Goal: Task Accomplishment & Management: Manage account settings

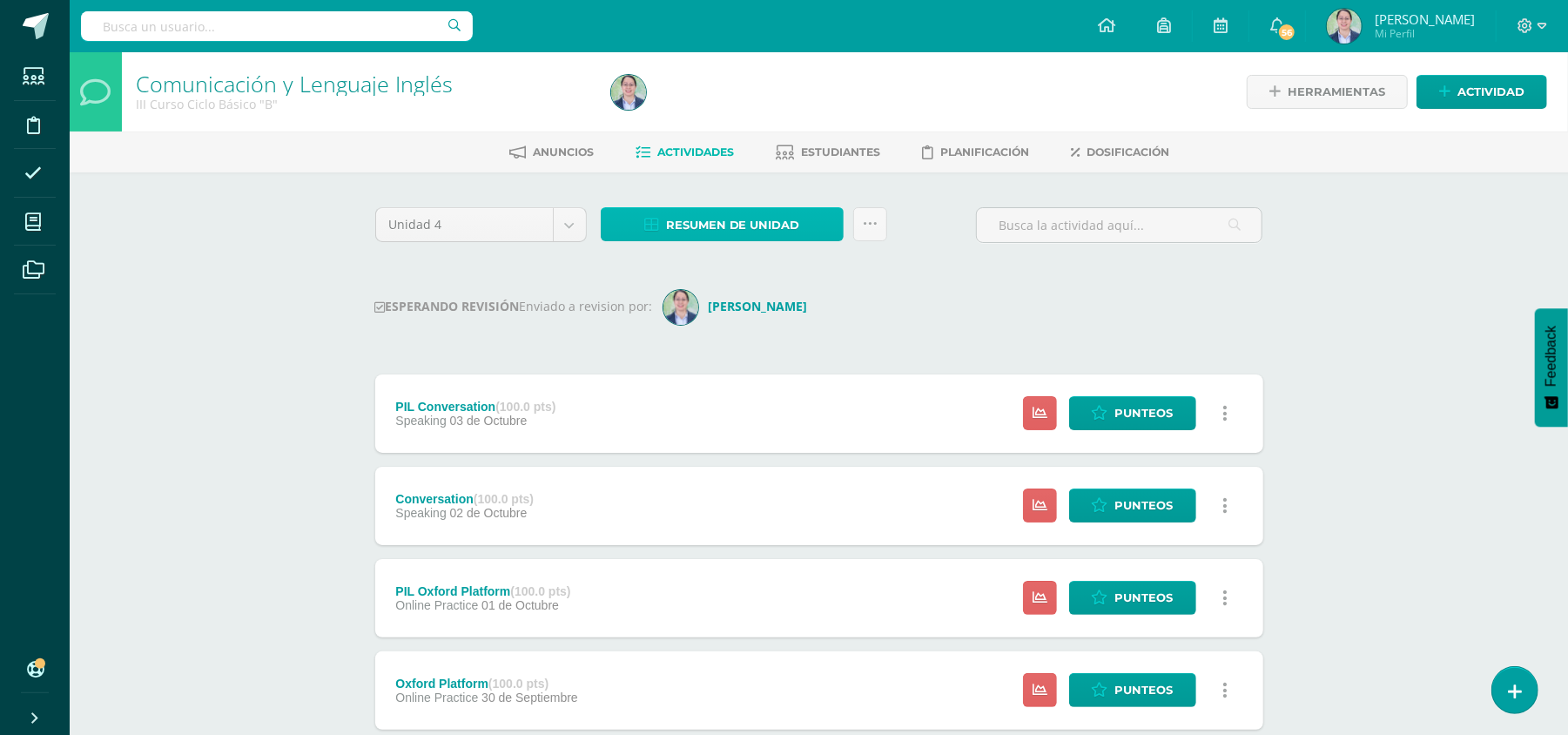
click at [819, 225] on link "Resumen de unidad" at bounding box center [722, 224] width 243 height 34
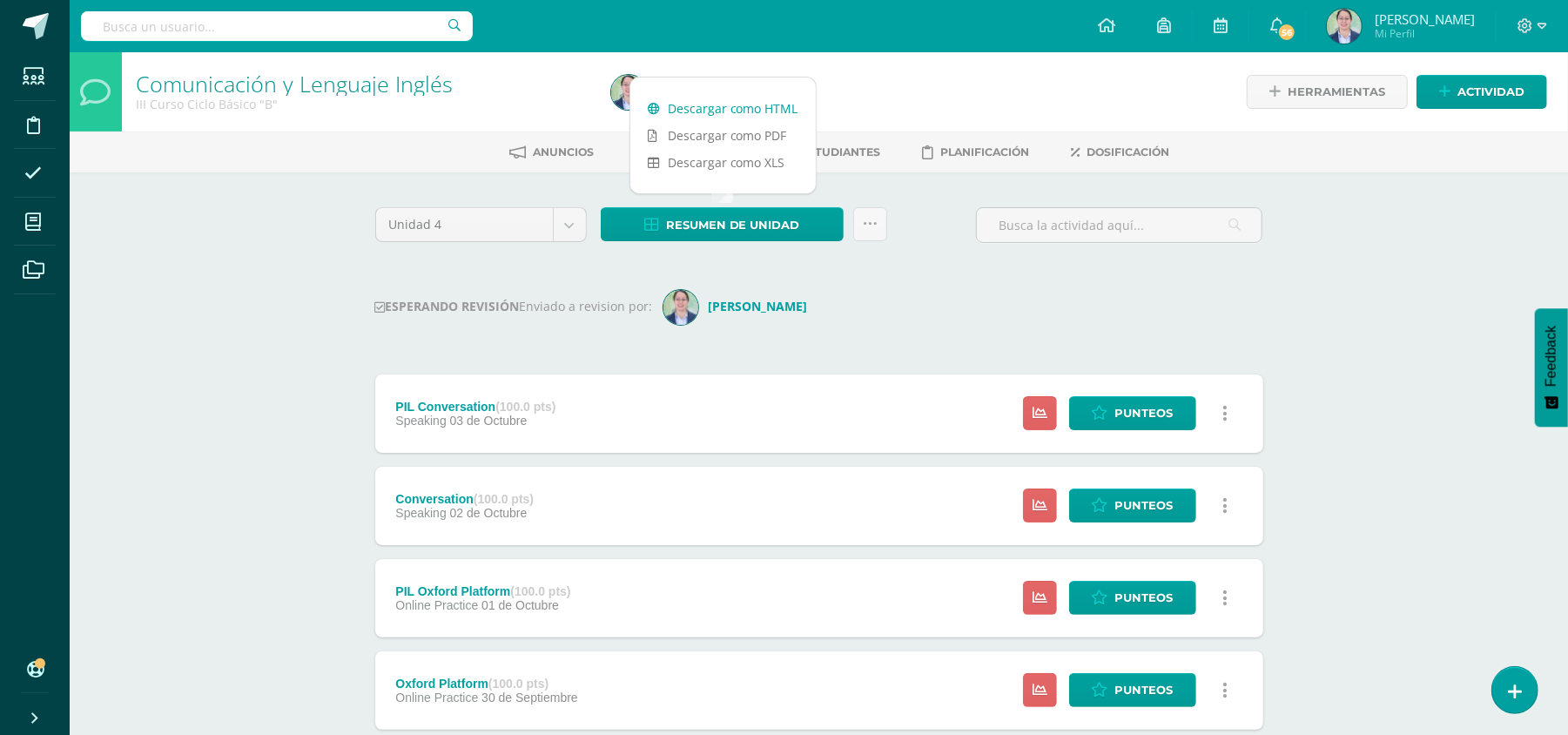
click at [754, 102] on link "Descargar como HTML" at bounding box center [723, 109] width 186 height 27
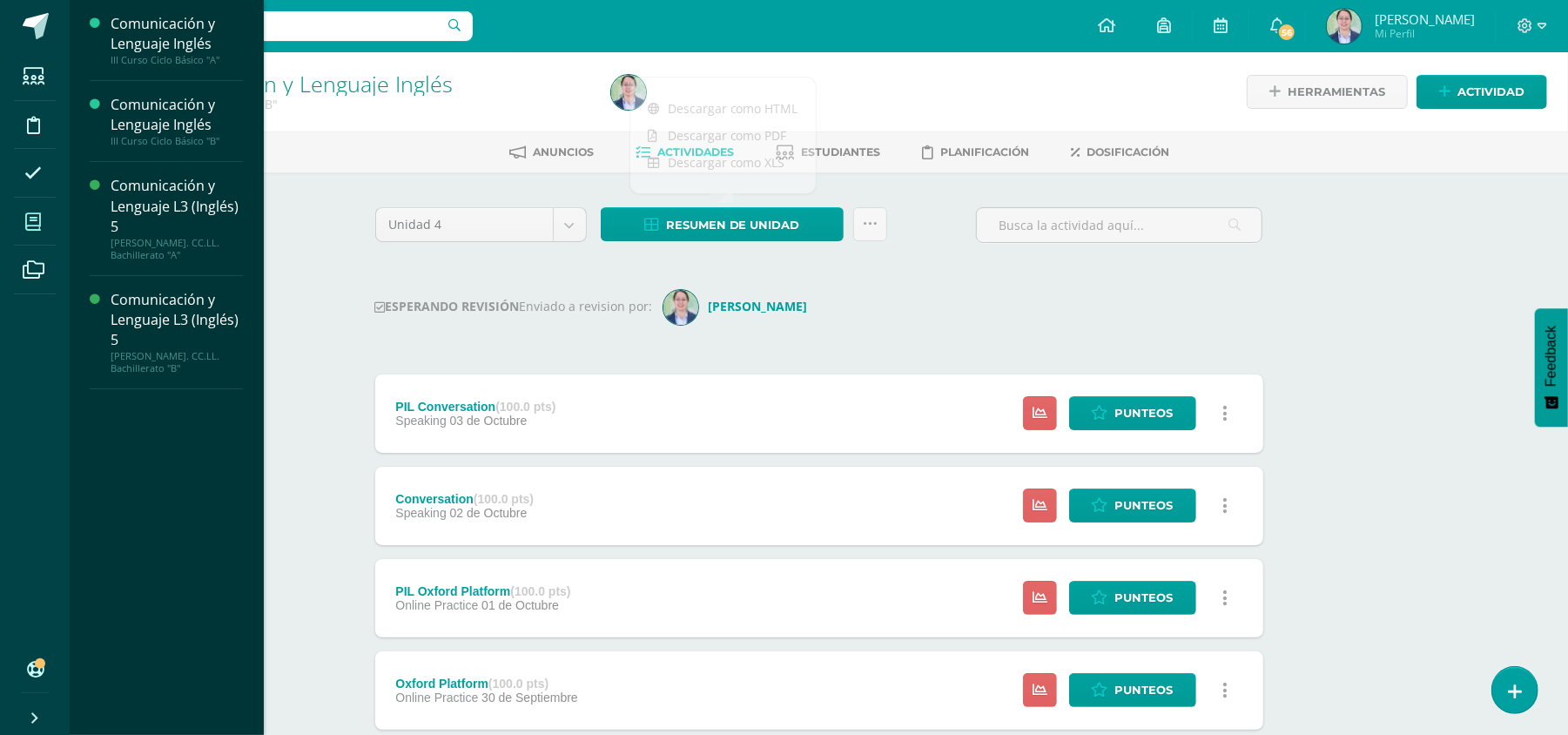
click at [38, 224] on icon at bounding box center [33, 222] width 16 height 18
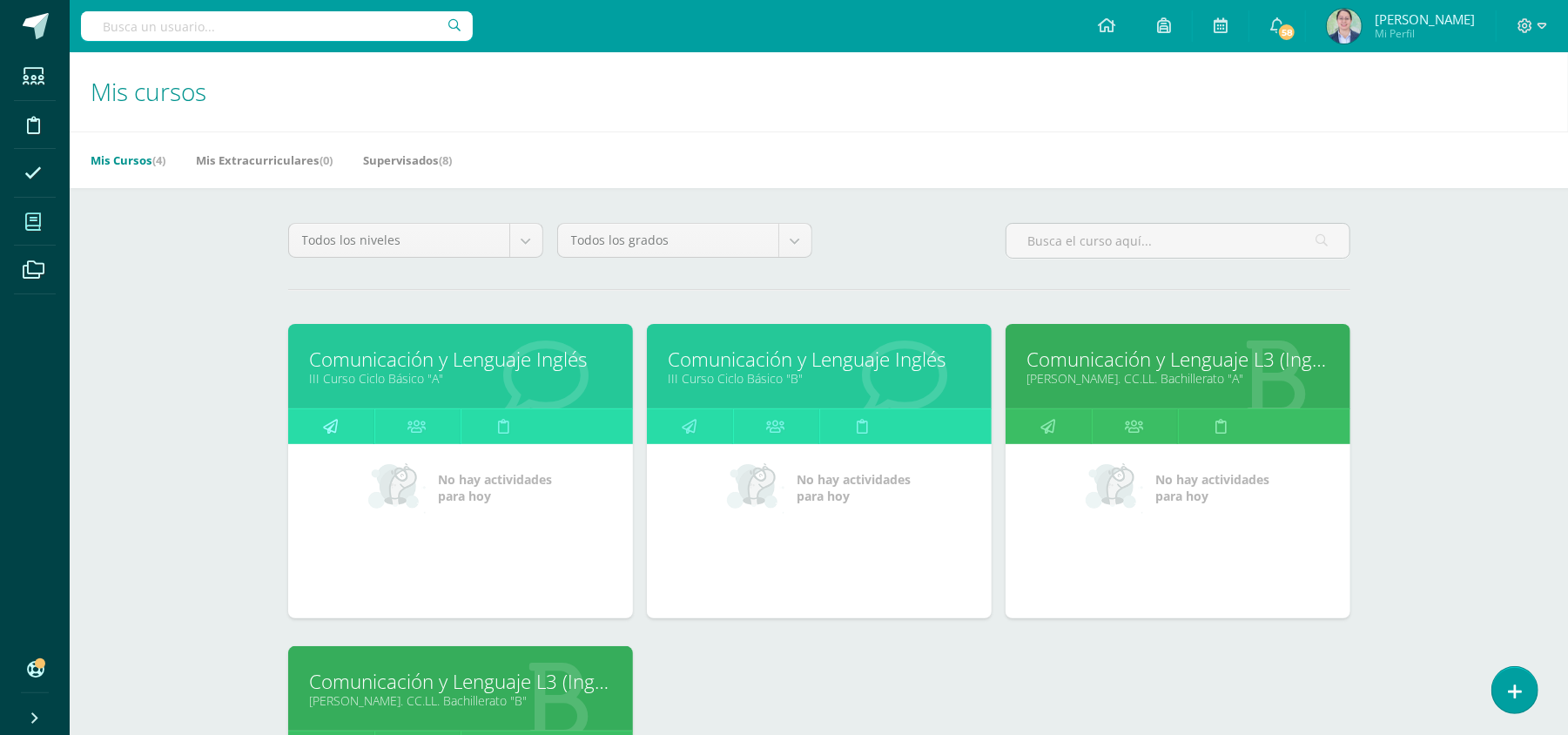
click at [336, 437] on icon at bounding box center [330, 425] width 15 height 34
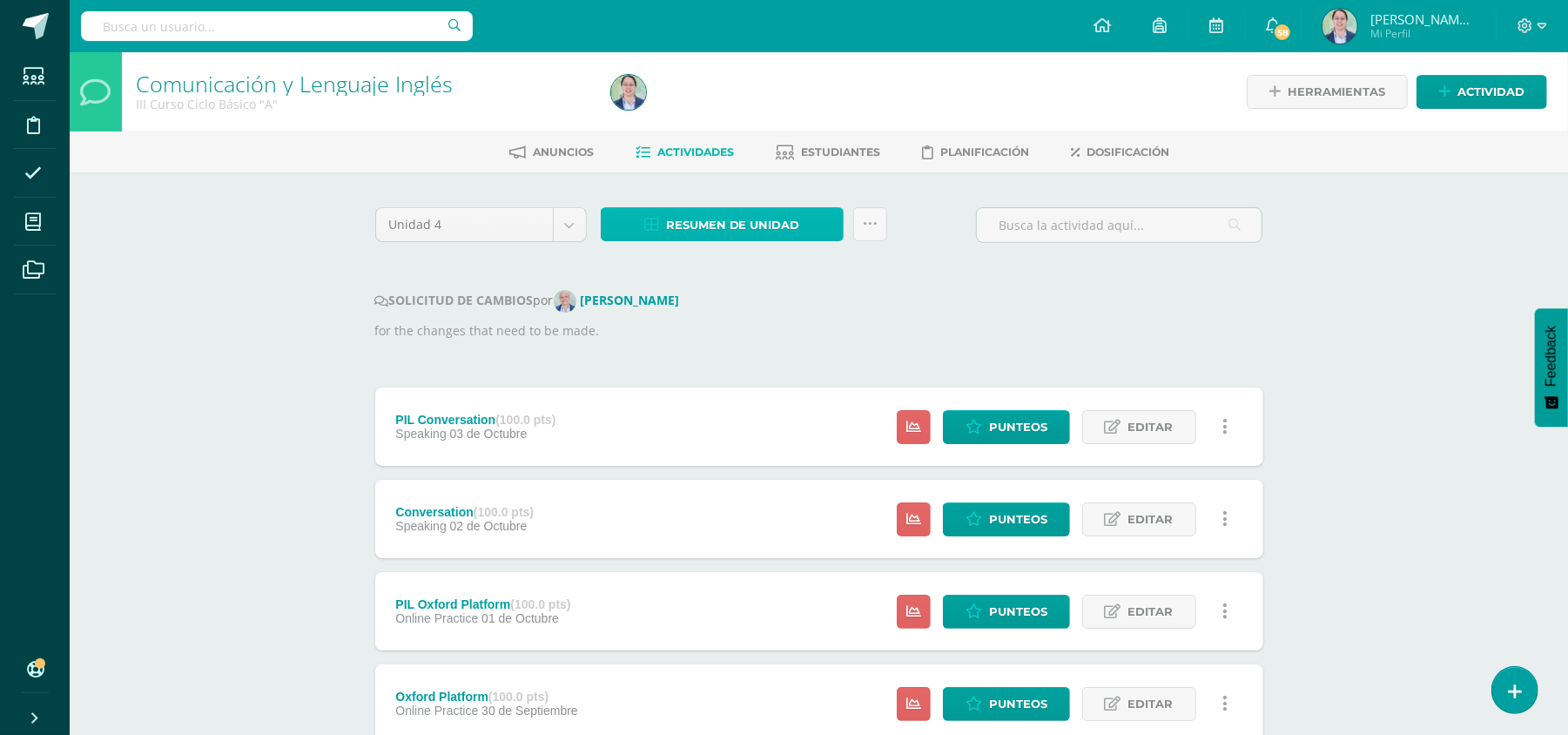
click at [784, 223] on span "Resumen de unidad" at bounding box center [733, 225] width 134 height 32
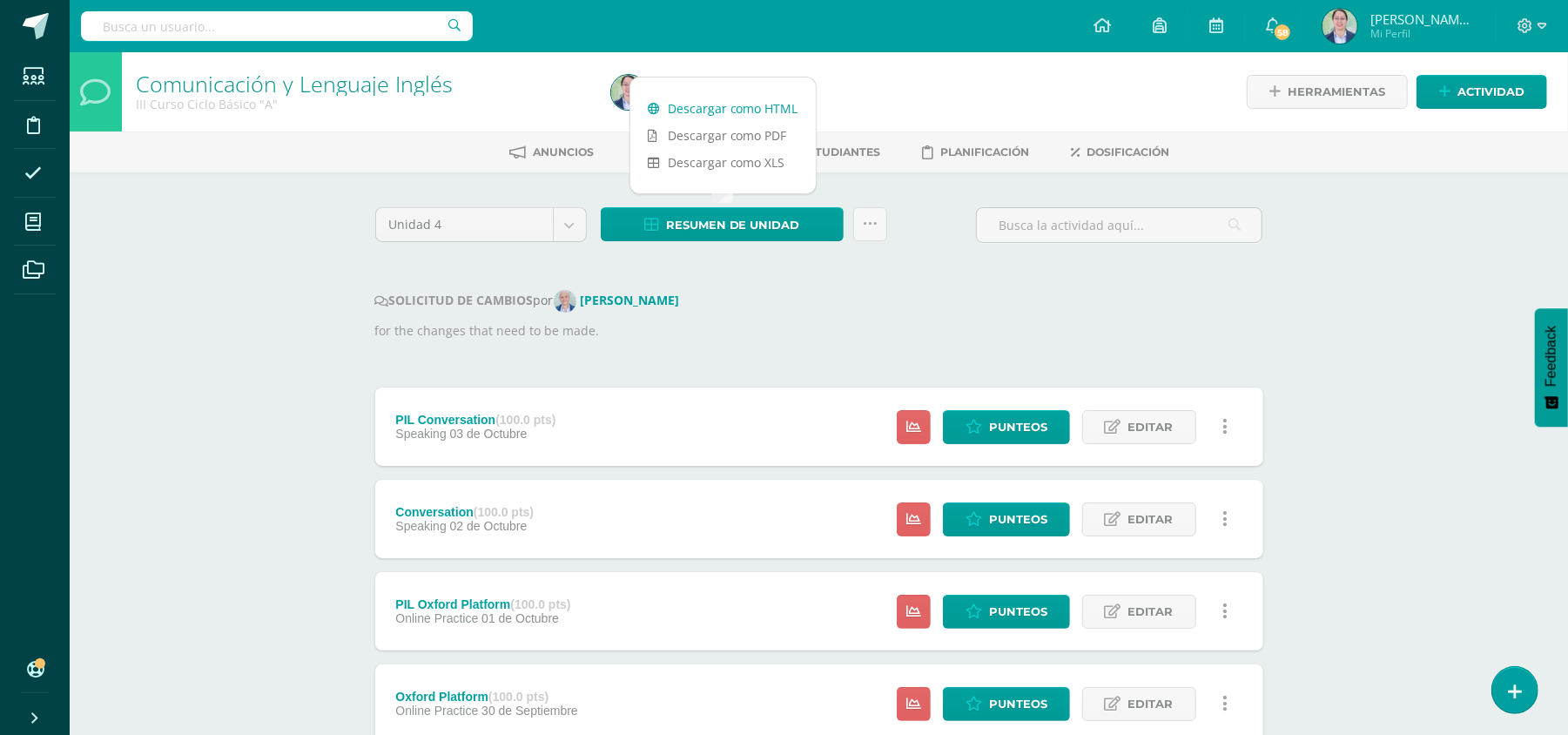
click at [802, 109] on link "Descargar como HTML" at bounding box center [723, 109] width 186 height 27
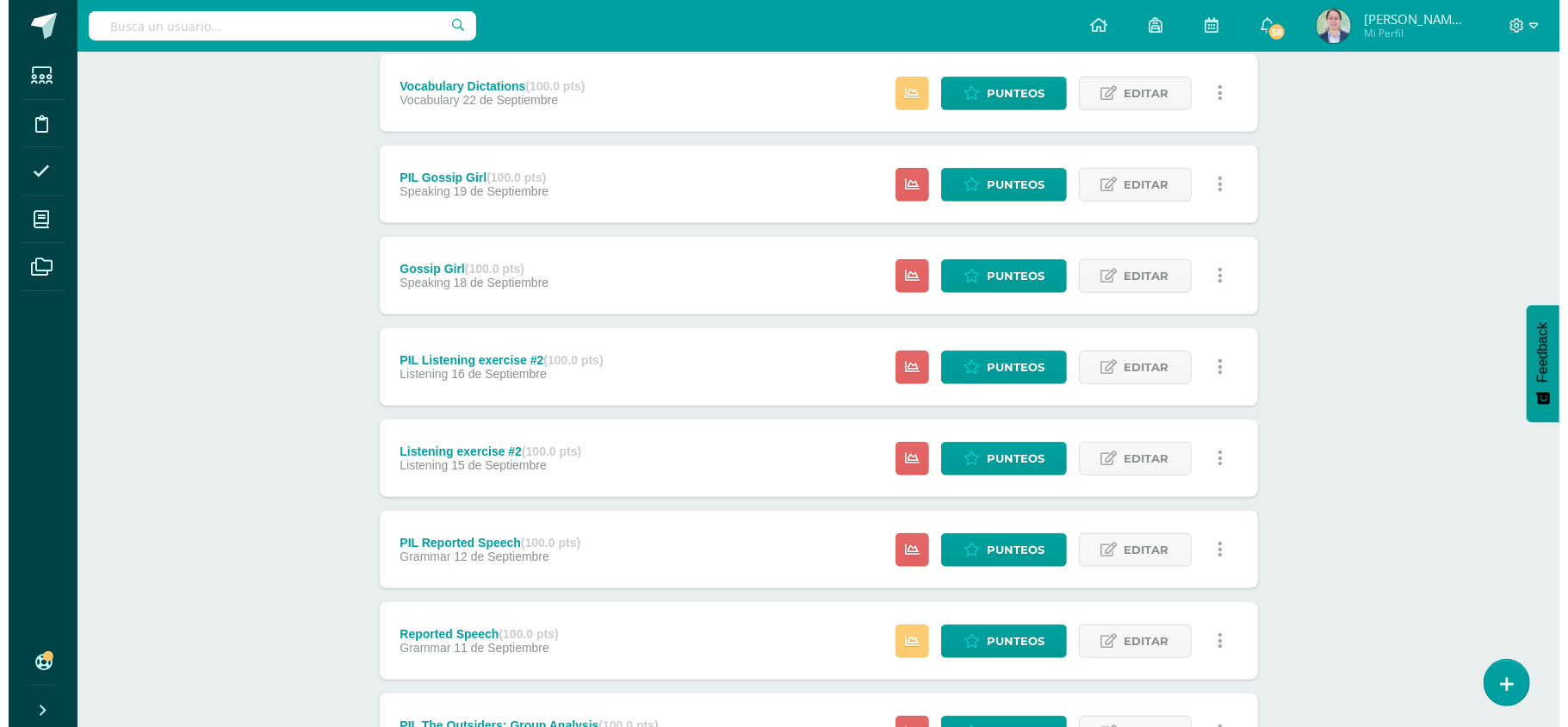
scroll to position [919, 0]
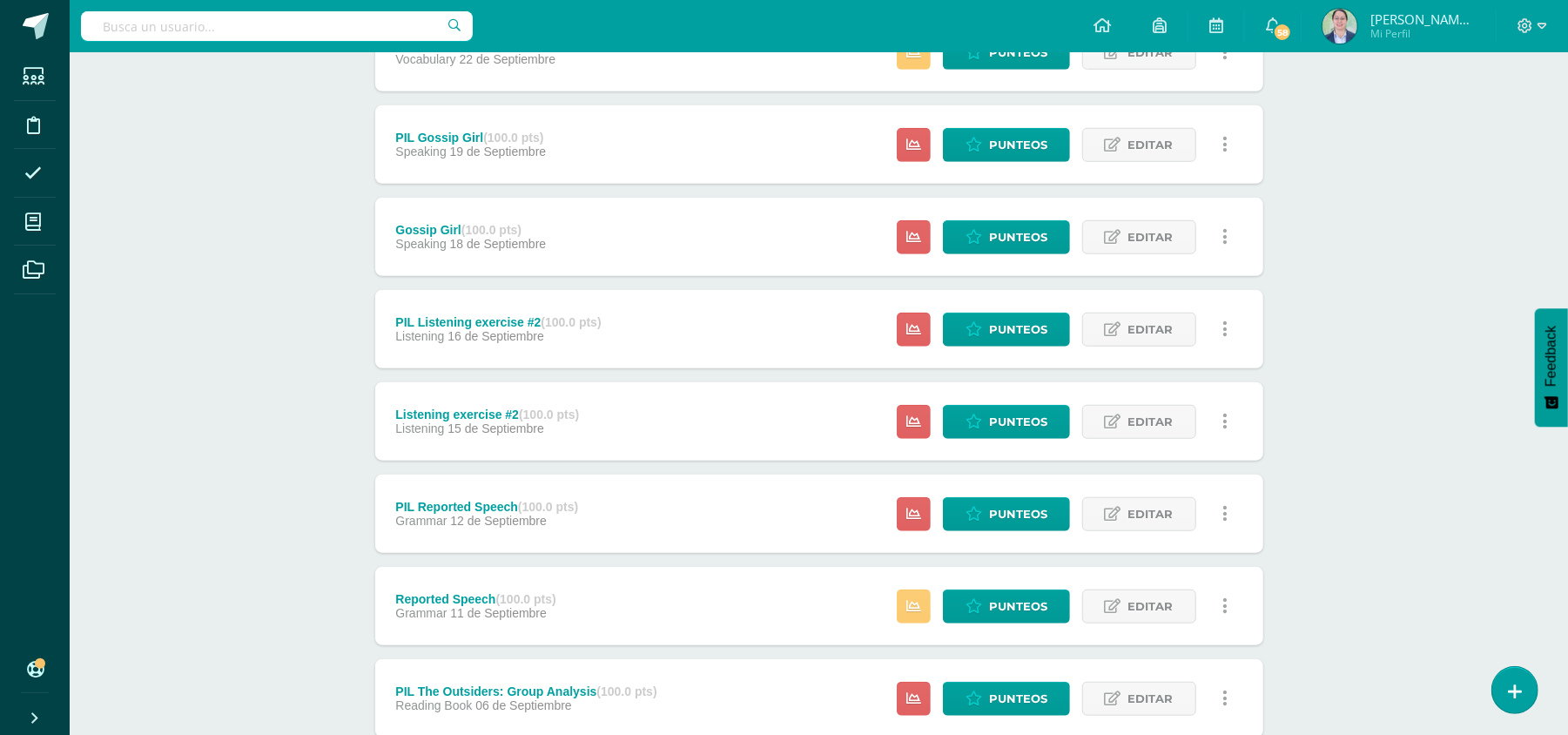
click at [1227, 326] on link at bounding box center [1225, 329] width 34 height 34
click at [1178, 436] on link "Eliminar" at bounding box center [1192, 439] width 178 height 27
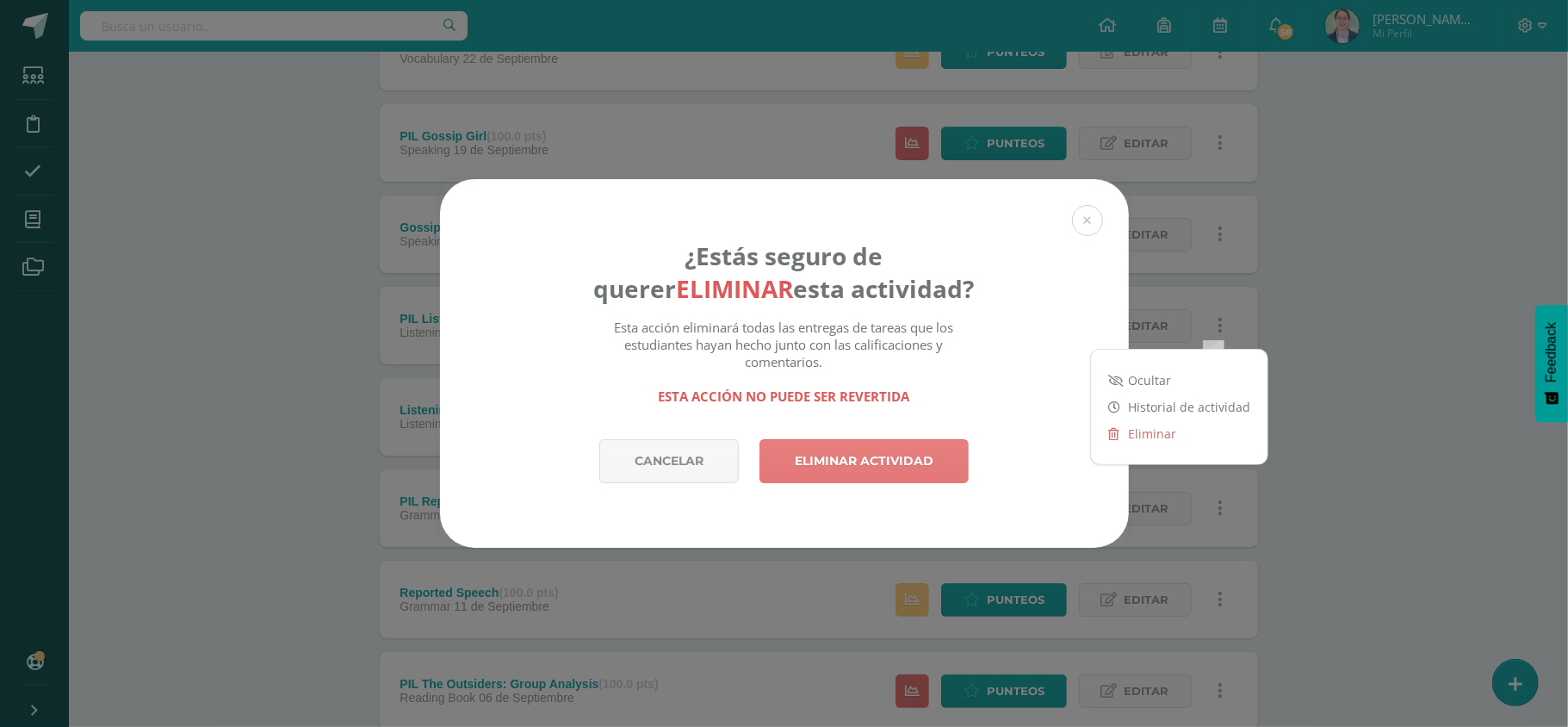
click at [866, 456] on link "Eliminar actividad" at bounding box center [863, 461] width 209 height 44
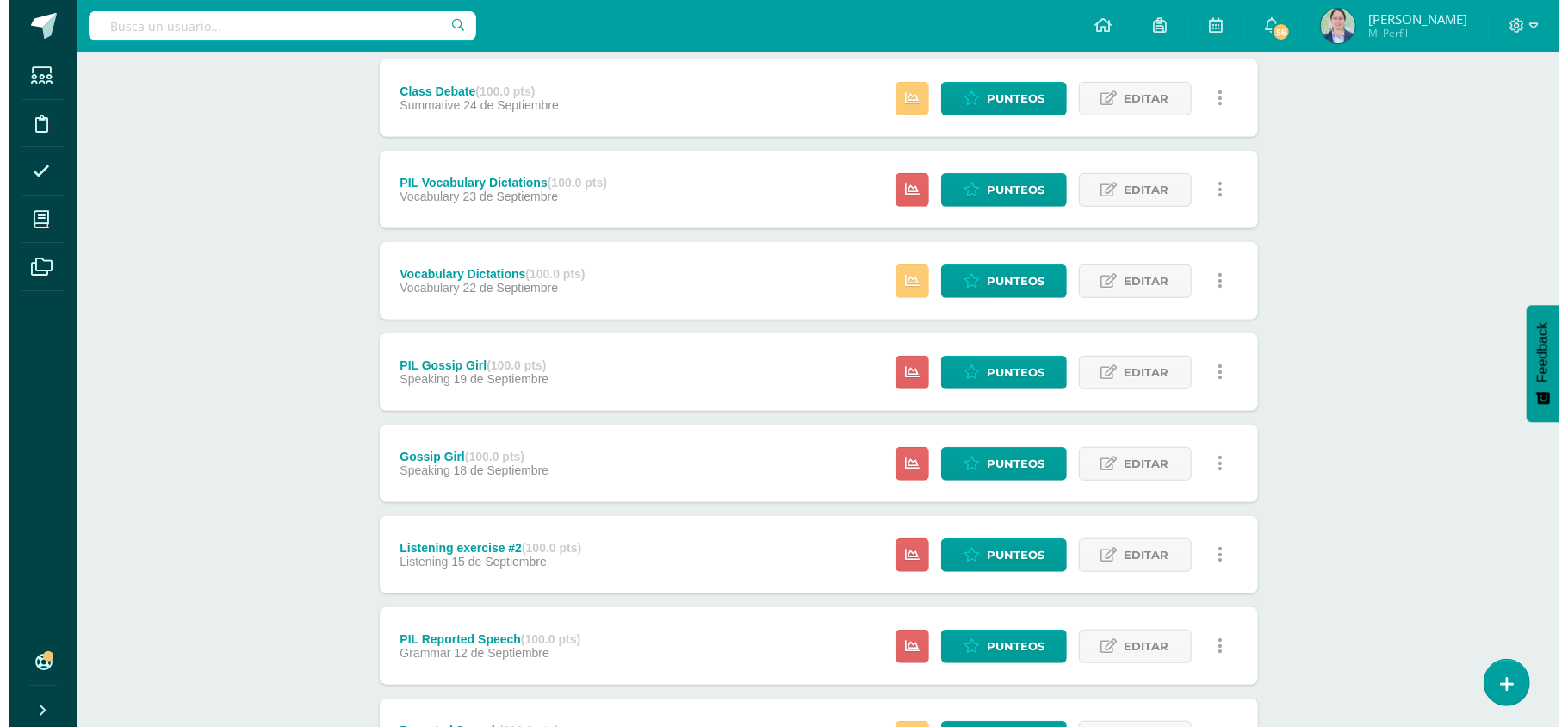
scroll to position [804, 0]
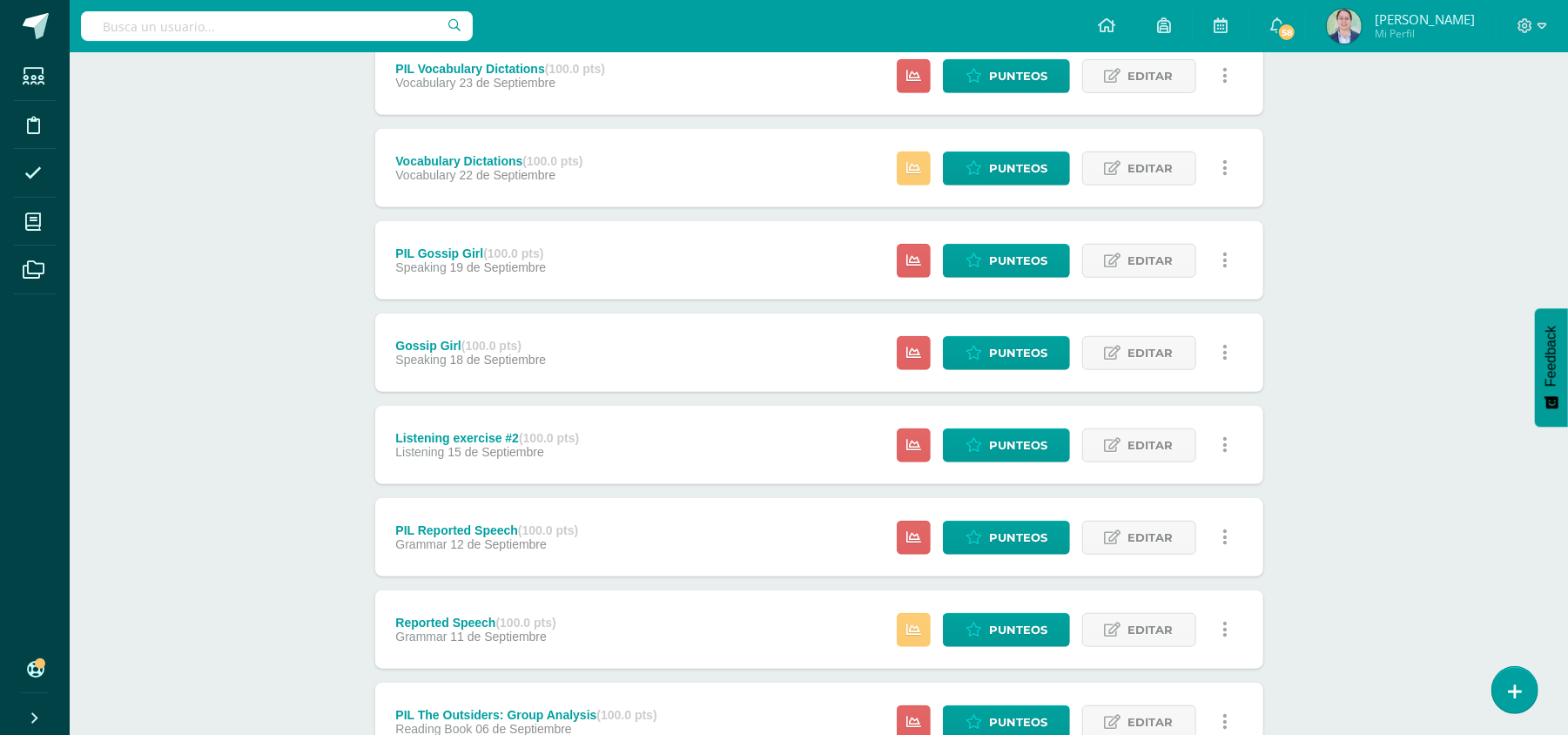
click at [1217, 448] on link at bounding box center [1225, 445] width 34 height 34
click at [1182, 544] on link "Eliminar" at bounding box center [1192, 555] width 178 height 27
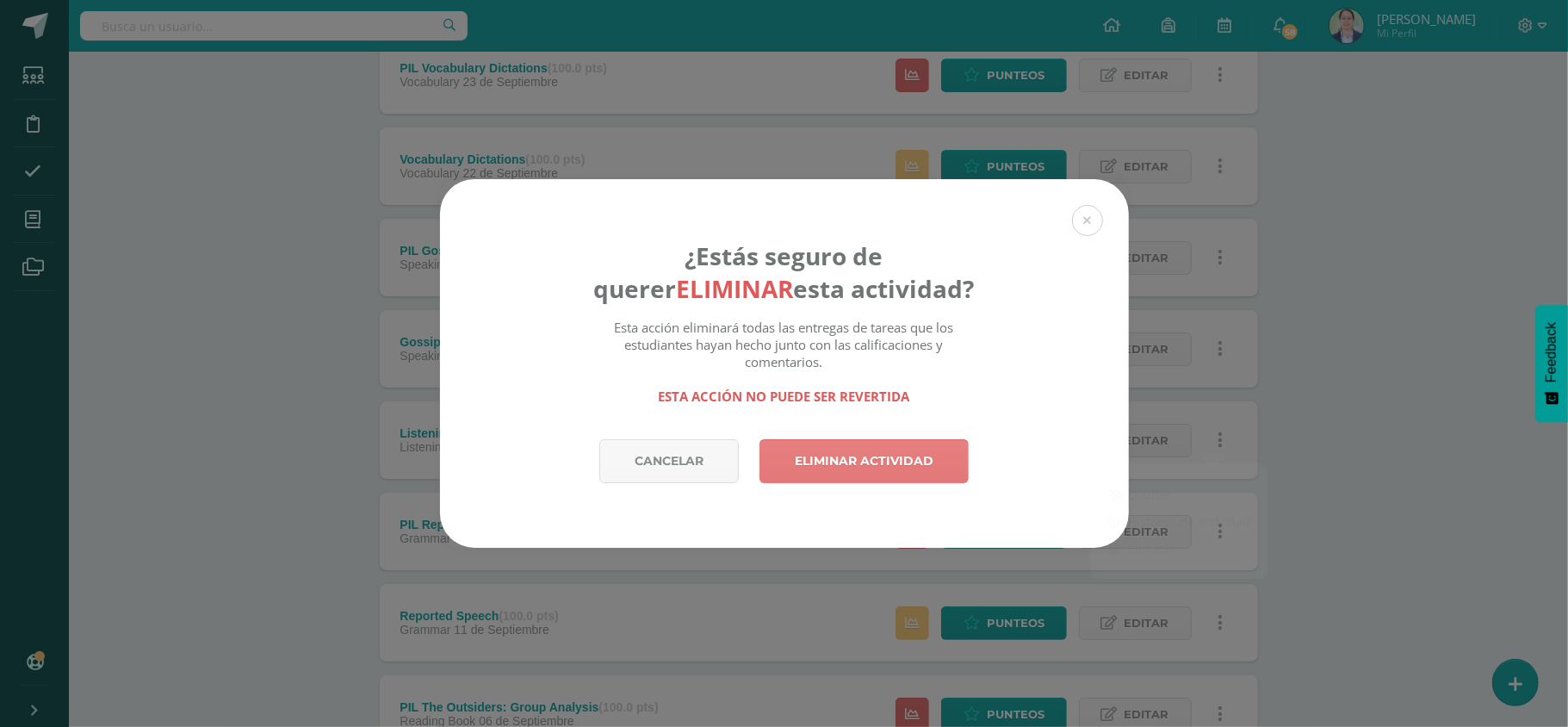
click at [854, 480] on link "Eliminar actividad" at bounding box center [863, 461] width 209 height 44
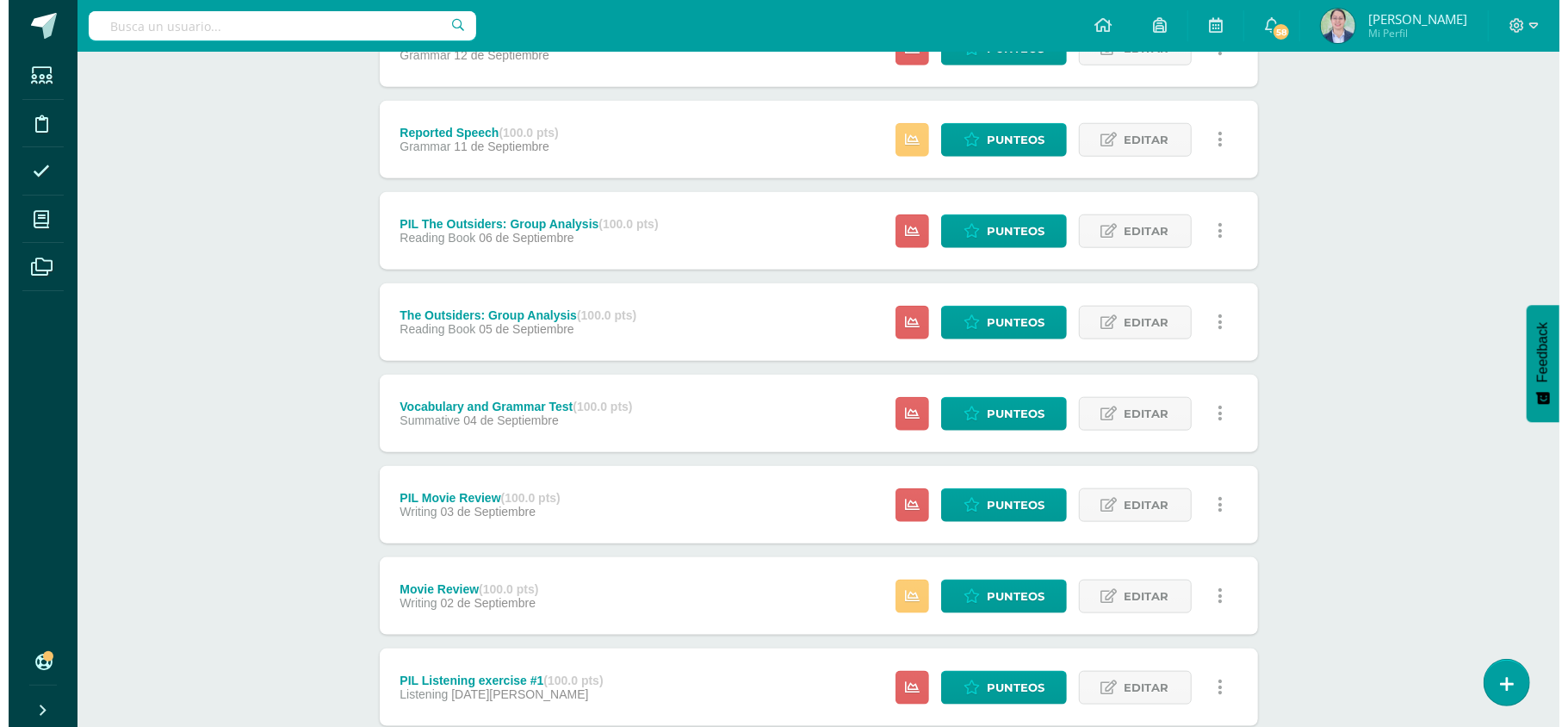
scroll to position [1237, 0]
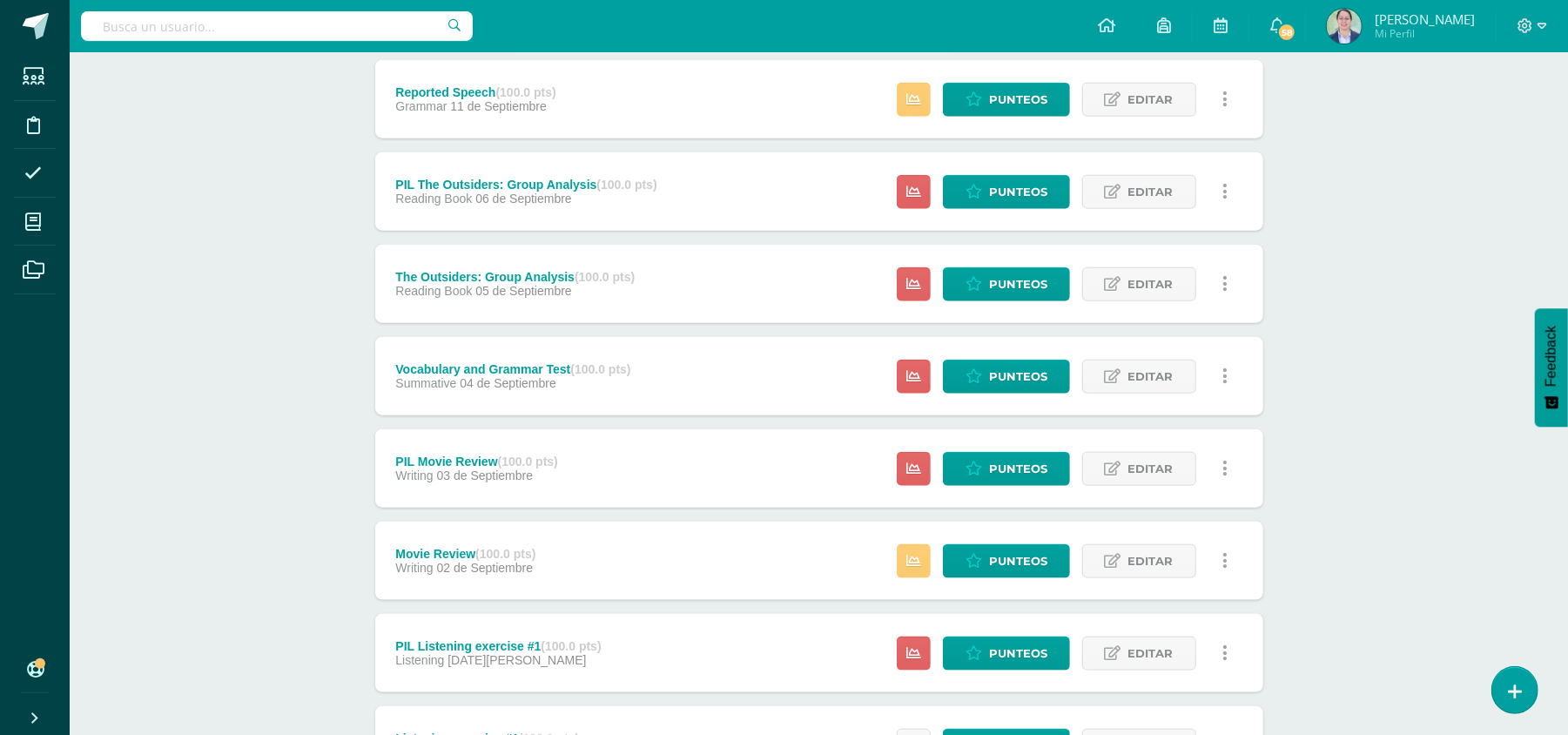
click at [1214, 382] on link at bounding box center [1225, 376] width 34 height 34
click at [1165, 483] on link "Eliminar" at bounding box center [1192, 486] width 178 height 27
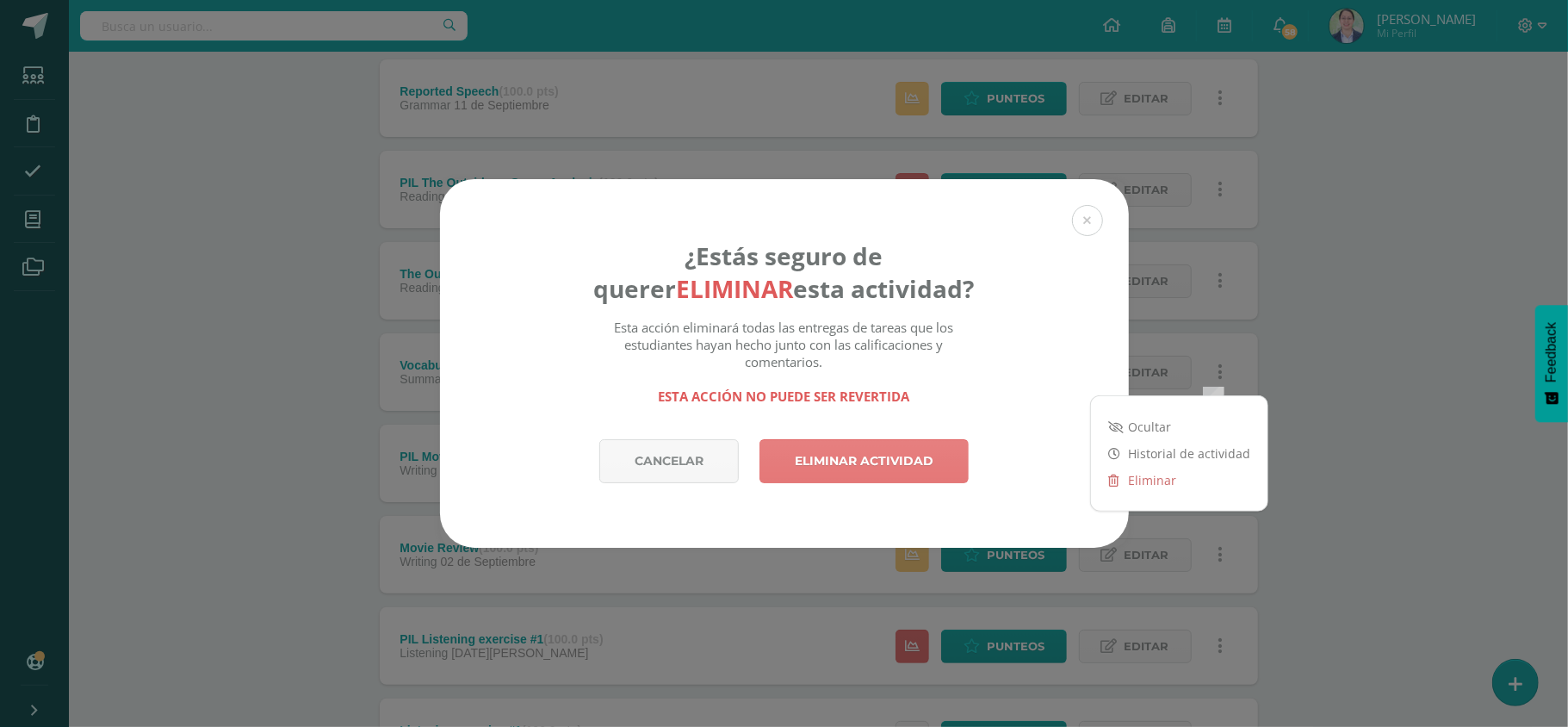
click at [828, 453] on link "Eliminar actividad" at bounding box center [863, 461] width 209 height 44
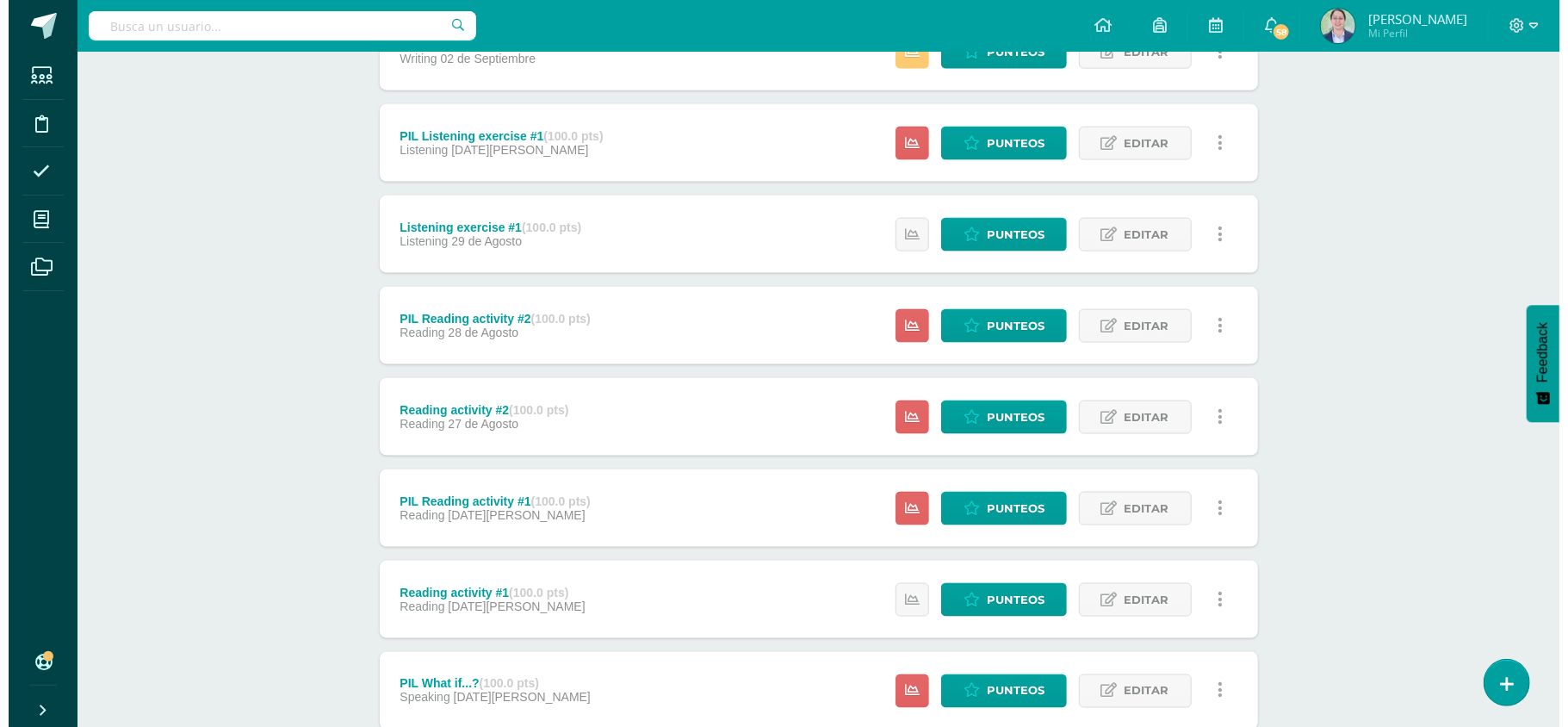
scroll to position [1690, 0]
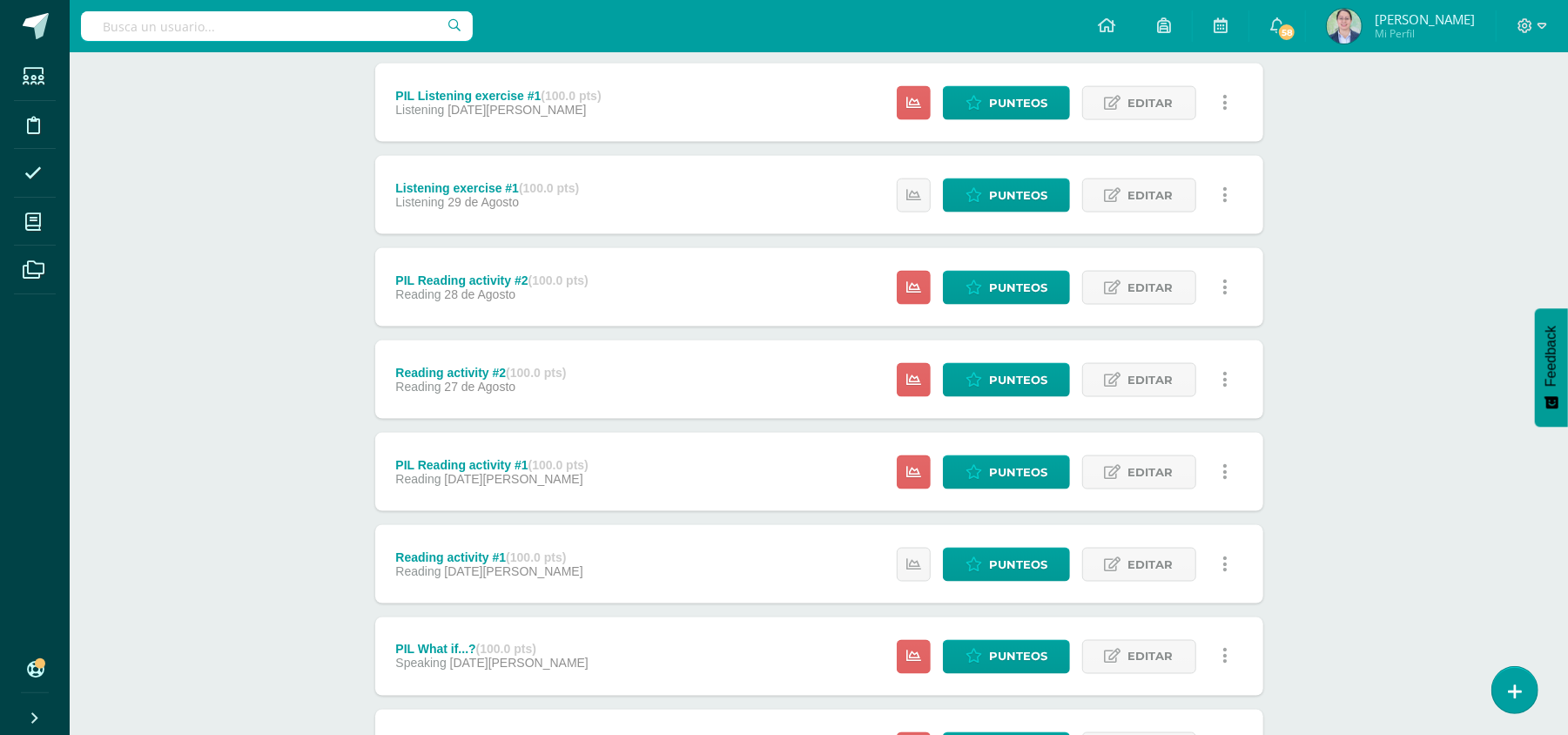
click at [1223, 284] on icon at bounding box center [1224, 287] width 5 height 19
click at [1230, 293] on link at bounding box center [1225, 287] width 34 height 34
click at [1227, 285] on link at bounding box center [1225, 287] width 34 height 34
click at [1194, 398] on link "Eliminar" at bounding box center [1192, 397] width 178 height 27
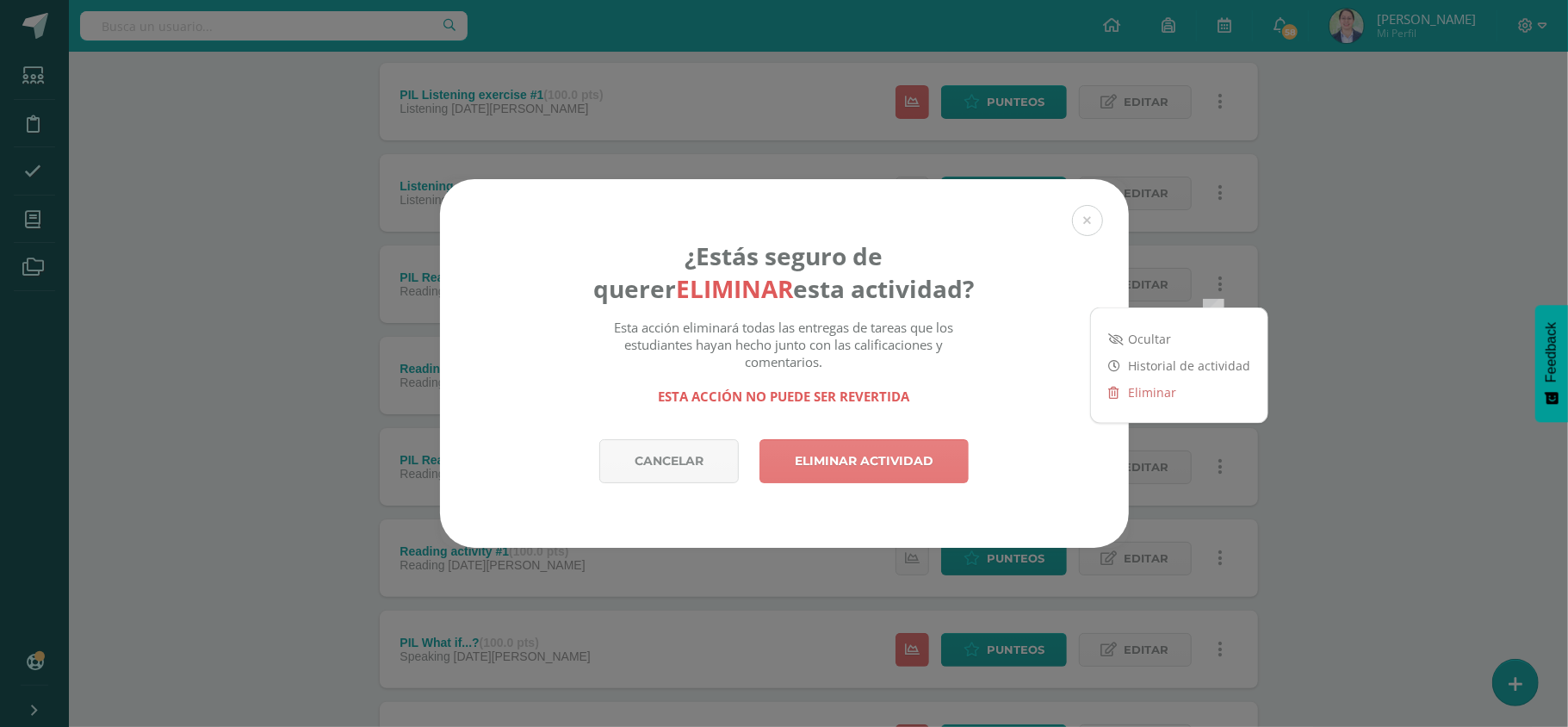
click at [906, 470] on link "Eliminar actividad" at bounding box center [863, 461] width 209 height 44
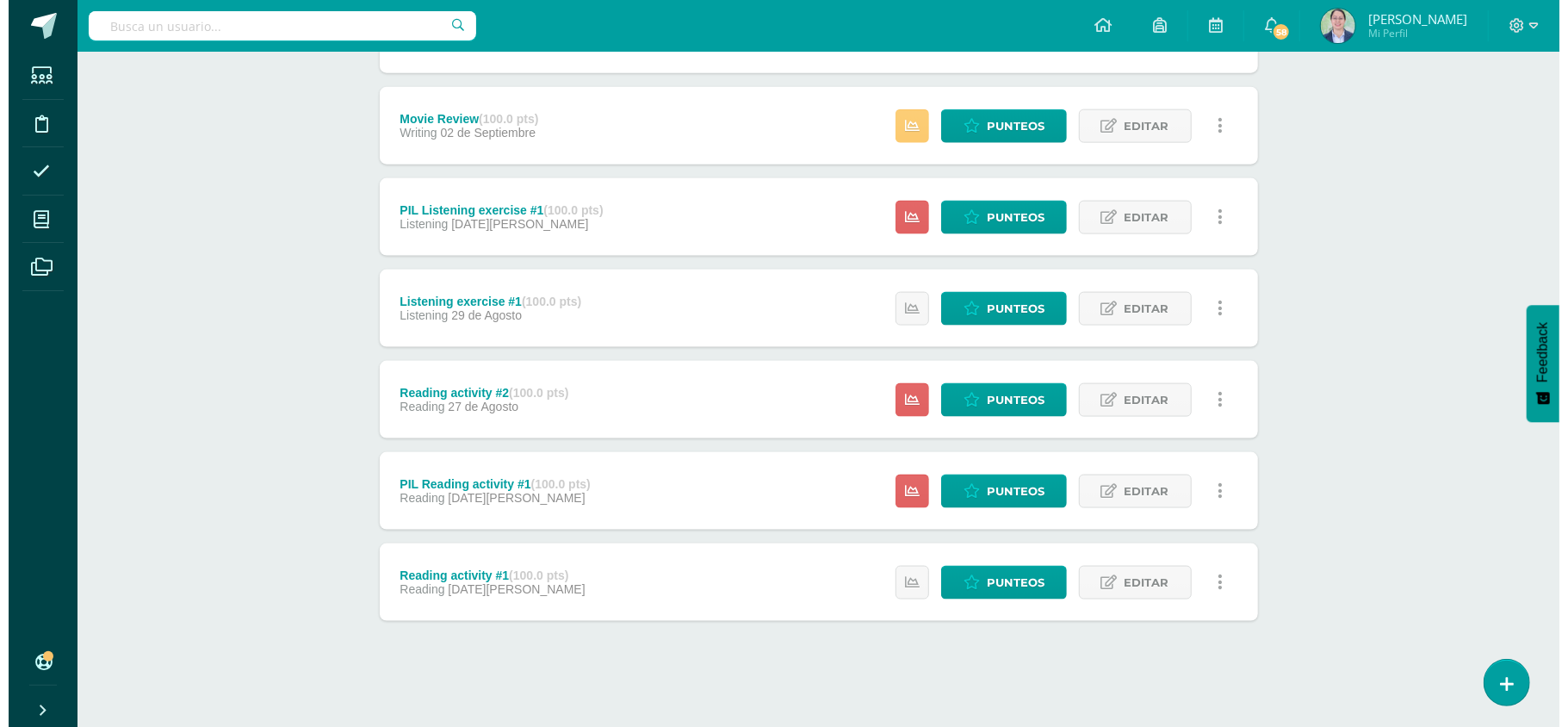
scroll to position [1575, 0]
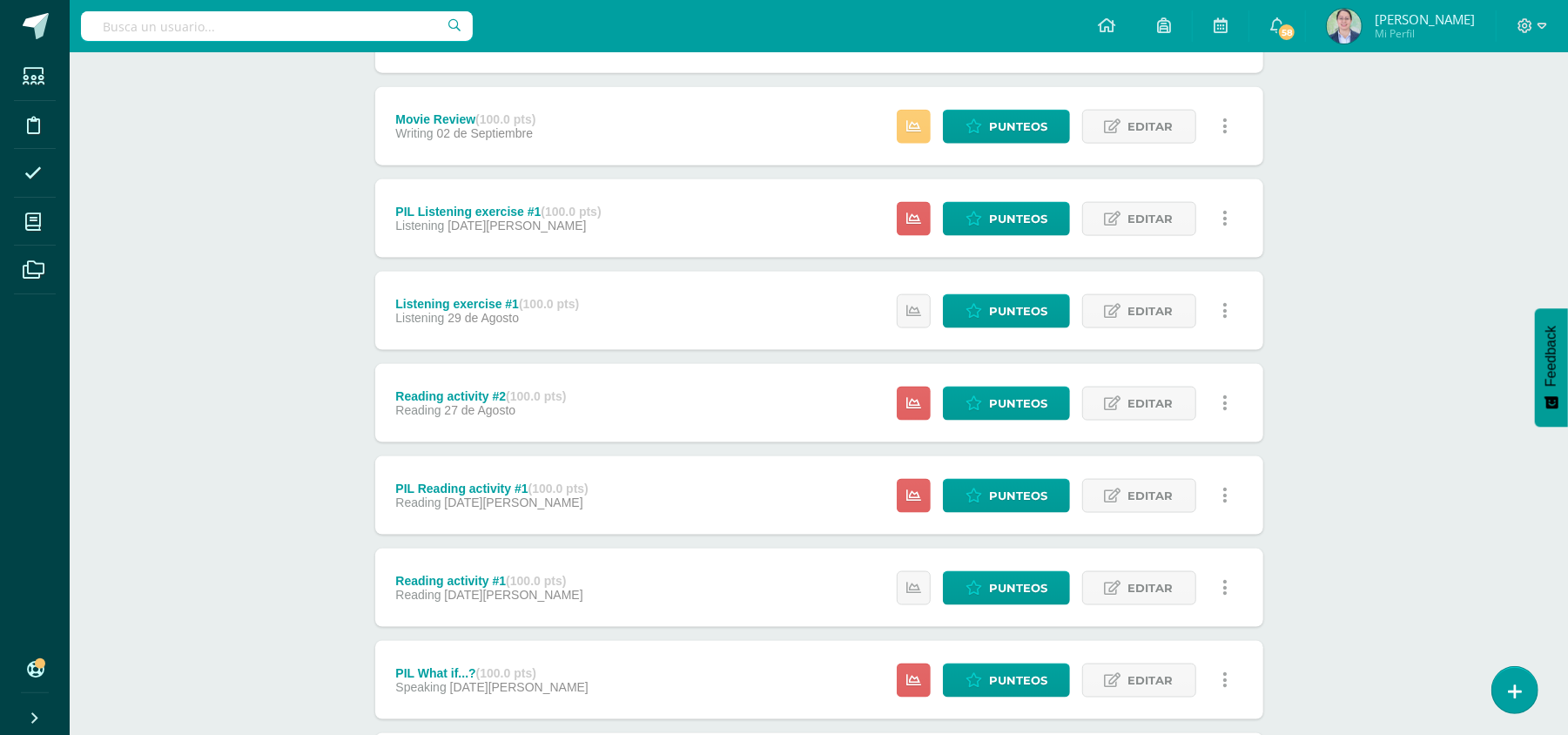
click at [1219, 401] on link at bounding box center [1225, 403] width 34 height 34
click at [1179, 513] on link "Eliminar" at bounding box center [1192, 513] width 178 height 27
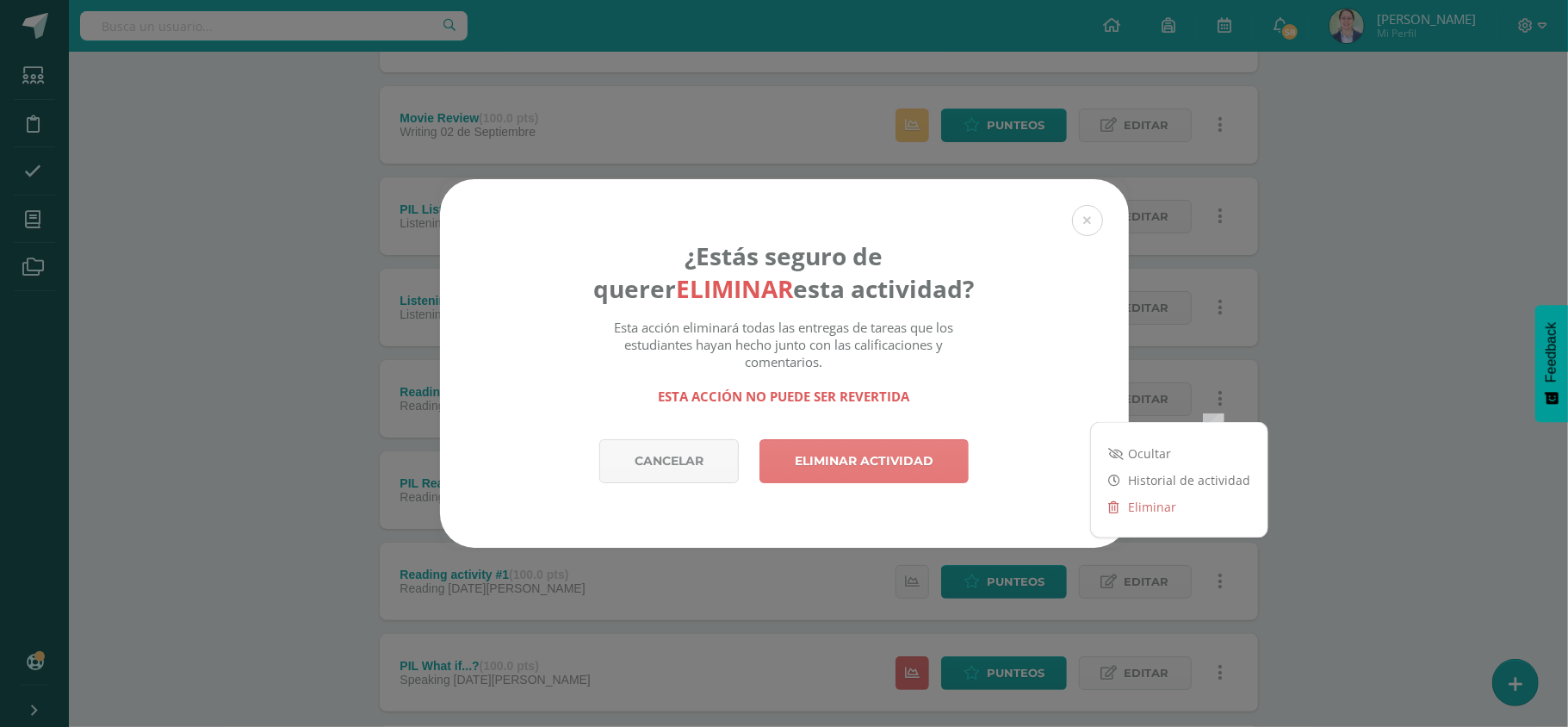
click at [903, 454] on link "Eliminar actividad" at bounding box center [863, 461] width 209 height 44
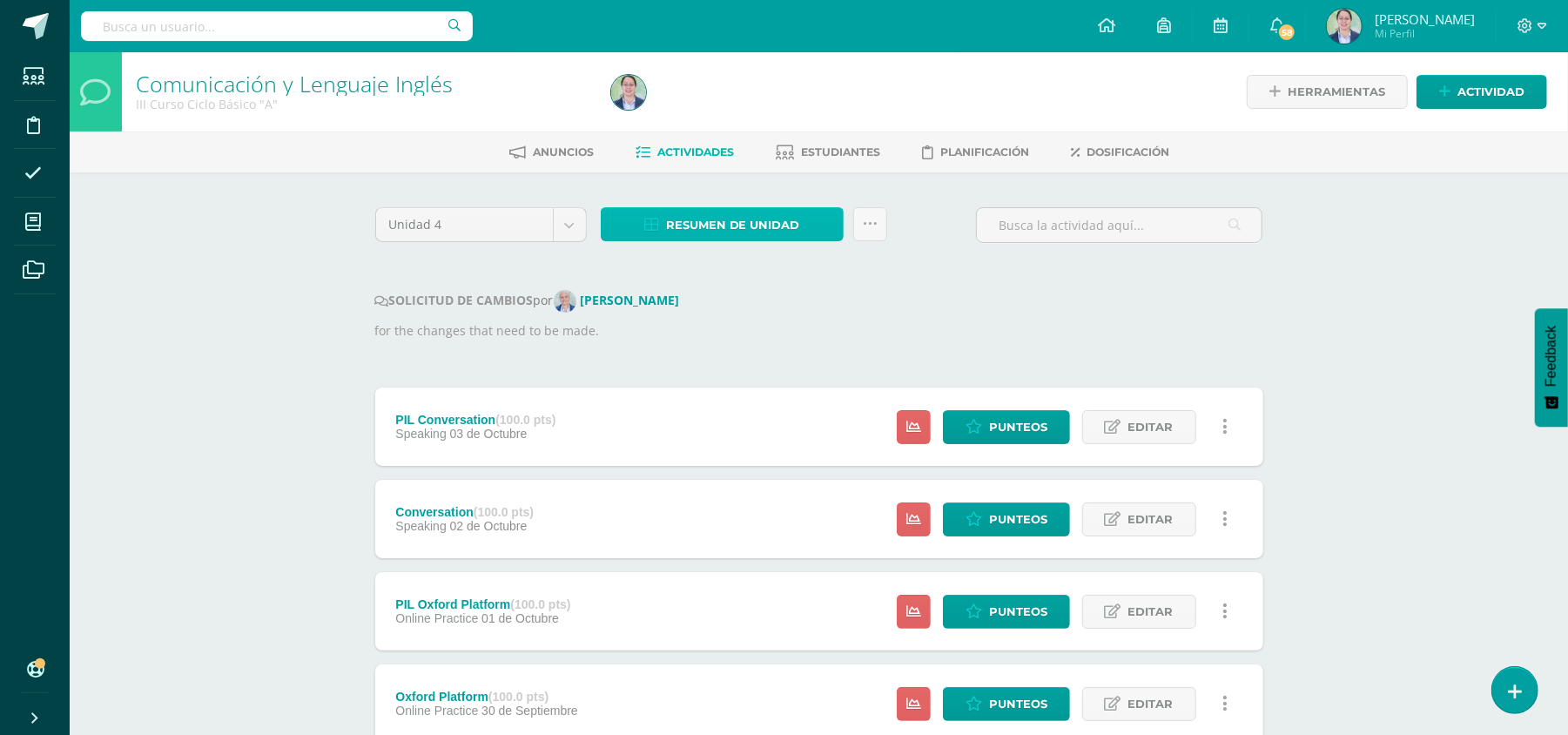
click at [806, 207] on link "Resumen de unidad" at bounding box center [722, 224] width 243 height 34
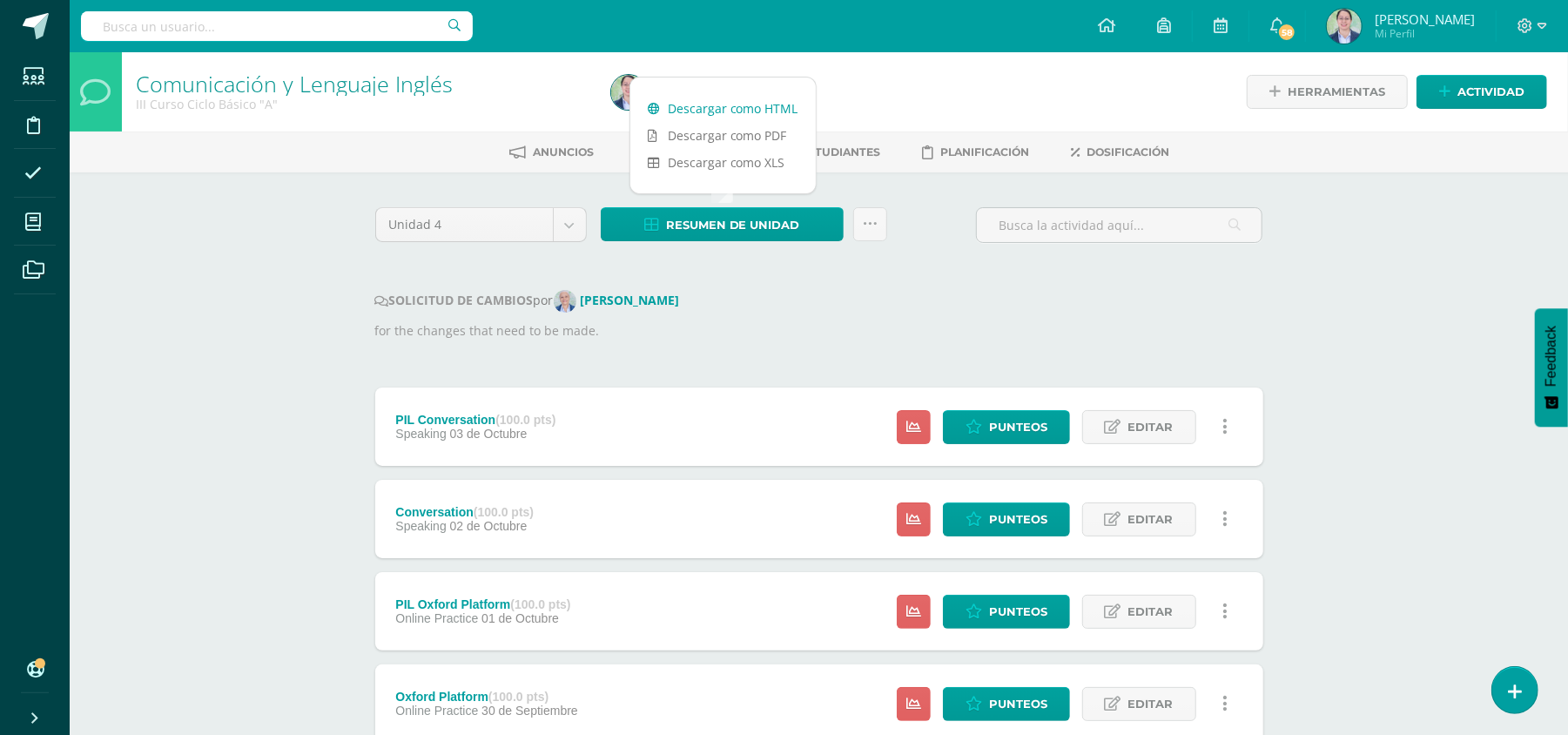
click at [768, 103] on link "Descargar como HTML" at bounding box center [723, 109] width 186 height 27
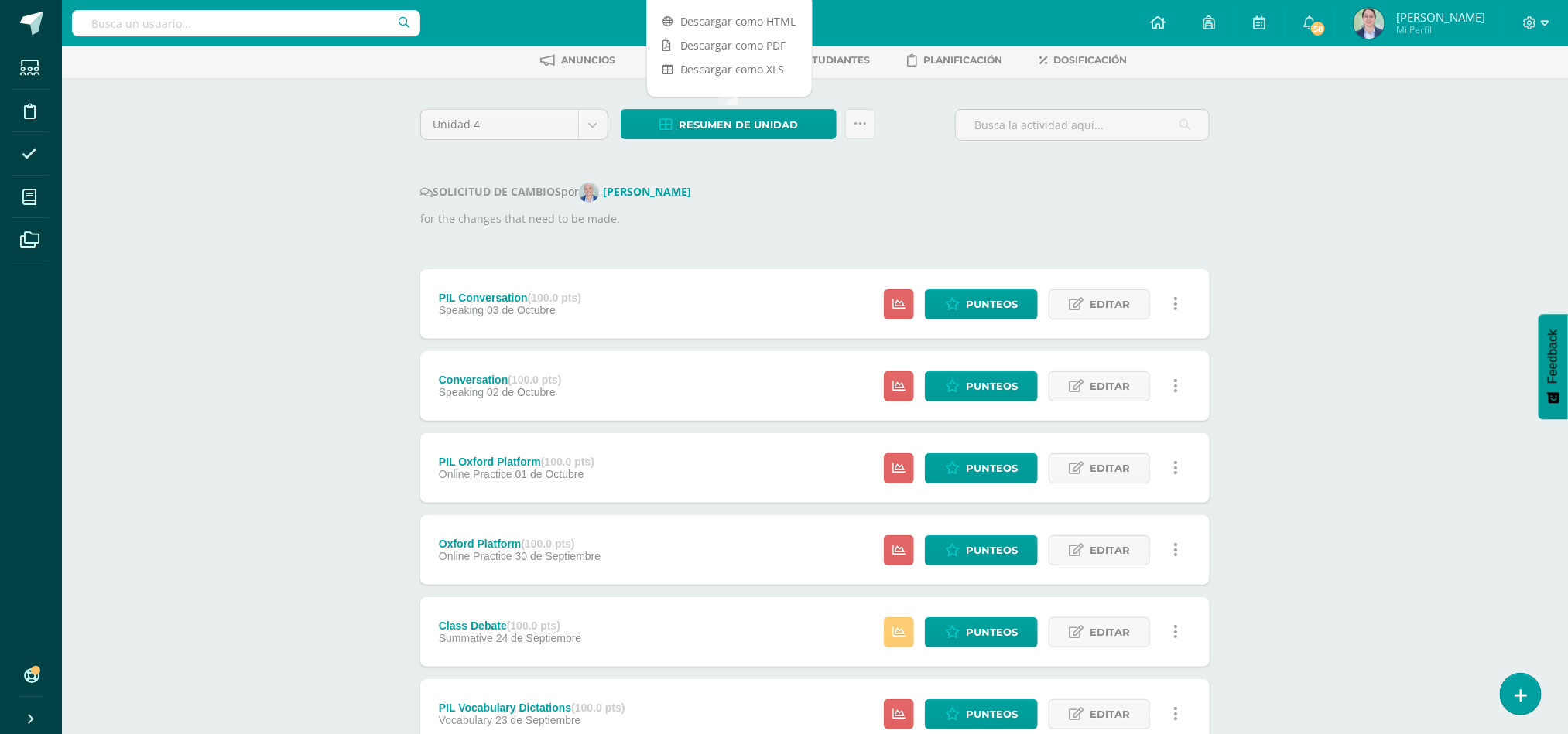
scroll to position [232, 0]
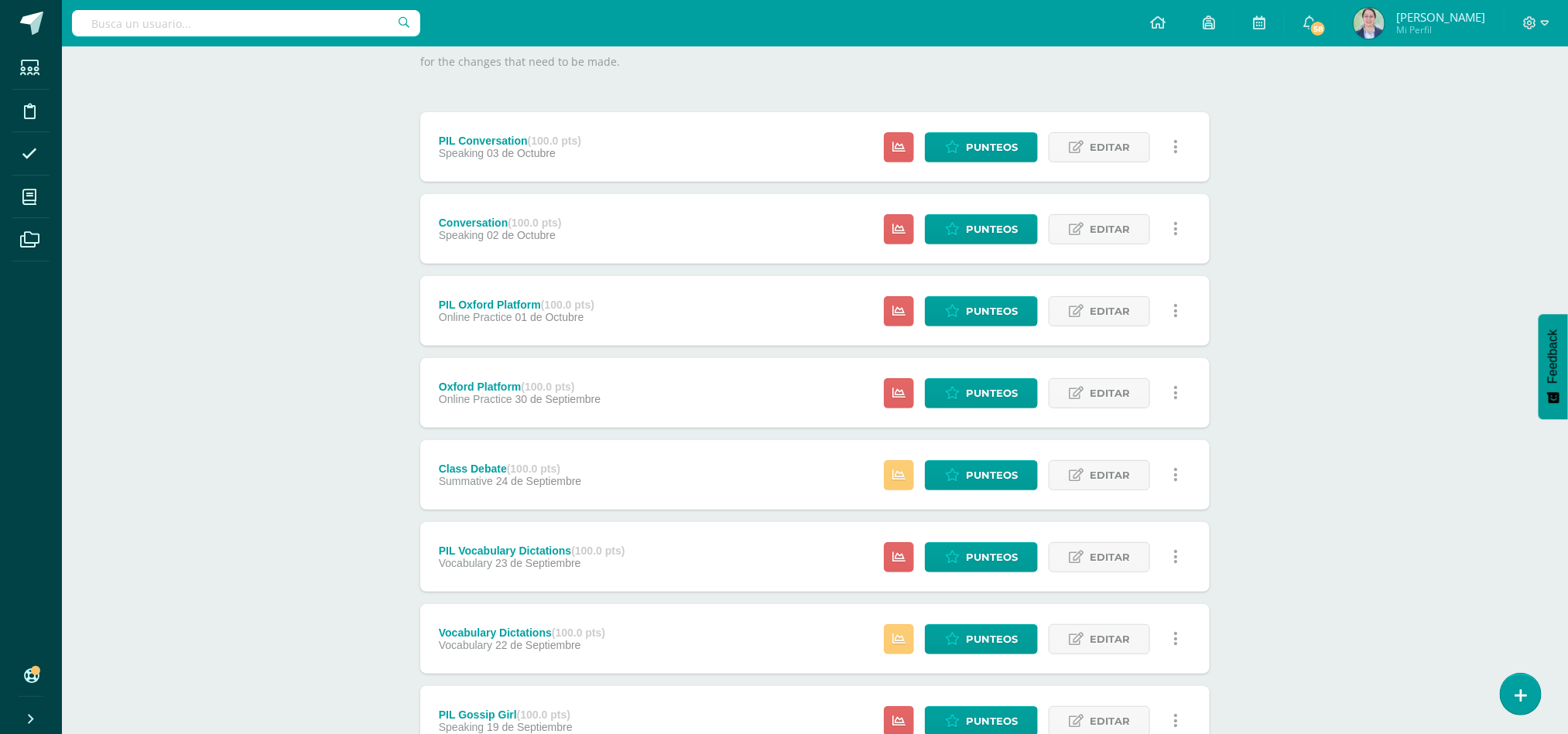
click at [744, 232] on div "Conversation (100.0 pts) Speaking 02 de Octubre Estatus de Actividad: 20 Estudi…" at bounding box center [815, 229] width 790 height 70
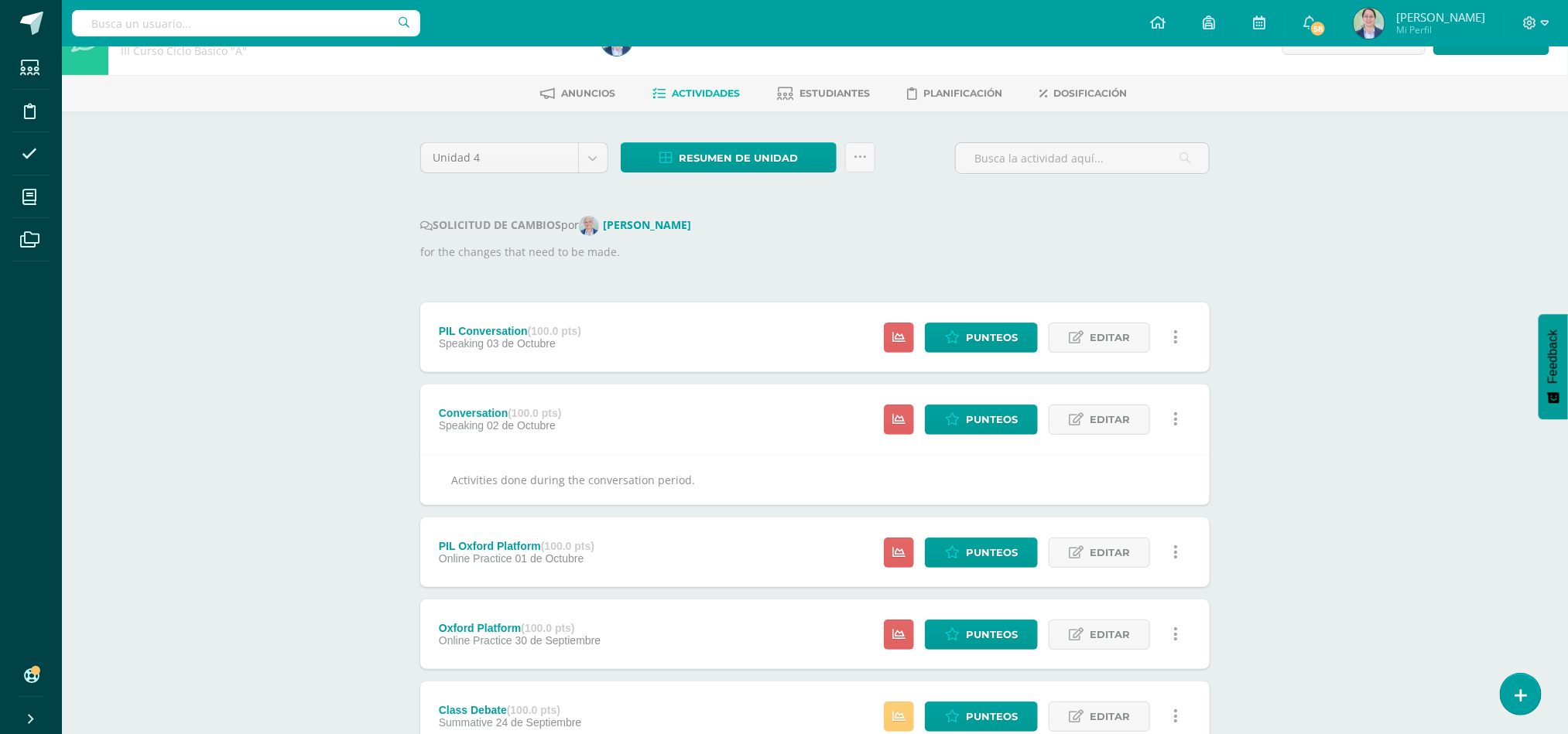
scroll to position [0, 0]
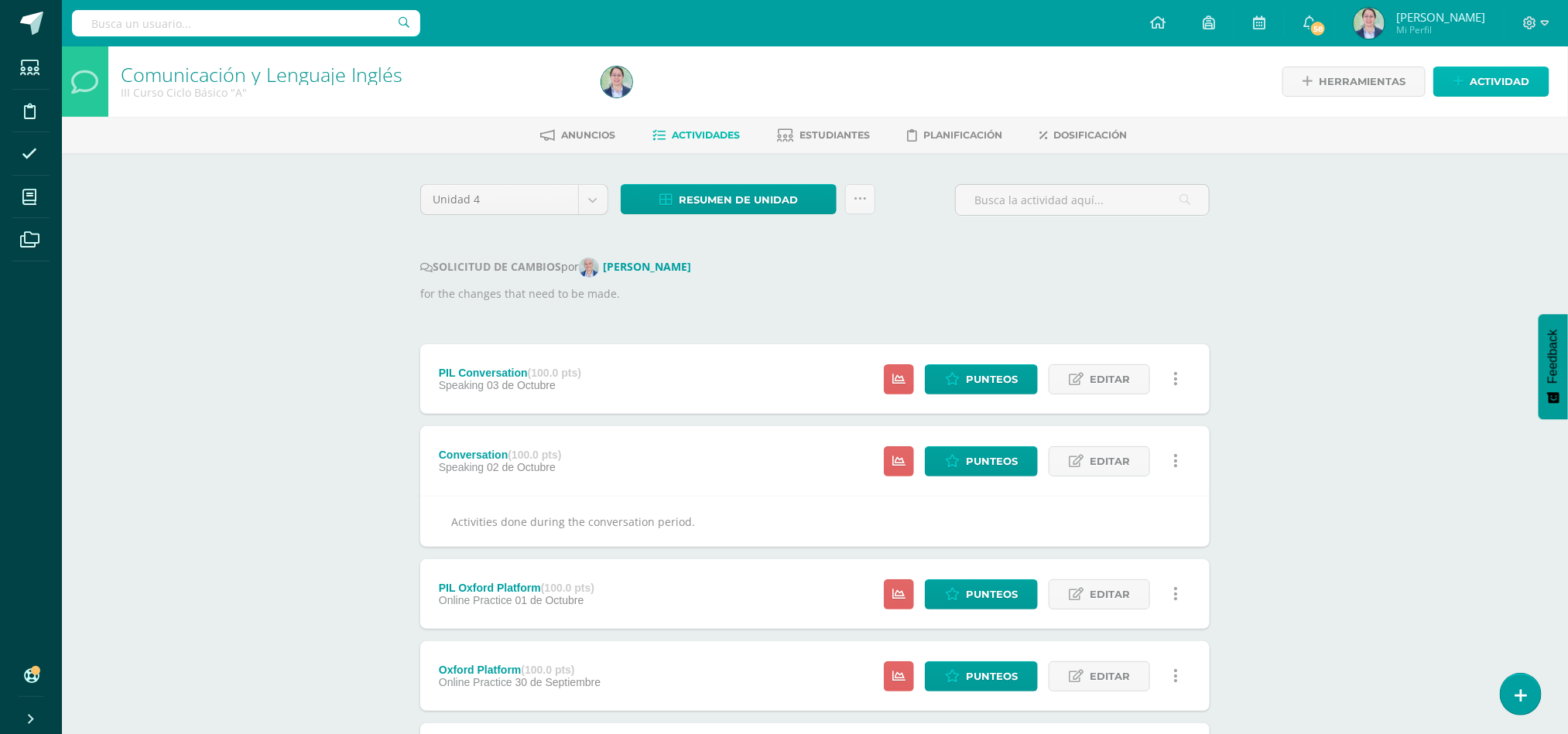
click at [1408, 73] on span "Actividad" at bounding box center [1499, 81] width 60 height 29
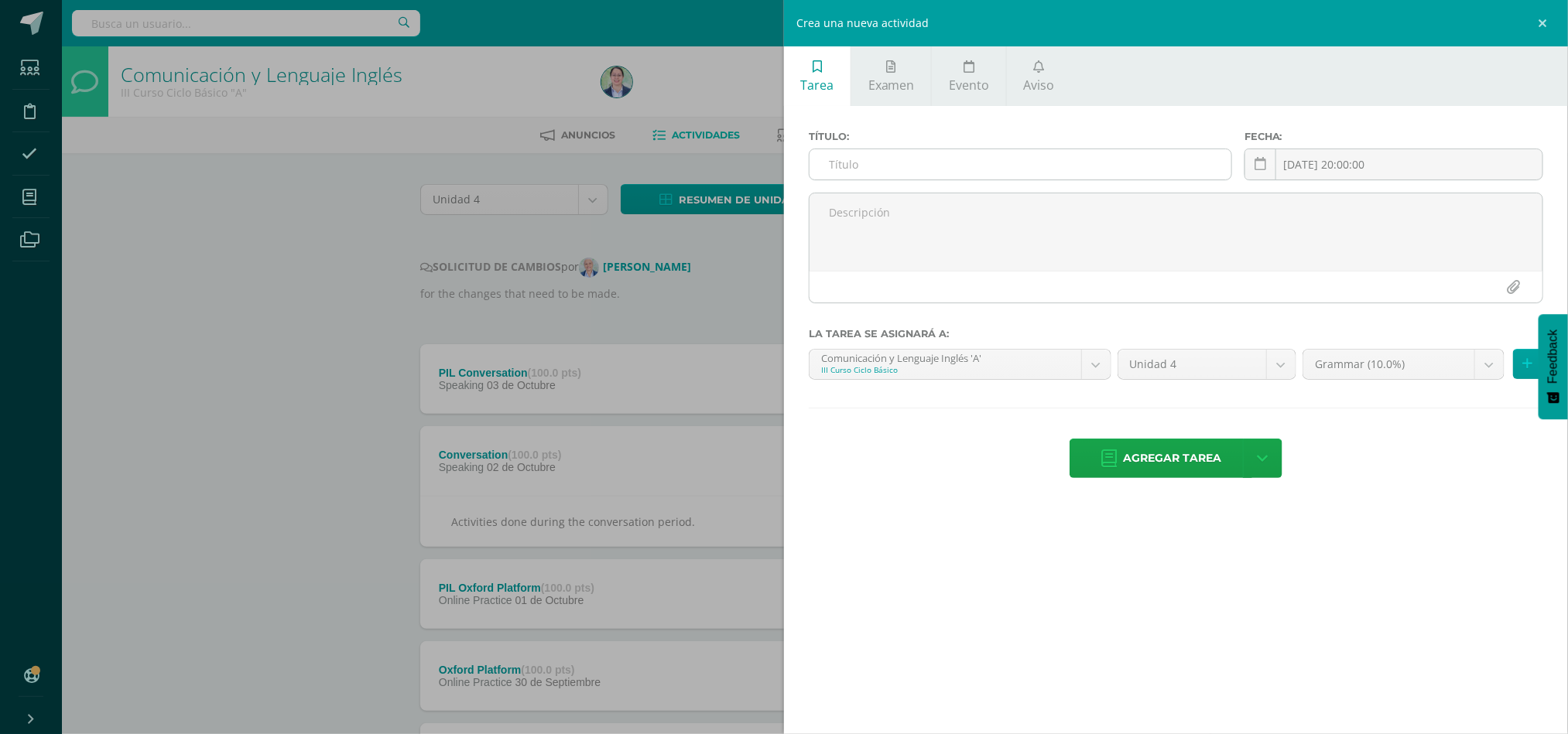
click at [975, 172] on input "text" at bounding box center [1021, 164] width 422 height 30
type input "Cooking"
click at [1274, 169] on link at bounding box center [1260, 164] width 32 height 32
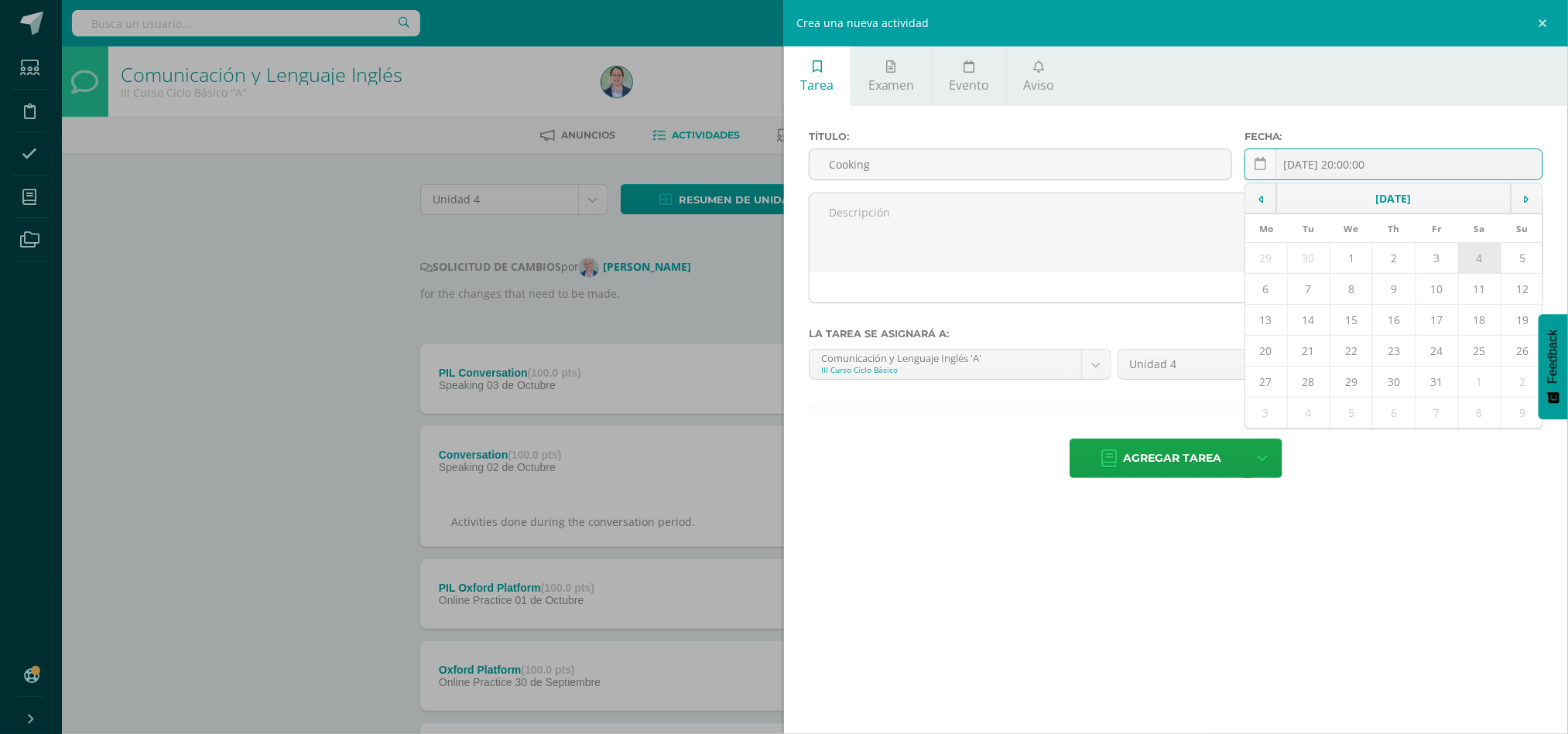
click at [1408, 260] on td "4" at bounding box center [1478, 258] width 42 height 31
click at [1266, 154] on link at bounding box center [1260, 164] width 32 height 32
click at [1274, 300] on td "6" at bounding box center [1265, 290] width 42 height 31
type input "[DATE]"
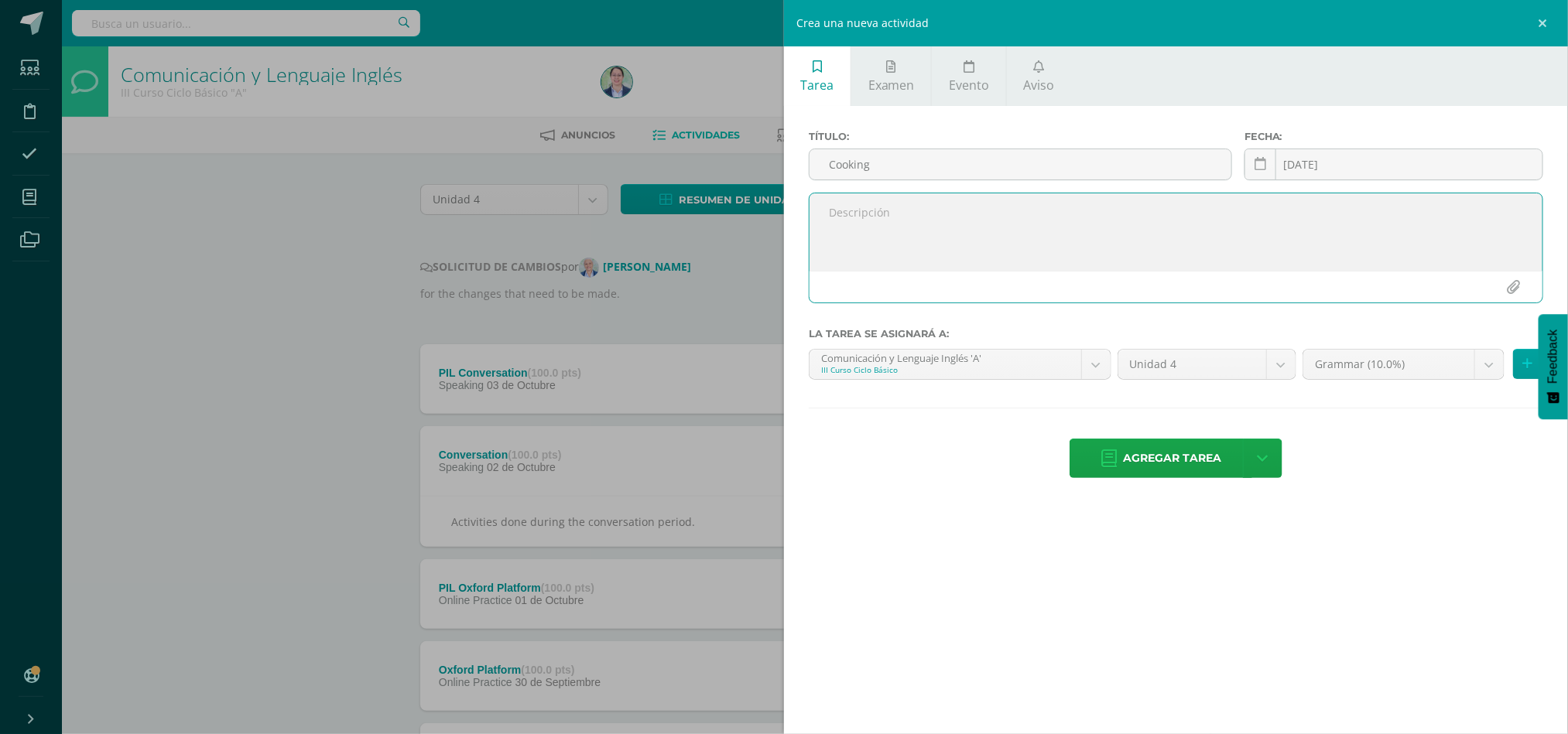
click at [1008, 207] on textarea at bounding box center [1175, 232] width 733 height 77
type textarea "Cooking Class"
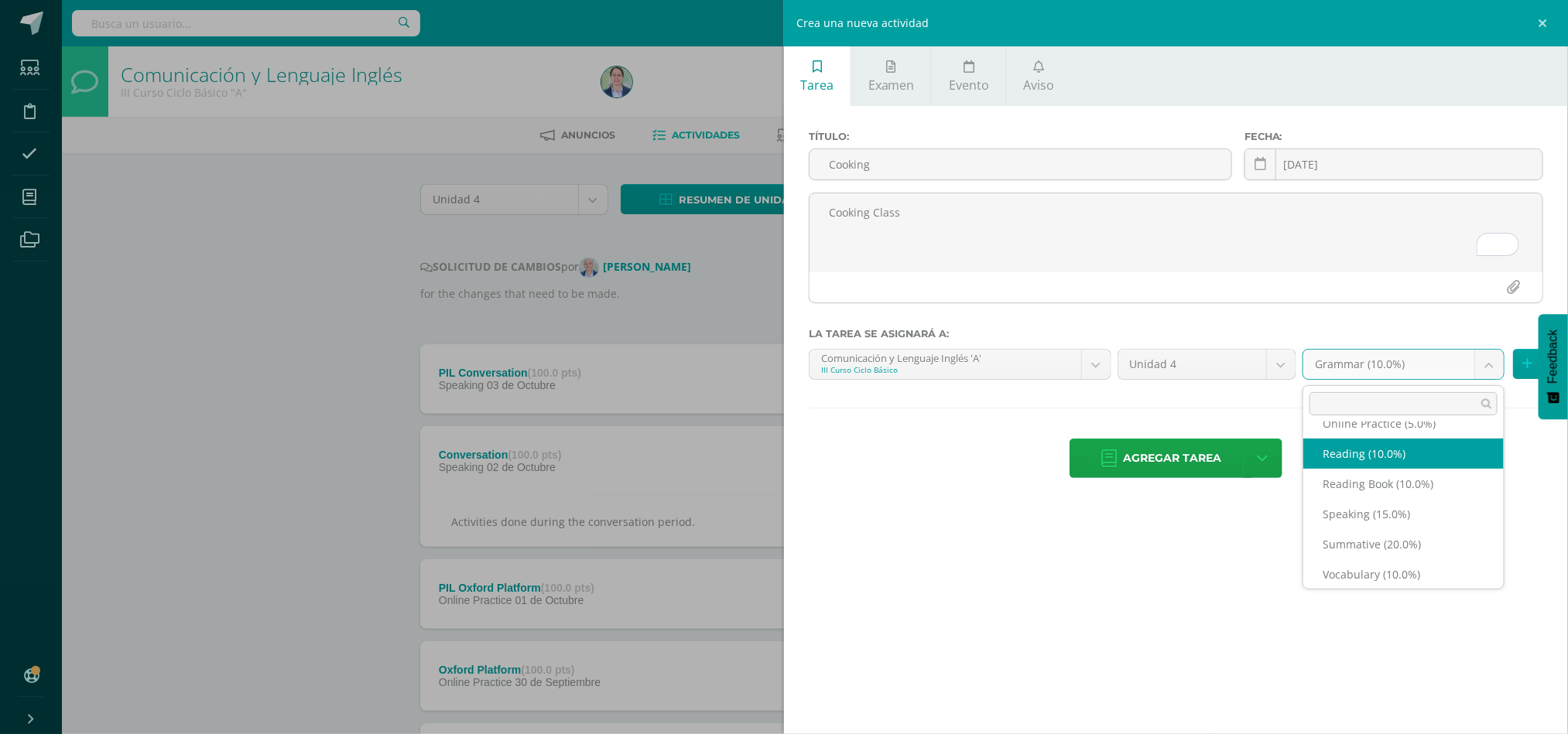
scroll to position [116, 0]
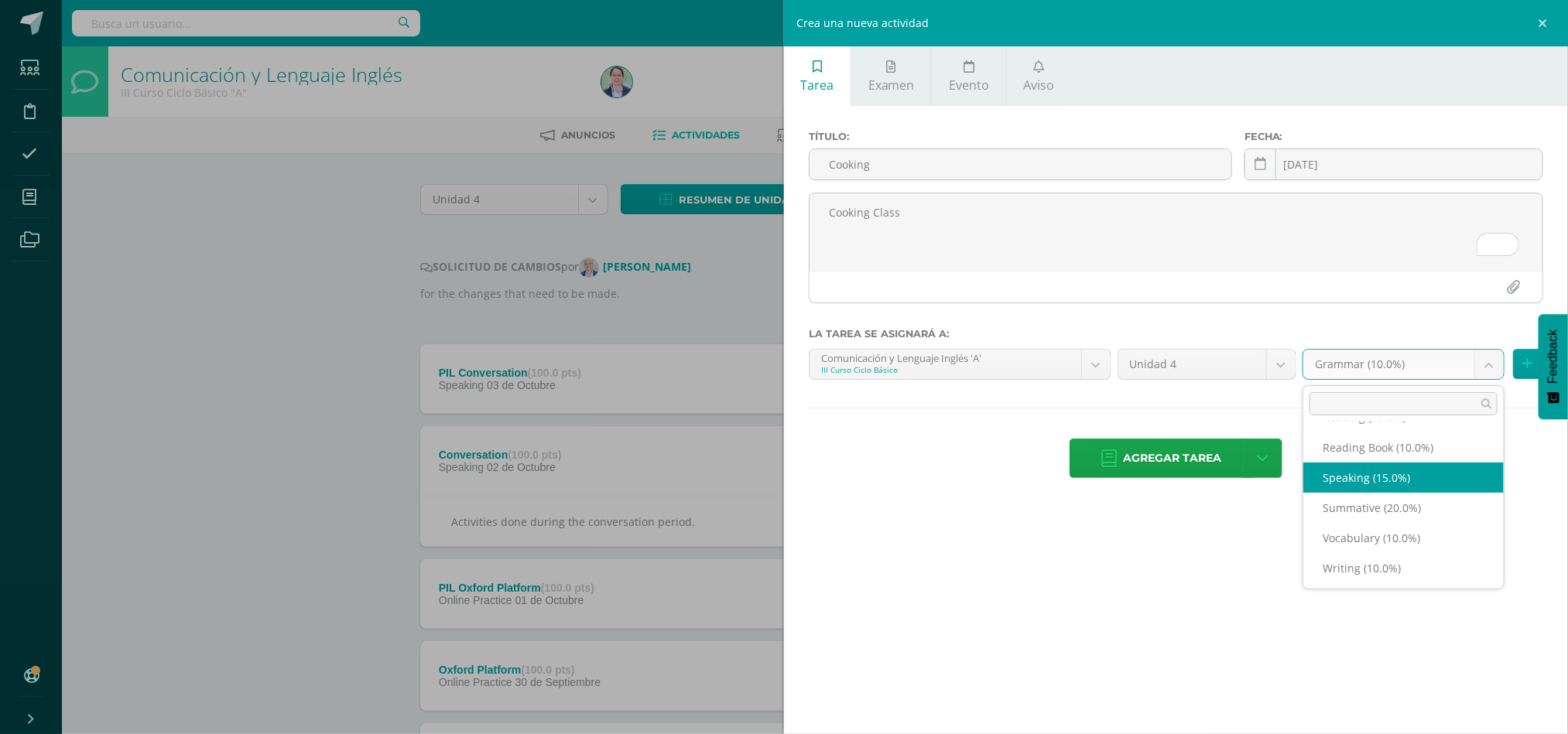
select select "262587"
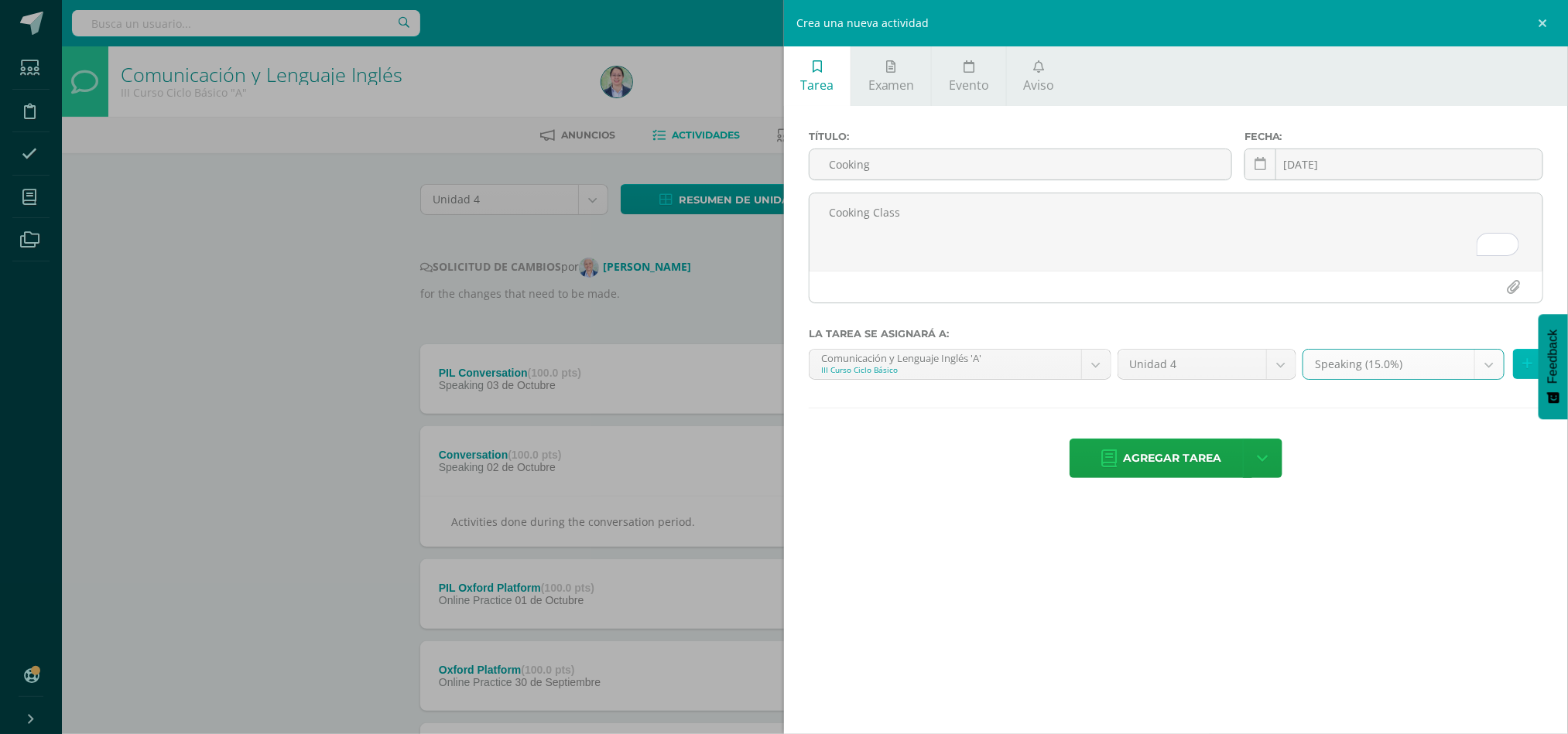
click at [1408, 367] on button at bounding box center [1527, 363] width 30 height 30
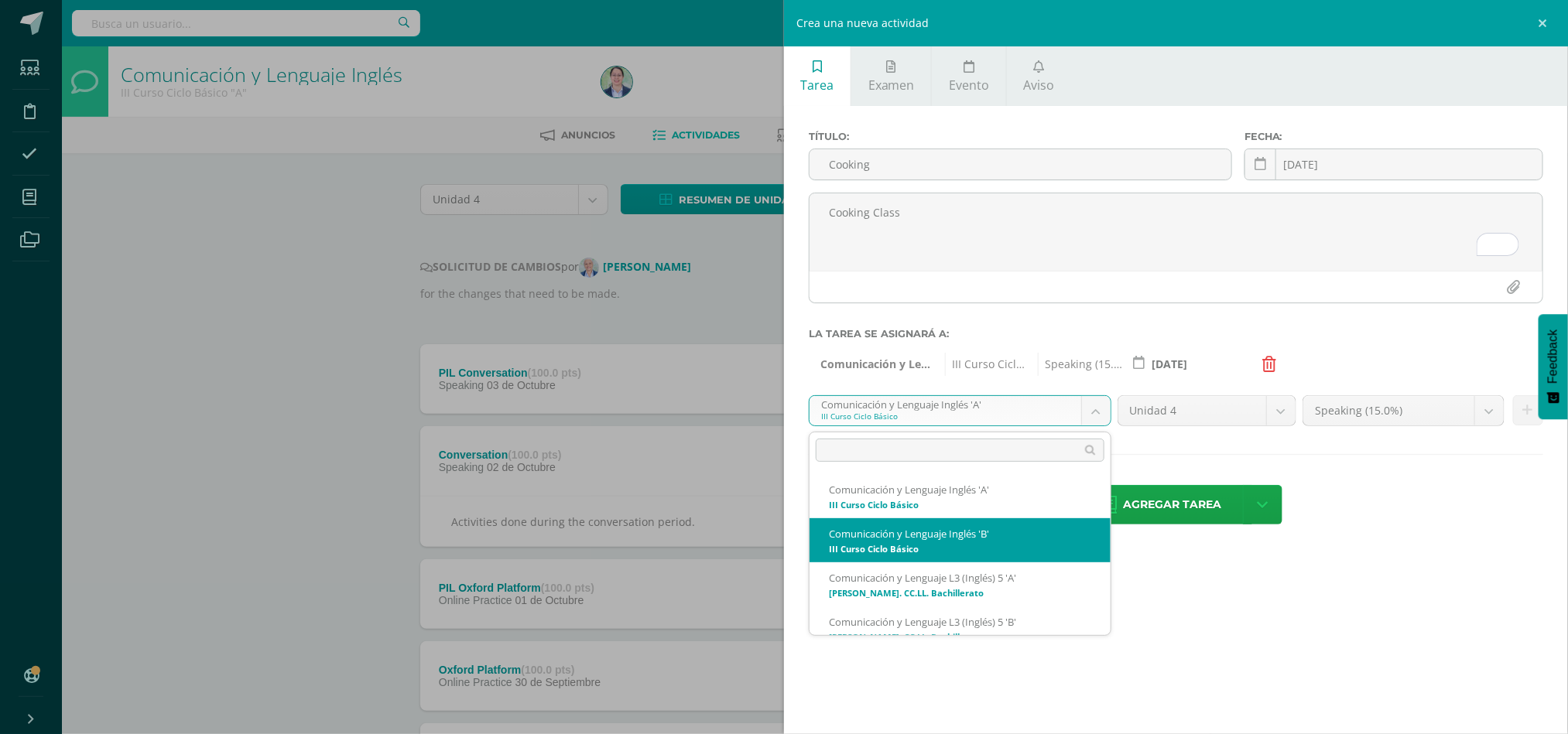
select select "228666"
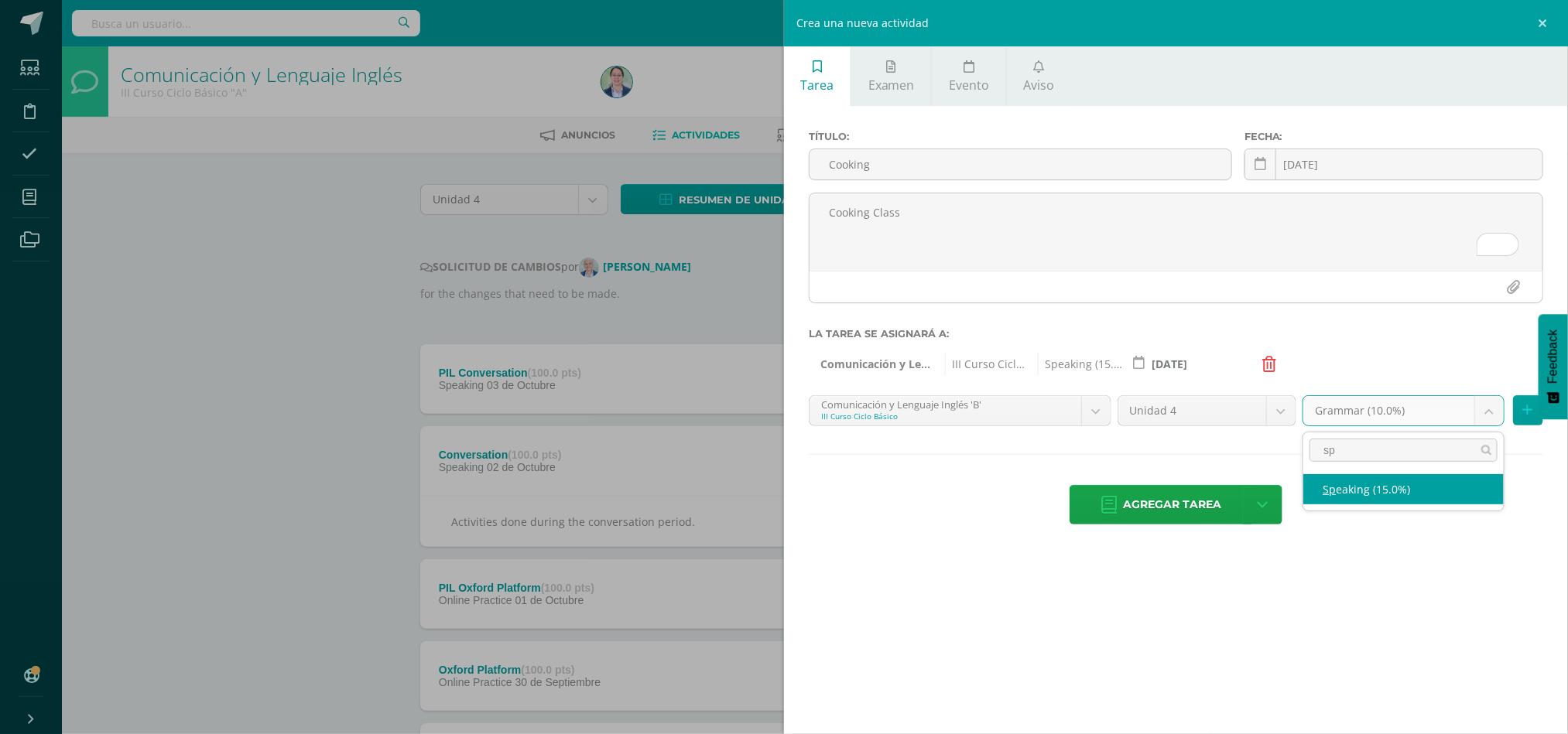
type input "sp"
select select "262596"
click at [1408, 415] on icon at bounding box center [1528, 410] width 10 height 13
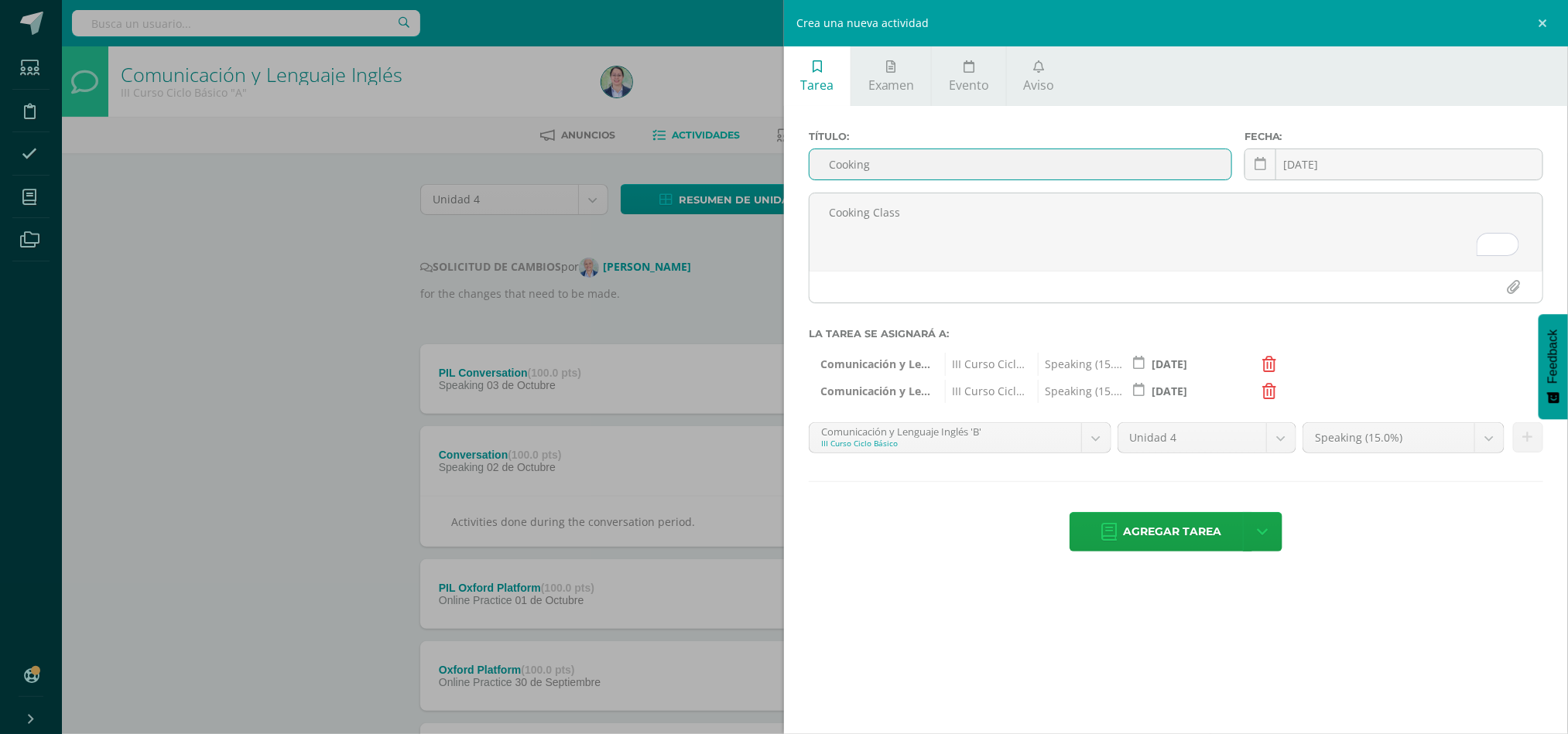
drag, startPoint x: 925, startPoint y: 165, endPoint x: 818, endPoint y: 165, distance: 107.0
click at [818, 165] on input "Cooking" at bounding box center [1021, 164] width 422 height 30
click at [1162, 533] on span "Agregar tarea" at bounding box center [1172, 532] width 99 height 38
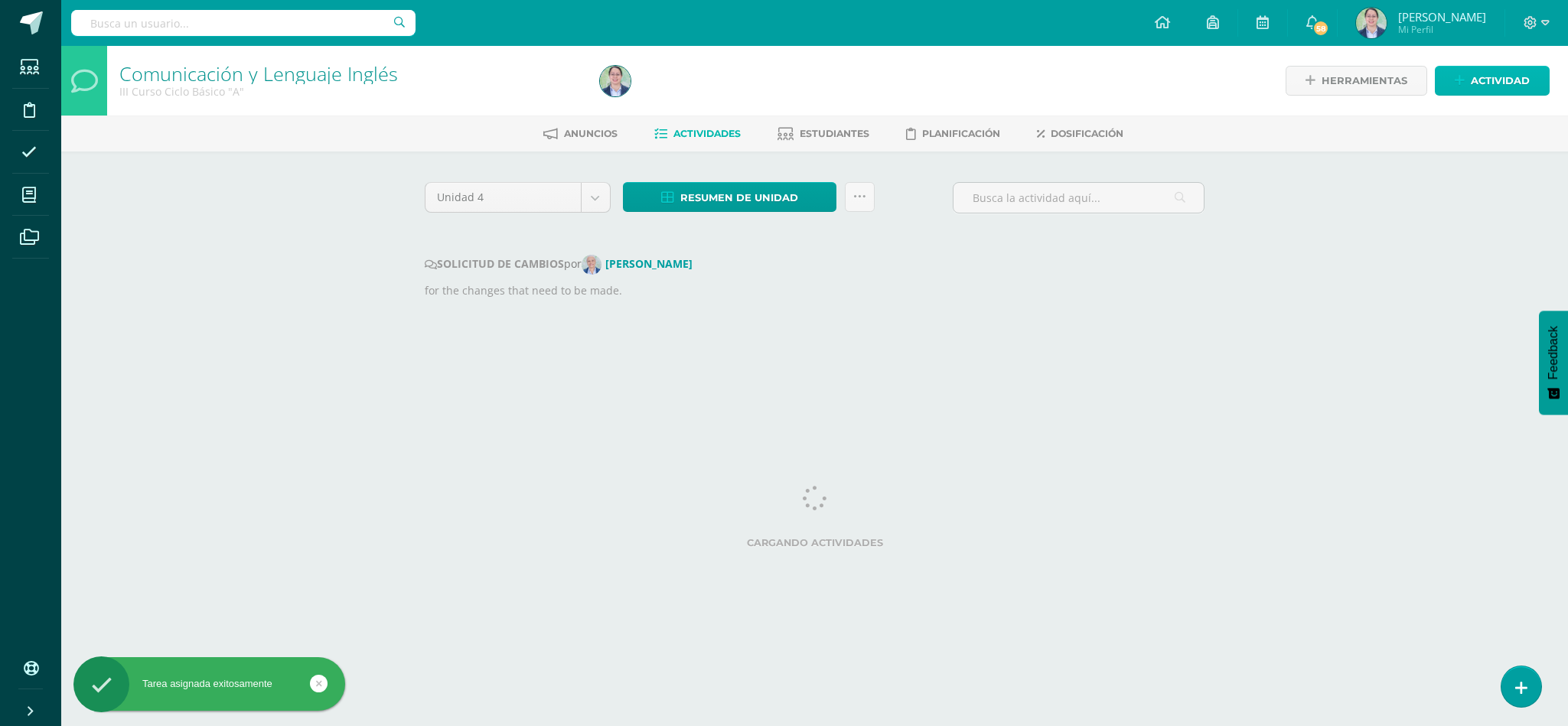
click at [1481, 84] on span "Actividad" at bounding box center [1500, 80] width 59 height 28
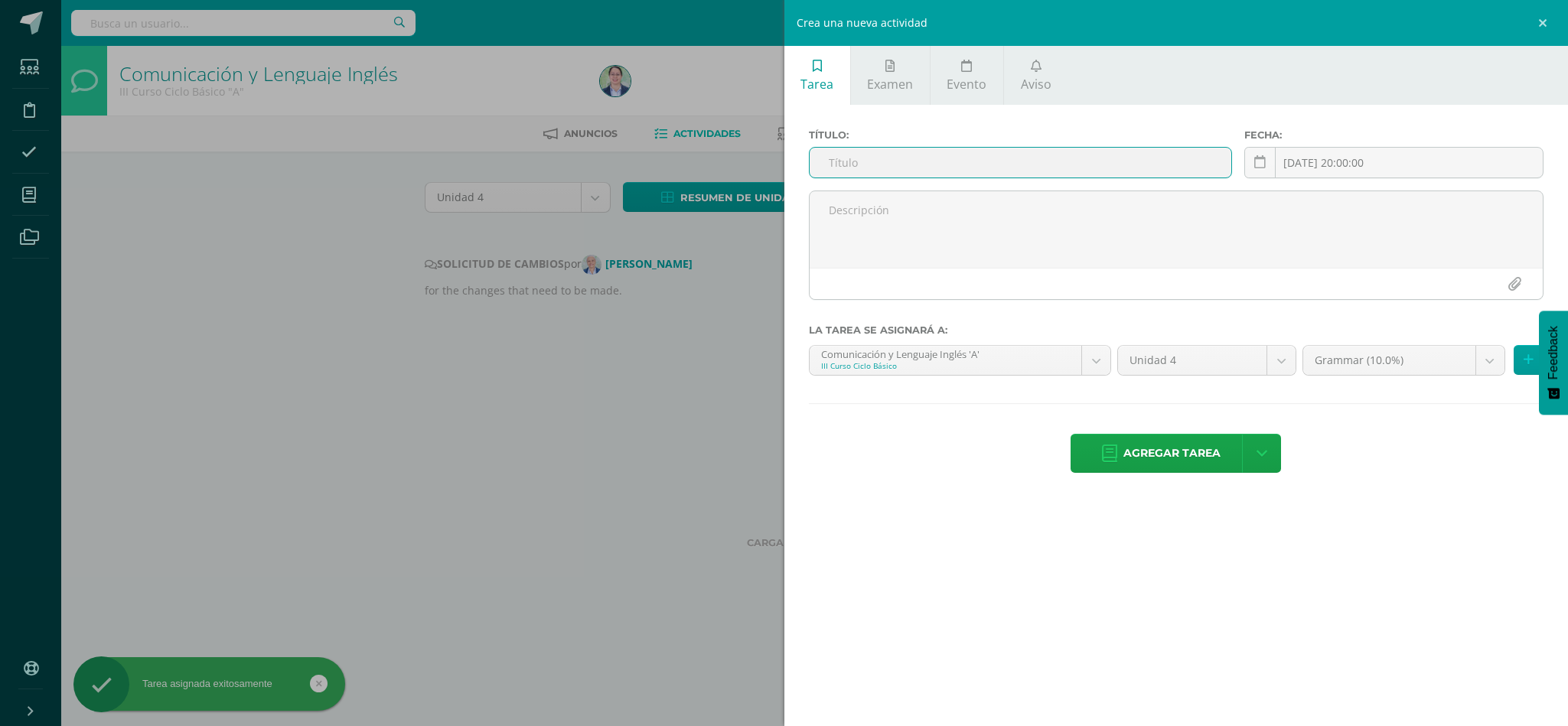
click at [973, 158] on input "text" at bounding box center [1021, 162] width 423 height 30
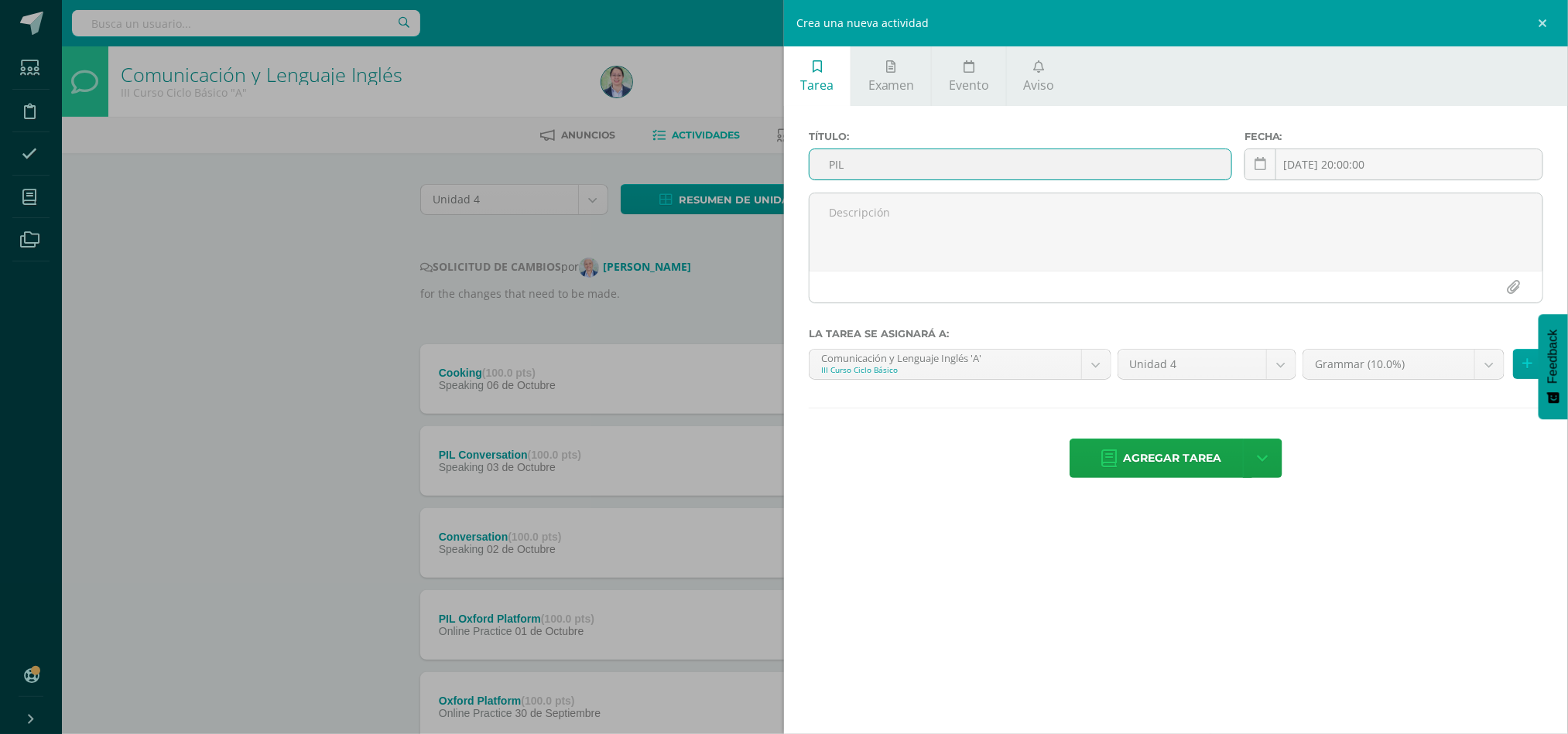
paste input "Cooking"
type input "PIL Cooking"
click at [1265, 172] on link at bounding box center [1260, 164] width 32 height 32
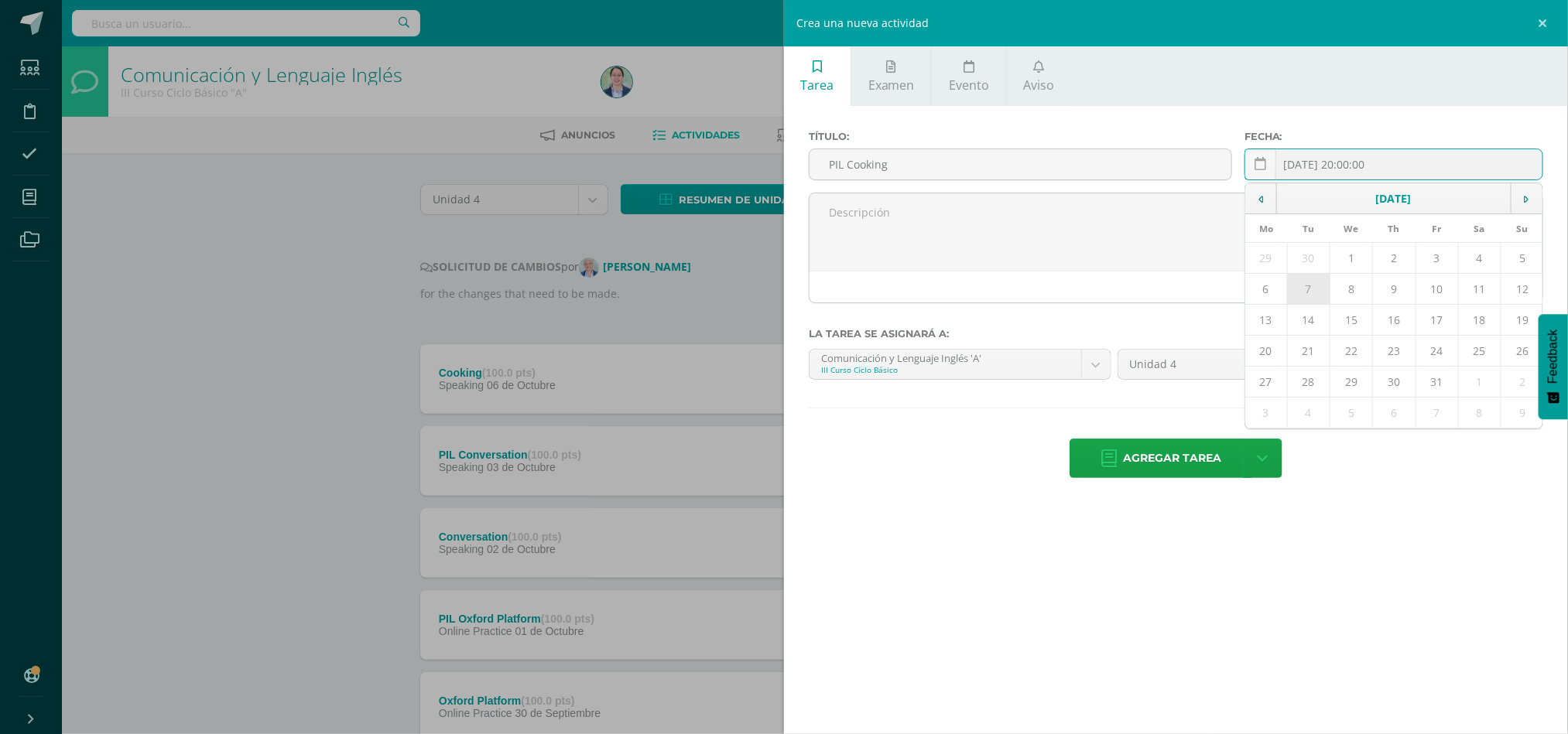
click at [1303, 283] on td "7" at bounding box center [1308, 290] width 42 height 31
type input "2025-10-07"
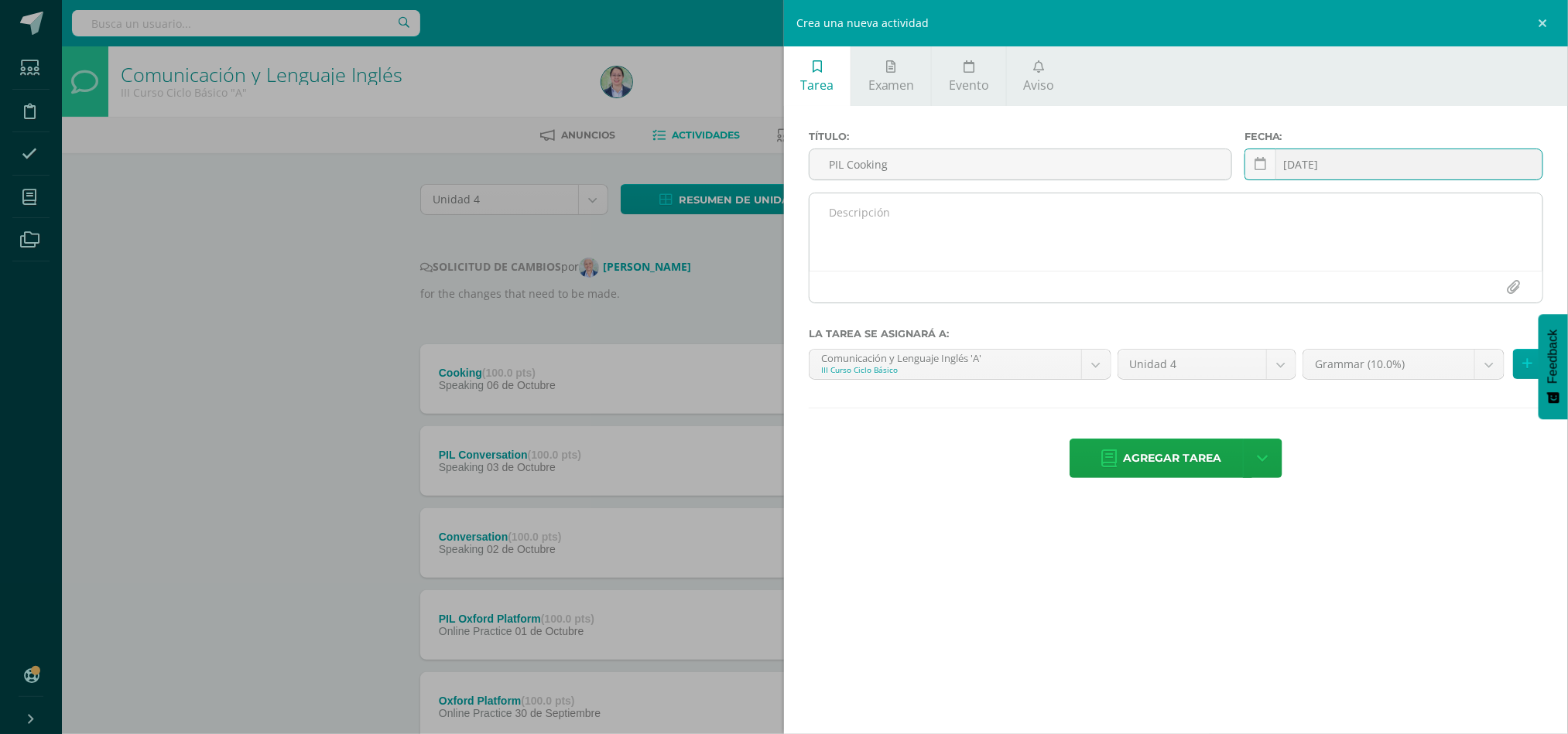
click at [1061, 233] on textarea at bounding box center [1175, 232] width 733 height 77
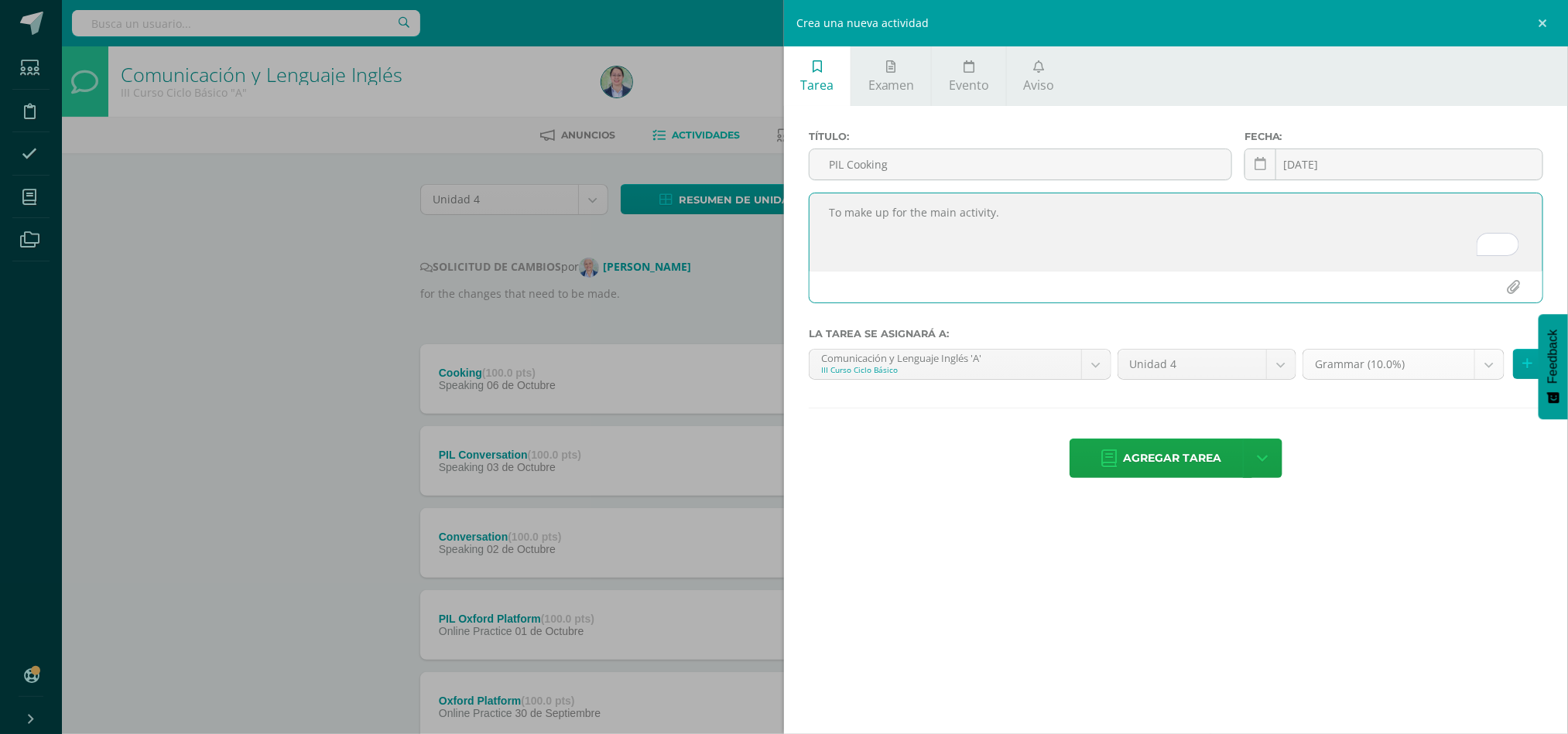
type textarea "To make up for the main activity."
click at [1493, 372] on body "Tarea asignada exitosamente Estudiantes Disciplina Asistencia Mis cursos Archiv…" at bounding box center [784, 624] width 1568 height 1249
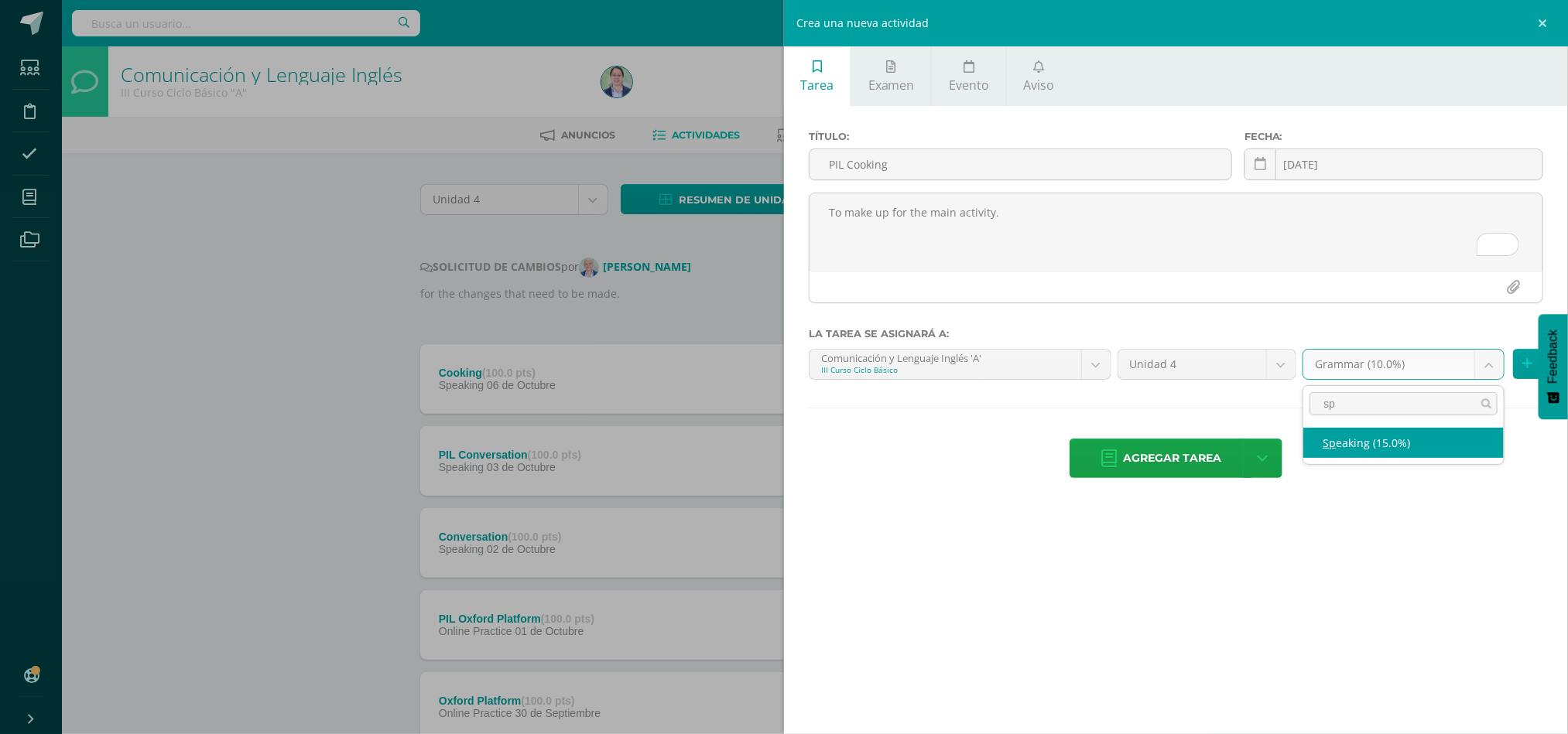
type input "sp"
select select "262587"
click at [1521, 356] on button at bounding box center [1527, 363] width 30 height 30
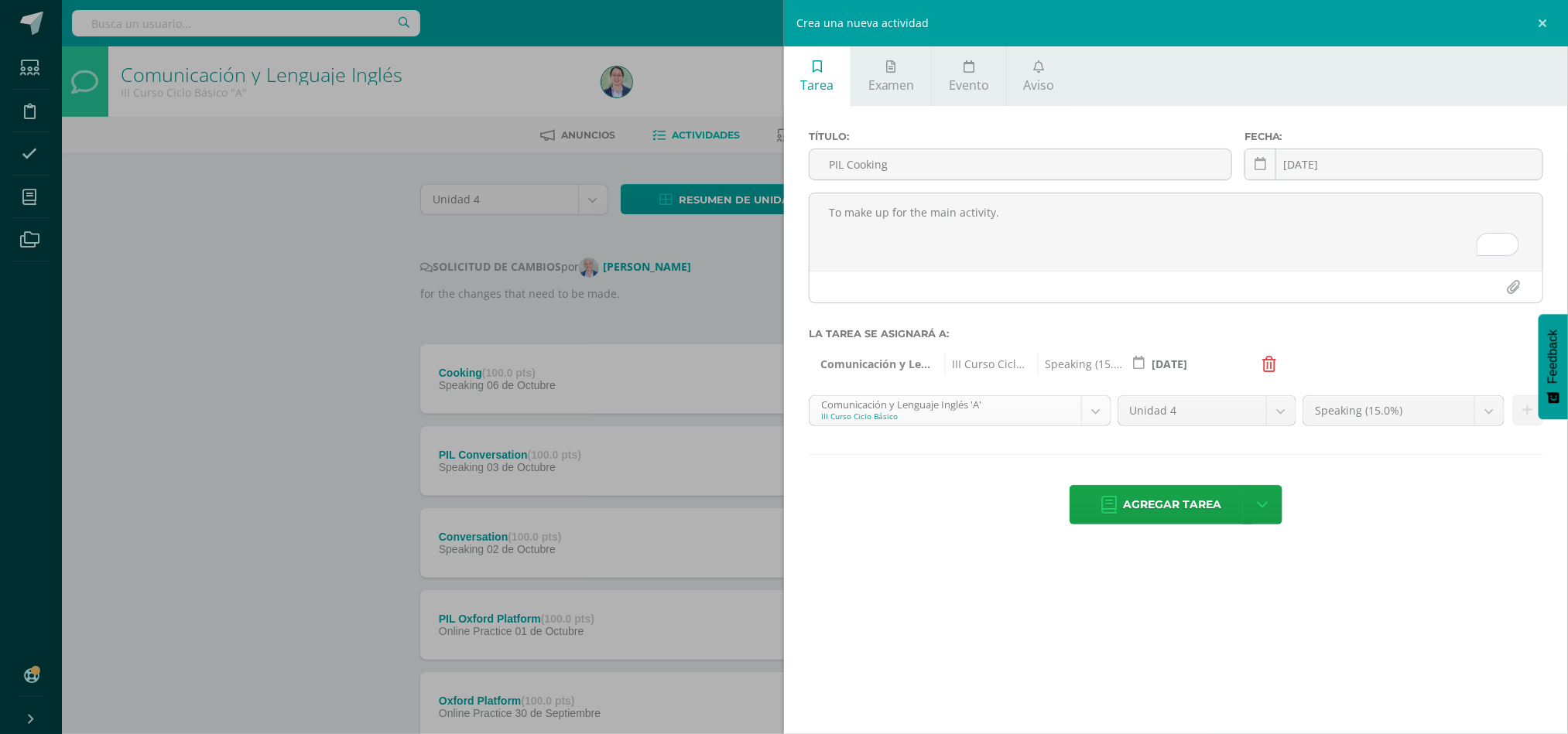
click at [1096, 407] on body "Tarea asignada exitosamente Estudiantes Disciplina Asistencia Mis cursos Archiv…" at bounding box center [784, 624] width 1568 height 1249
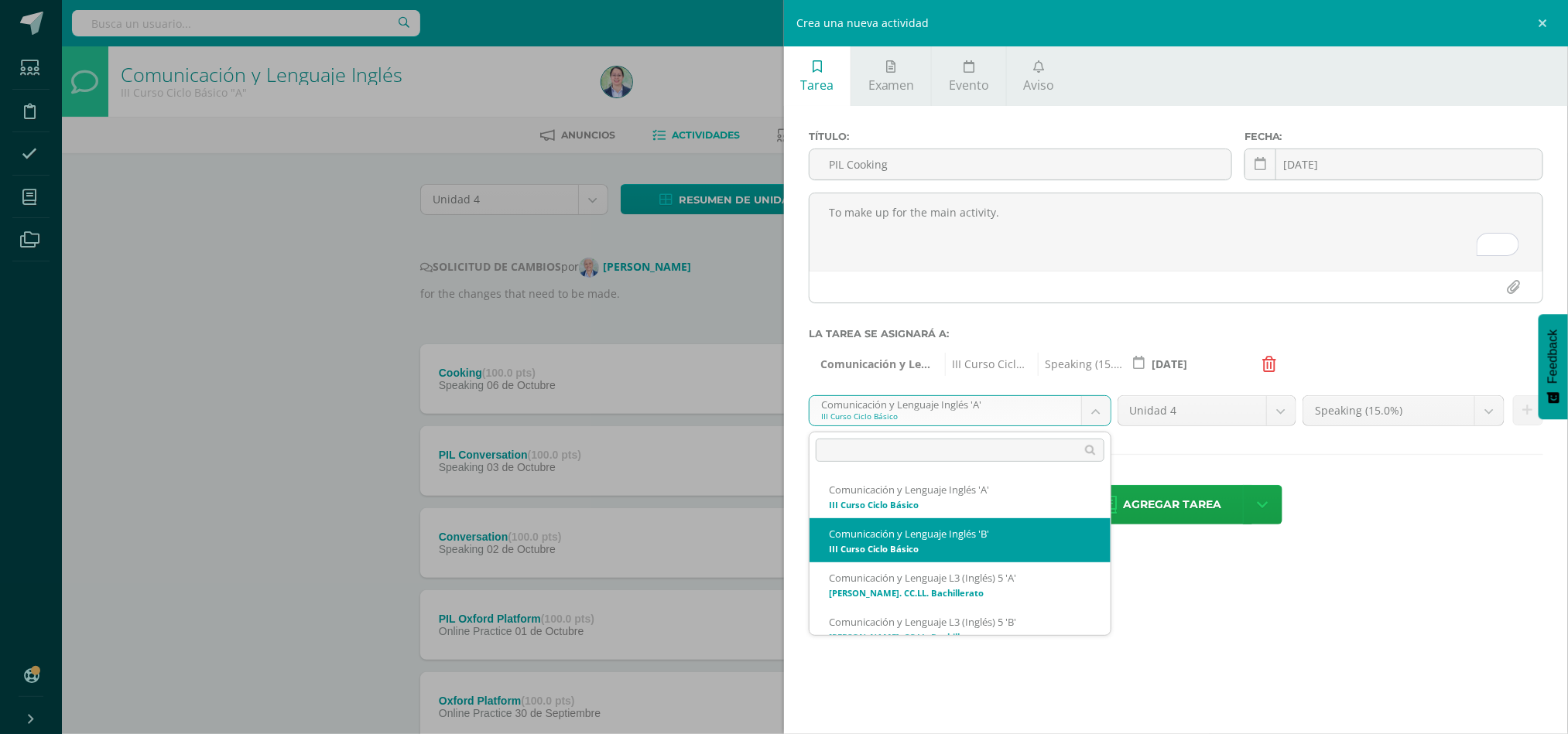
select select "228666"
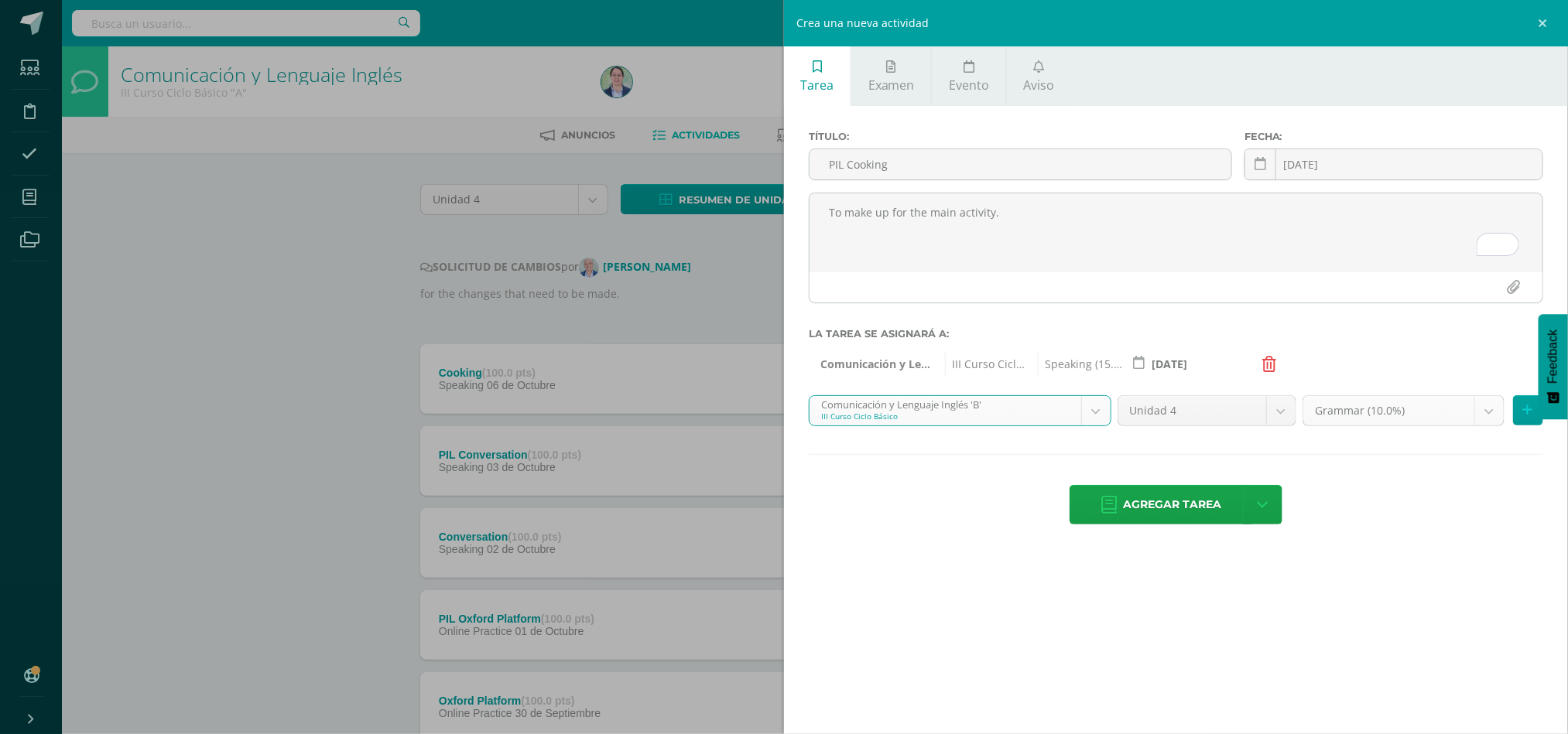
click at [1488, 412] on body "Tarea asignada exitosamente Estudiantes Disciplina Asistencia Mis cursos Archiv…" at bounding box center [784, 624] width 1568 height 1249
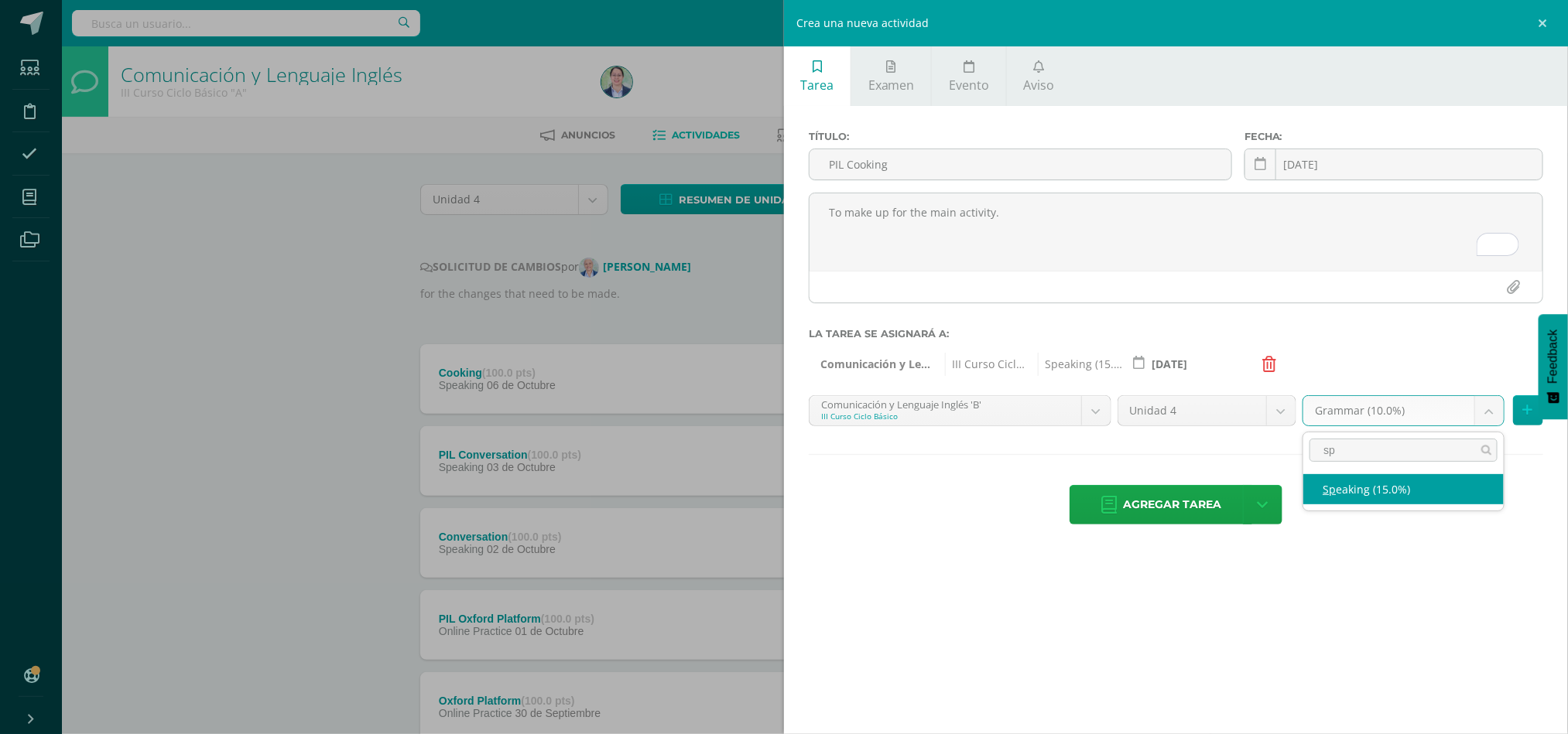
type input "sp"
drag, startPoint x: 1437, startPoint y: 504, endPoint x: 1456, endPoint y: 476, distance: 33.8
select select "262596"
click at [1537, 415] on button at bounding box center [1527, 410] width 30 height 30
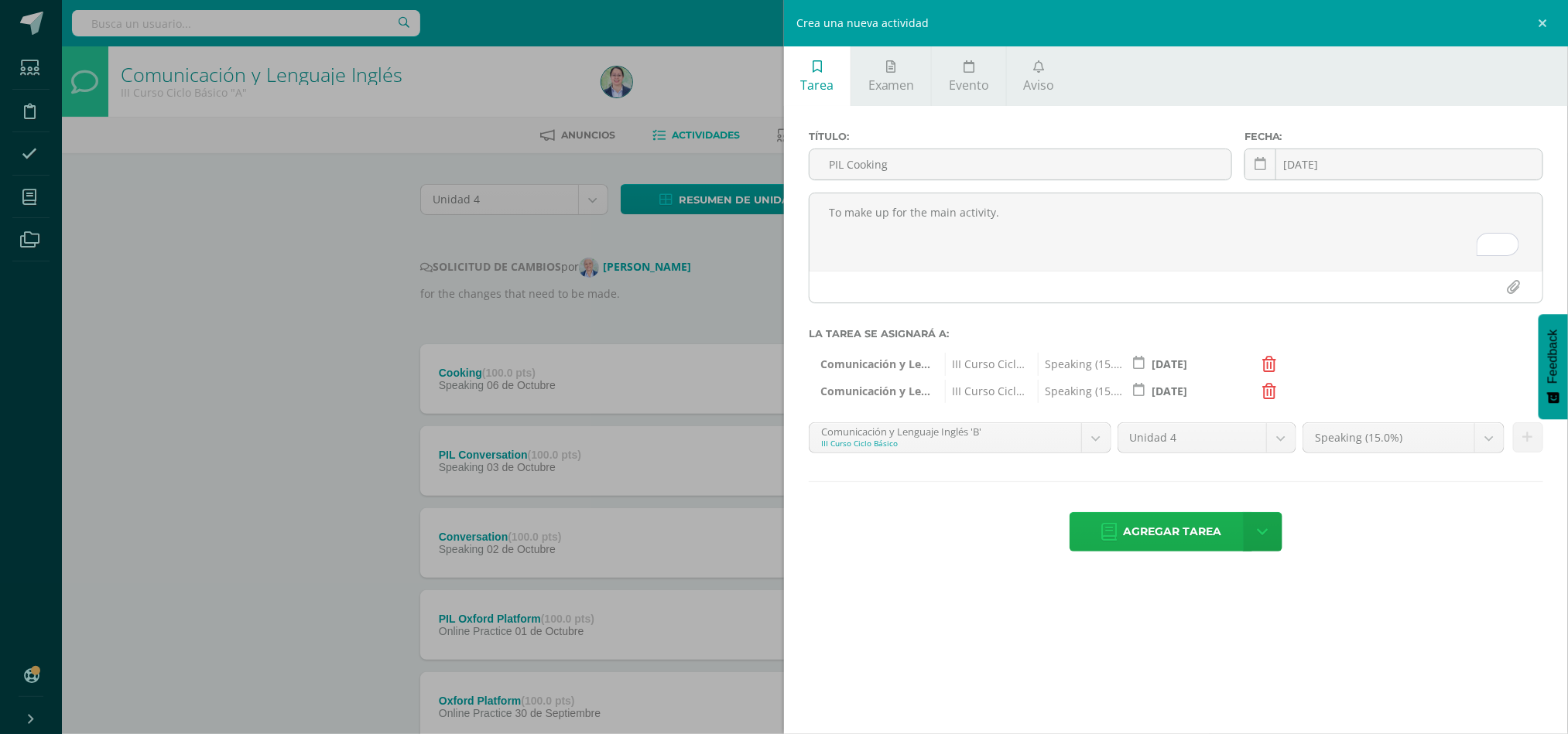
click at [1200, 527] on span "Agregar tarea" at bounding box center [1172, 532] width 99 height 38
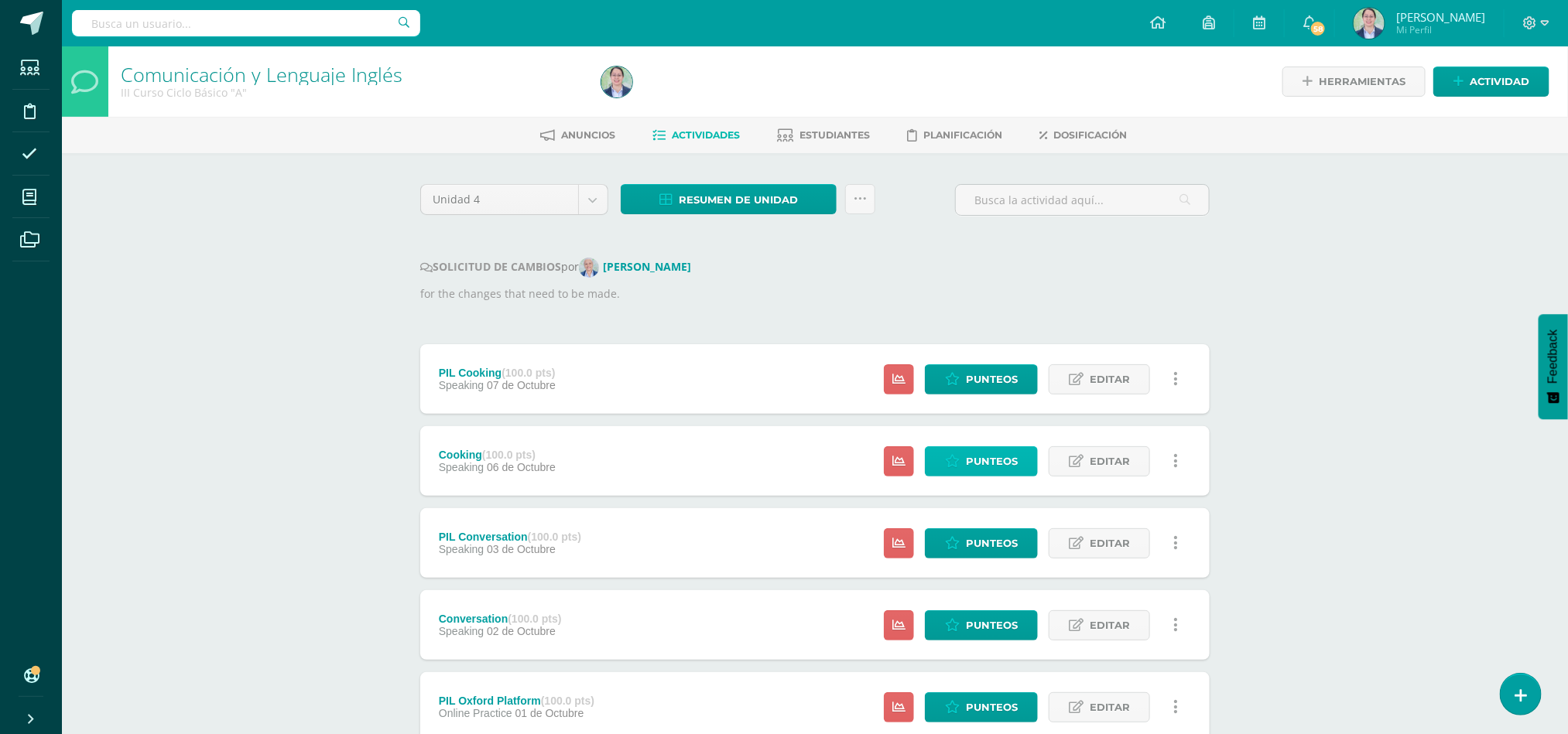
click at [1008, 459] on span "Punteos" at bounding box center [992, 461] width 52 height 29
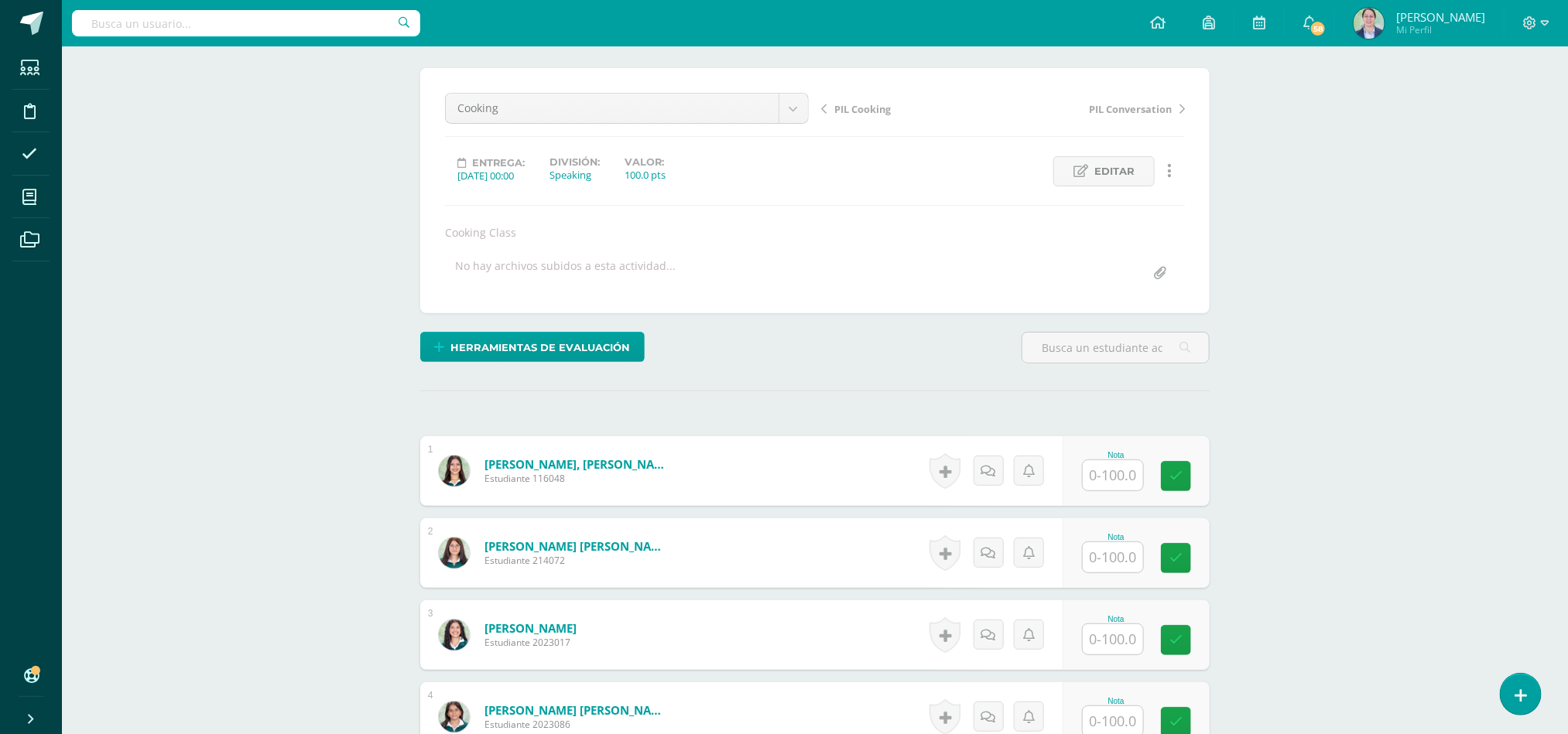
click at [1108, 474] on input "text" at bounding box center [1113, 475] width 61 height 30
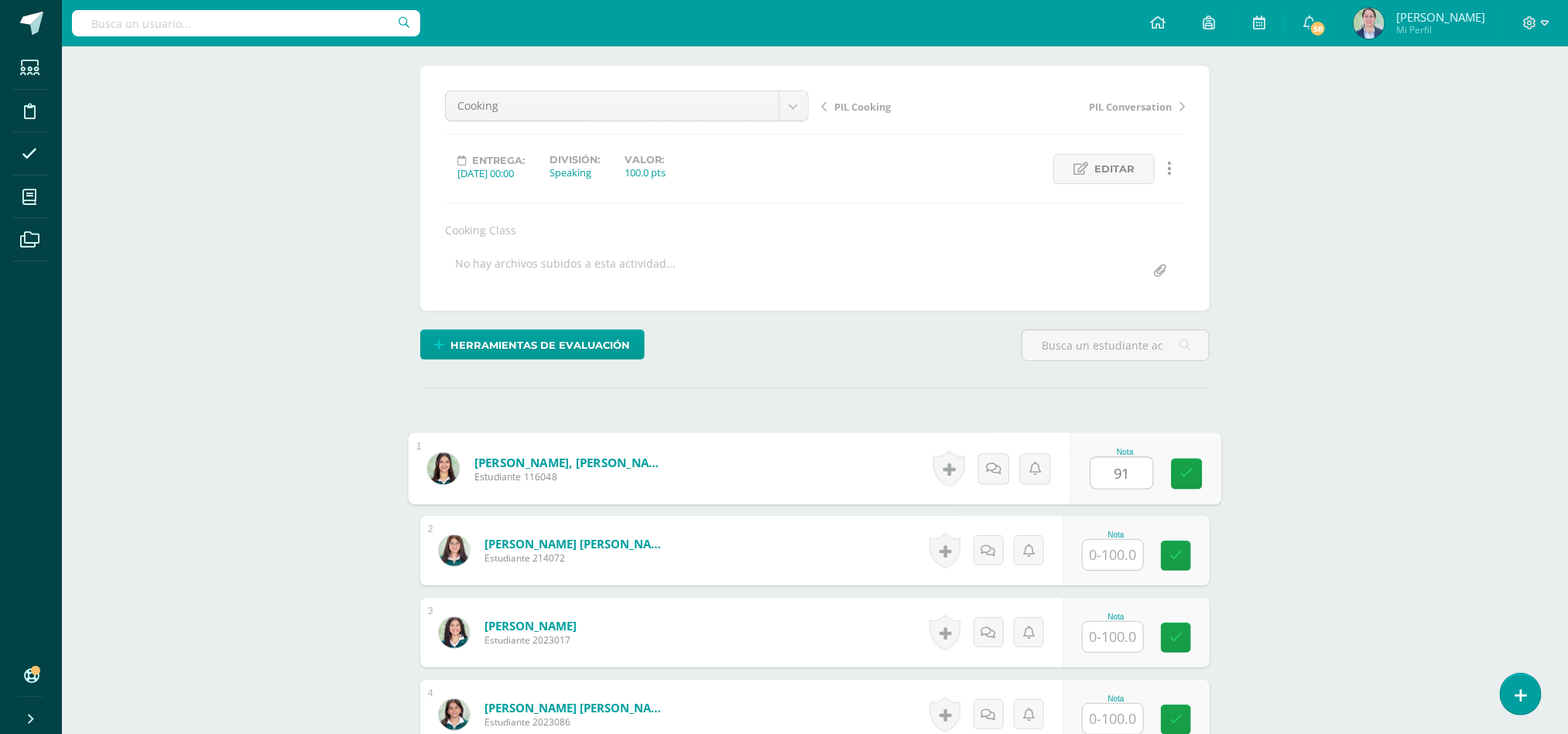
type input "91"
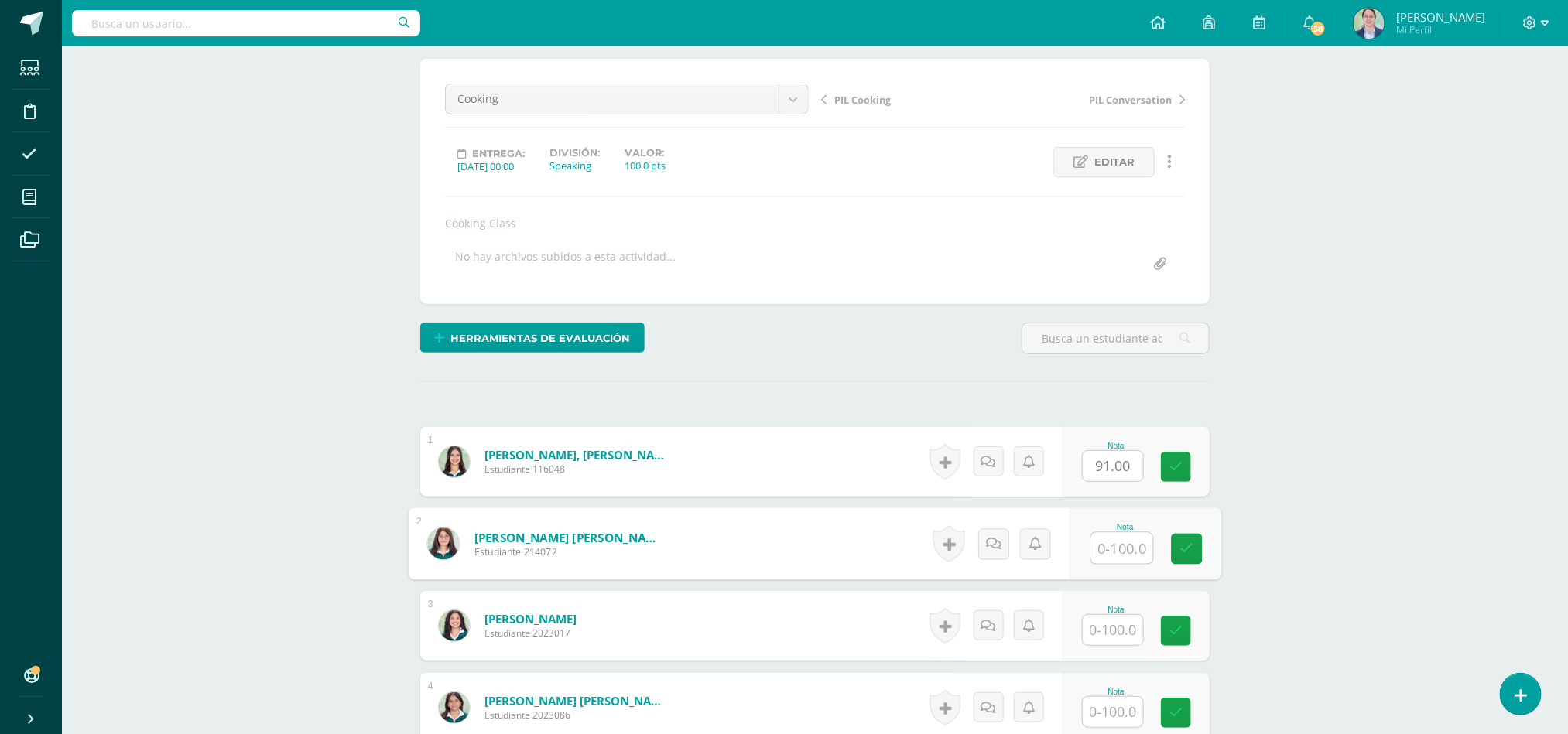
scroll to position [234, 0]
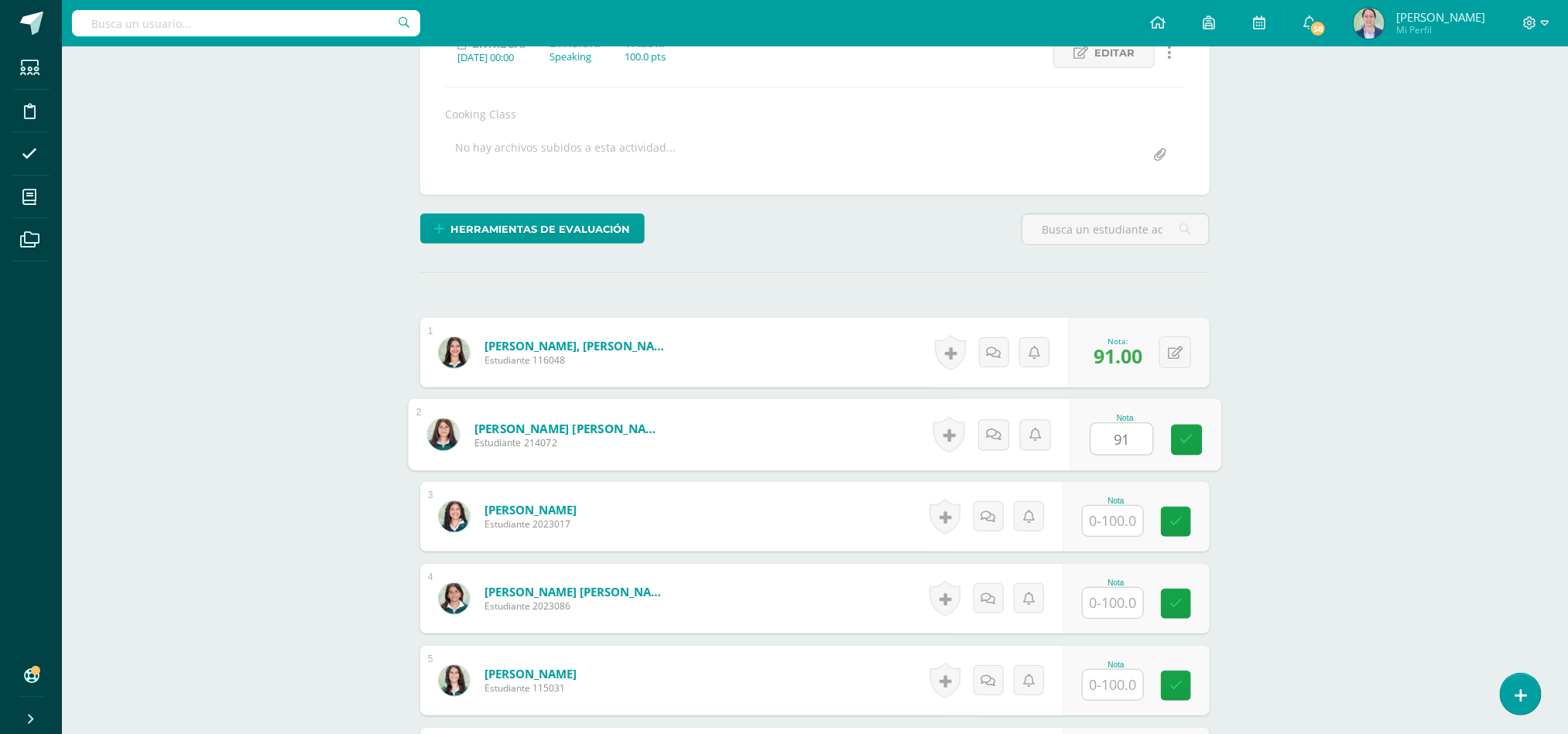
type input "91"
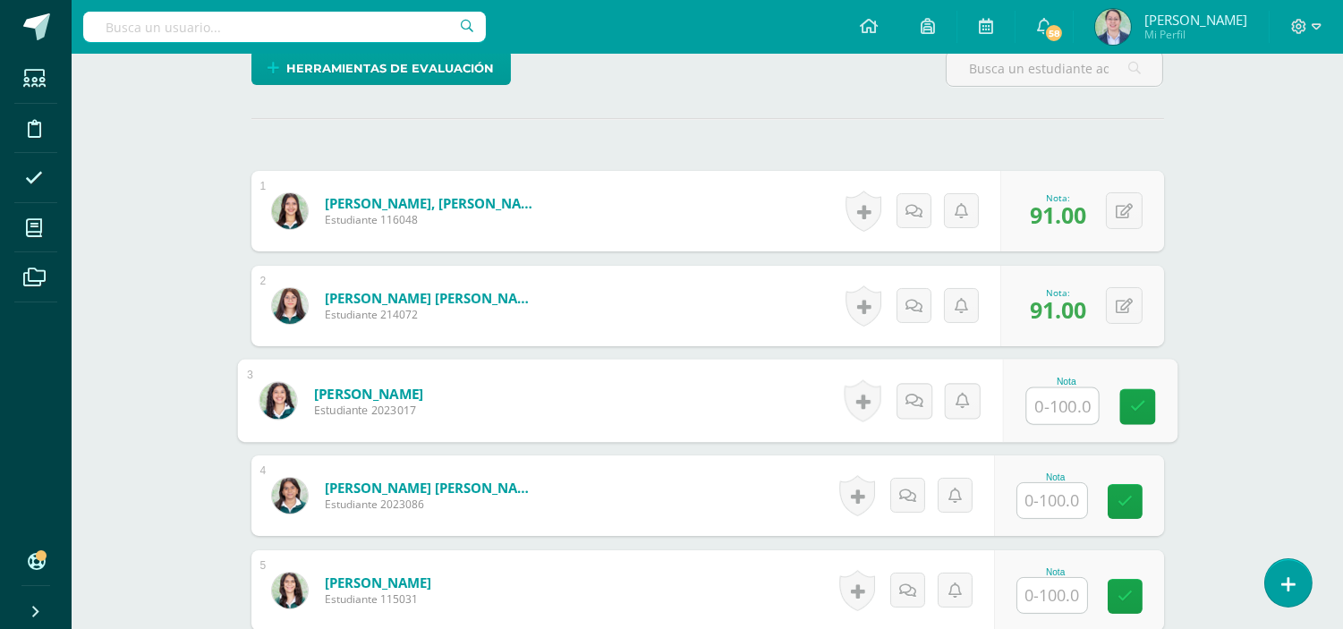
scroll to position [469, 0]
type input "97"
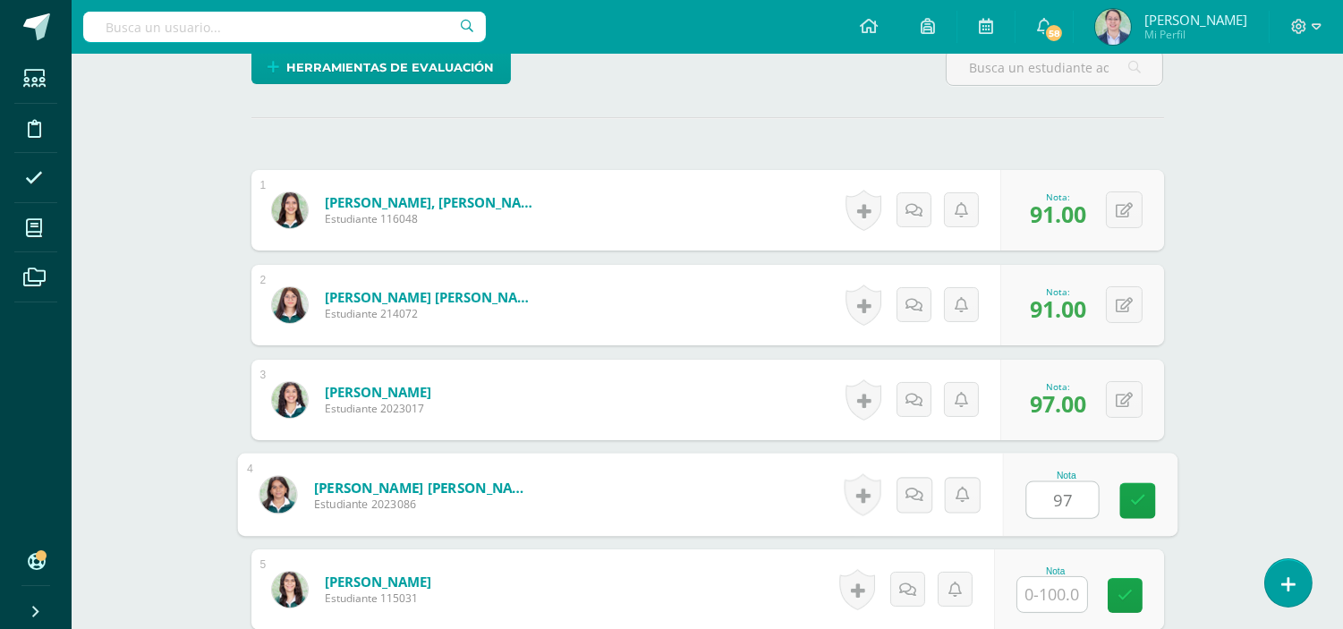
type input "97"
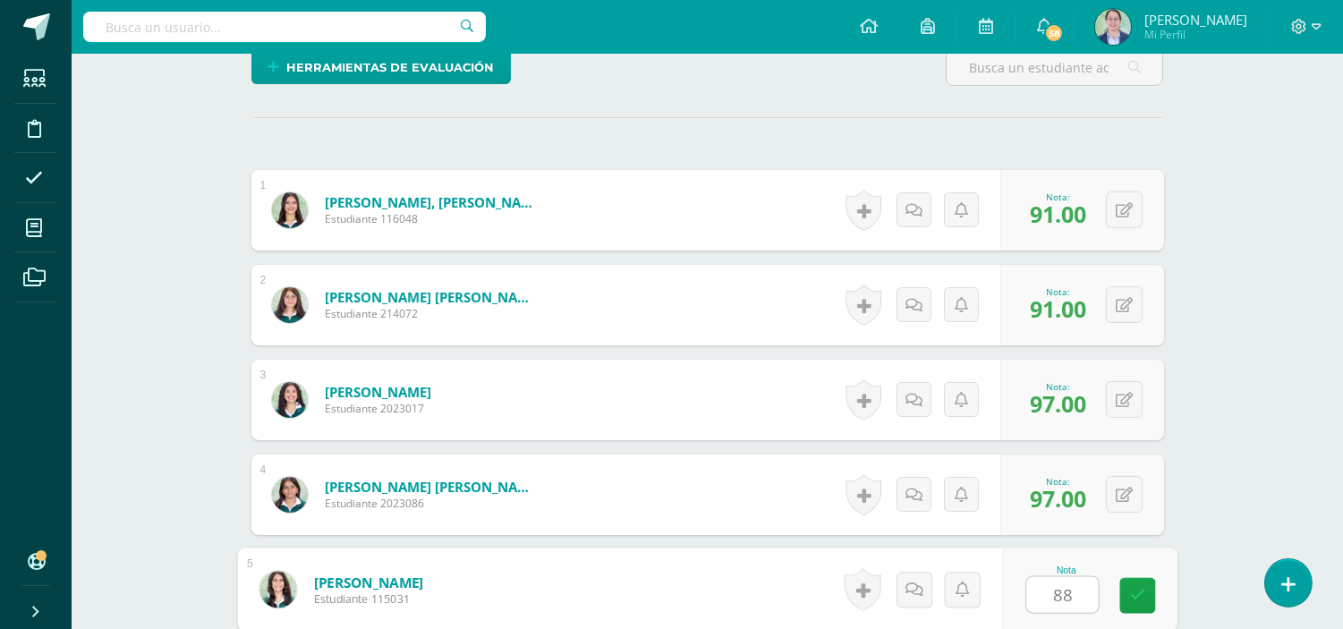
type input "88"
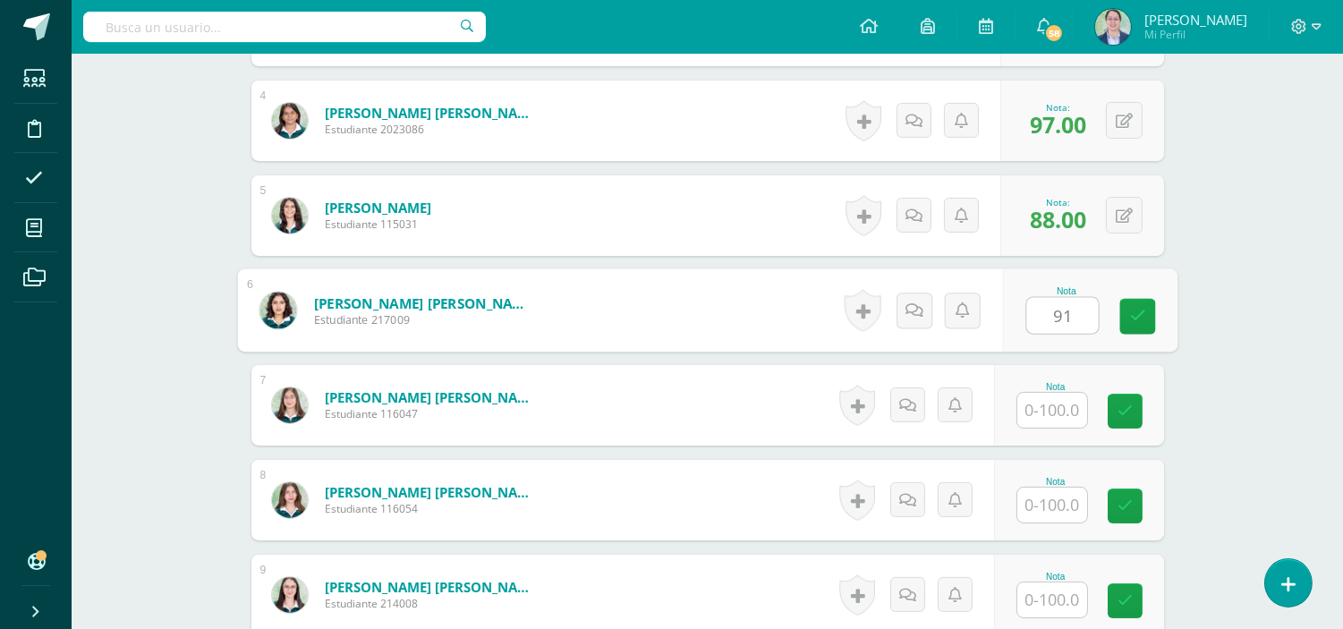
type input "91"
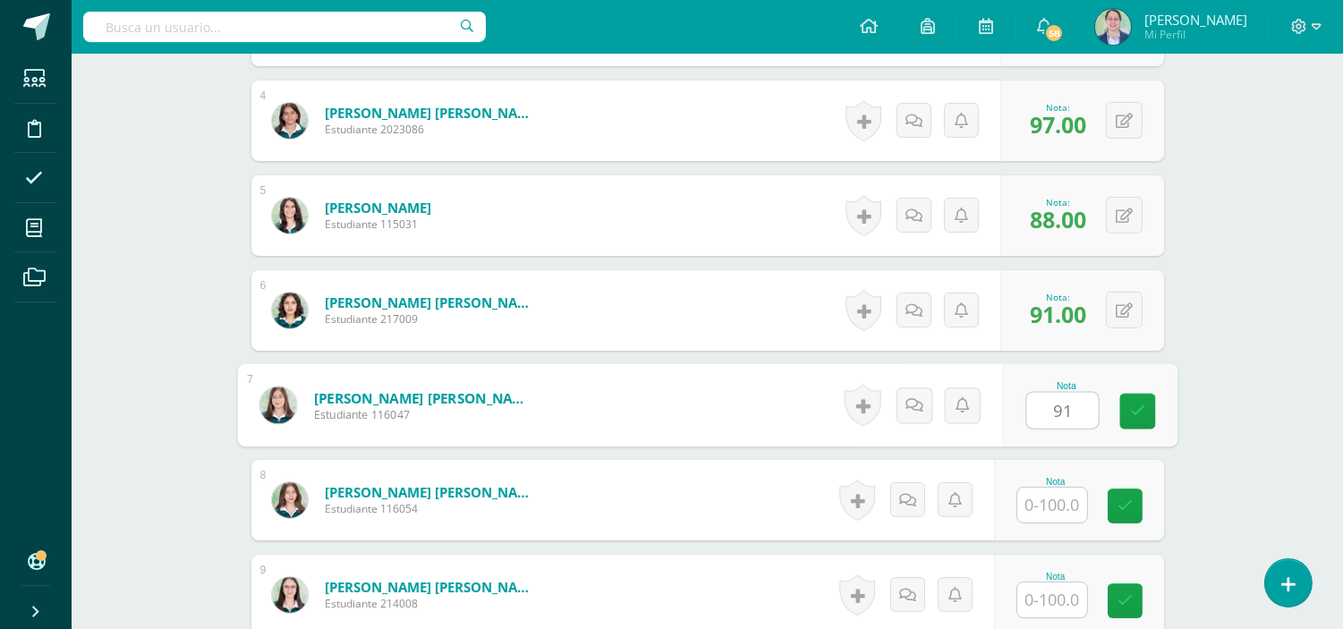
type input "91"
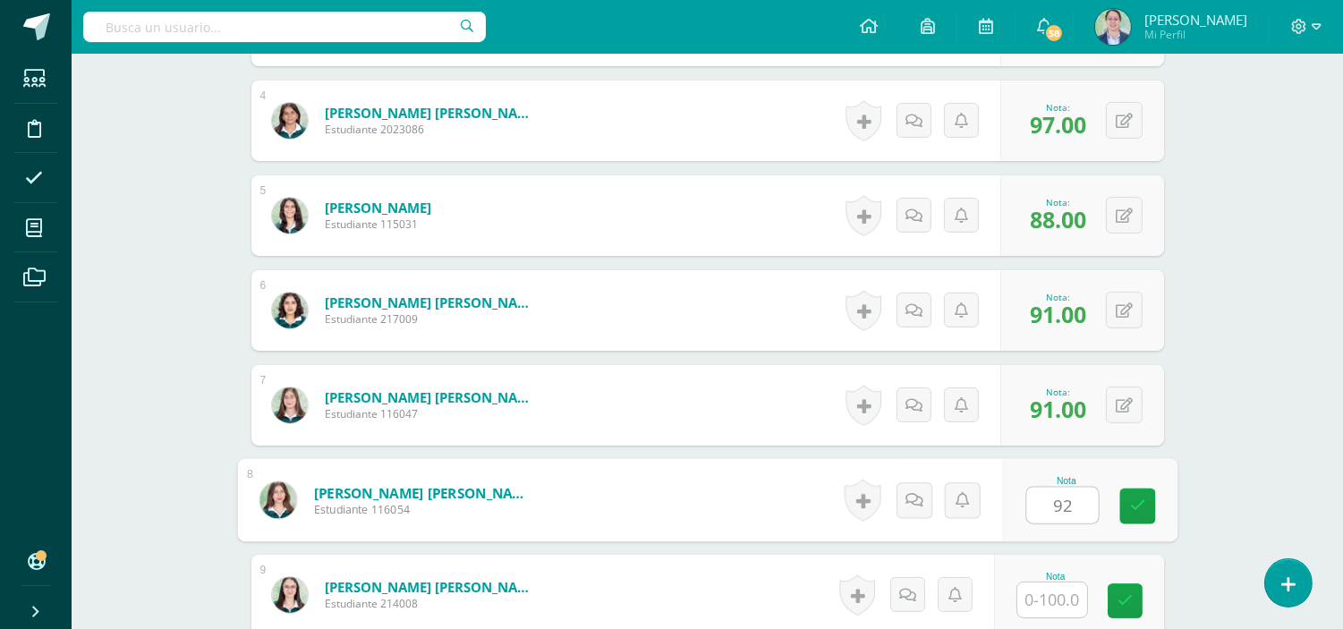
type input "92"
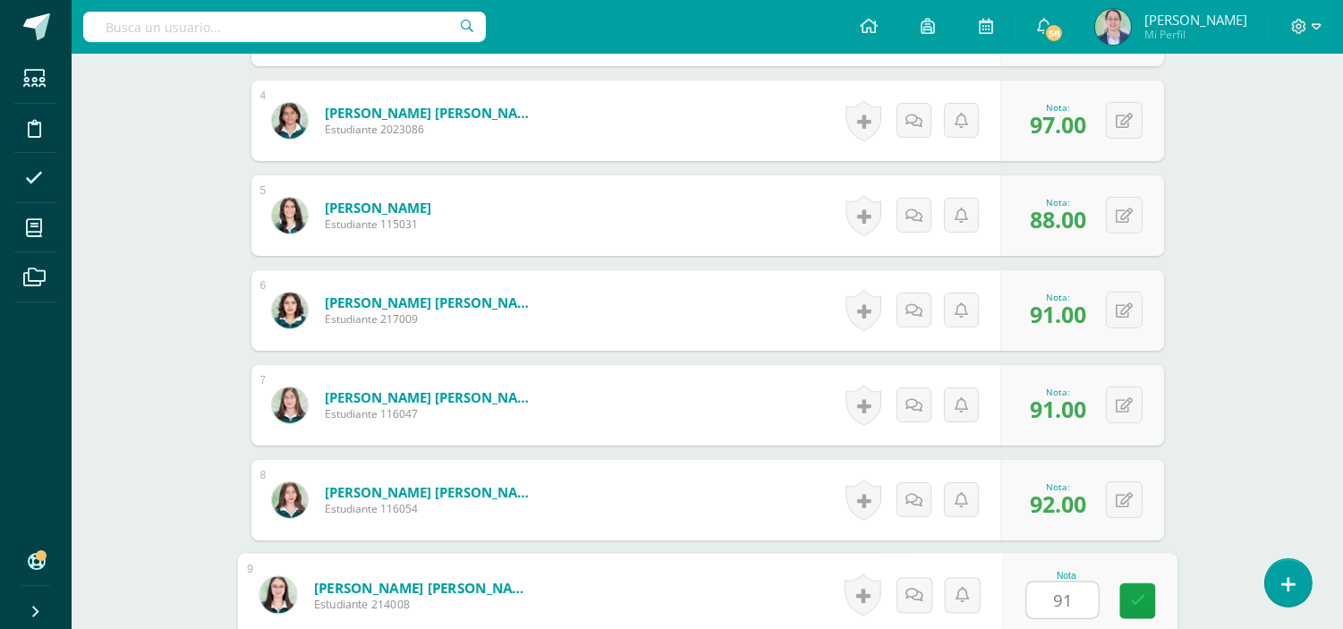
type input "91"
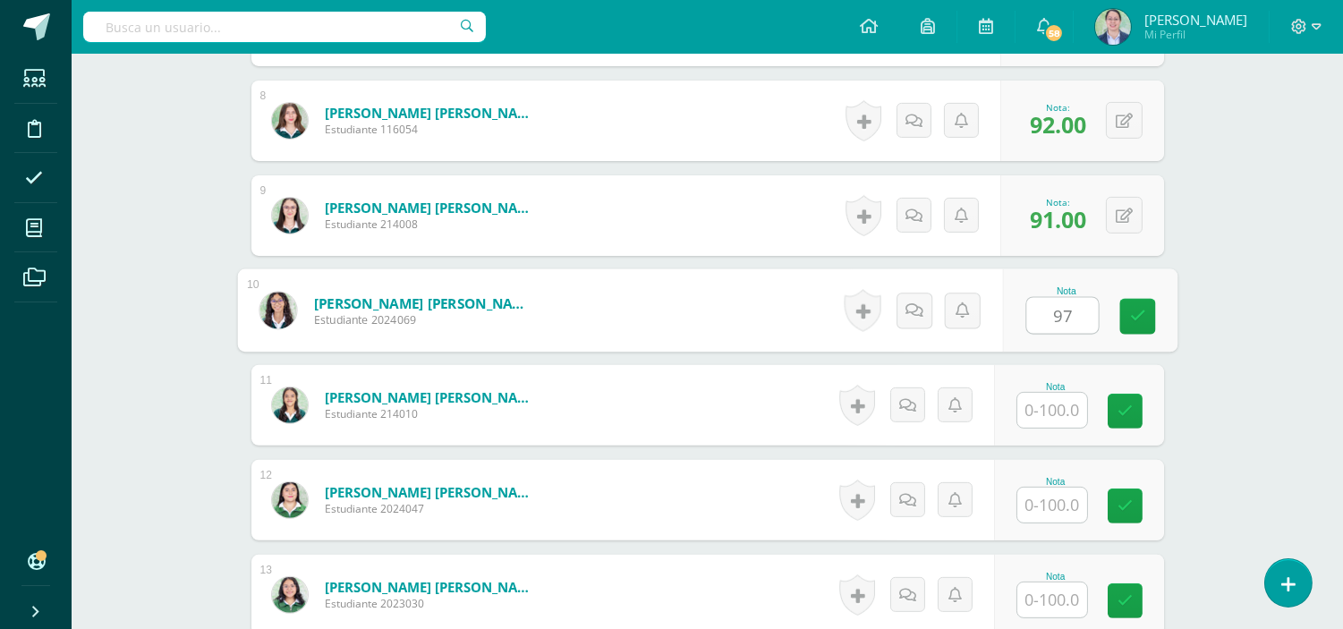
type input "97"
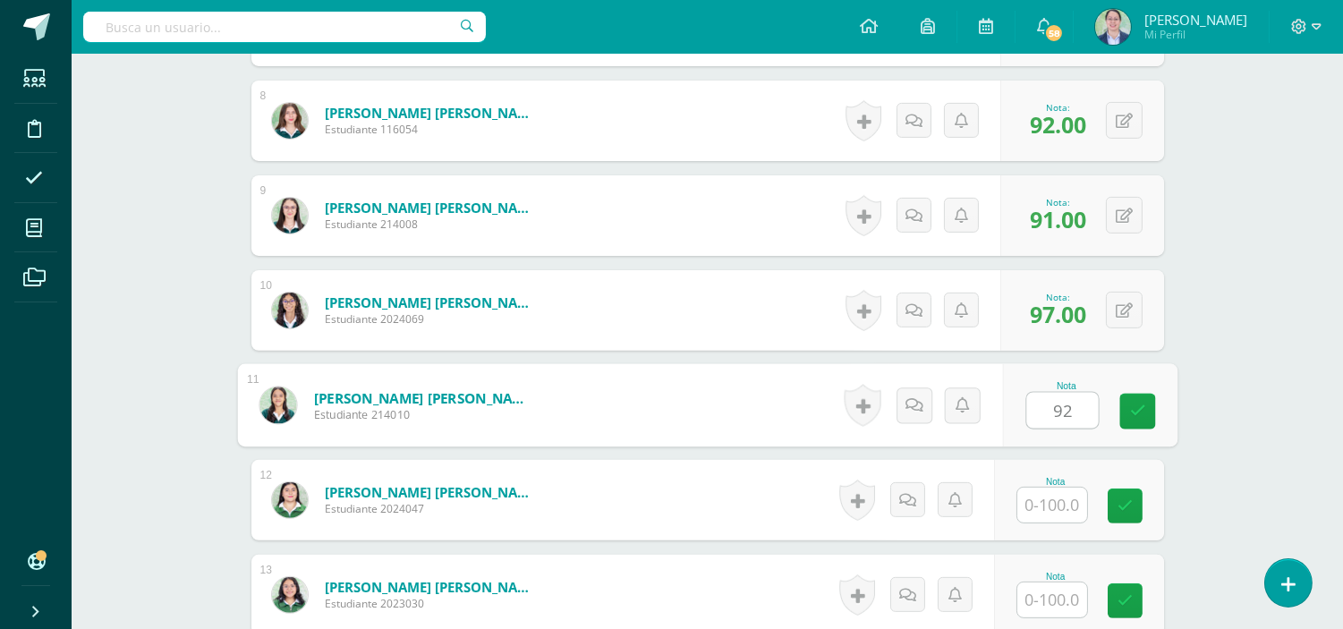
type input "92"
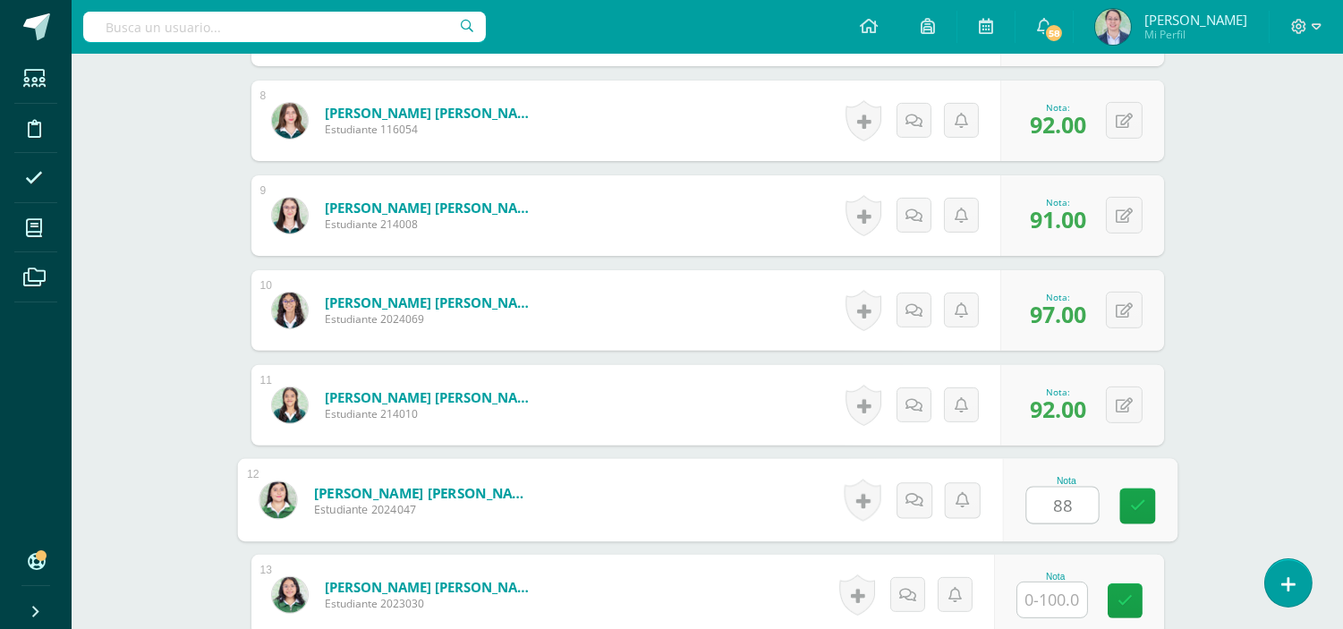
type input "88"
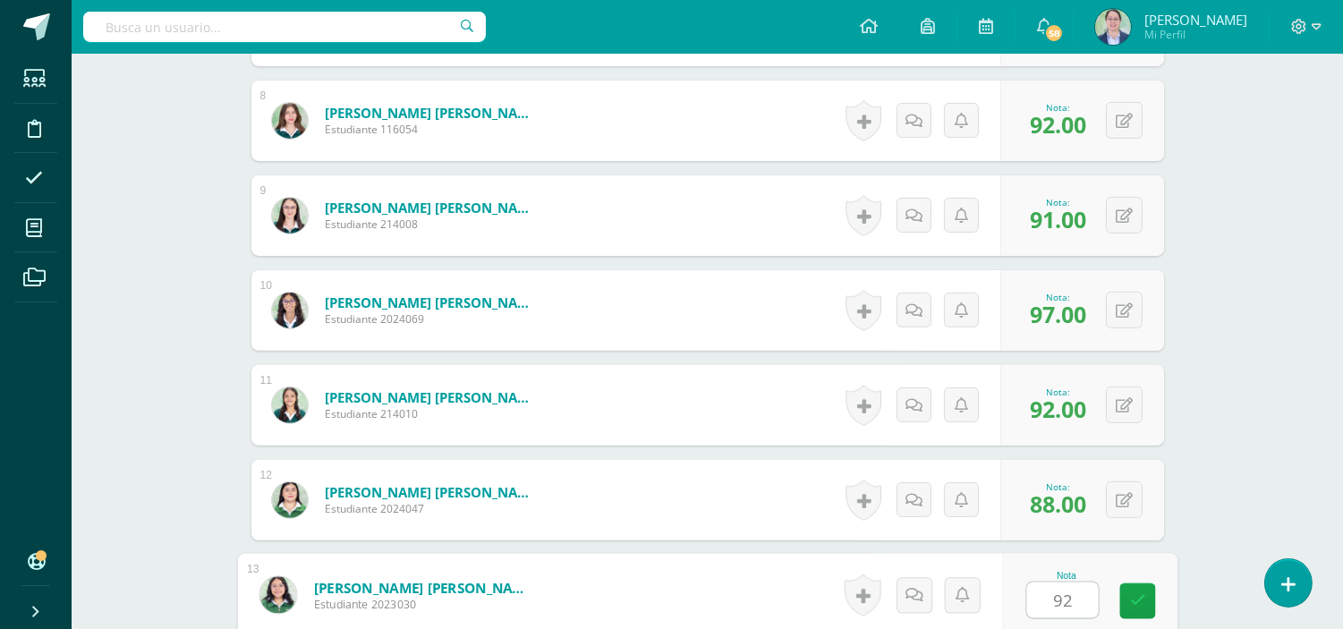
type input "92"
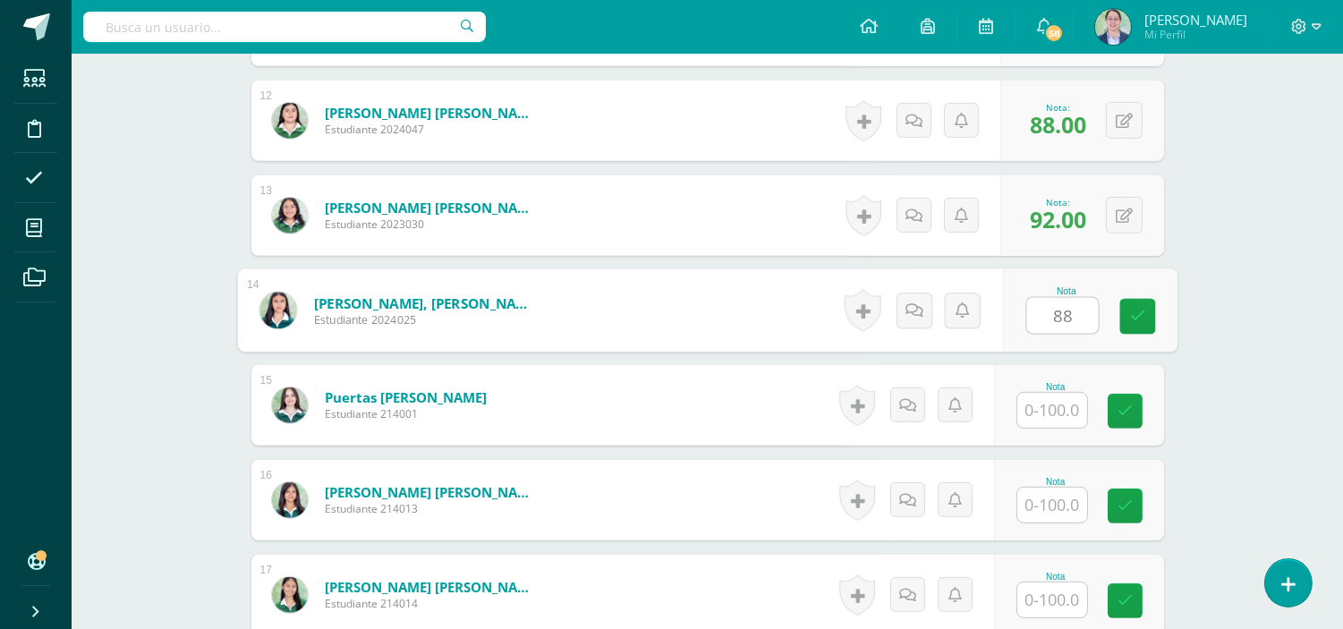
type input "88"
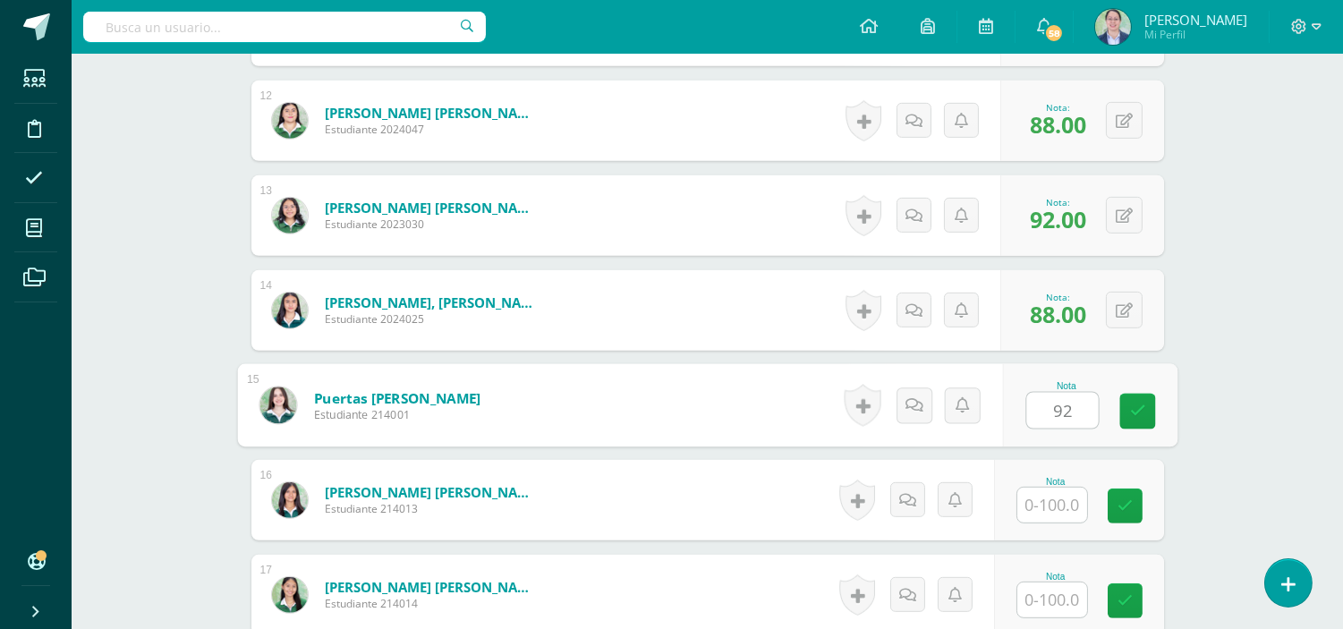
type input "92"
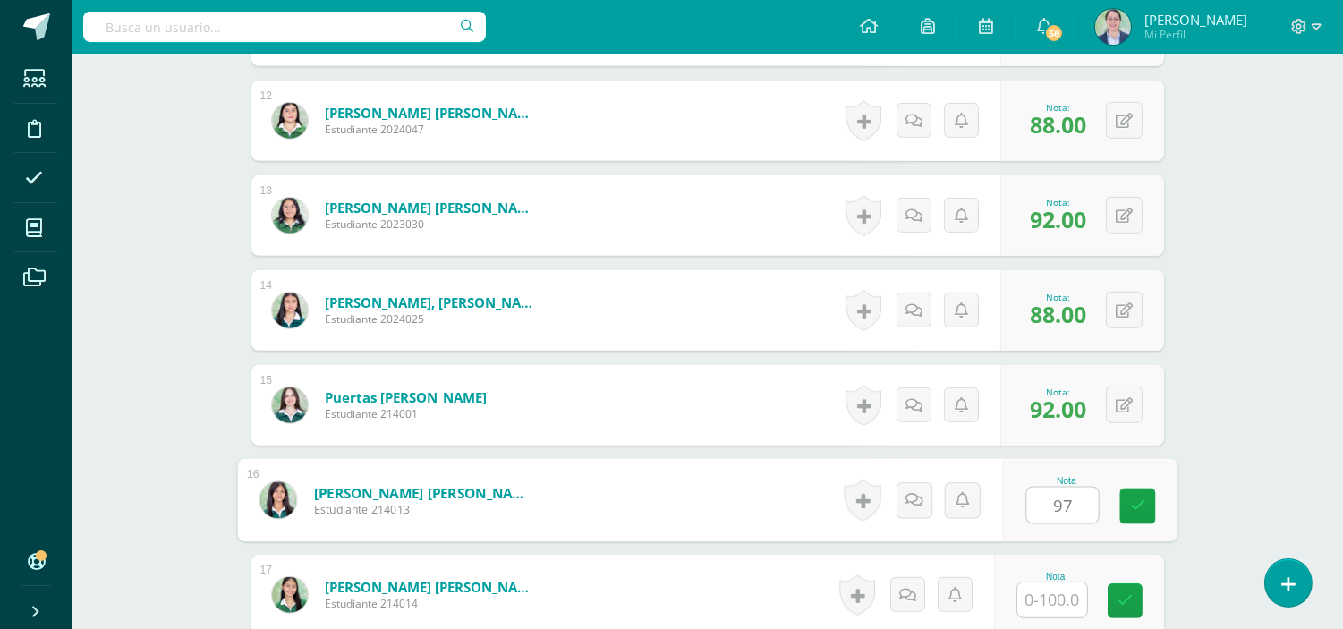
type input "97"
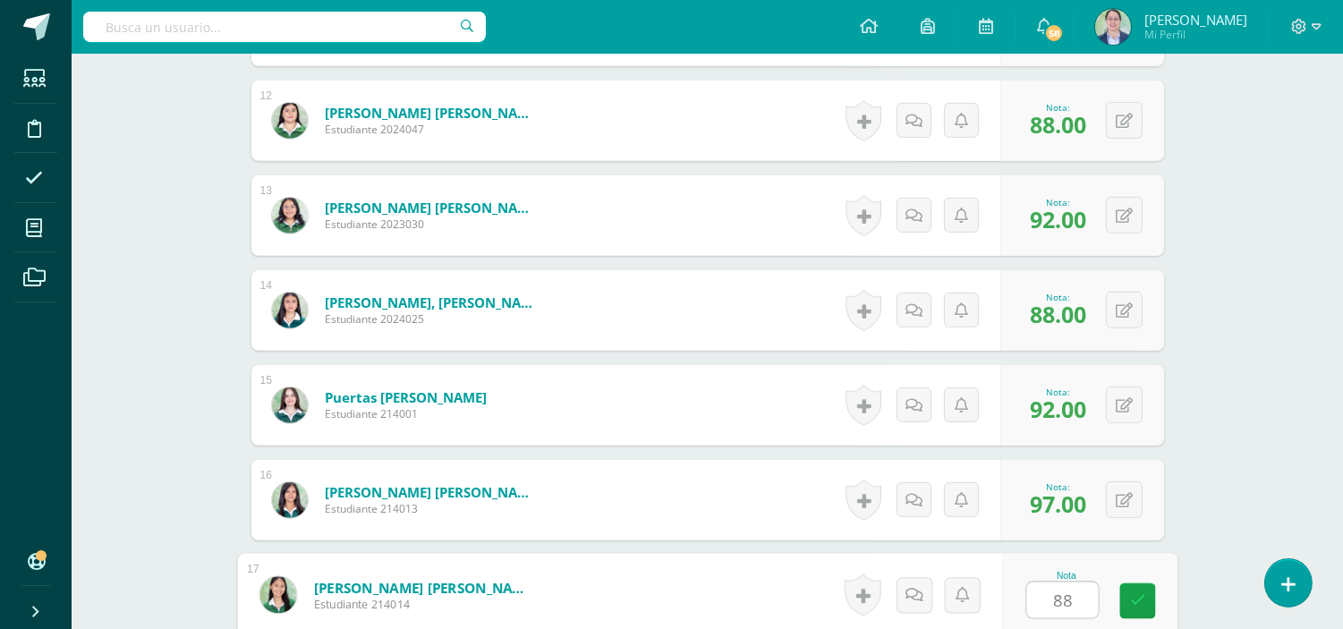
type input "88"
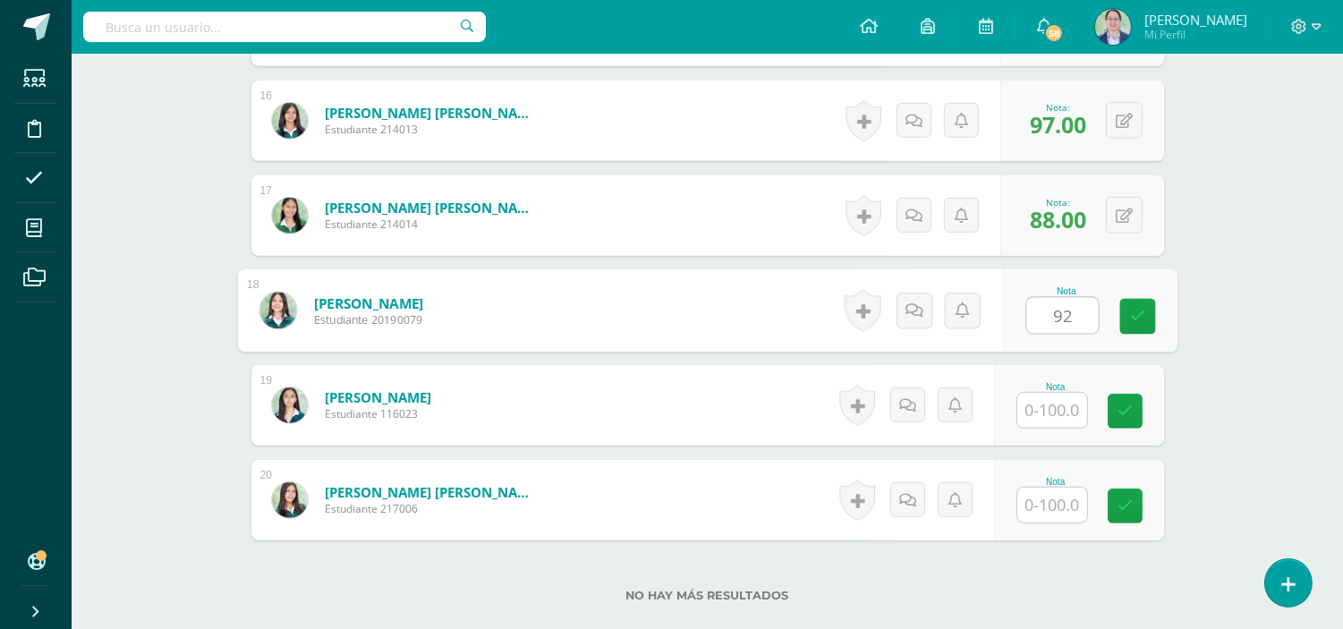
type input "92"
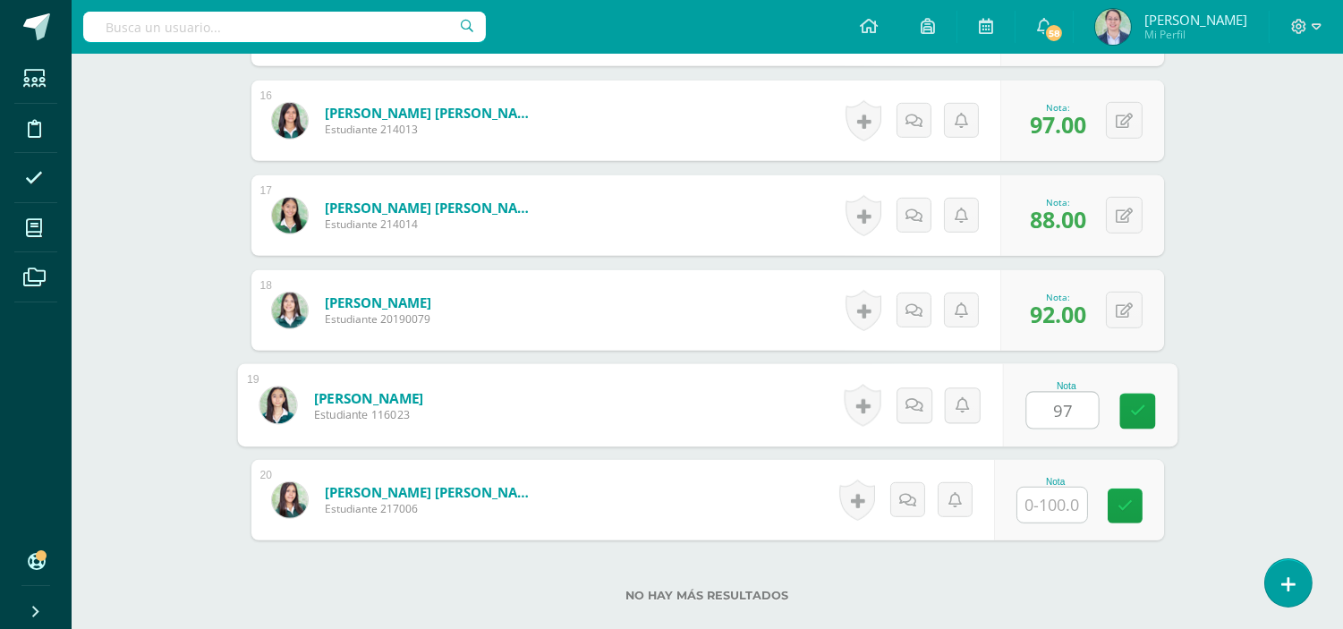
type input "97"
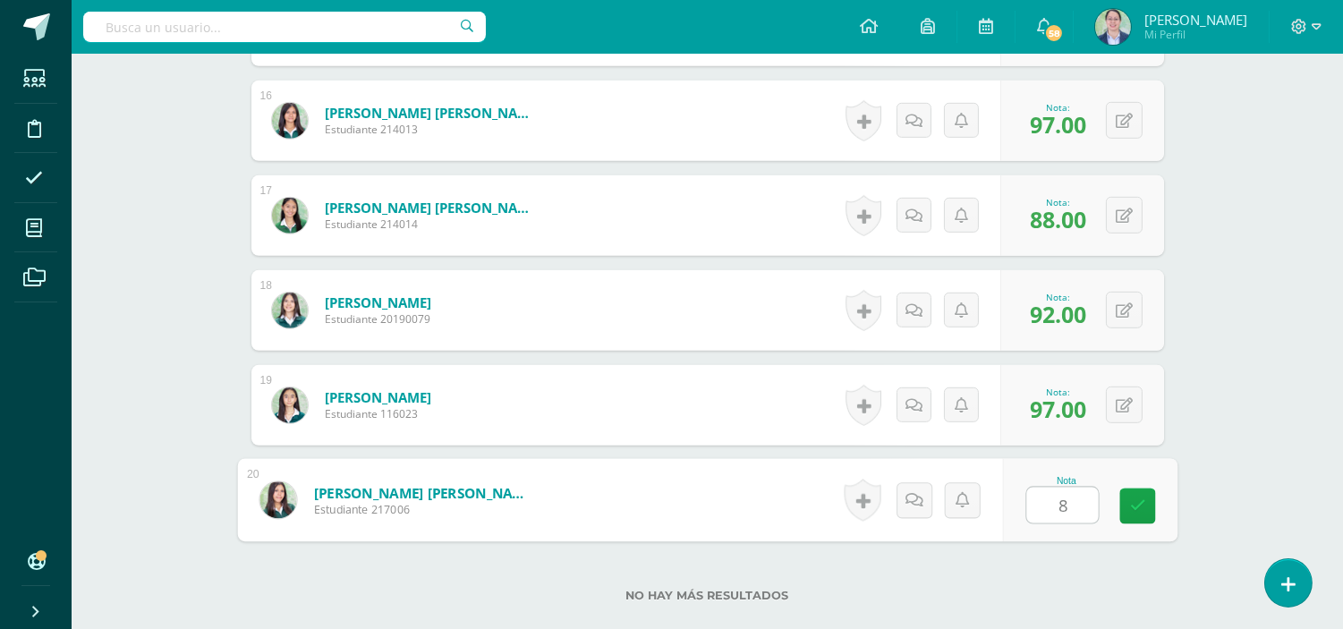
type input "88"
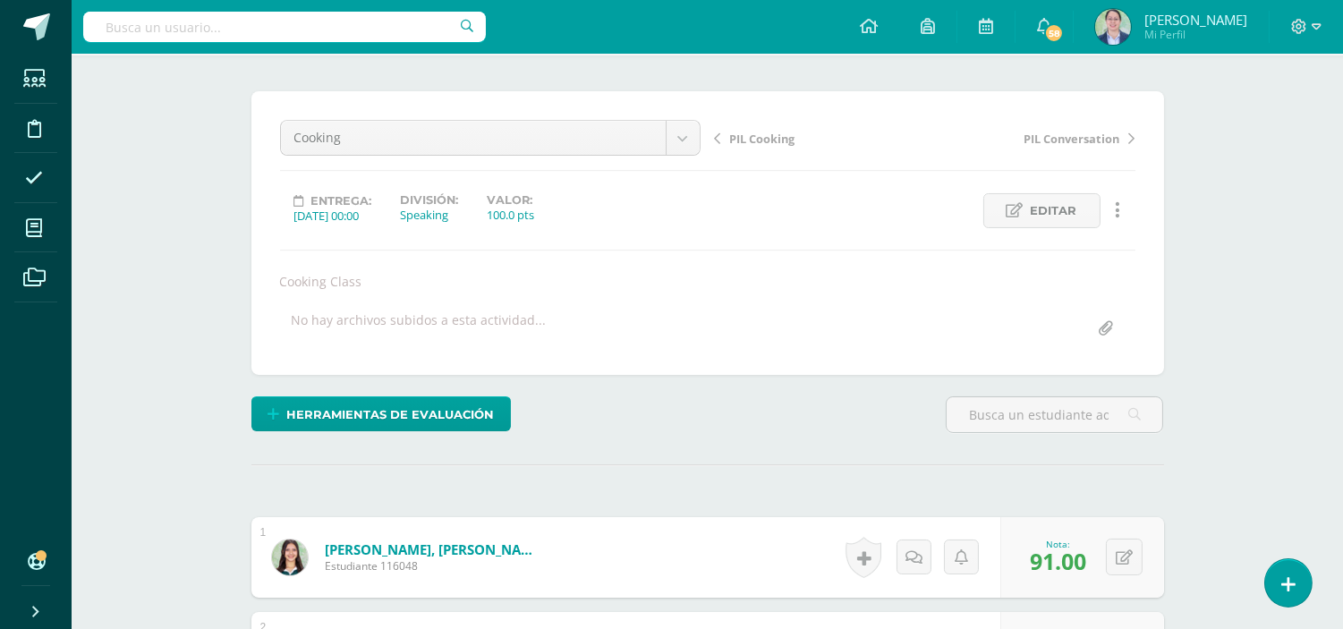
scroll to position [0, 0]
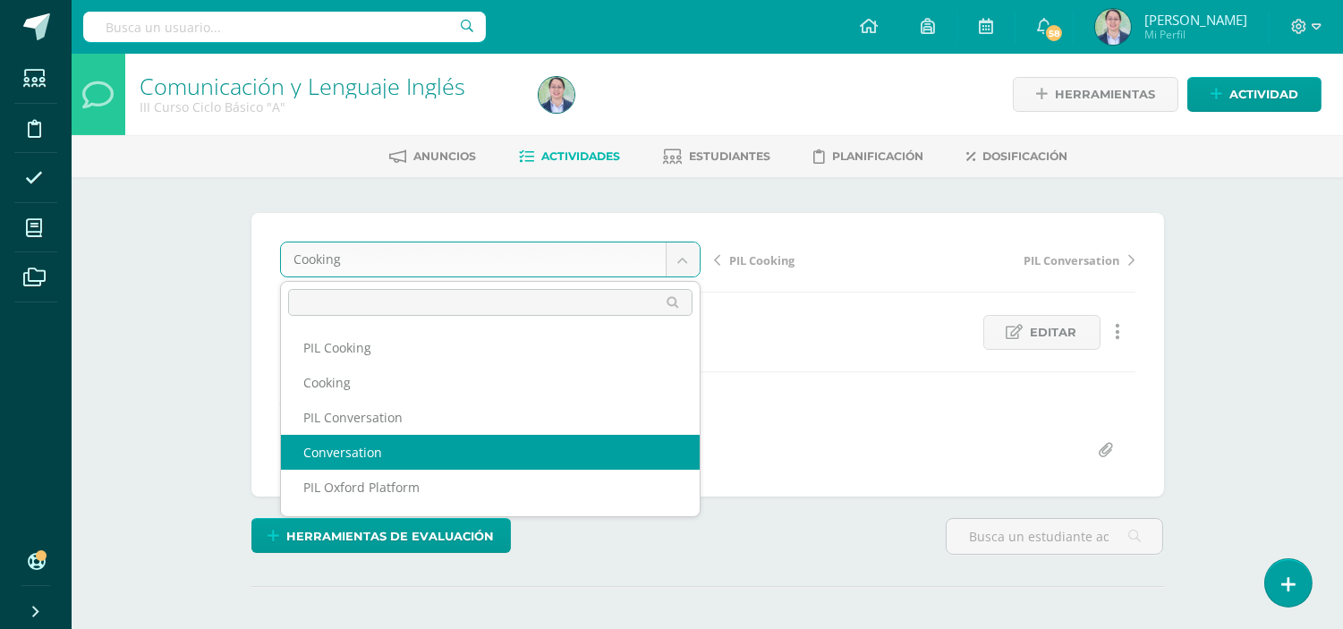
select select "/dashboard/teacher/grade-activity/262728/"
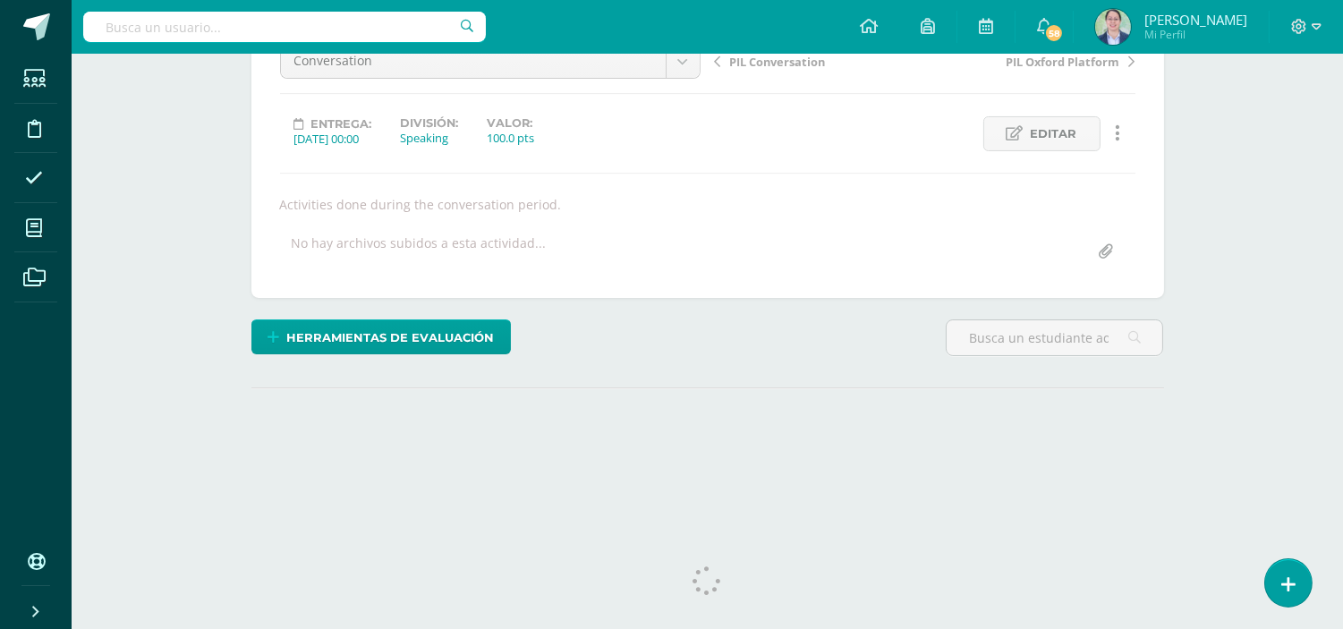
scroll to position [216, 0]
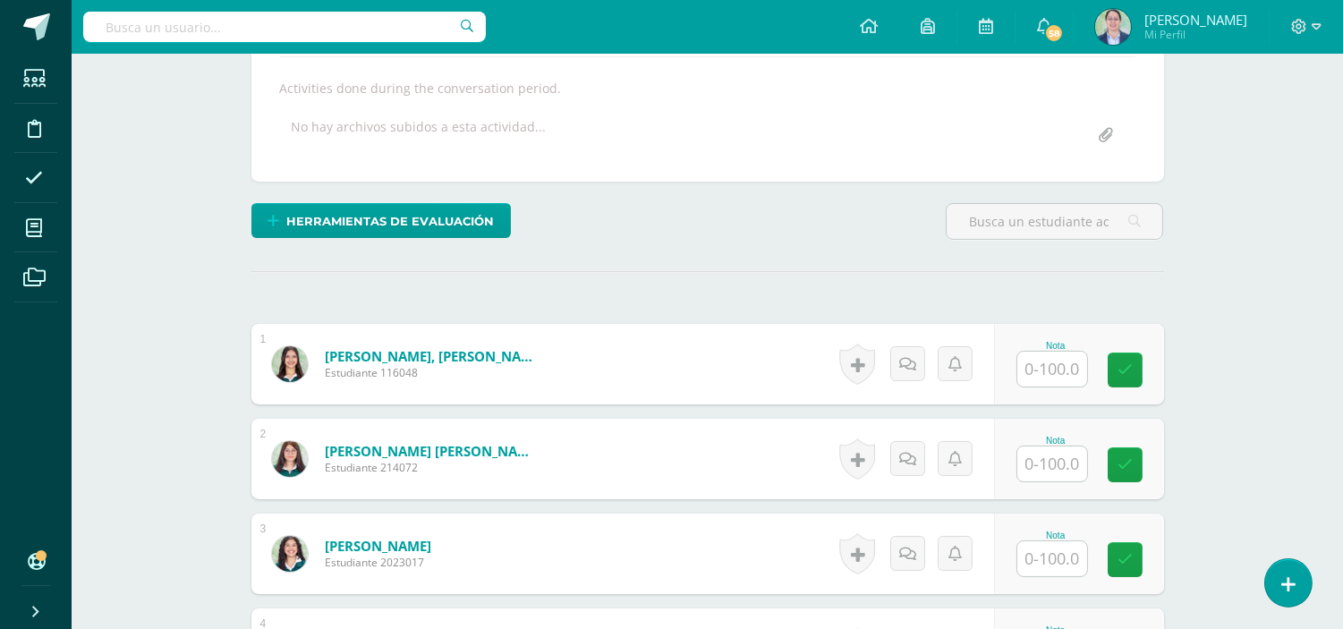
click at [1069, 370] on input "text" at bounding box center [1052, 369] width 70 height 35
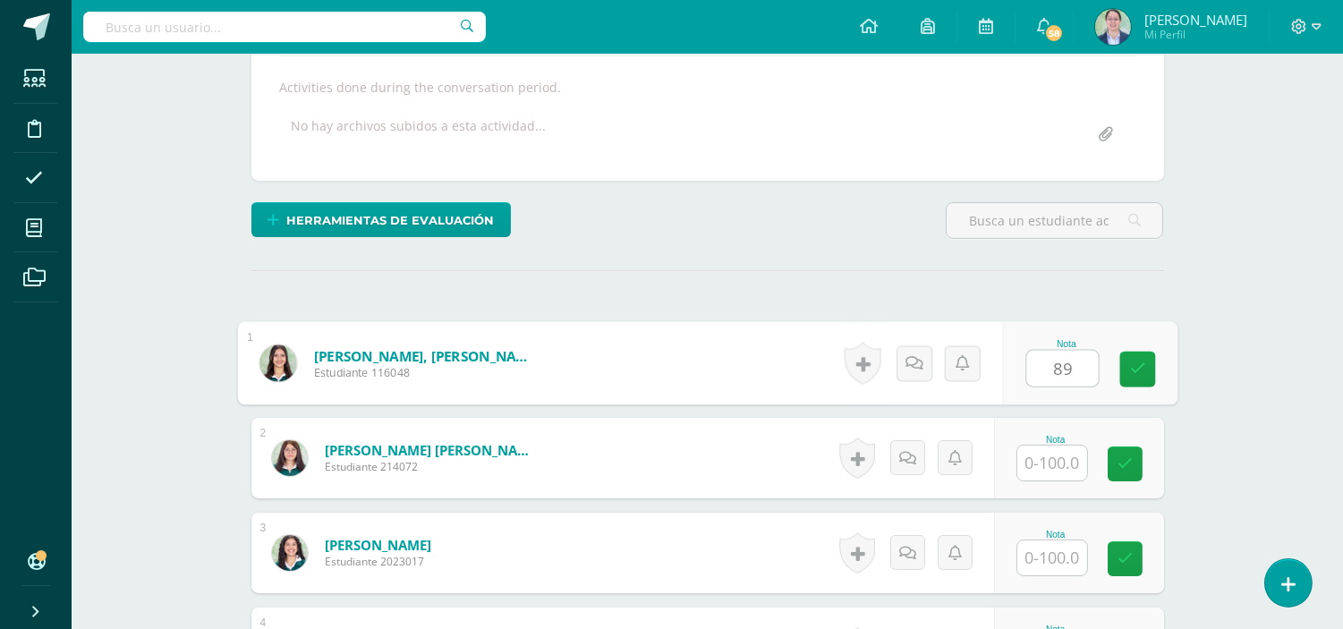
type input "89"
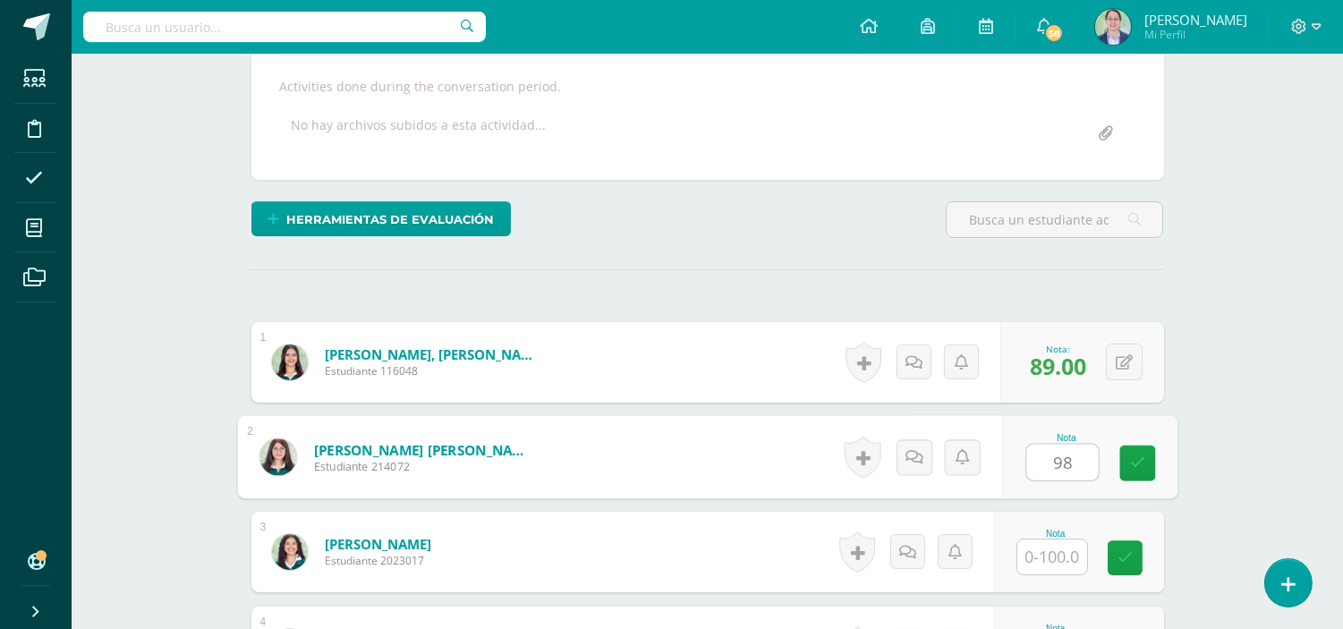
type input "98"
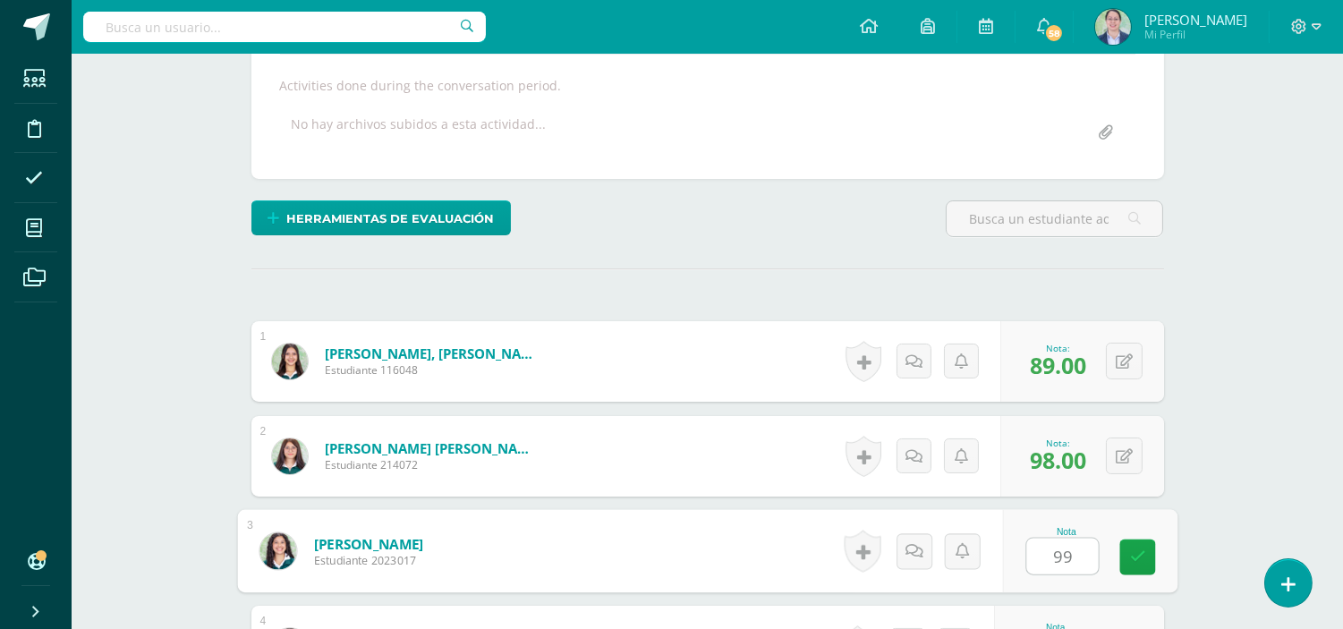
type input "99"
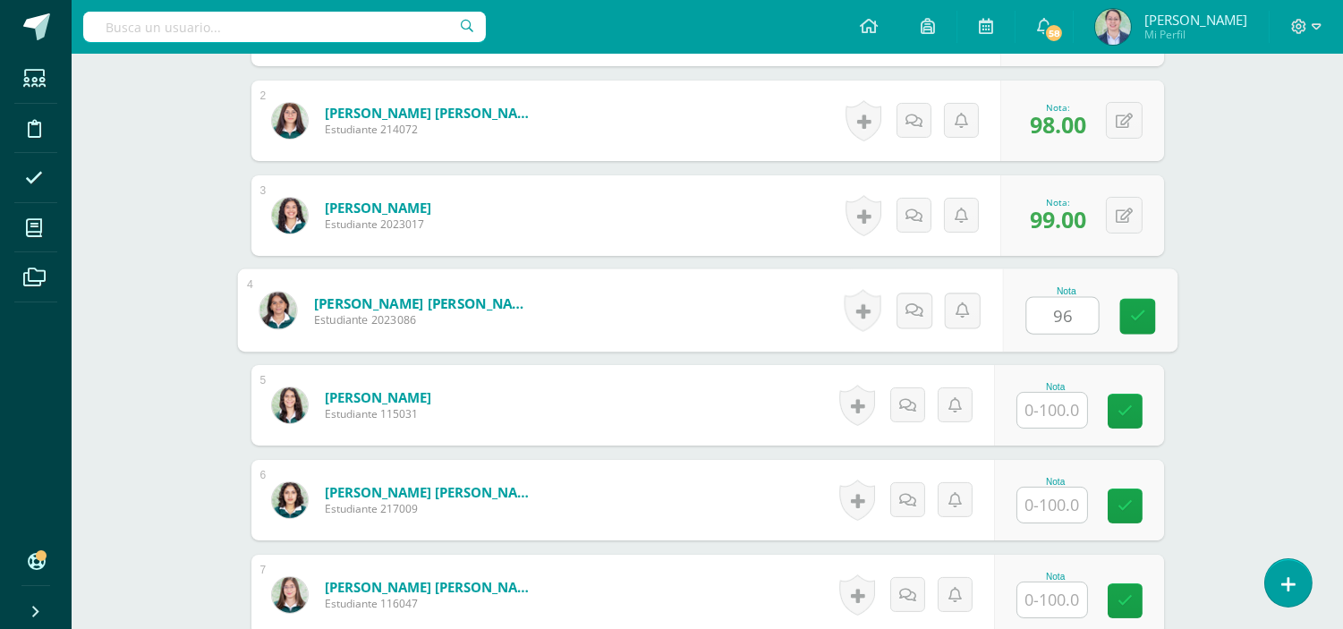
type input "96"
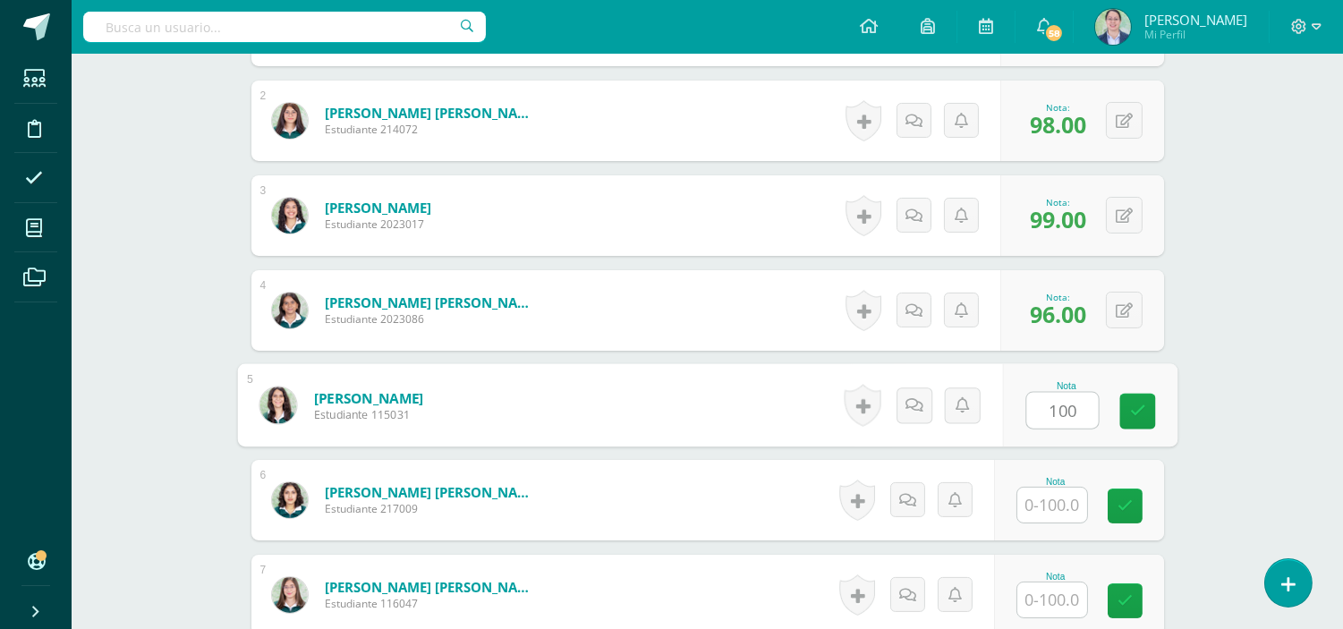
type input "100"
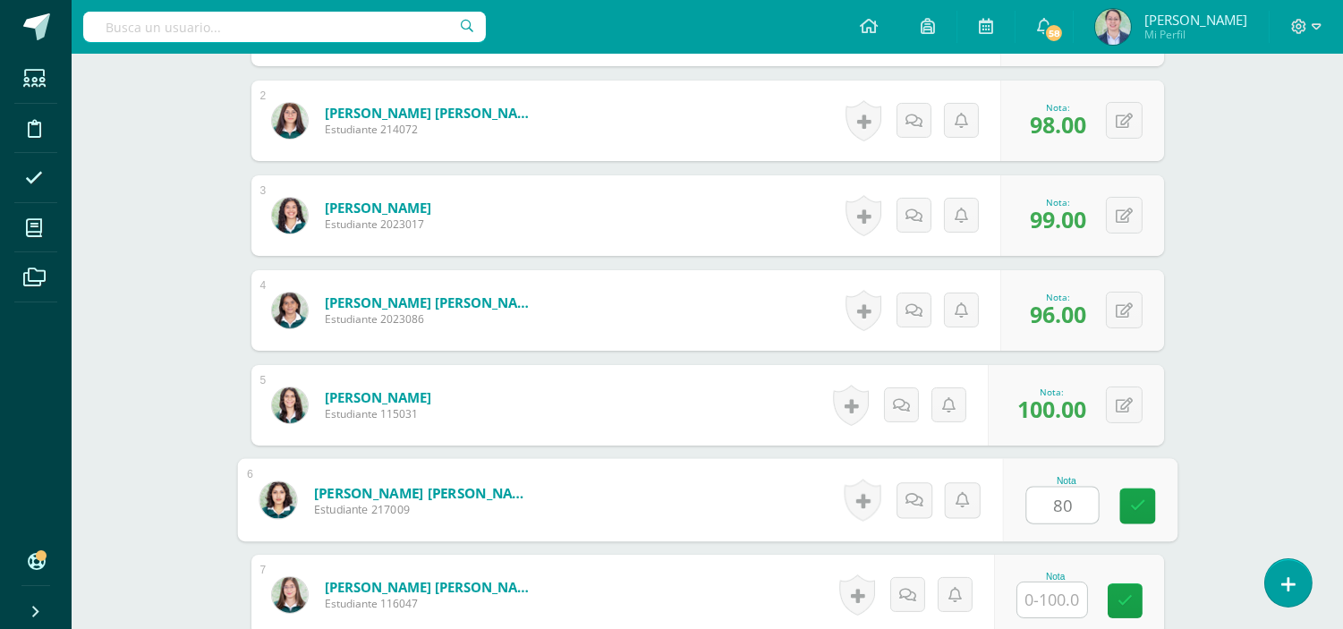
type input "80"
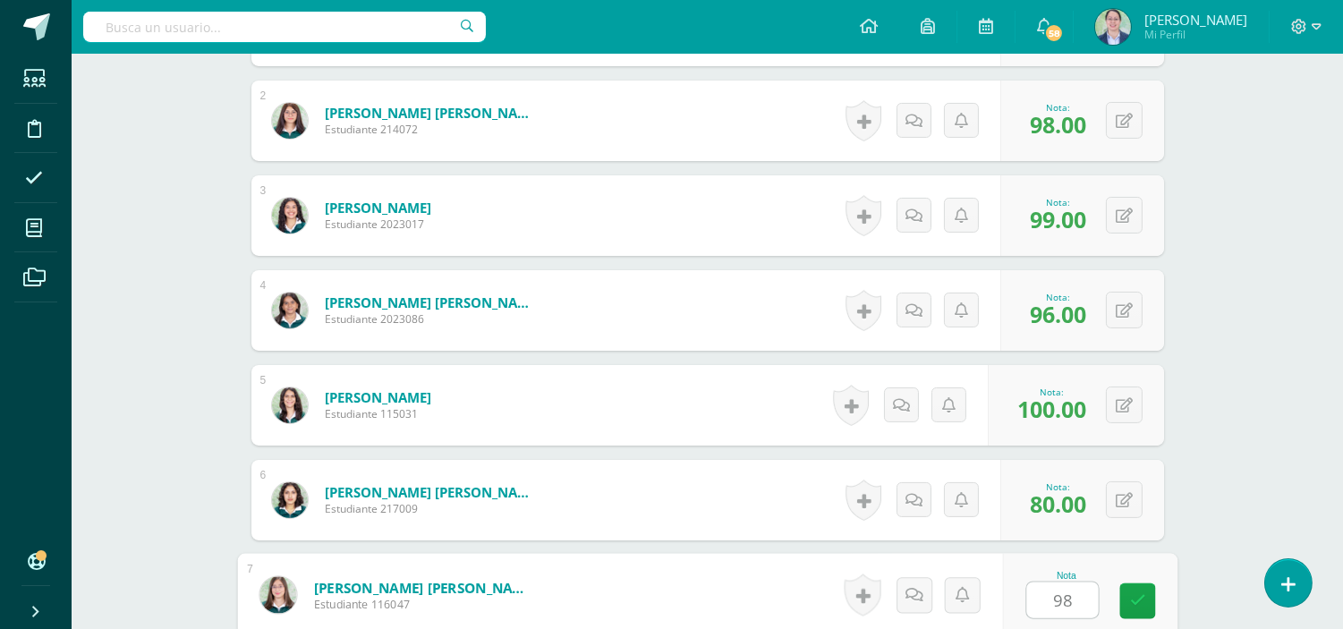
type input "98"
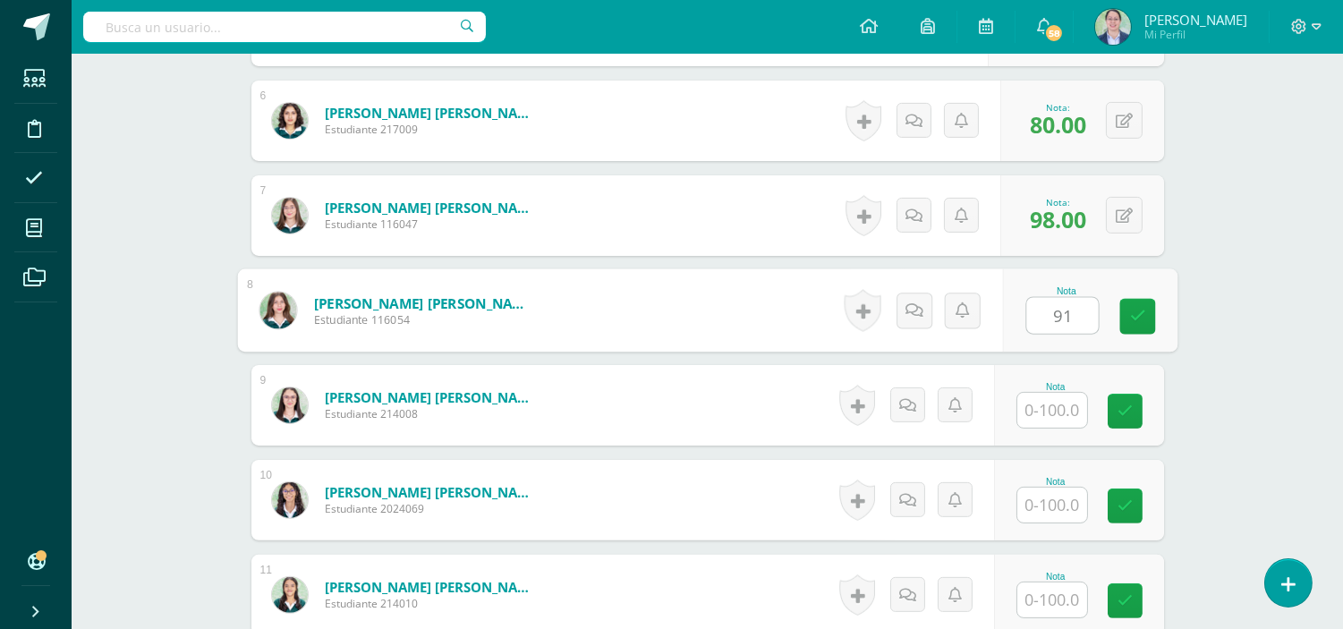
type input "91"
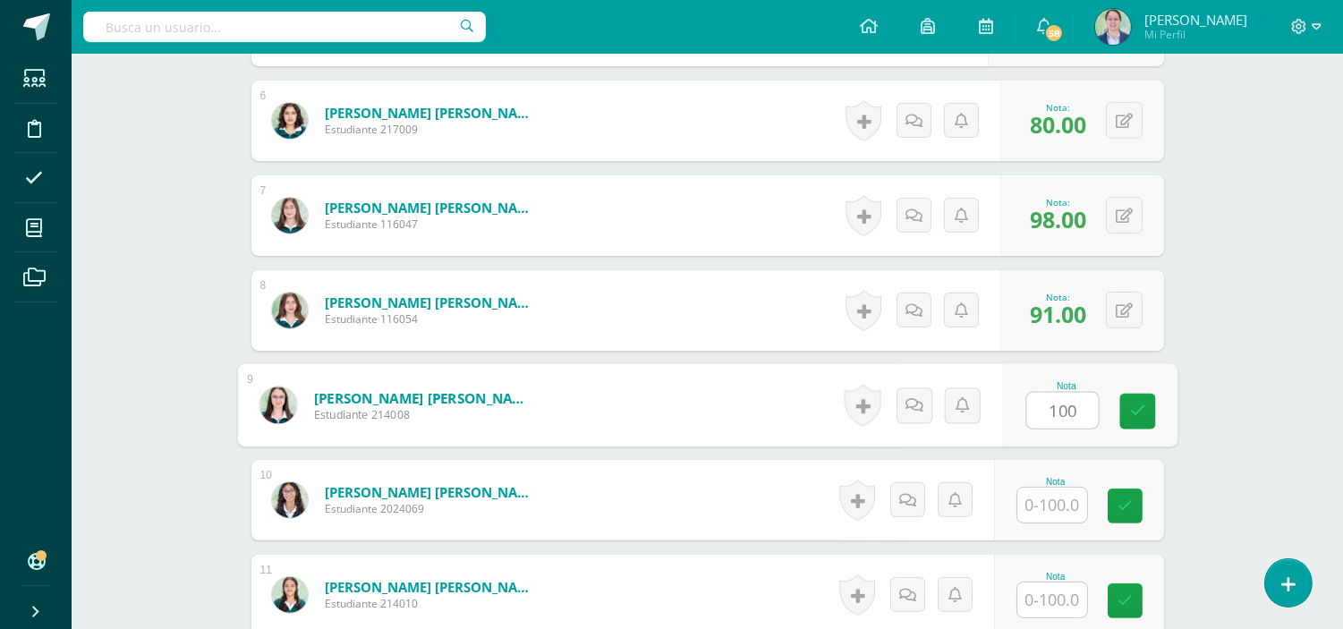
type input "100"
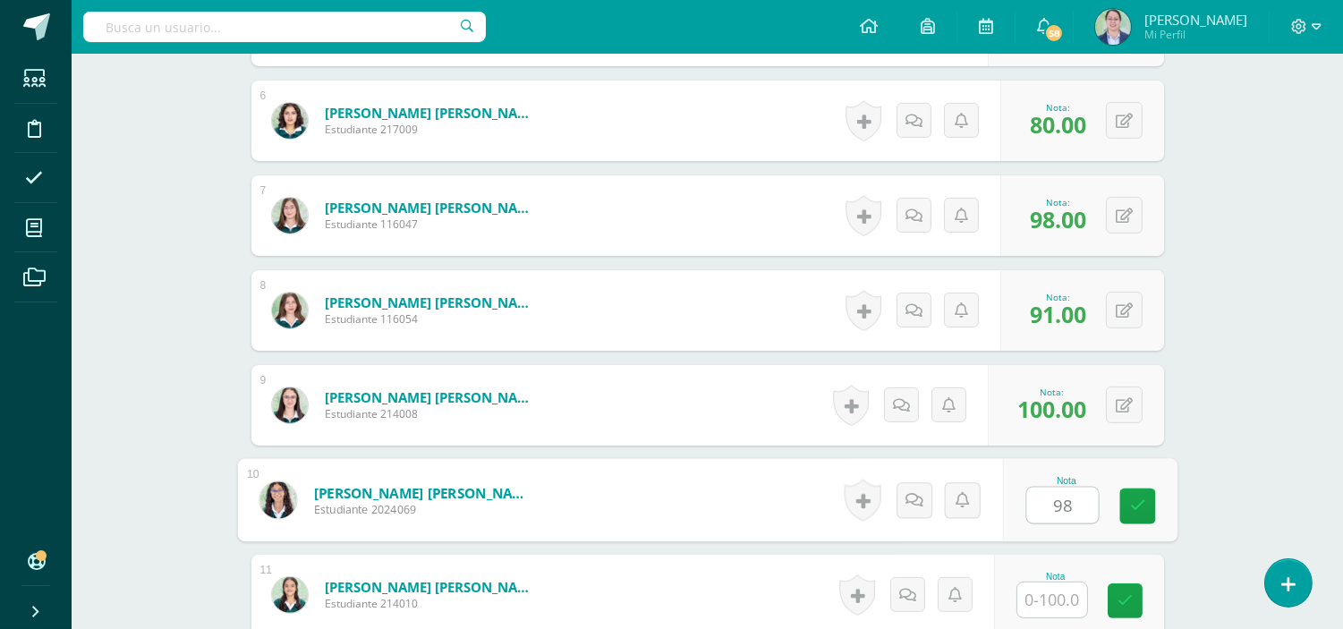
type input "98"
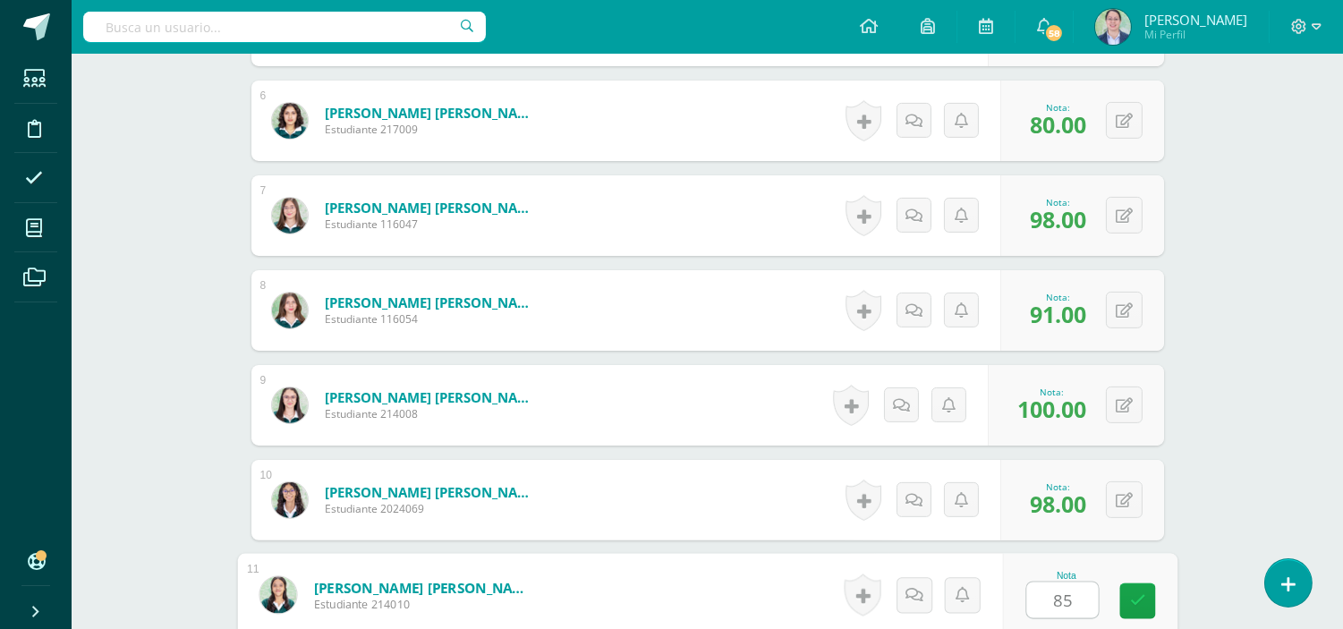
type input "85"
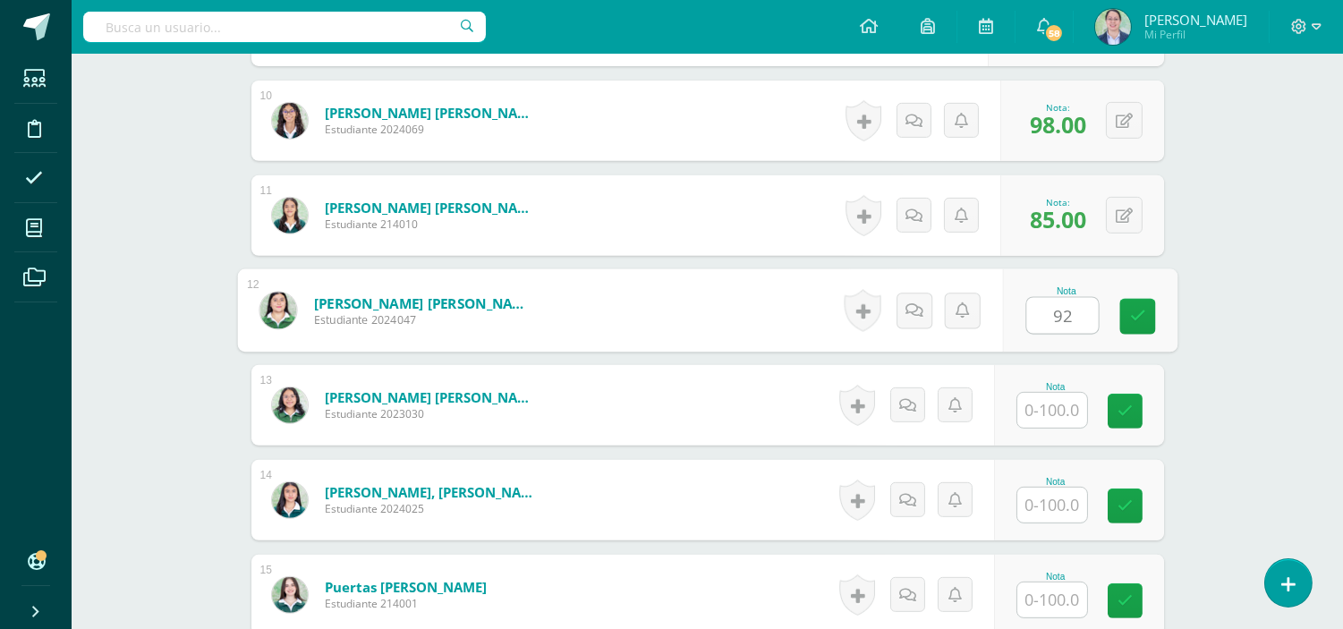
type input "92"
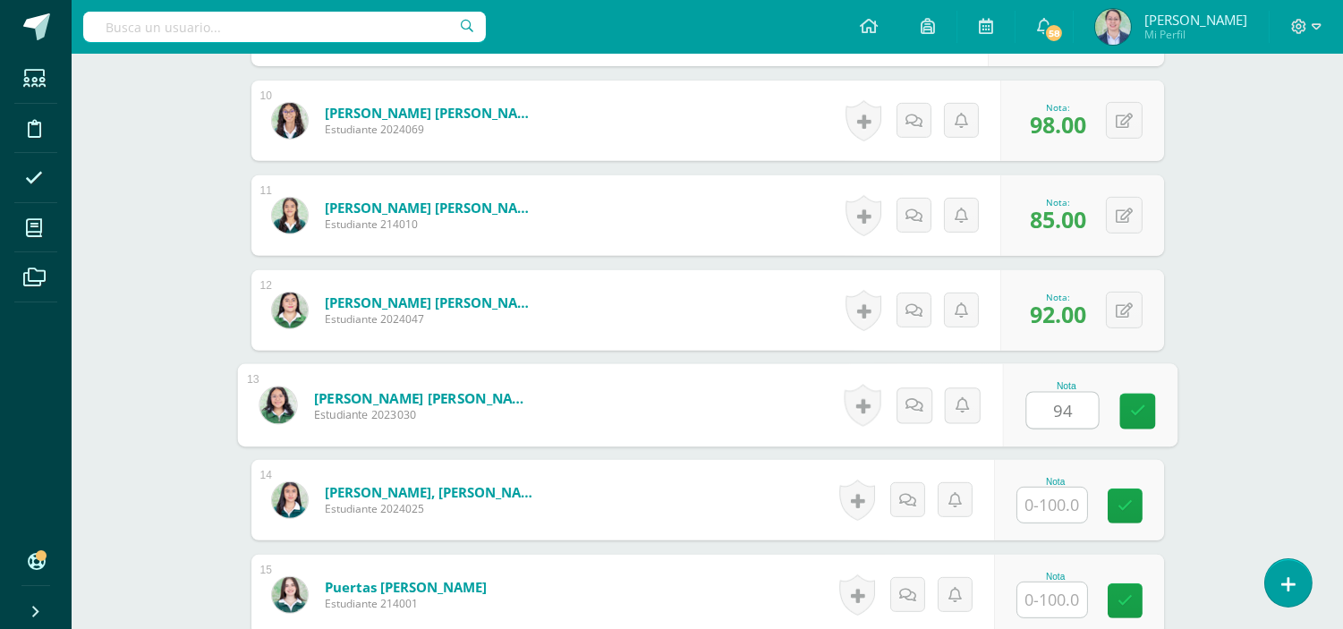
type input "94"
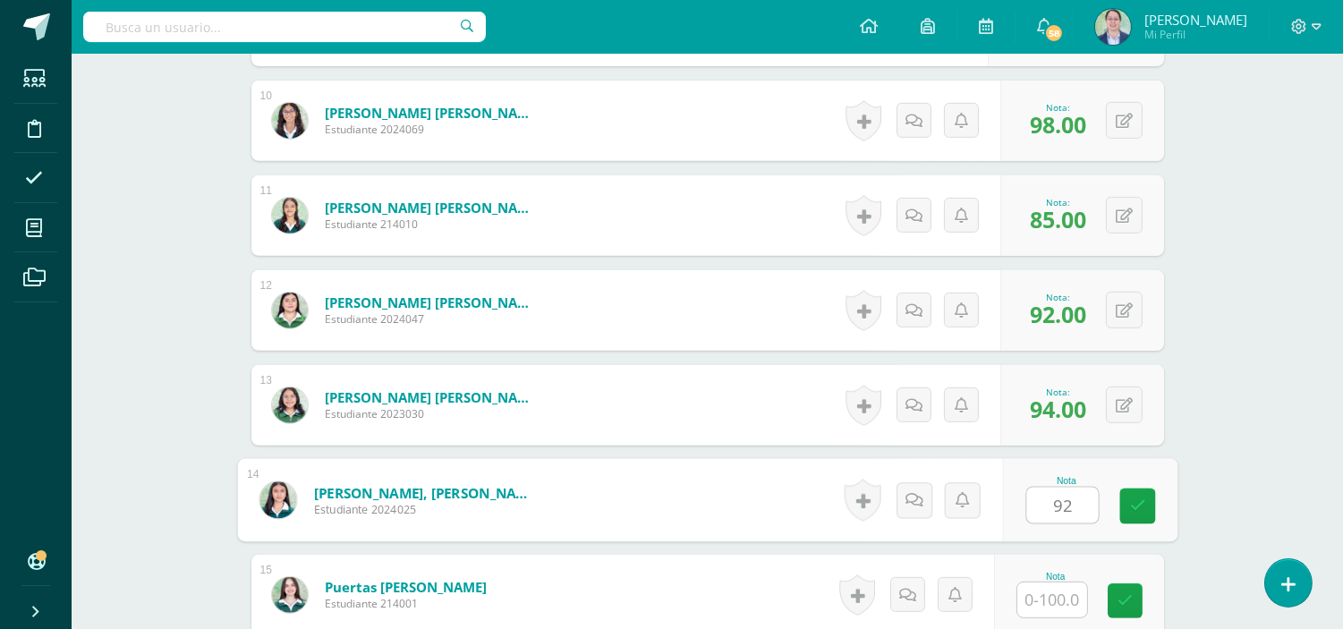
type input "92"
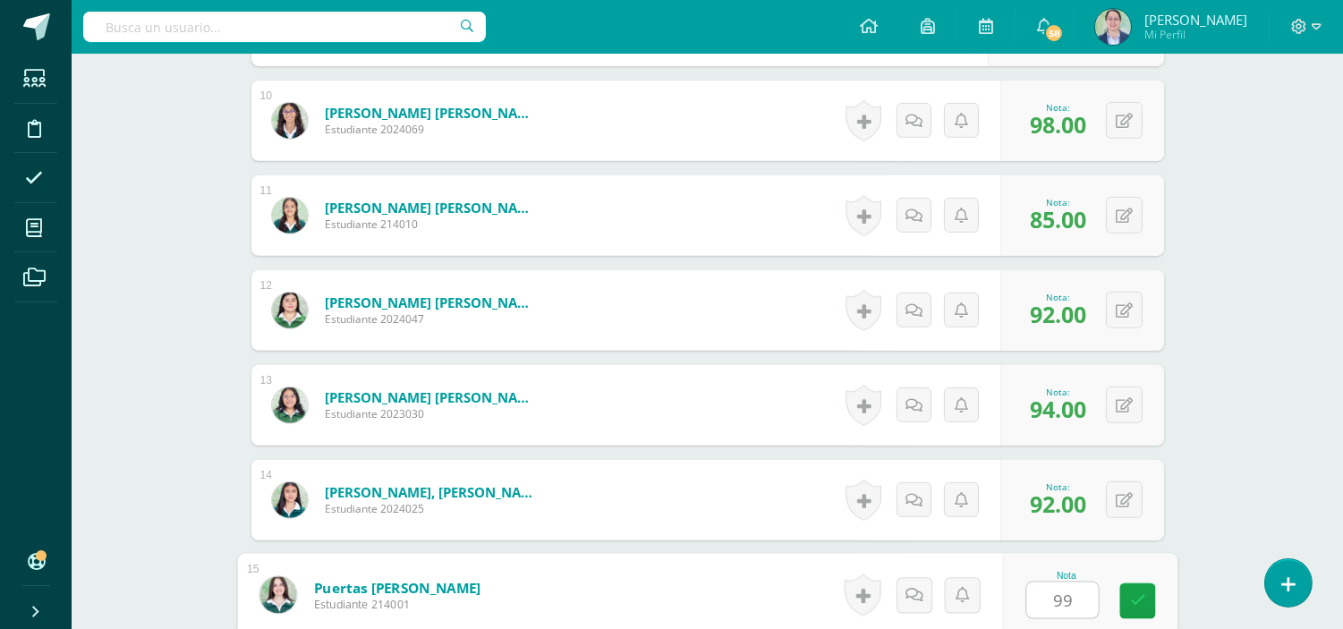
type input "99"
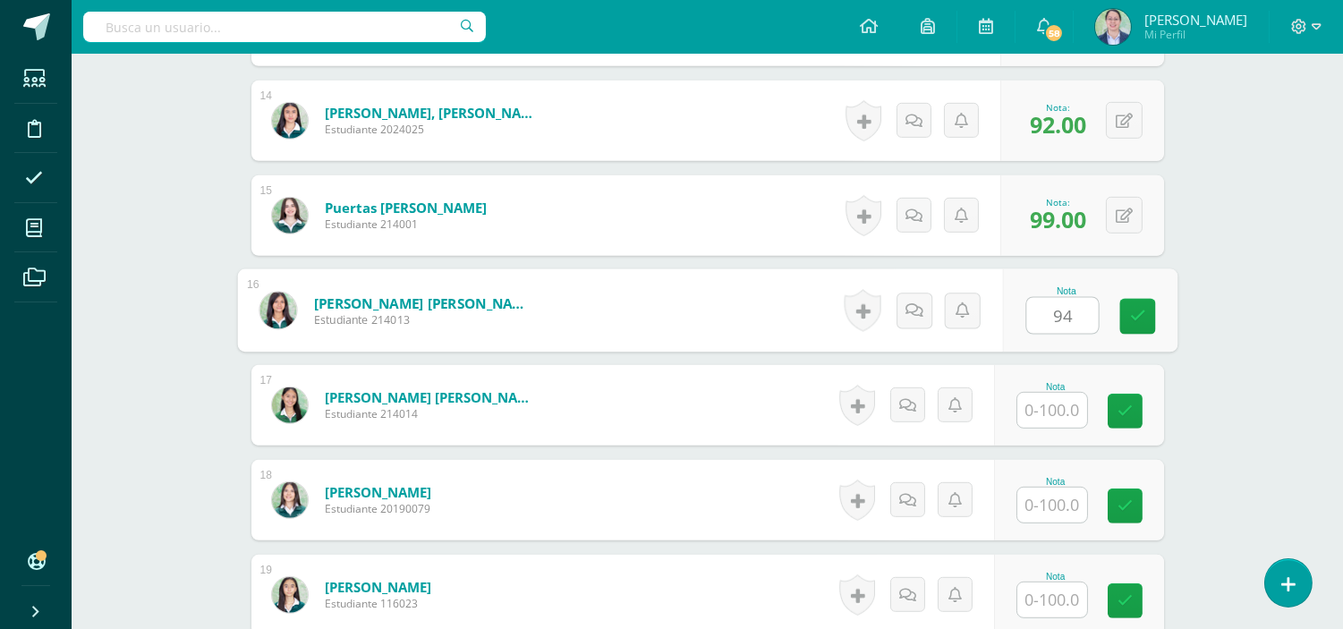
type input "94"
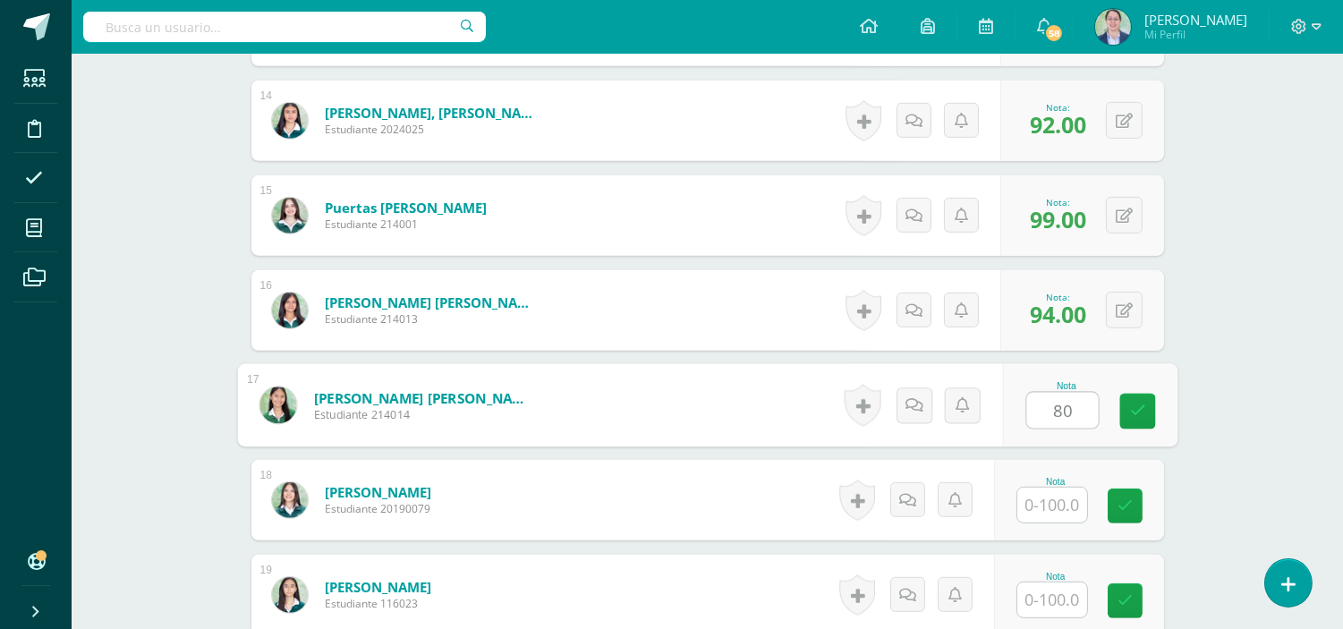
type input "80"
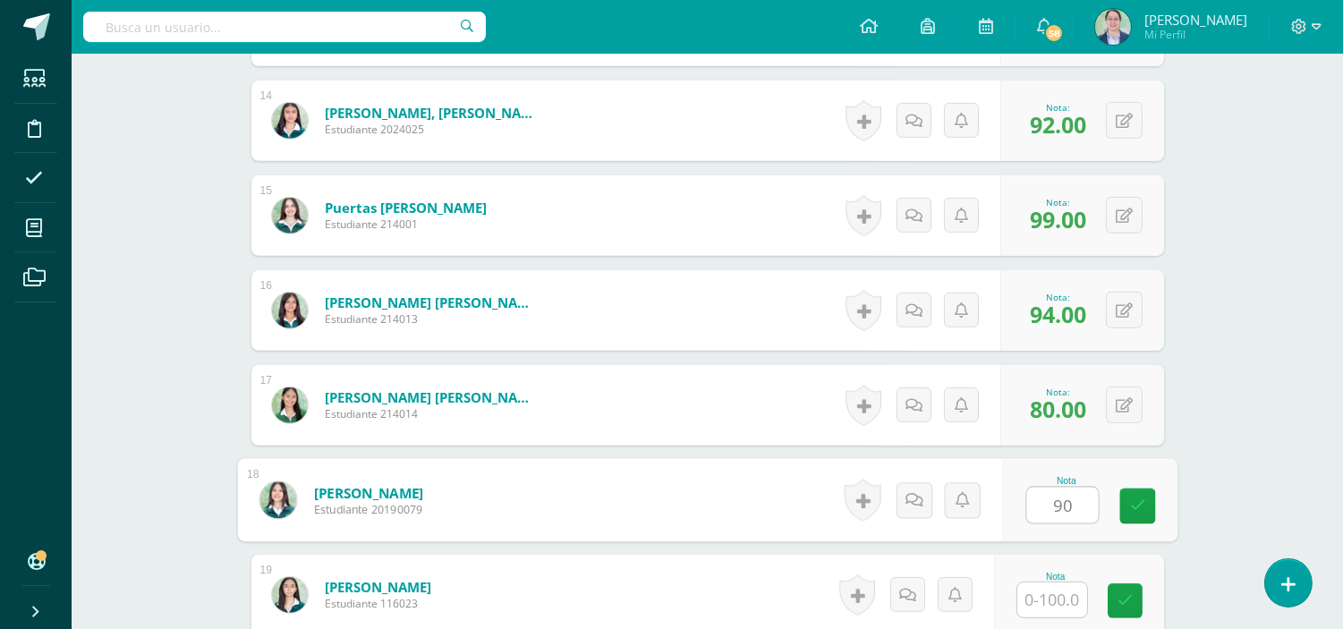
type input "90"
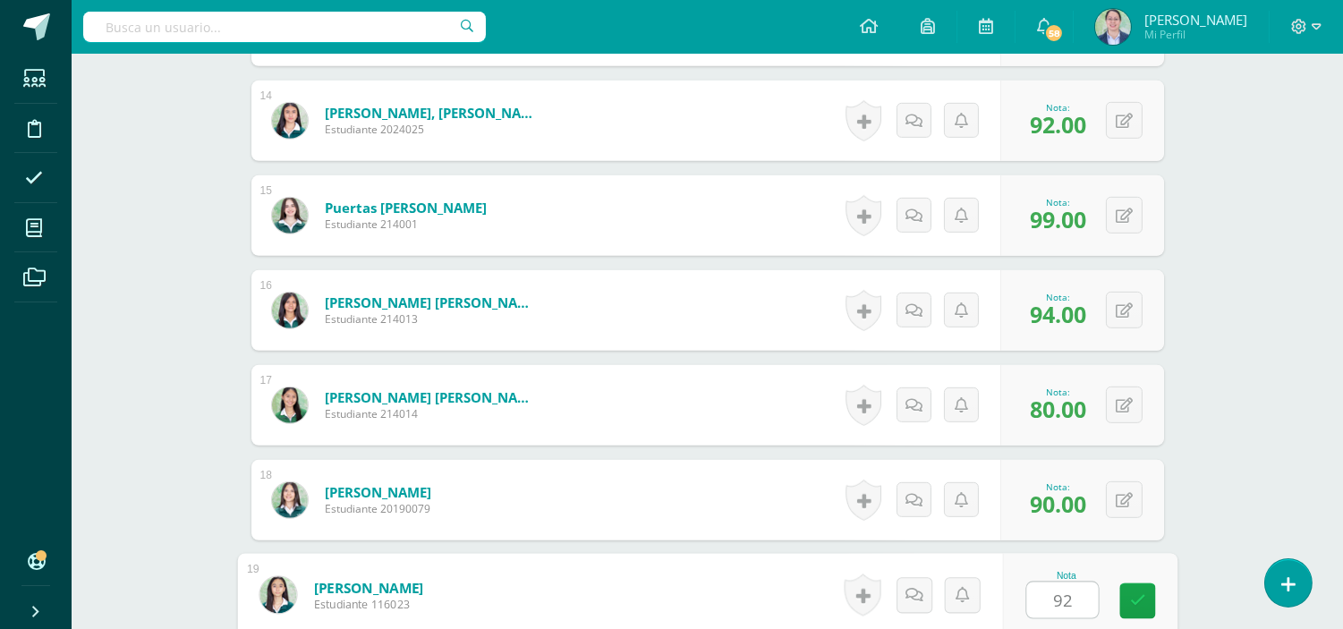
type input "92"
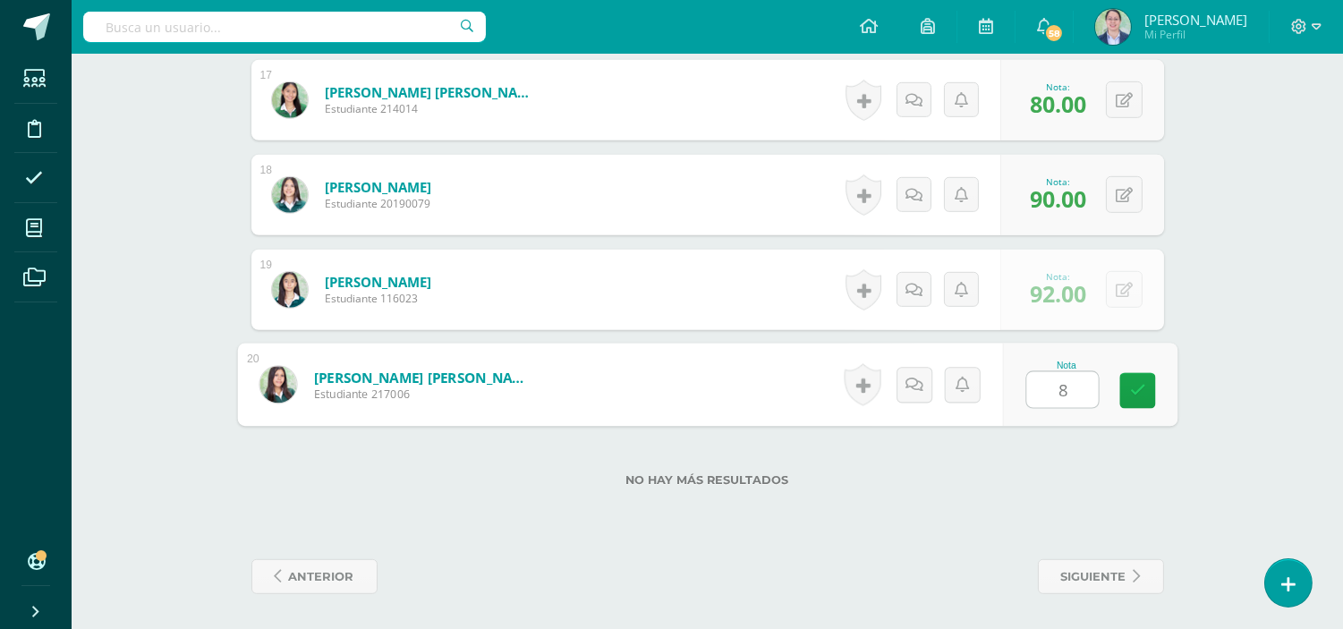
type input "88"
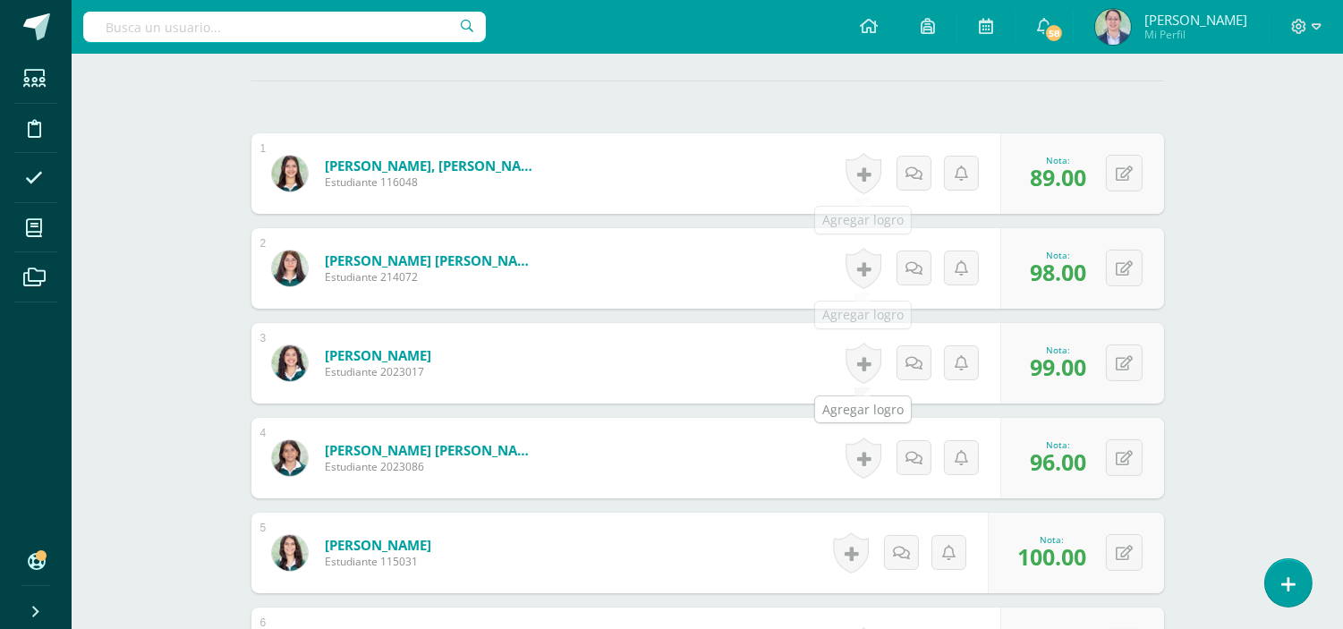
scroll to position [9, 0]
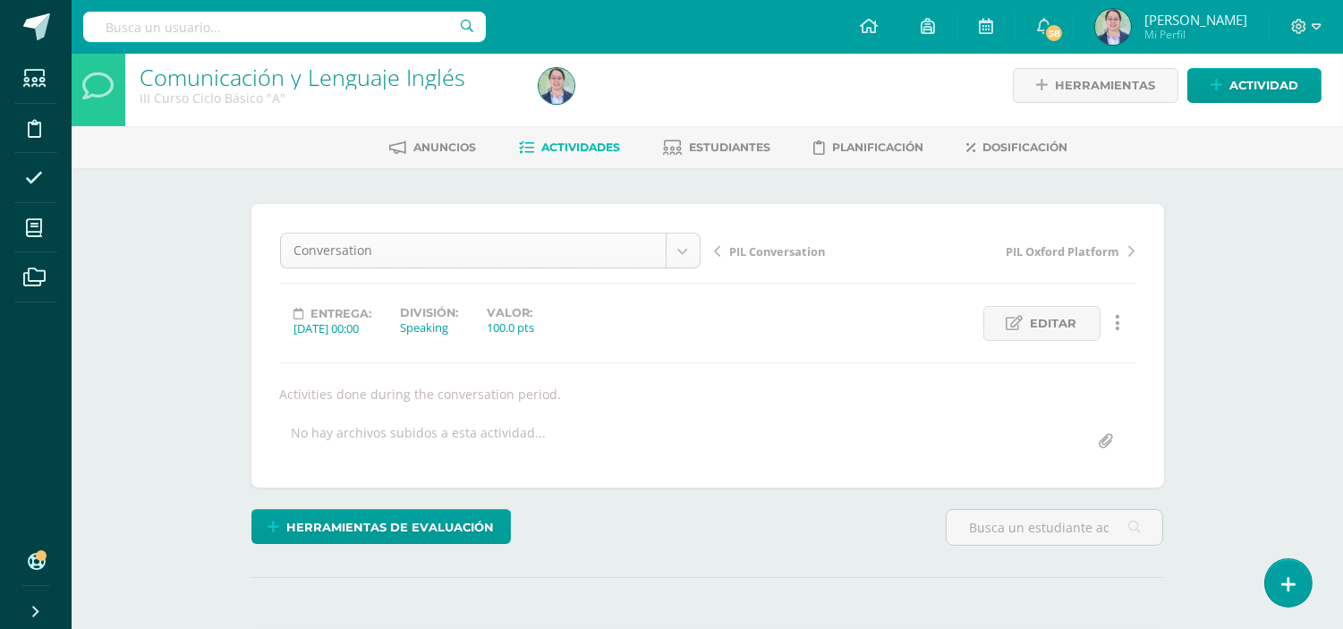
click at [686, 267] on div "Conversation" at bounding box center [490, 251] width 420 height 36
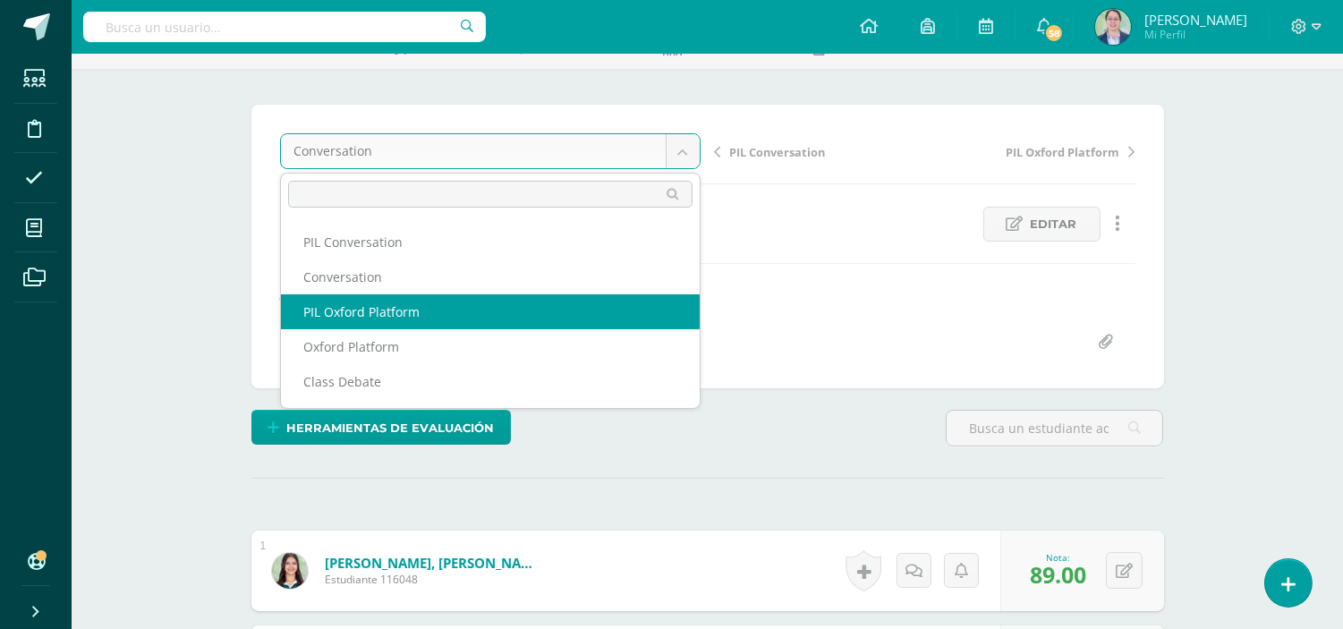
scroll to position [99, 0]
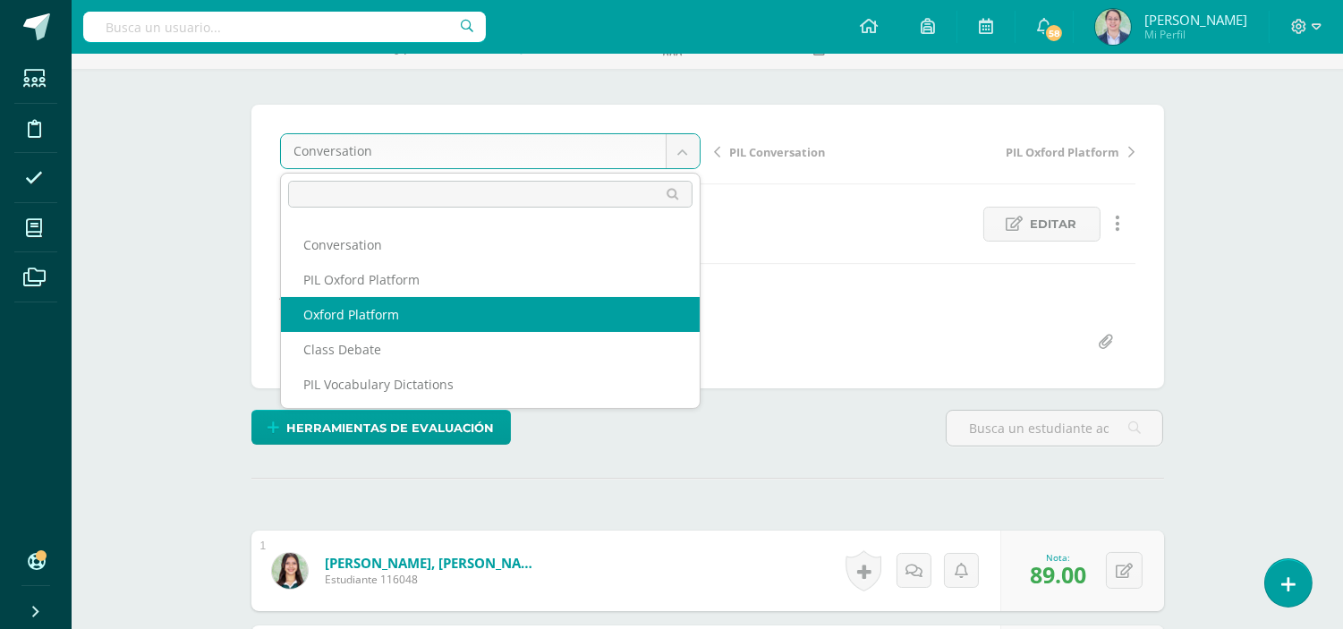
select select "/dashboard/teacher/grade-activity/262724/"
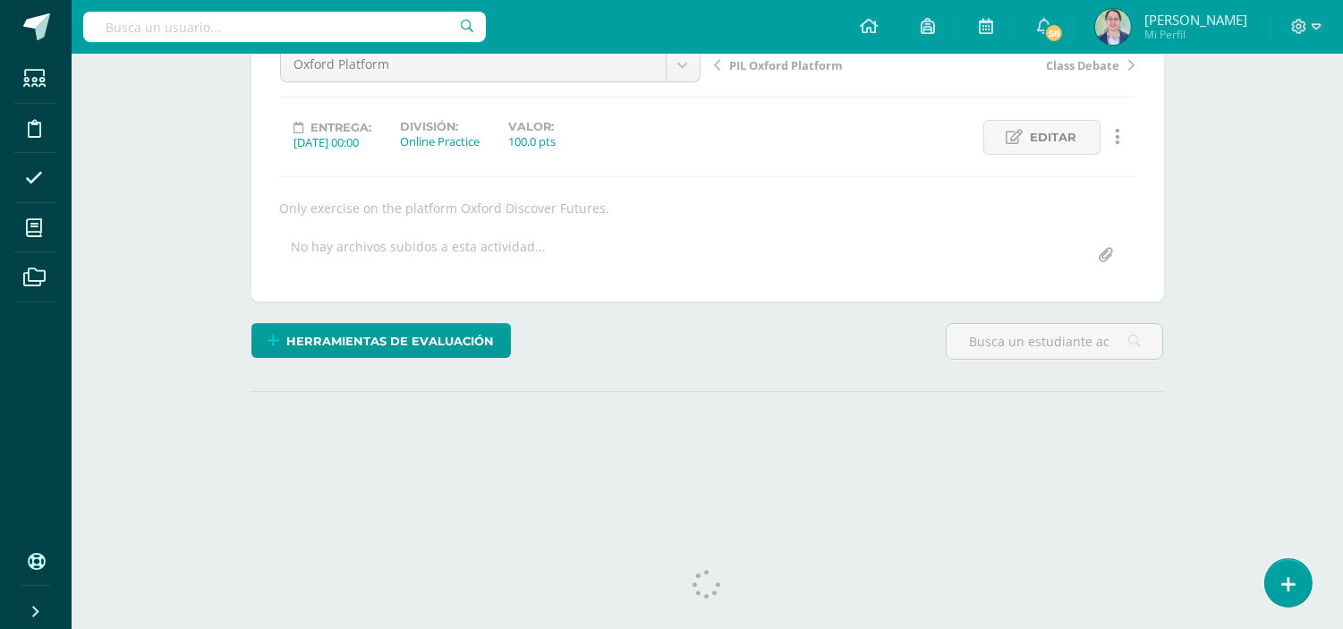
scroll to position [216, 0]
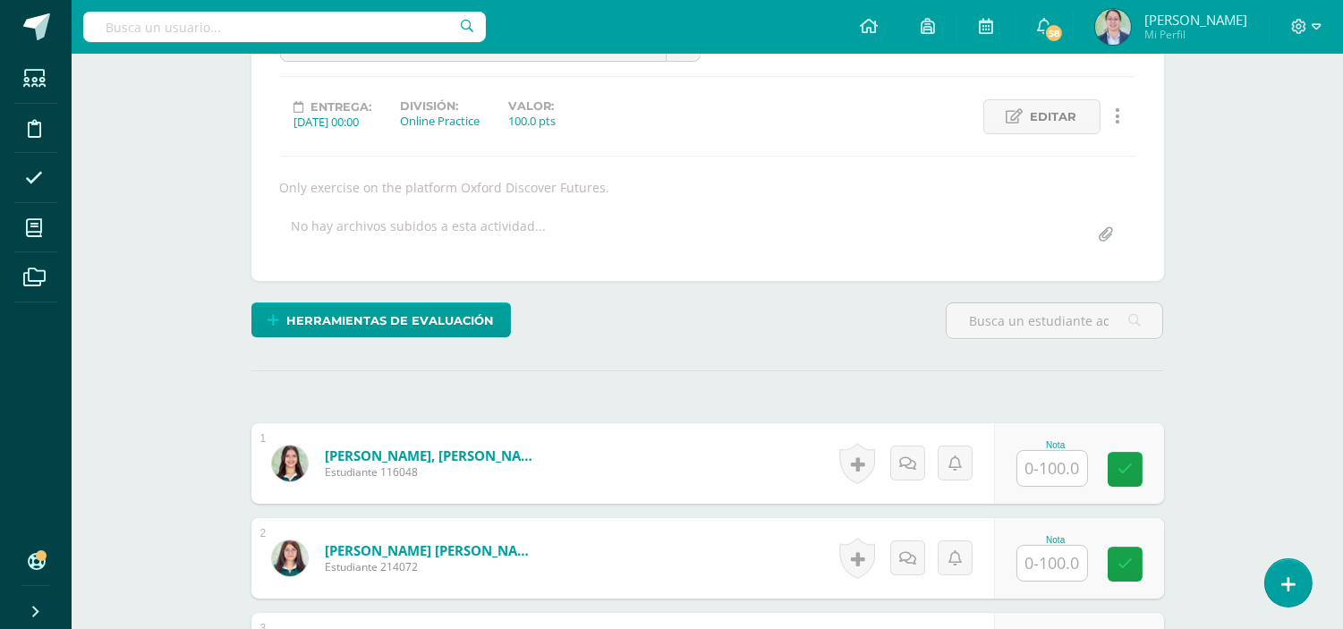
click at [1067, 475] on input "text" at bounding box center [1052, 468] width 70 height 35
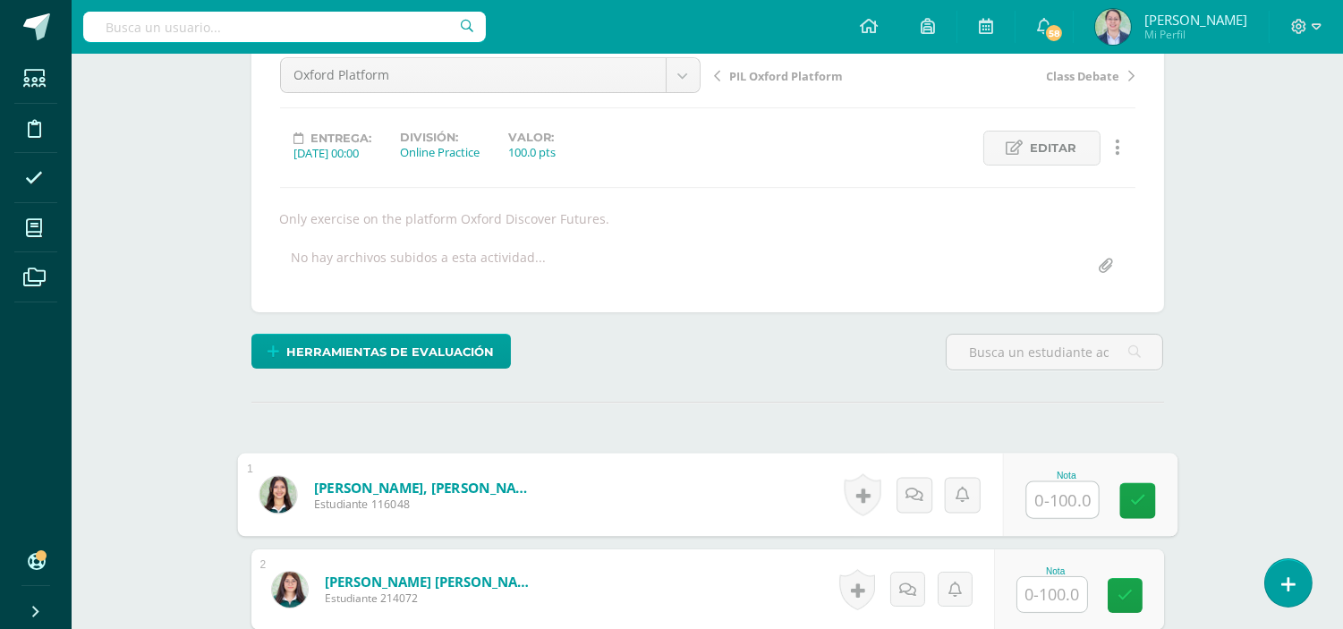
scroll to position [315, 0]
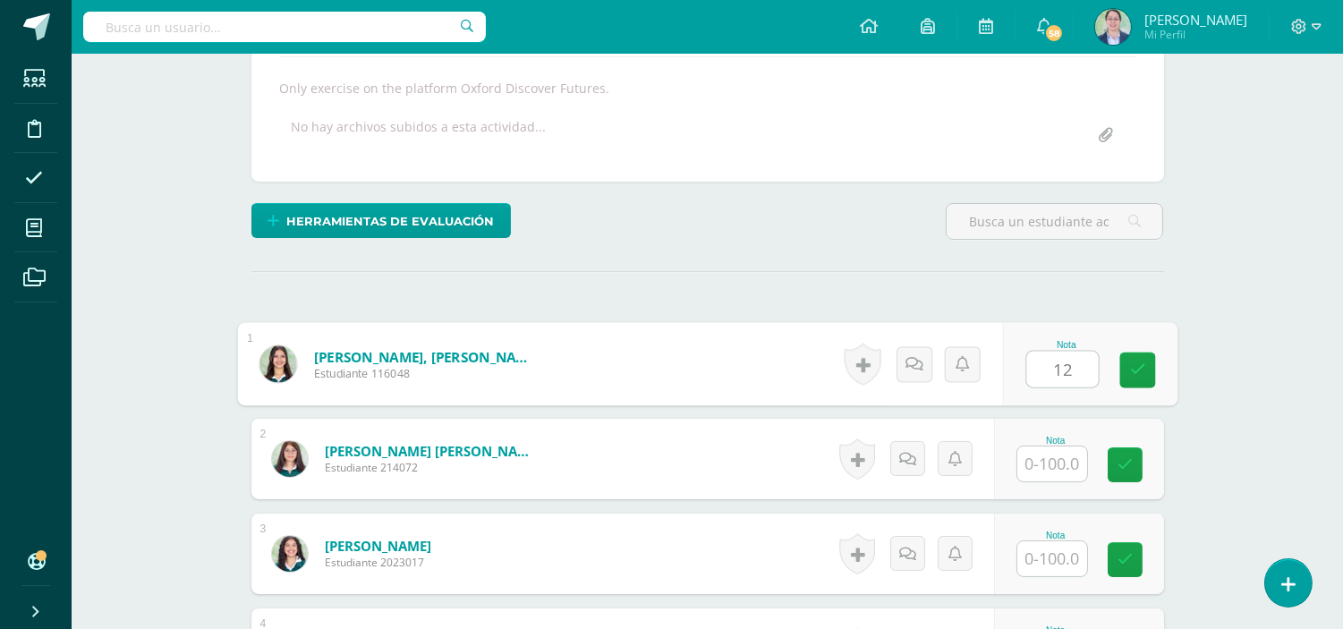
type input "12"
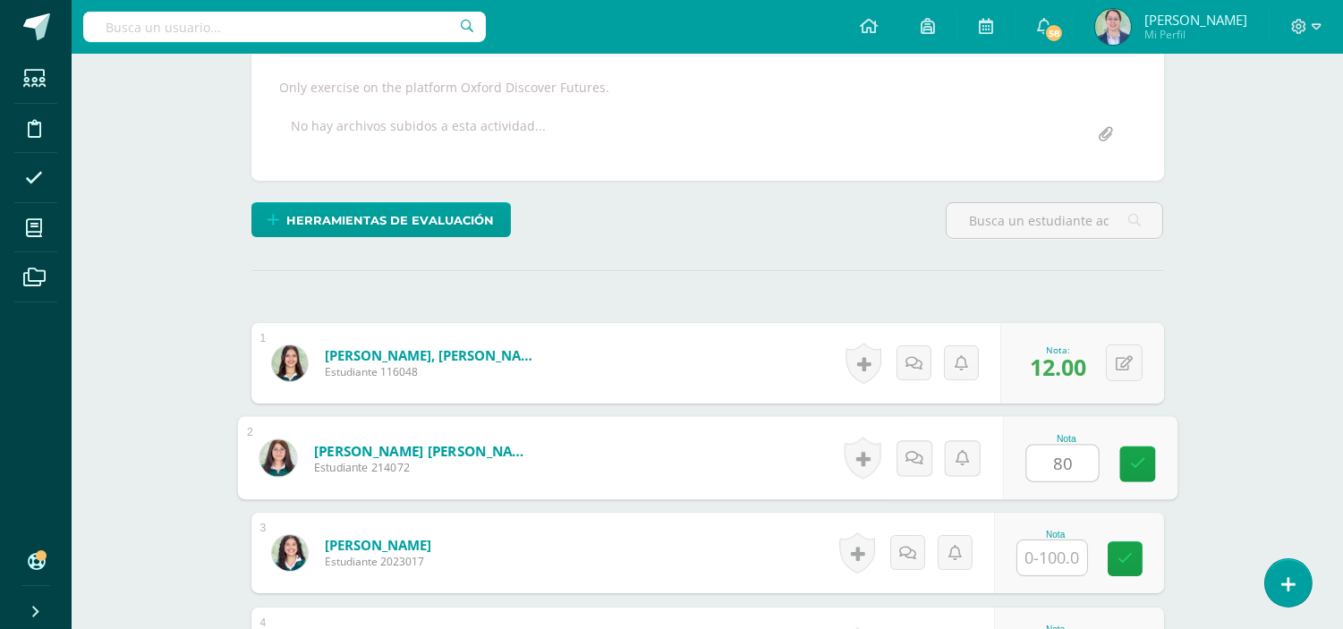
scroll to position [317, 0]
type input "80"
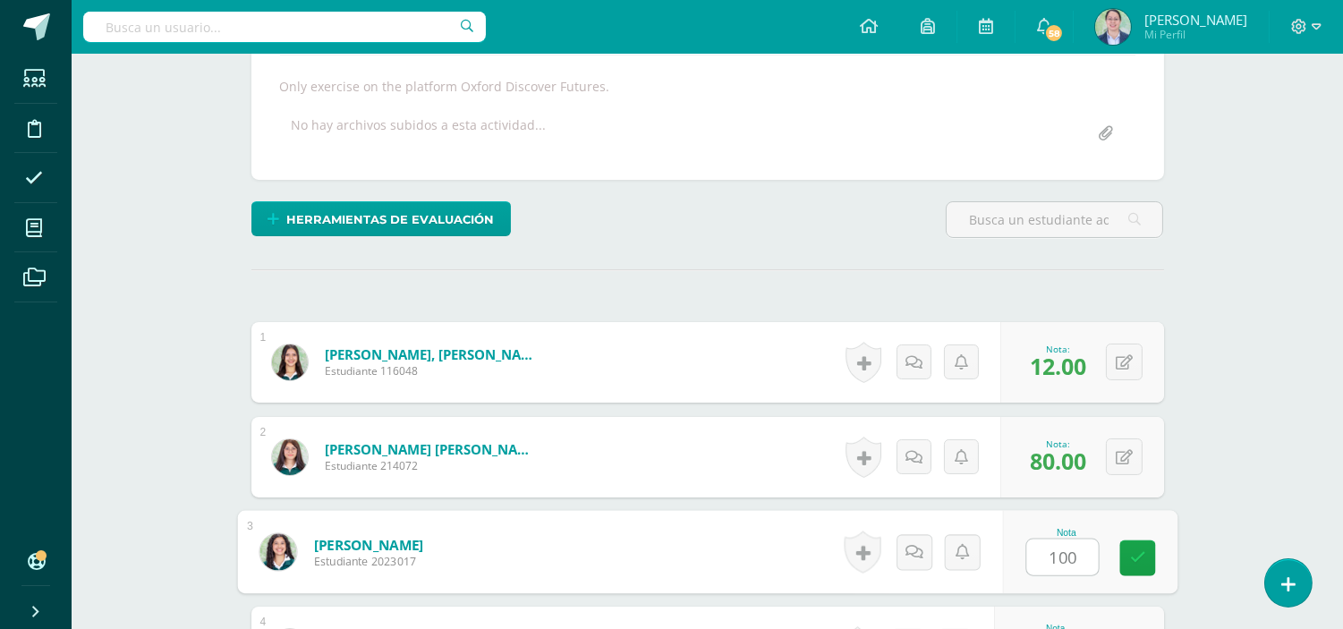
type input "100"
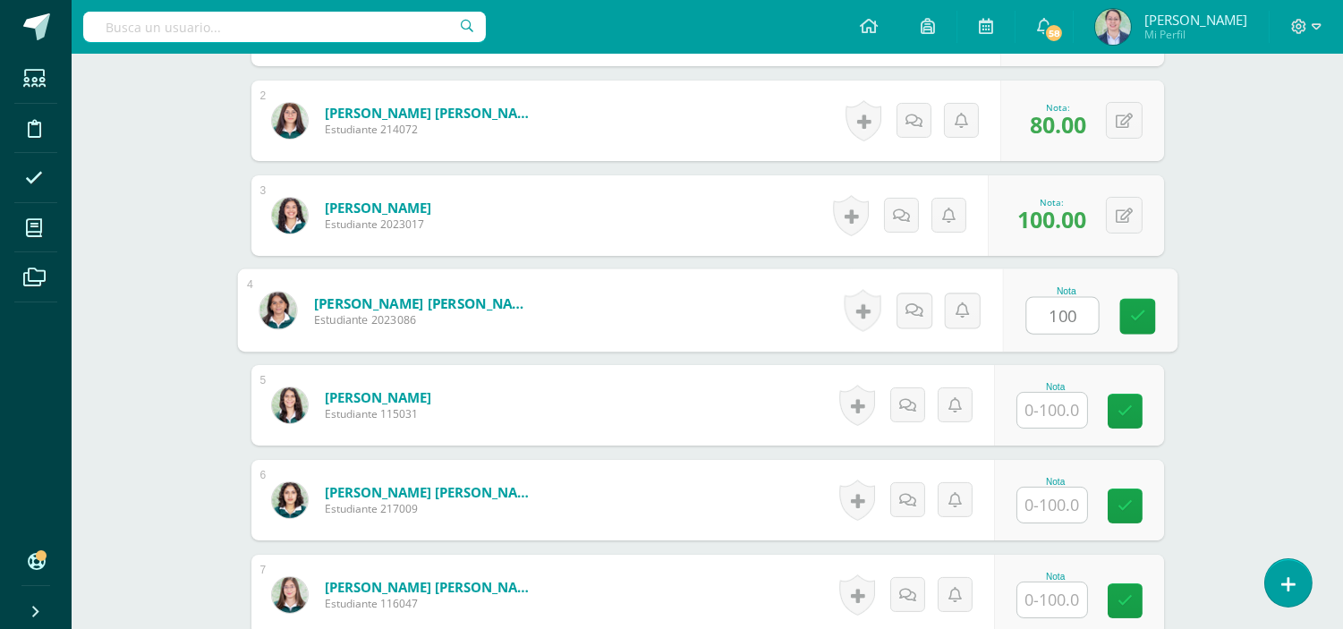
type input "100"
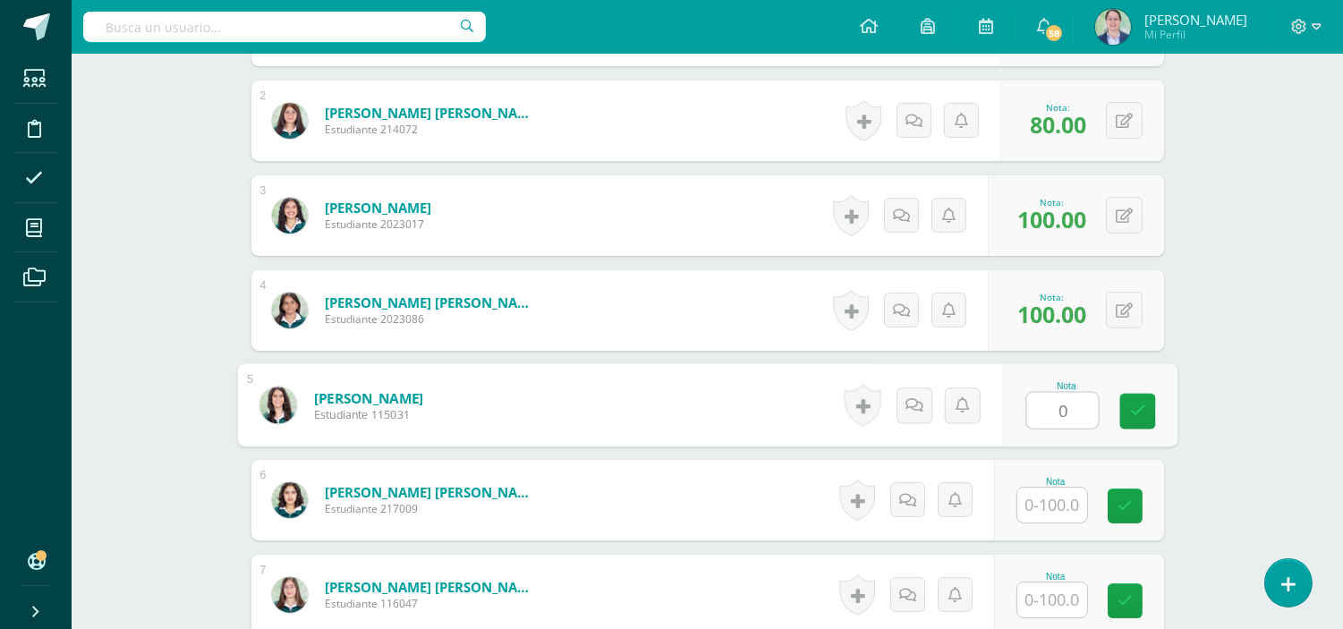
type input "0"
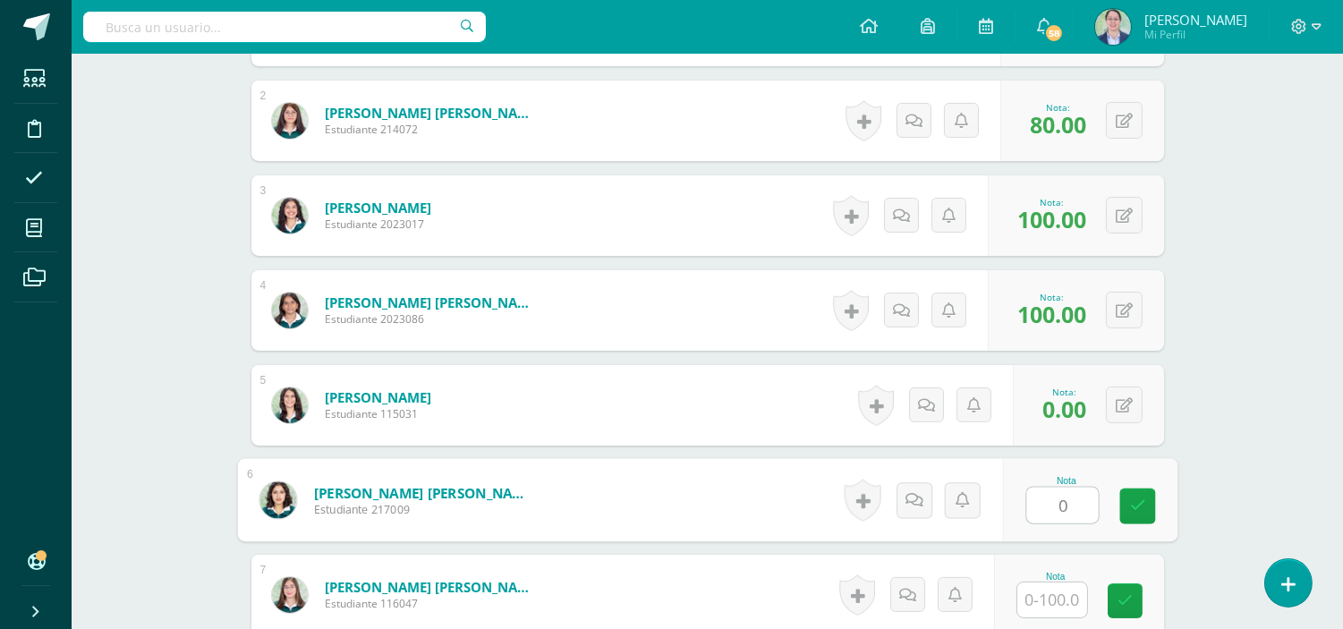
type input "0"
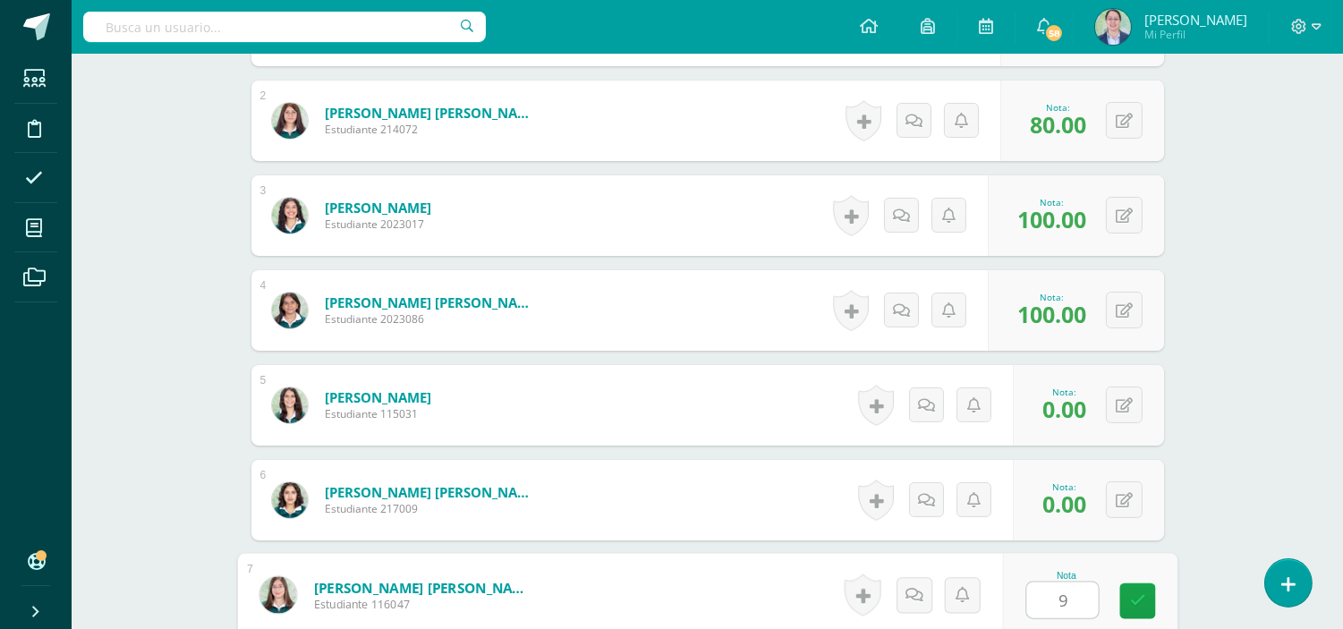
type input "9"
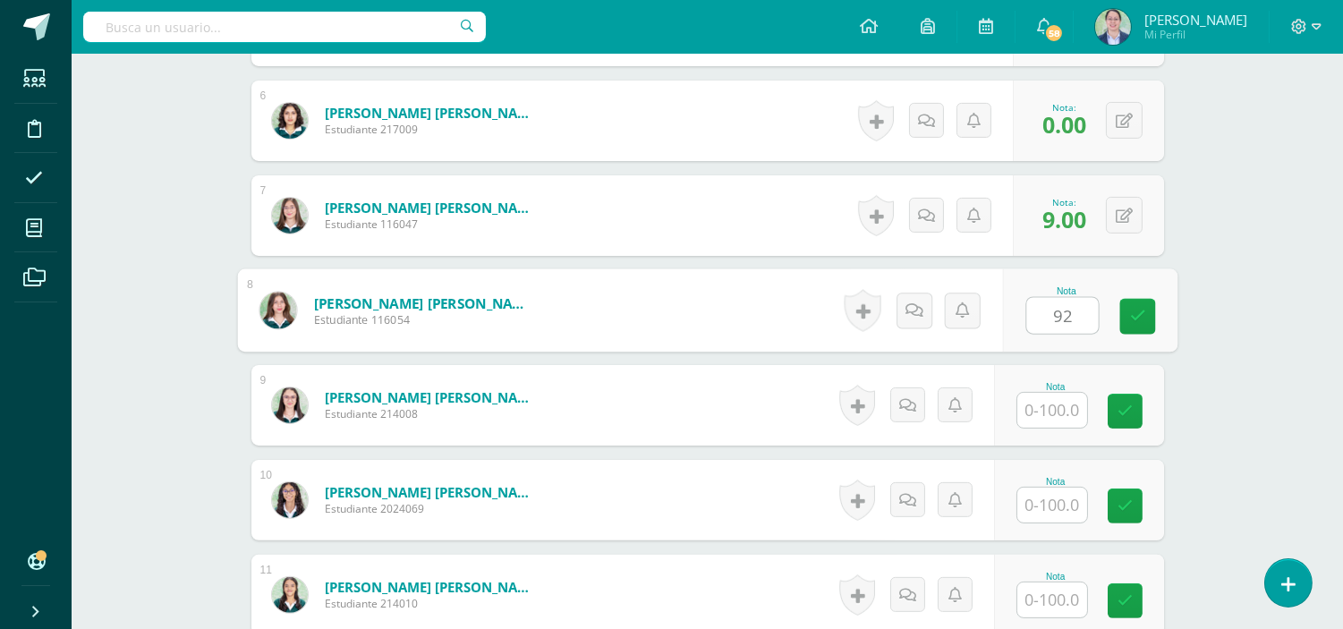
type input "92"
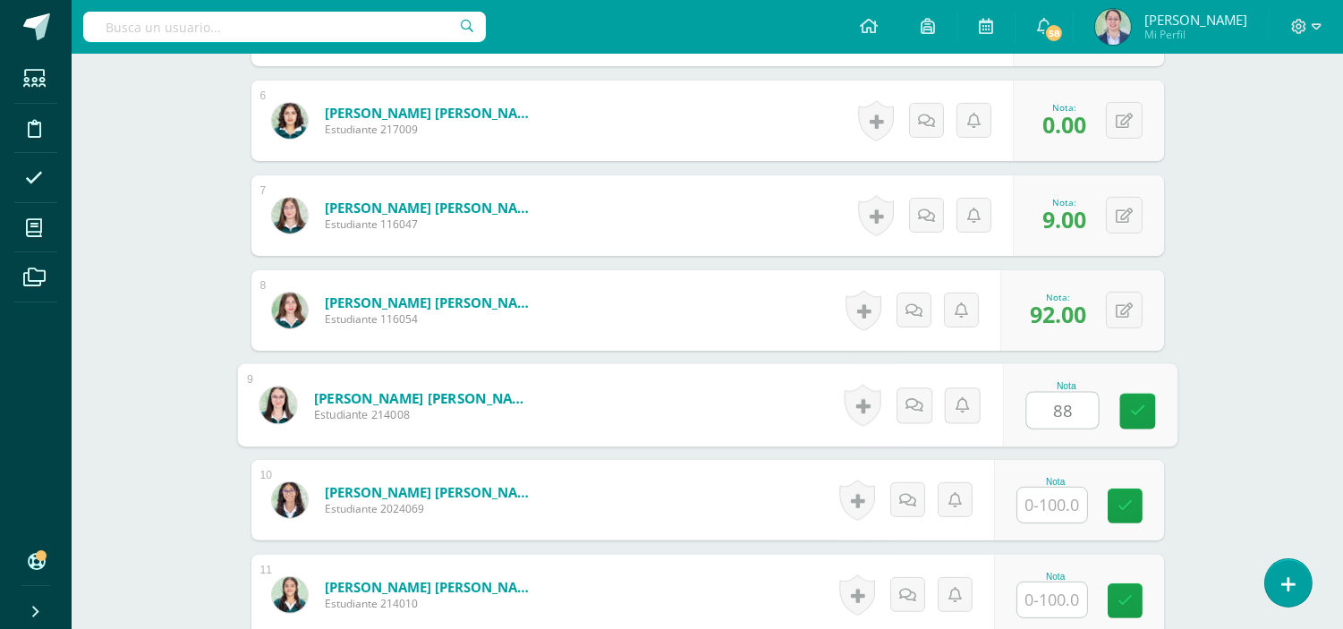
type input "88"
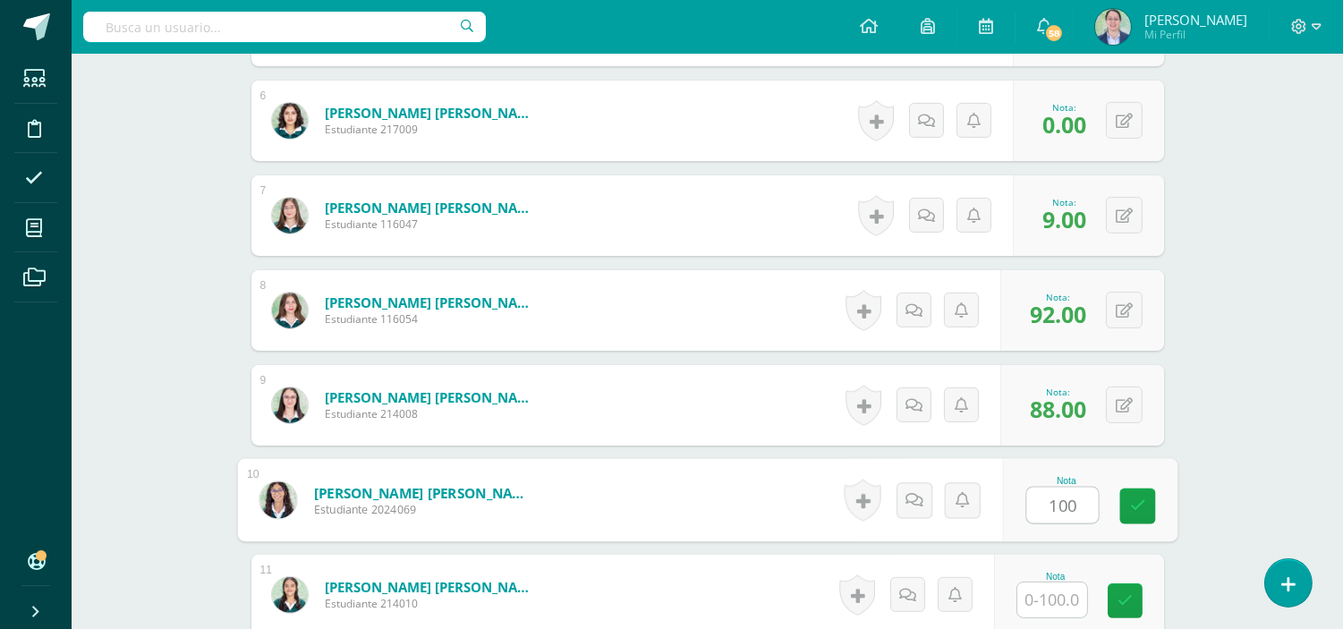
type input "100"
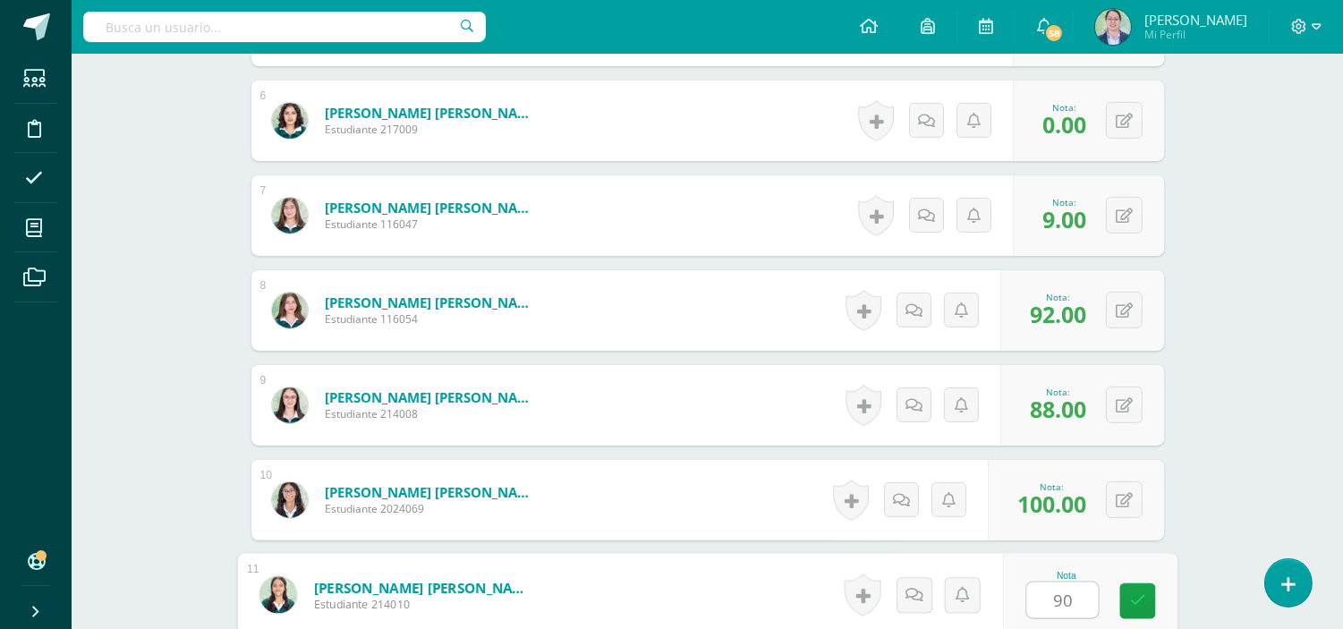
type input "90"
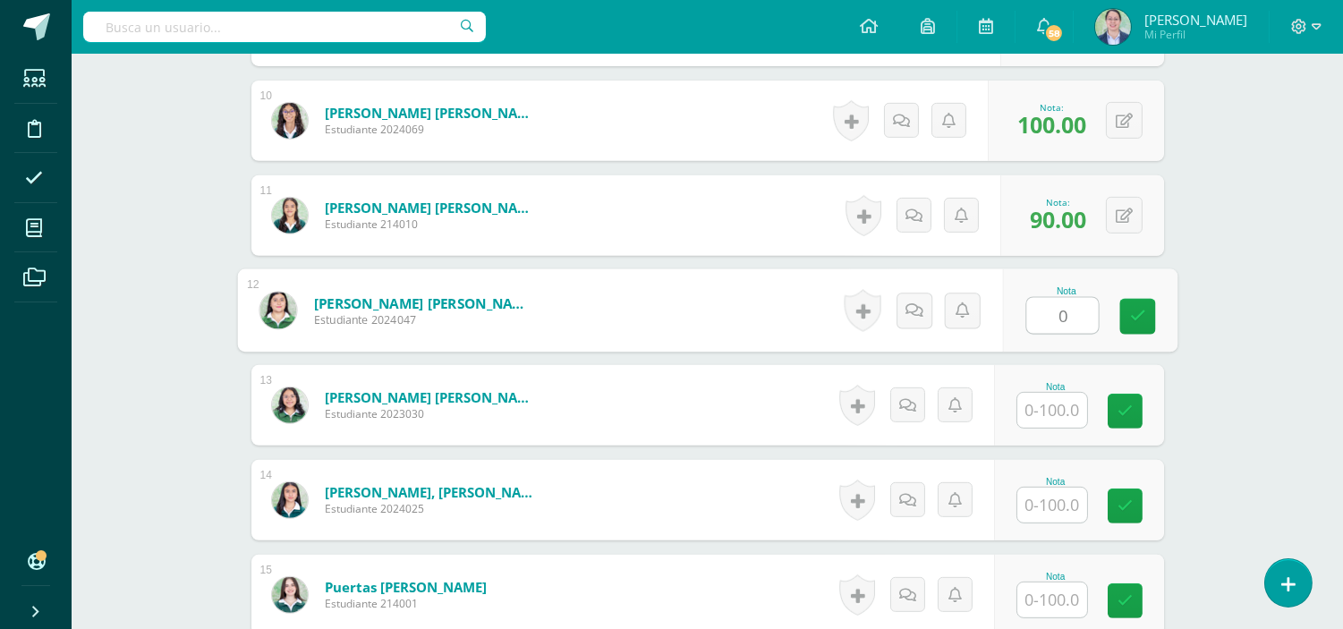
type input "0"
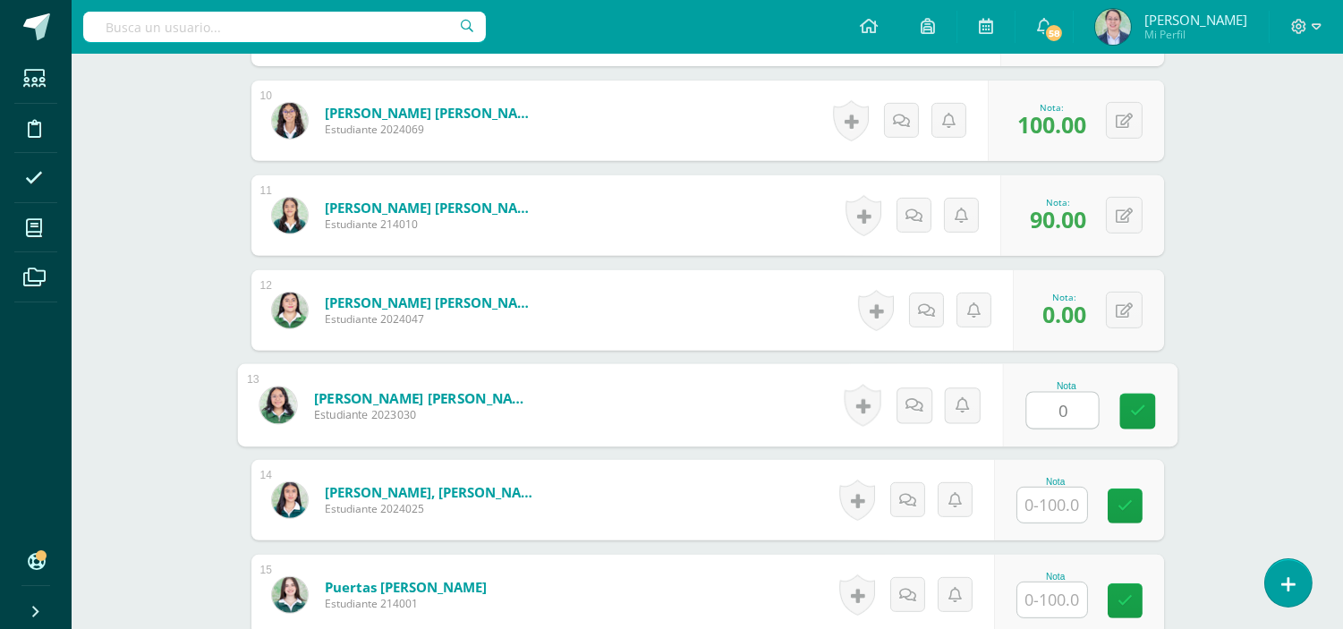
type input "0"
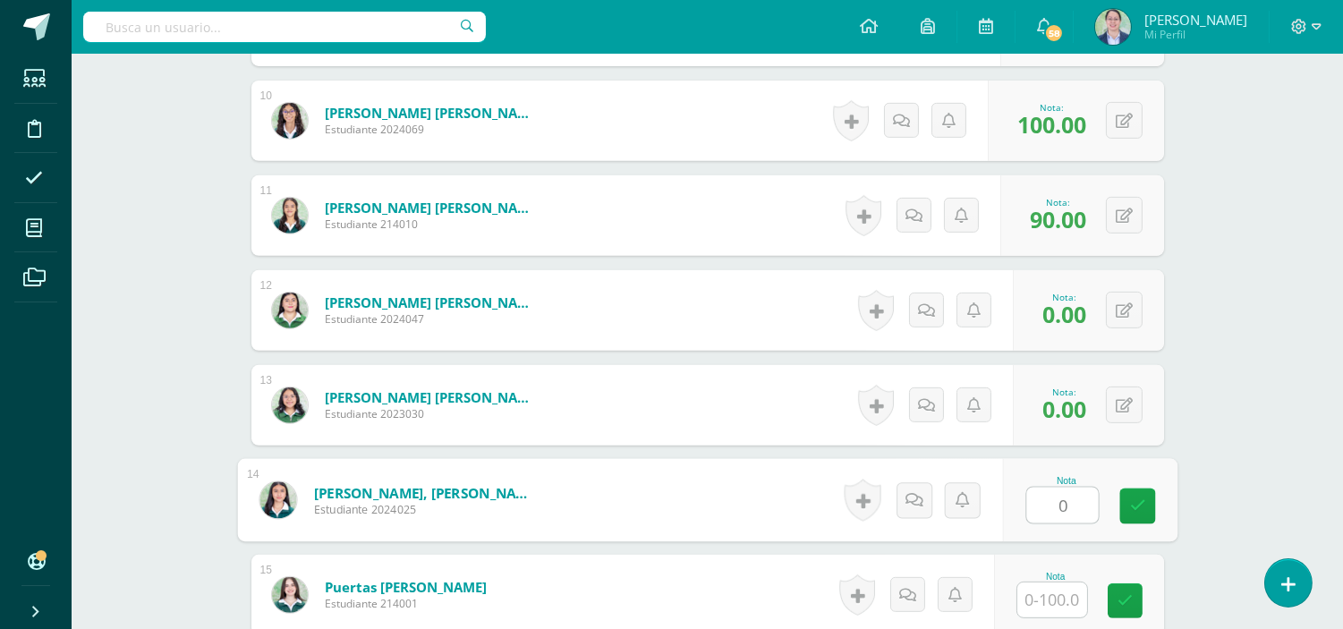
type input "0"
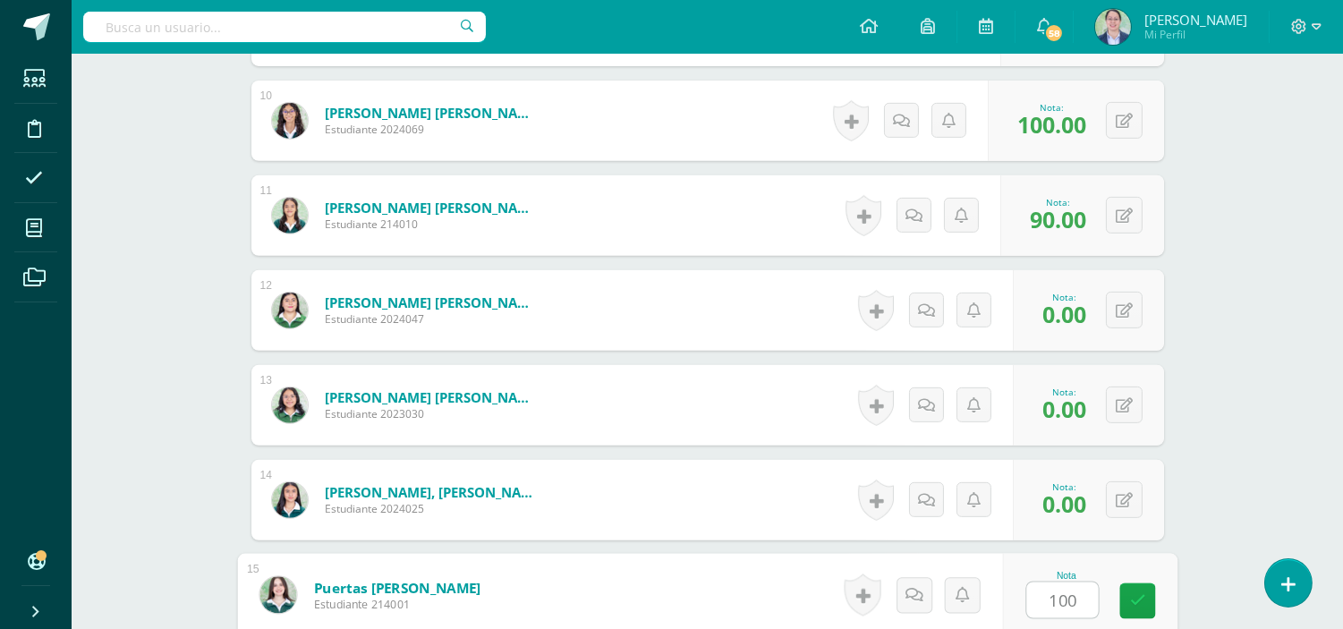
type input "100"
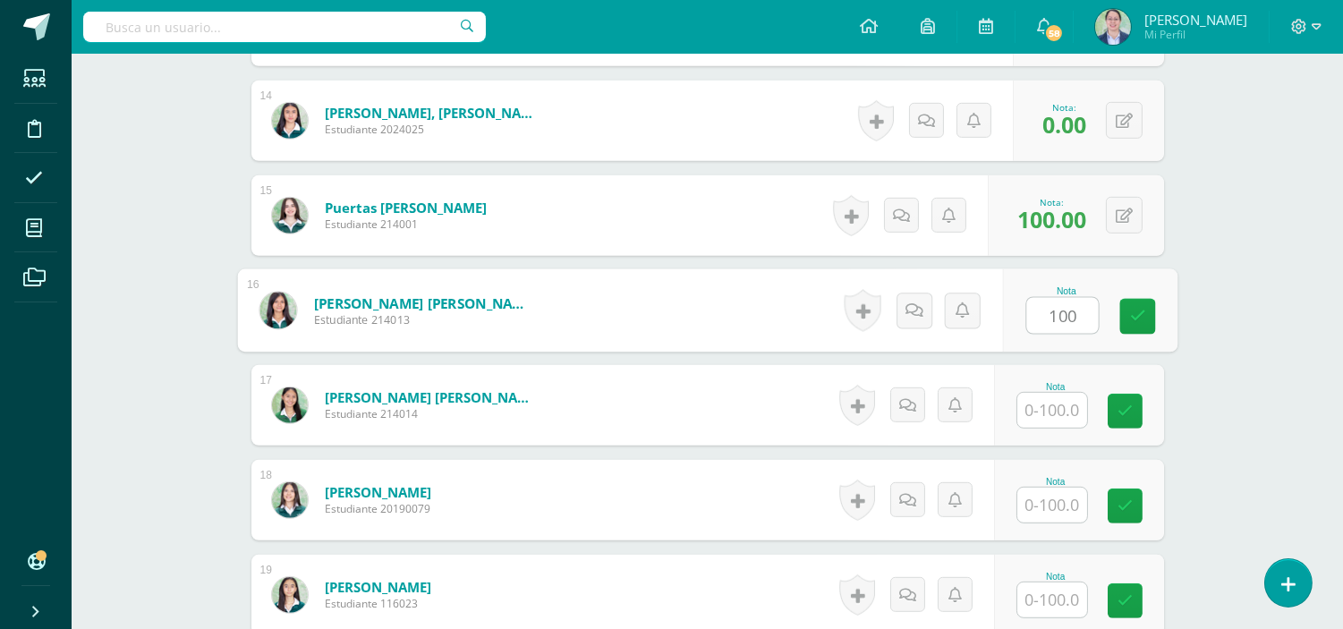
type input "100"
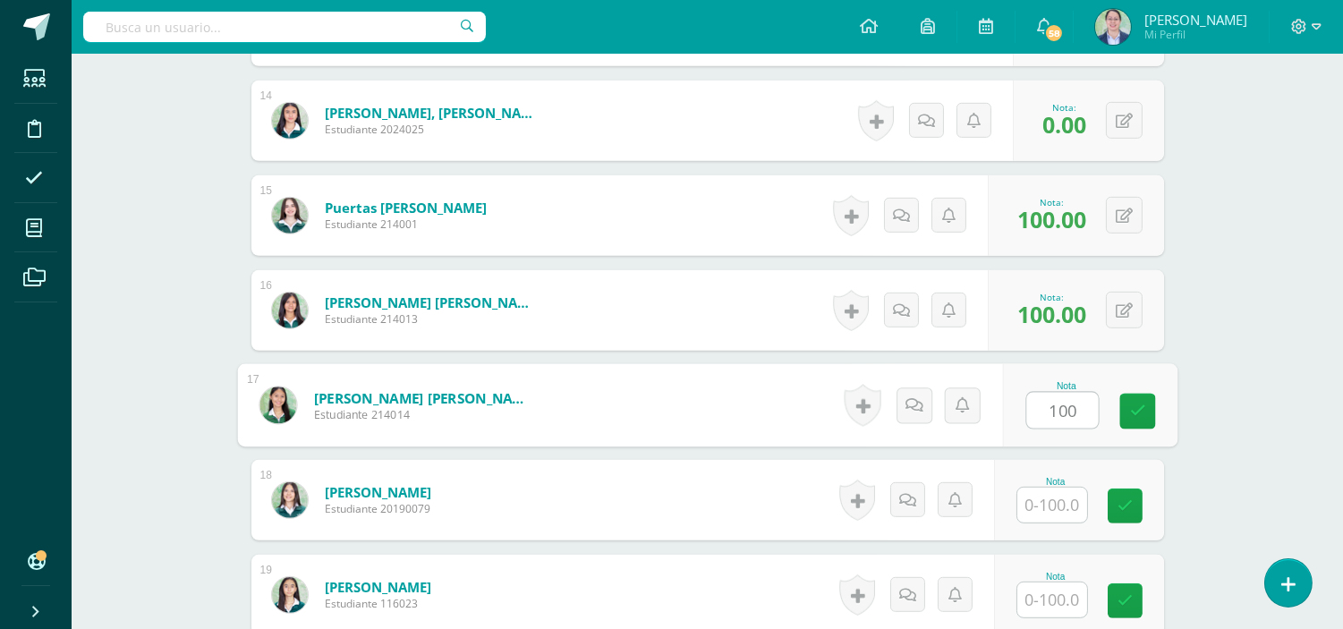
type input "100"
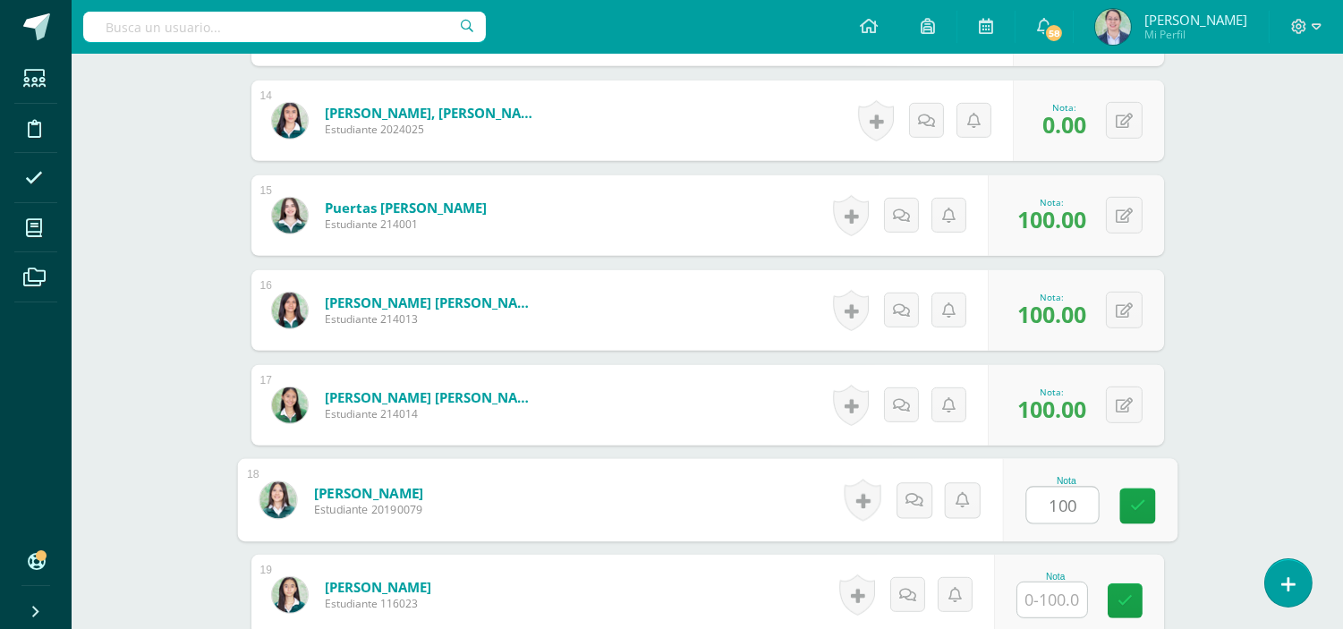
type input "100"
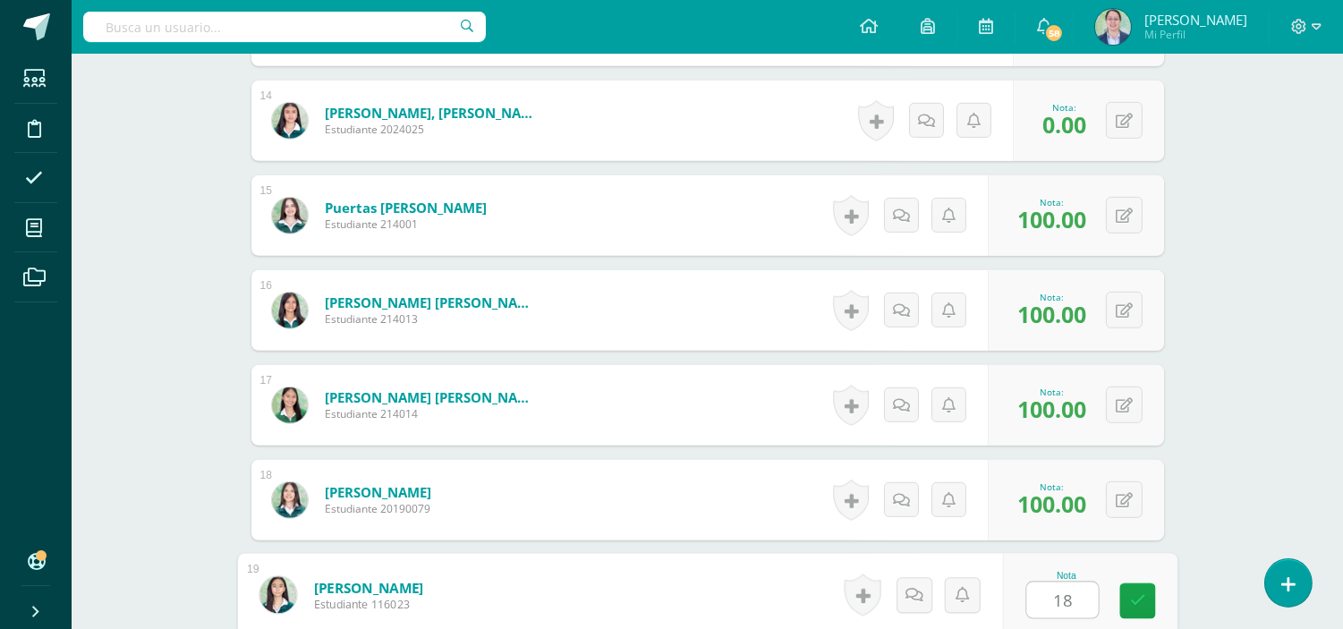
type input "18"
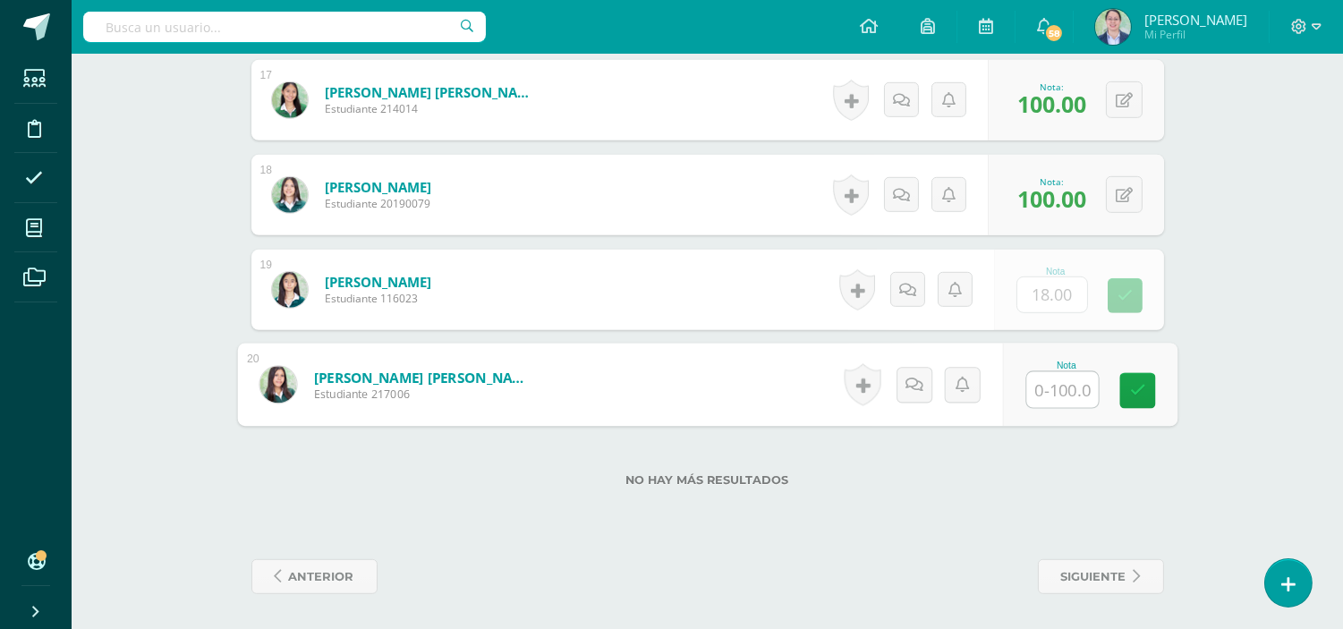
type input "0"
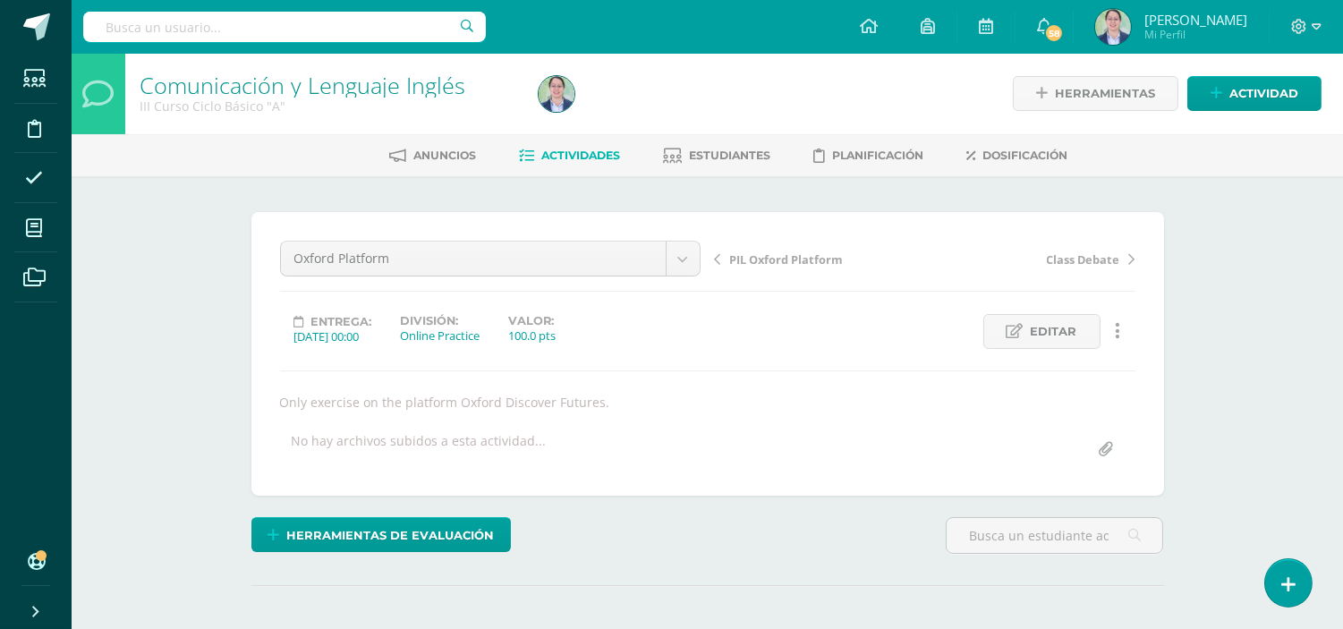
scroll to position [0, 0]
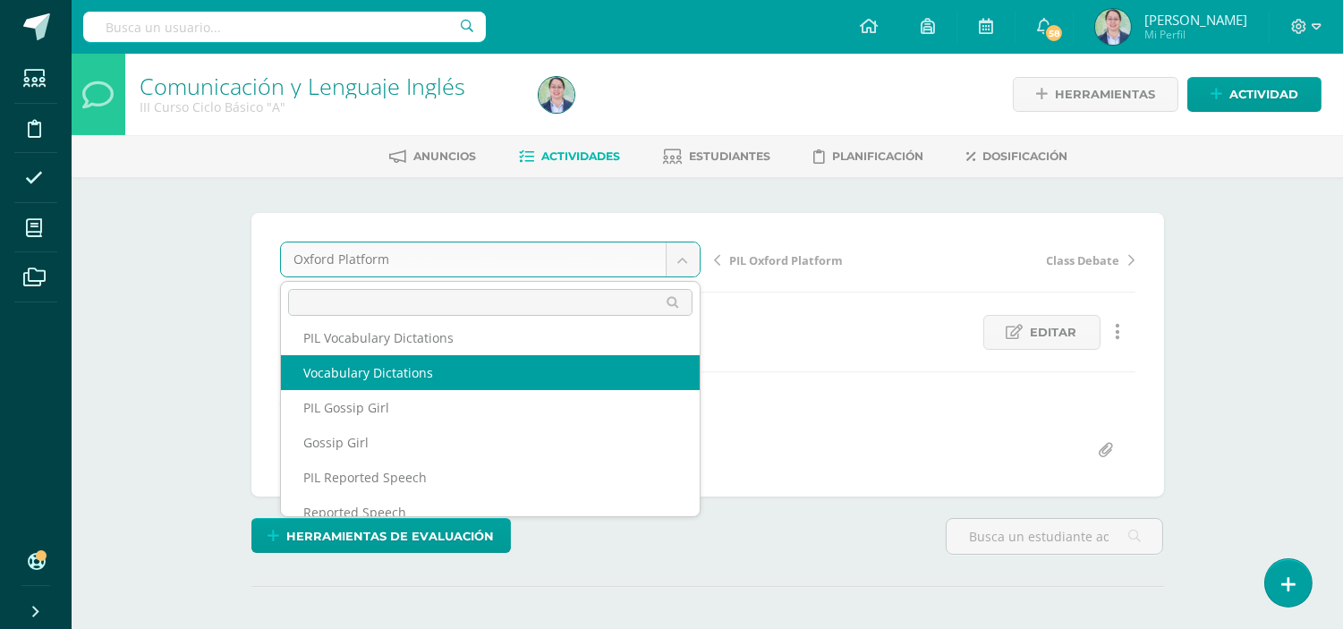
scroll to position [281, 0]
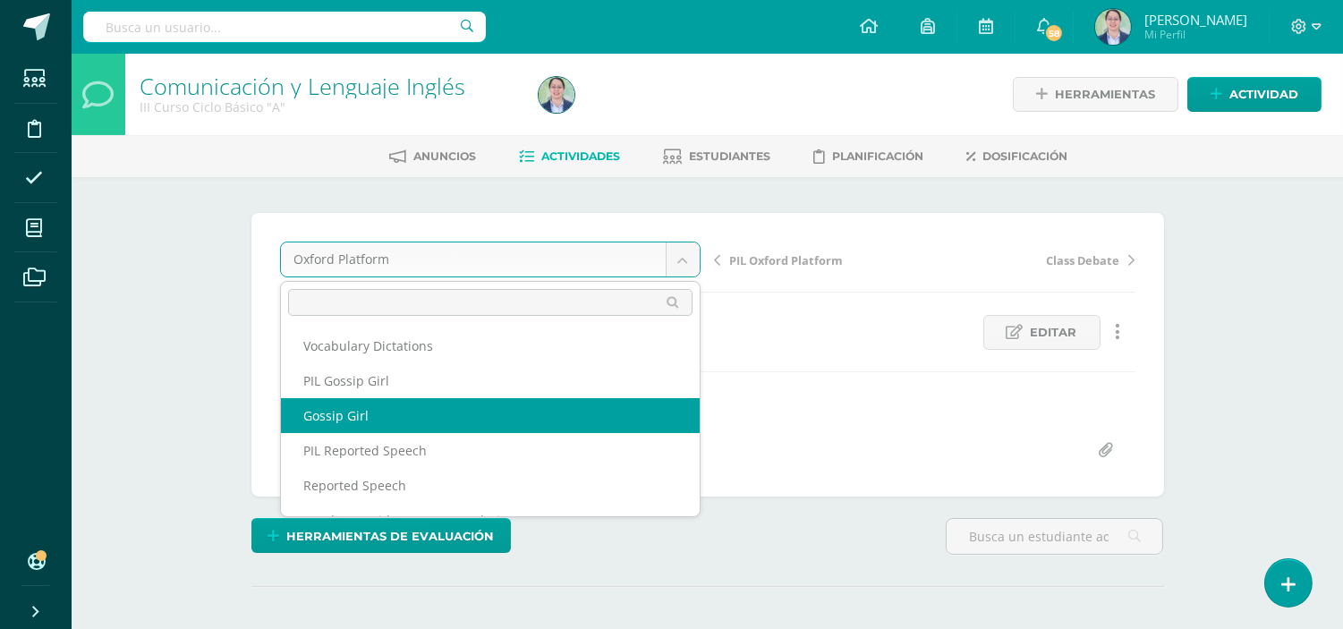
select select "/dashboard/teacher/grade-activity/262714/"
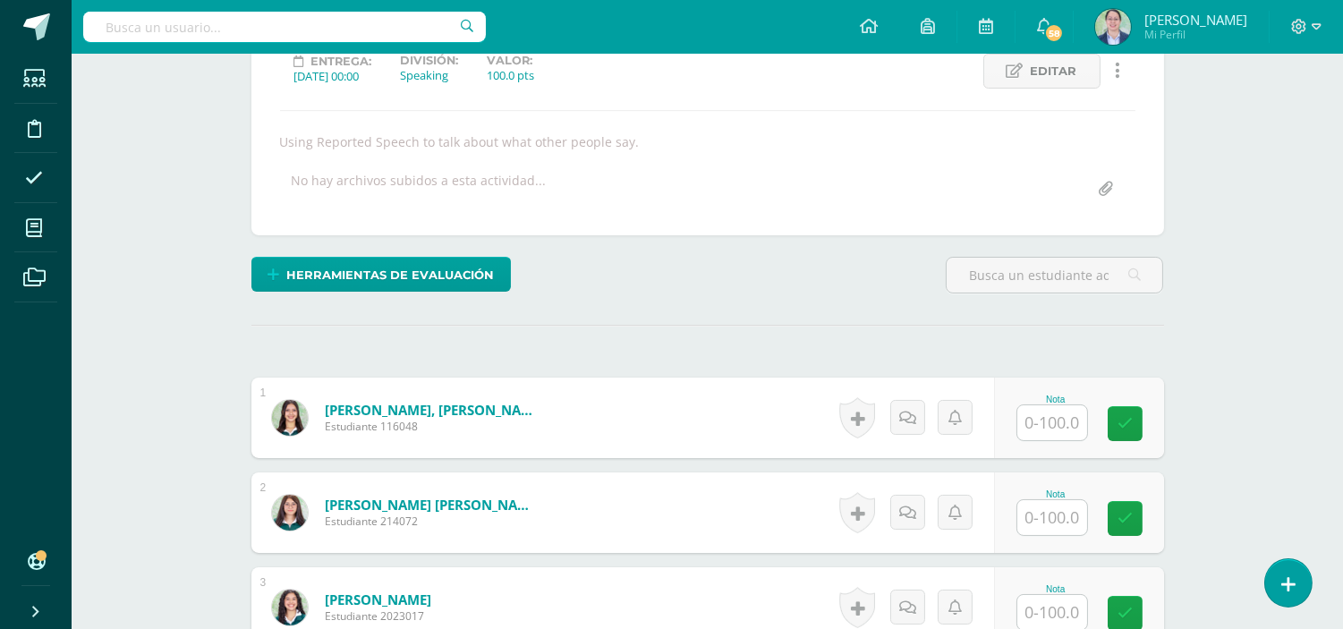
scroll to position [398, 0]
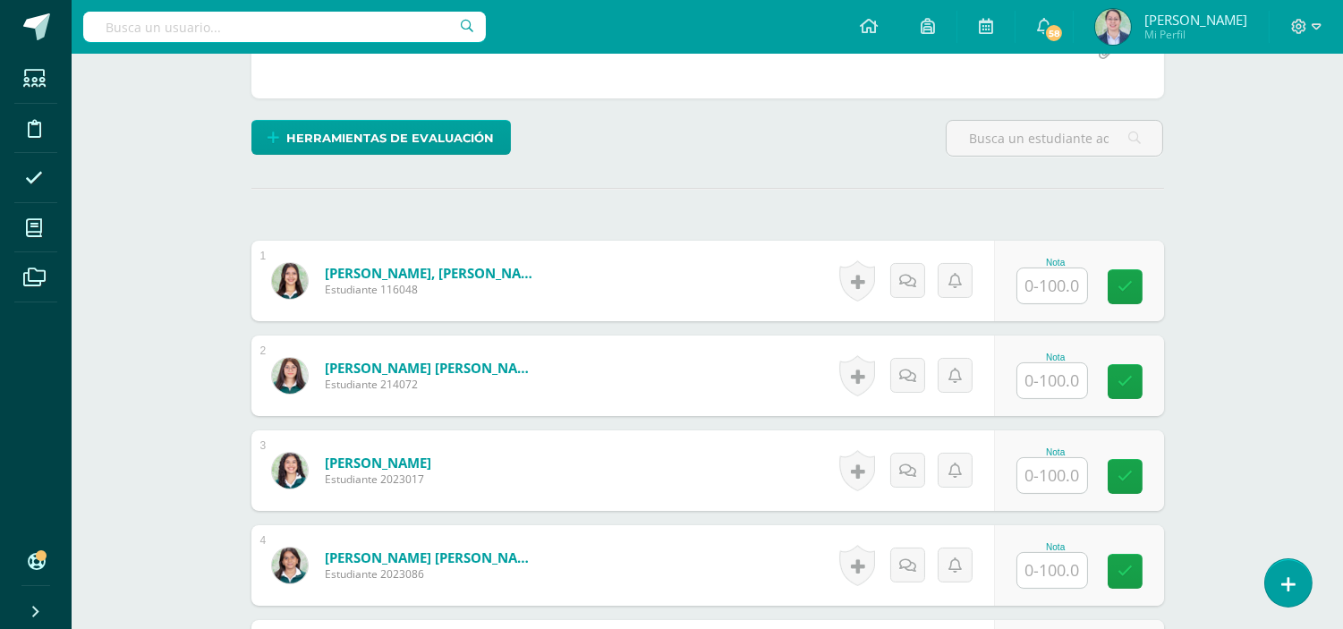
click at [1056, 277] on input "text" at bounding box center [1052, 285] width 70 height 35
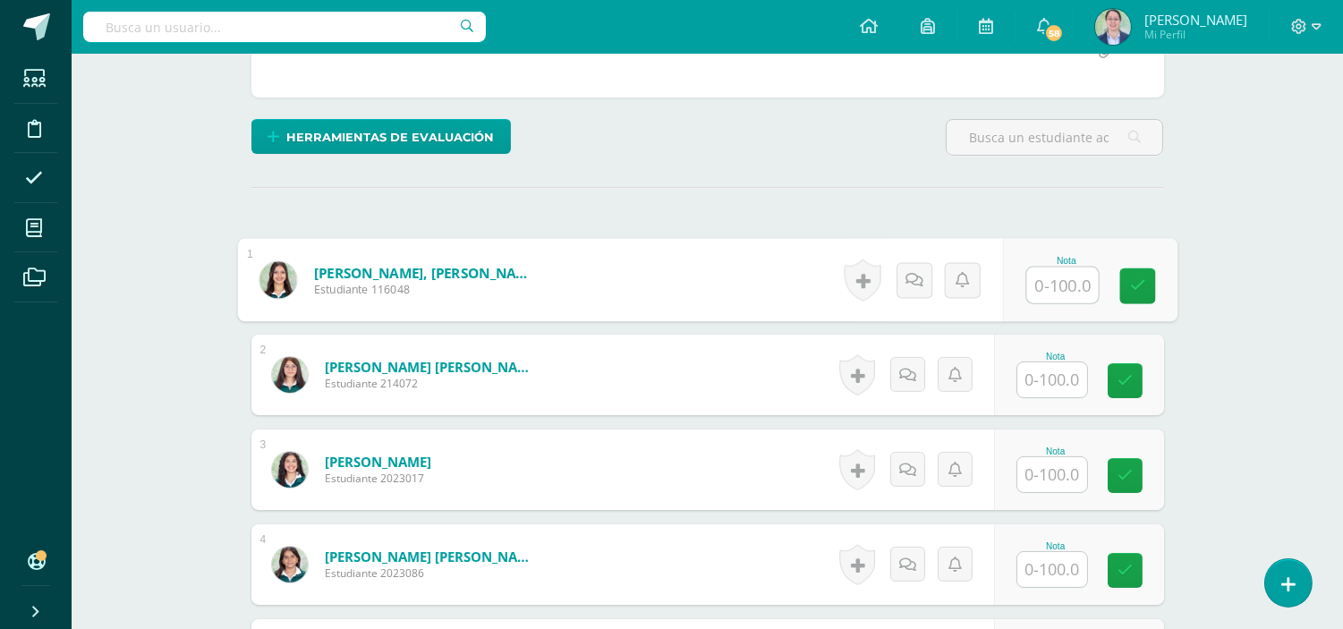
scroll to position [400, 0]
type input "100"
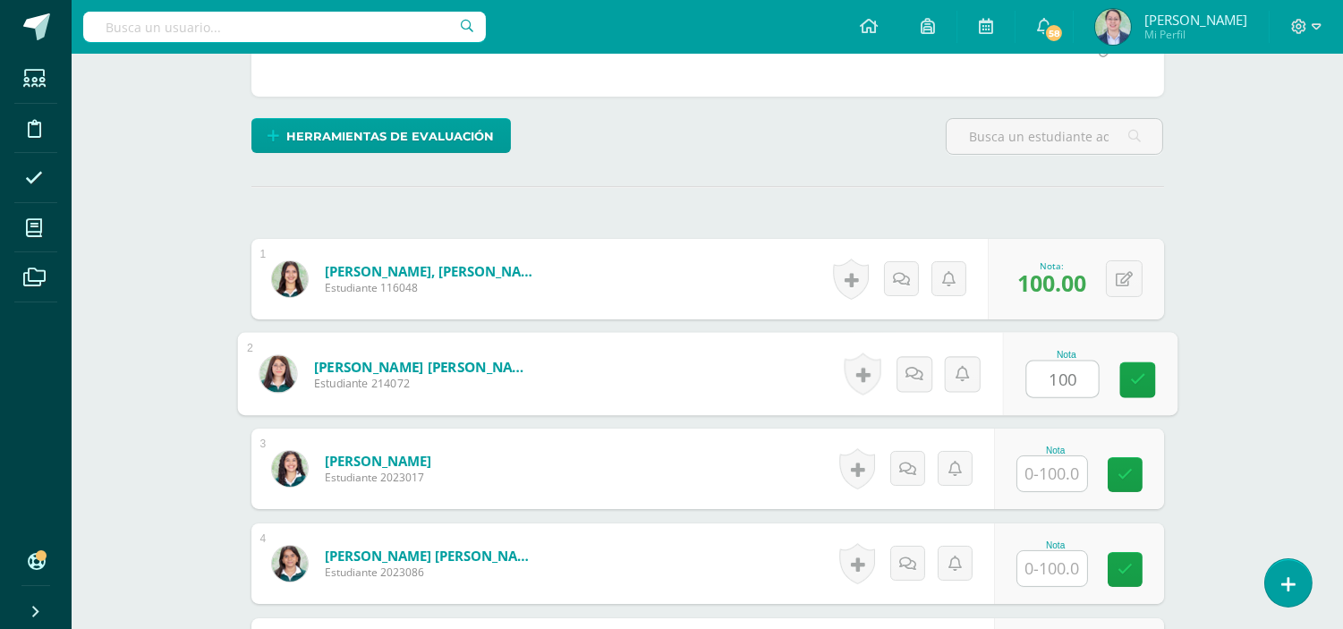
type input "100"
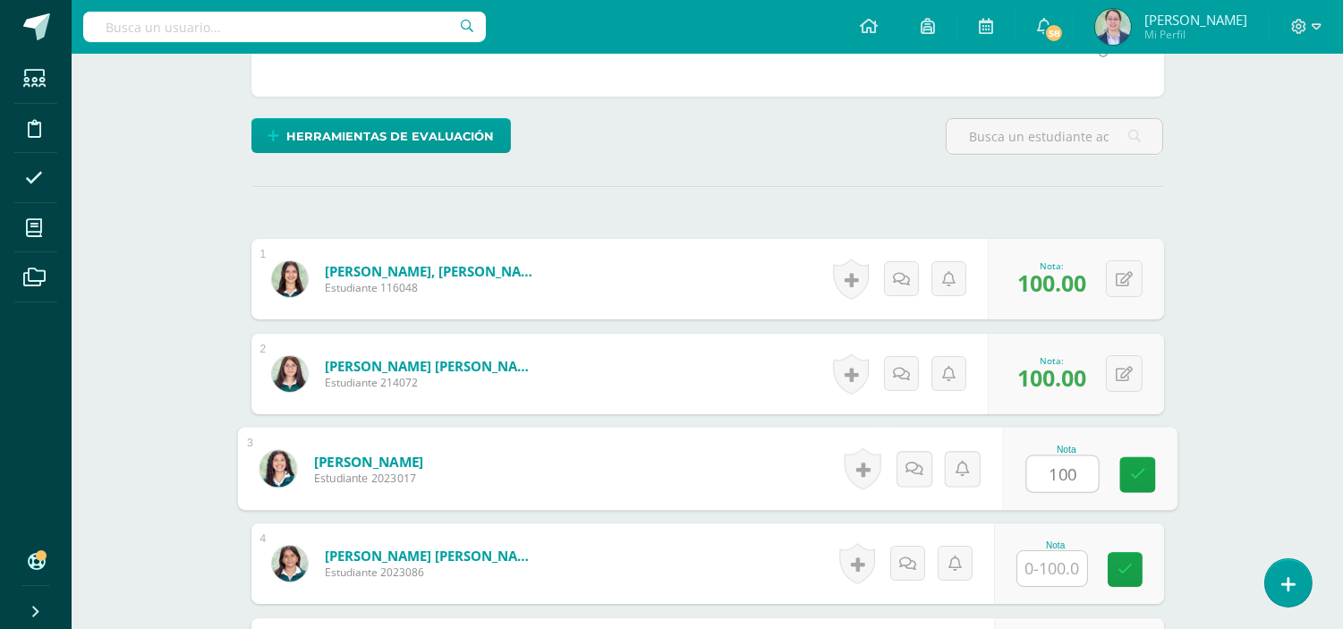
type input "100"
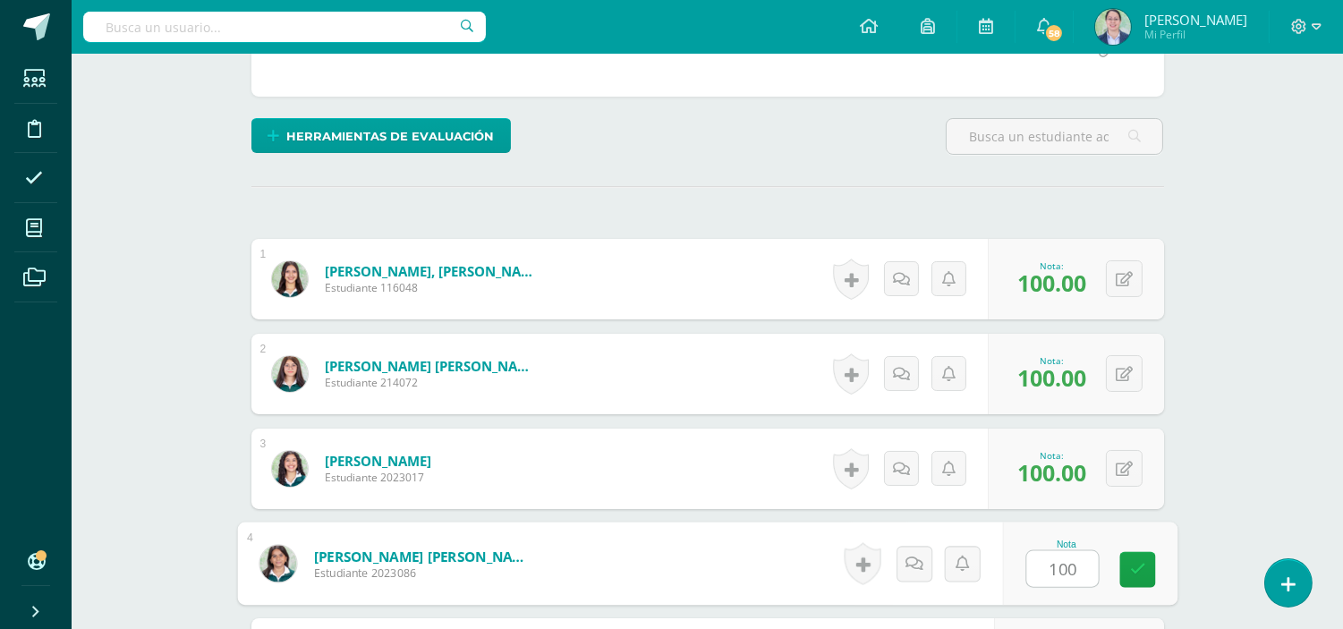
type input "100"
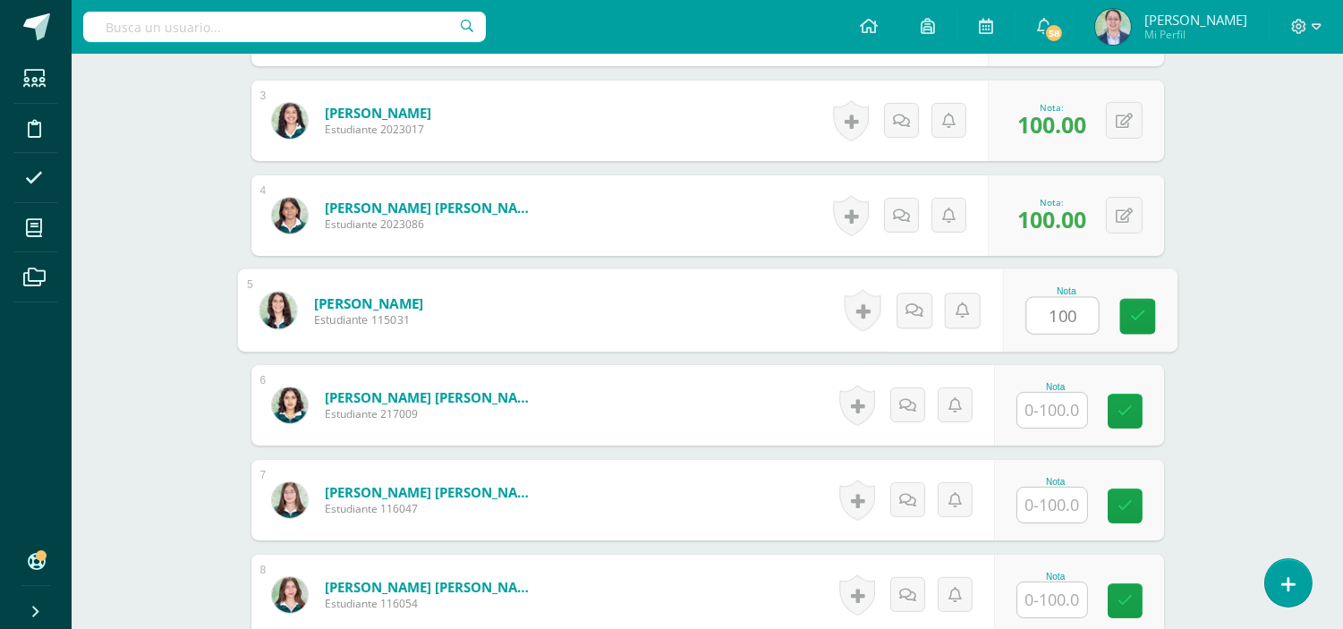
type input "100"
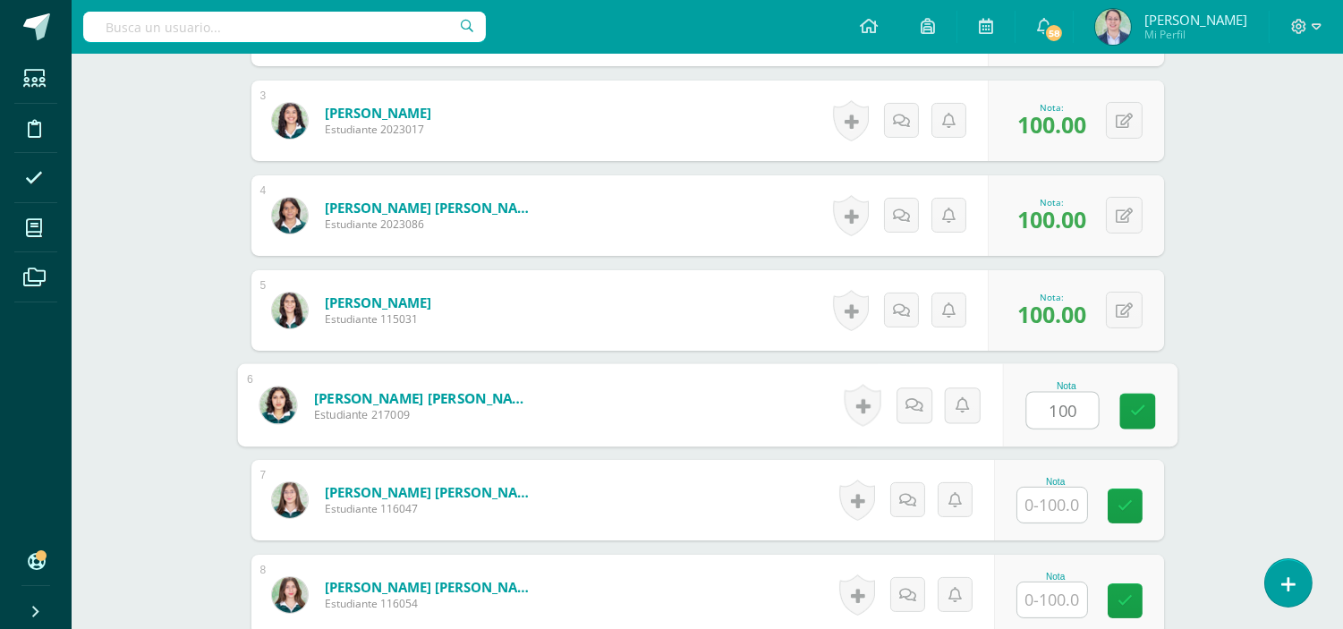
type input "100"
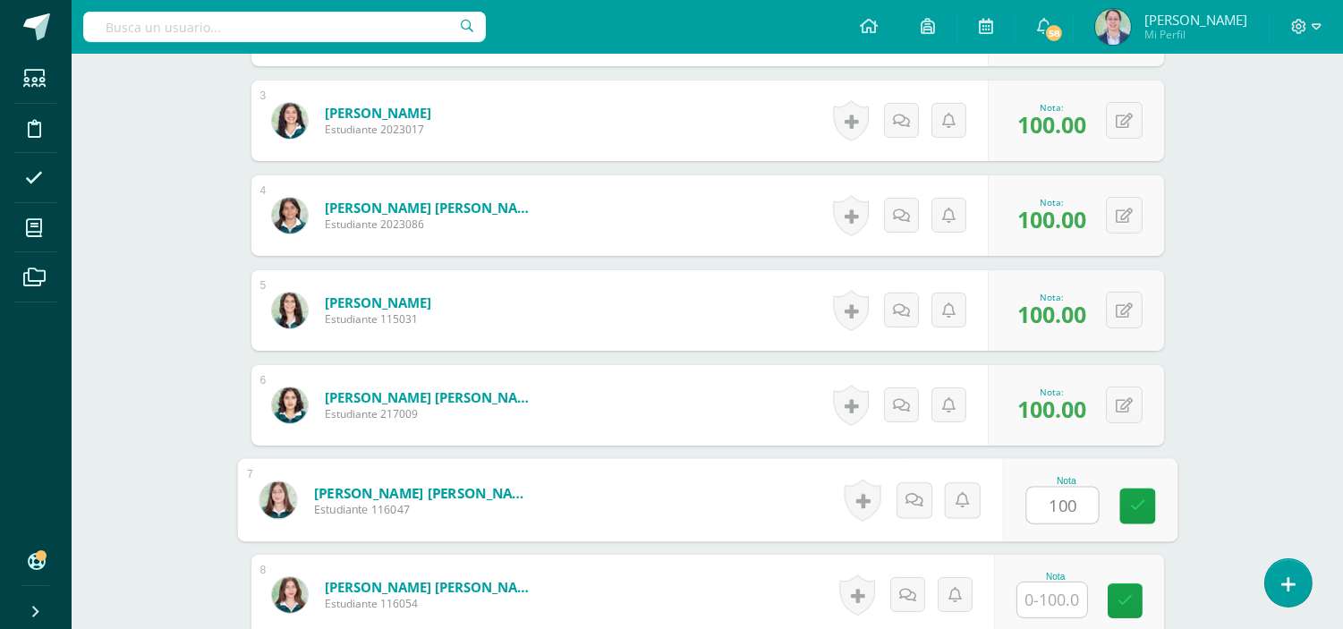
type input "100"
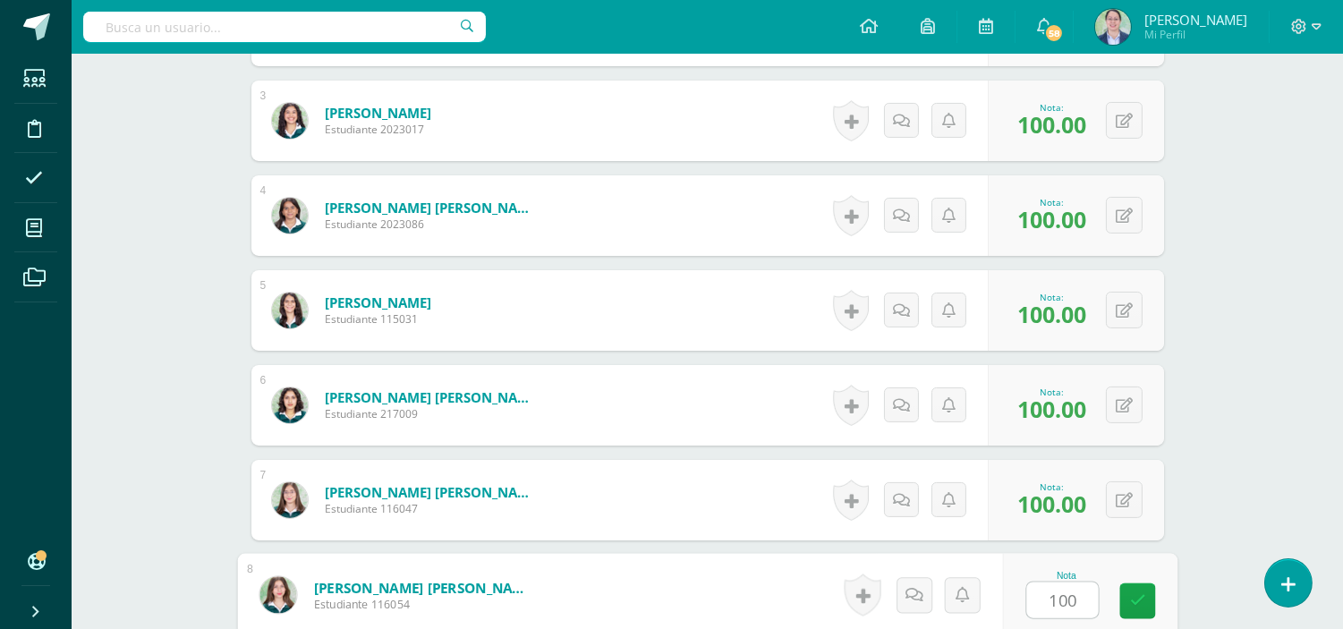
type input "100"
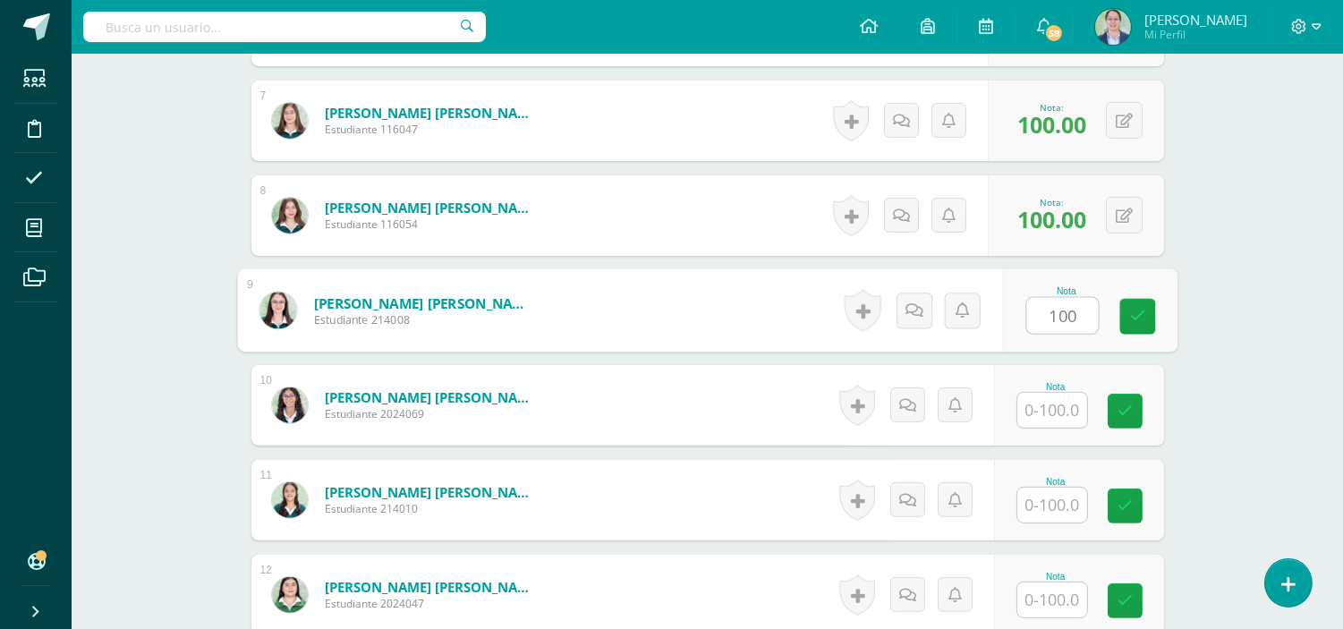
type input "100"
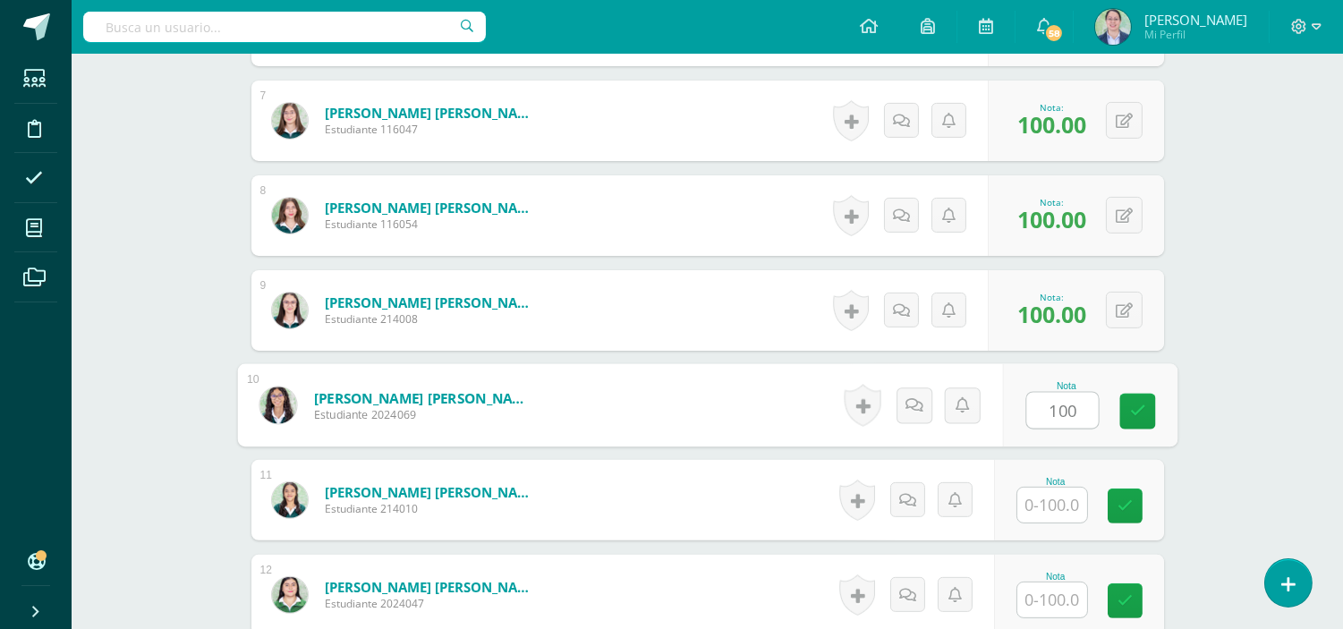
type input "100"
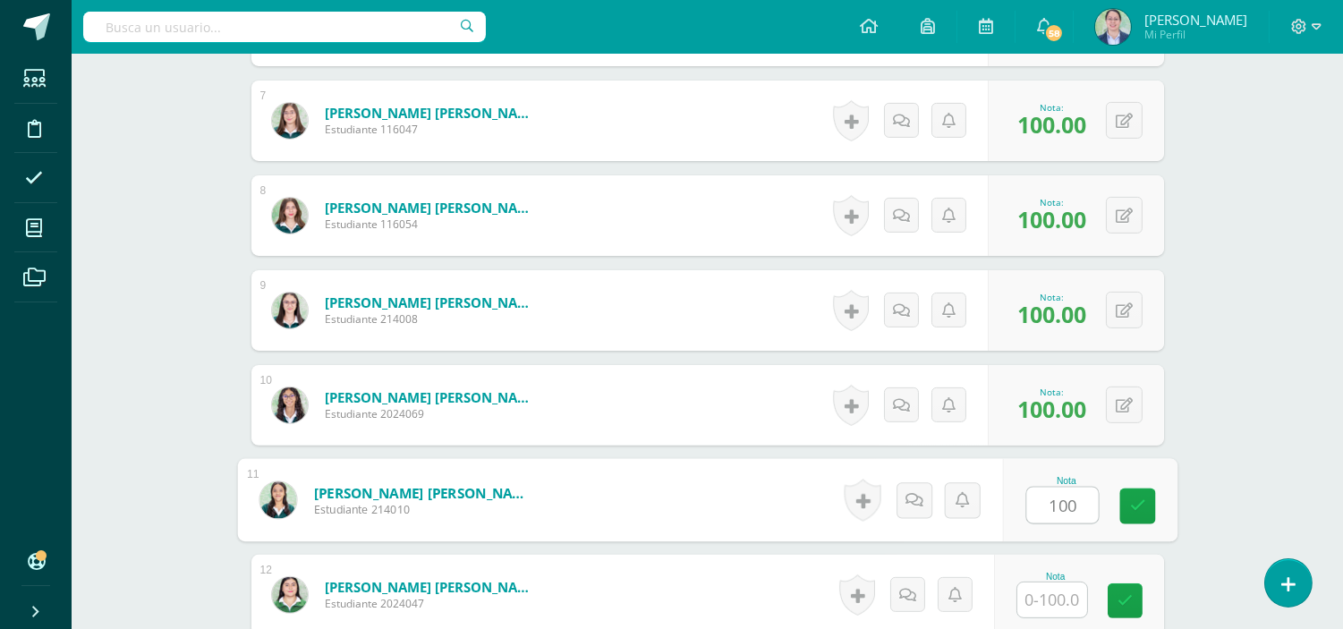
type input "100"
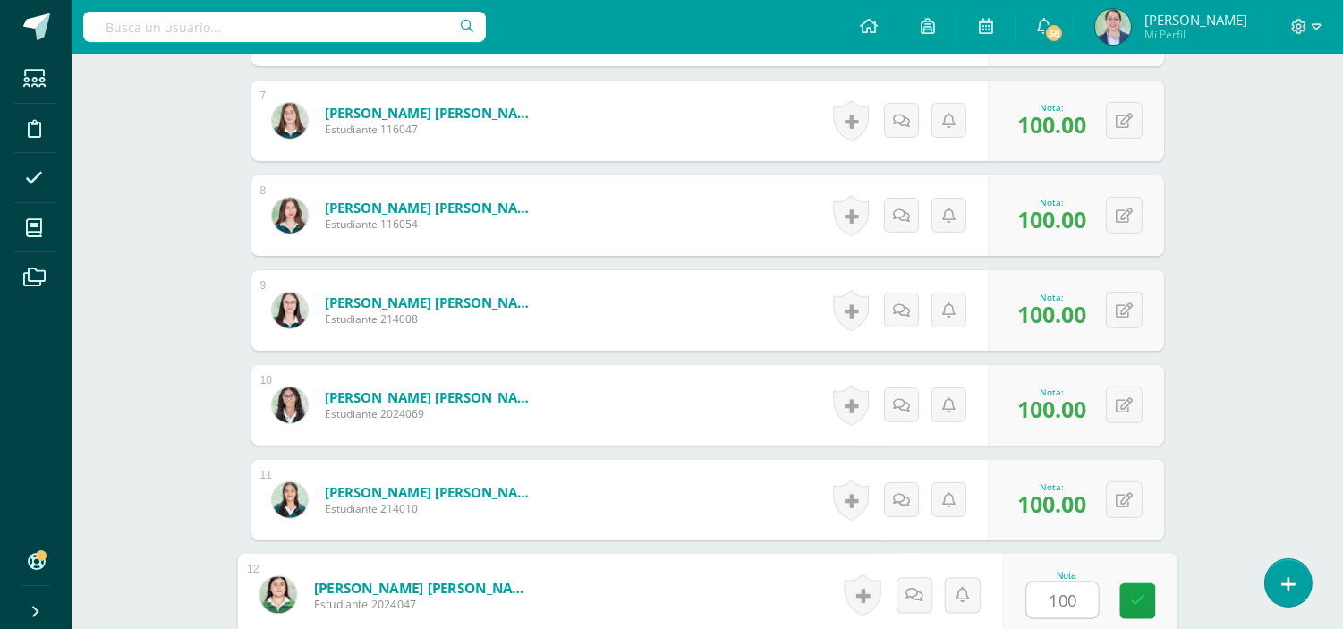
type input "100"
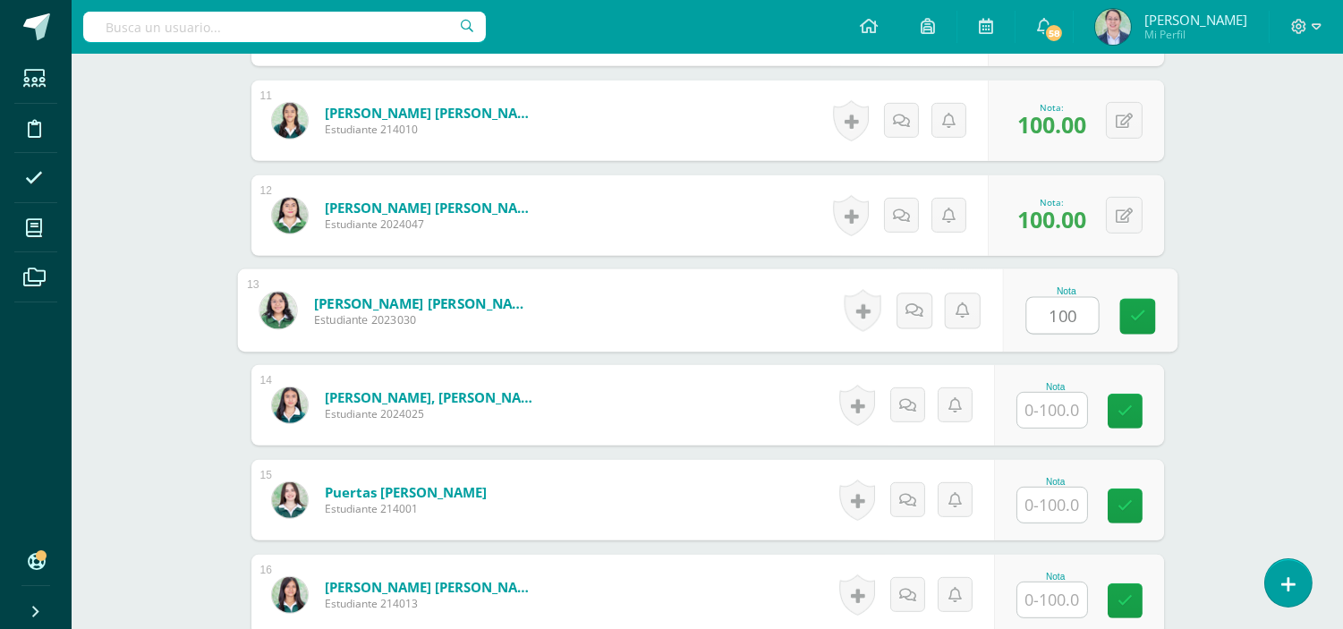
type input "100"
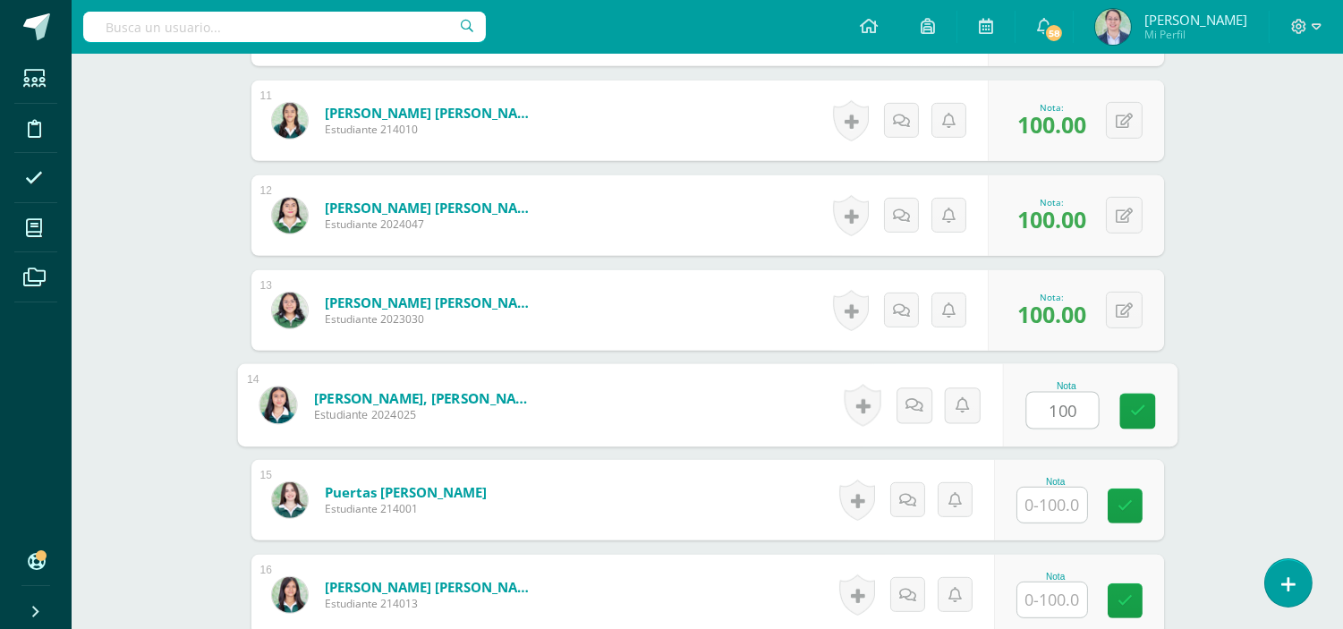
type input "100"
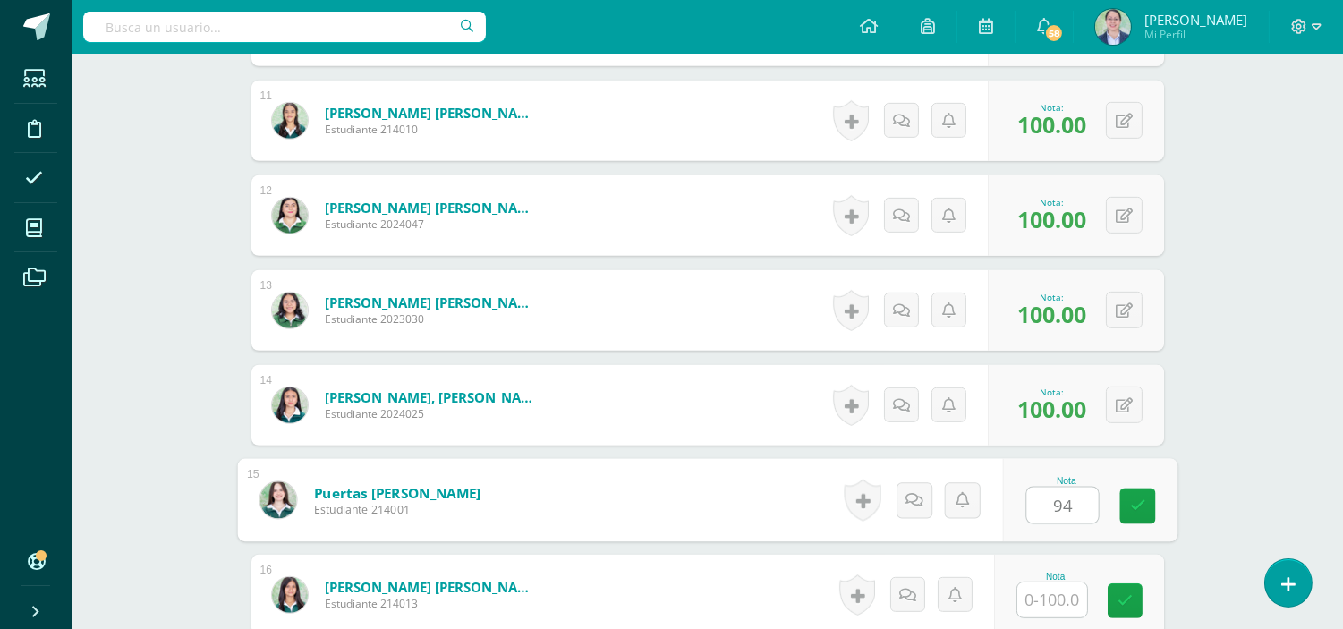
type input "94"
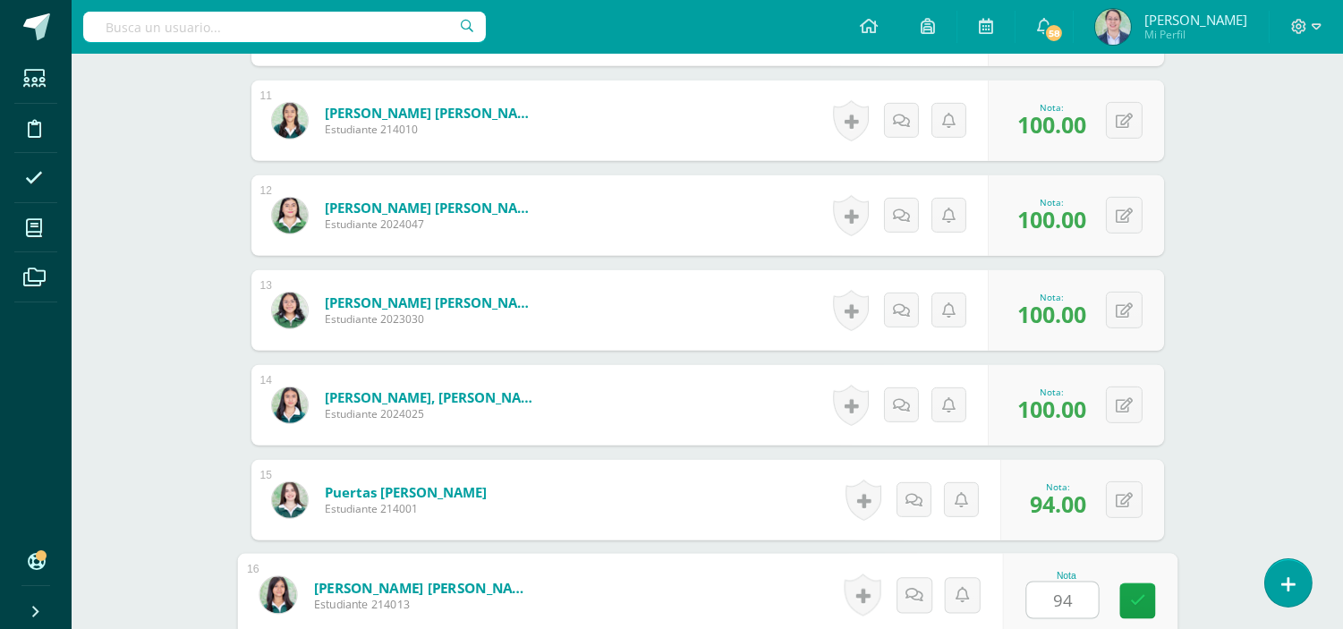
type input "94"
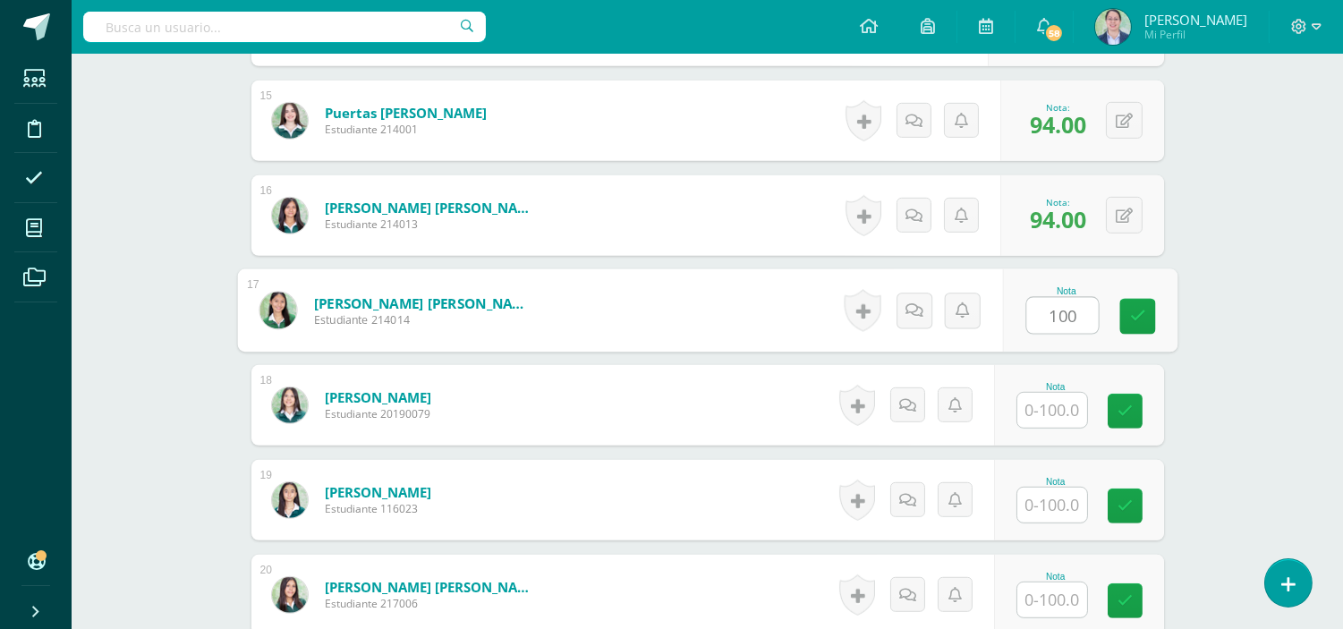
type input "100"
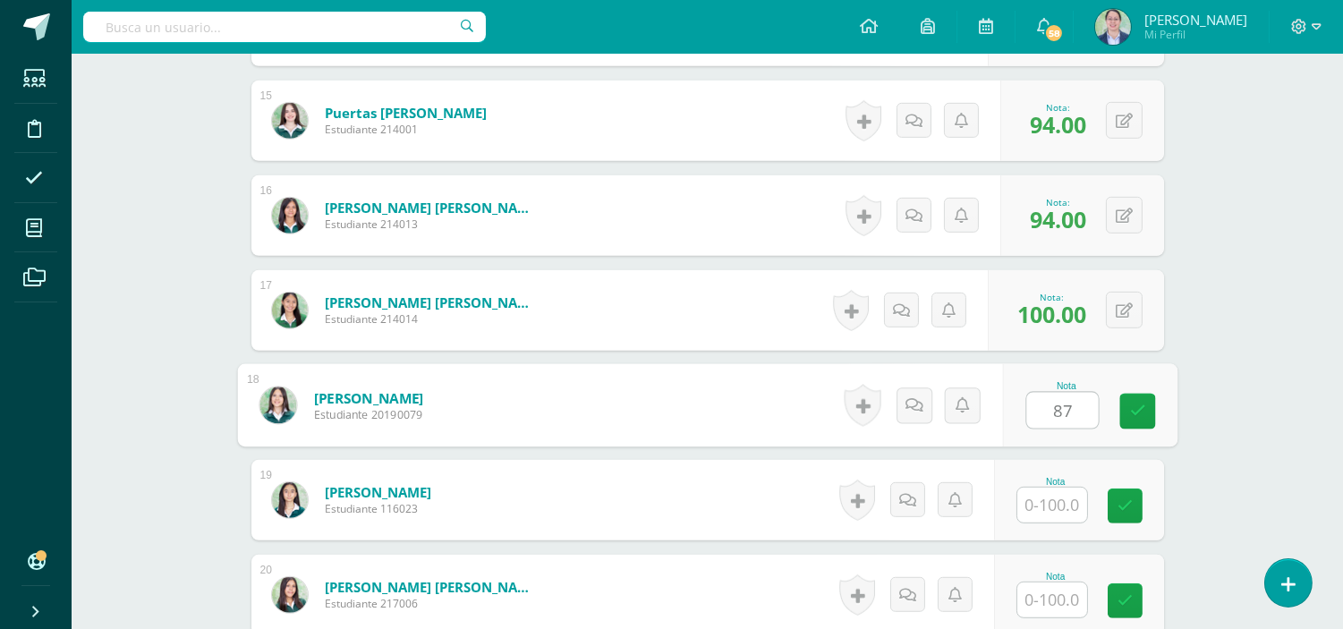
type input "87"
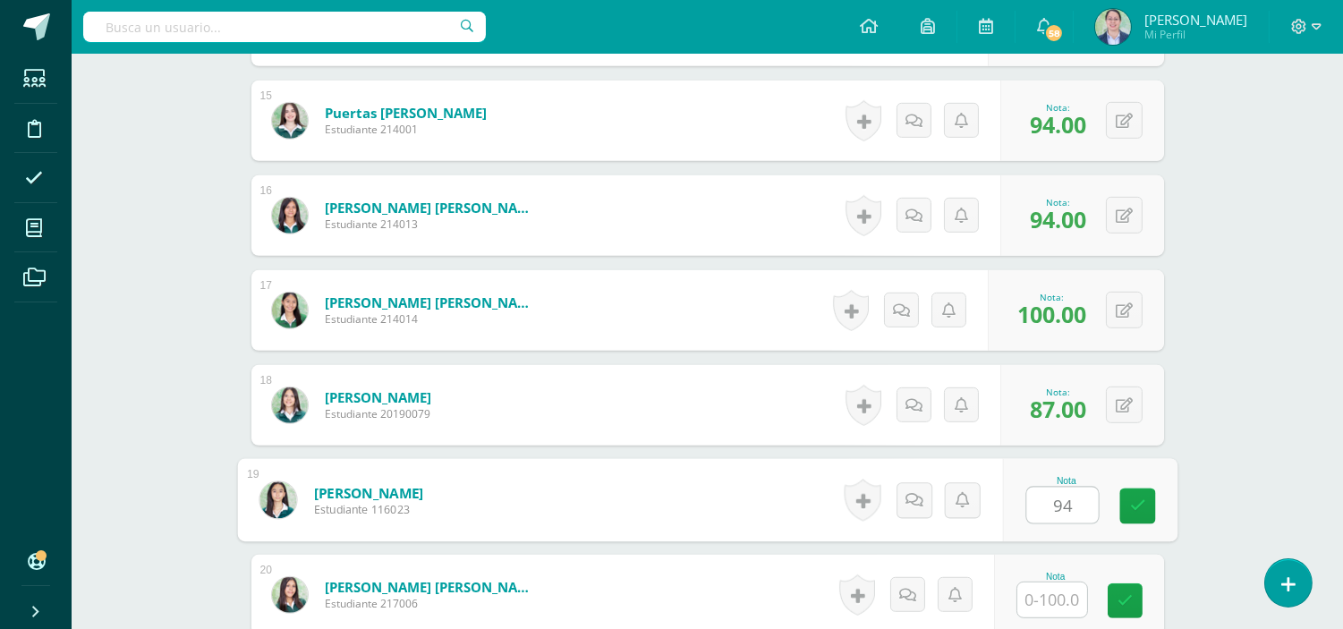
type input "94"
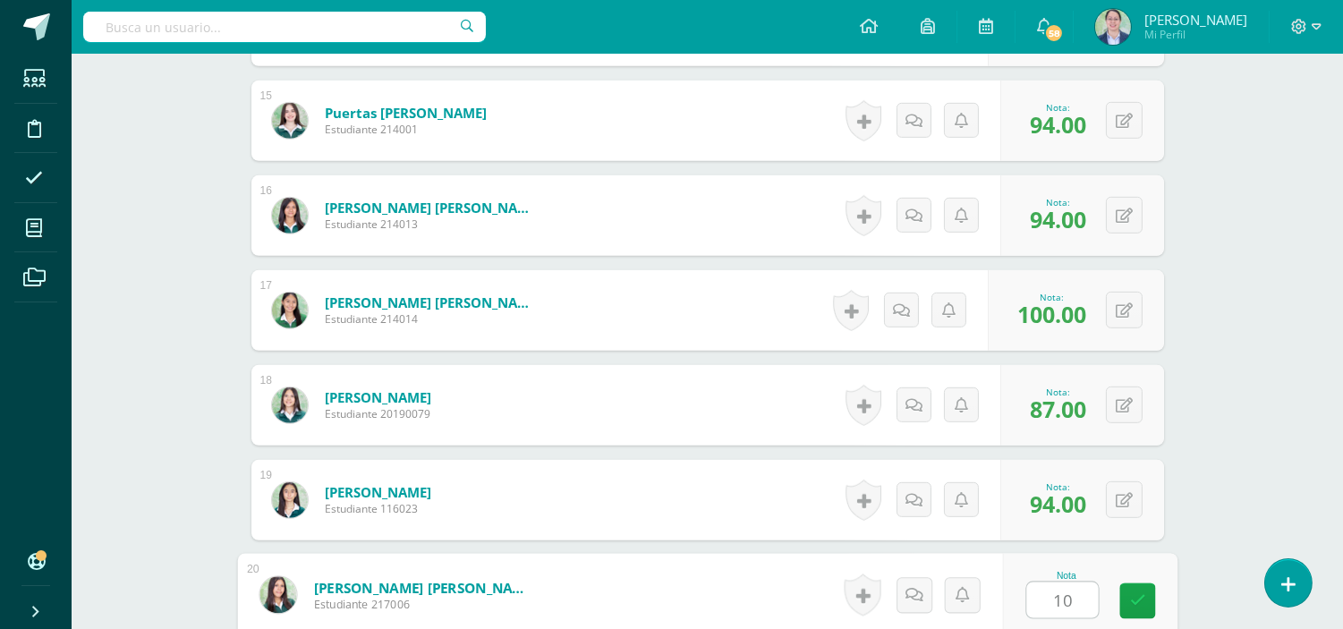
type input "100"
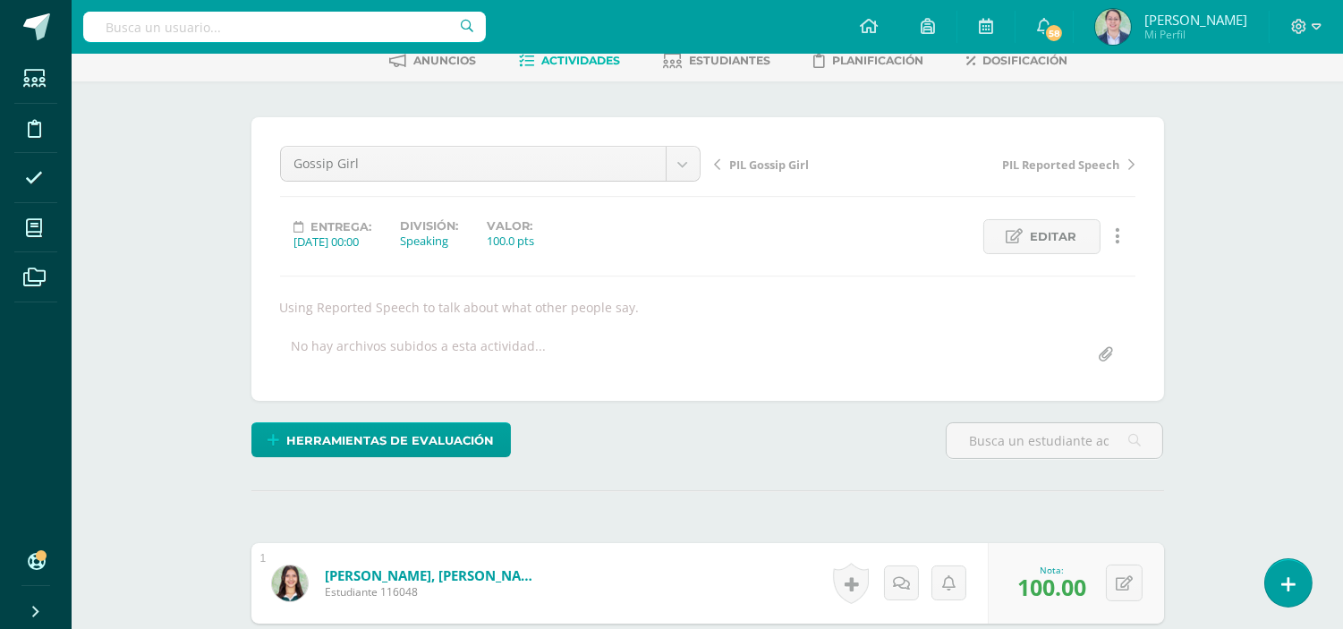
scroll to position [0, 0]
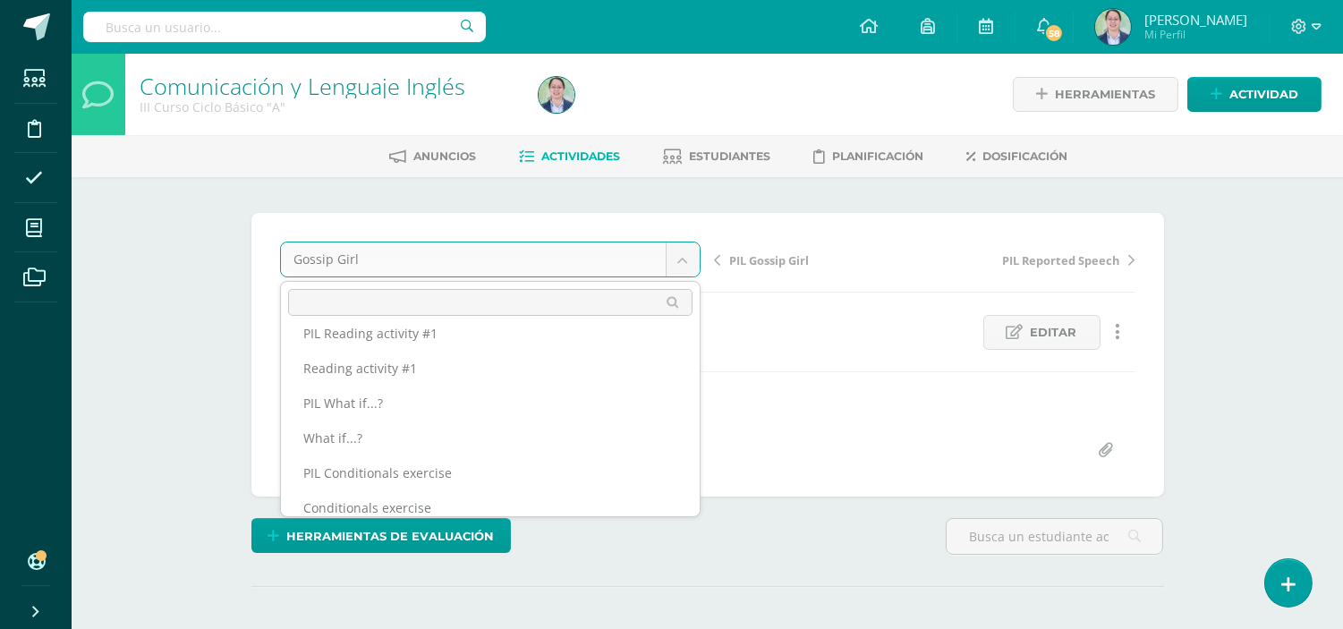
scroll to position [678, 0]
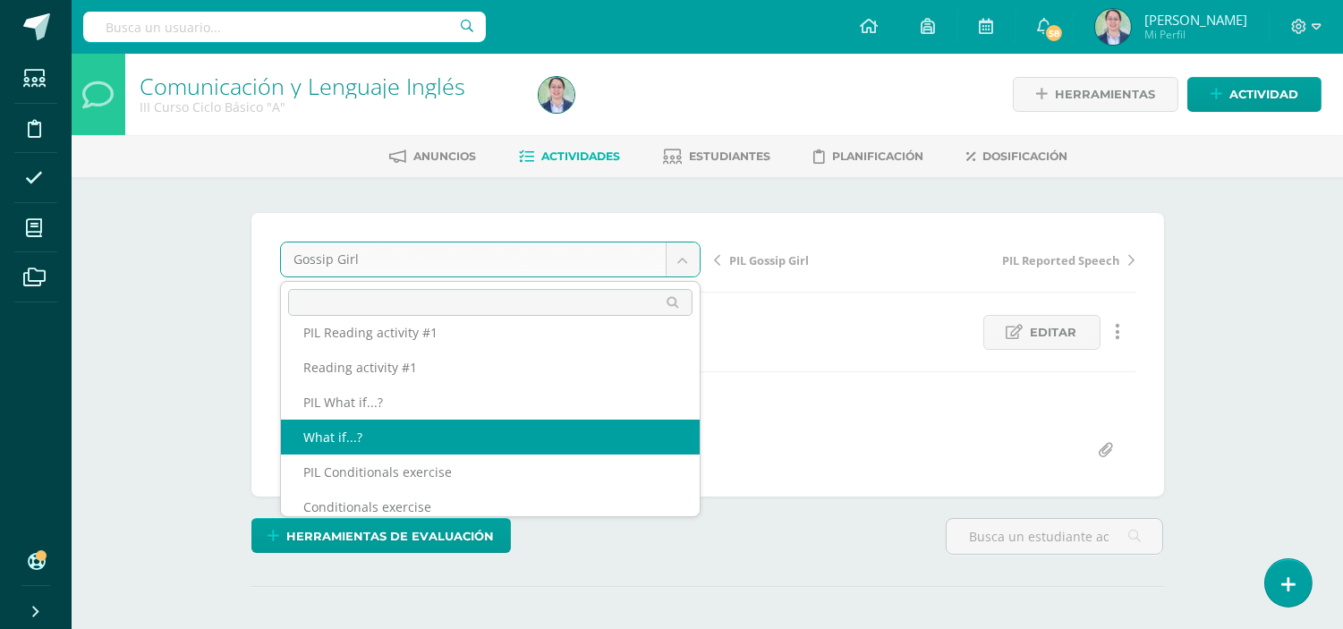
select select "/dashboard/teacher/grade-activity/262617/"
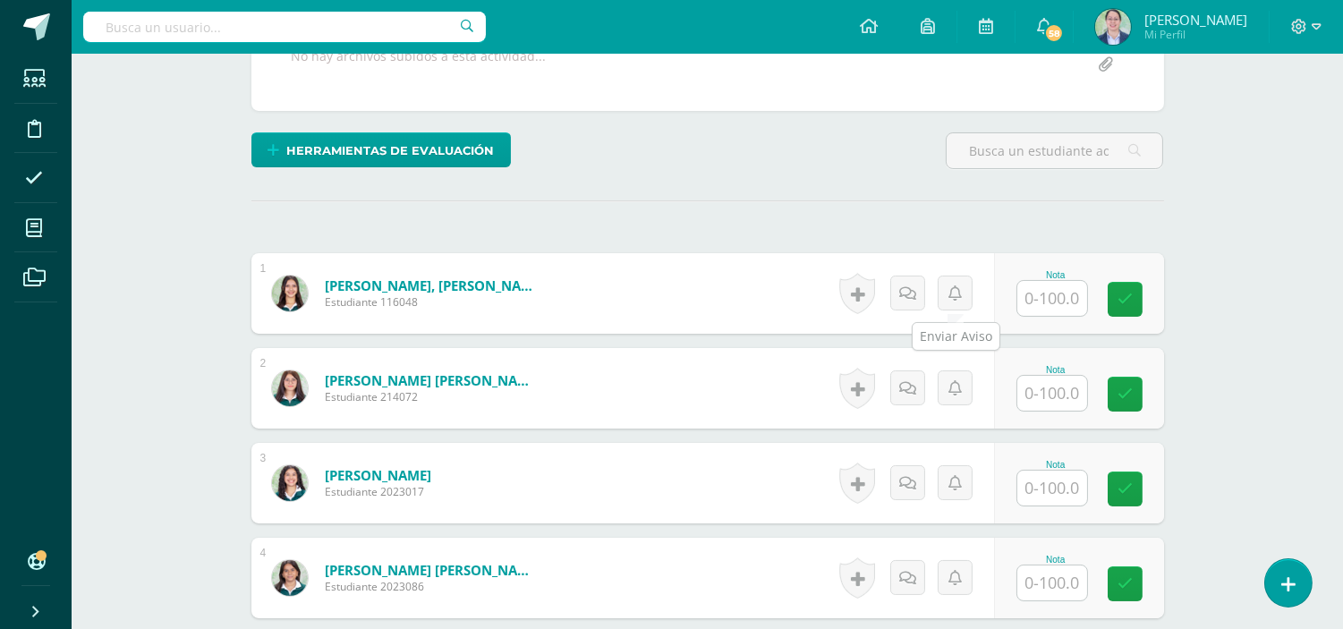
scroll to position [400, 0]
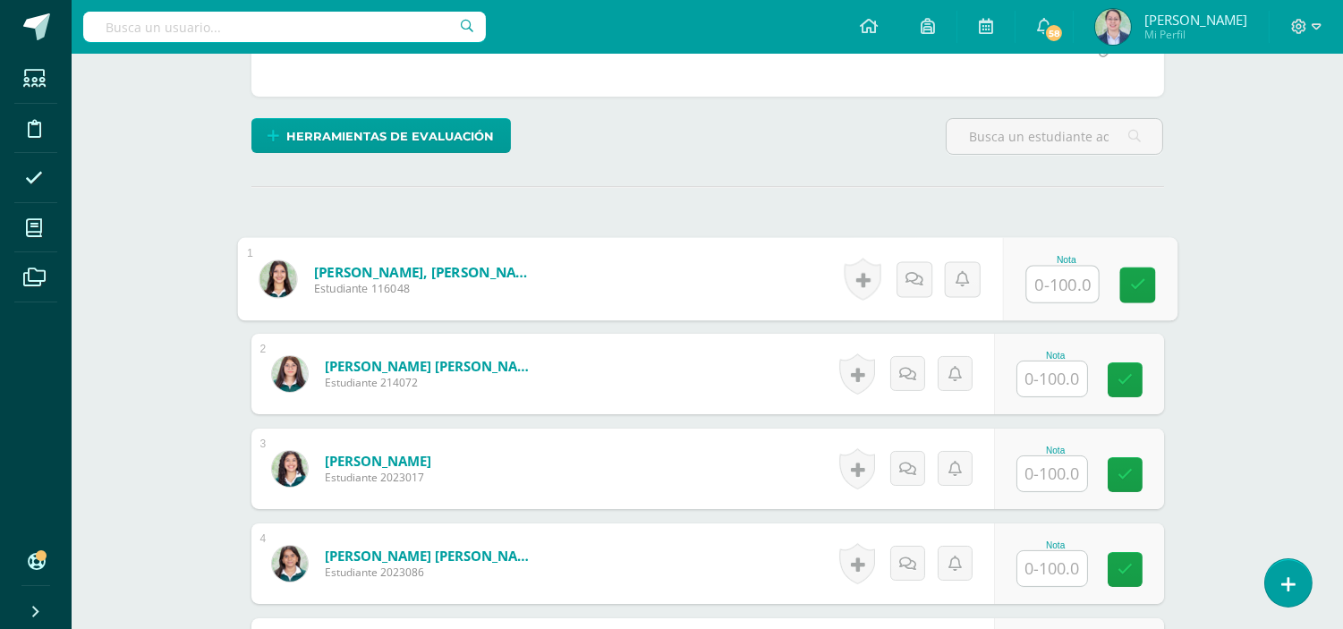
click at [1022, 292] on div "Nota" at bounding box center [1089, 279] width 174 height 83
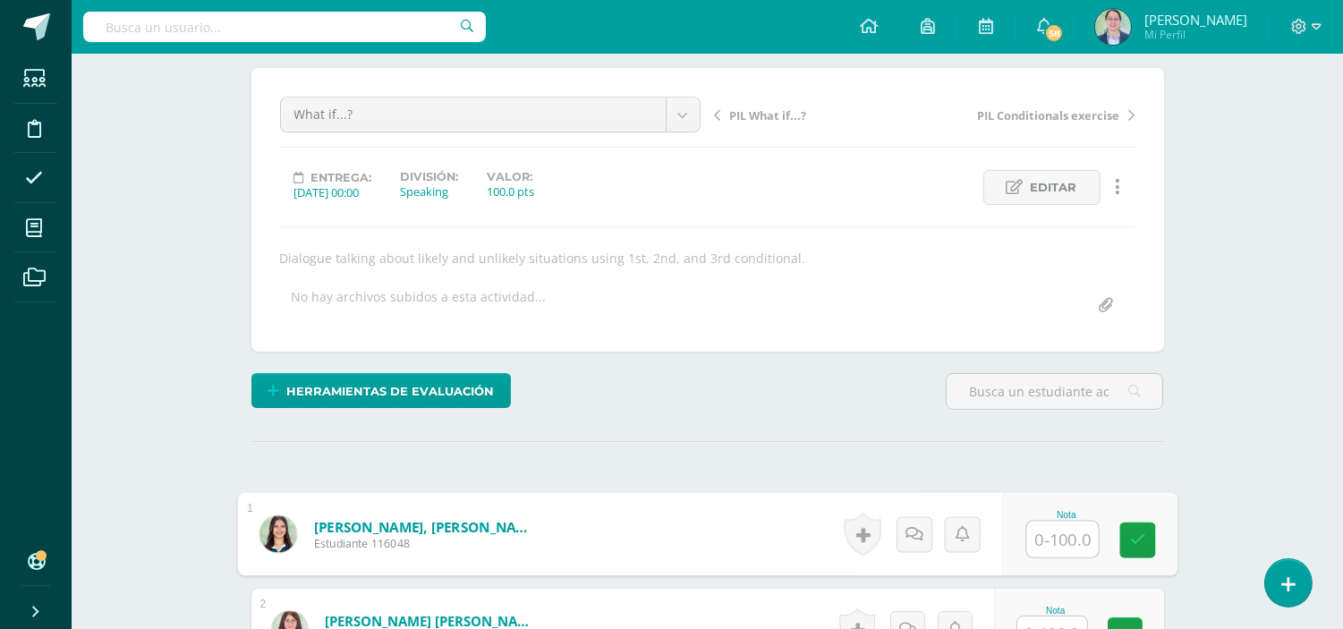
scroll to position [298, 0]
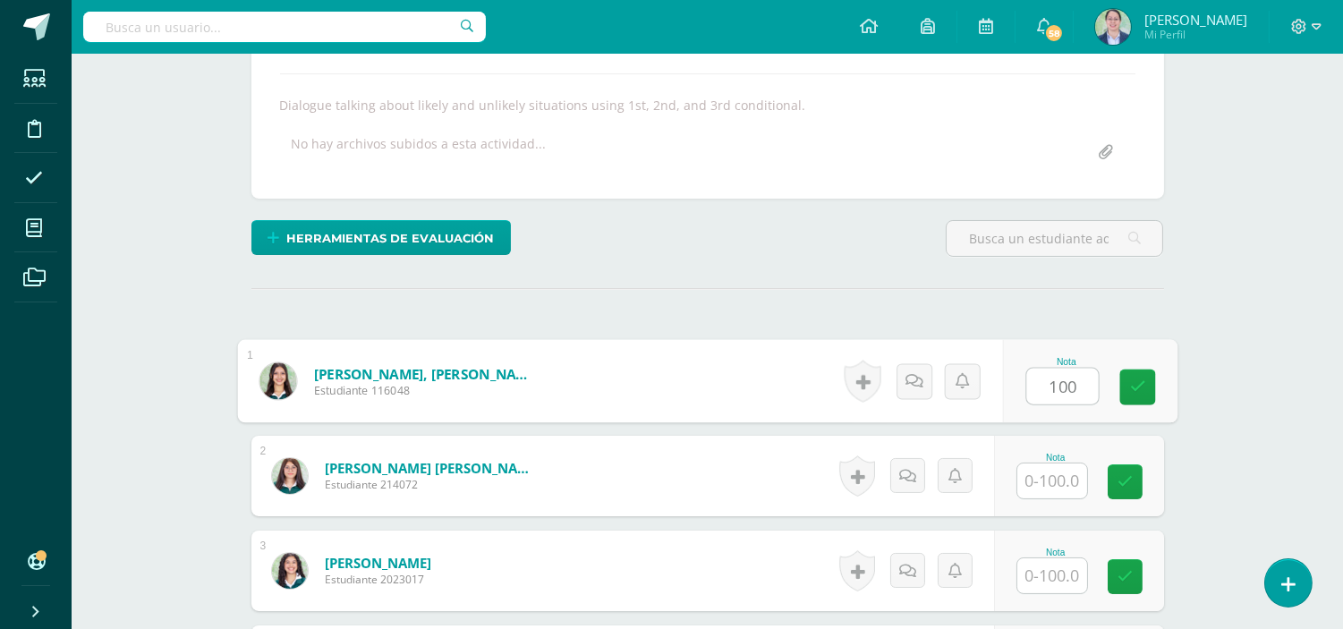
type input "100"
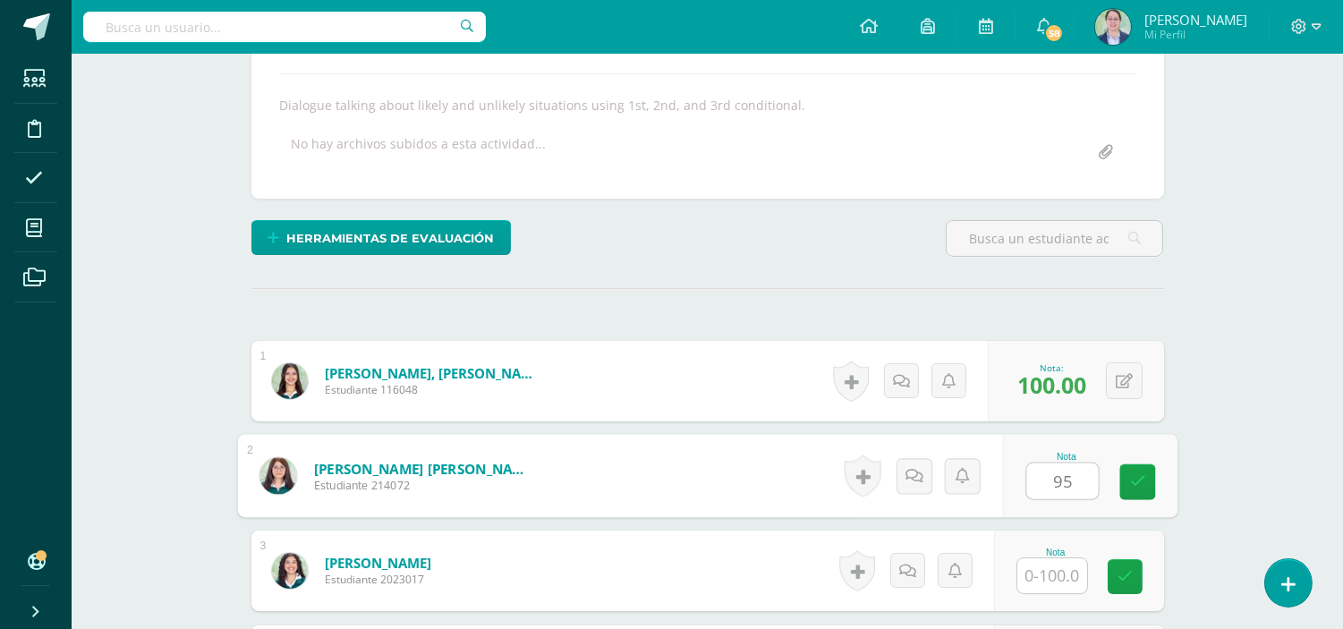
type input "95"
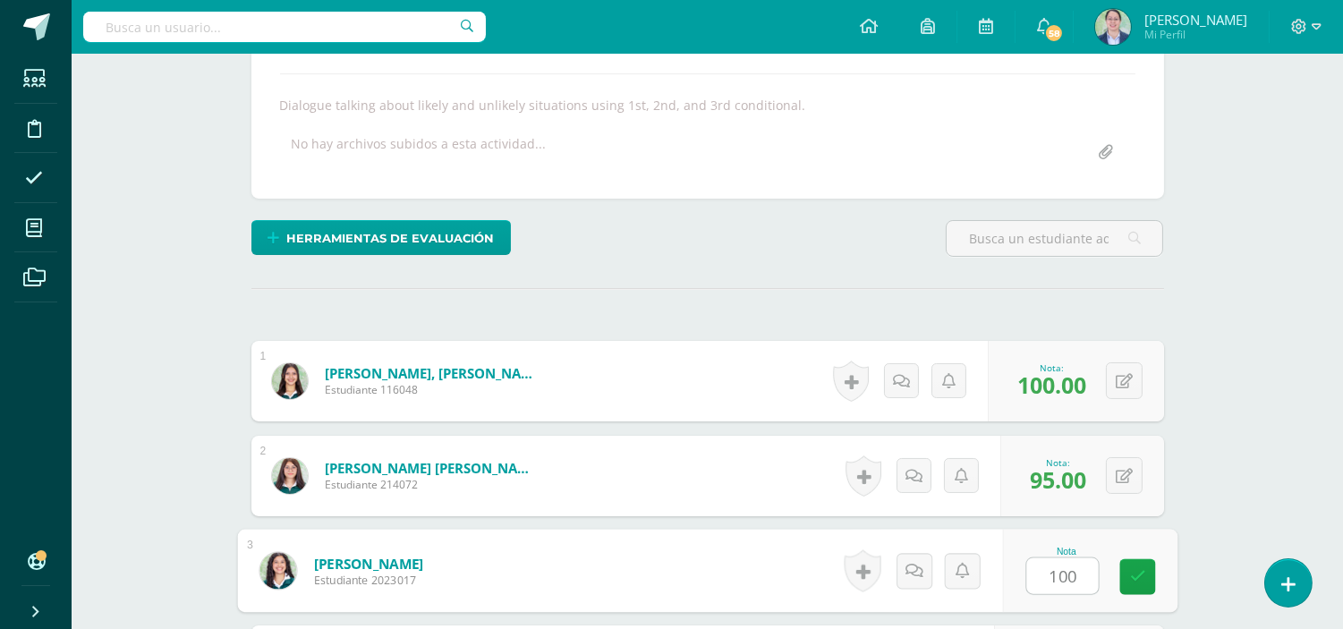
type input "100"
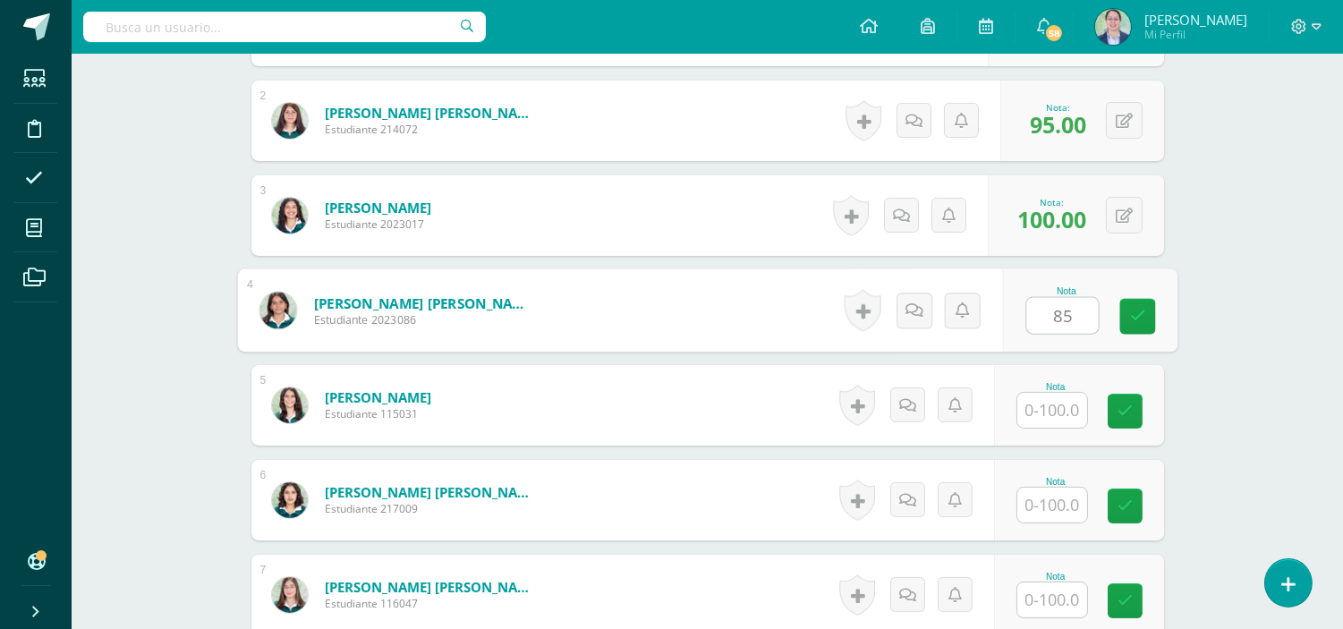
type input "85"
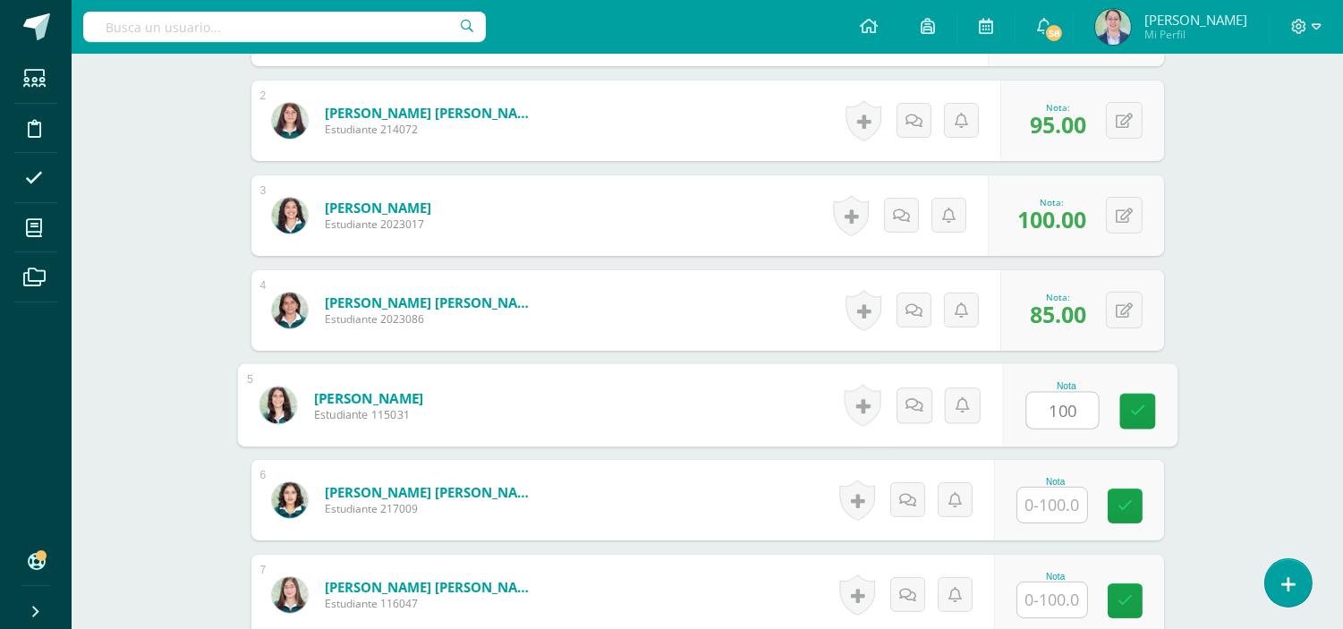
type input "100"
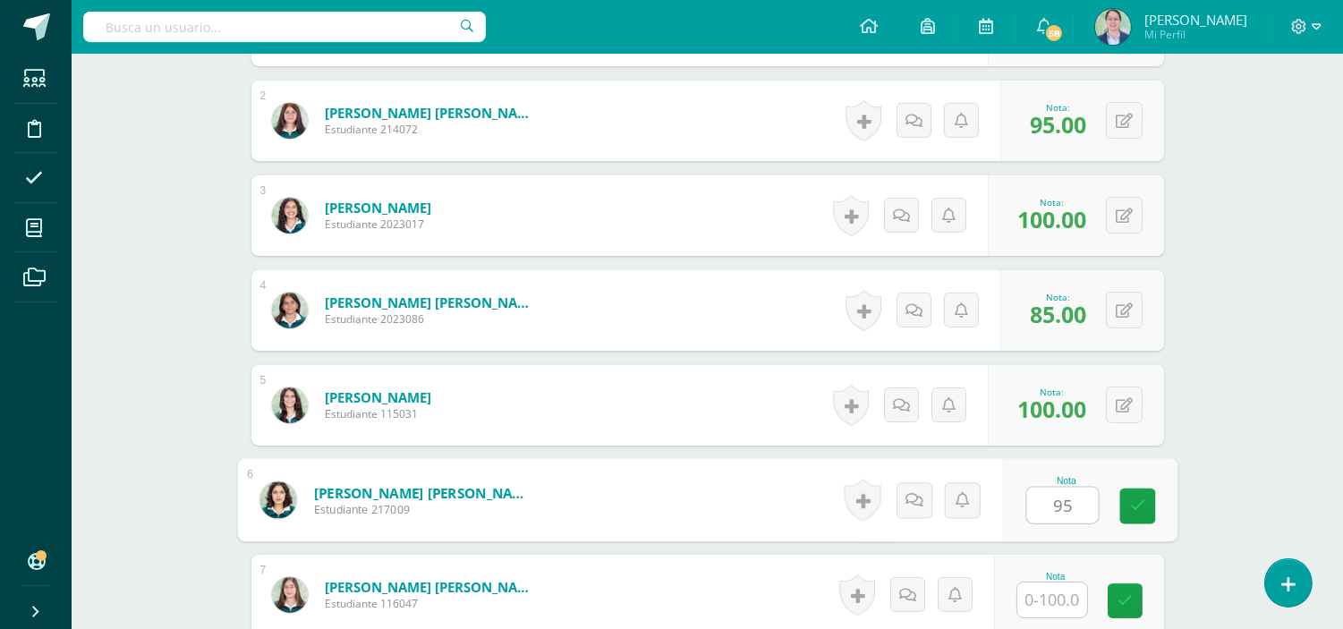
type input "95"
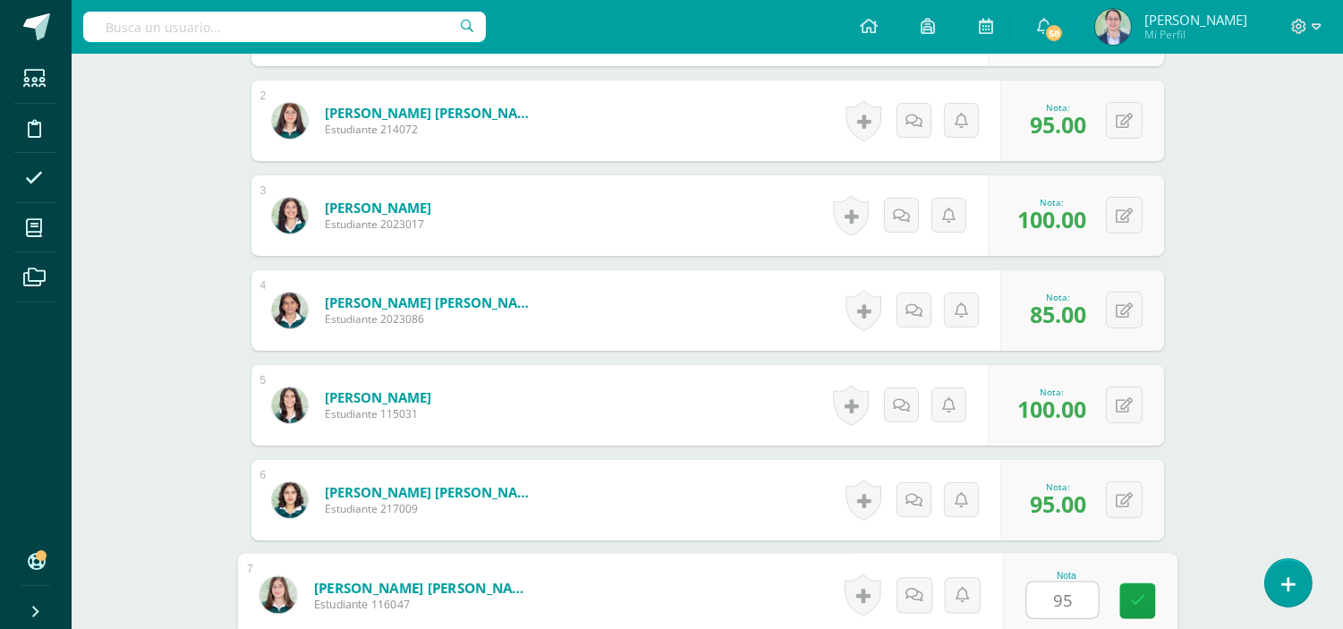
type input "95"
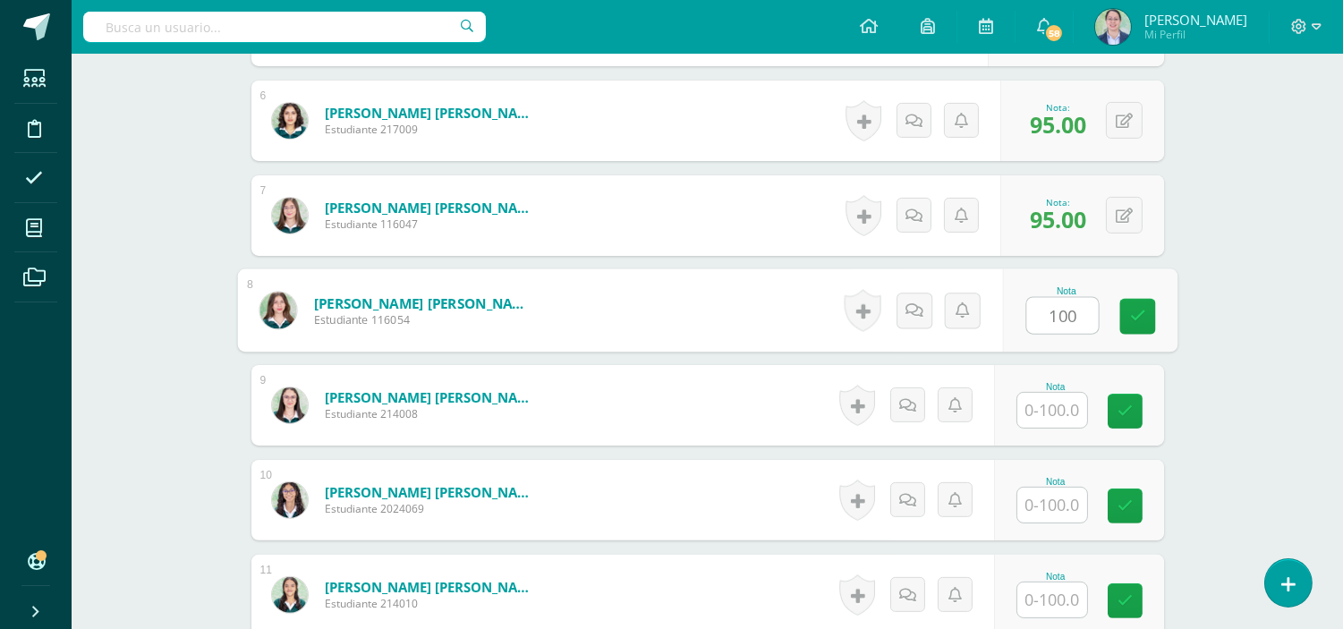
type input "100"
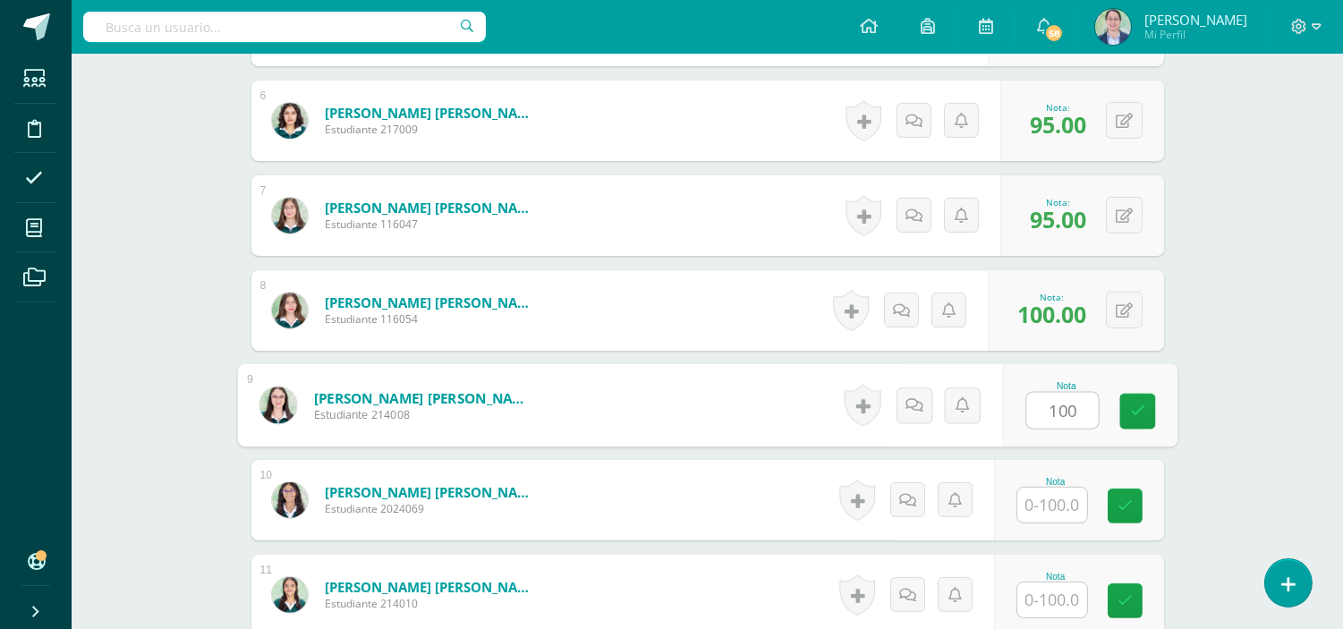
type input "100"
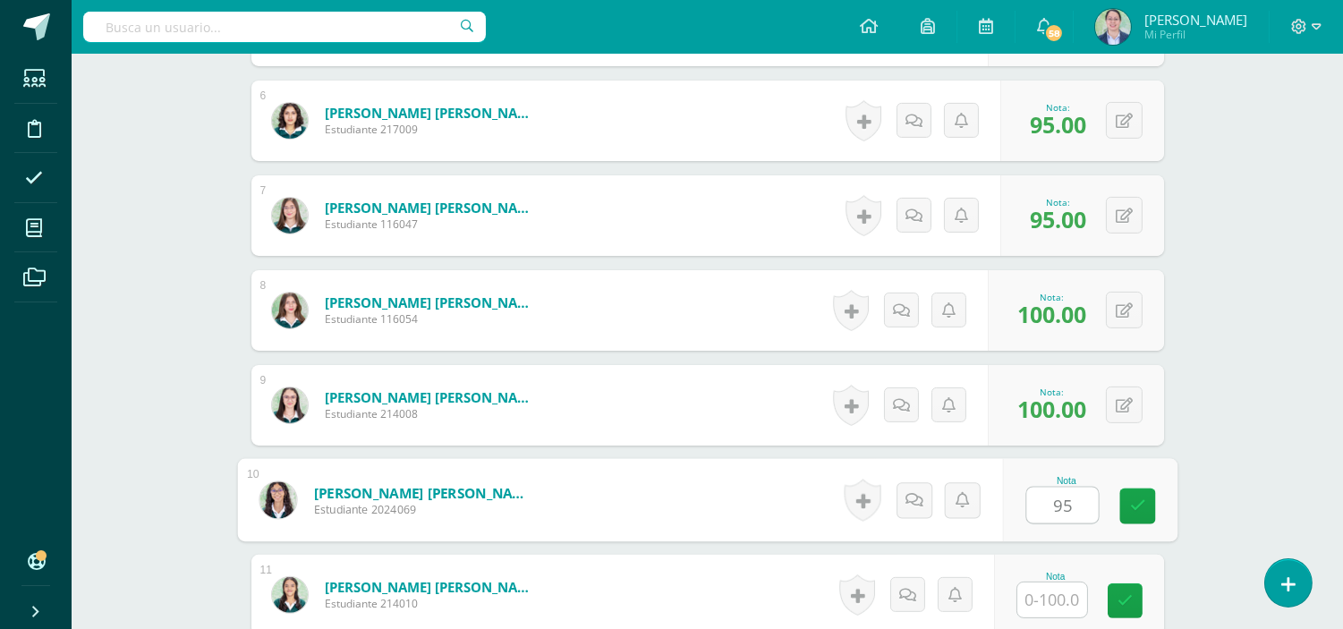
type input "95"
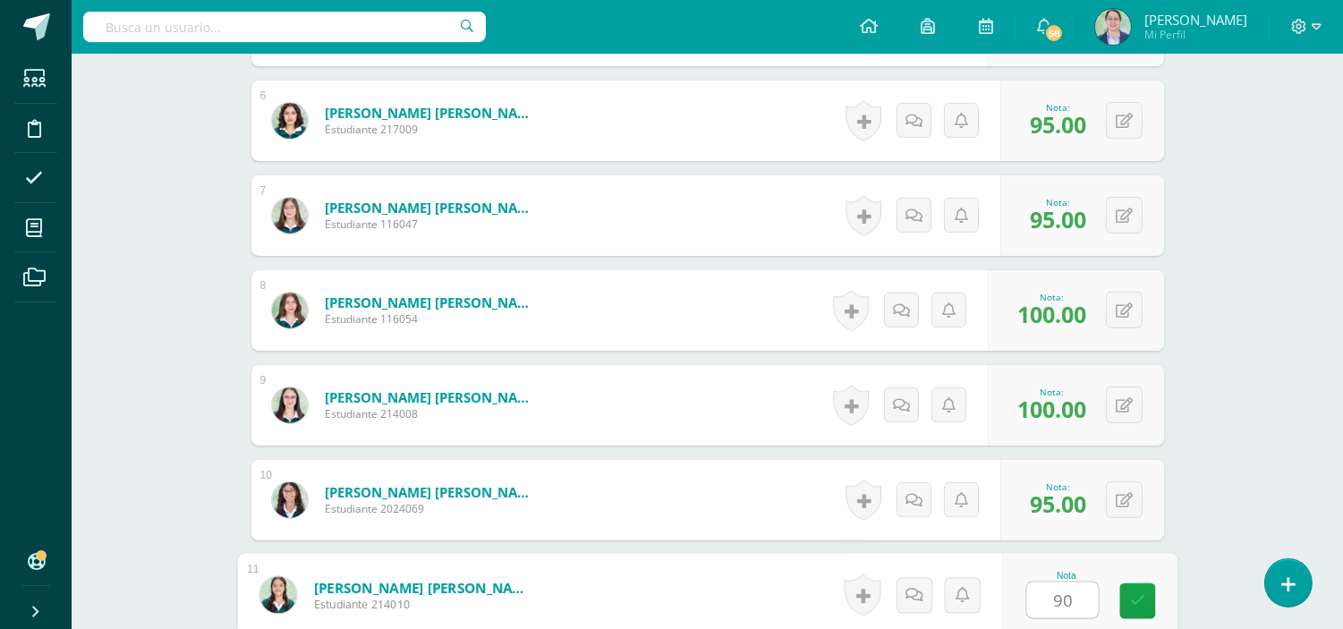
type input "90"
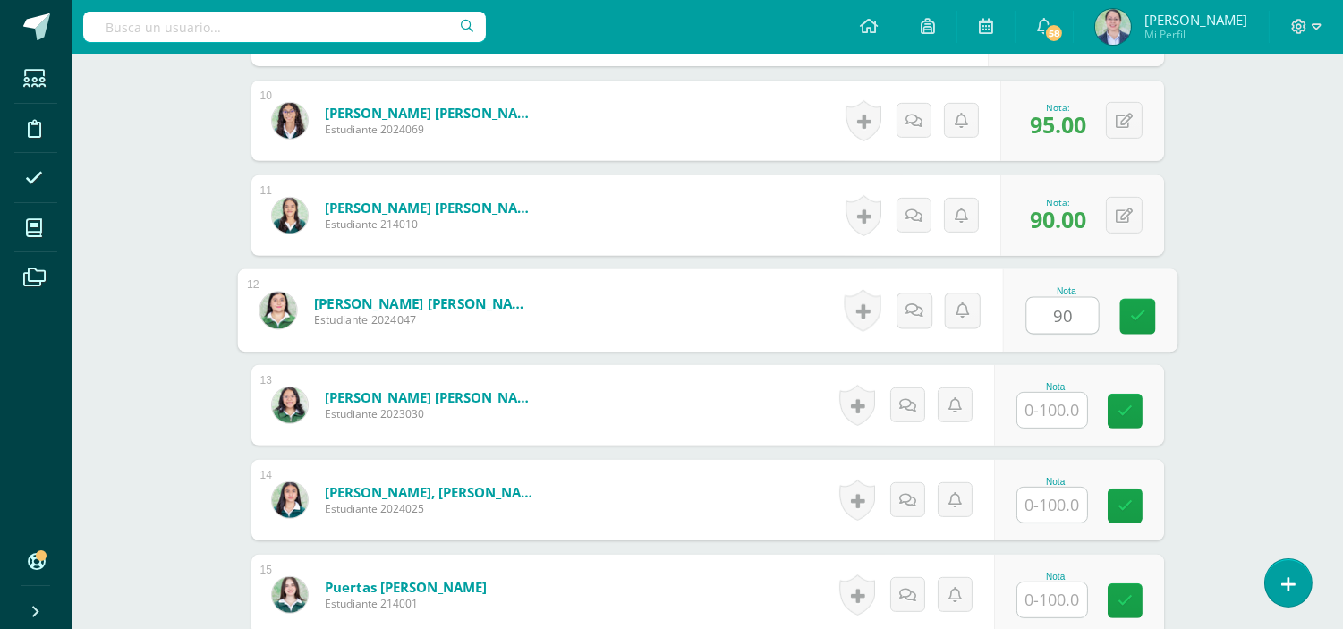
type input "90"
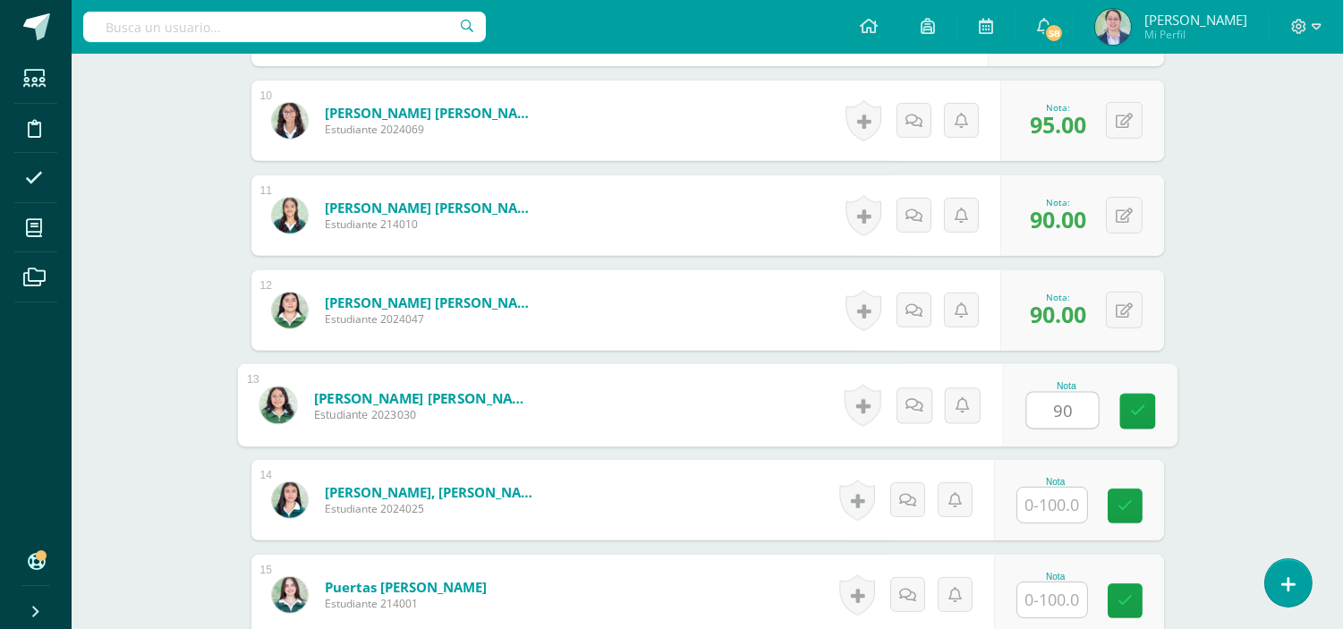
type input "90"
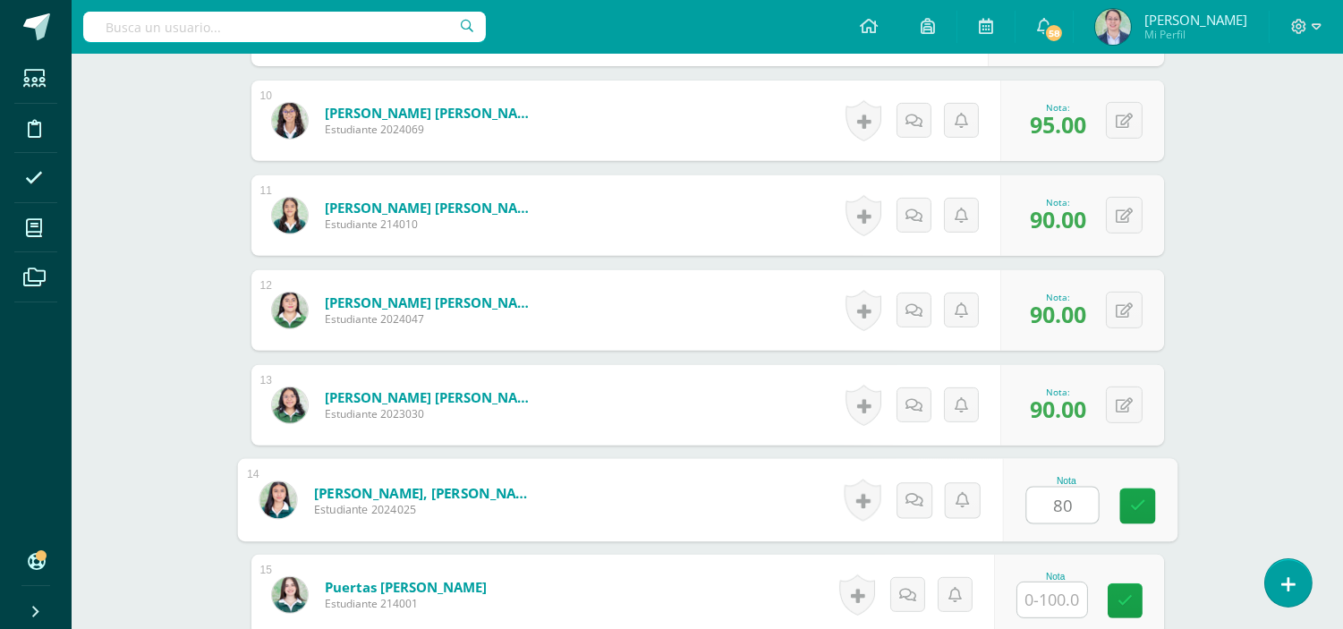
type input "80"
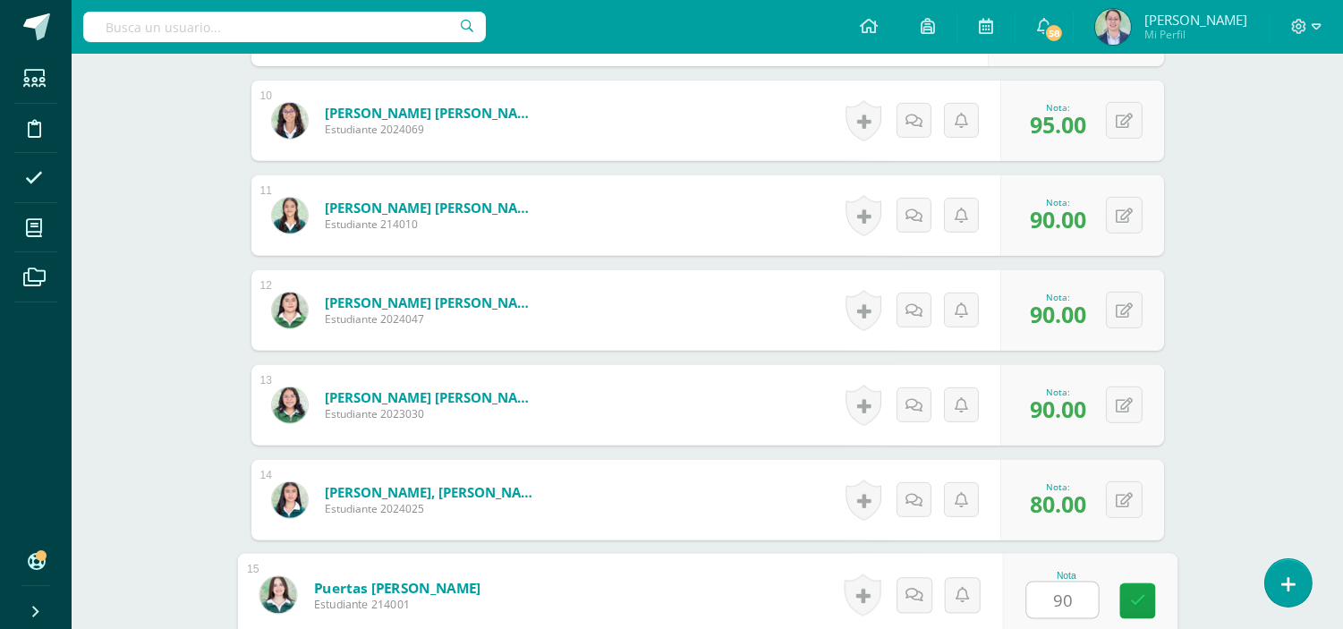
type input "90"
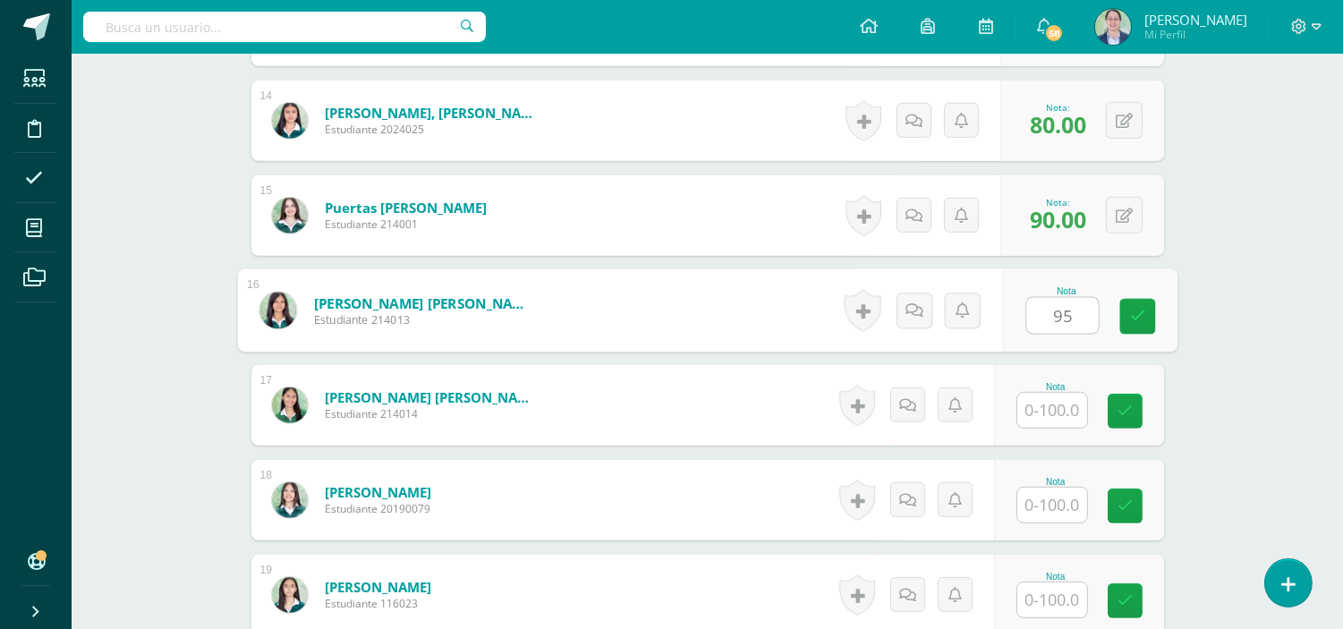
type input "95"
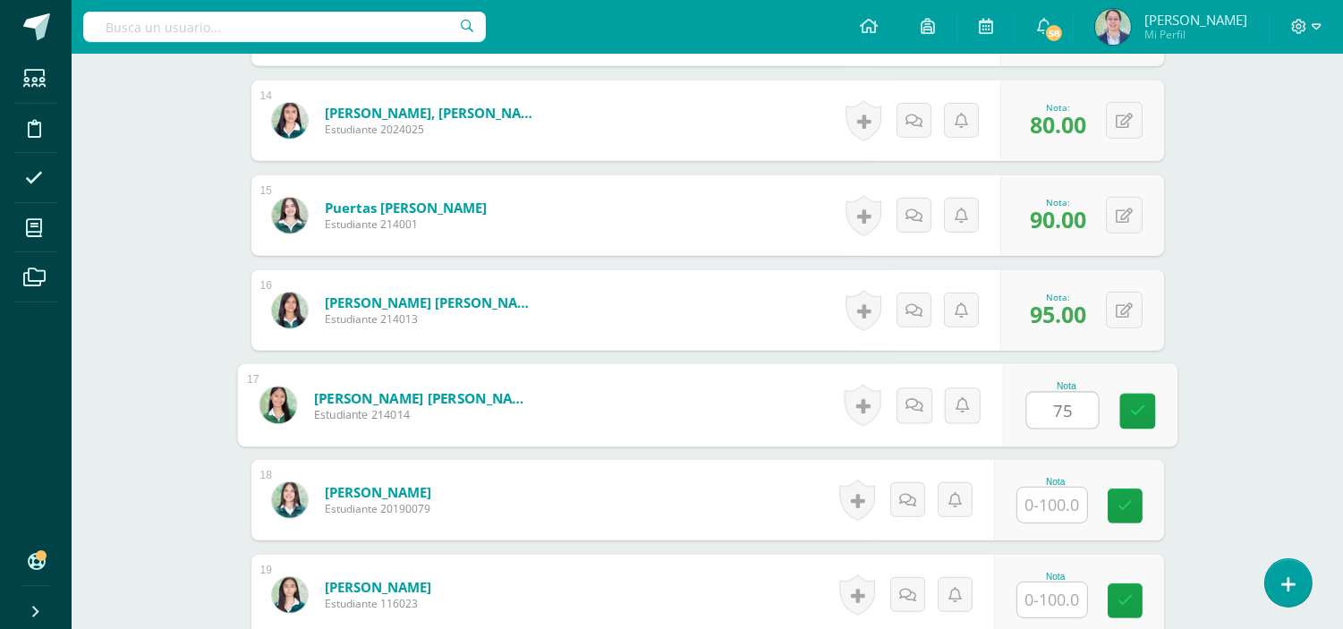
type input "75"
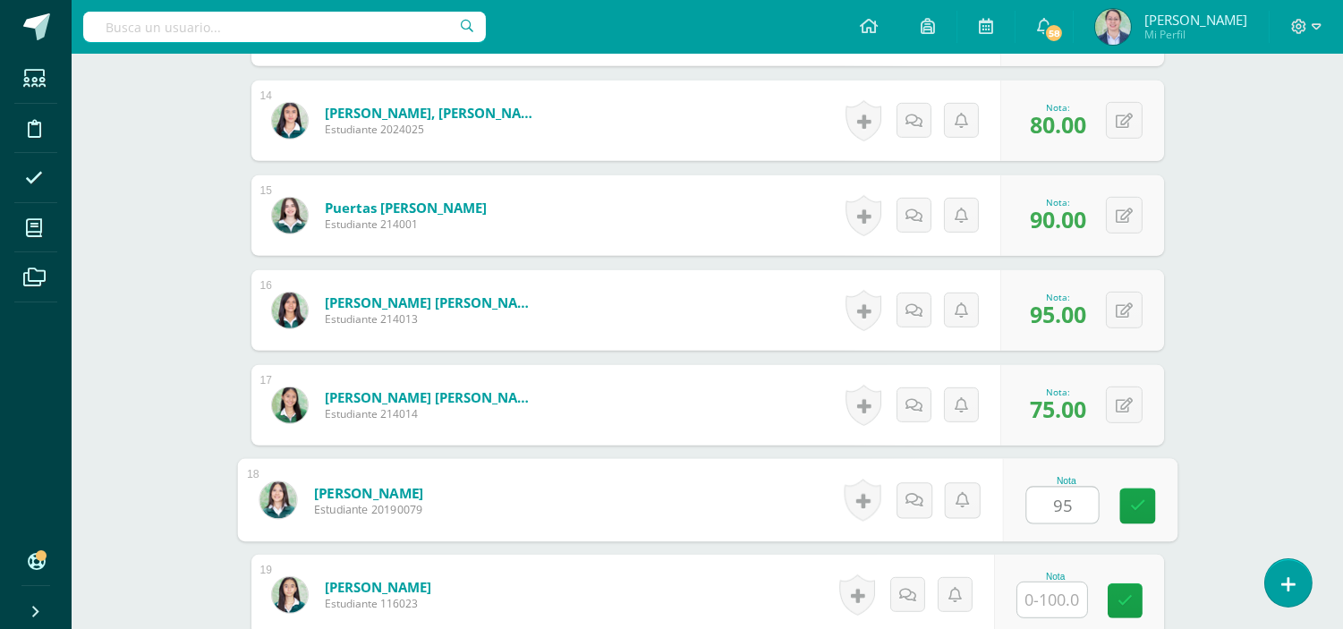
type input "95"
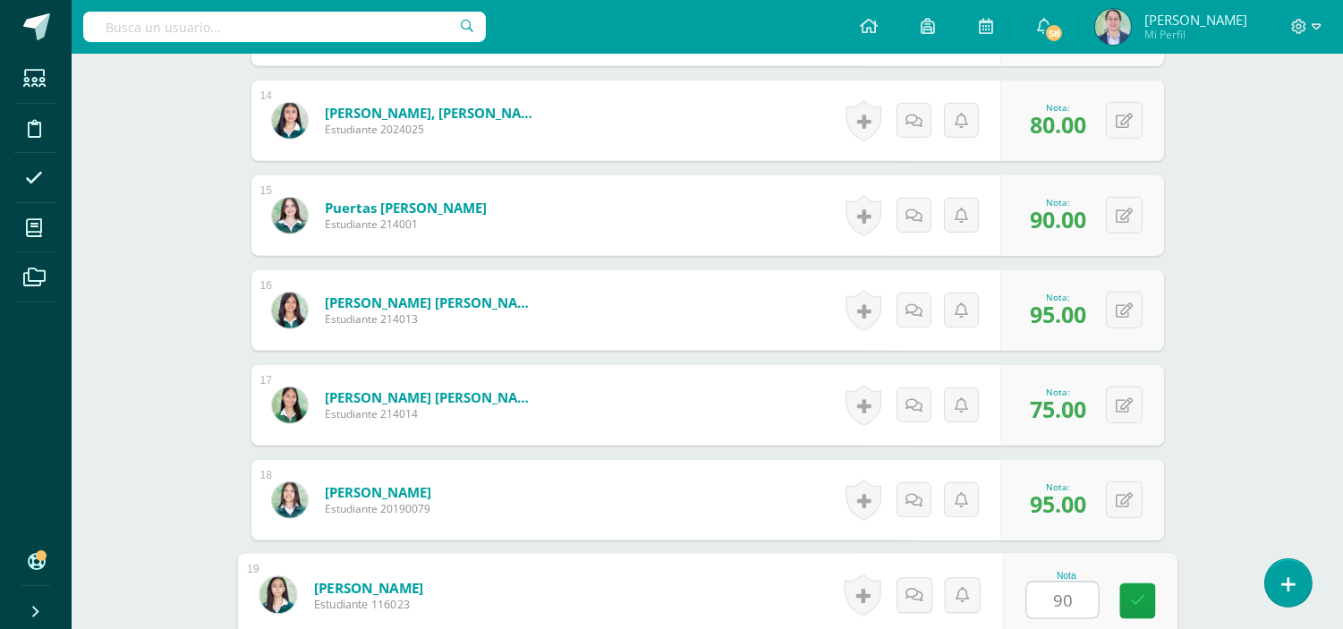
type input "90"
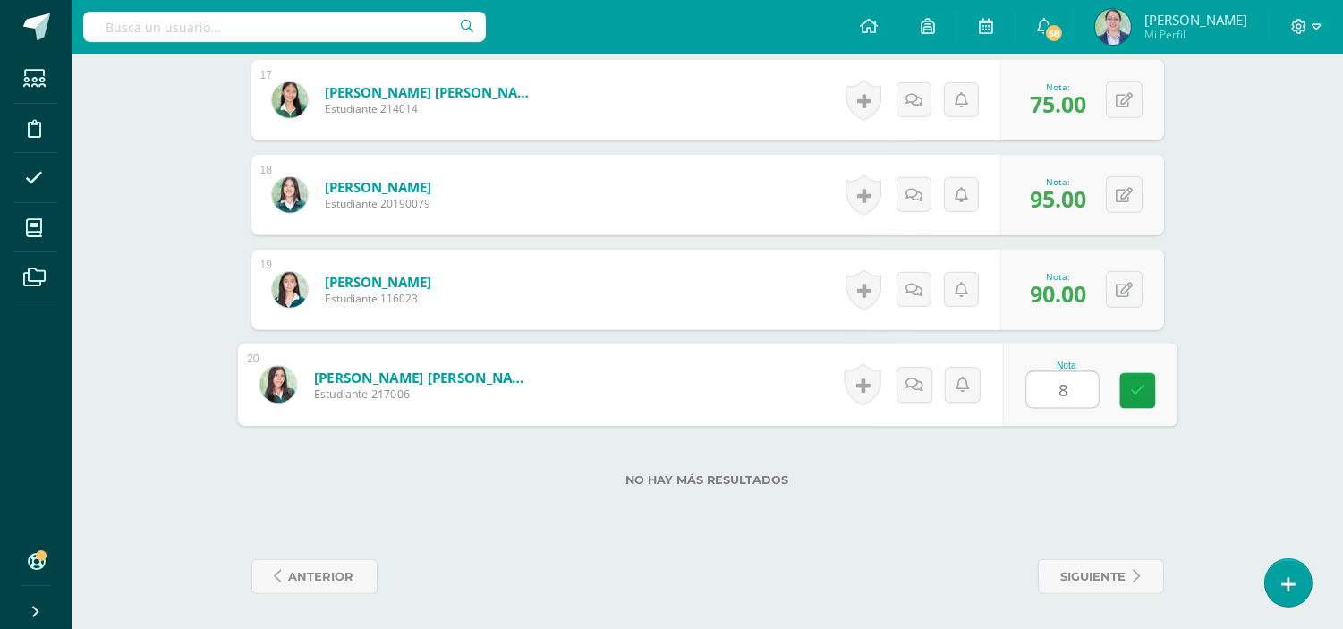
type input "80"
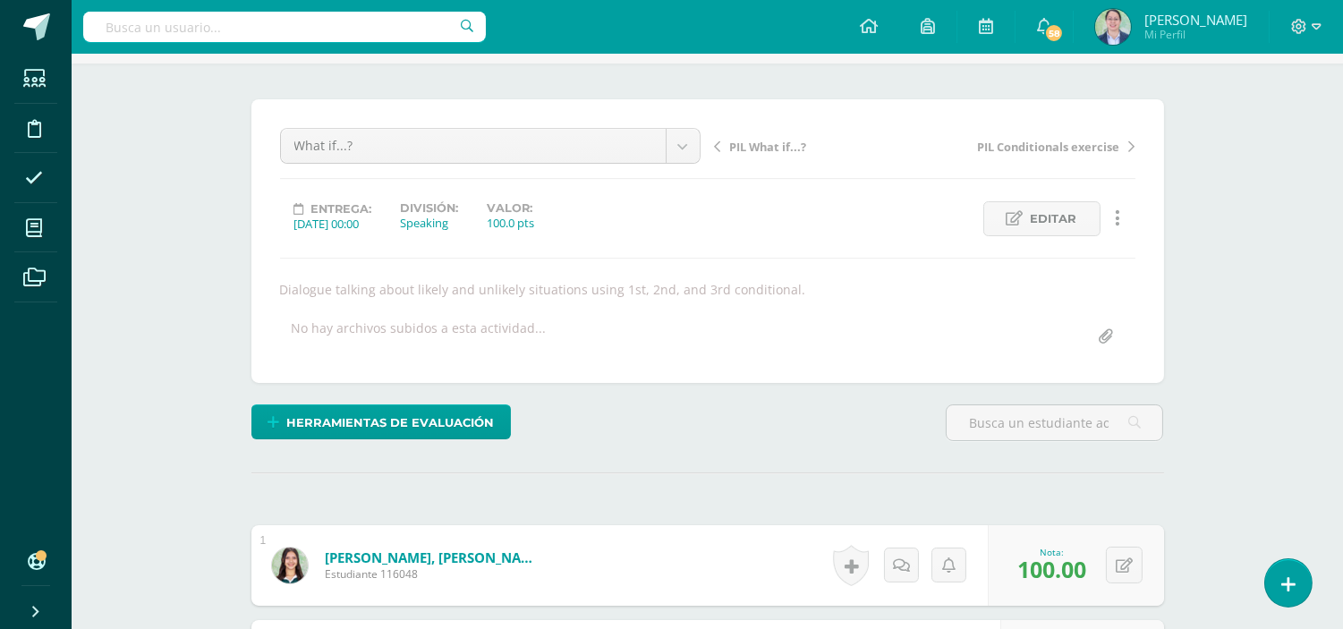
scroll to position [0, 0]
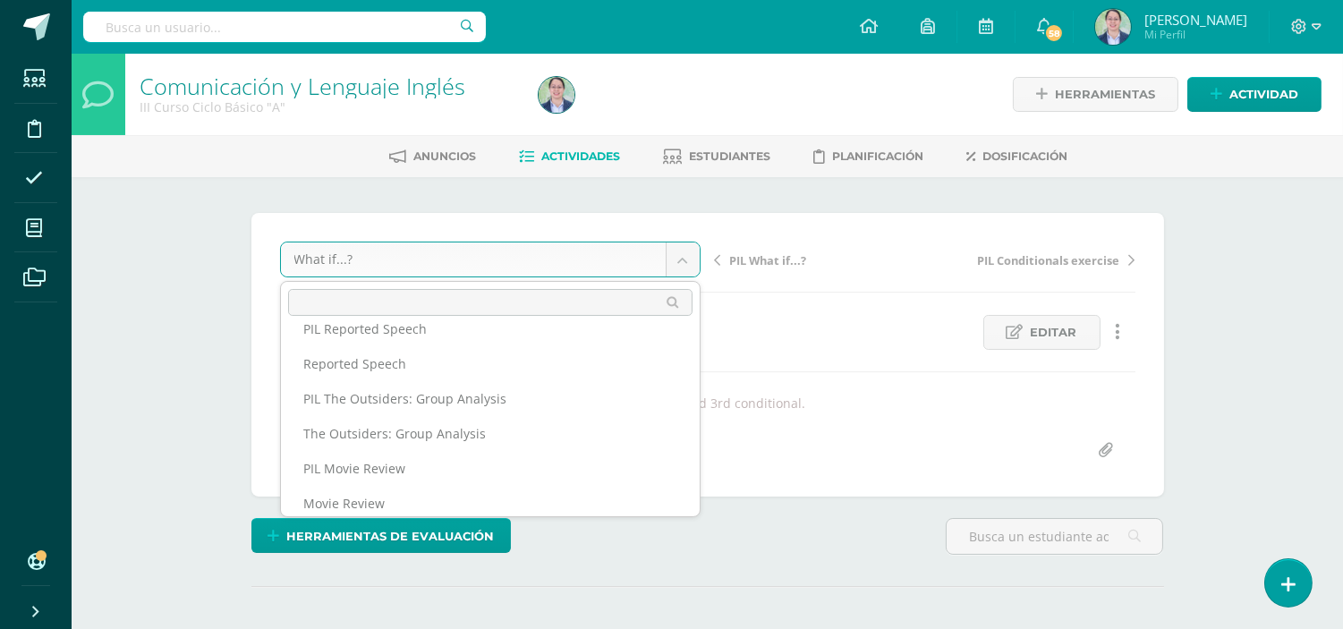
scroll to position [401, 0]
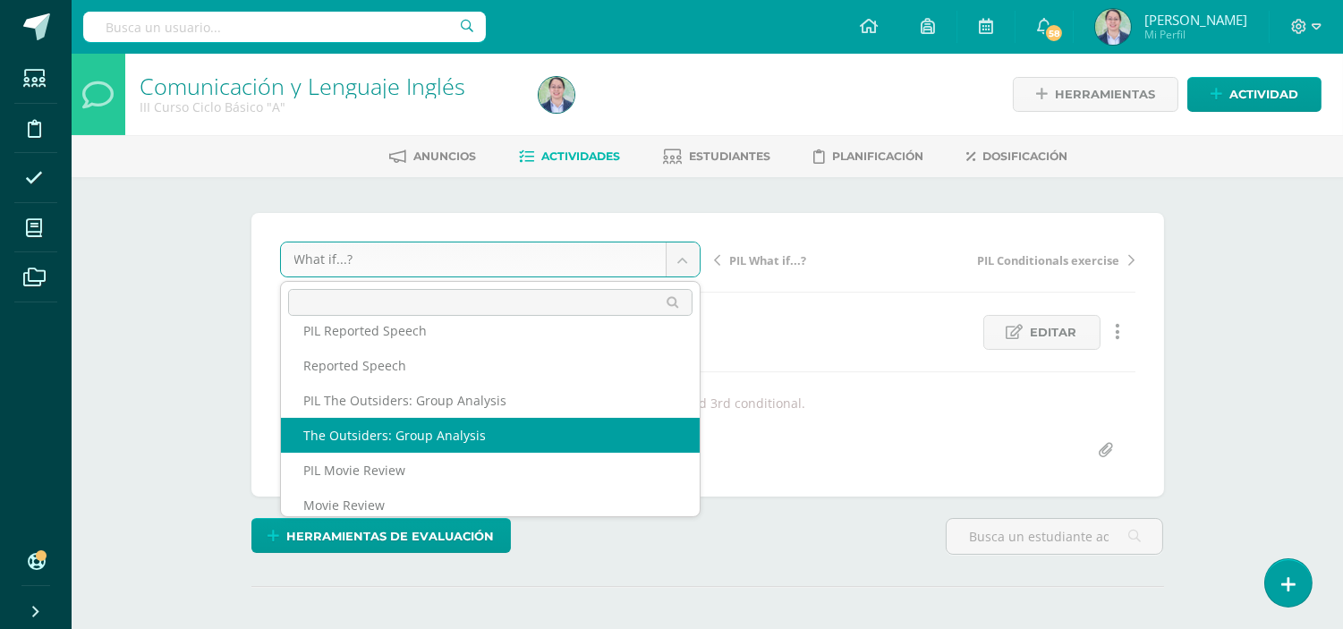
select select "/dashboard/teacher/grade-activity/262720/"
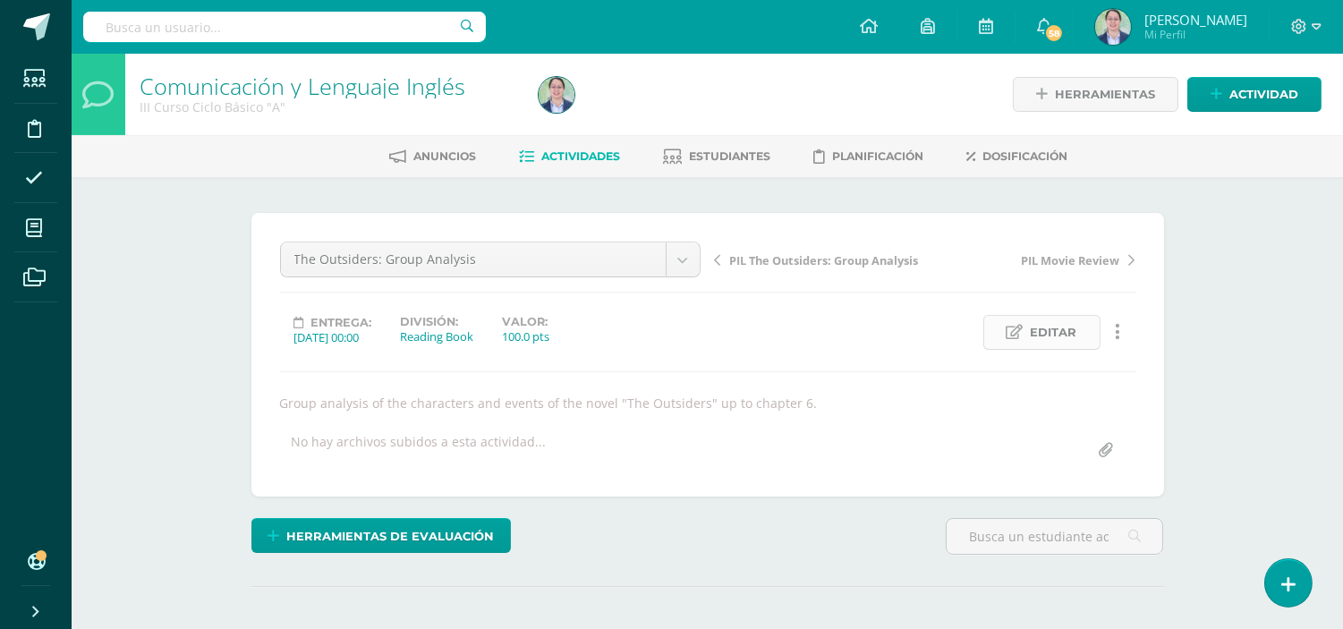
click at [1014, 341] on link "Editar" at bounding box center [1041, 332] width 117 height 35
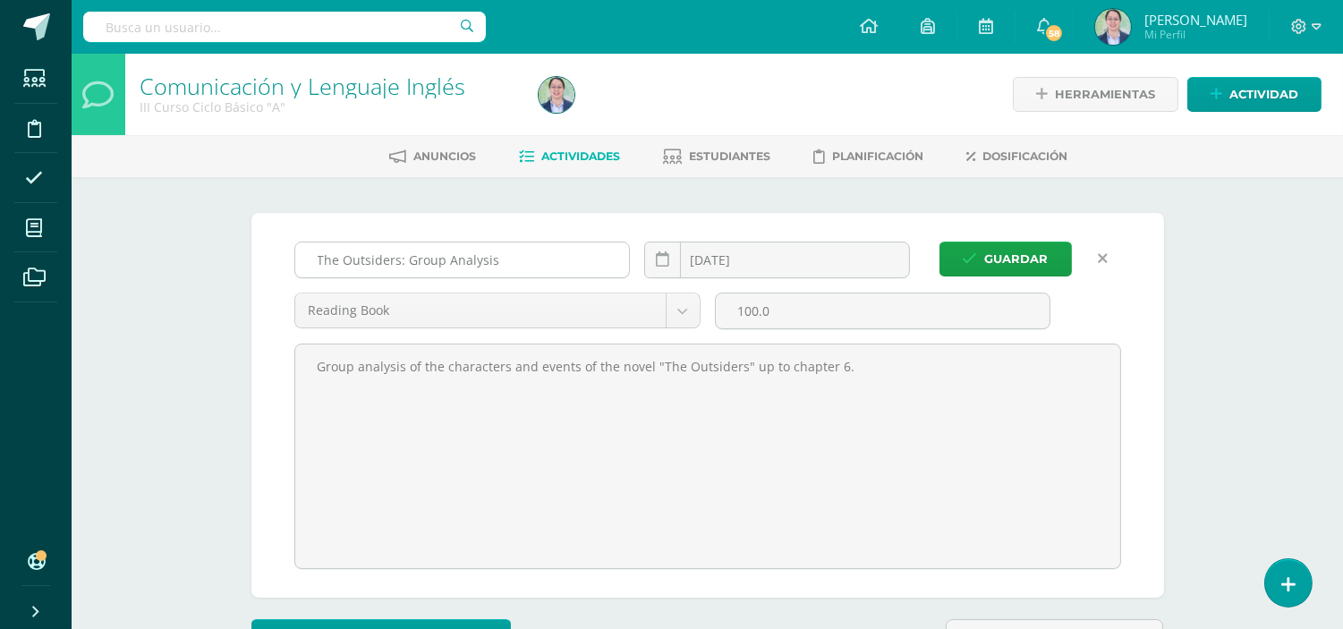
click at [531, 250] on input "The Outsiders: Group Analysis" at bounding box center [462, 259] width 335 height 35
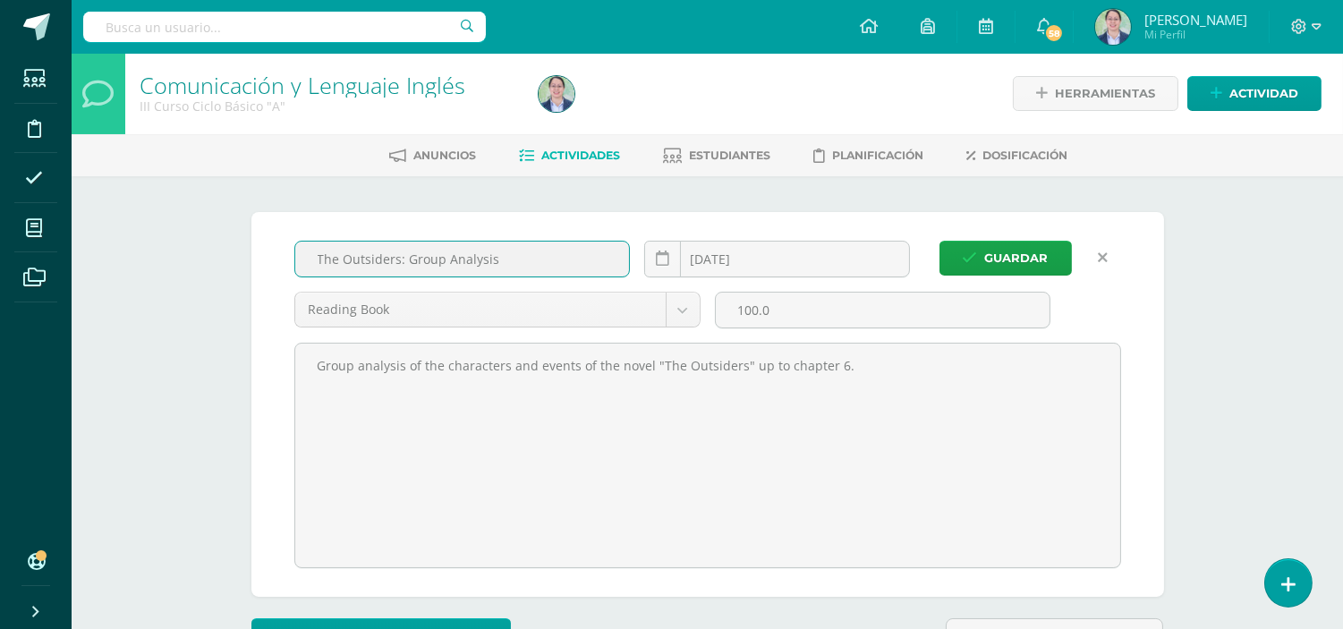
scroll to position [2, 0]
drag, startPoint x: 533, startPoint y: 260, endPoint x: 408, endPoint y: 265, distance: 125.3
click at [408, 265] on input "The Outsiders: Group Analysis" at bounding box center [462, 258] width 335 height 35
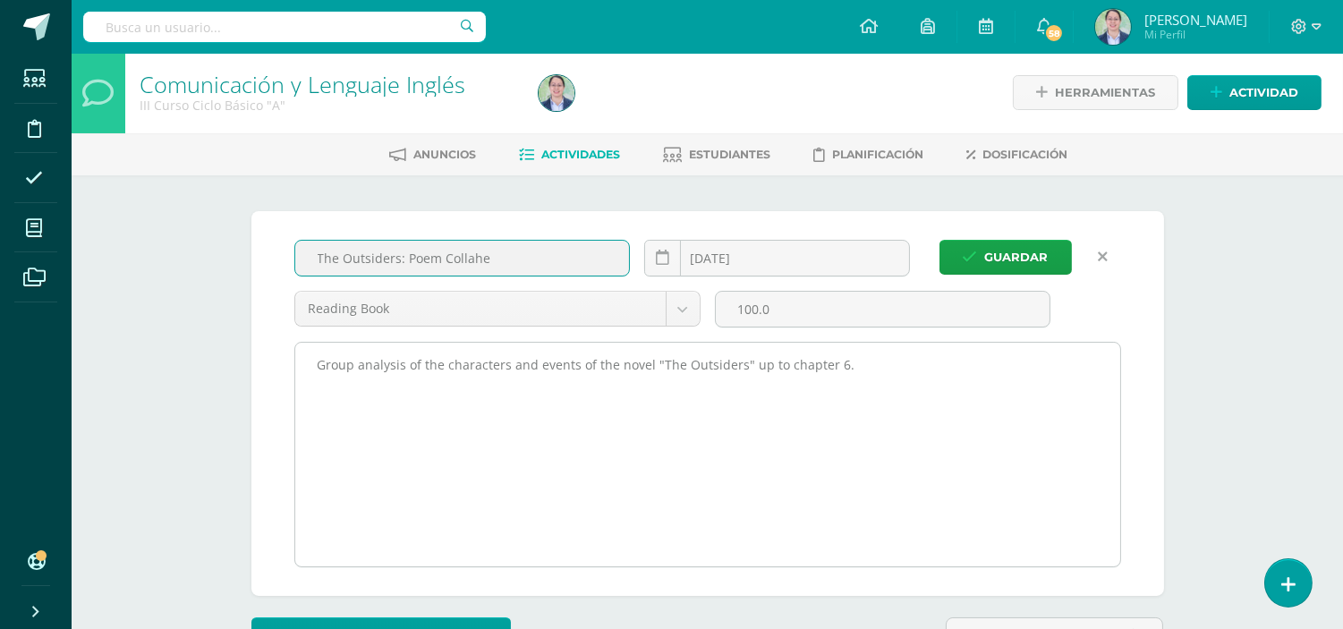
type input "The Outsiders: Poem Collahe"
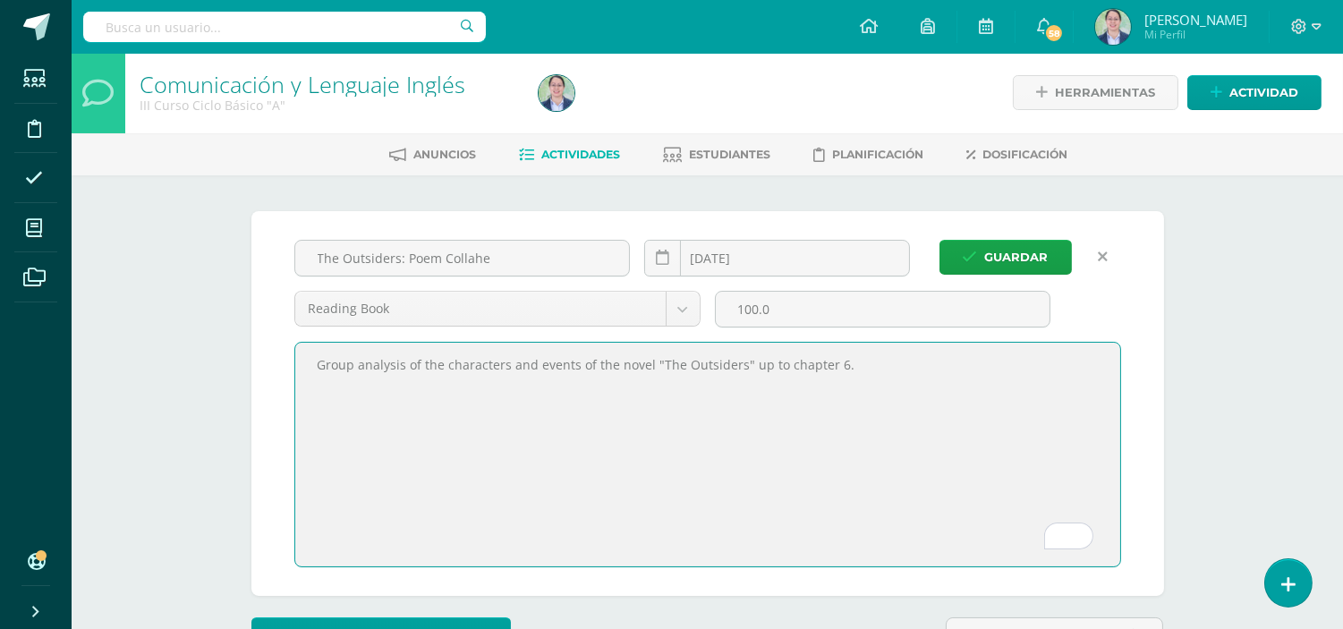
drag, startPoint x: 870, startPoint y: 362, endPoint x: 297, endPoint y: 370, distance: 573.5
click at [297, 370] on textarea "Group analysis of the characters and events of the novel "The Outsiders" up to …" at bounding box center [707, 455] width 825 height 224
click at [681, 367] on textarea "Group analysis of the characters and events of the novel "The Outsiders" up to …" at bounding box center [707, 455] width 825 height 224
drag, startPoint x: 861, startPoint y: 356, endPoint x: 310, endPoint y: 369, distance: 551.2
click at [310, 369] on textarea "Group analysis of the characters and events of the novel "The Outsiders" up to …" at bounding box center [707, 455] width 825 height 224
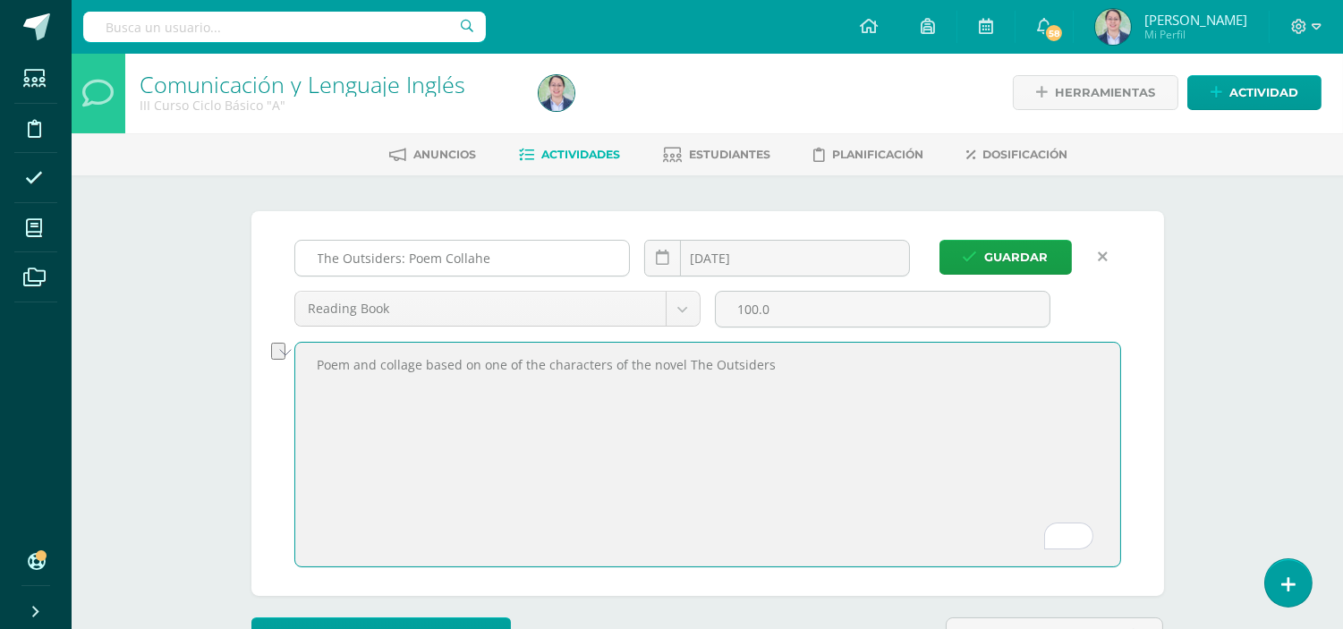
type textarea "Poem and collage based on one of the characters of the novel The Outsiders"
click at [479, 257] on input "The Outsiders: Poem Collahe" at bounding box center [462, 258] width 335 height 35
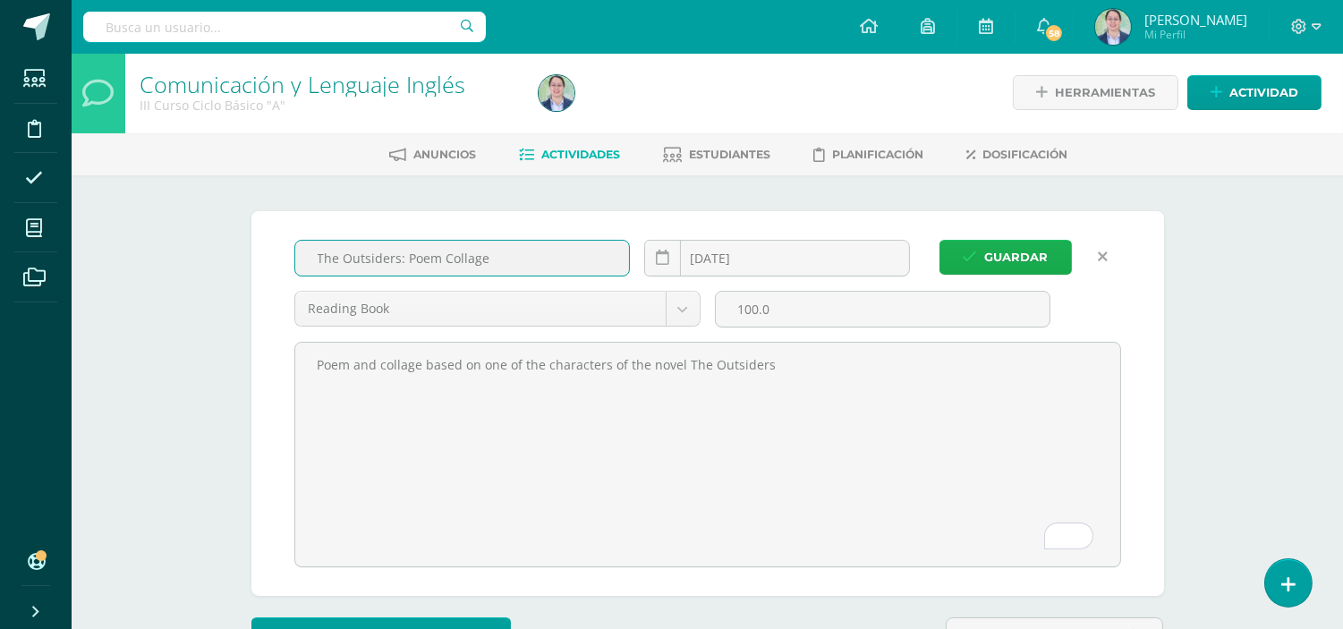
type input "The Outsiders: Poem Collage"
click at [1006, 246] on span "Guardar" at bounding box center [1017, 257] width 64 height 33
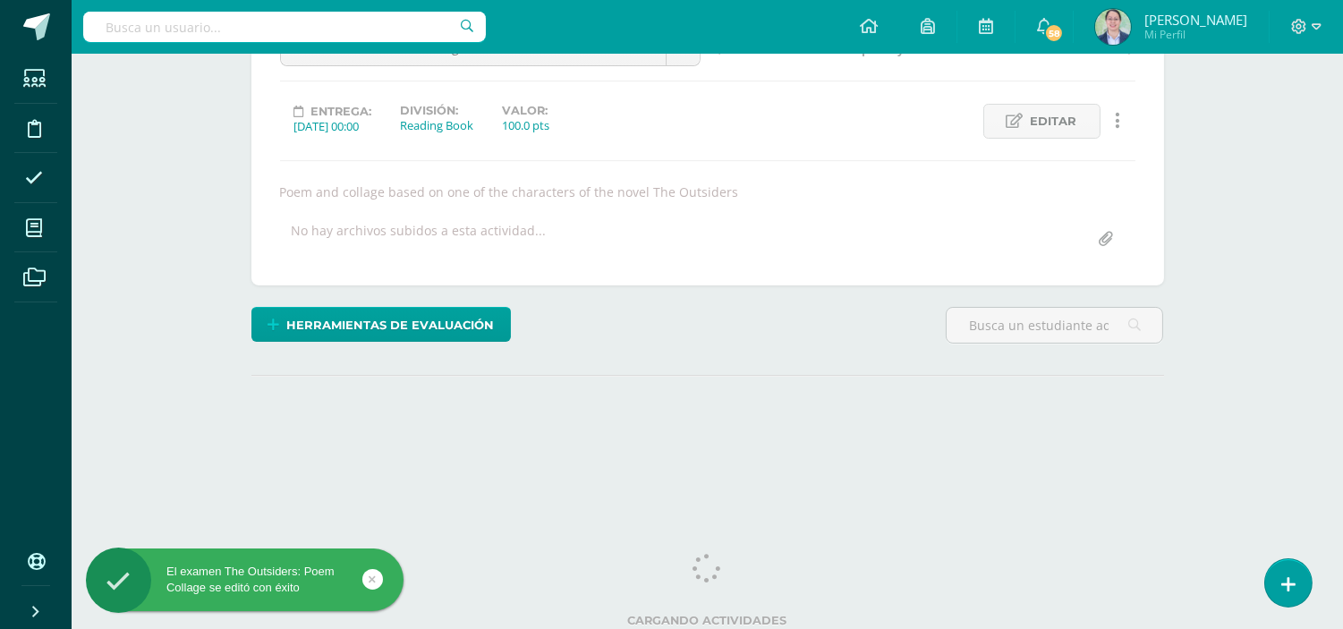
scroll to position [216, 0]
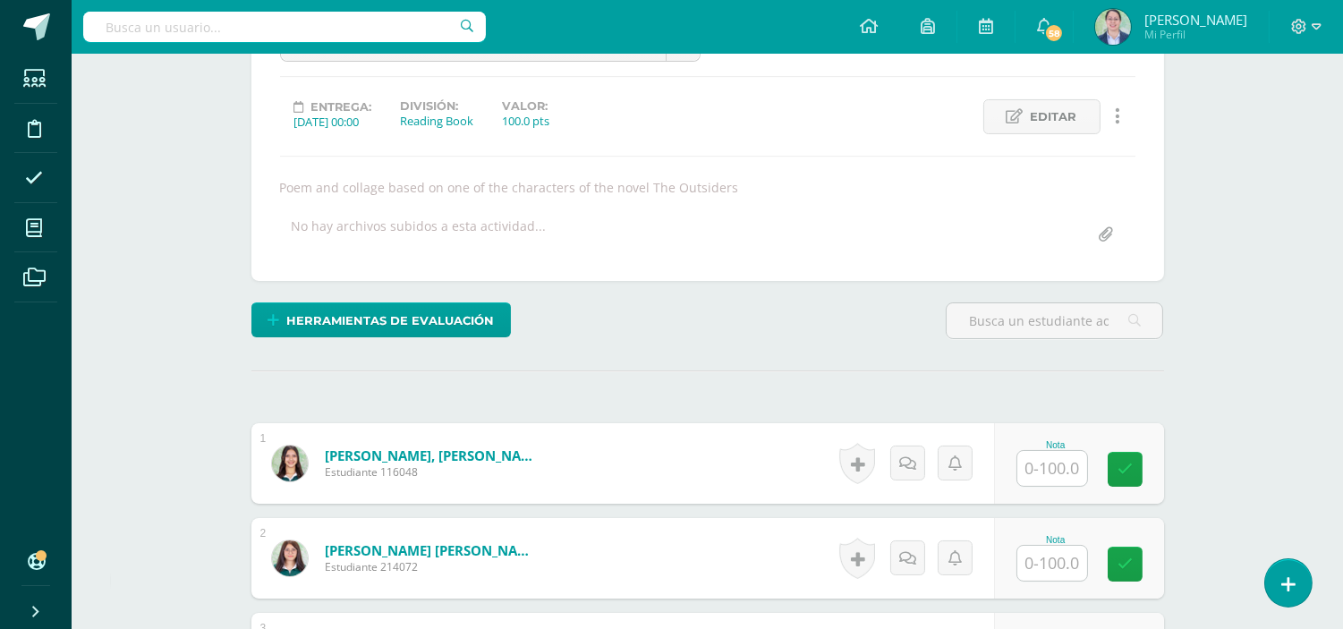
click at [1048, 468] on input "text" at bounding box center [1052, 468] width 70 height 35
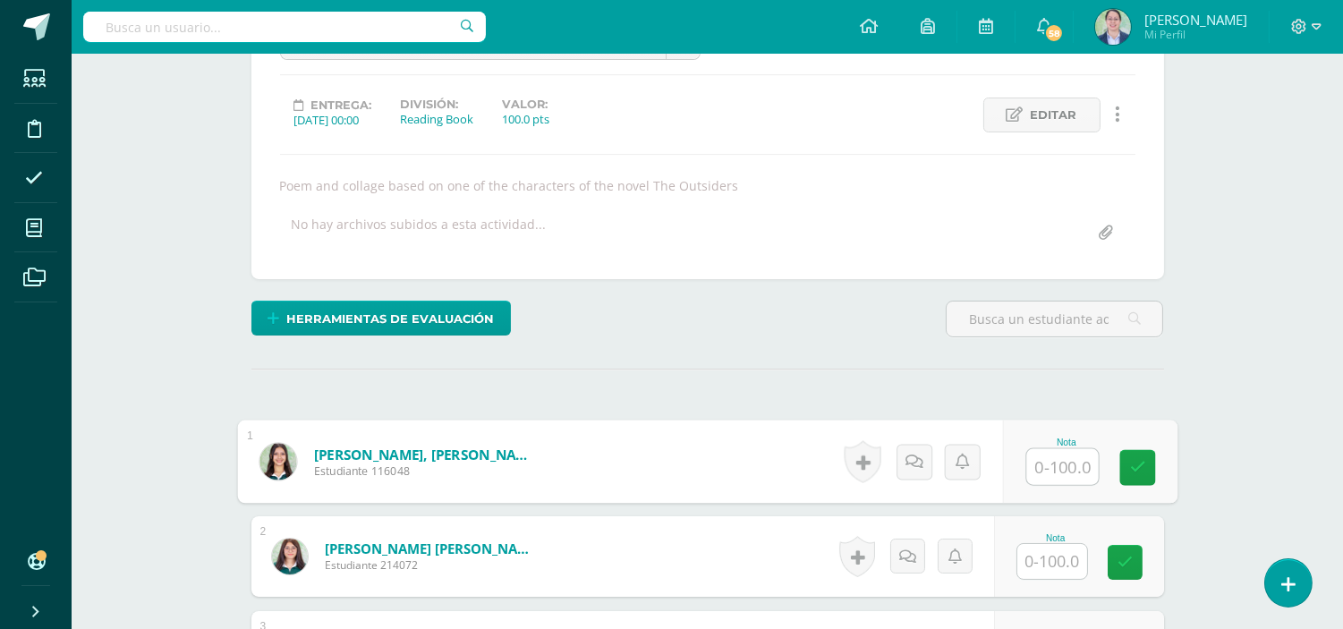
scroll to position [218, 0]
type input "78"
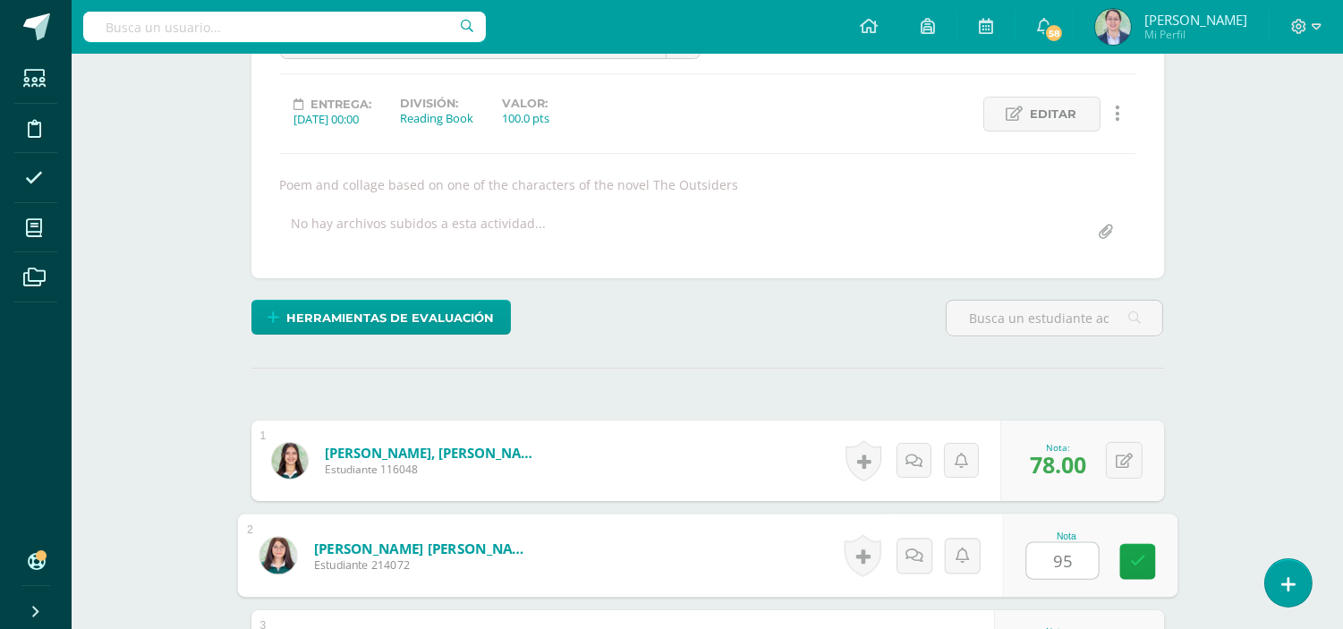
type input "95"
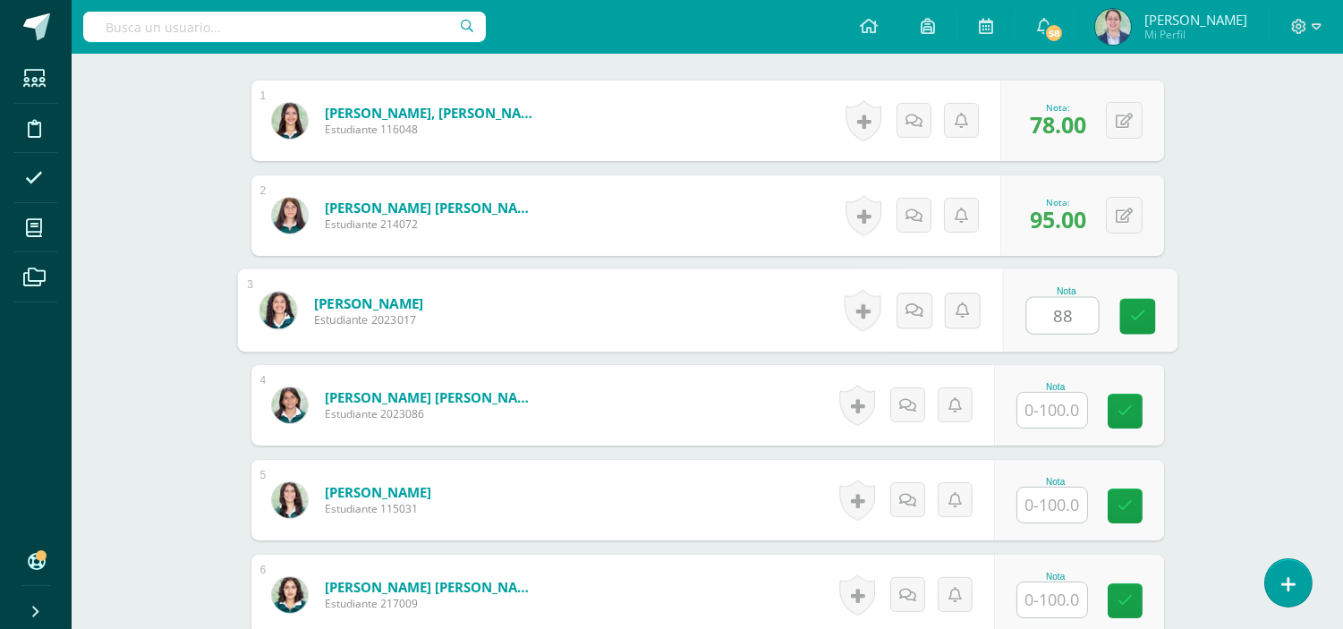
type input "88"
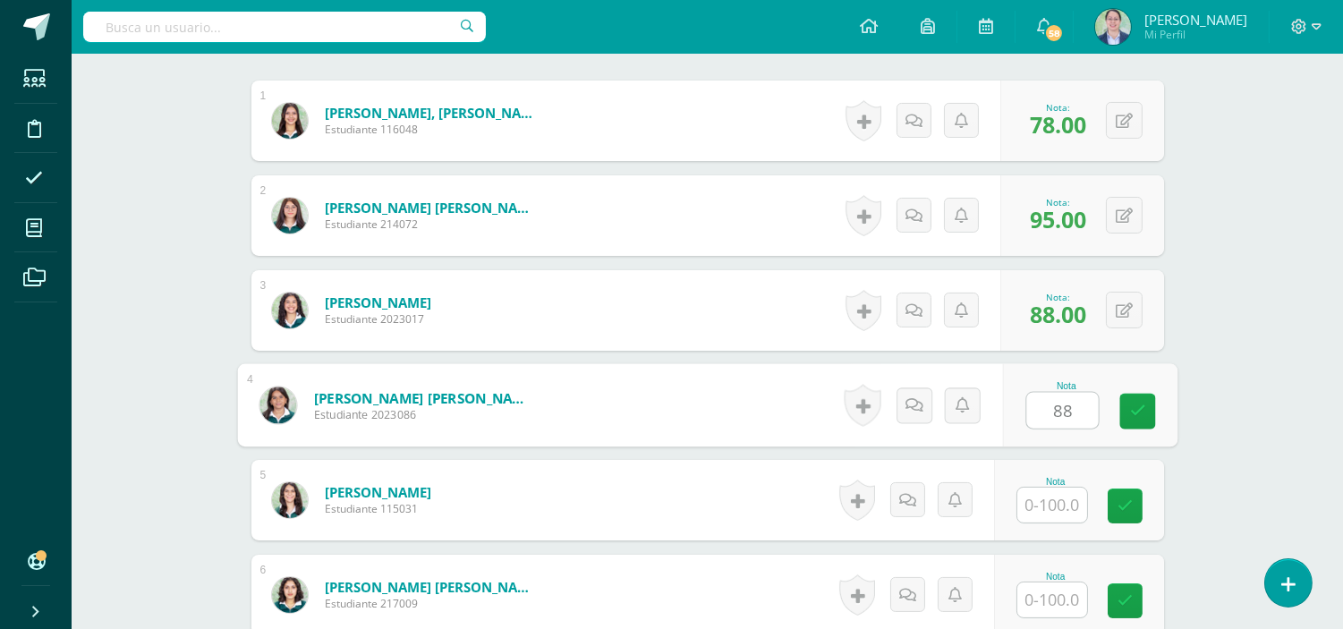
type input "88"
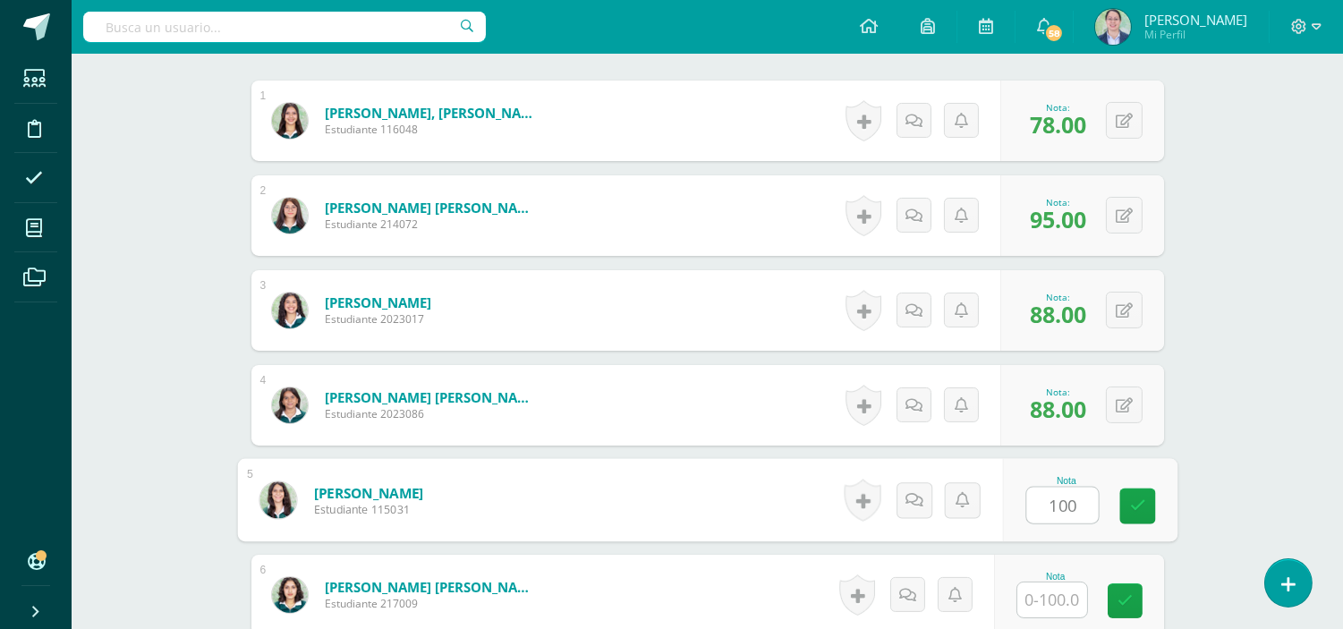
type input "100"
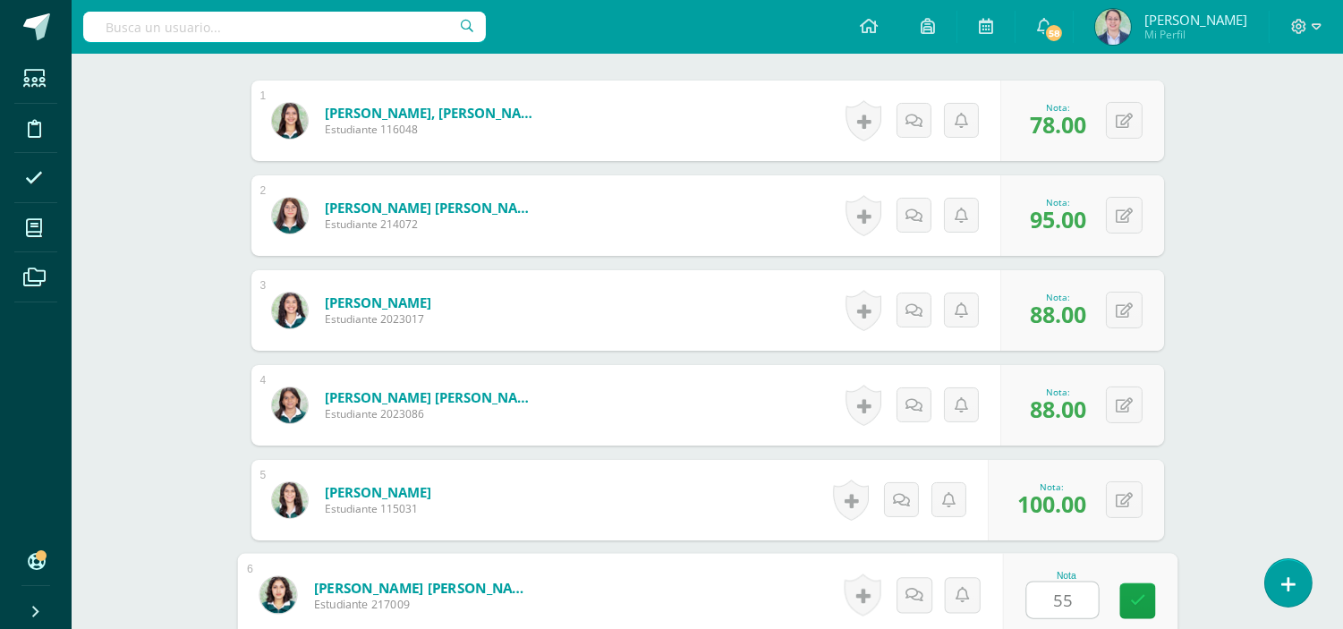
type input "55"
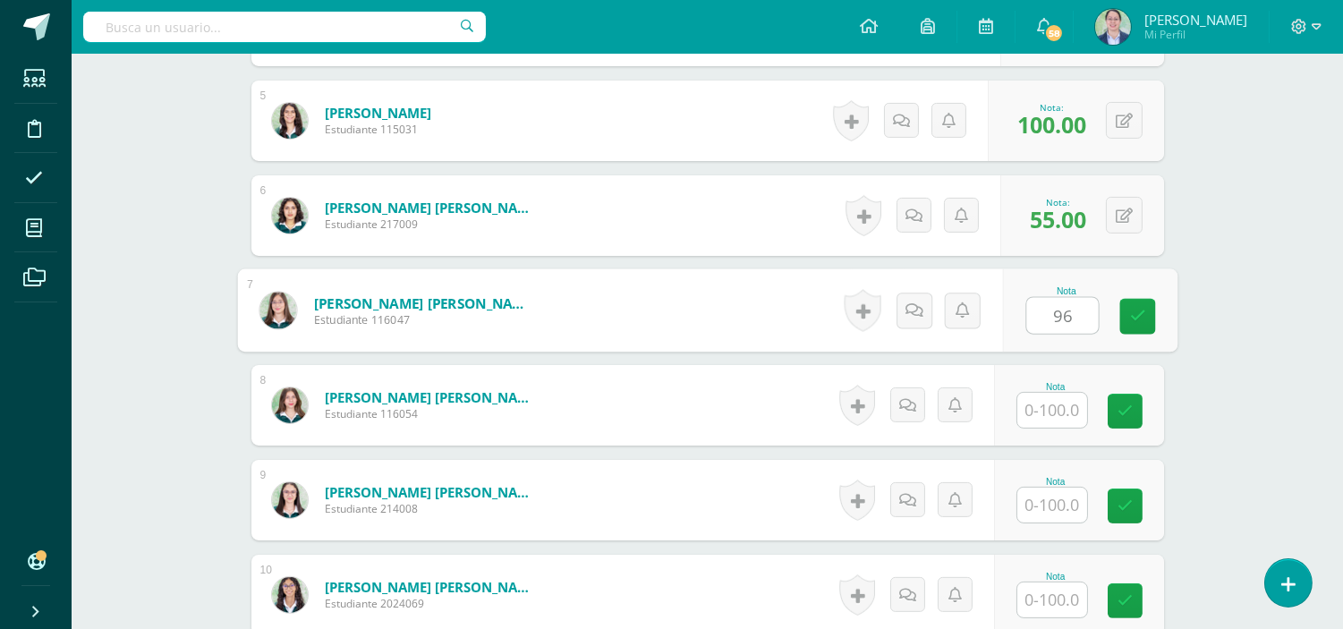
type input "96"
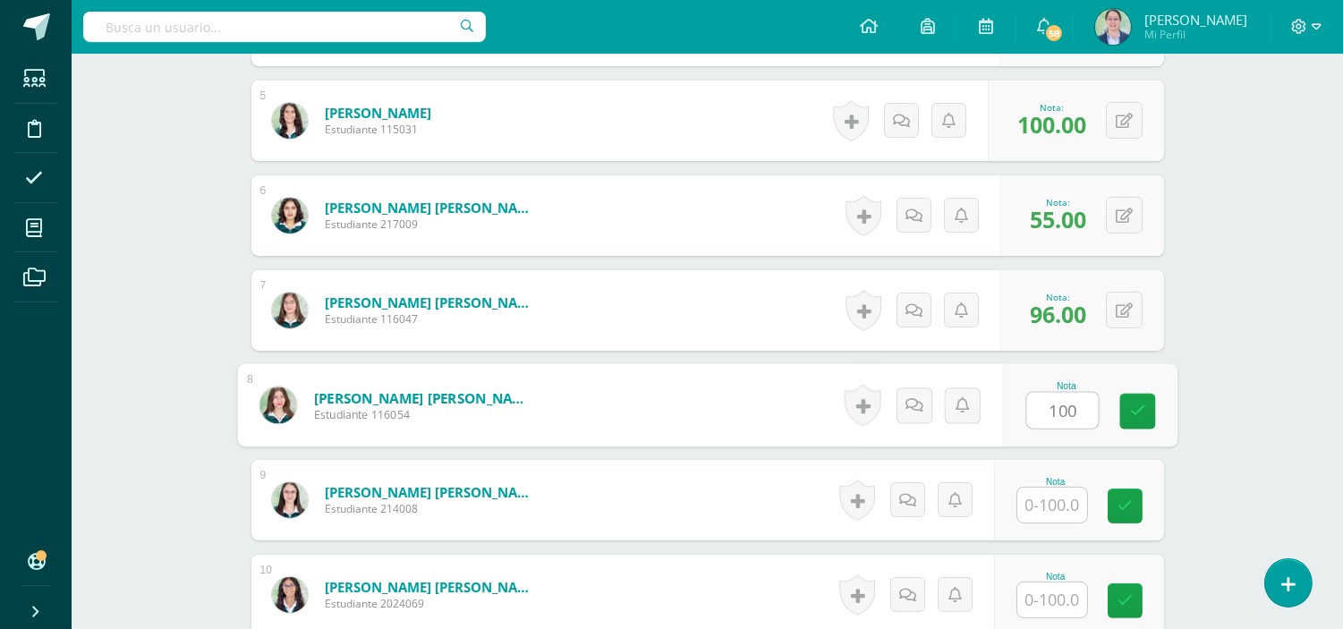
type input "100"
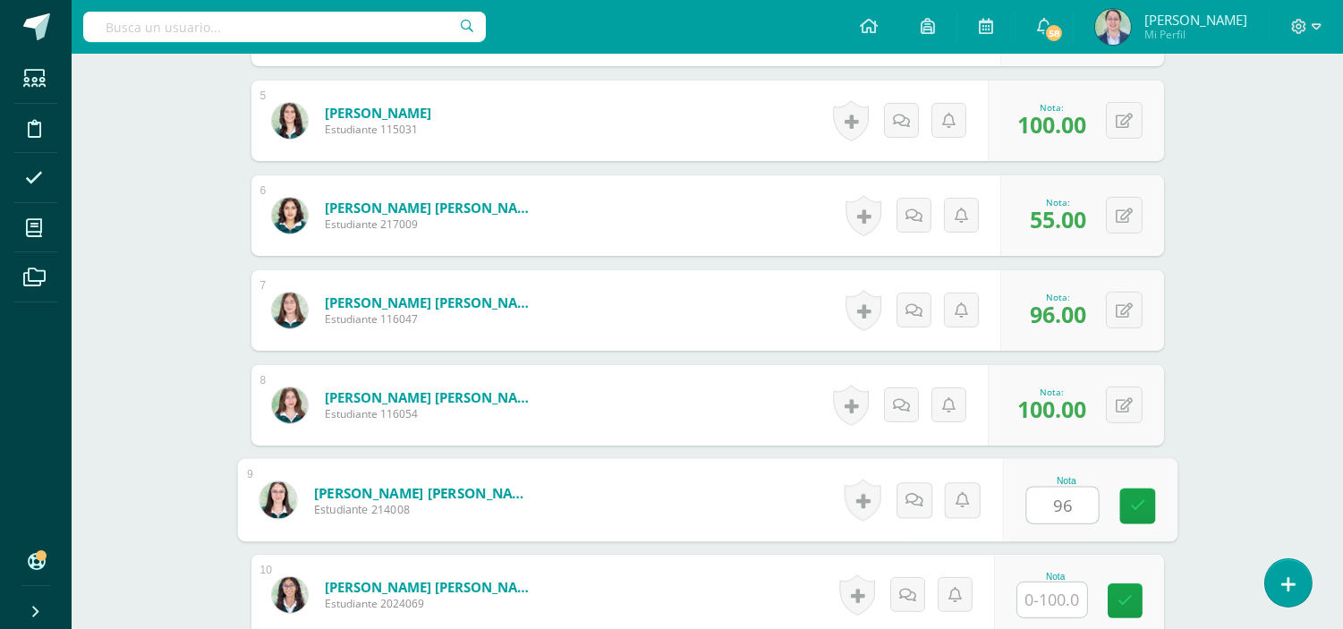
type input "96"
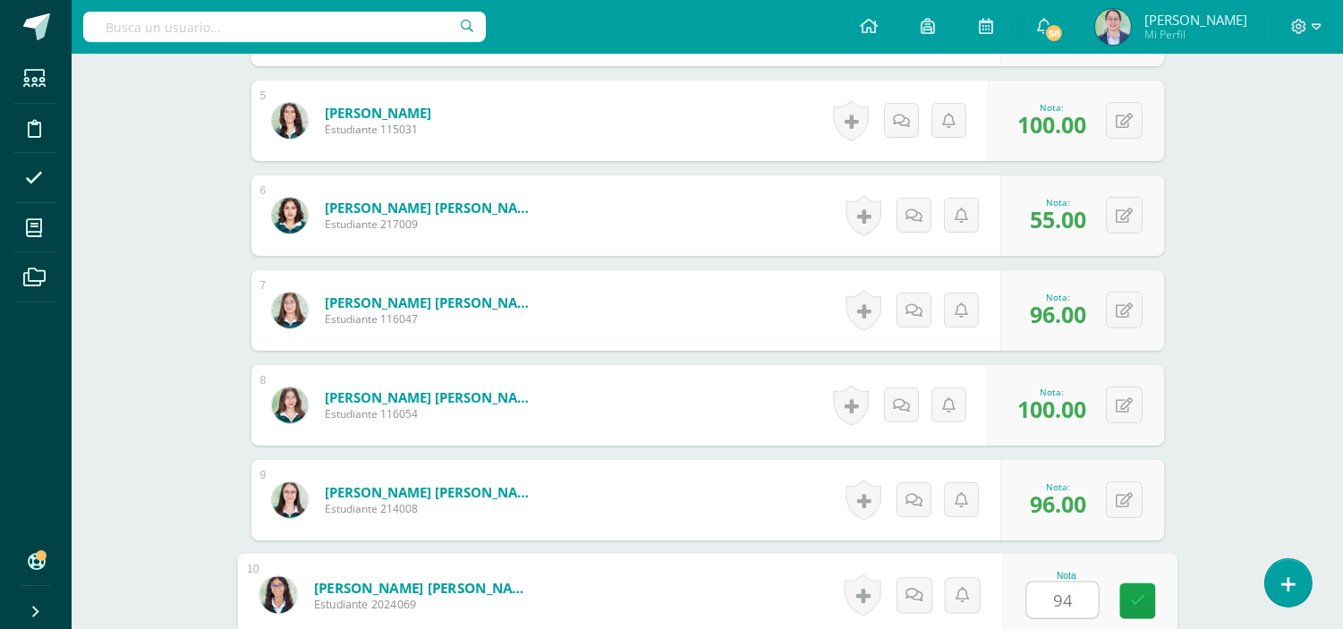
type input "94"
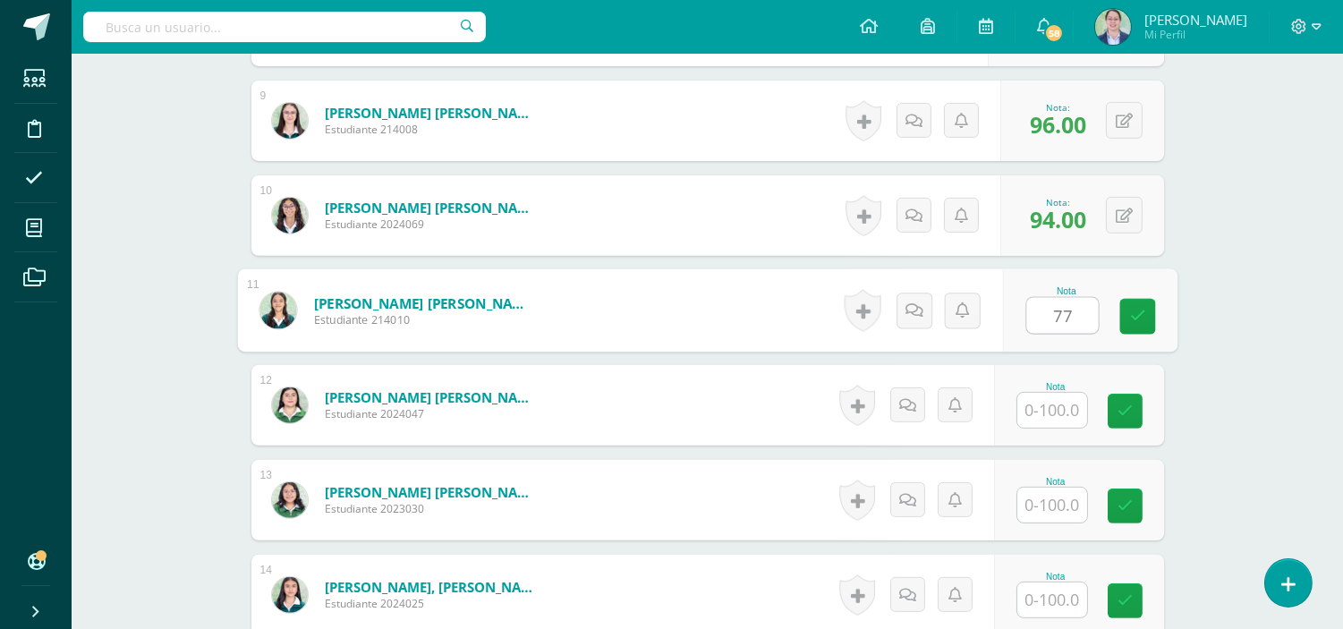
type input "77"
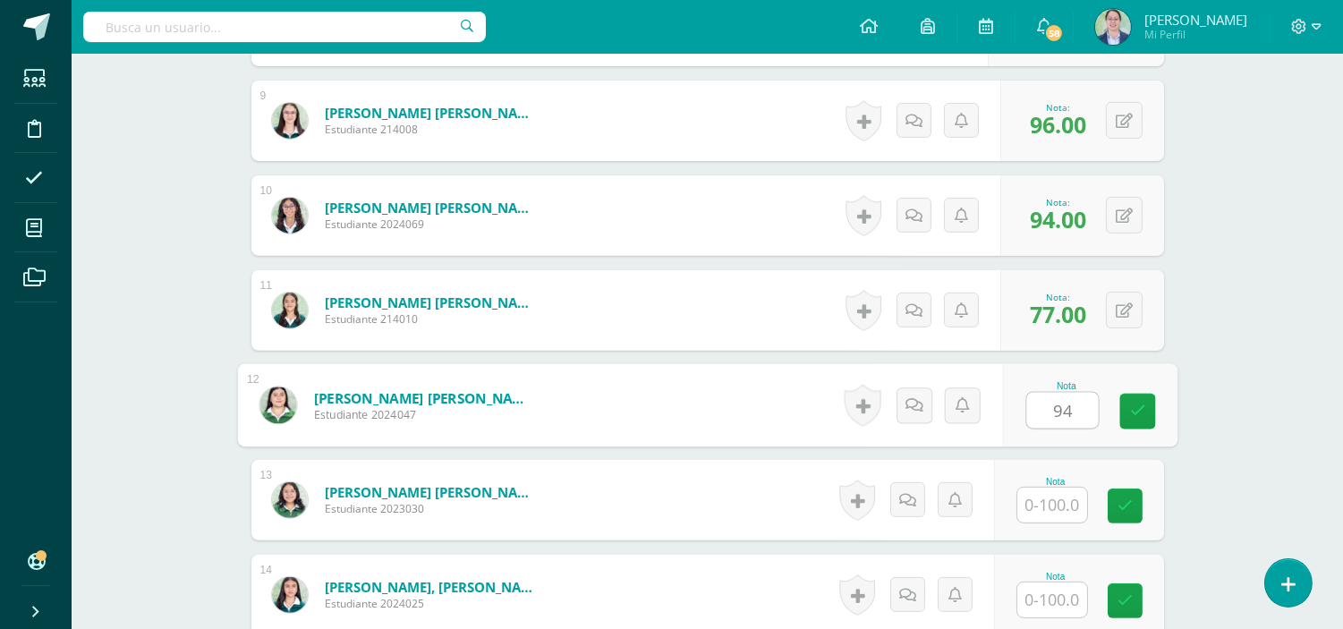
type input "94"
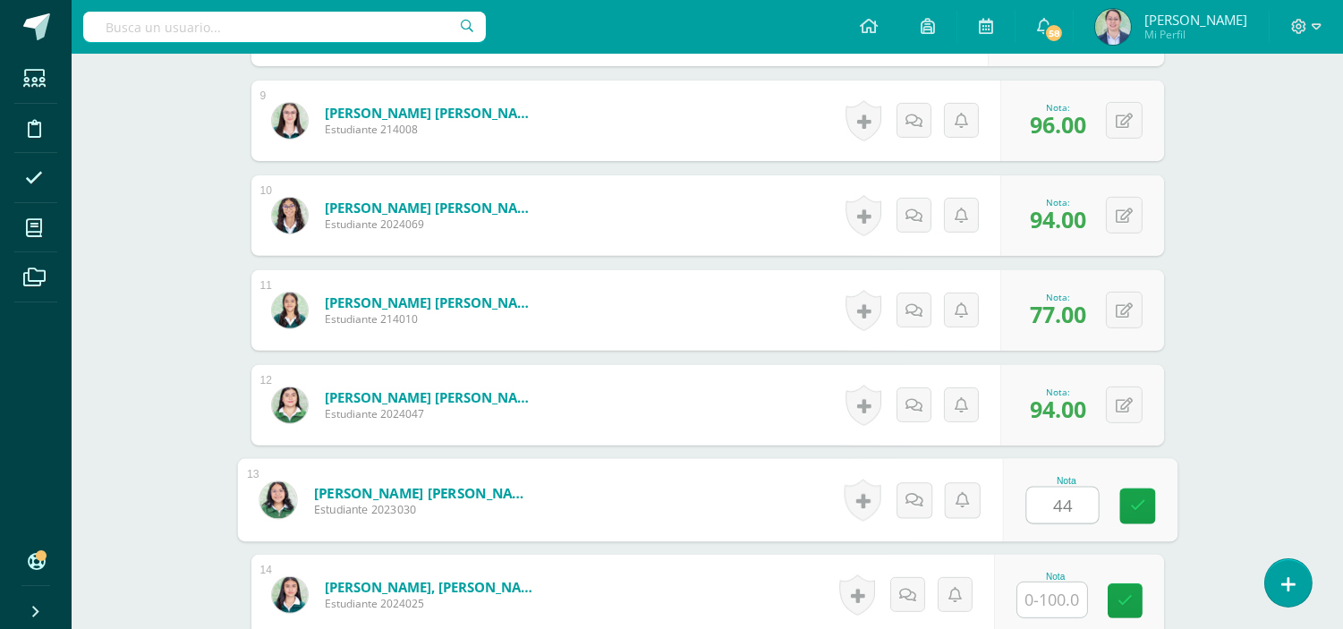
type input "44"
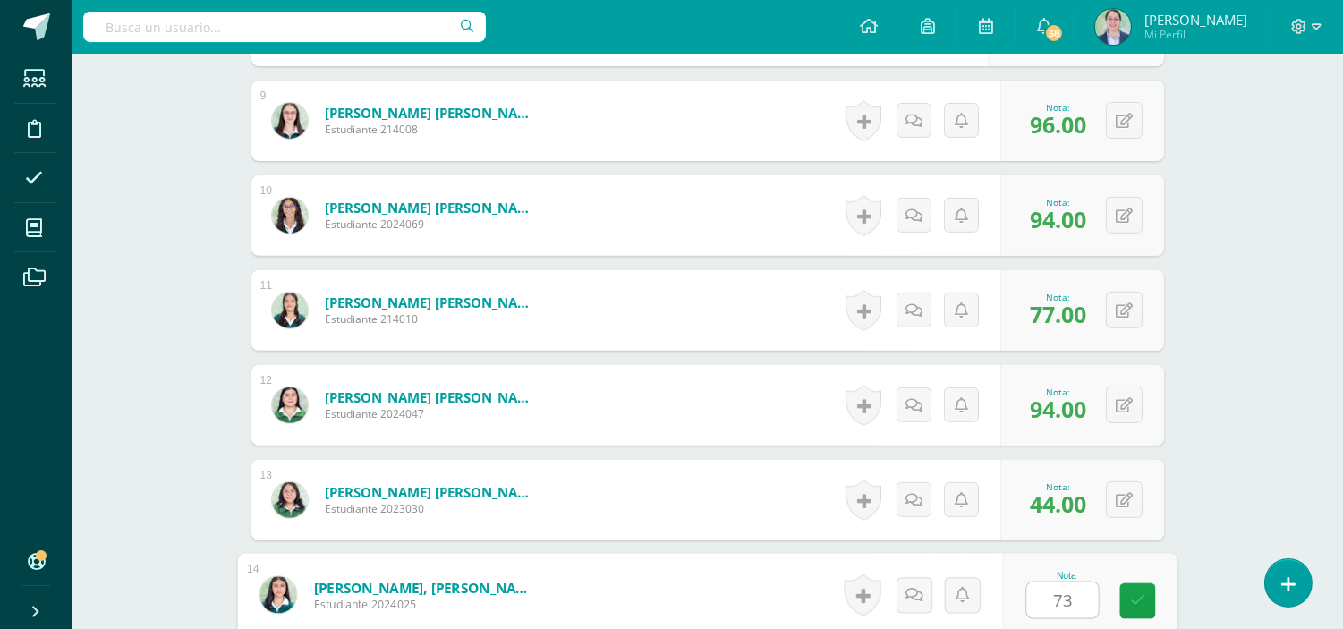
type input "73"
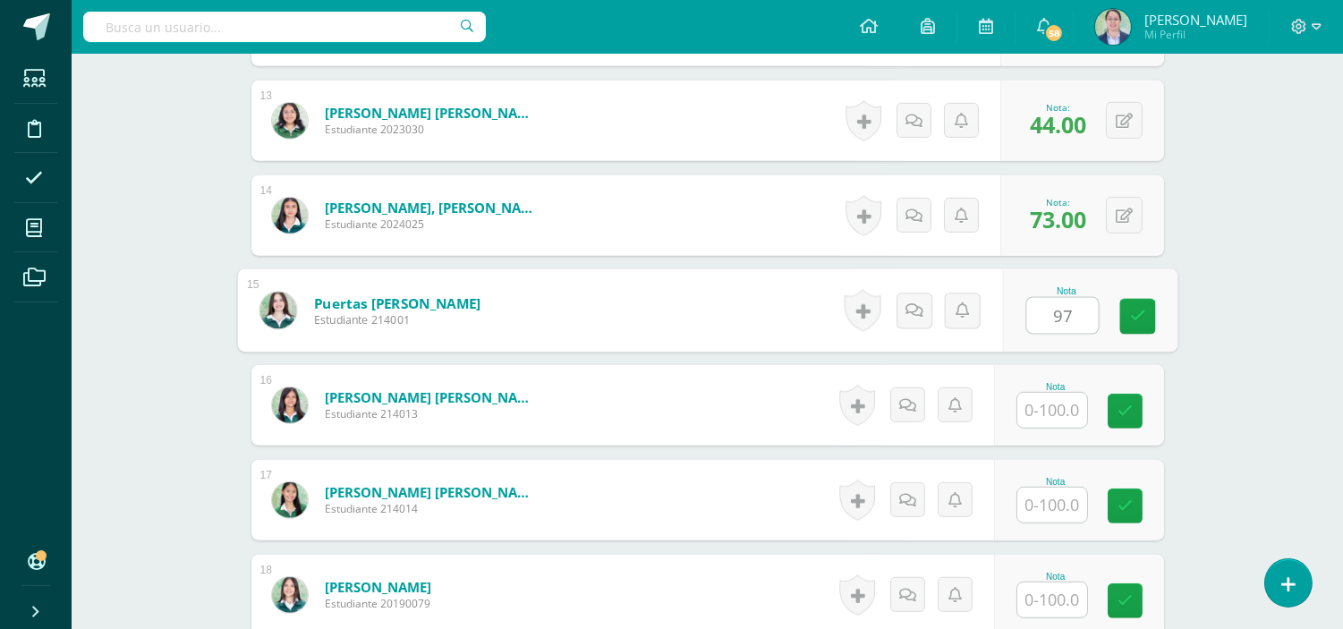
type input "97"
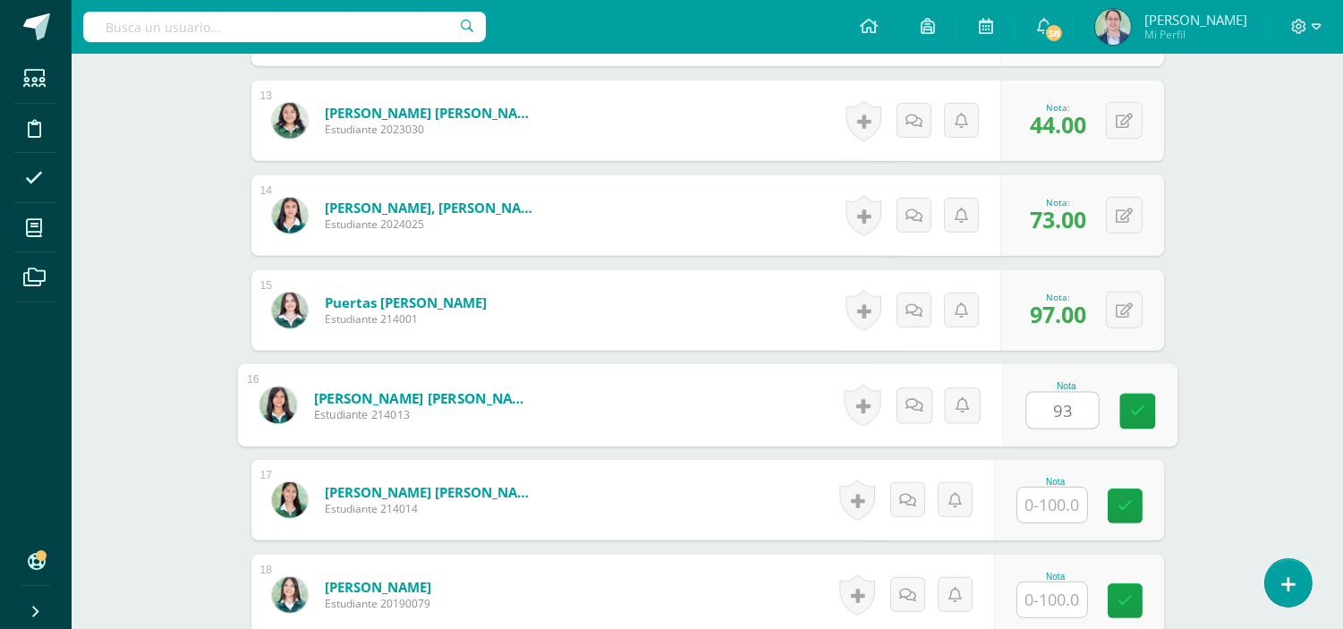
type input "93"
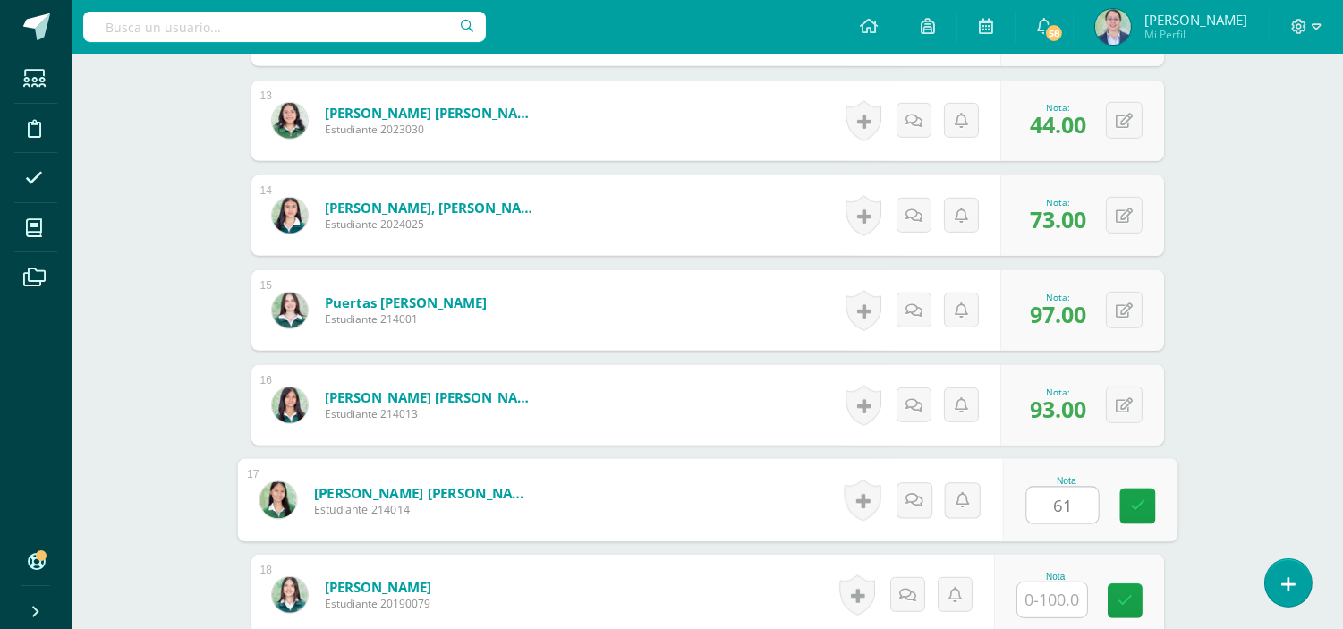
type input "61"
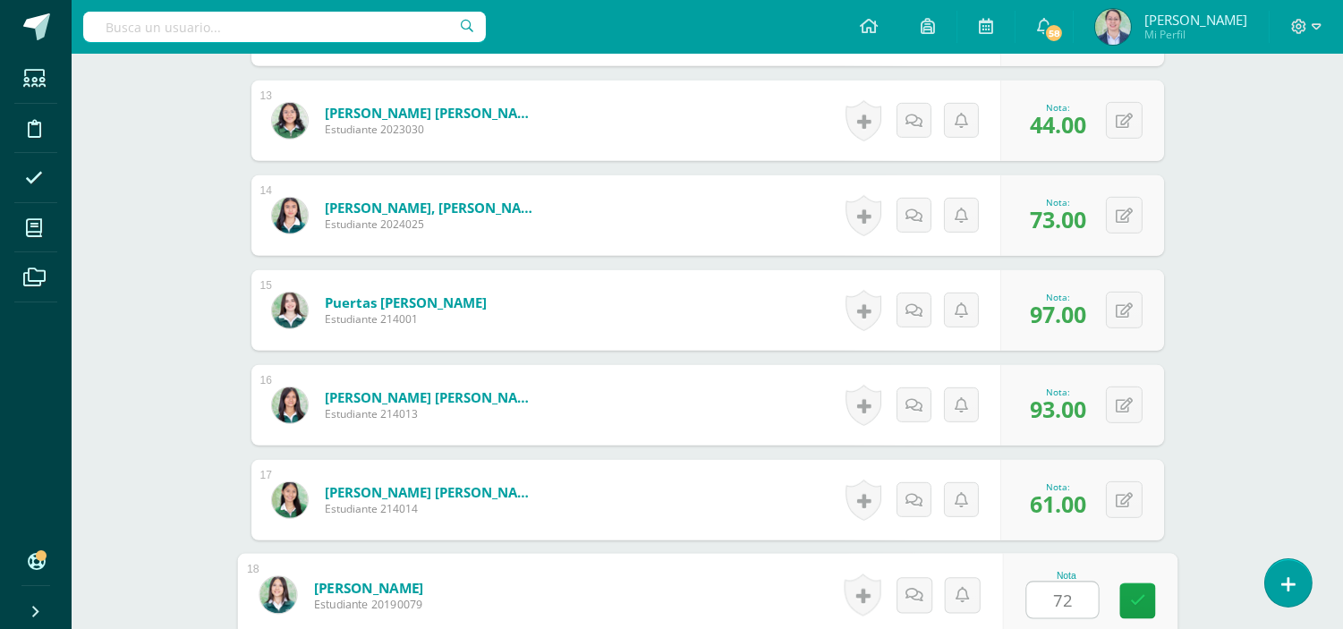
type input "72"
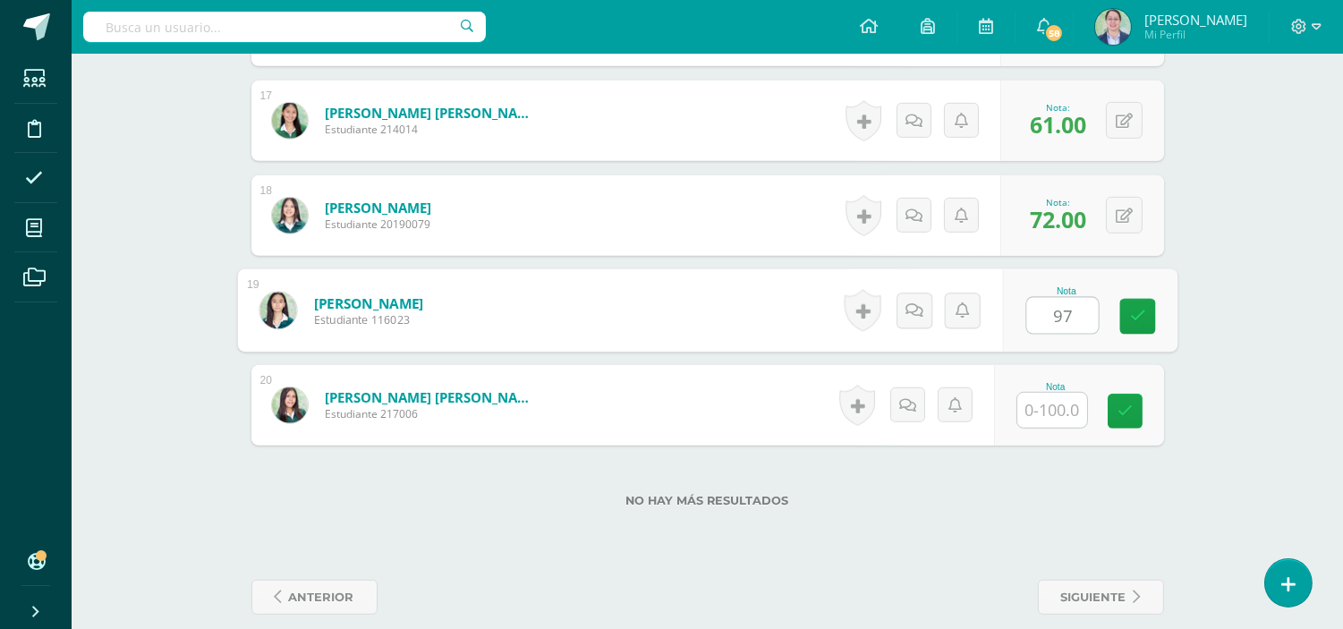
type input "97"
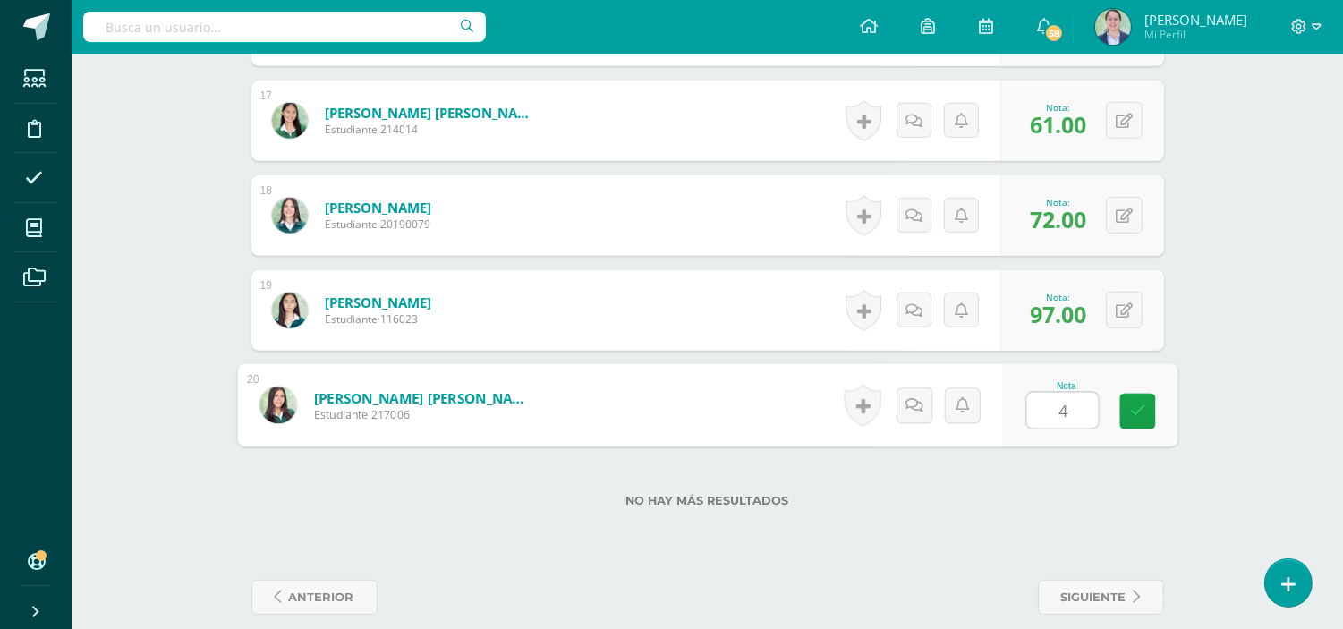
type input "49"
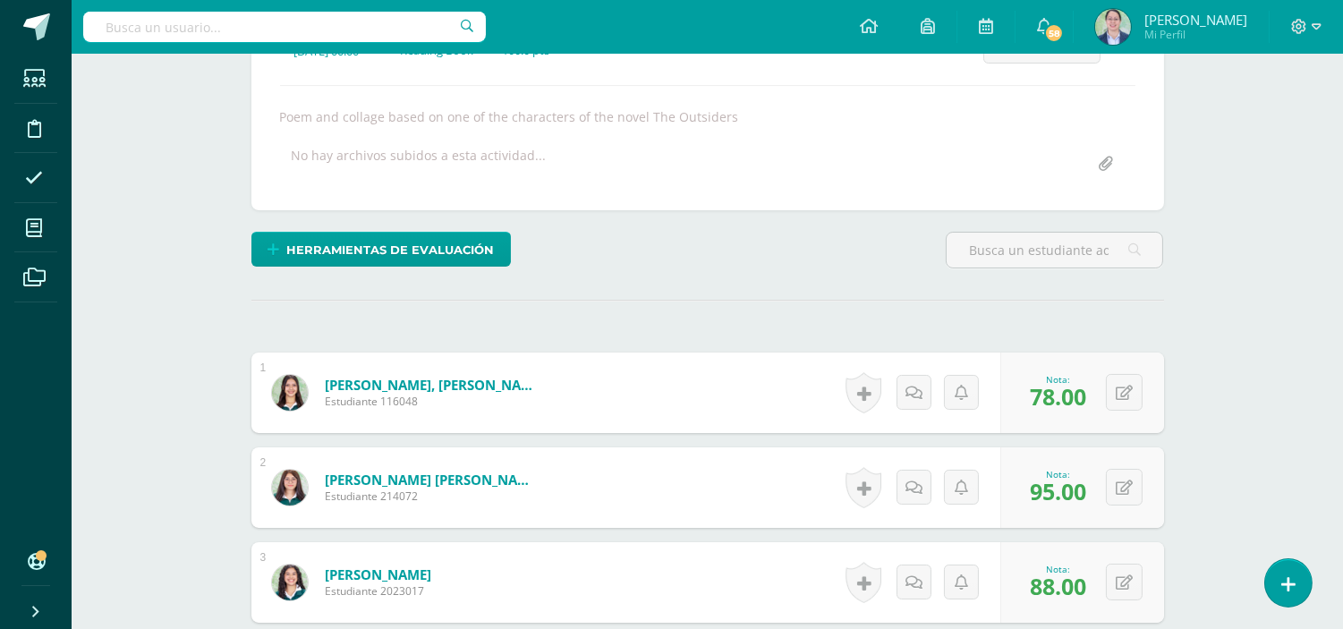
scroll to position [0, 0]
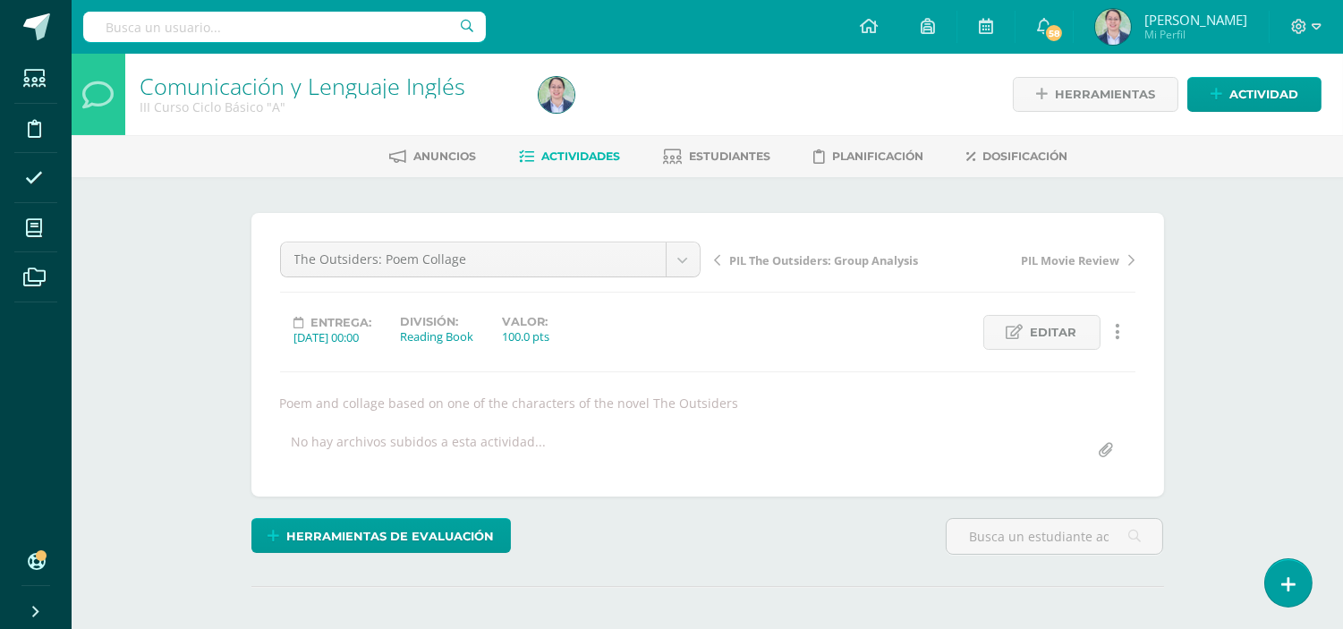
click at [594, 155] on span "Actividades" at bounding box center [581, 155] width 79 height 13
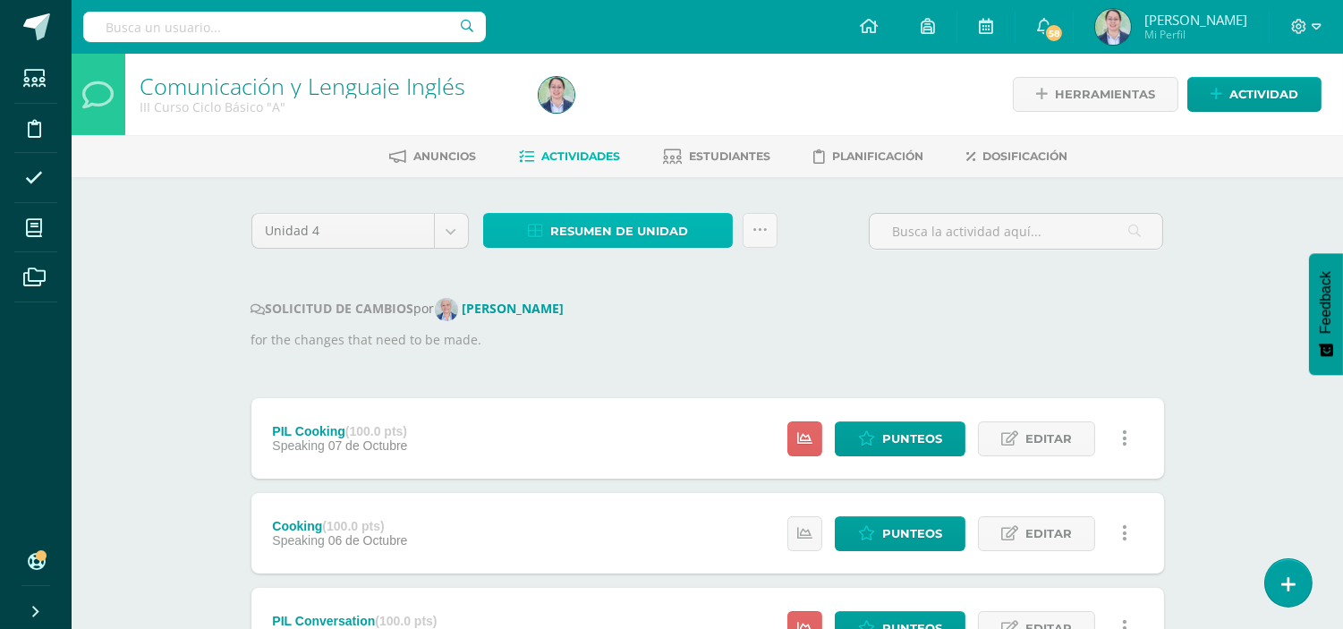
click at [713, 238] on link "Resumen de unidad" at bounding box center [608, 230] width 250 height 35
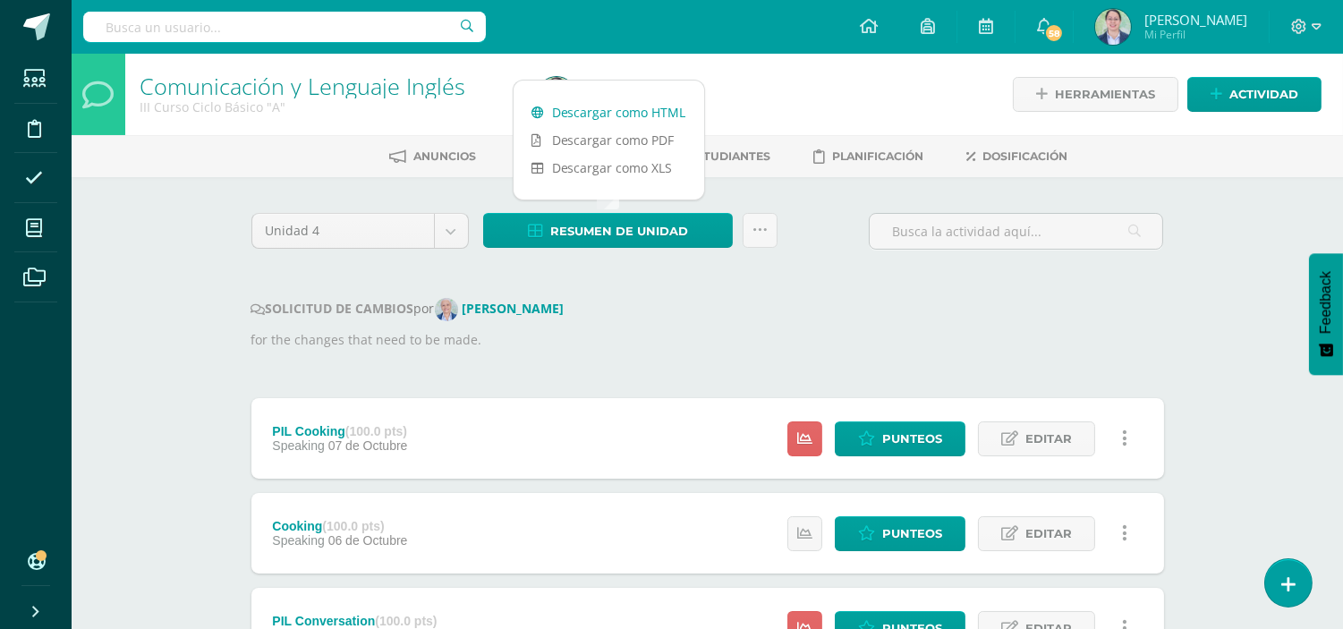
click at [667, 111] on link "Descargar como HTML" at bounding box center [609, 112] width 191 height 28
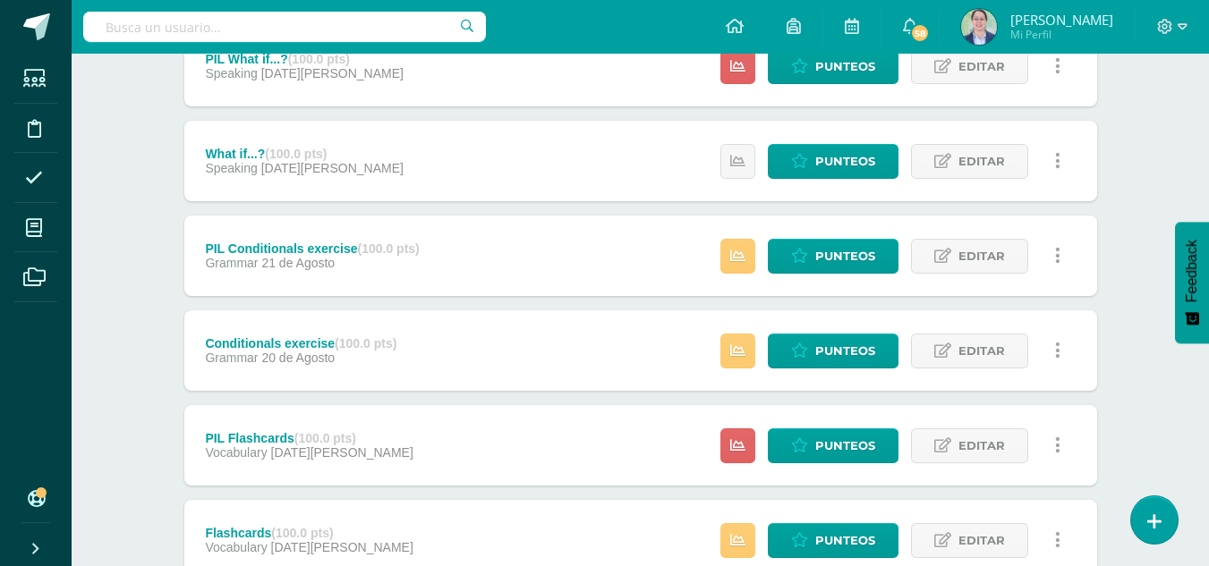
scroll to position [2687, 0]
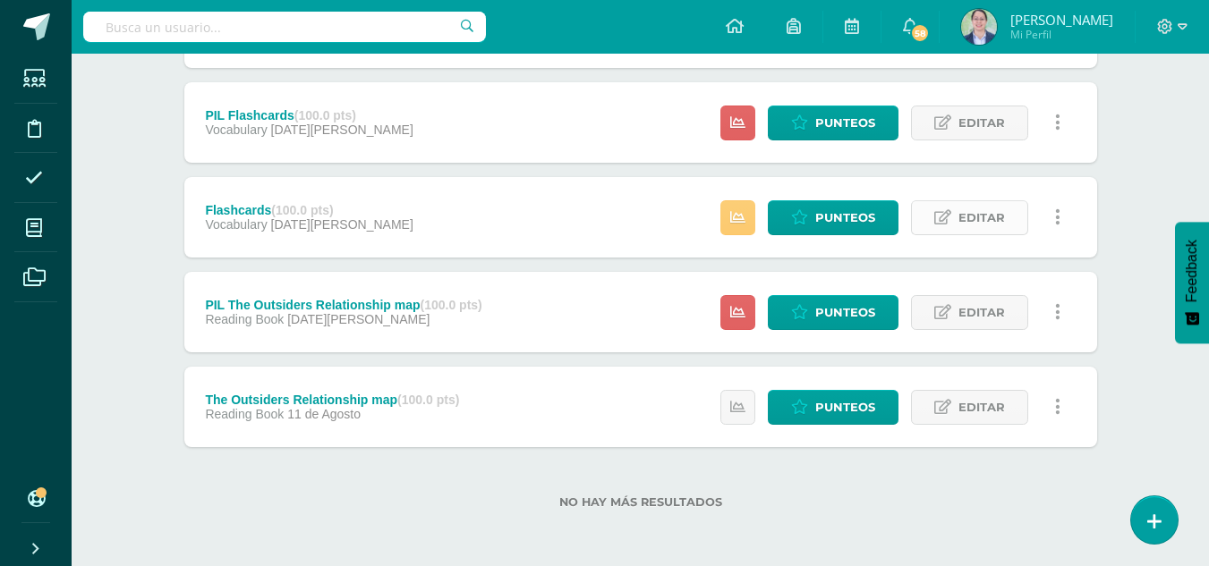
click at [955, 217] on link "Editar" at bounding box center [969, 217] width 117 height 35
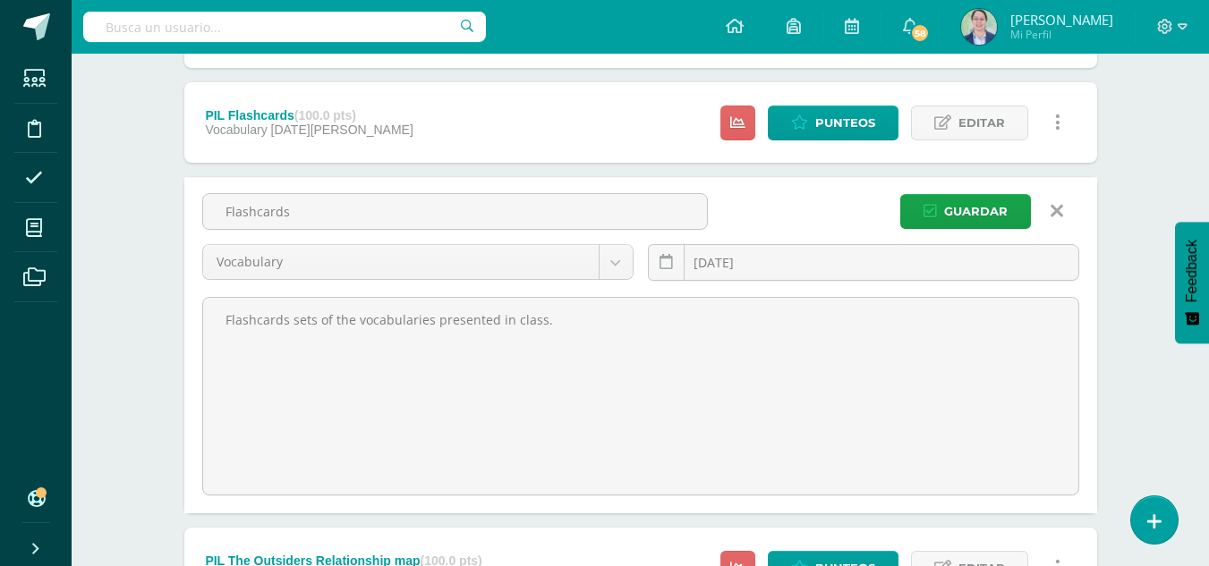
click at [1063, 215] on link at bounding box center [1057, 212] width 46 height 34
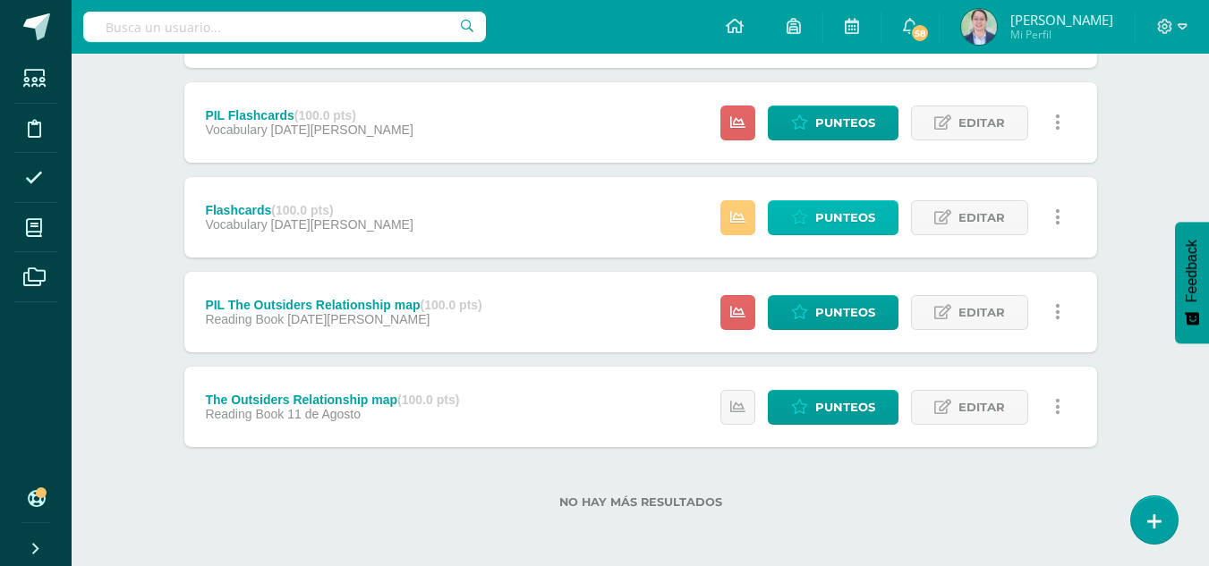
click at [825, 227] on span "Punteos" at bounding box center [845, 217] width 60 height 33
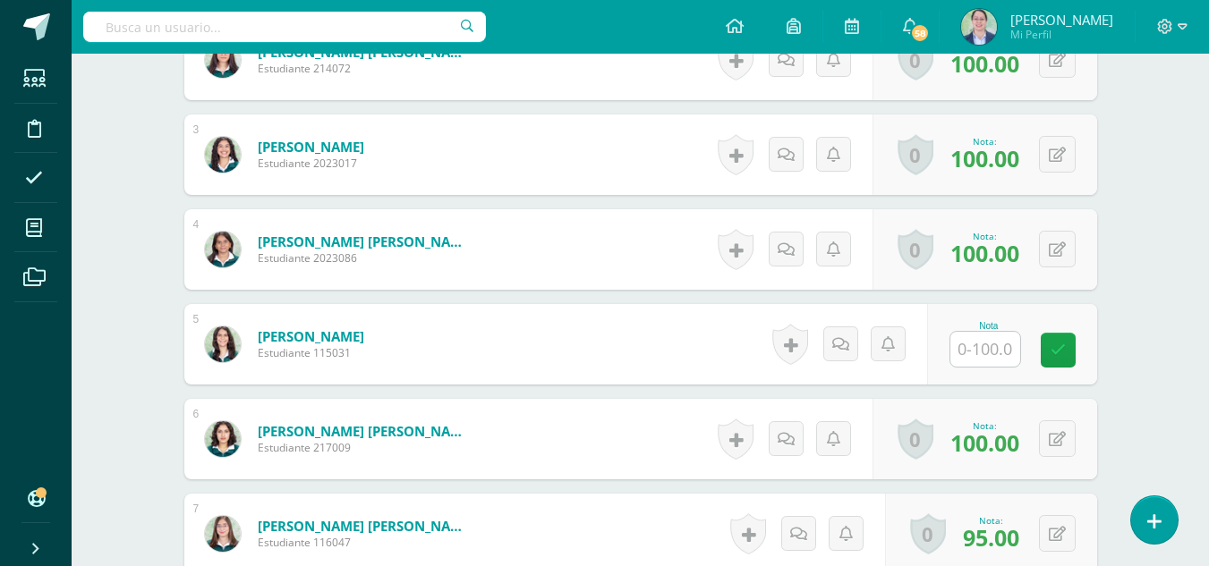
scroll to position [715, 0]
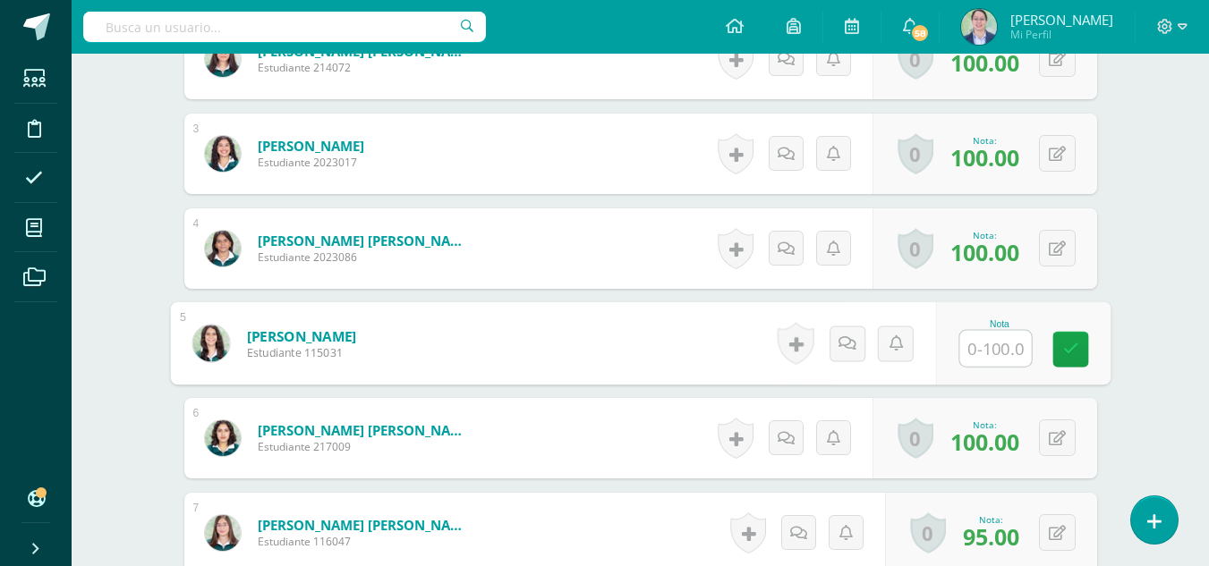
click at [970, 349] on input "text" at bounding box center [995, 349] width 72 height 36
type input "100"
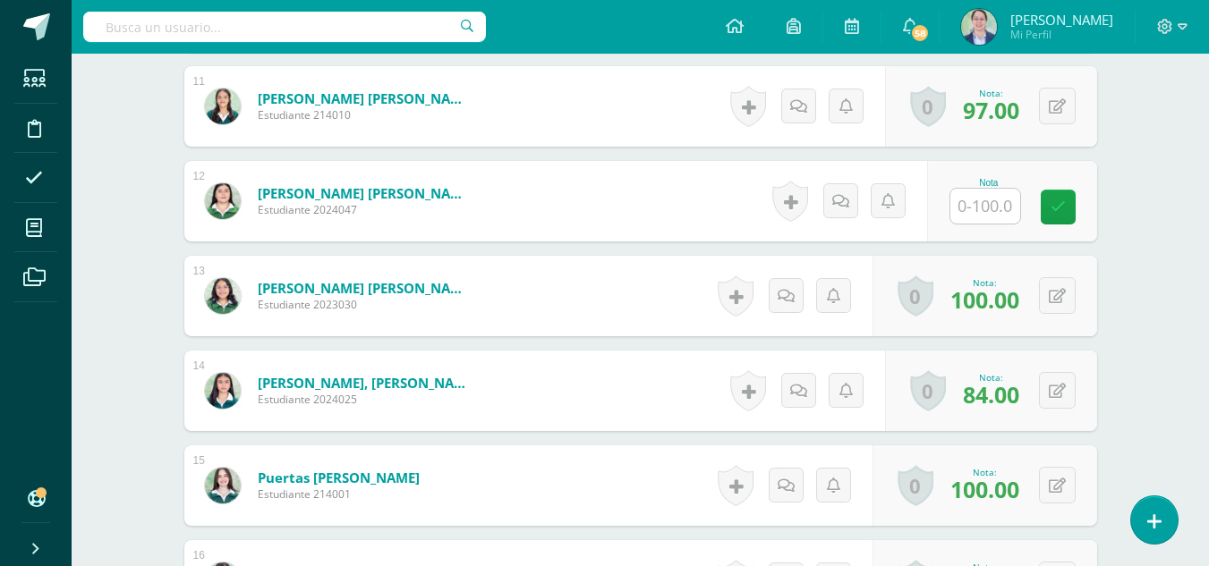
click at [996, 217] on input "text" at bounding box center [985, 206] width 70 height 35
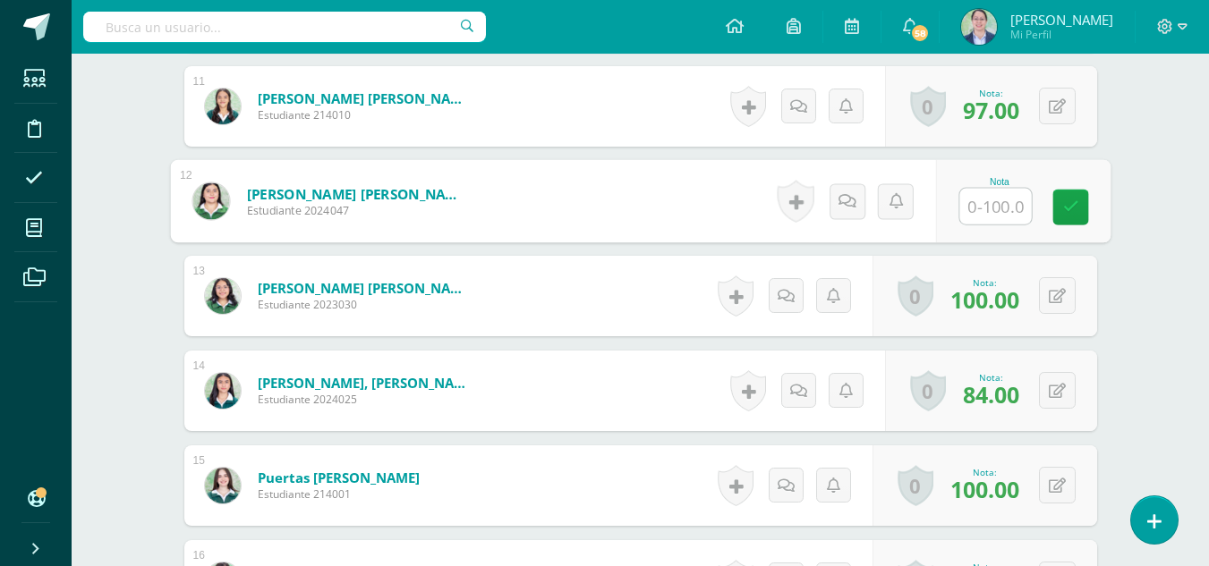
scroll to position [1522, 0]
type input "100"
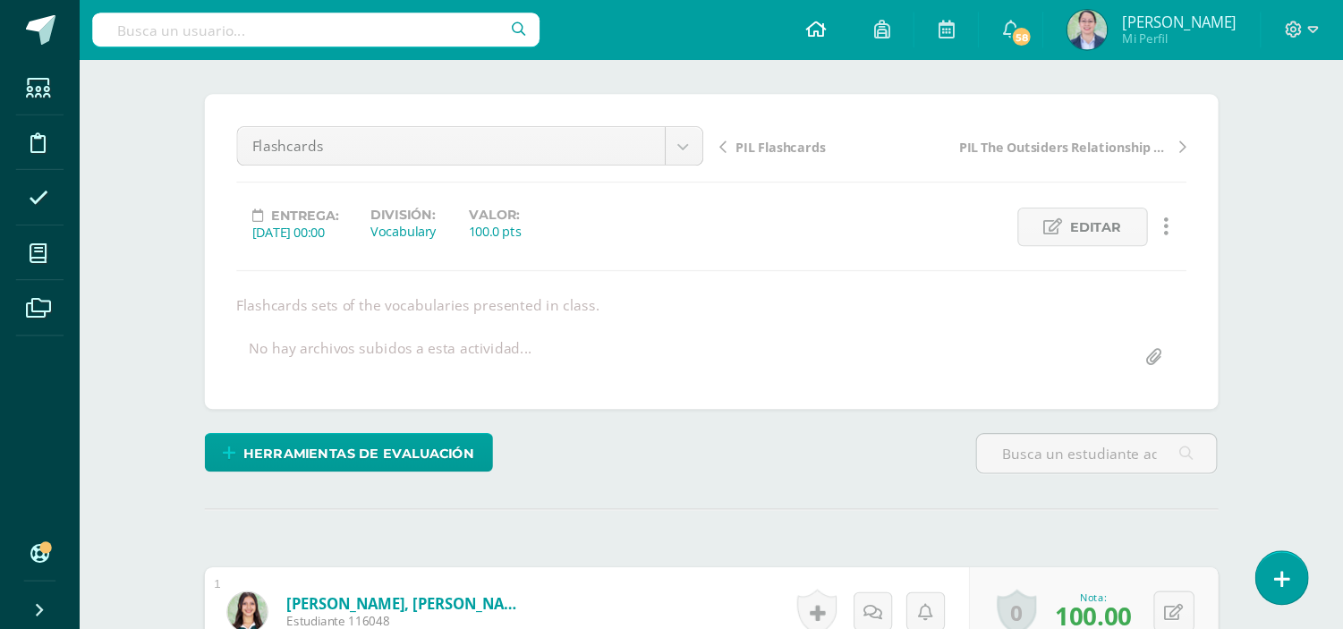
scroll to position [0, 0]
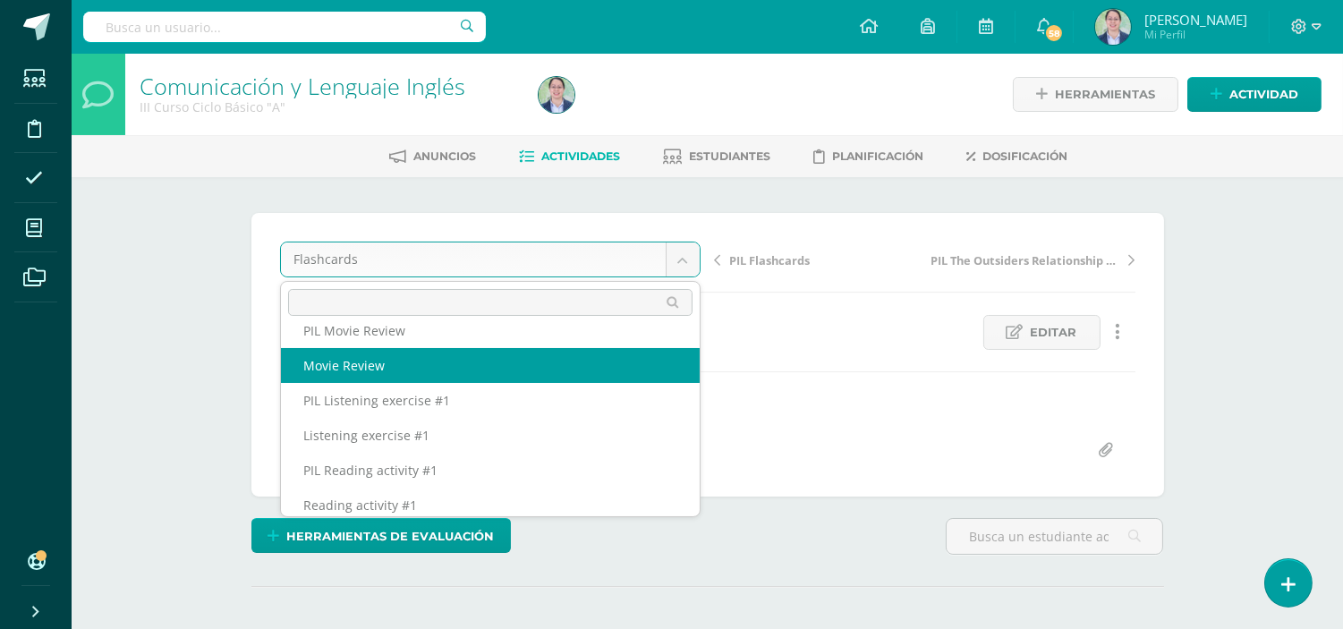
scroll to position [531, 0]
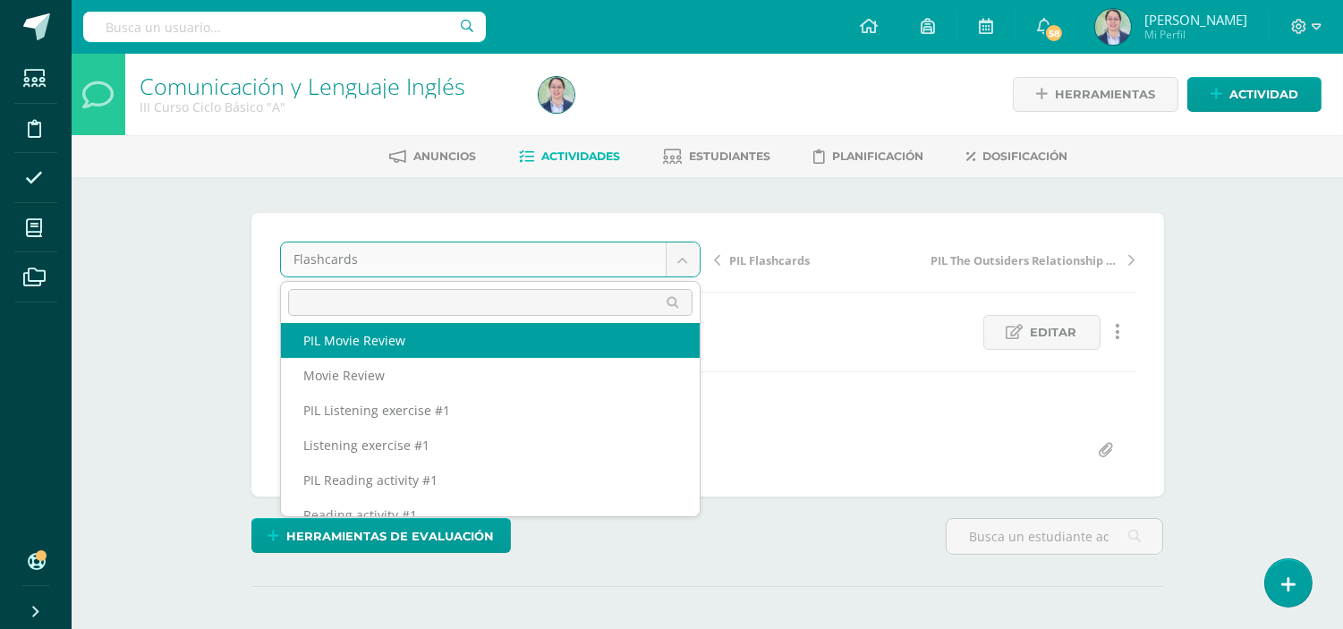
select select "/dashboard/teacher/grade-activity/262635/"
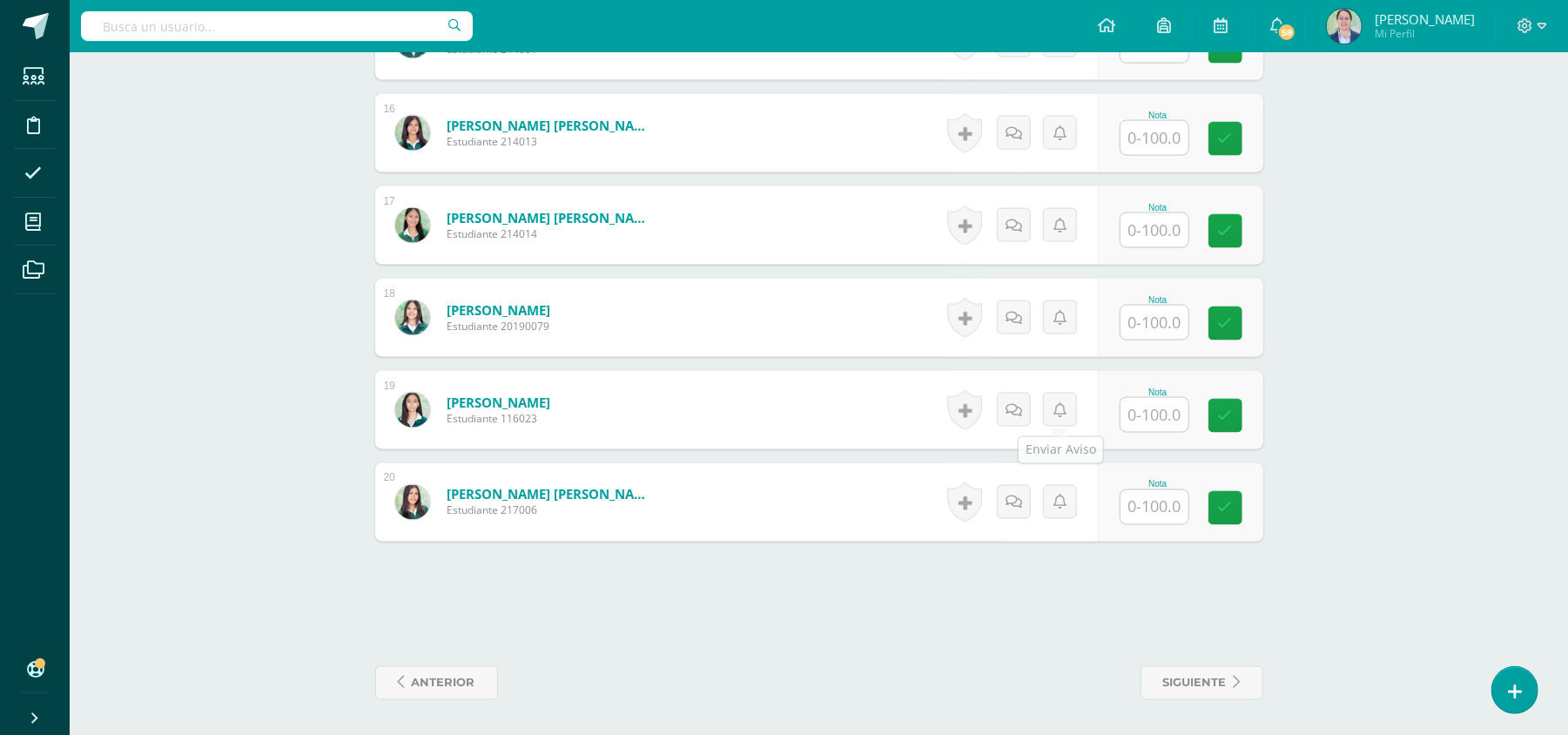
scroll to position [1914, 0]
click at [1153, 425] on input "text" at bounding box center [1154, 414] width 68 height 34
type input "97"
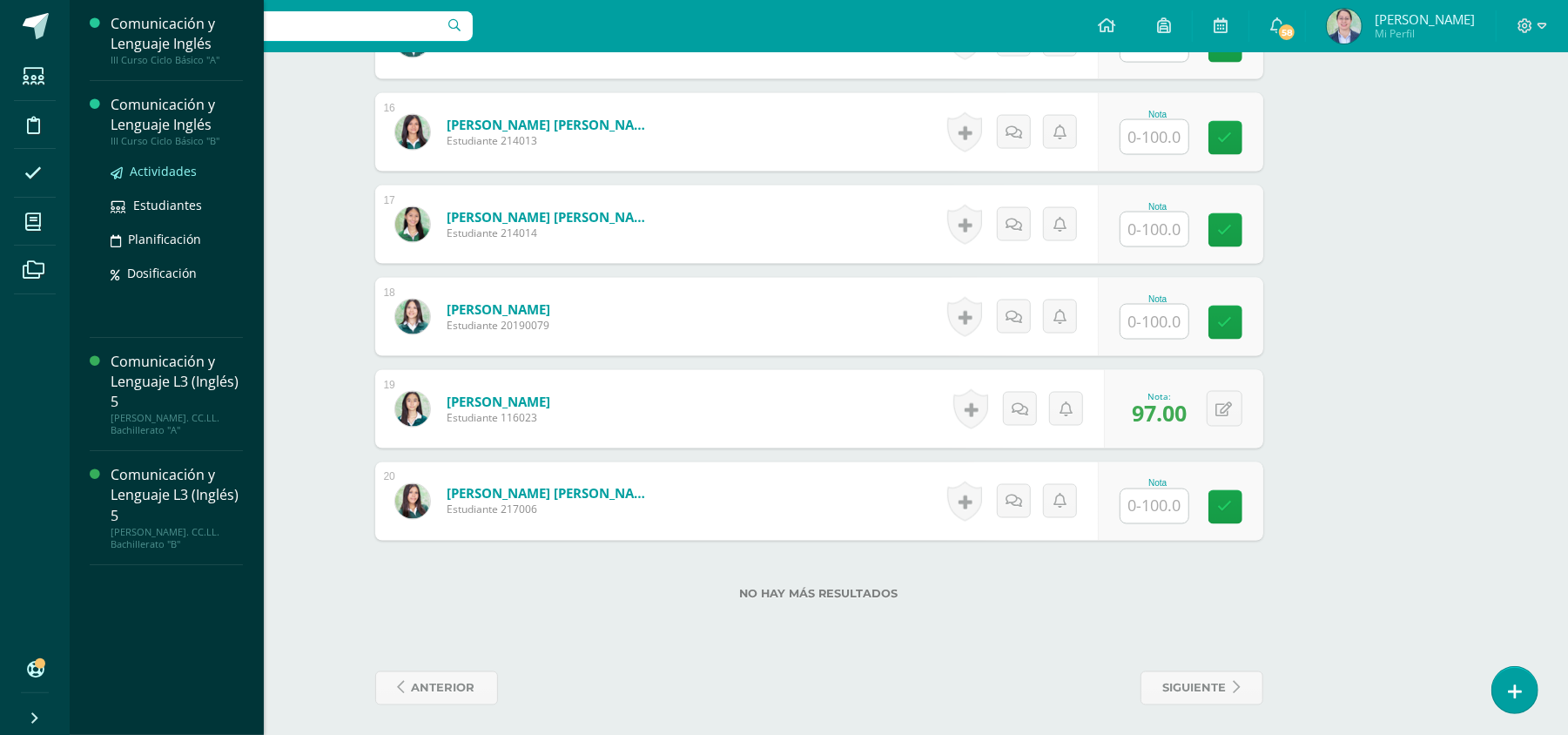
click at [175, 172] on span "Actividades" at bounding box center [163, 170] width 67 height 17
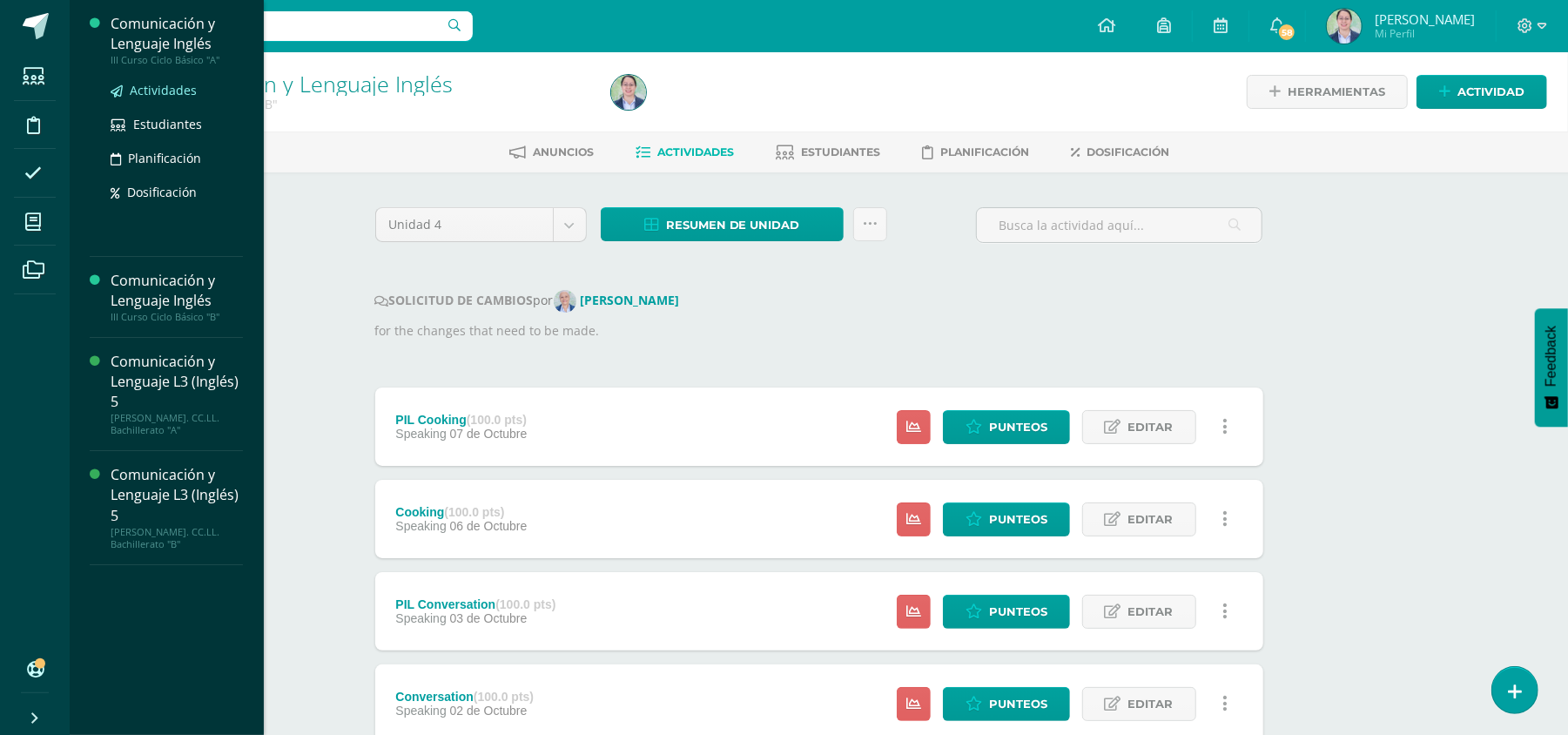
click at [178, 82] on span "Actividades" at bounding box center [163, 90] width 67 height 17
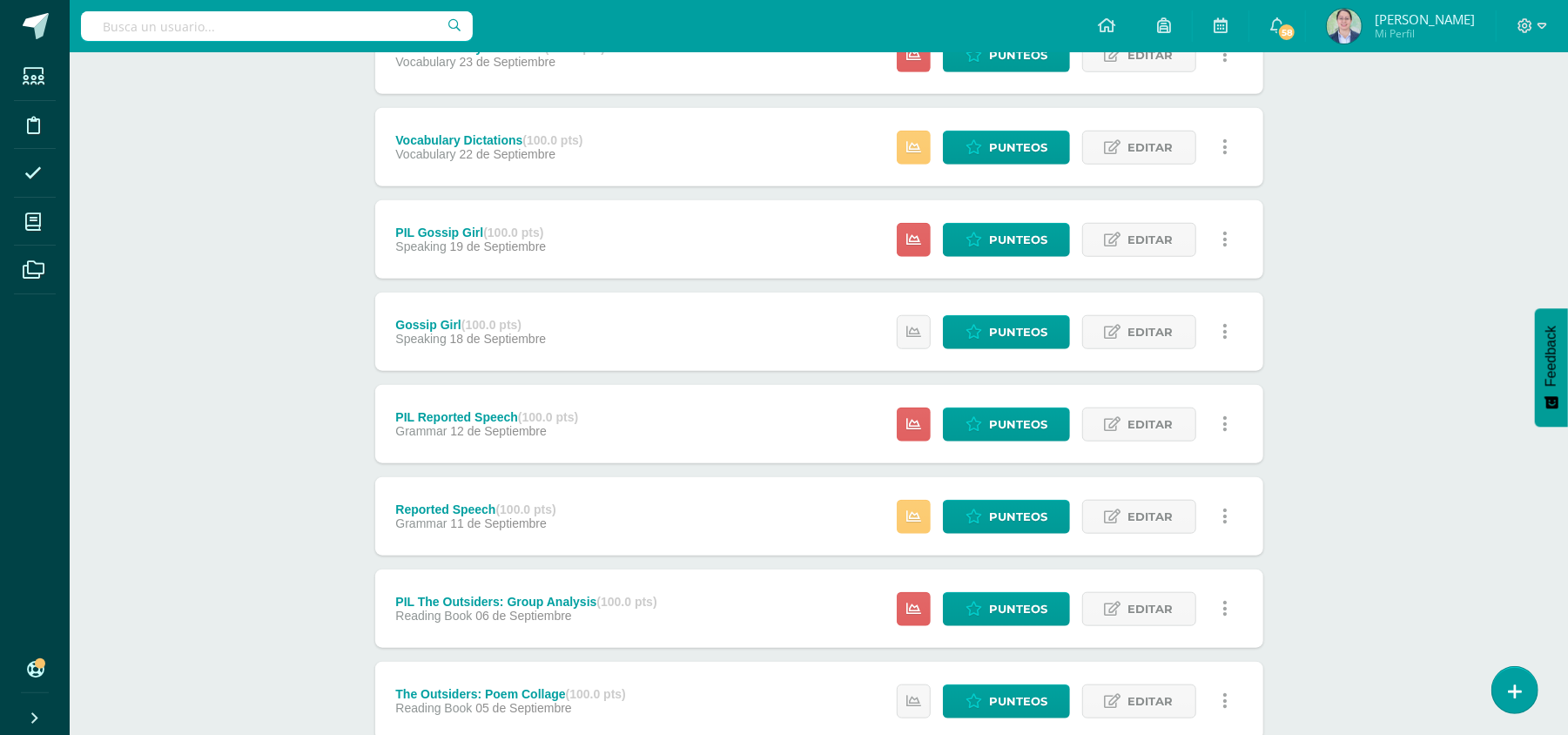
scroll to position [1134, 0]
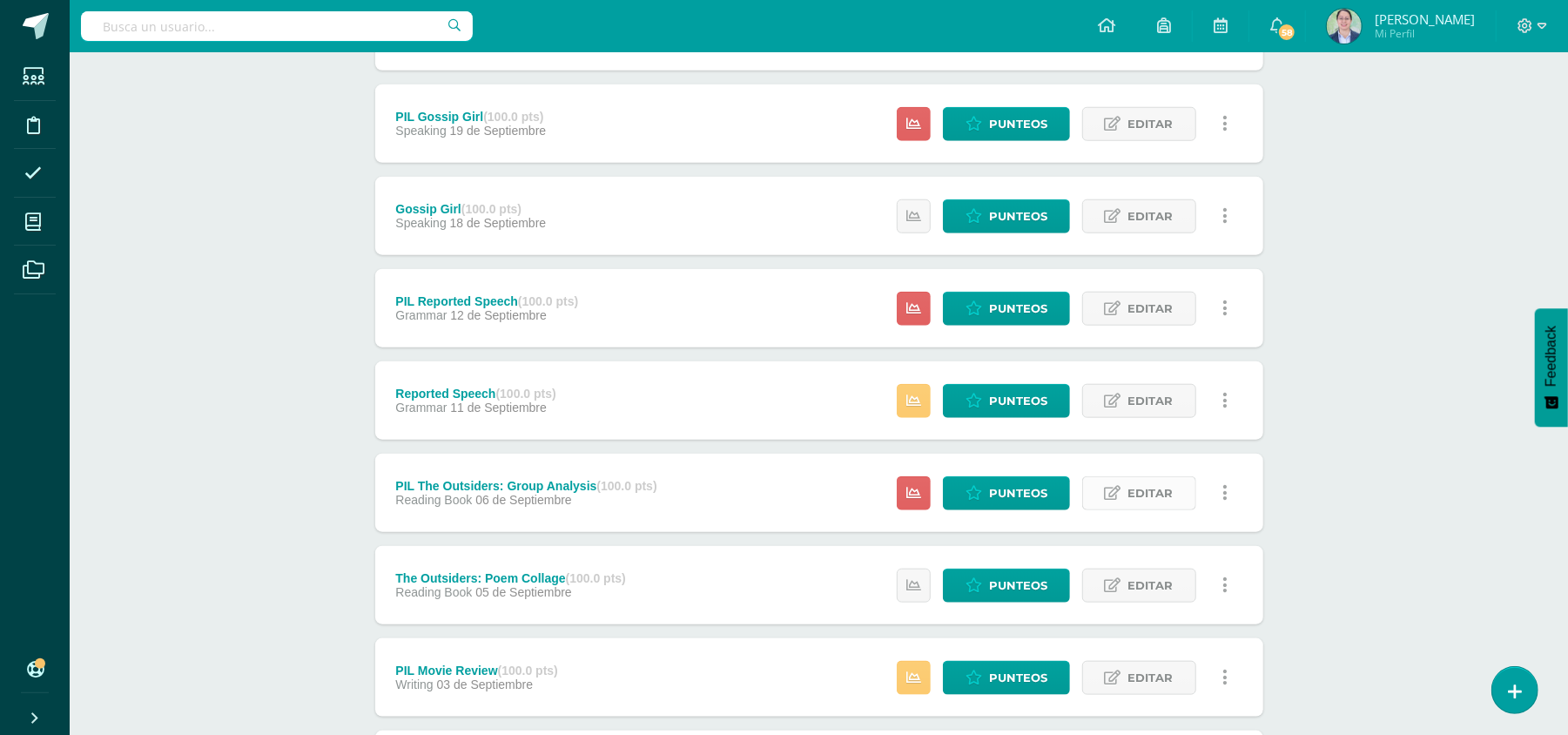
click at [1167, 492] on span "Editar" at bounding box center [1150, 493] width 46 height 32
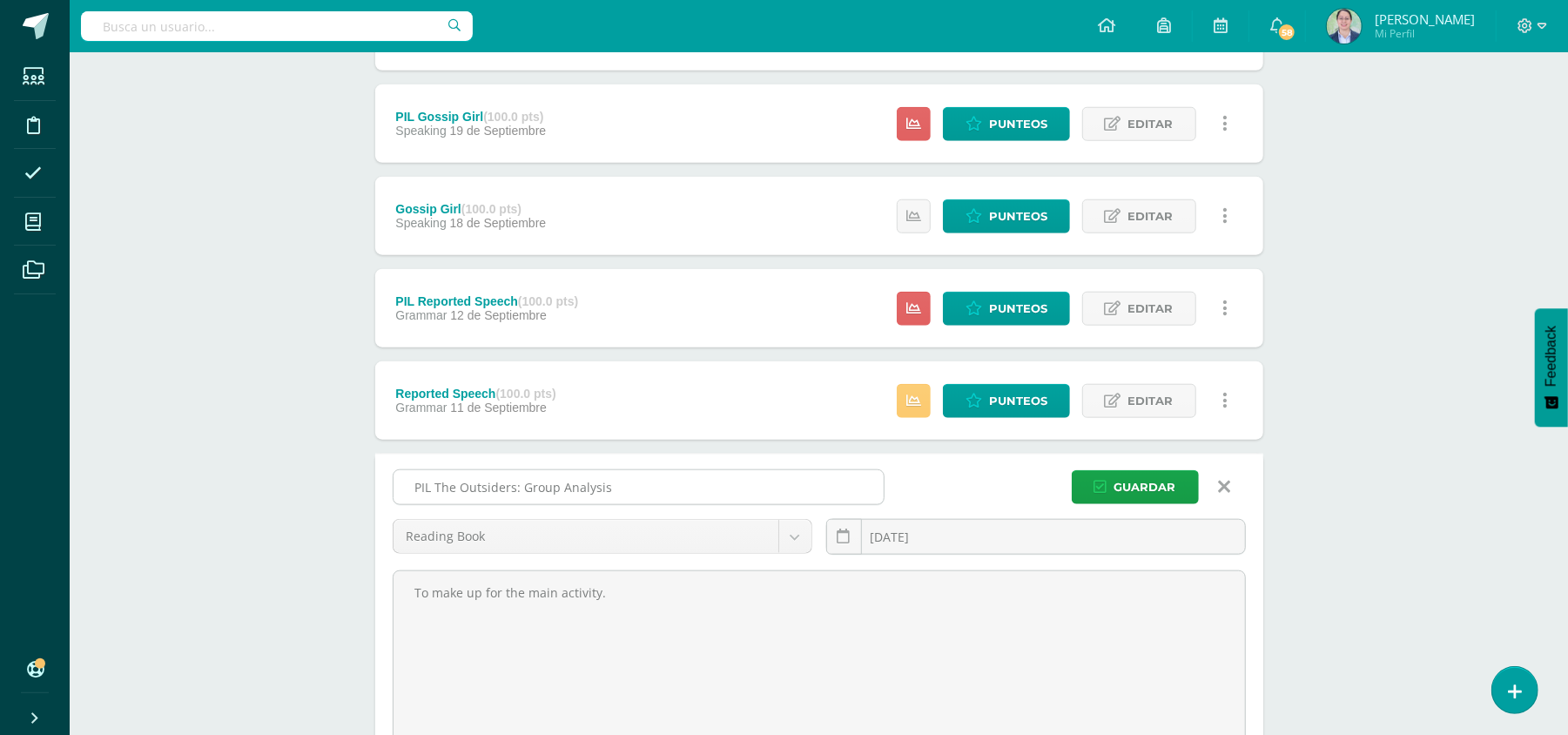
drag, startPoint x: 673, startPoint y: 488, endPoint x: 524, endPoint y: 490, distance: 149.0
click at [524, 490] on input "PIL The Outsiders: Group Analysis" at bounding box center [638, 487] width 491 height 34
type input "PIL The Outsiders: Poem Collage"
click at [1130, 474] on span "Guardar" at bounding box center [1146, 487] width 62 height 32
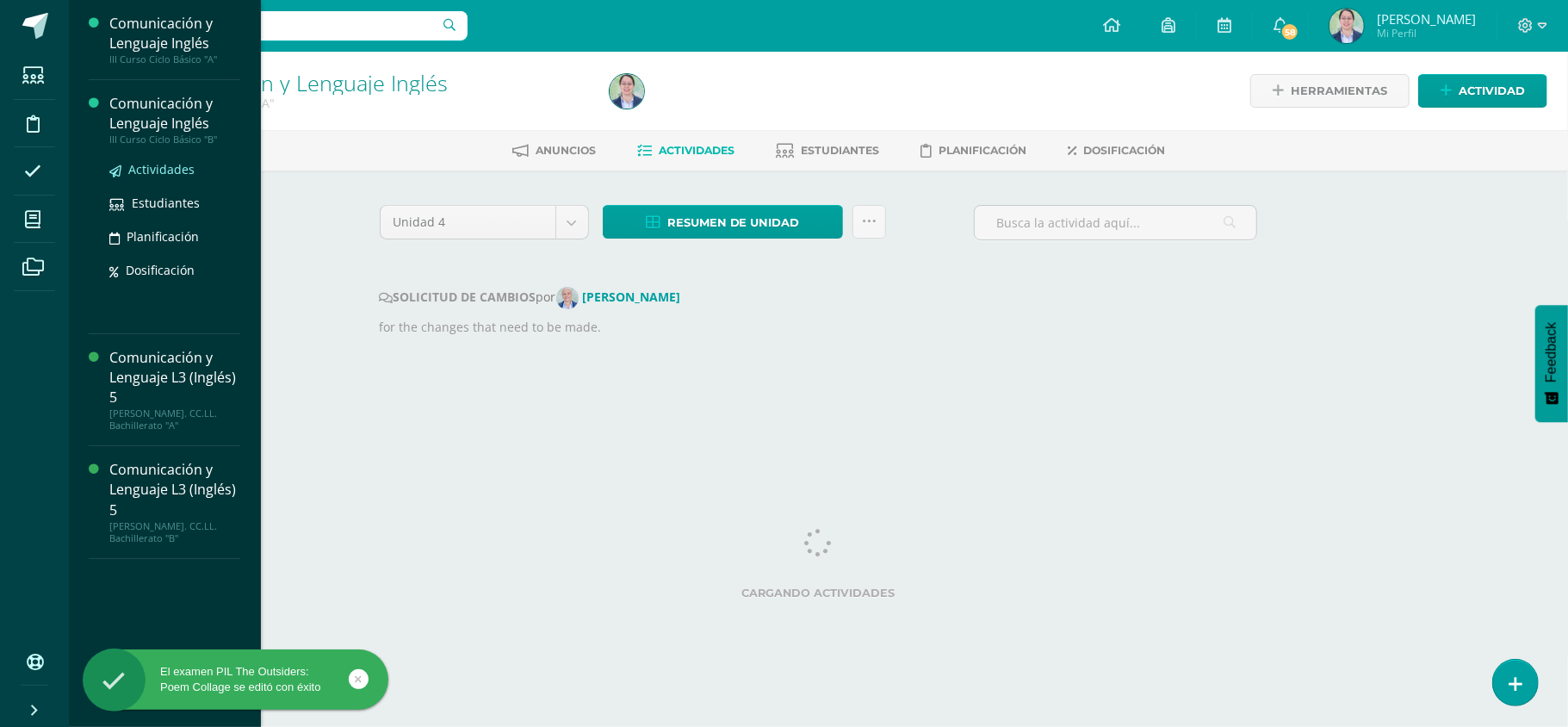
click at [167, 168] on span "Actividades" at bounding box center [161, 169] width 66 height 16
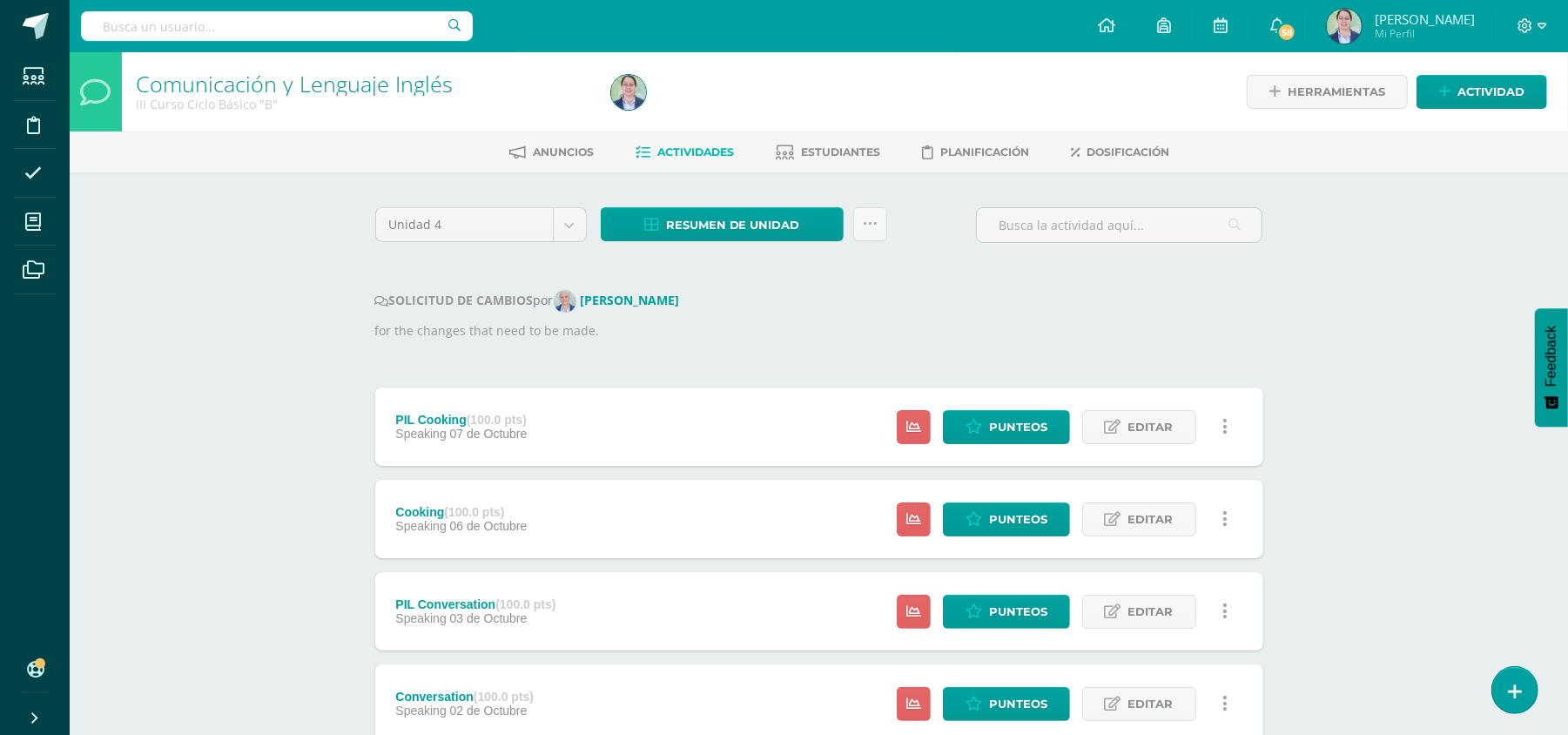
click at [1227, 423] on link at bounding box center [1225, 426] width 34 height 34
click at [1168, 540] on link "Eliminar" at bounding box center [1192, 536] width 178 height 27
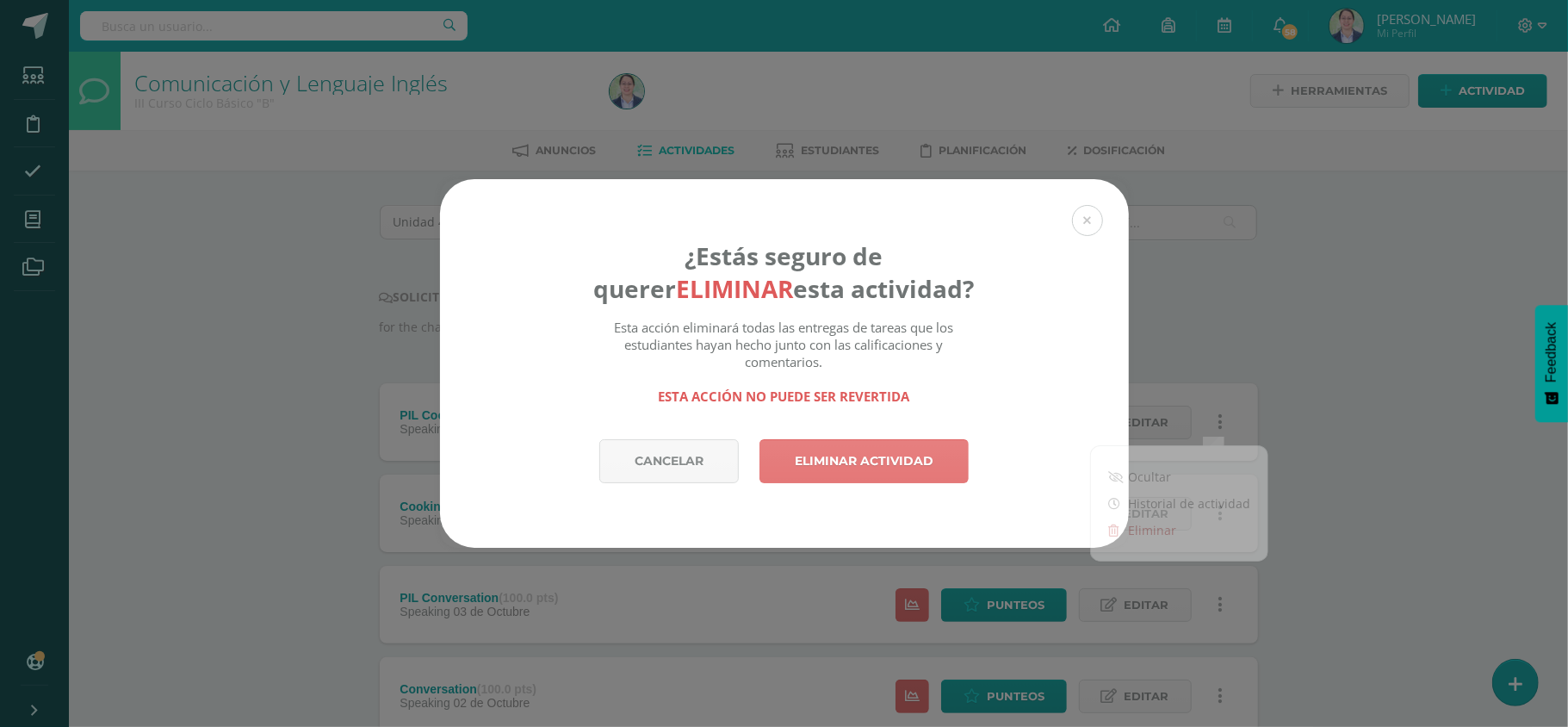
click at [911, 455] on link "Eliminar actividad" at bounding box center [863, 461] width 209 height 44
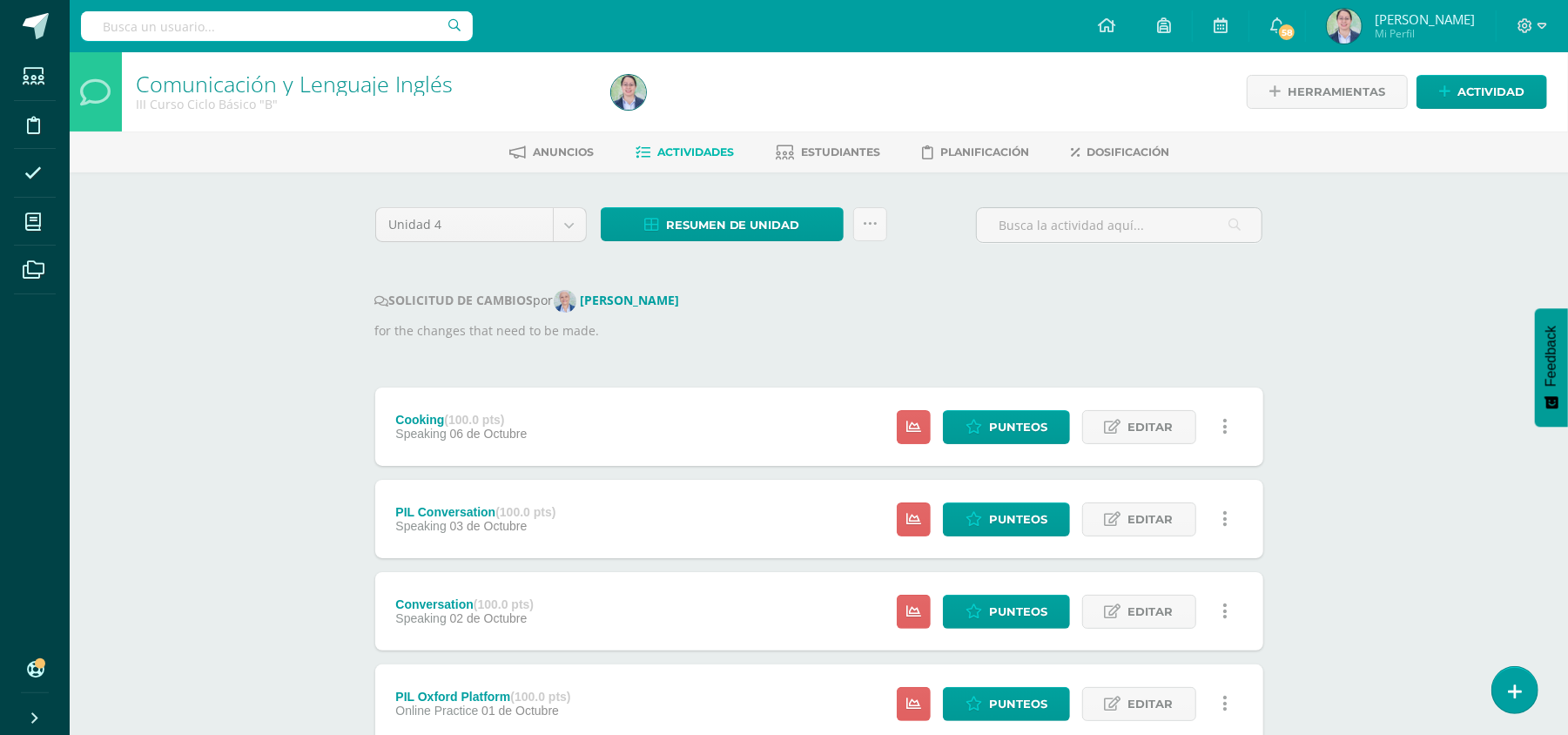
click at [1229, 425] on link at bounding box center [1225, 426] width 34 height 34
click at [1150, 537] on link "Eliminar" at bounding box center [1192, 536] width 178 height 27
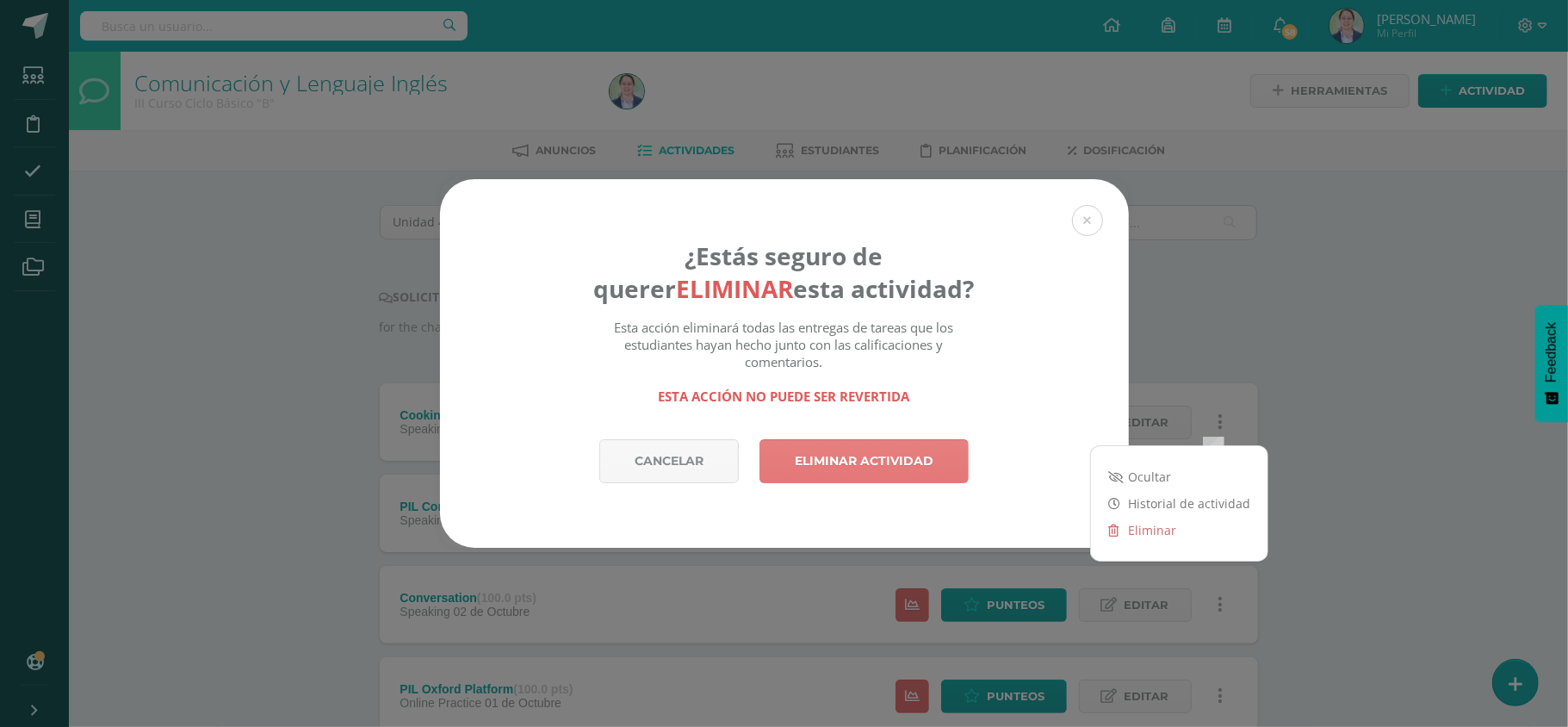
click at [880, 469] on link "Eliminar actividad" at bounding box center [863, 461] width 209 height 44
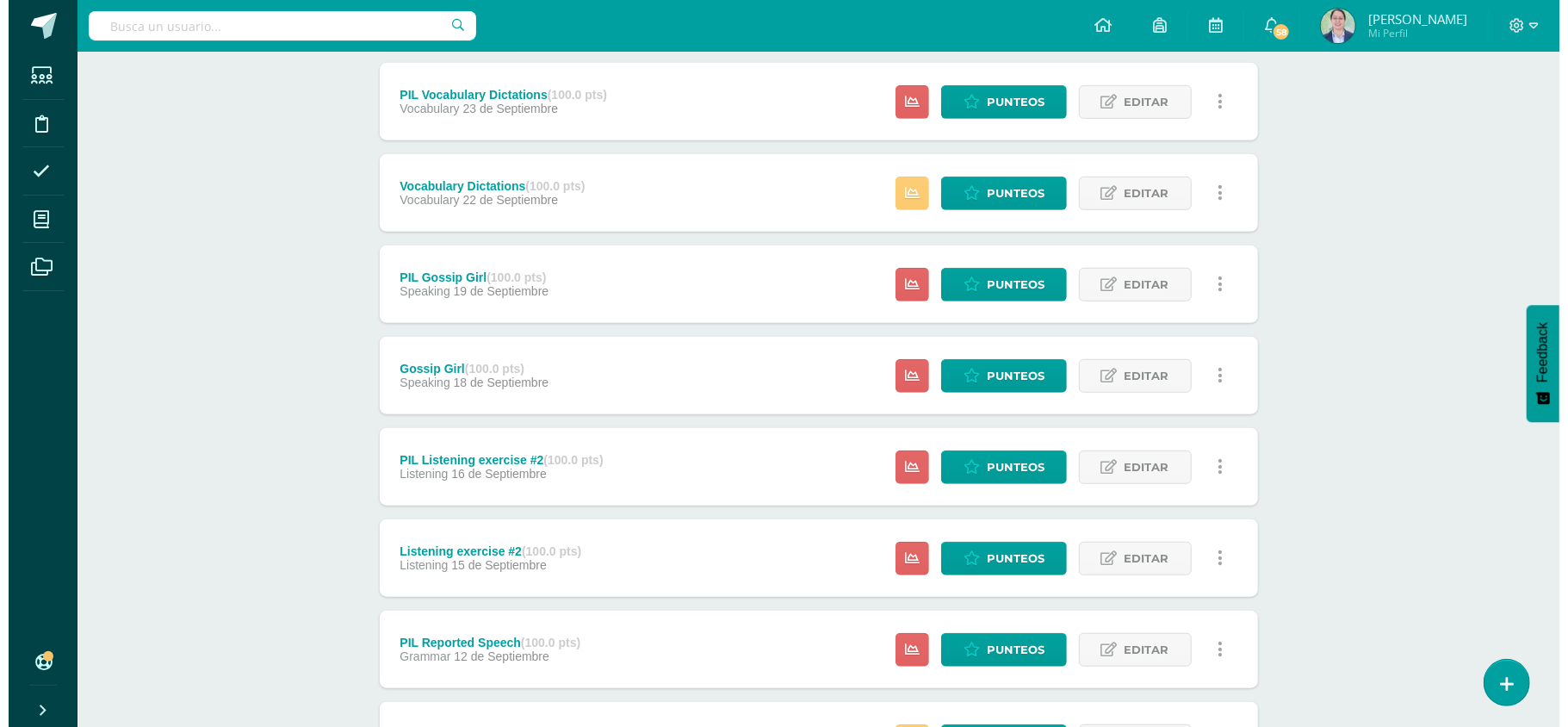
scroll to position [893, 0]
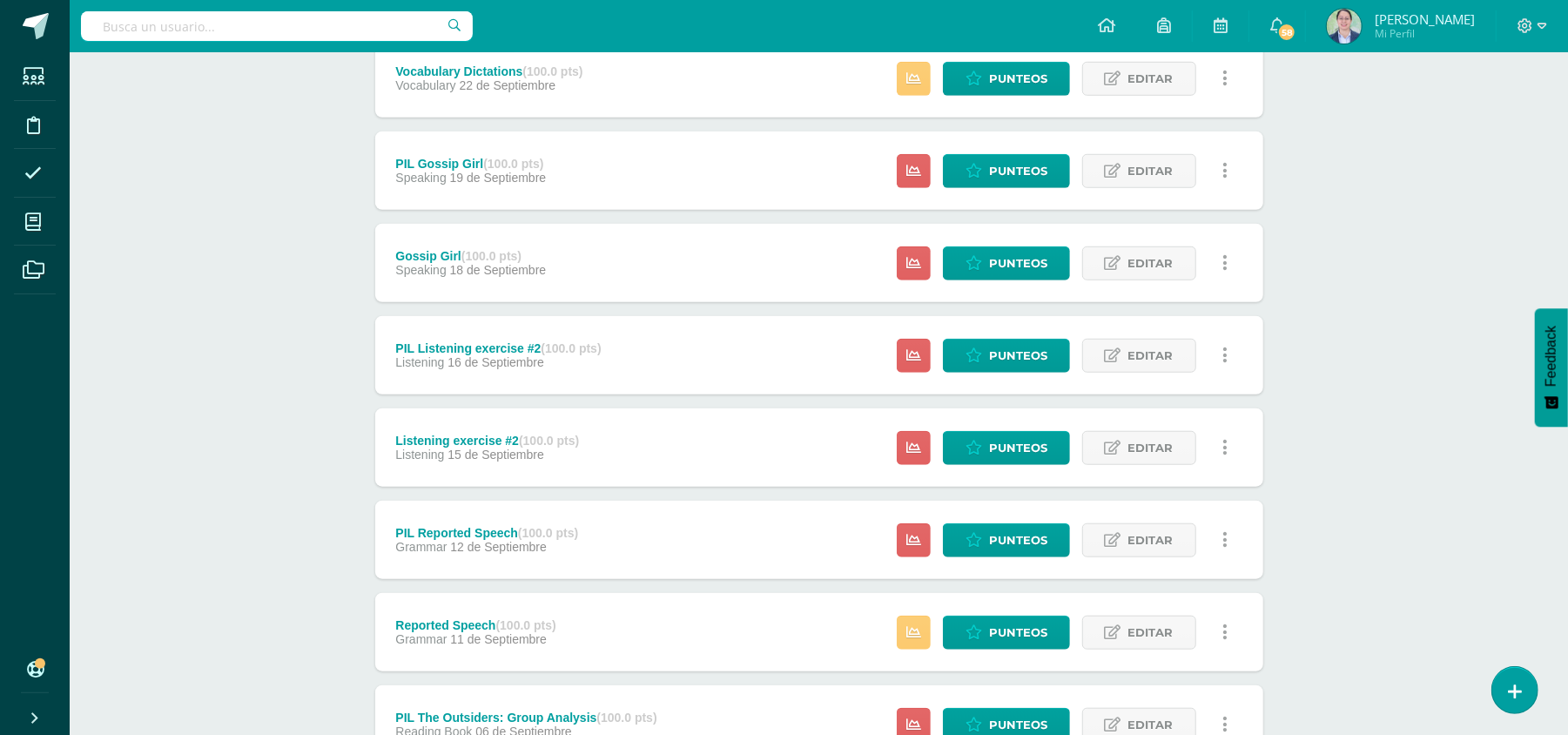
click at [1223, 350] on icon at bounding box center [1224, 355] width 5 height 19
click at [1171, 470] on link "Eliminar" at bounding box center [1192, 464] width 178 height 27
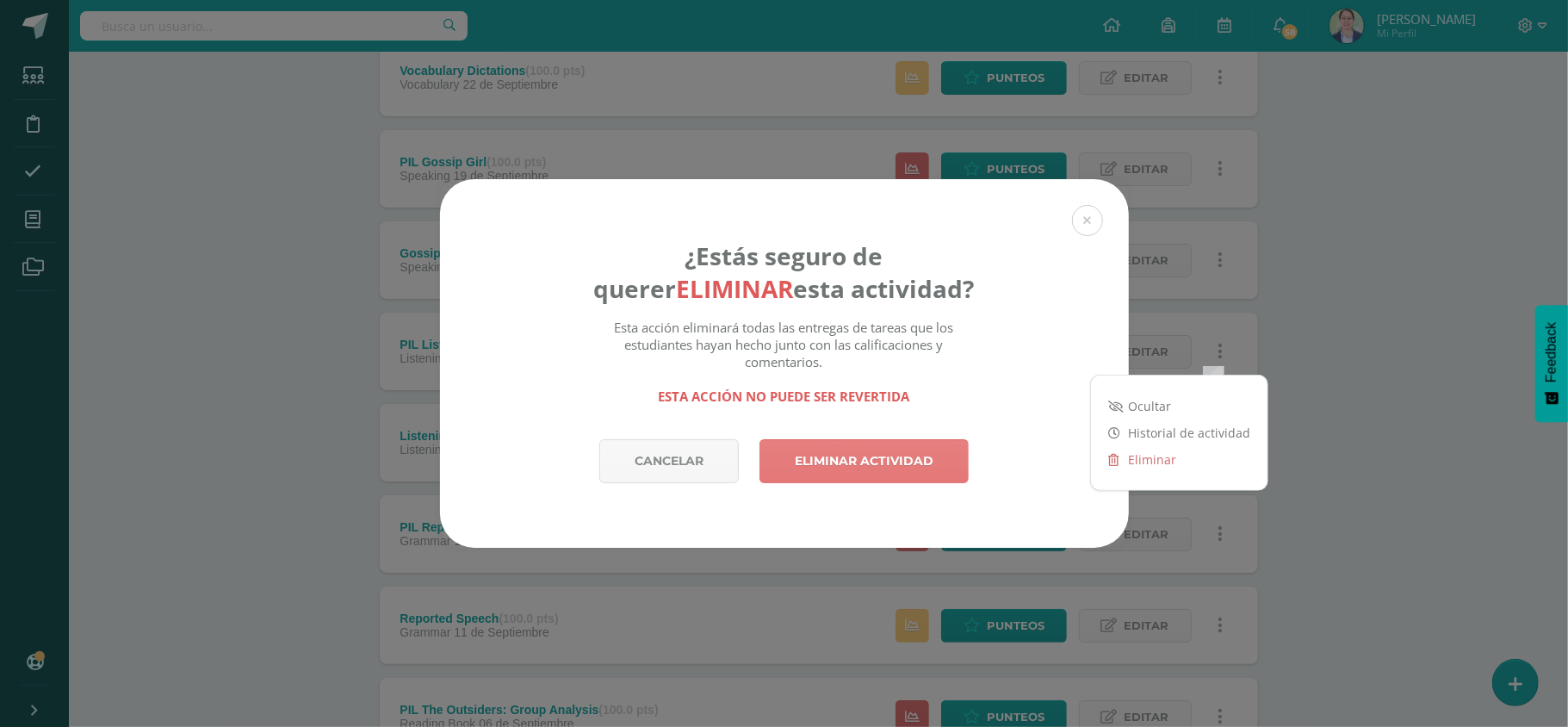
click at [907, 446] on link "Eliminar actividad" at bounding box center [863, 461] width 209 height 44
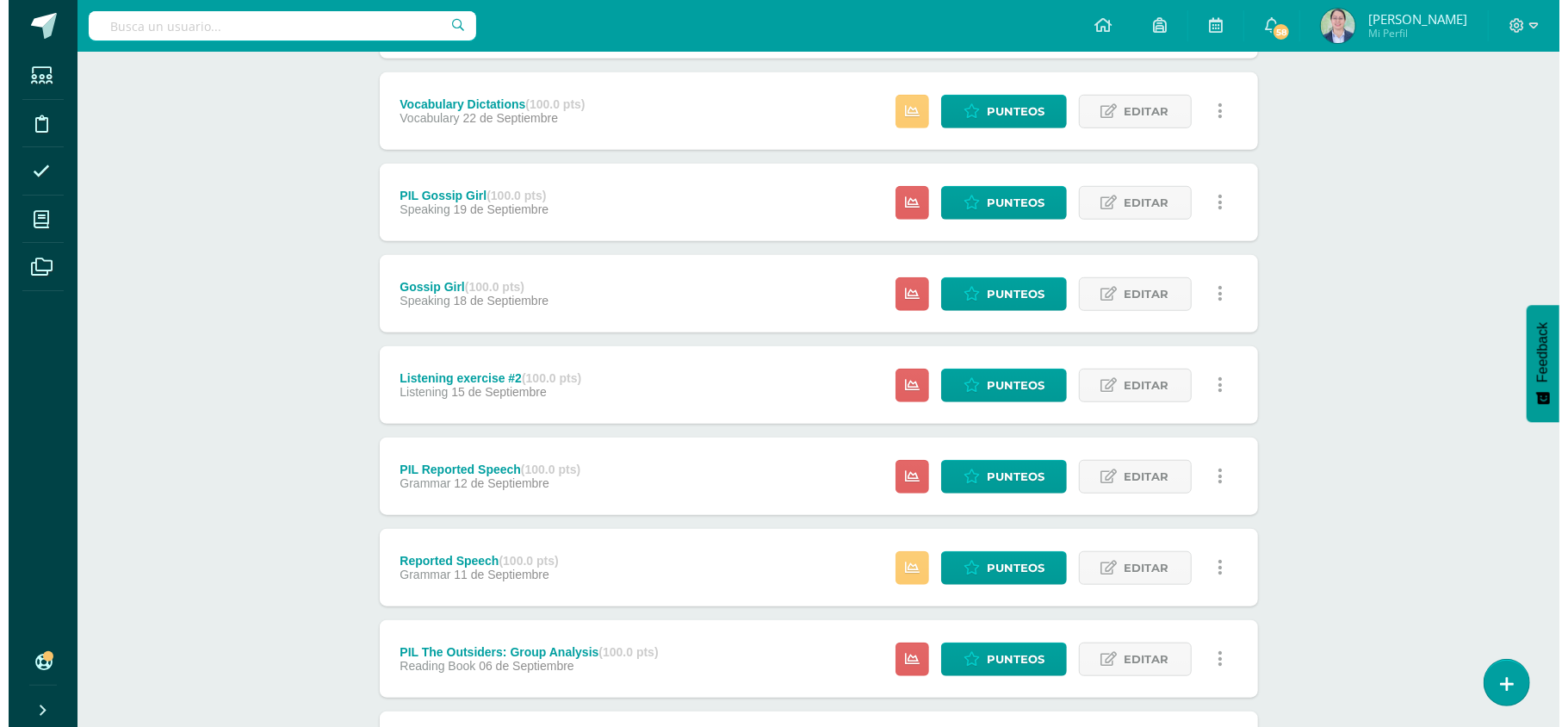
scroll to position [893, 0]
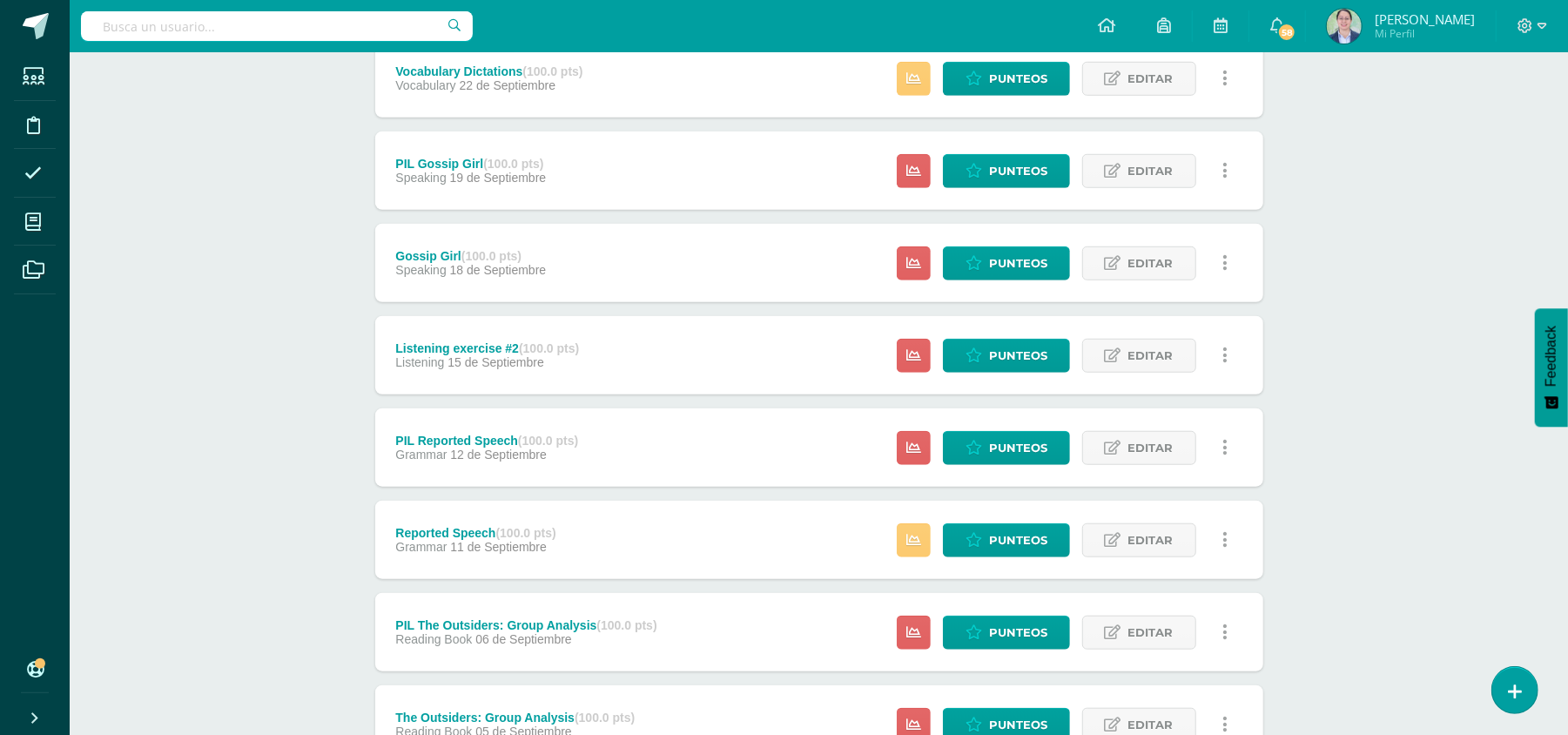
click at [1227, 351] on link at bounding box center [1225, 355] width 34 height 34
click at [1144, 463] on link "Eliminar" at bounding box center [1192, 464] width 178 height 27
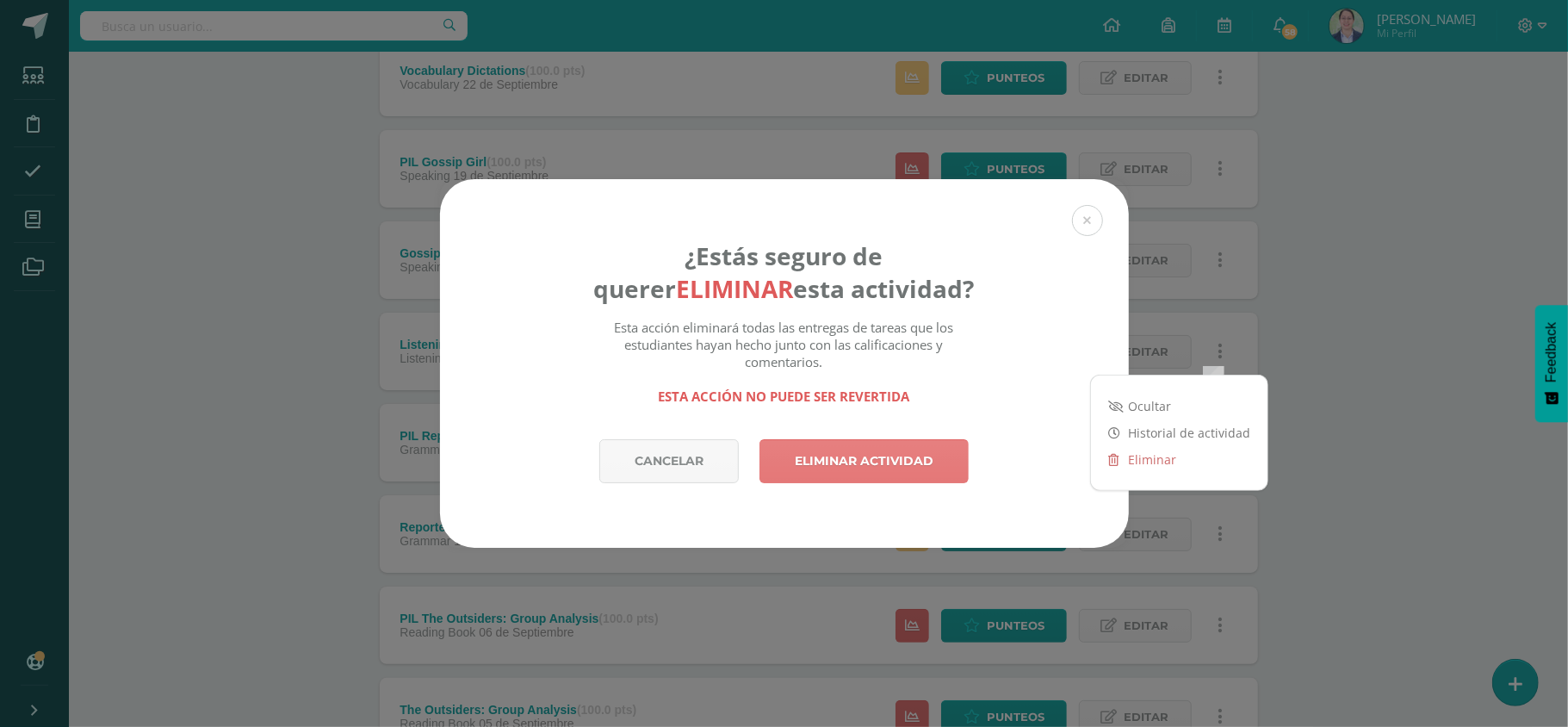
click at [924, 455] on link "Eliminar actividad" at bounding box center [863, 461] width 209 height 44
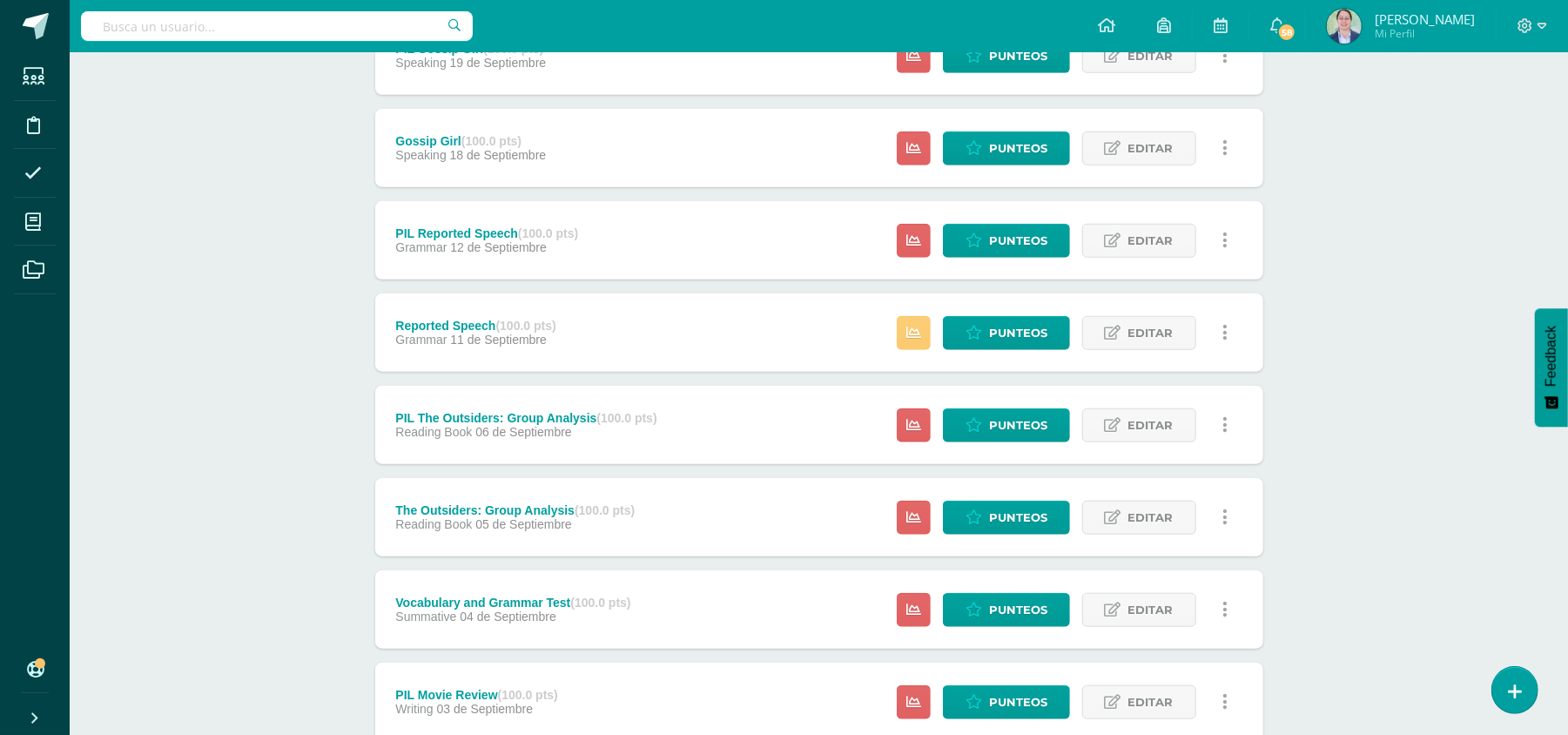
scroll to position [1018, 0]
click at [1158, 423] on span "Editar" at bounding box center [1150, 424] width 46 height 32
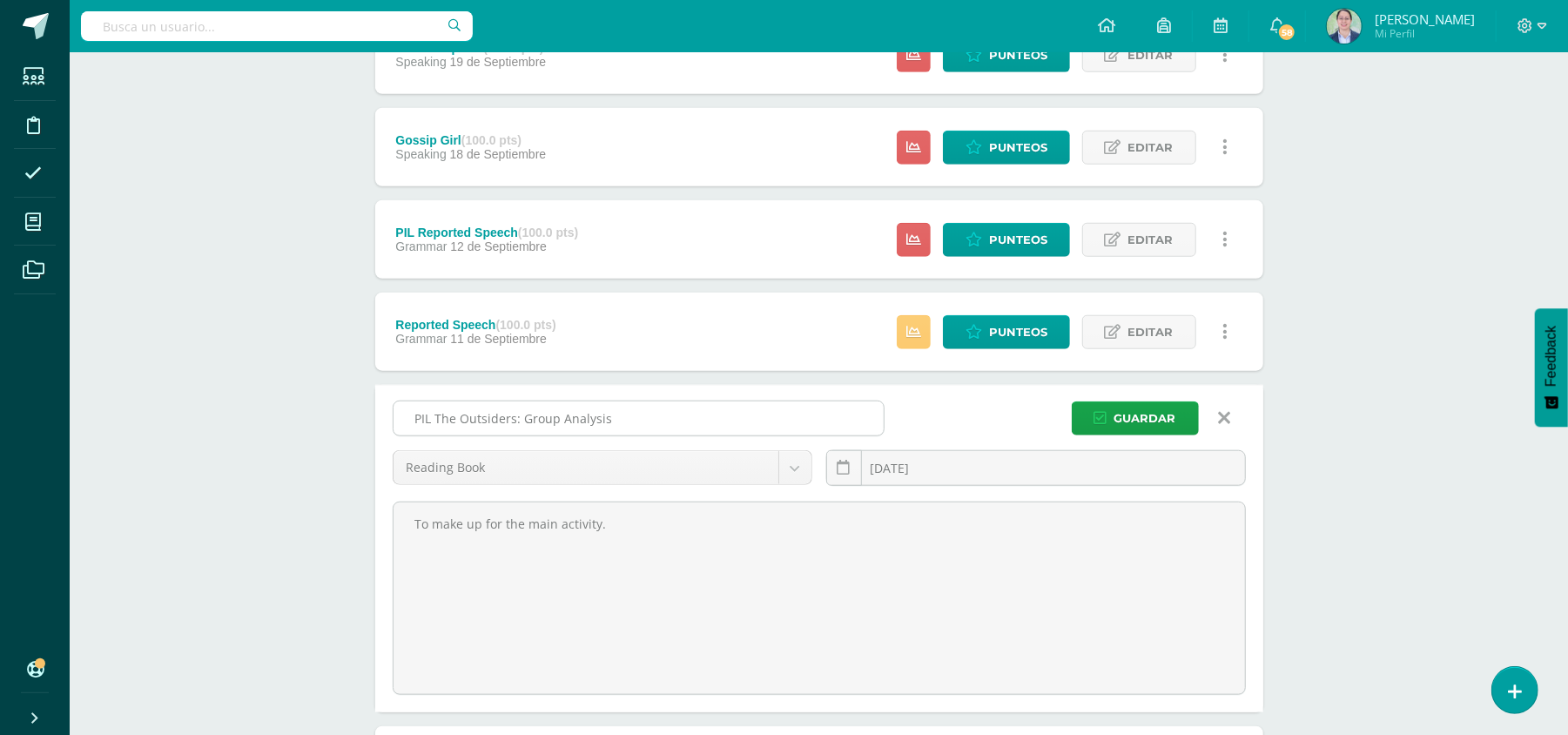
drag, startPoint x: 651, startPoint y: 423, endPoint x: 525, endPoint y: 423, distance: 126.0
click at [525, 423] on input "PIL The Outsiders: Group Analysis" at bounding box center [638, 418] width 491 height 34
type input "PIL The Outsiders: Poem Collage"
click at [1134, 413] on span "Guardar" at bounding box center [1146, 418] width 62 height 32
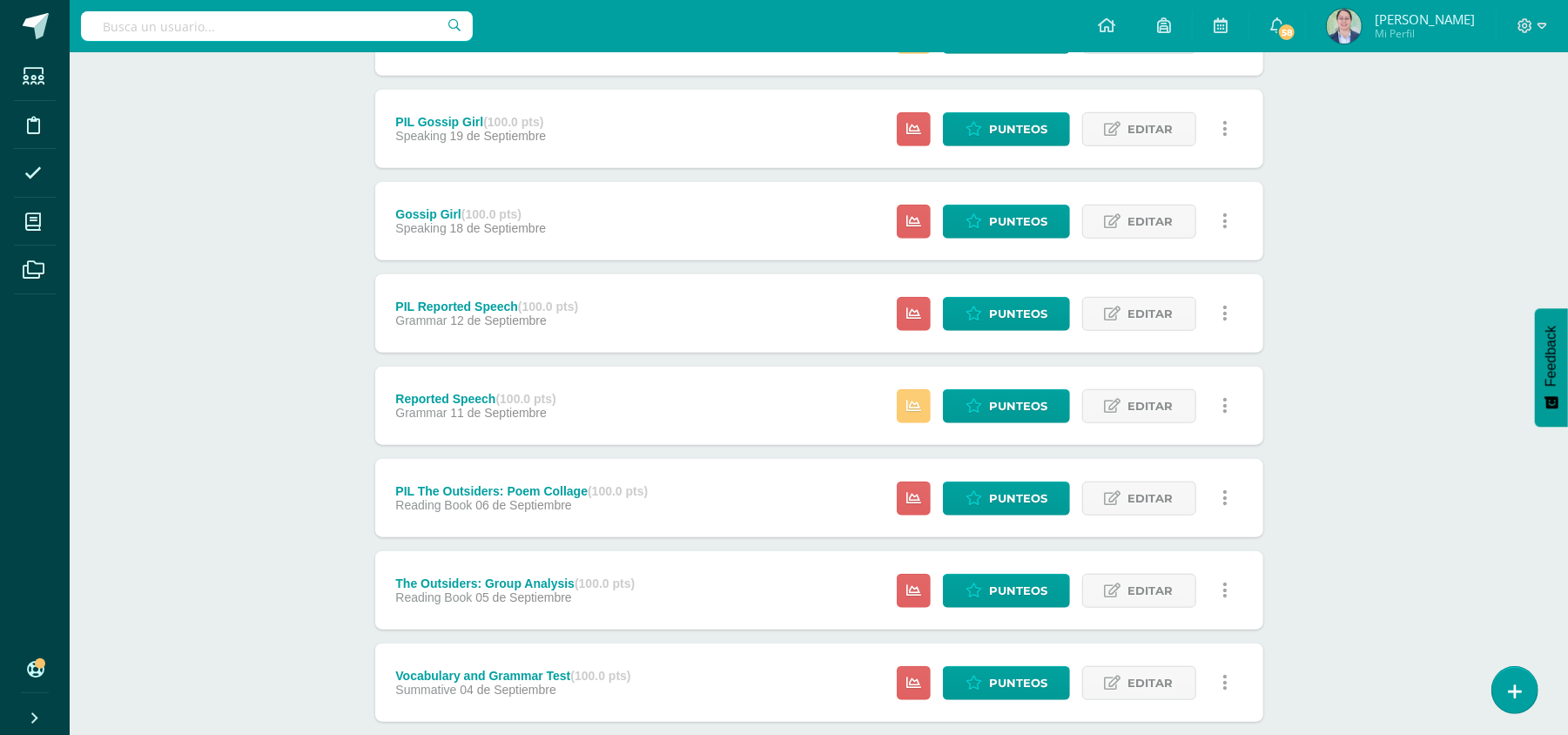
scroll to position [1018, 0]
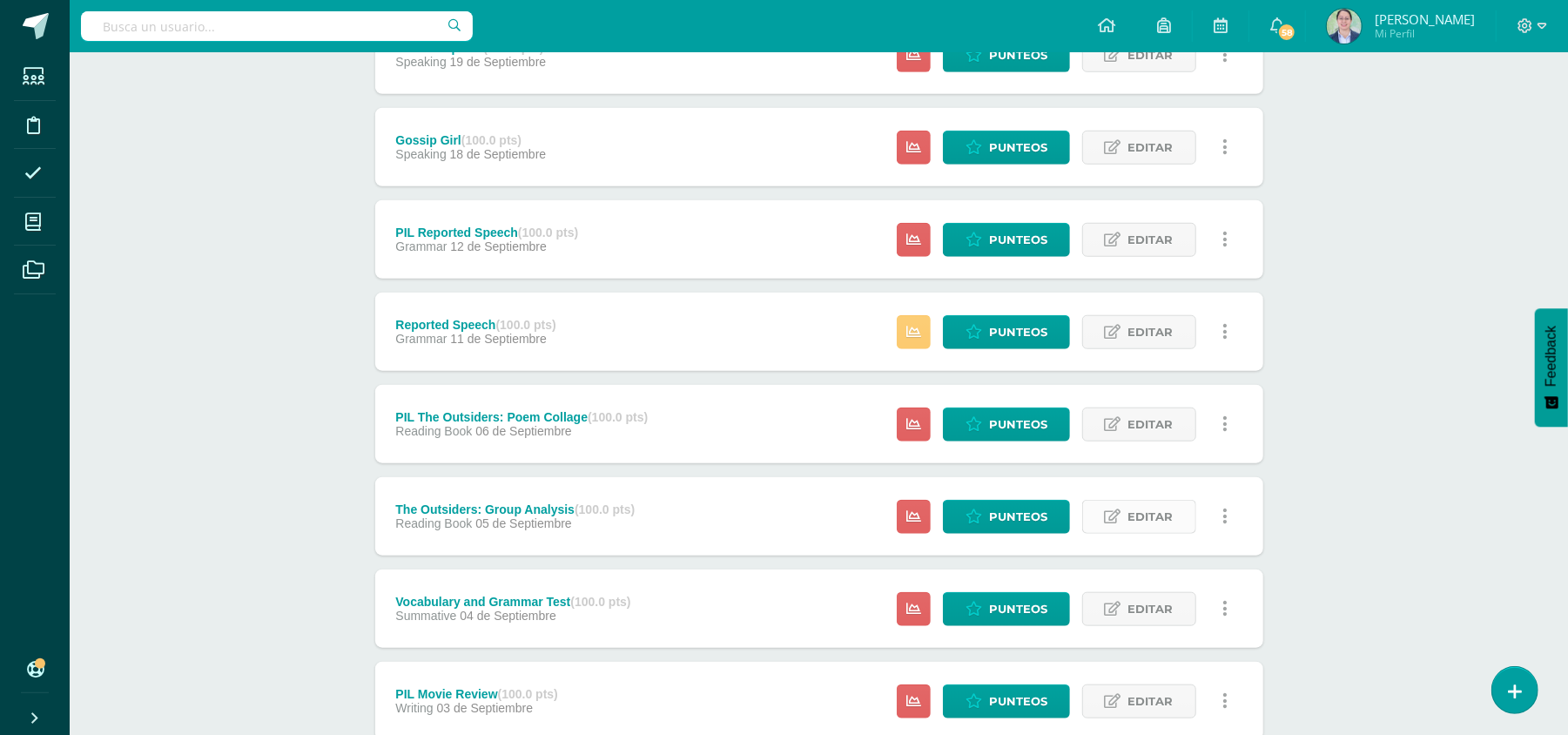
click at [1109, 521] on icon at bounding box center [1112, 516] width 17 height 15
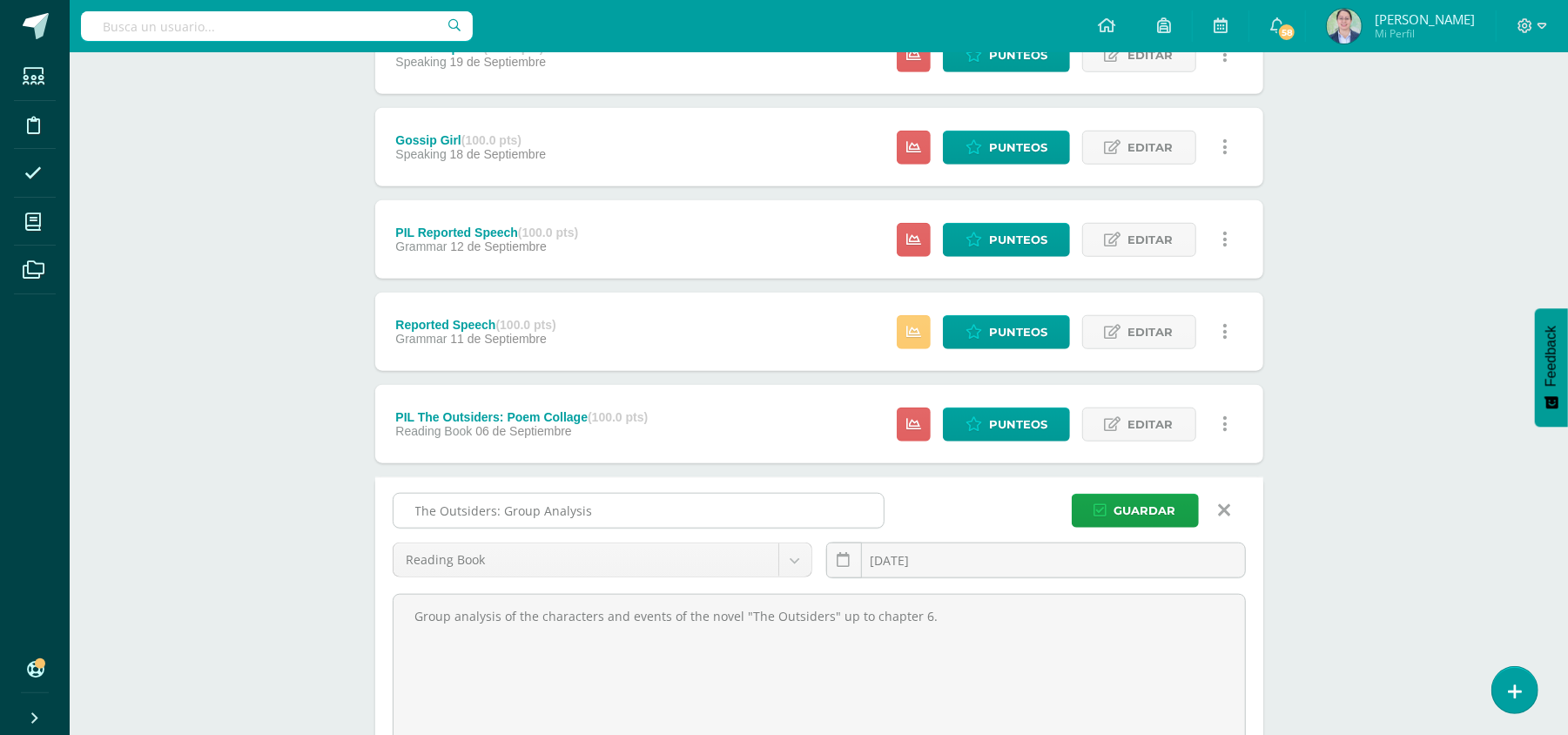
drag, startPoint x: 598, startPoint y: 499, endPoint x: 501, endPoint y: 510, distance: 97.6
click at [501, 510] on input "The Outsiders: Group Analysis" at bounding box center [638, 510] width 491 height 34
type input "The Outsiders: Poem Collage"
drag, startPoint x: 1170, startPoint y: 507, endPoint x: 1218, endPoint y: 502, distance: 48.3
click at [1171, 507] on span "Guardar" at bounding box center [1146, 510] width 62 height 32
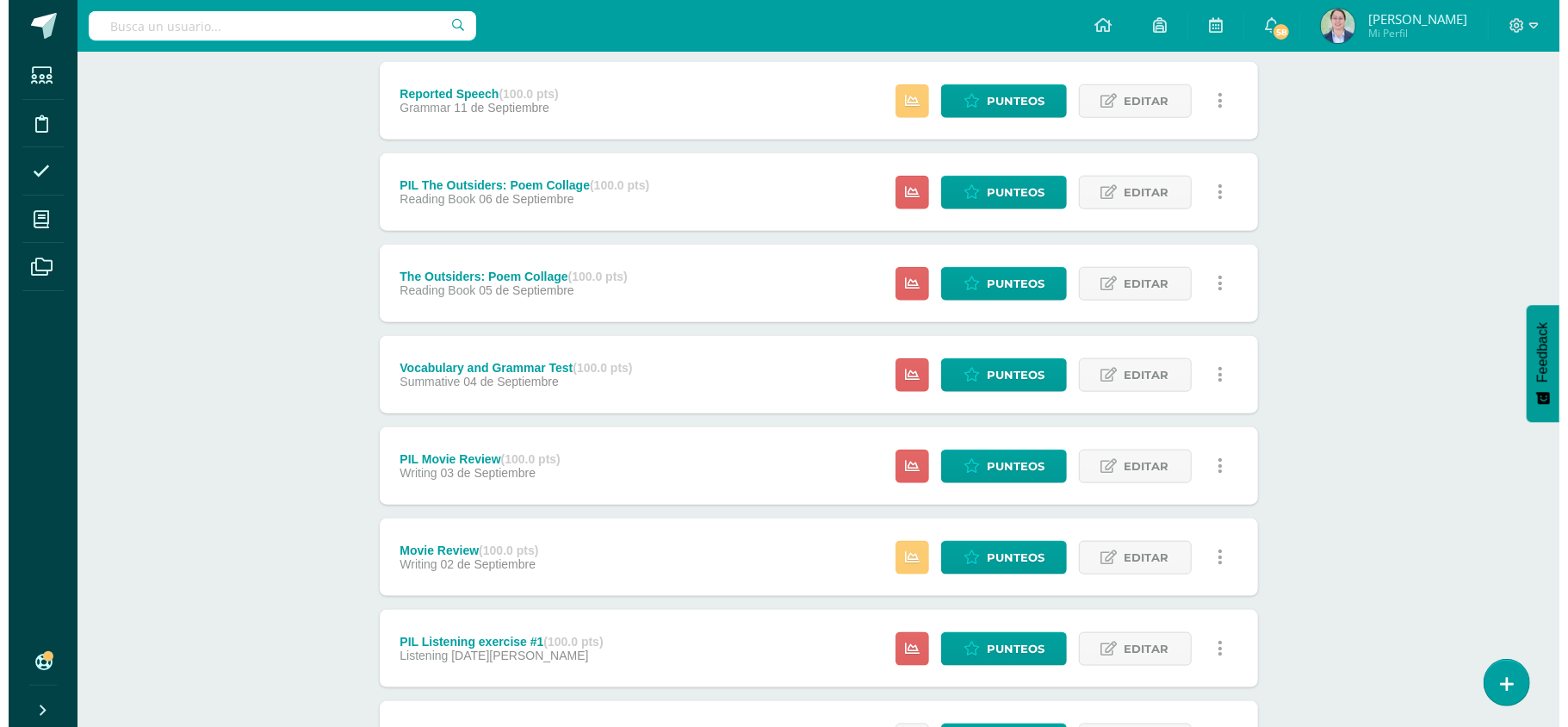
scroll to position [1237, 0]
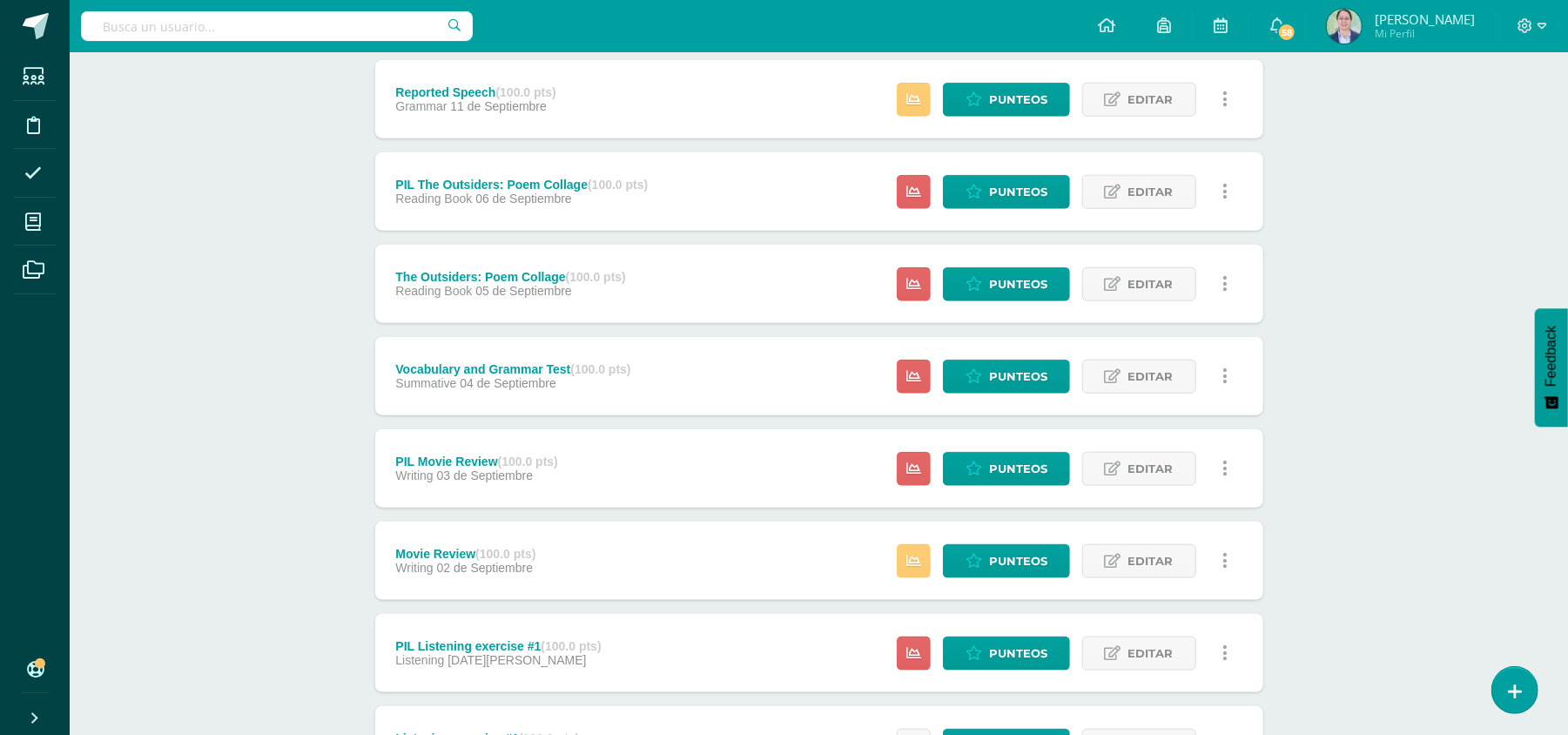
click at [1227, 376] on link at bounding box center [1225, 376] width 34 height 34
click at [1207, 488] on link "Eliminar" at bounding box center [1192, 486] width 178 height 27
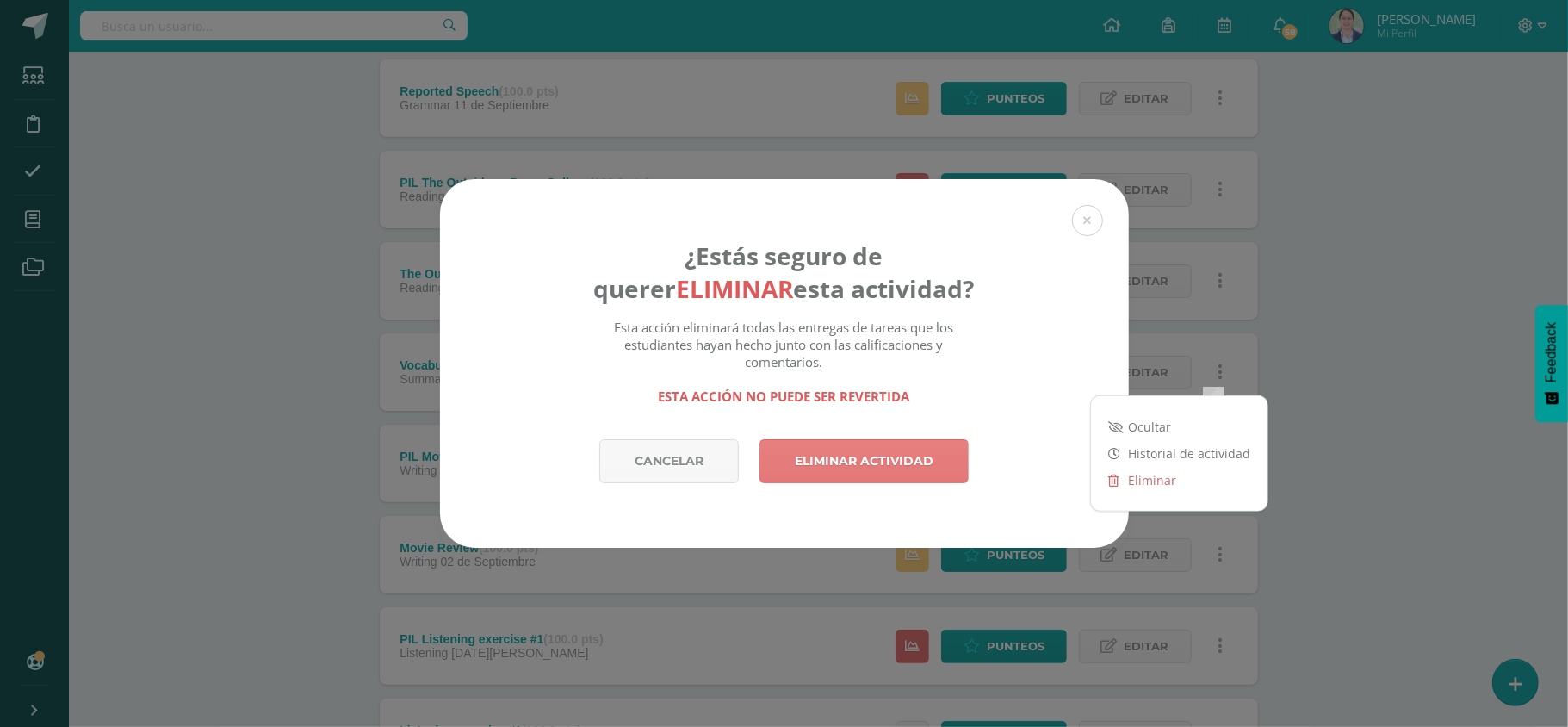
click at [894, 477] on link "Eliminar actividad" at bounding box center [863, 461] width 209 height 44
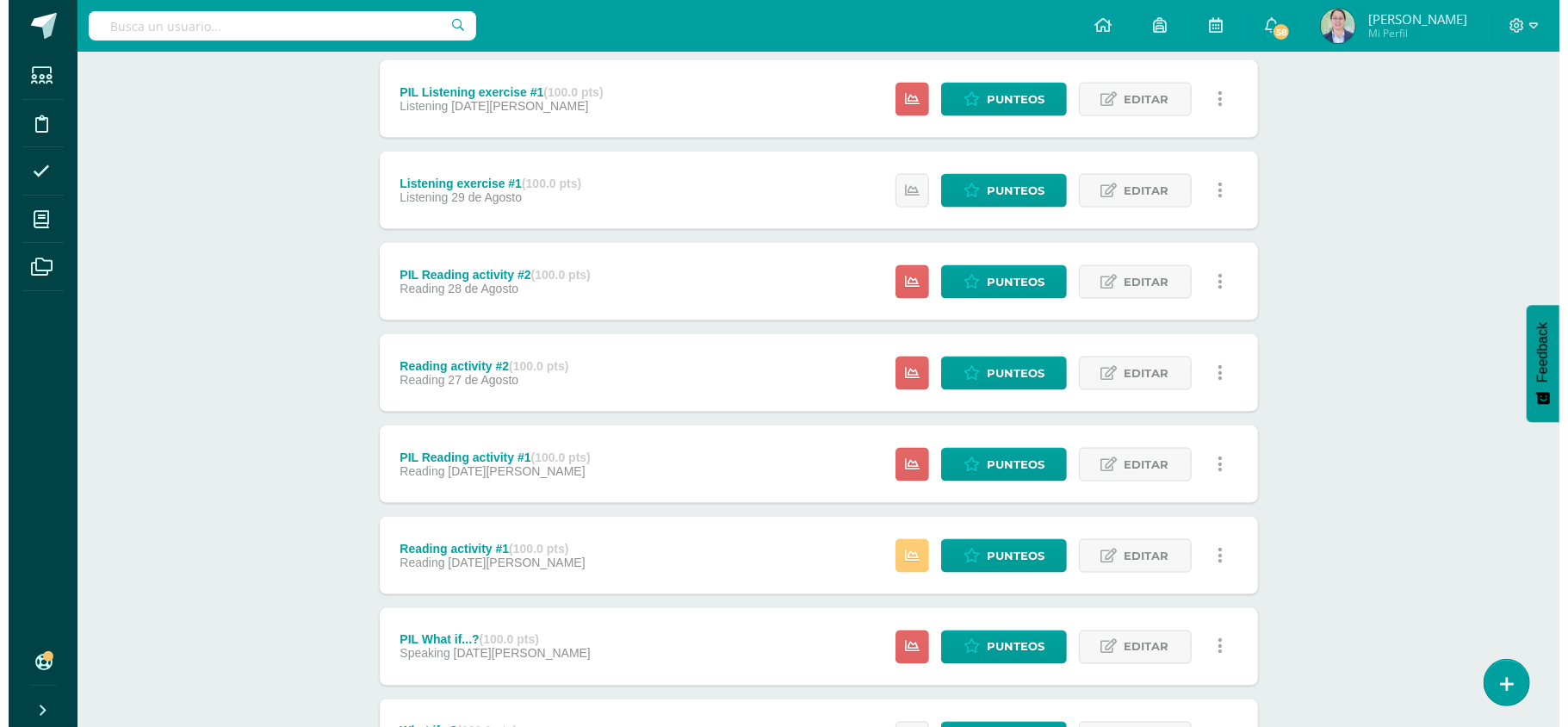
scroll to position [1690, 0]
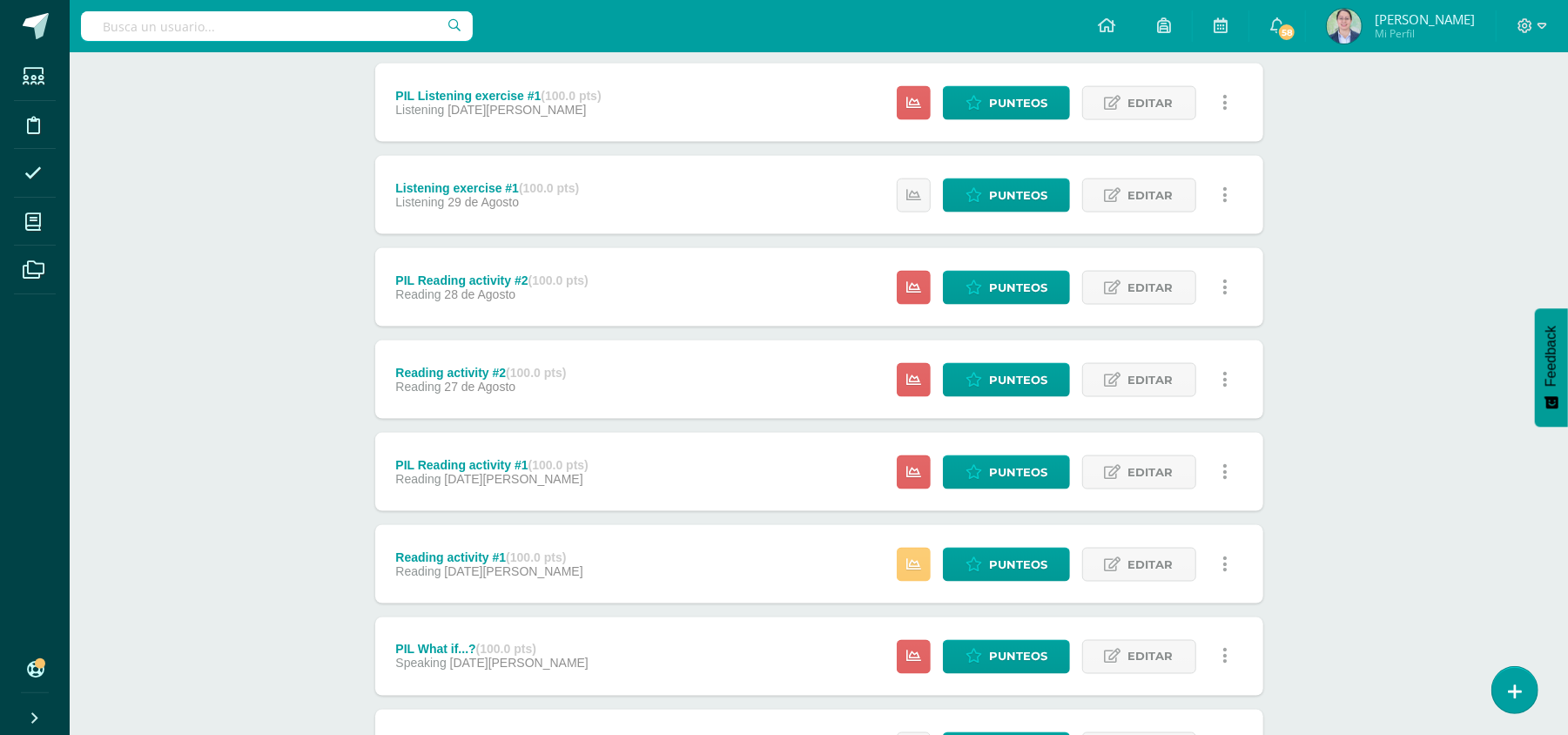
click at [1226, 286] on icon at bounding box center [1224, 287] width 5 height 19
click at [1202, 388] on link "Eliminar" at bounding box center [1192, 397] width 178 height 27
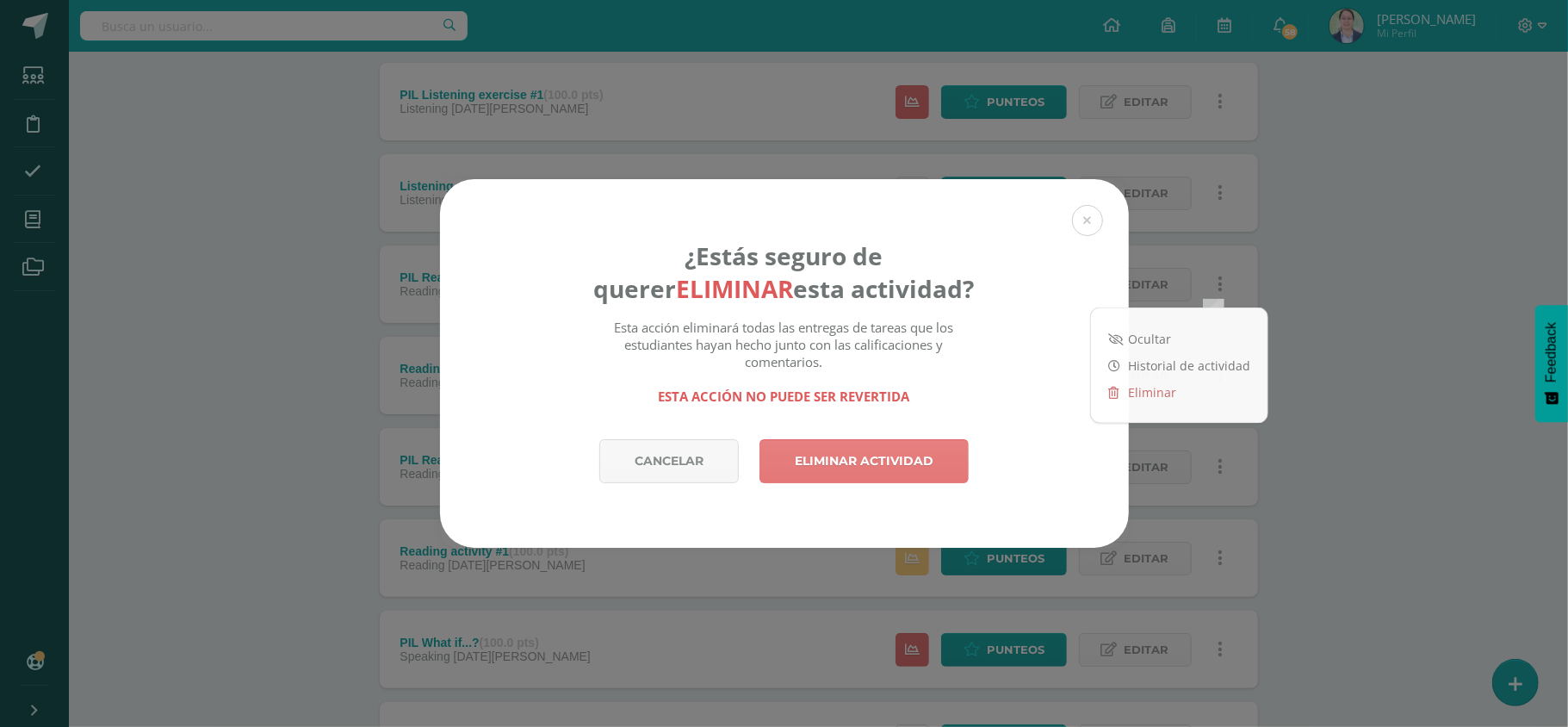
click at [918, 459] on link "Eliminar actividad" at bounding box center [863, 461] width 209 height 44
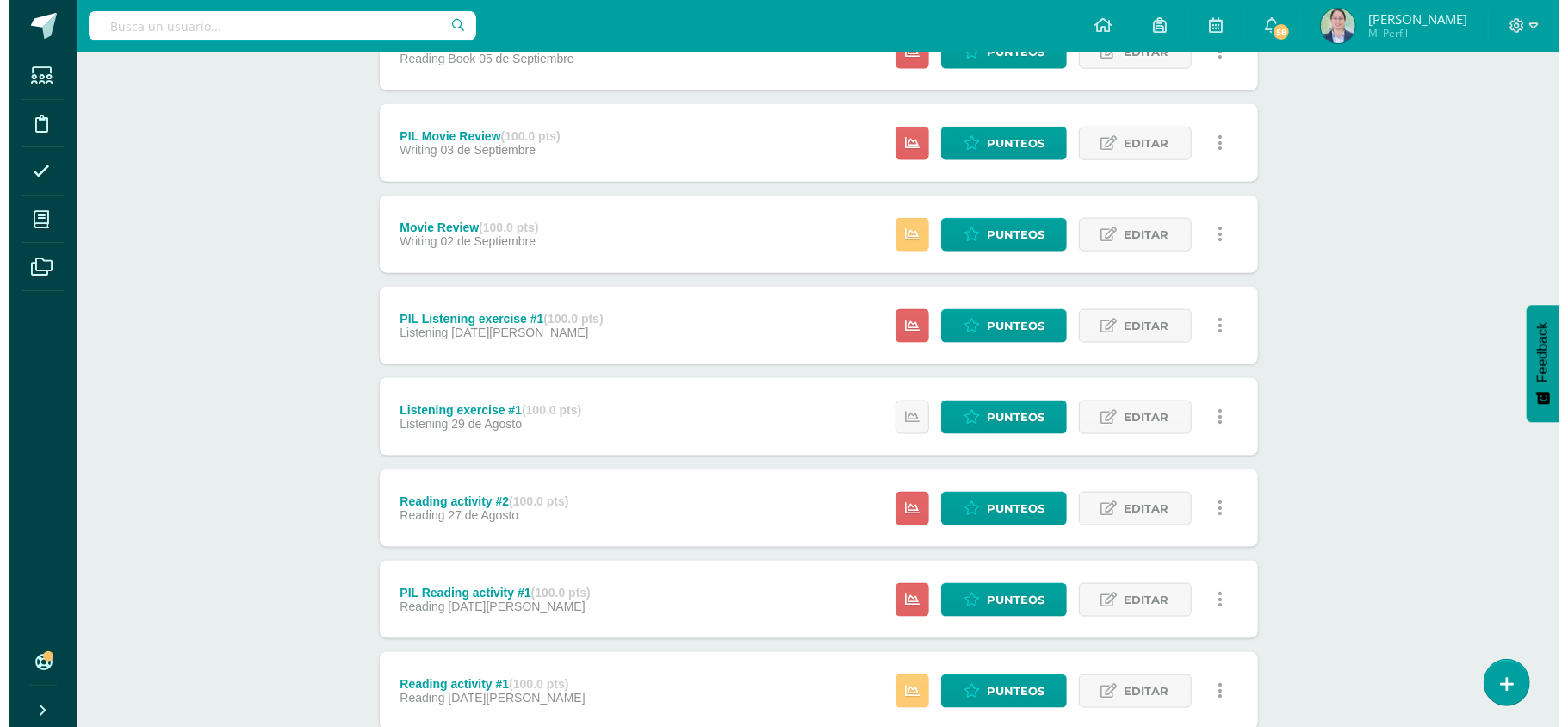
scroll to position [1582, 0]
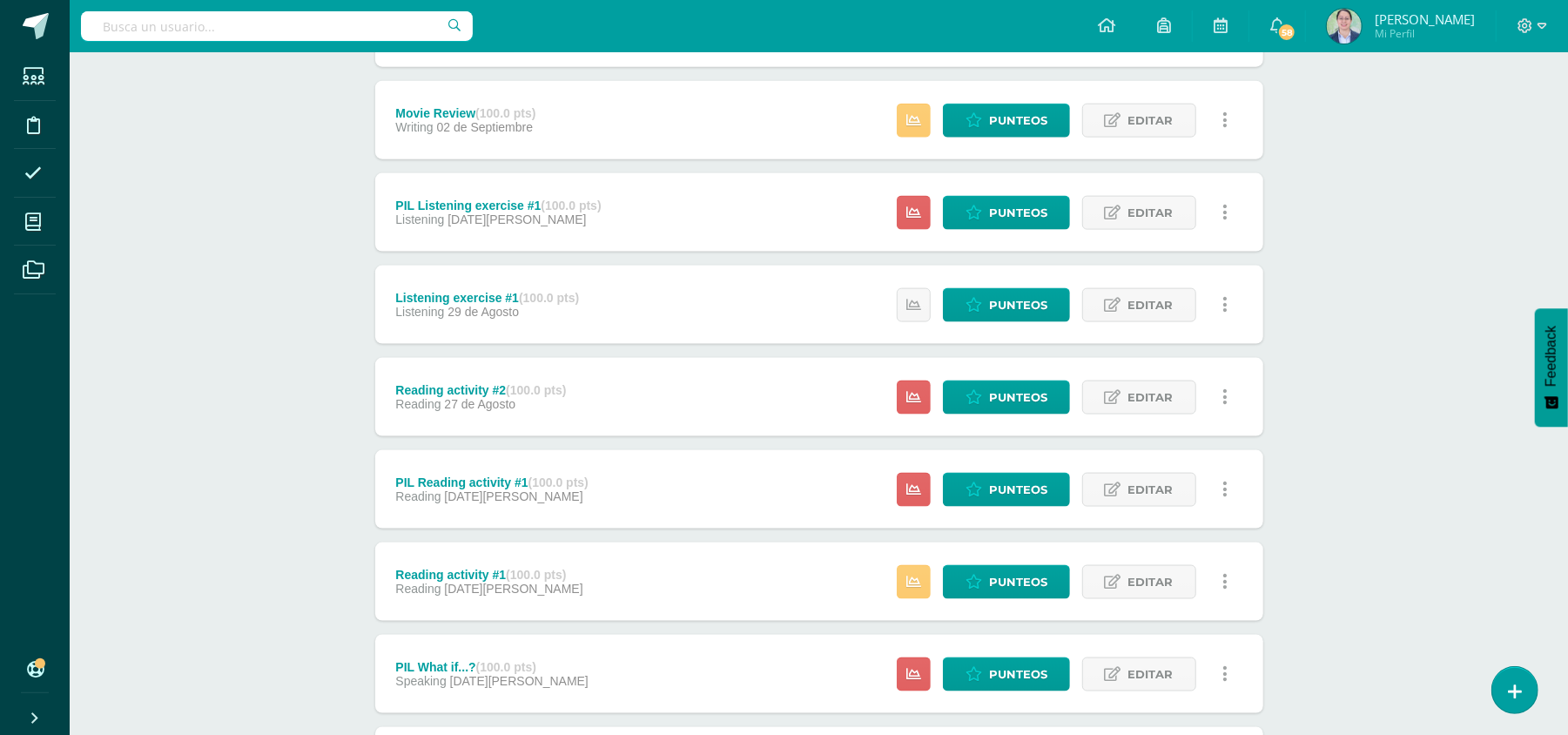
click at [1220, 395] on link at bounding box center [1225, 397] width 34 height 34
click at [1149, 507] on link "Eliminar" at bounding box center [1192, 506] width 178 height 27
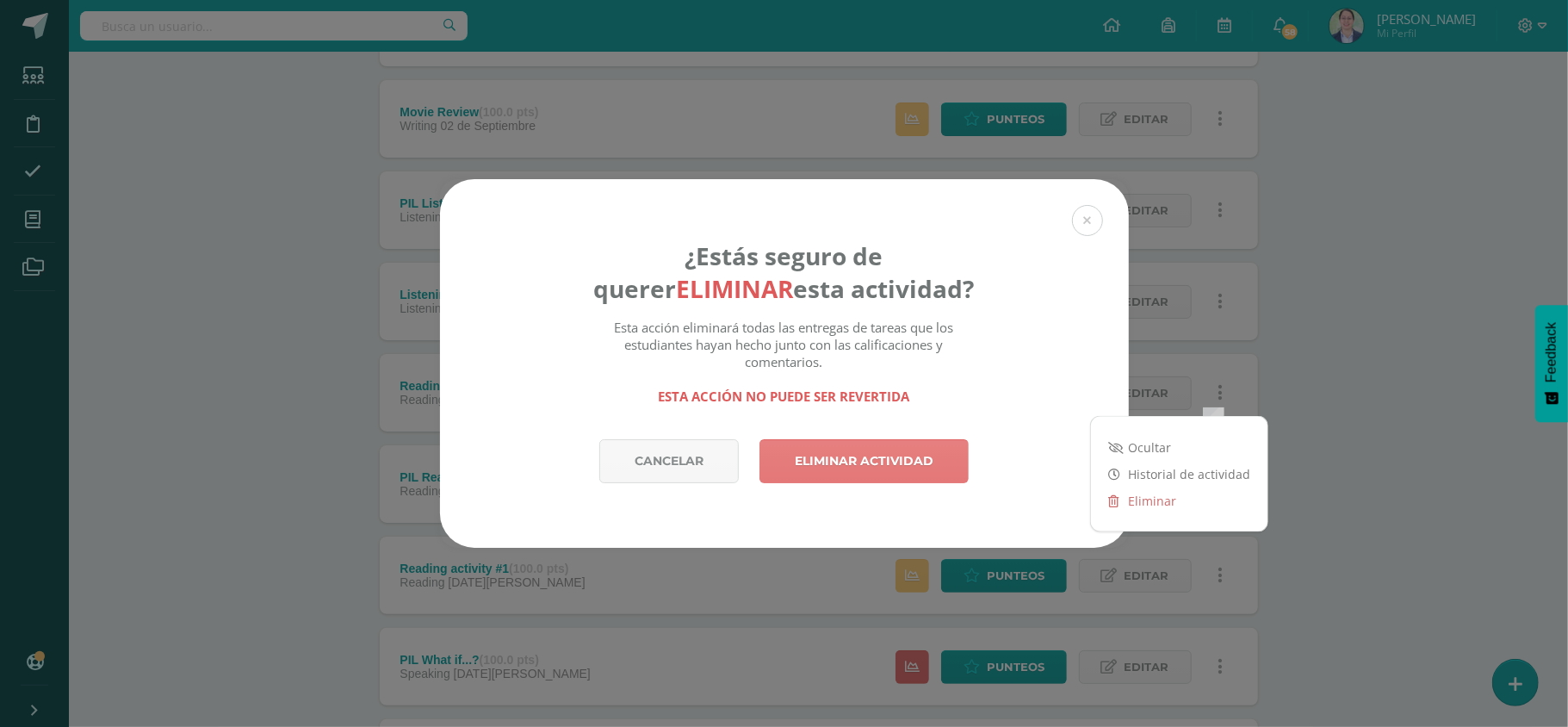
click at [882, 458] on link "Eliminar actividad" at bounding box center [863, 461] width 209 height 44
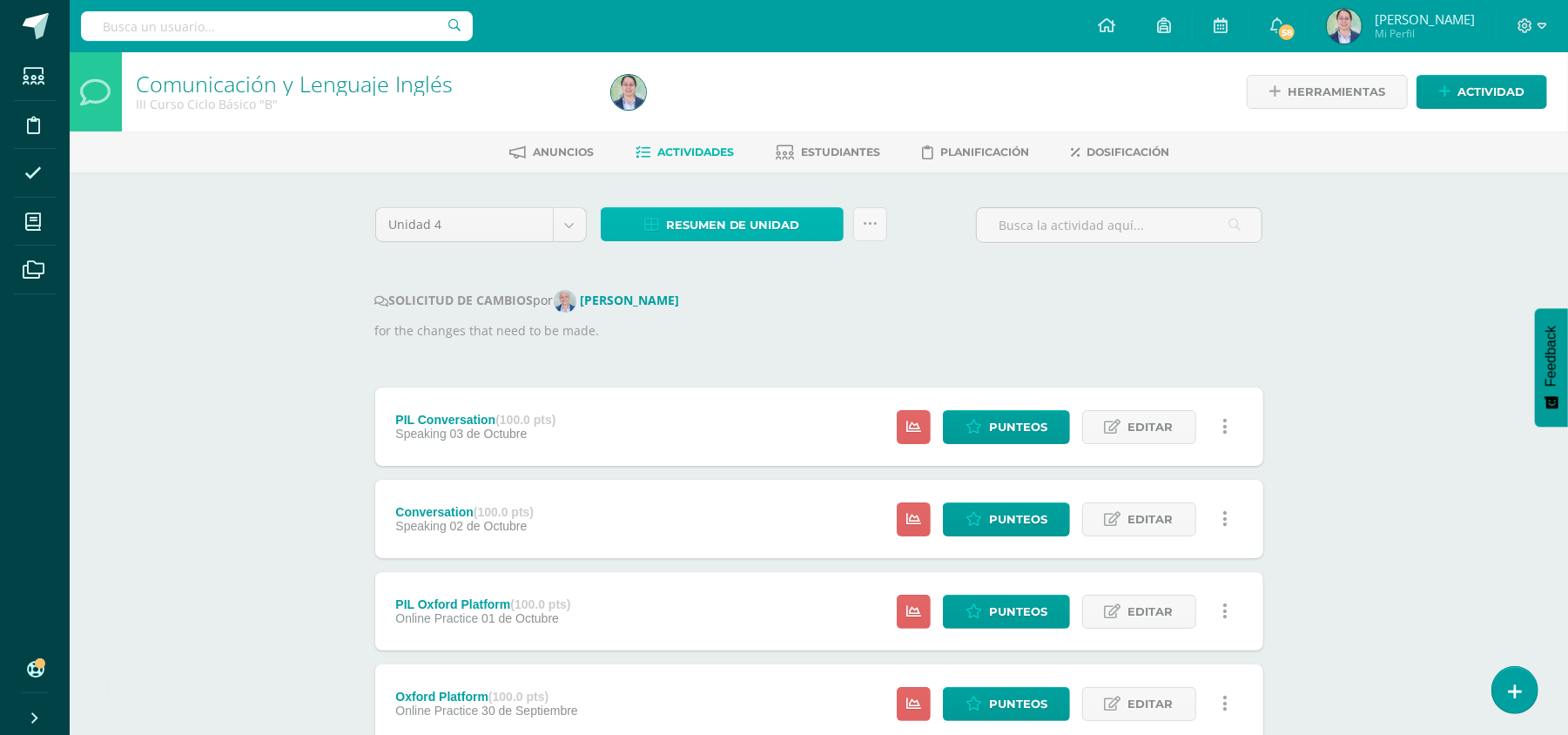
click at [823, 235] on link "Resumen de unidad" at bounding box center [722, 224] width 243 height 34
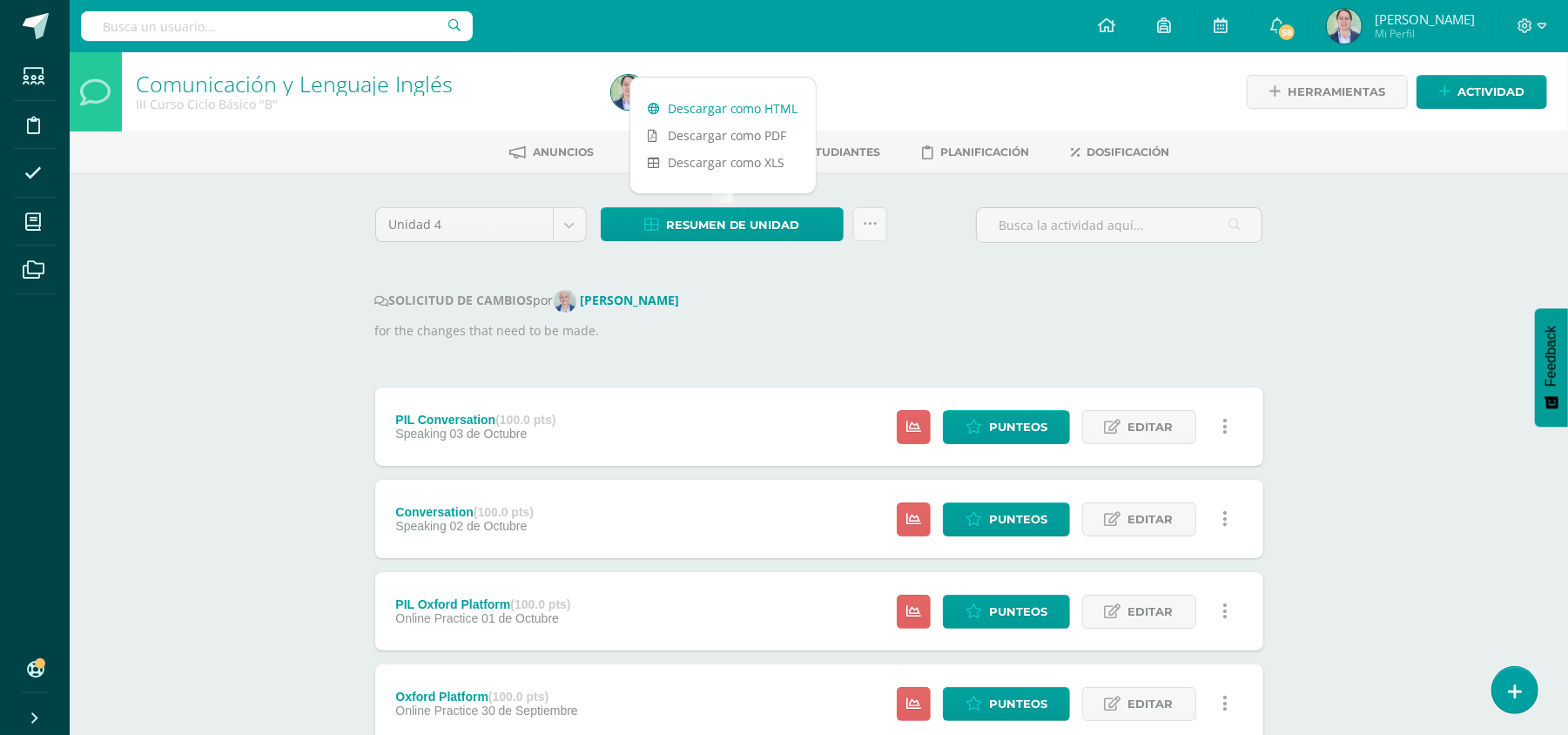
click at [788, 108] on link "Descargar como HTML" at bounding box center [723, 109] width 186 height 27
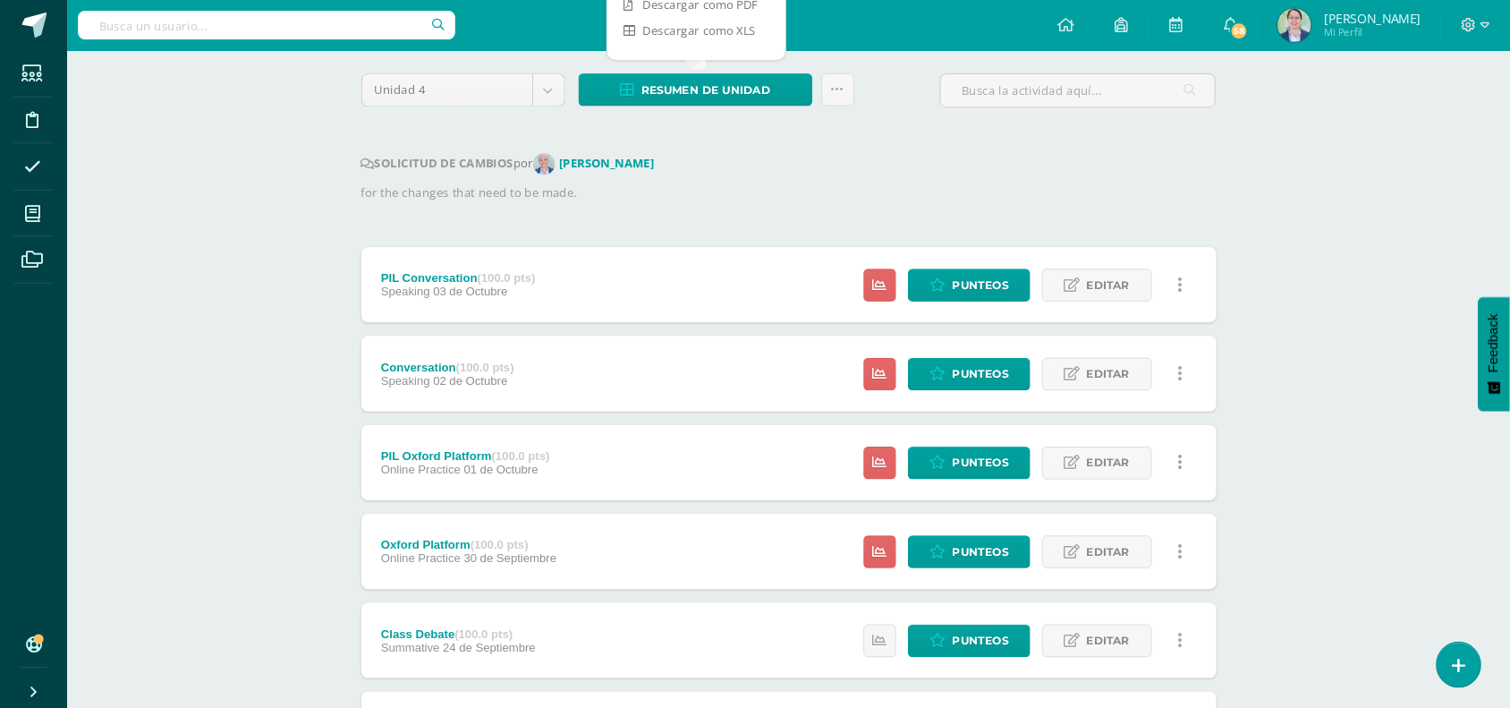
scroll to position [135, 0]
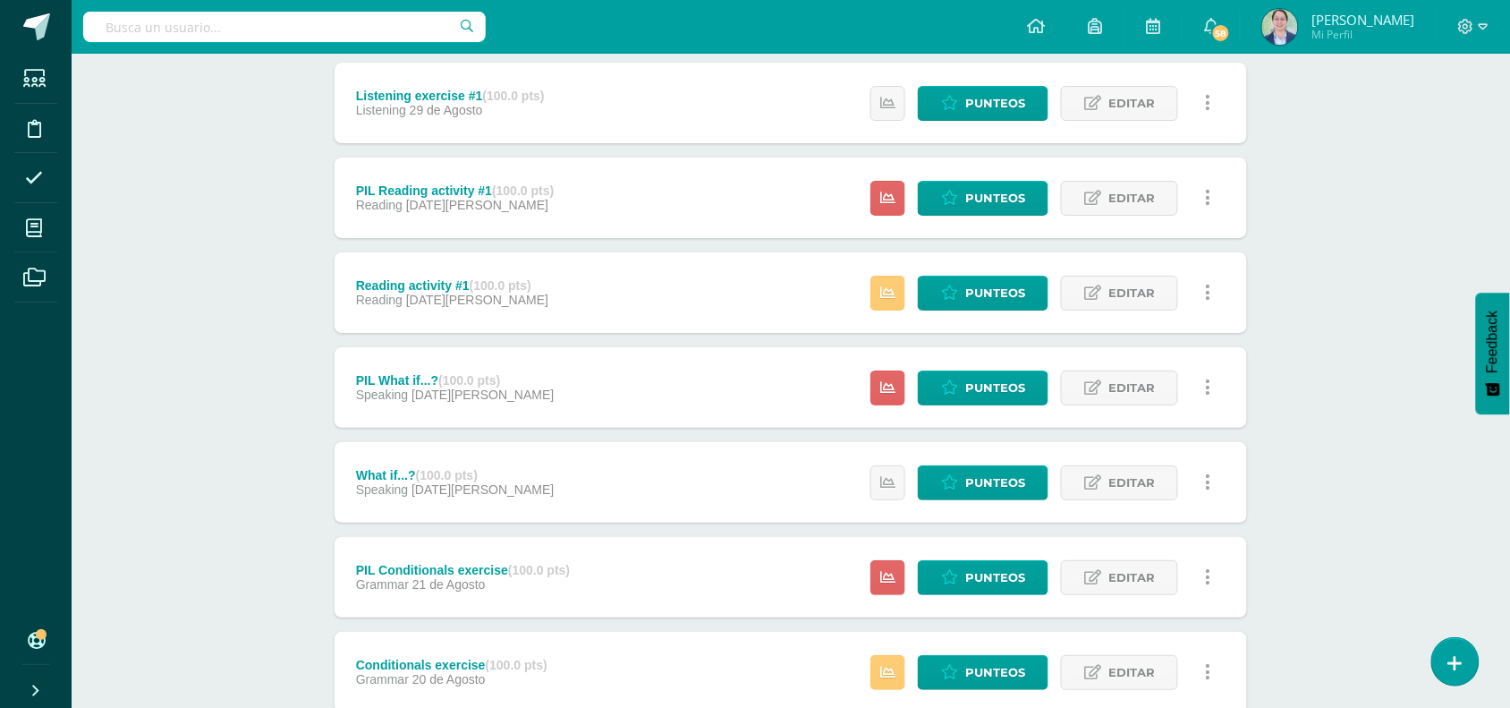
scroll to position [1813, 0]
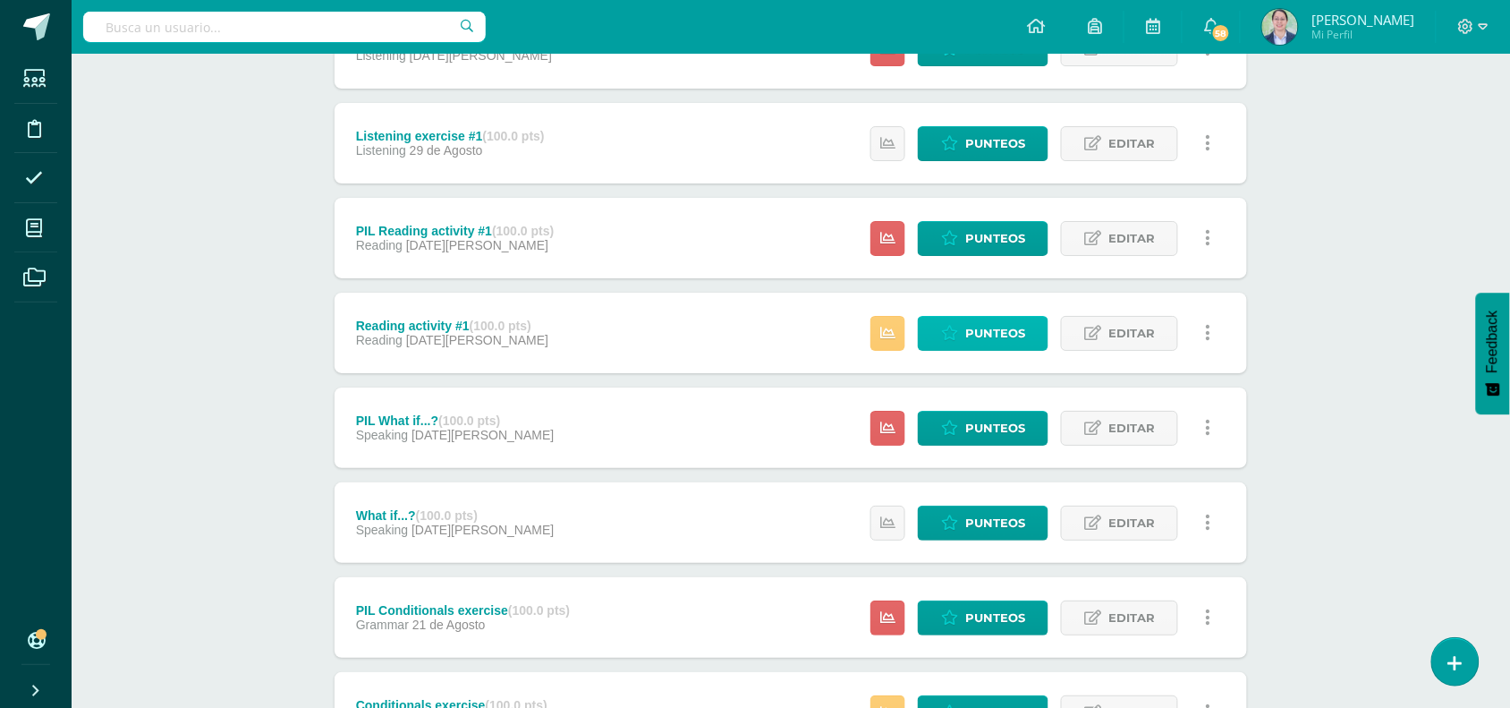
click at [1002, 328] on span "Punteos" at bounding box center [995, 333] width 60 height 33
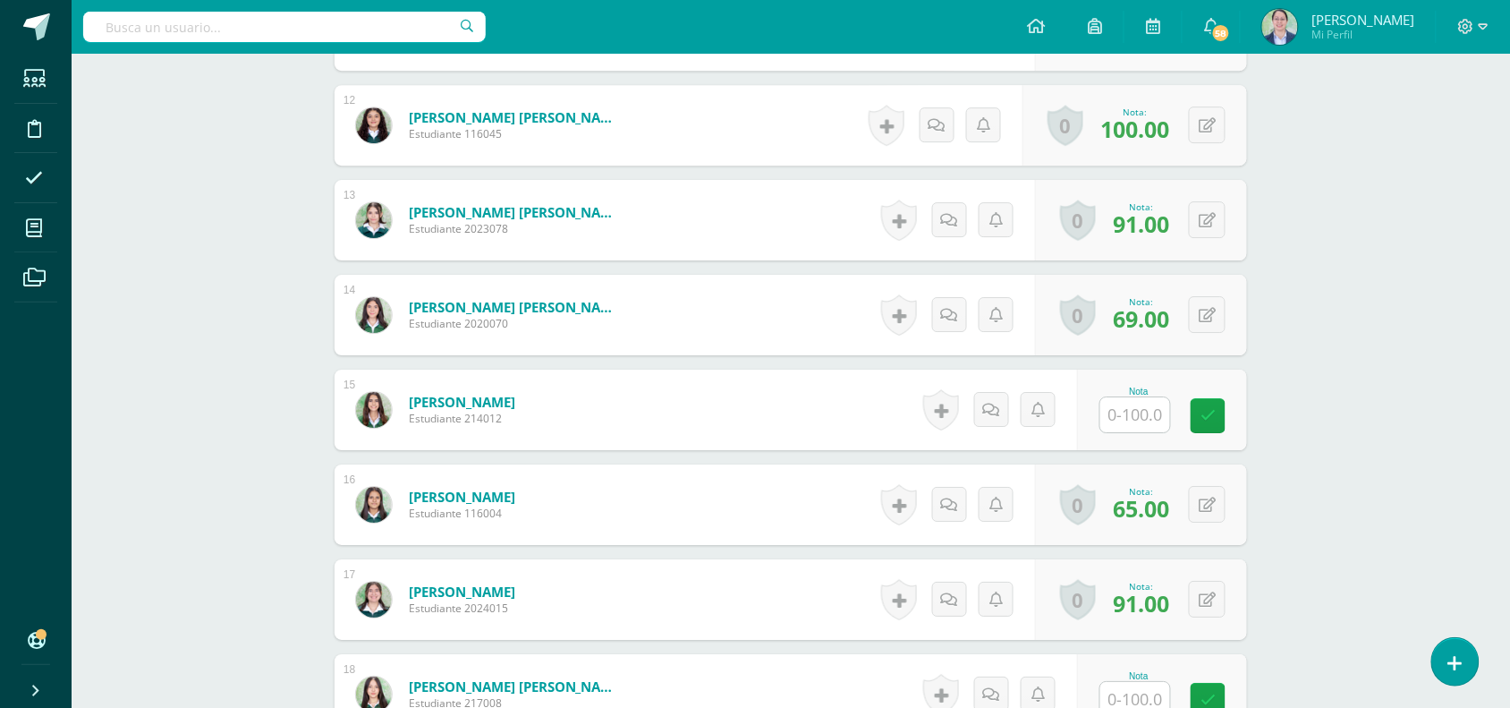
scroll to position [1680, 0]
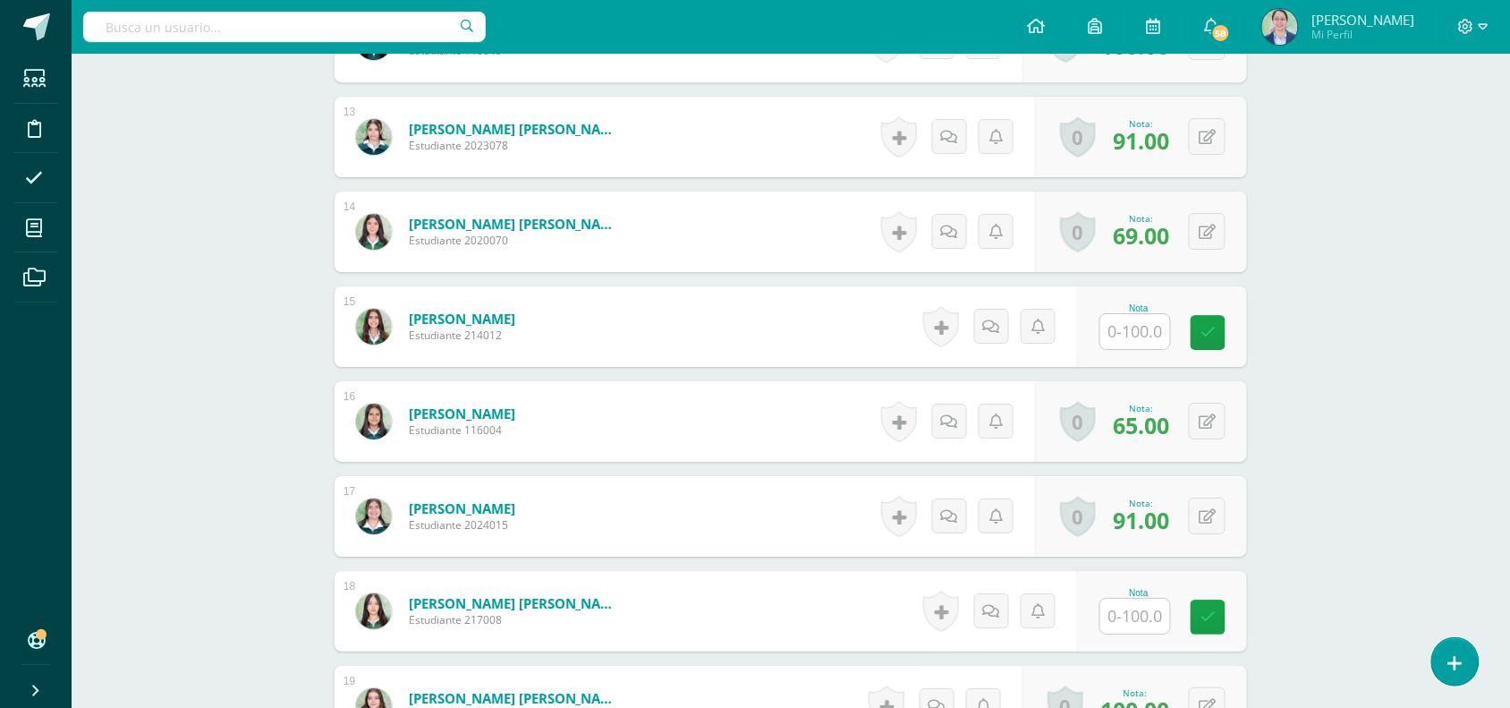
click at [1146, 324] on input "text" at bounding box center [1135, 331] width 70 height 35
type input "81"
click at [1157, 615] on input "text" at bounding box center [1146, 617] width 72 height 36
type input "81"
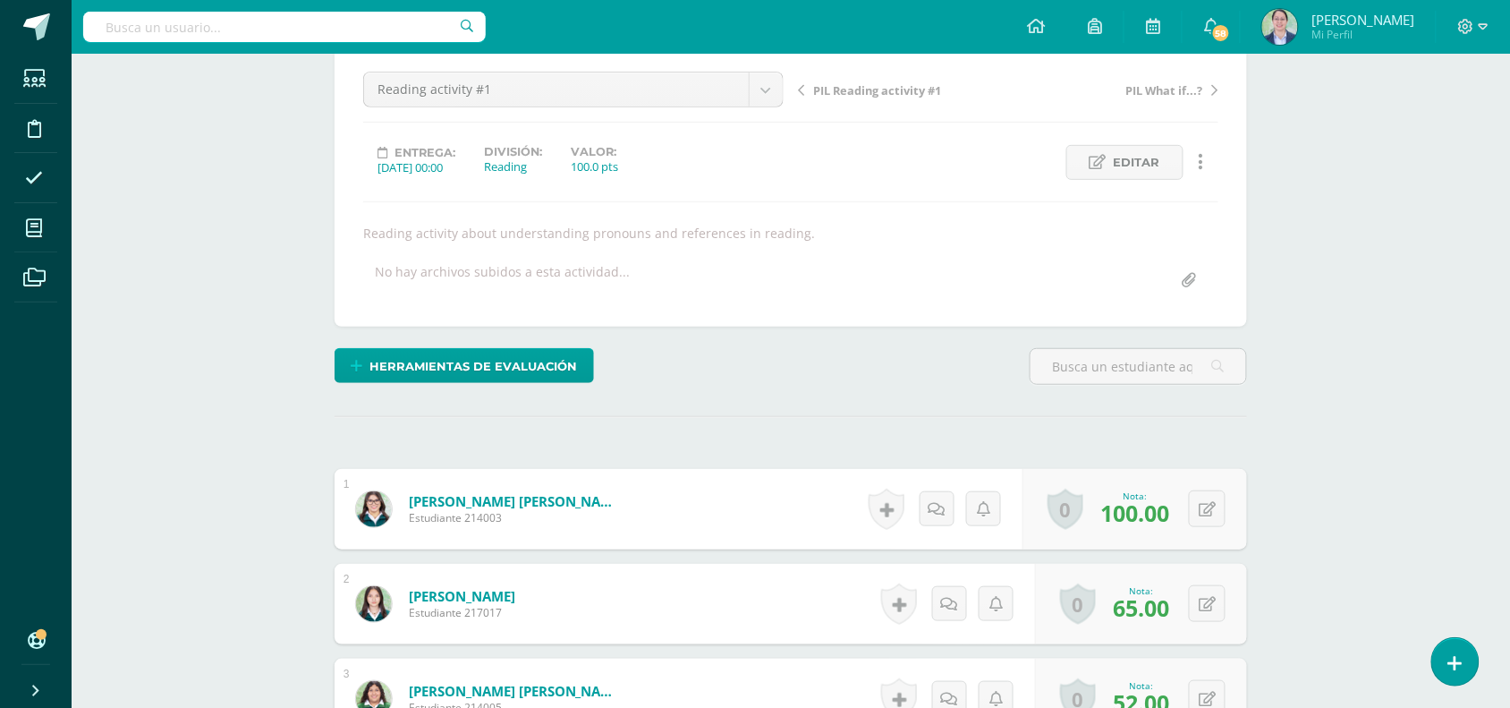
scroll to position [0, 0]
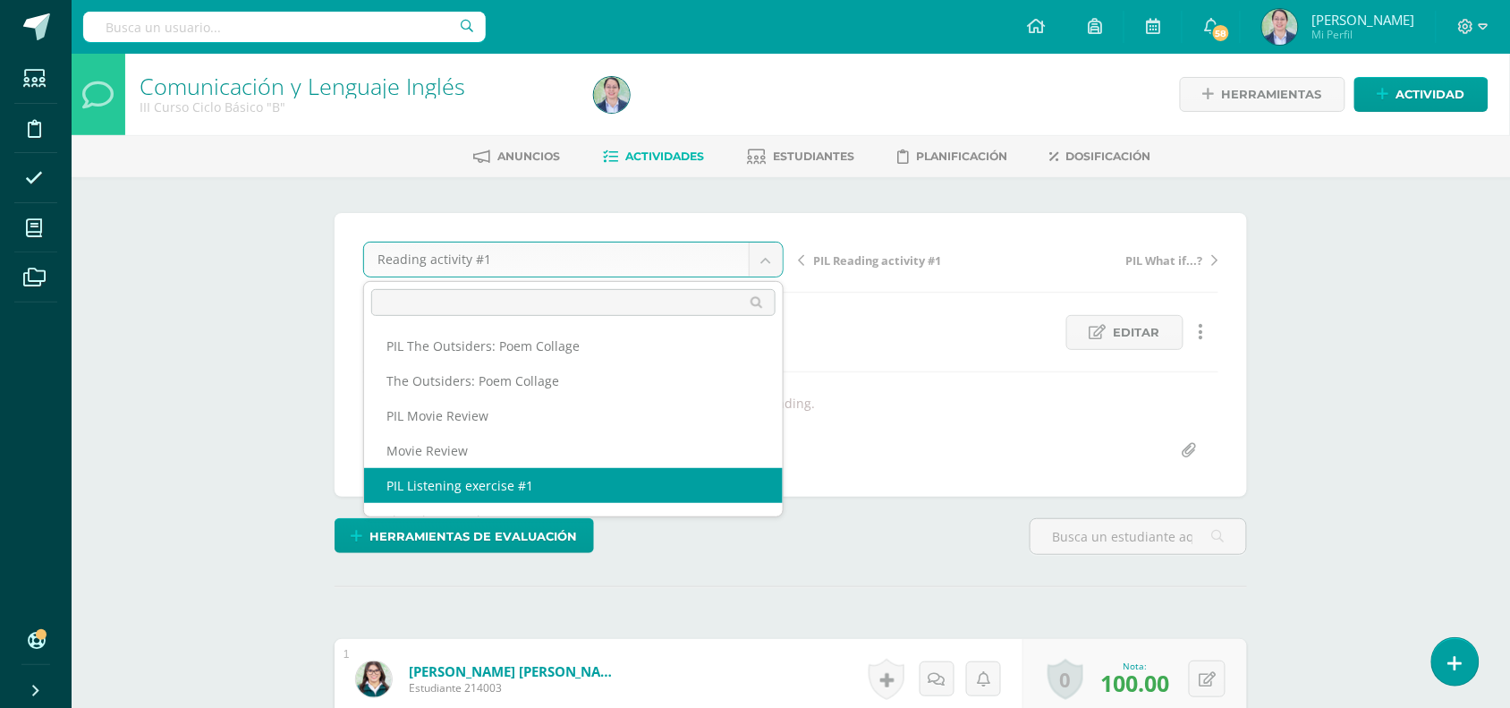
scroll to position [349, 0]
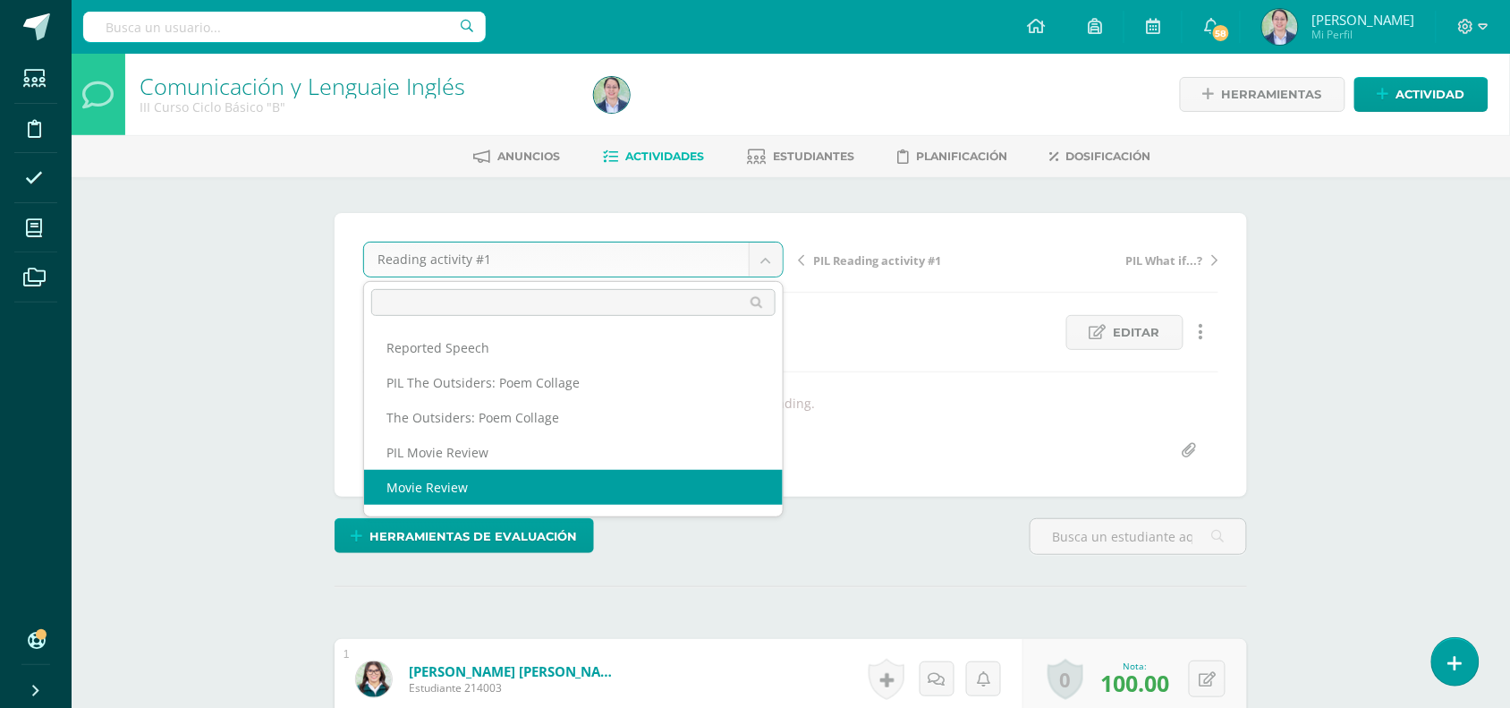
select select "/dashboard/teacher/grade-activity/262634/"
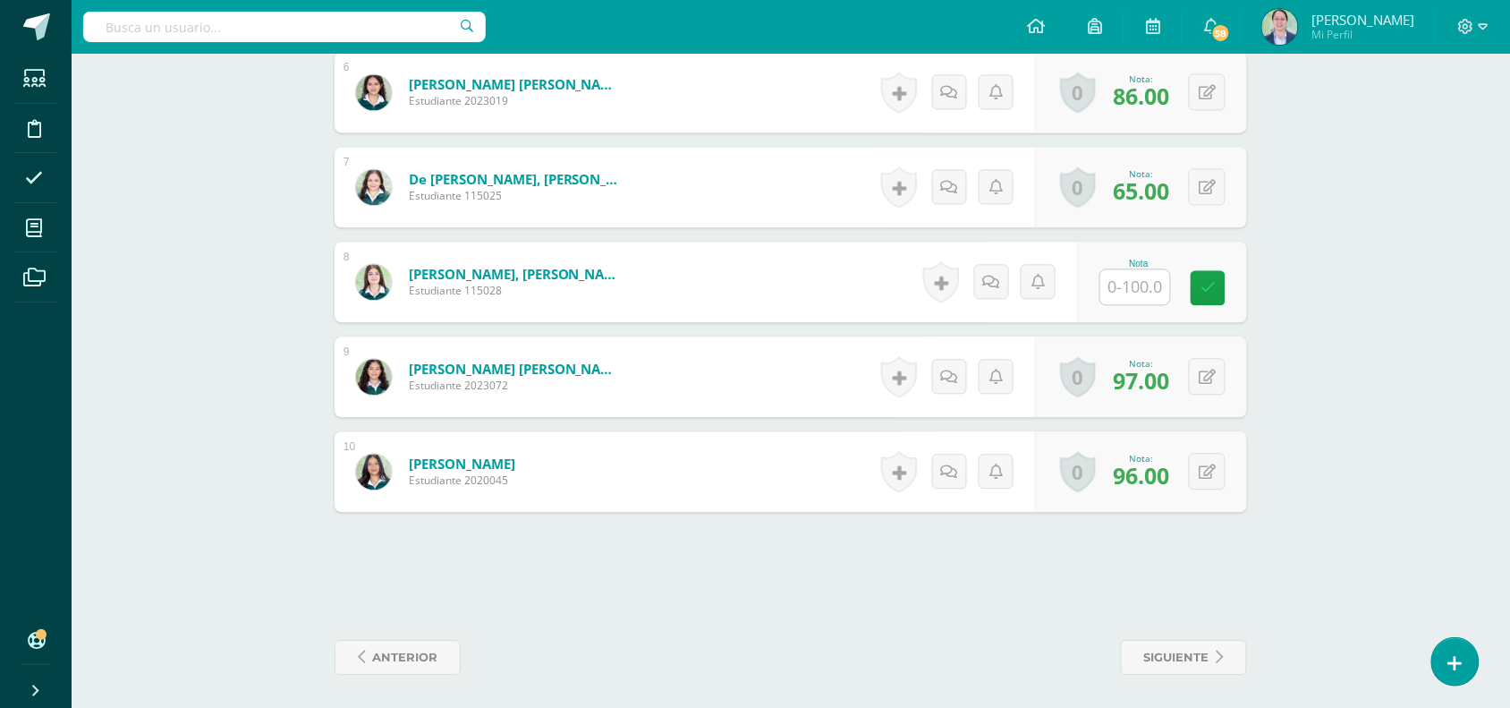
scroll to position [1062, 0]
click at [1157, 292] on input "text" at bounding box center [1146, 286] width 72 height 36
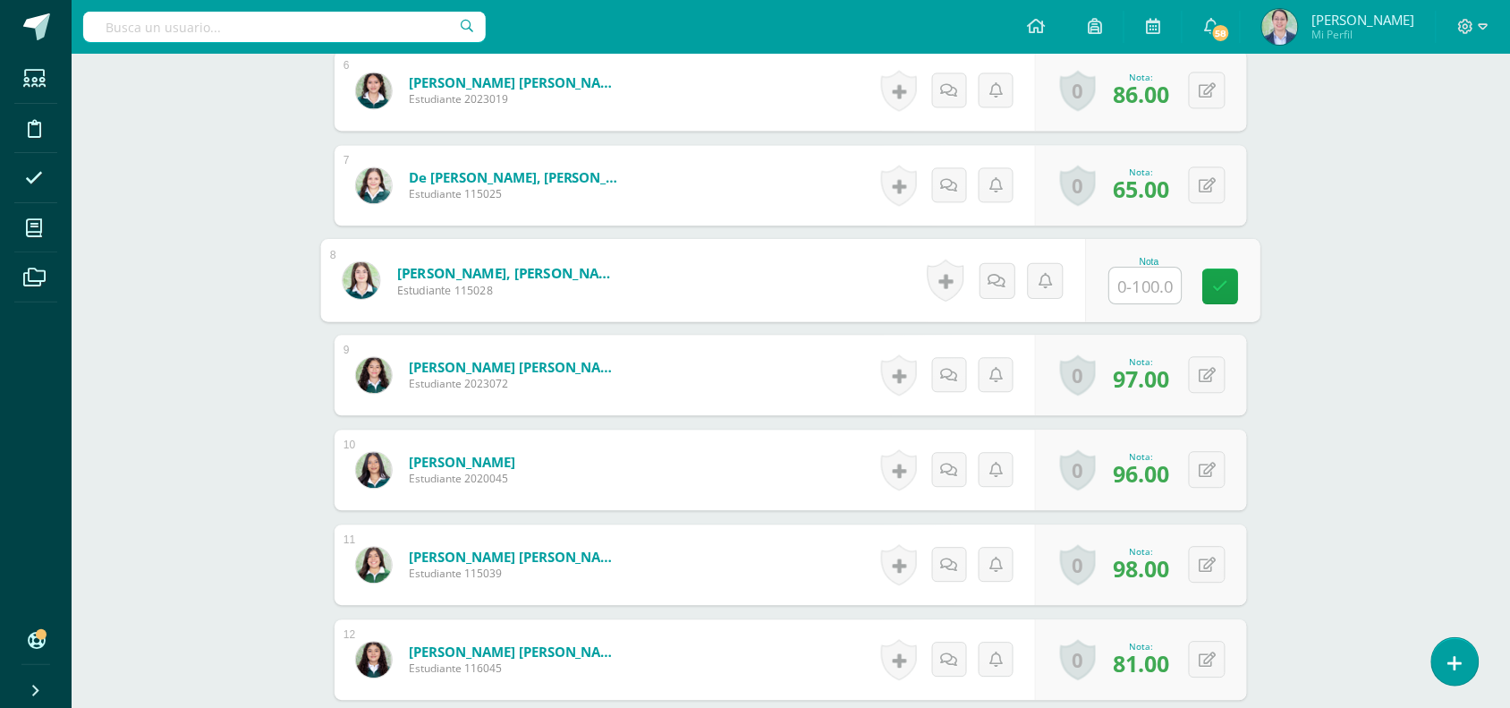
scroll to position [1065, 0]
type input "84"
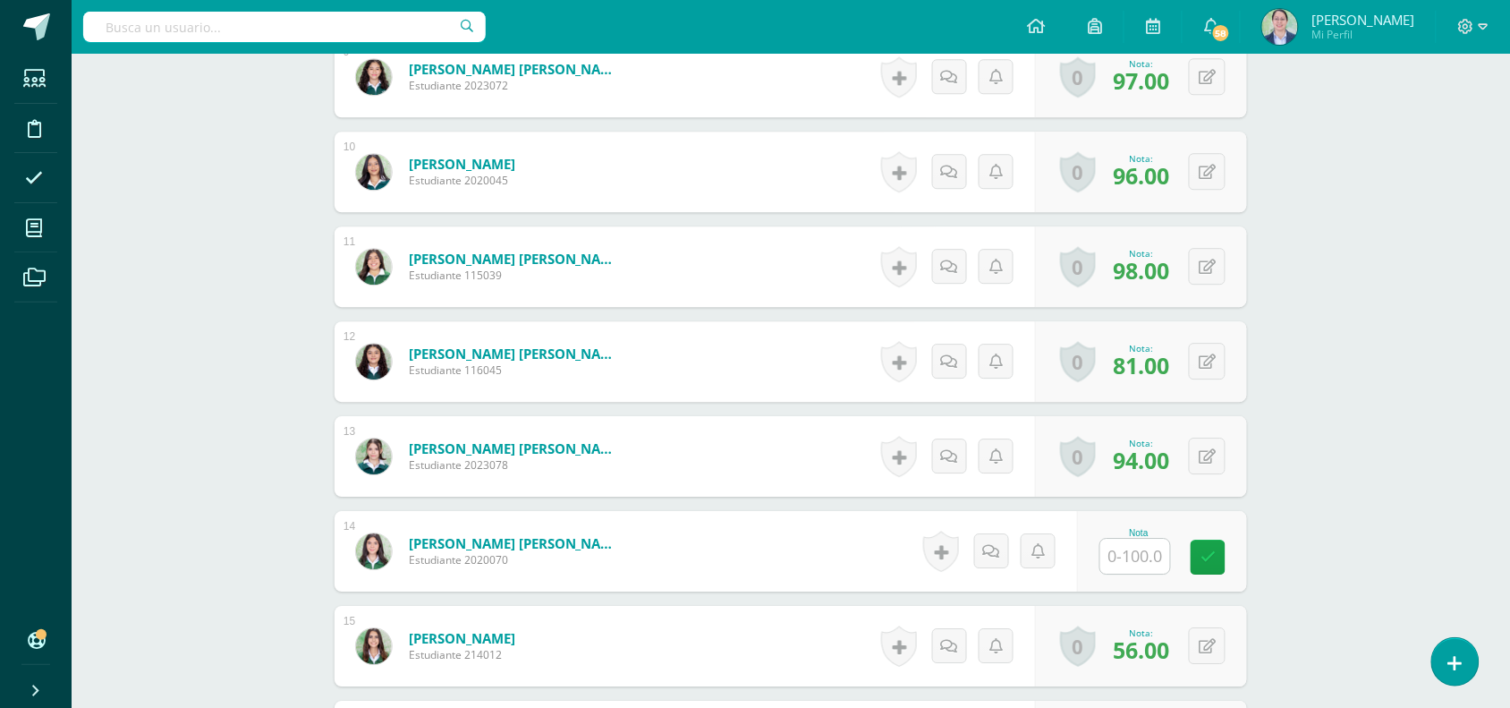
scroll to position [1400, 0]
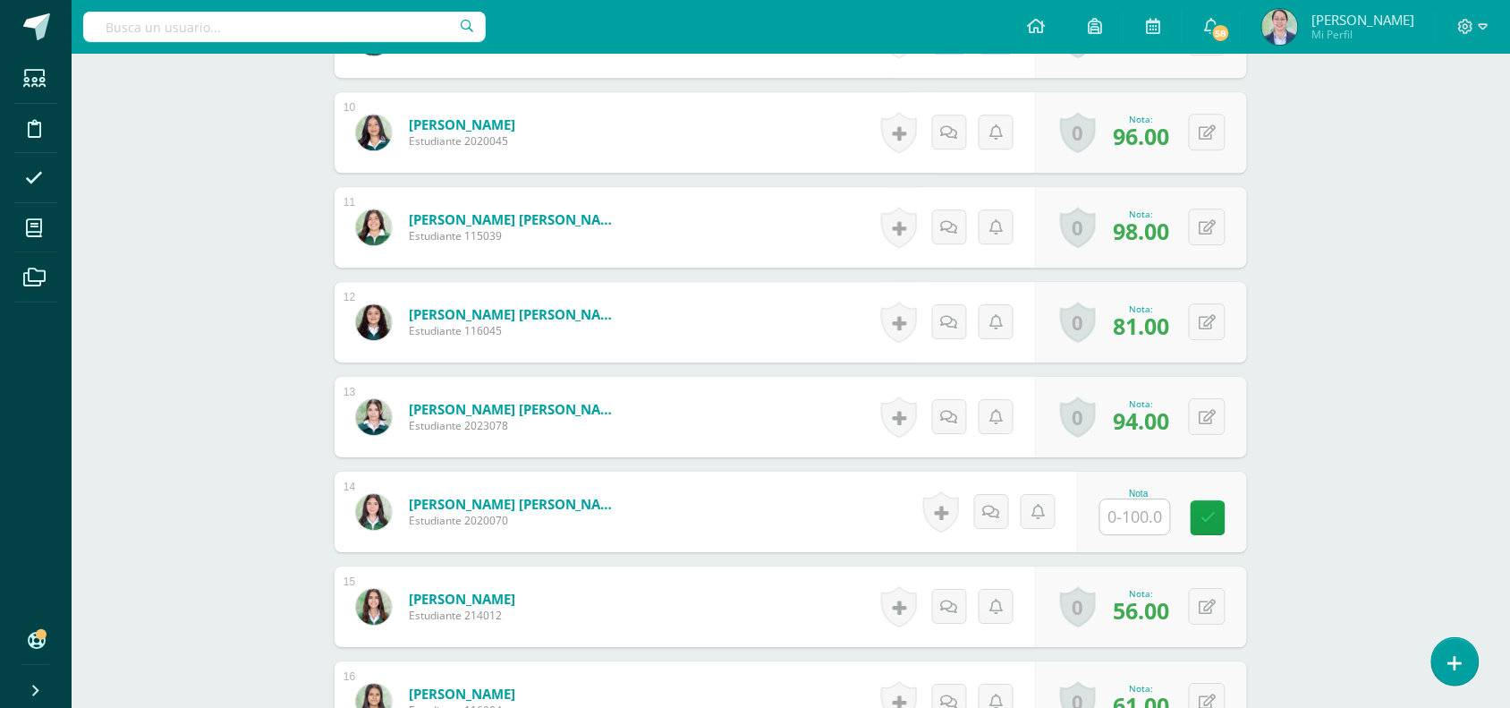
click at [1151, 525] on input "text" at bounding box center [1135, 516] width 70 height 35
type input "90"
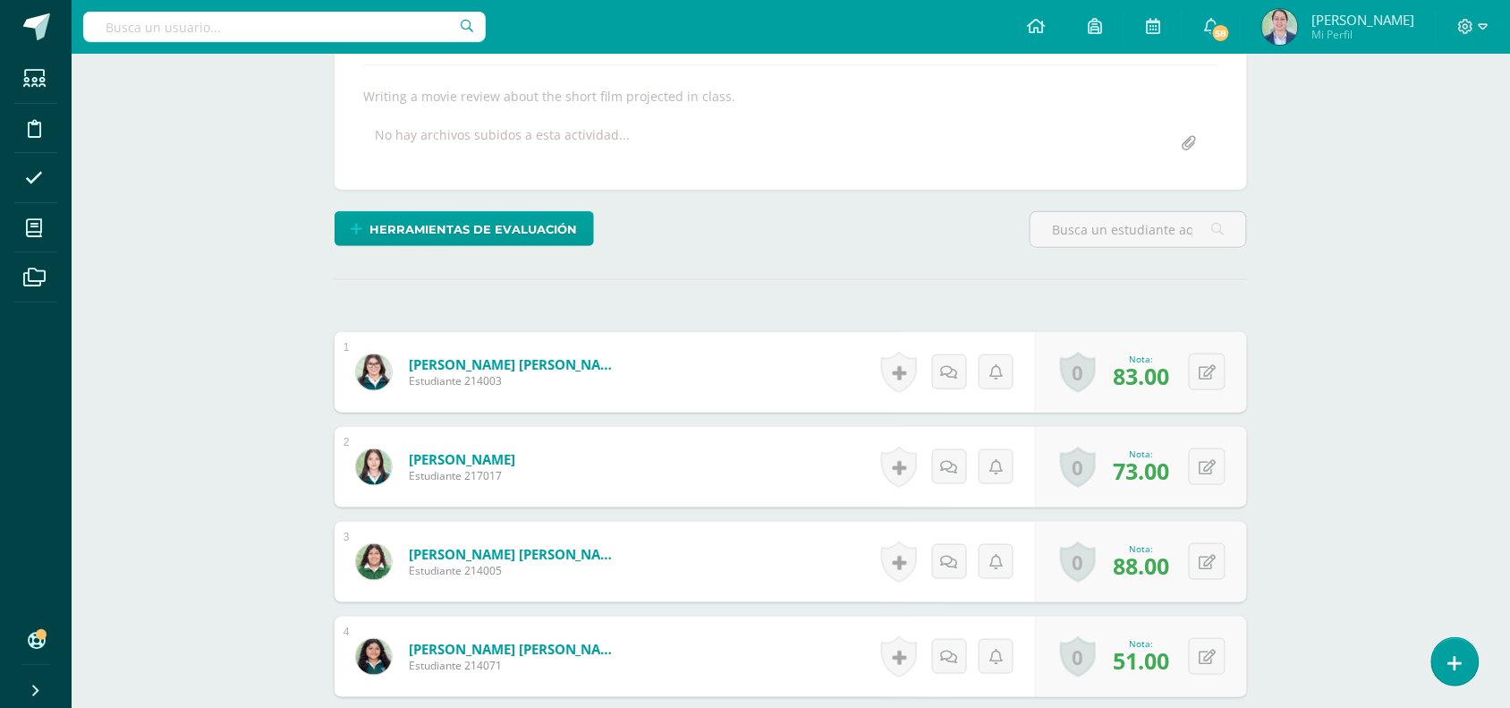
scroll to position [0, 0]
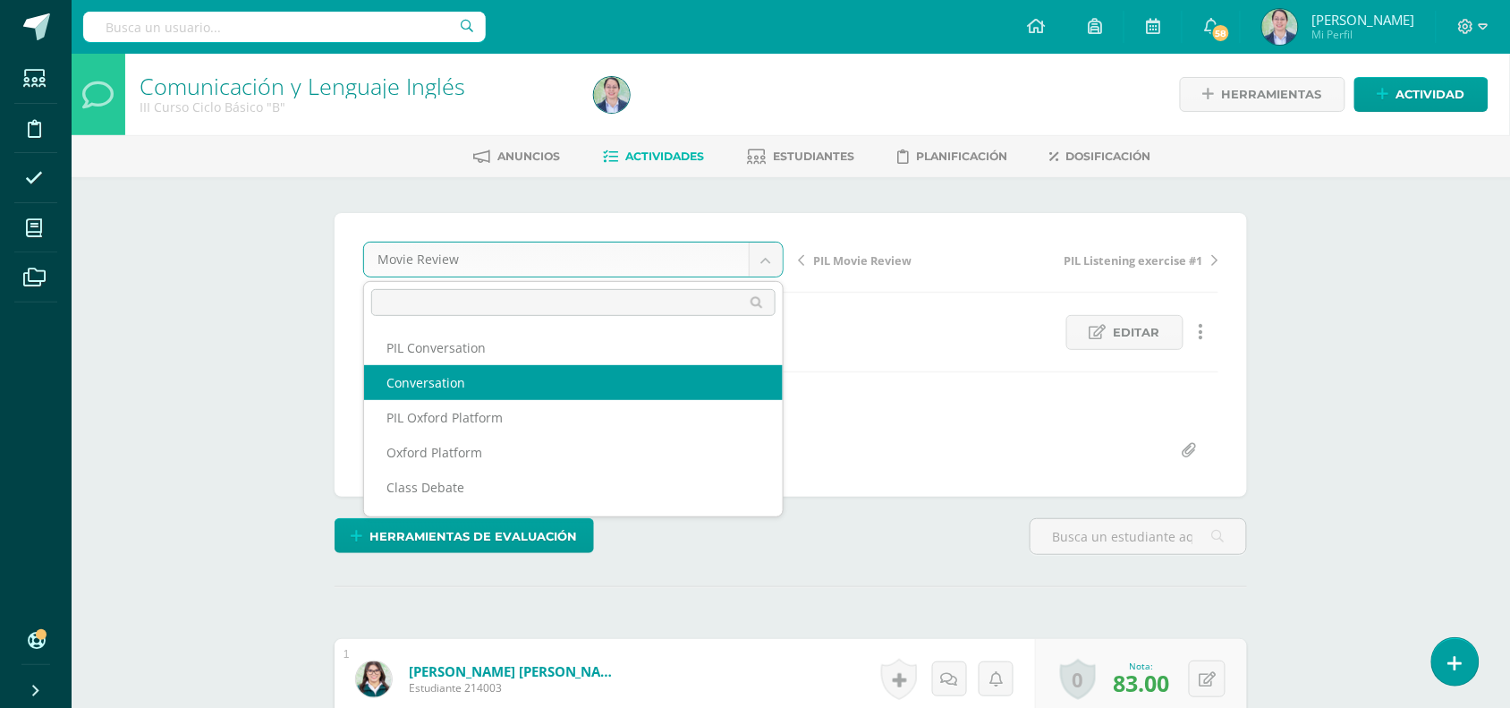
select select "/dashboard/teacher/grade-activity/262729/"
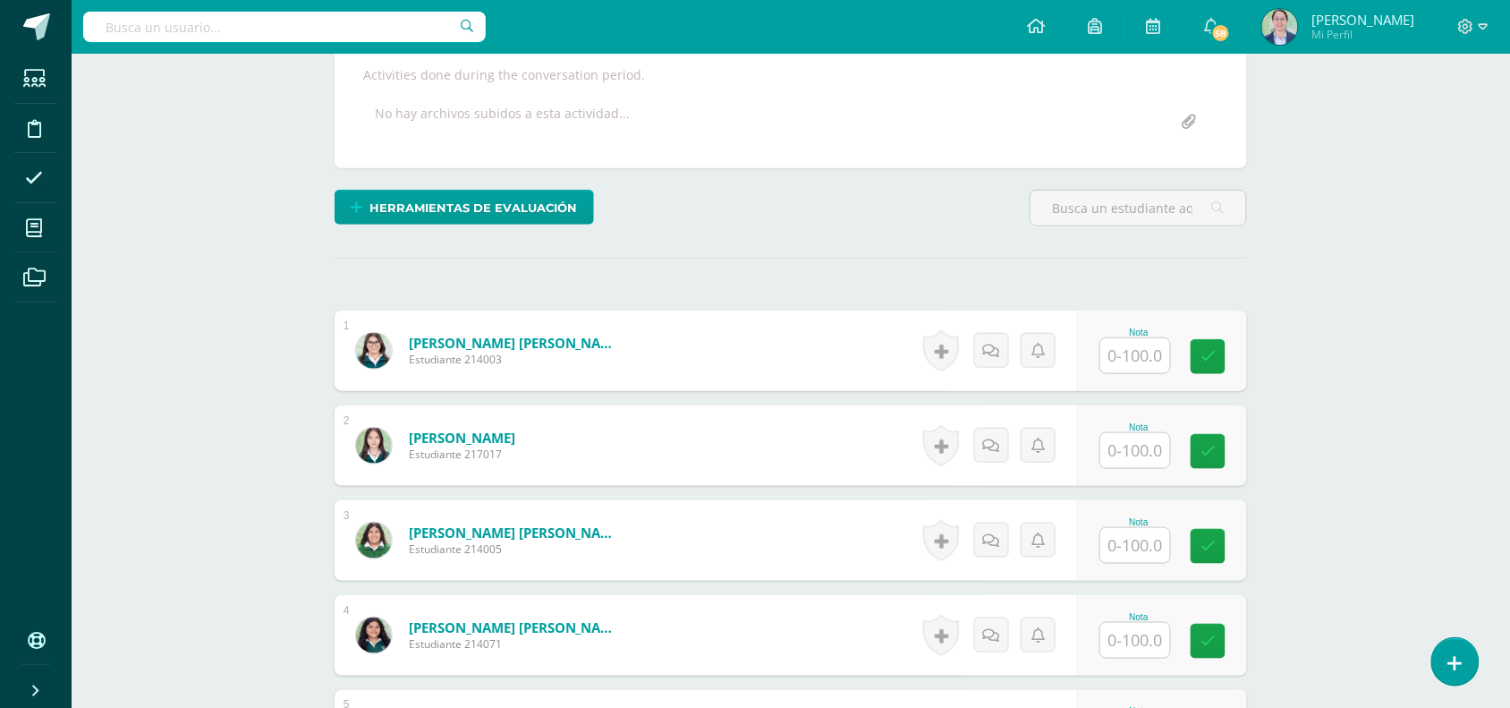
scroll to position [378, 0]
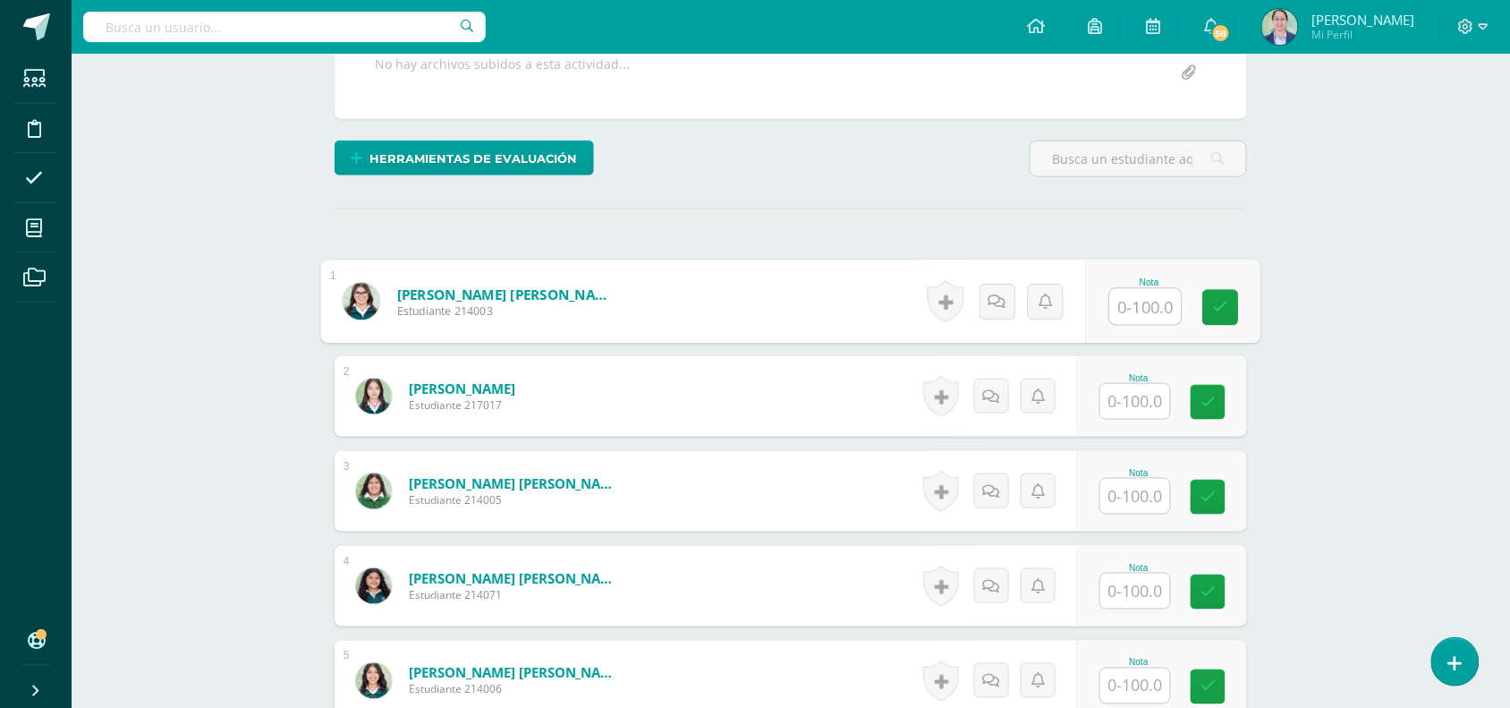
click at [1143, 301] on input "text" at bounding box center [1146, 307] width 72 height 36
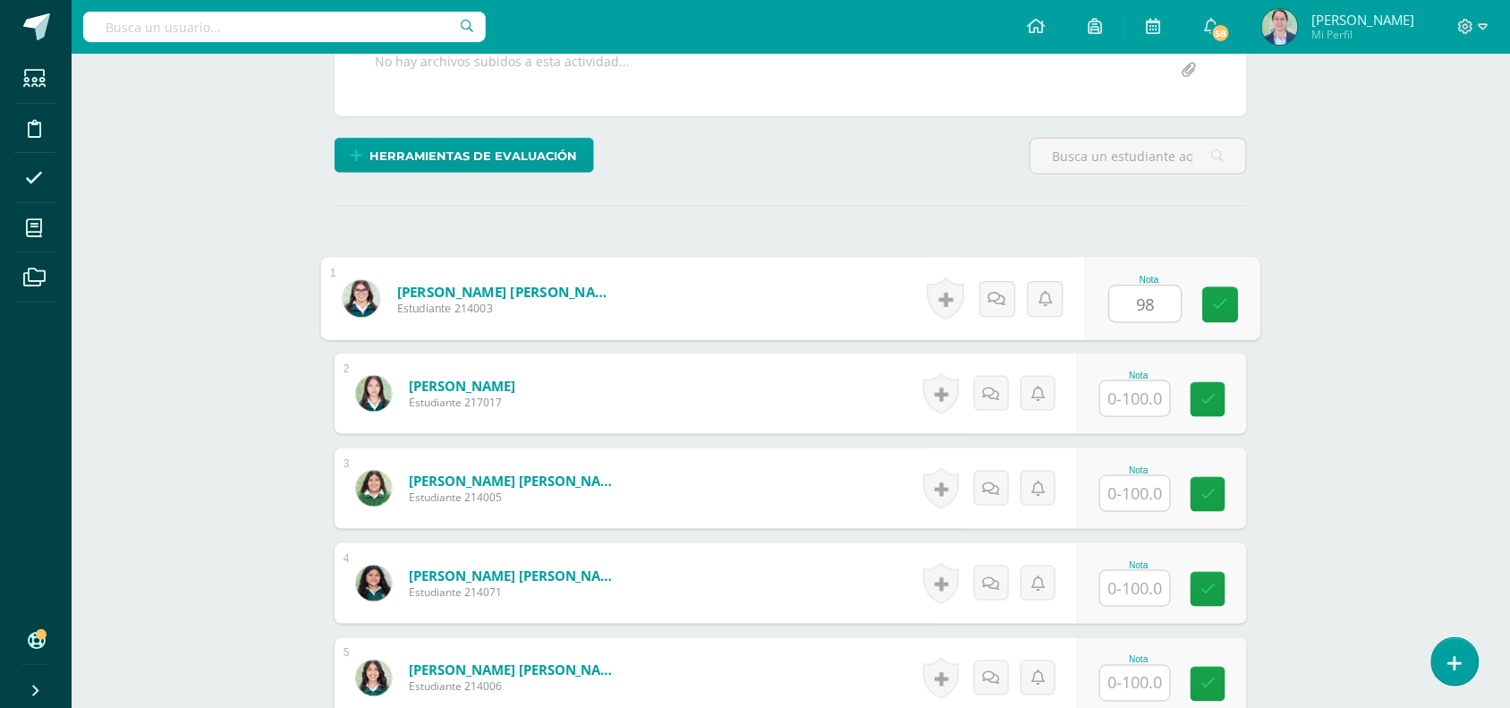
type input "98"
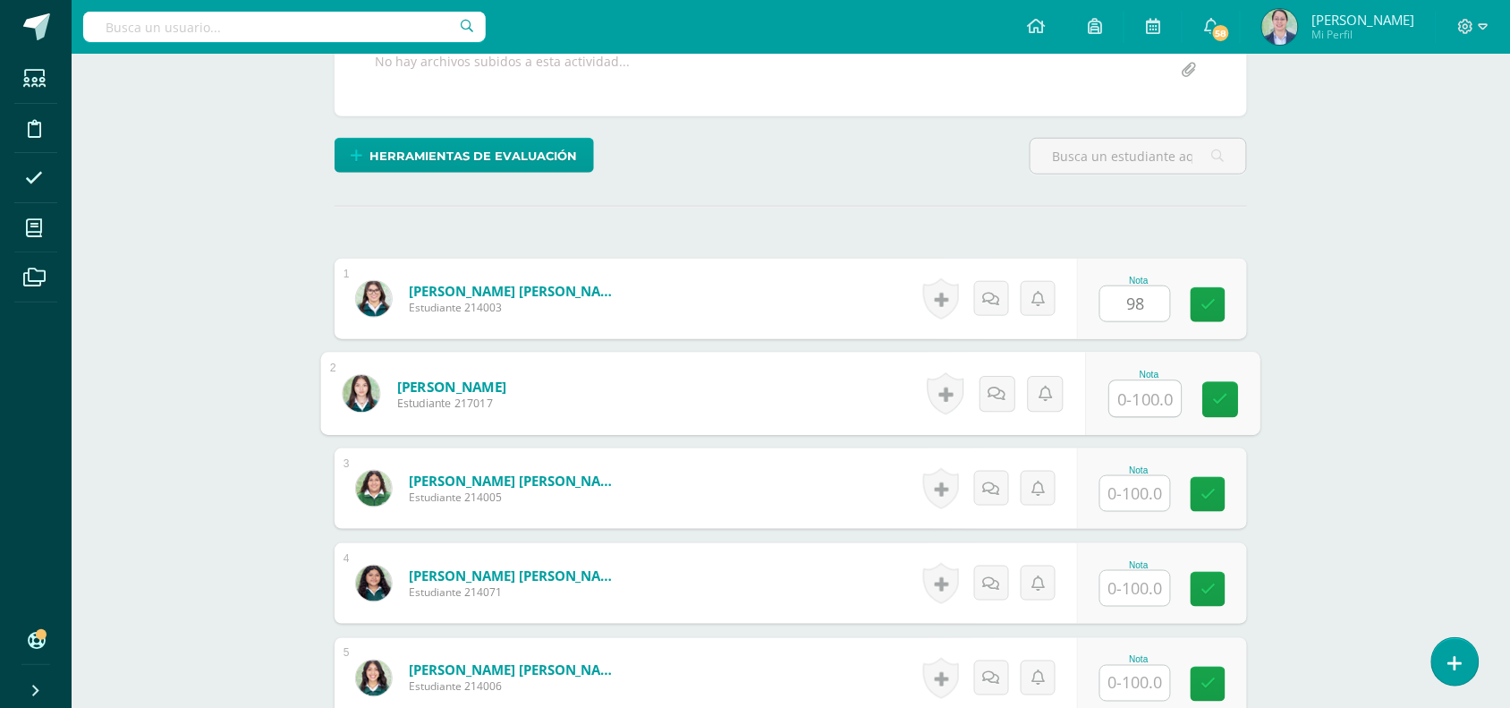
scroll to position [381, 0]
type input "92"
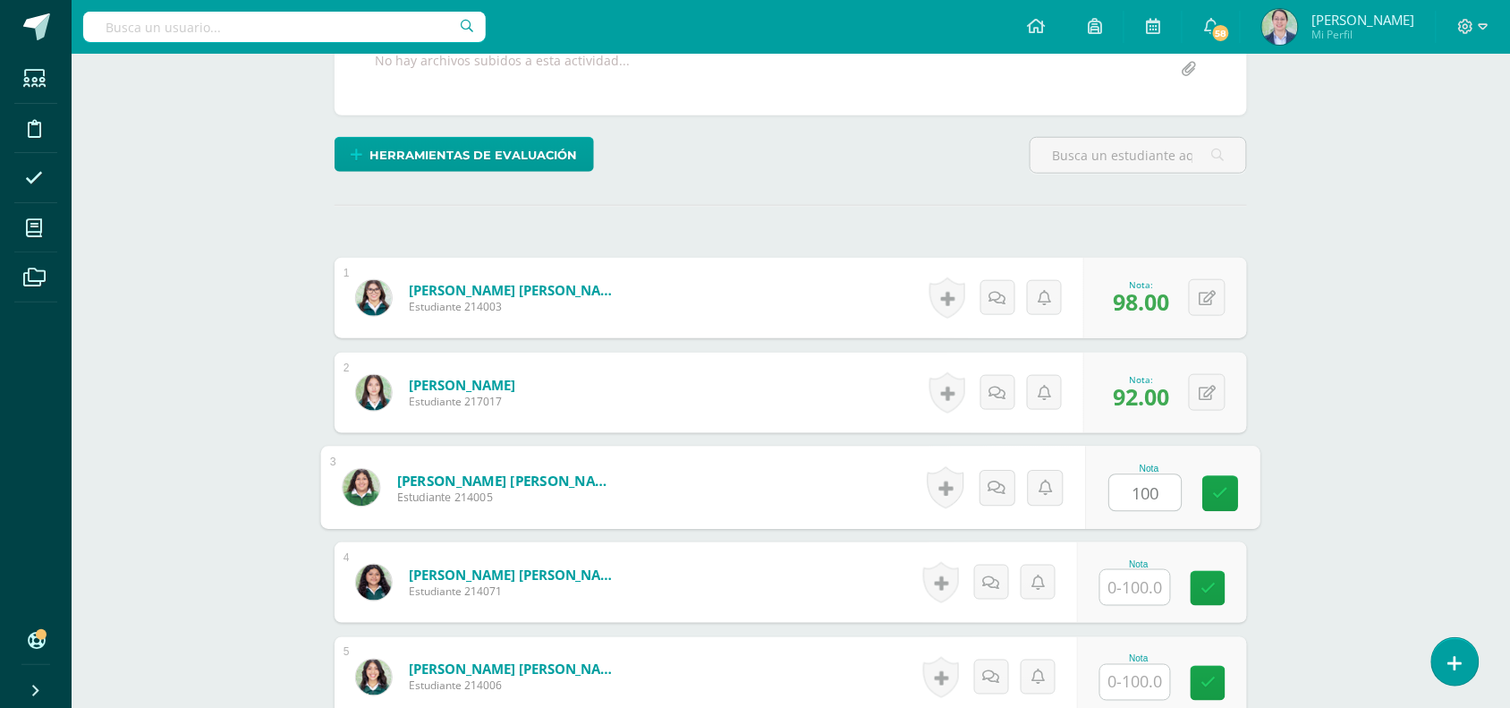
type input "100"
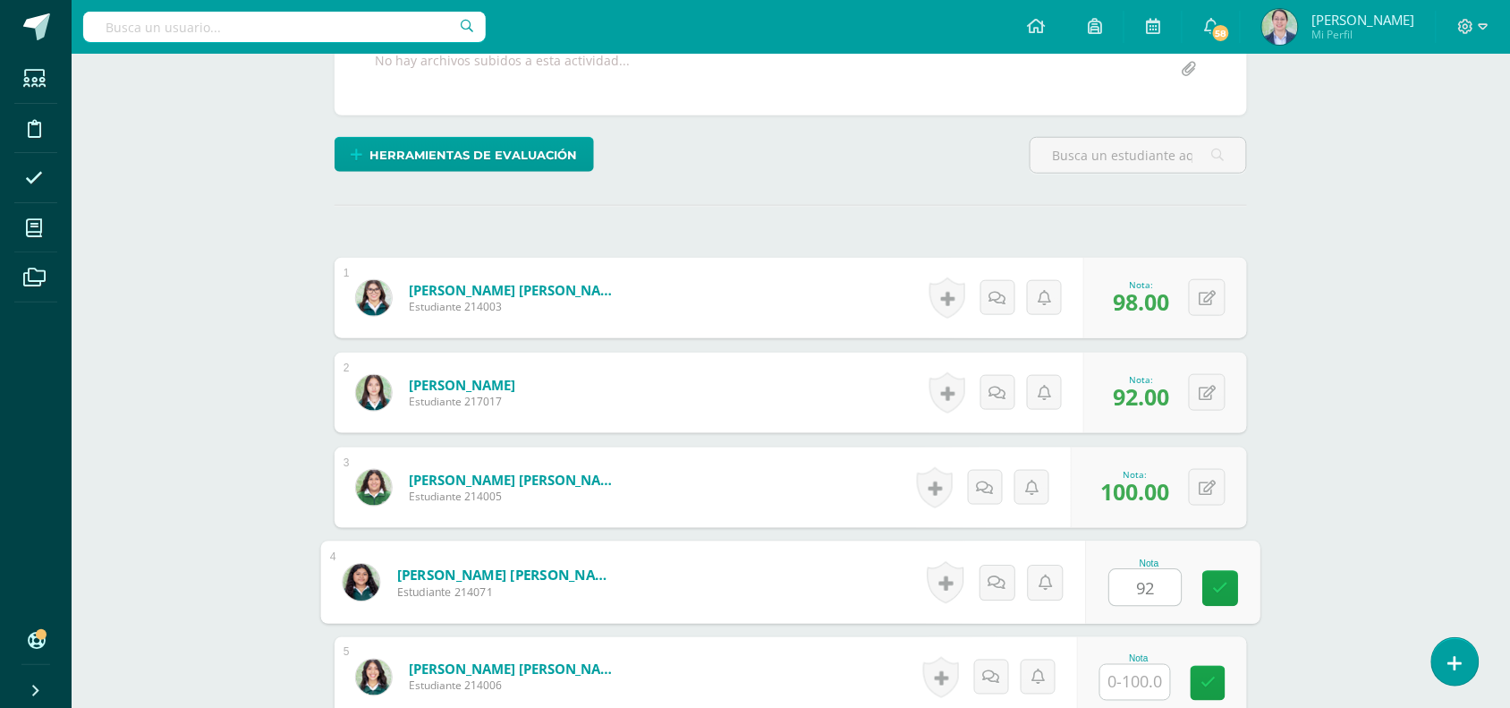
type input "92"
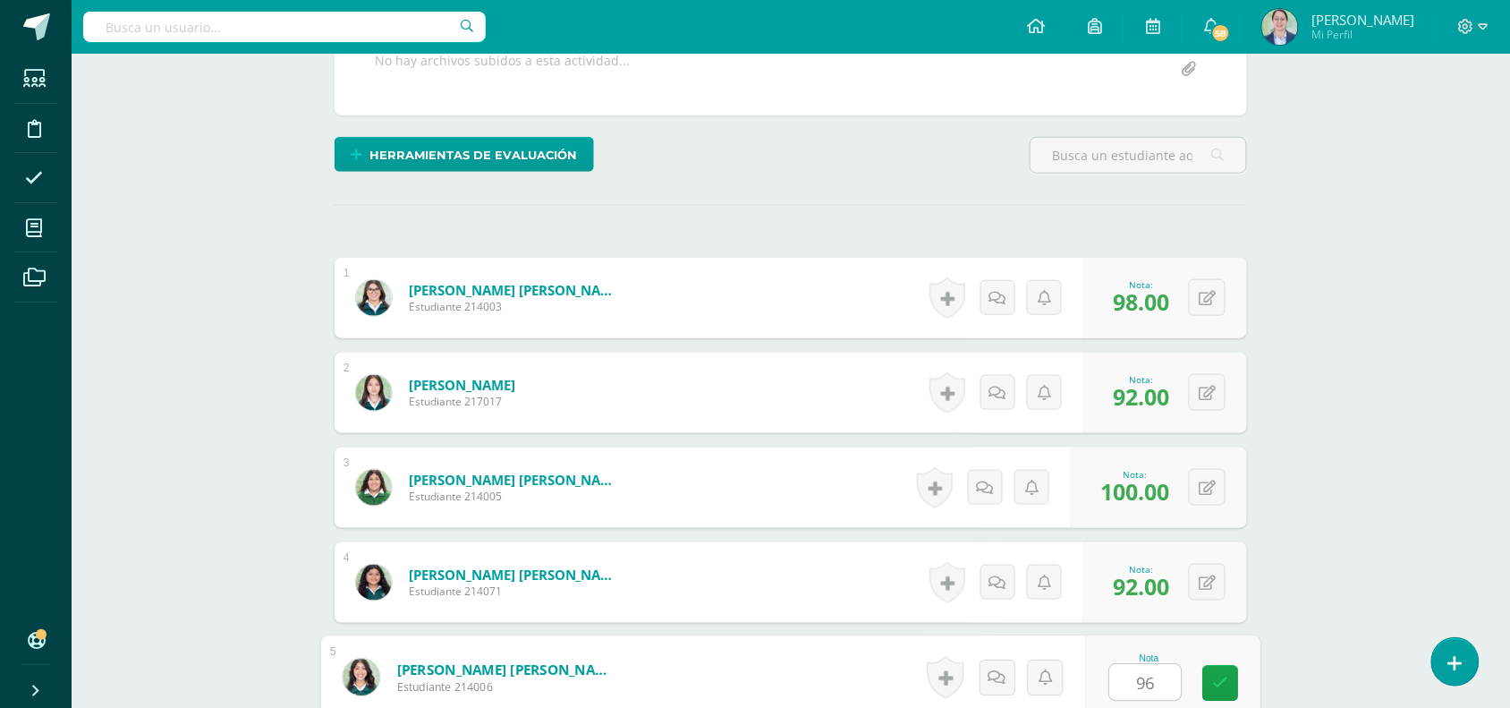
type input "96"
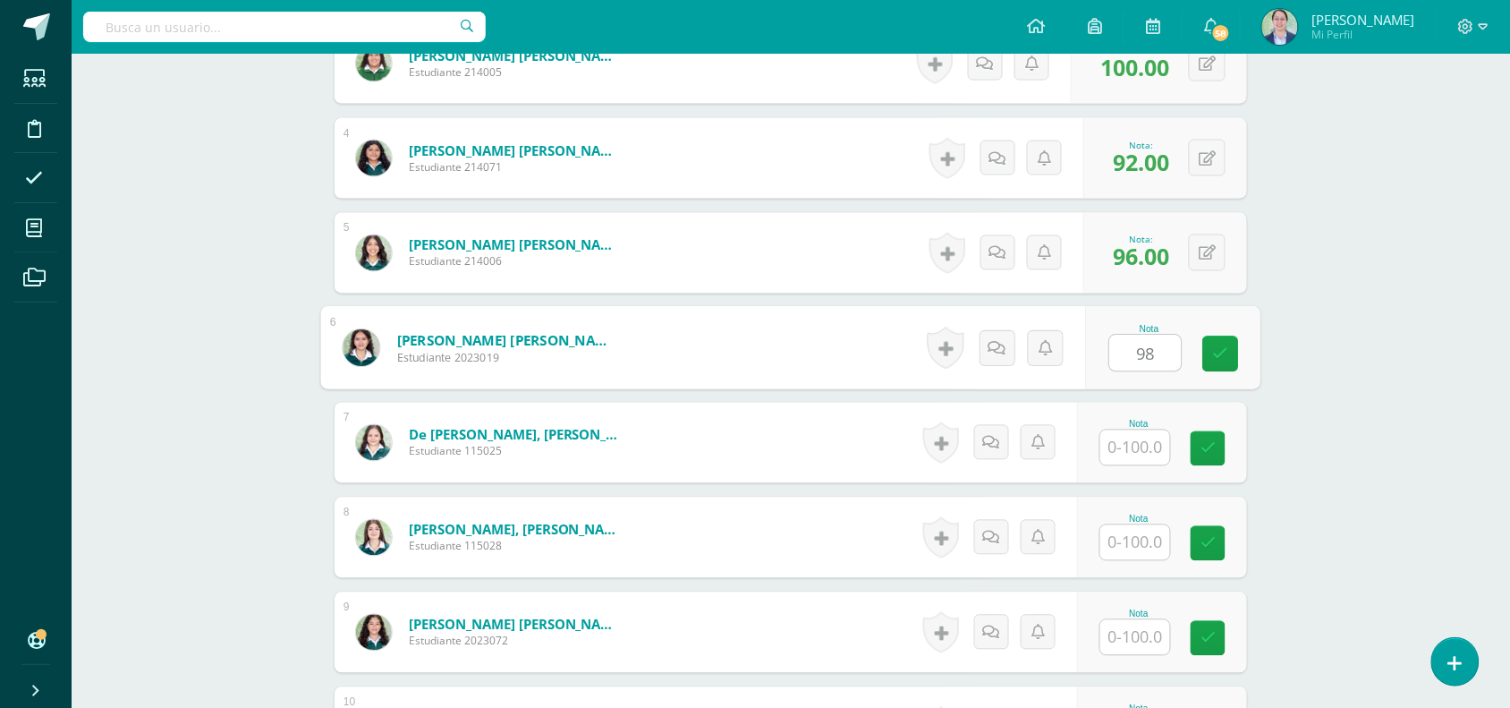
type input "98"
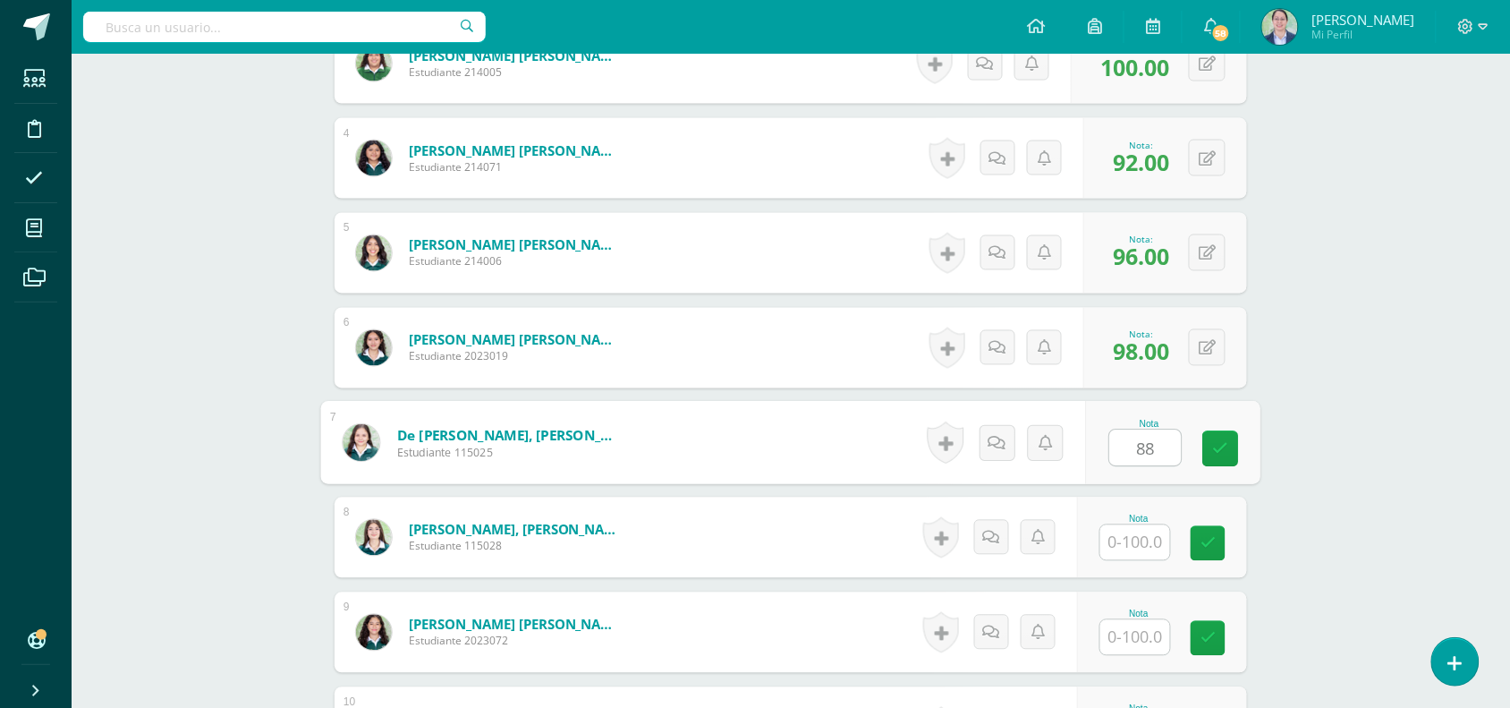
type input "88"
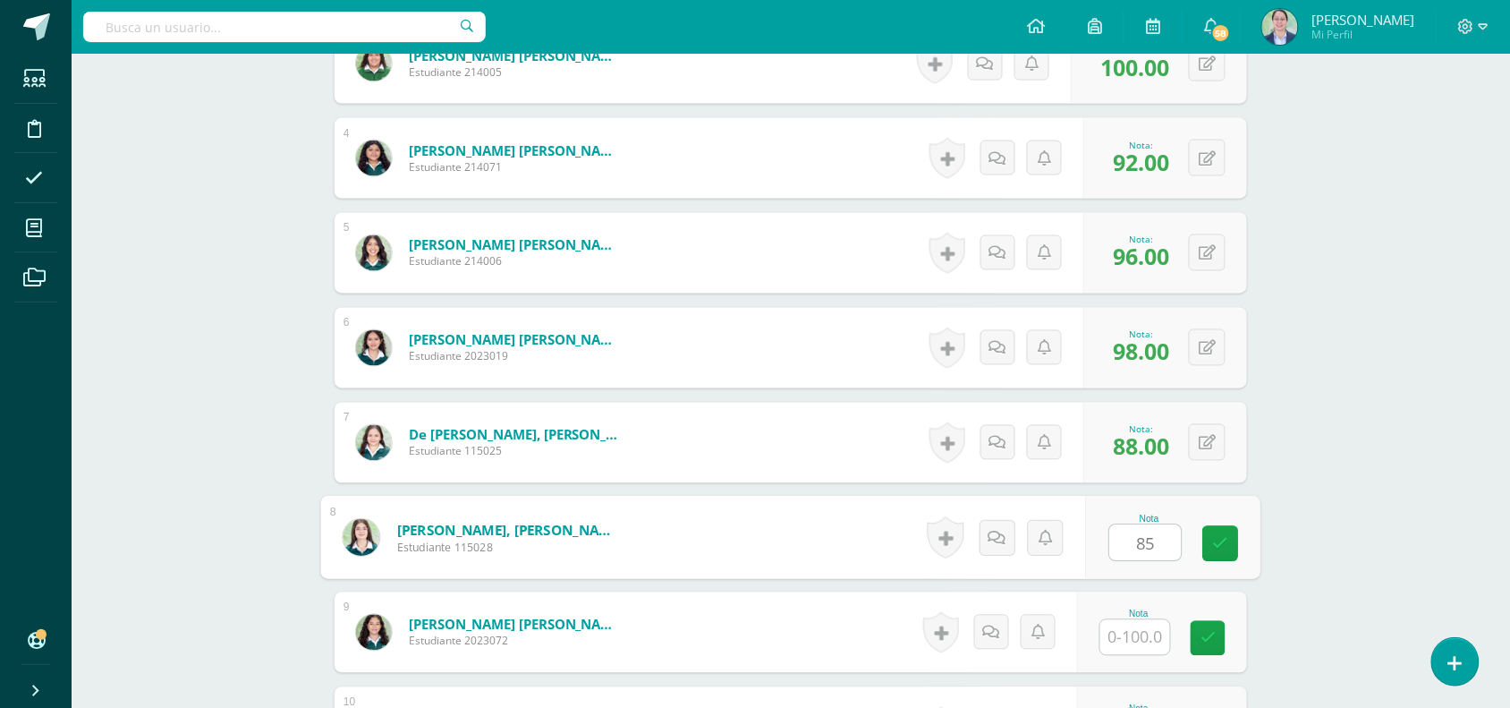
type input "85"
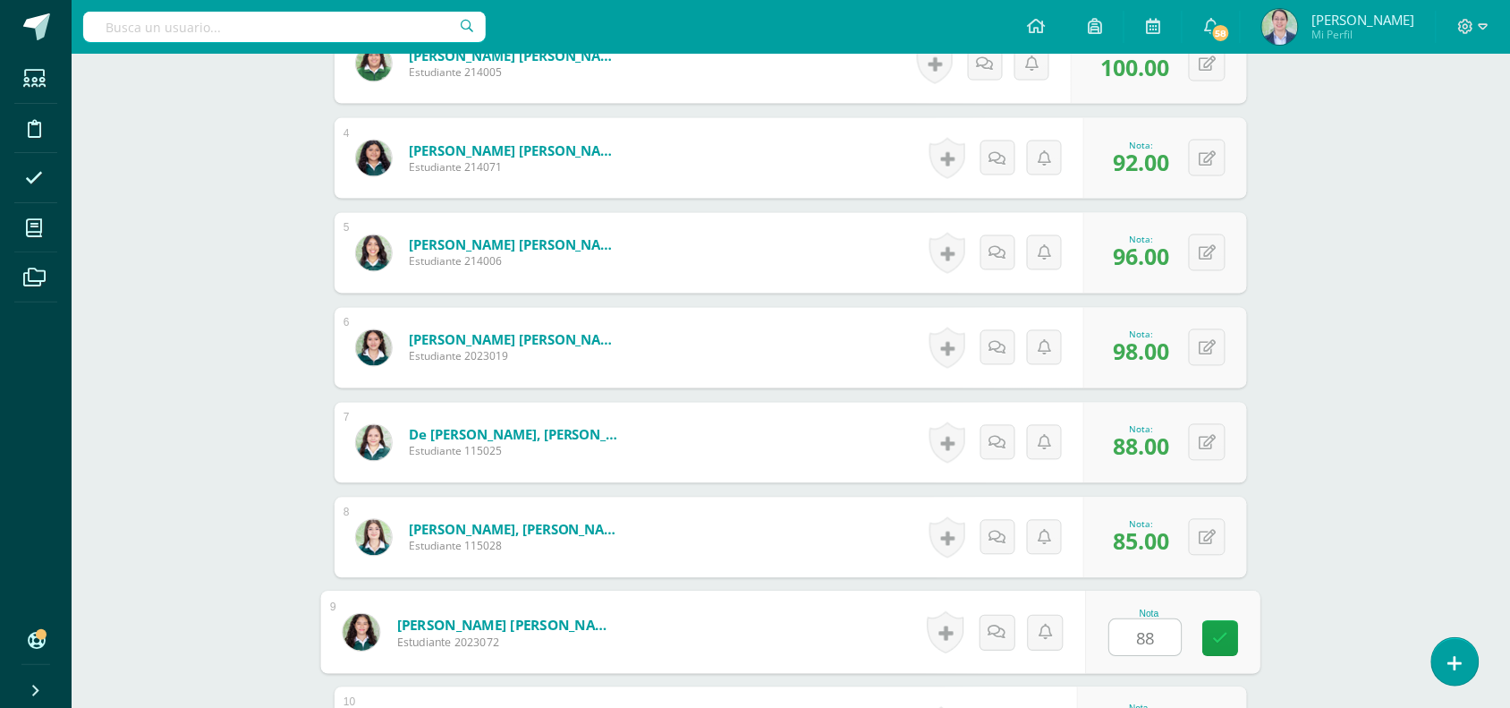
type input "88"
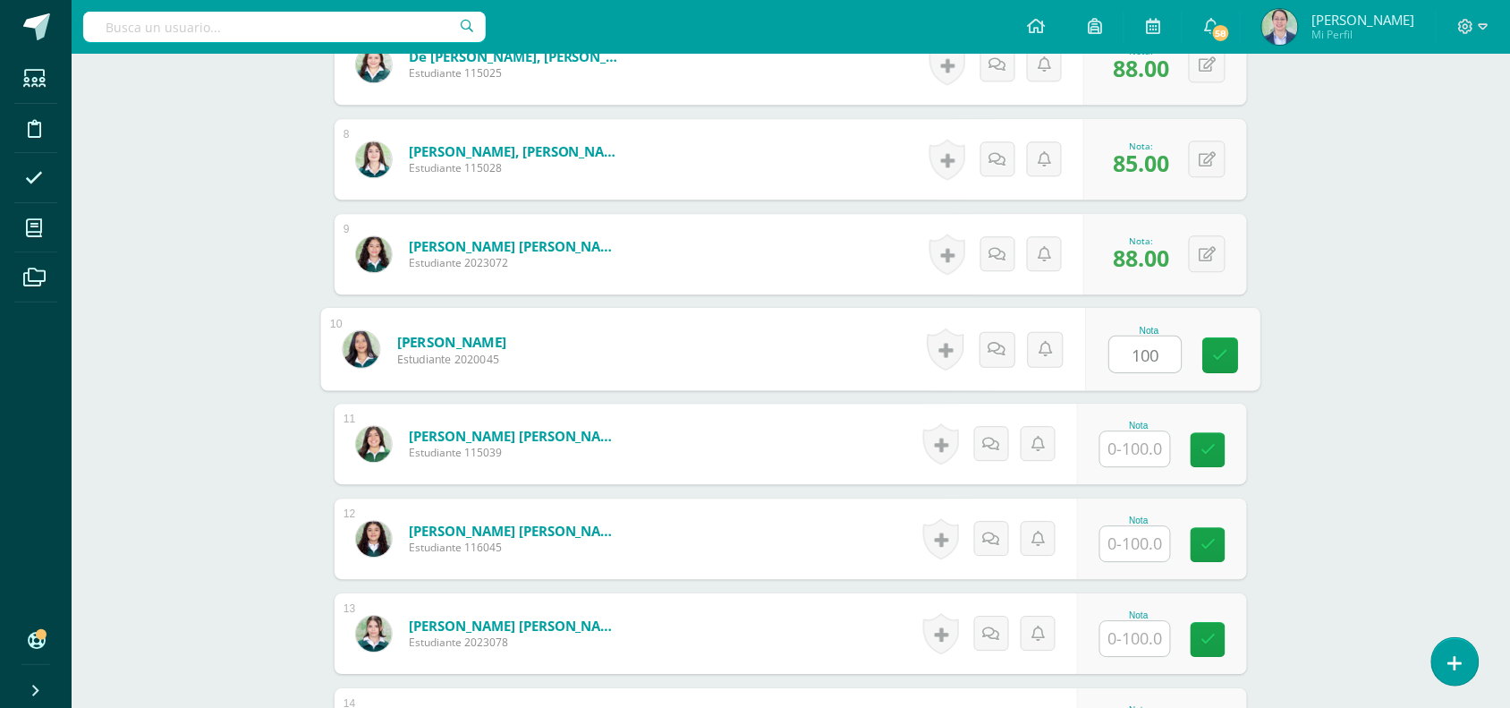
type input "100"
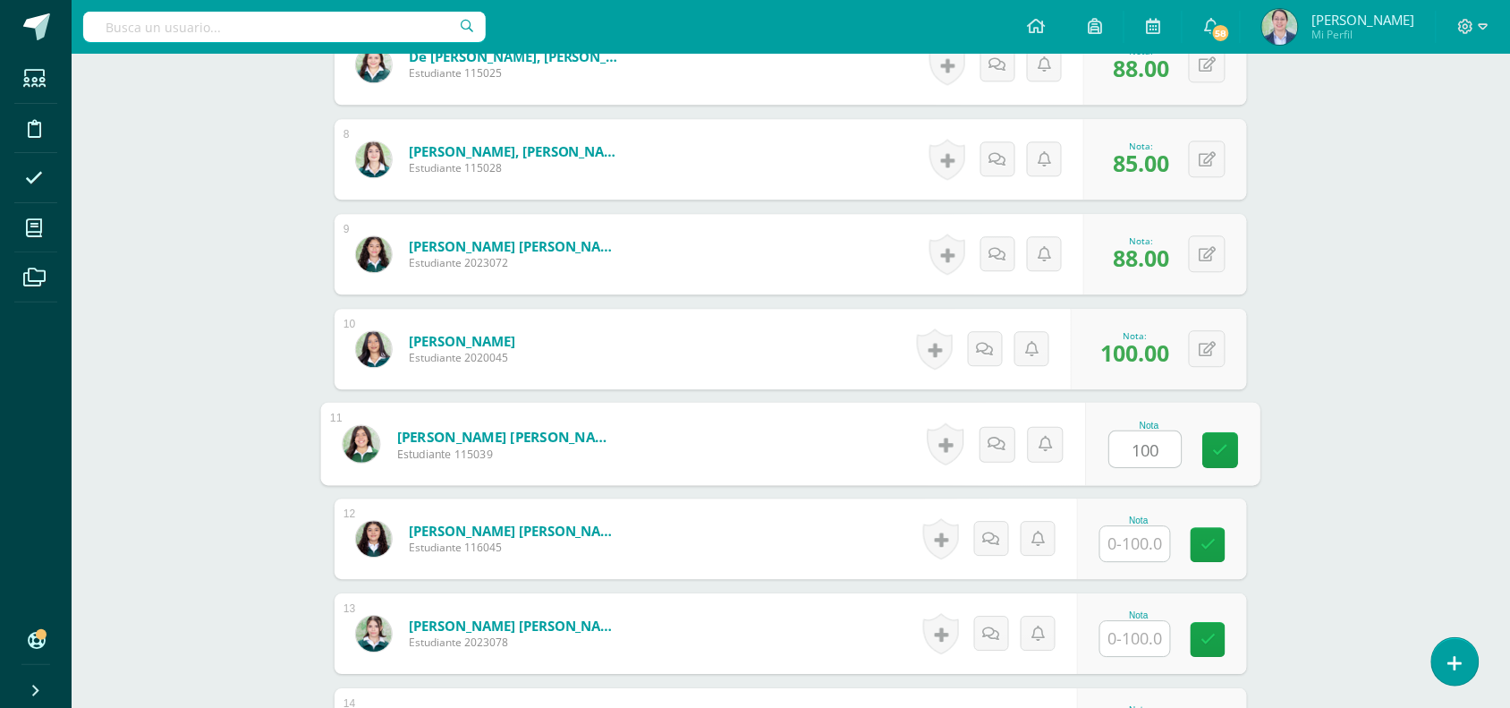
type input "100"
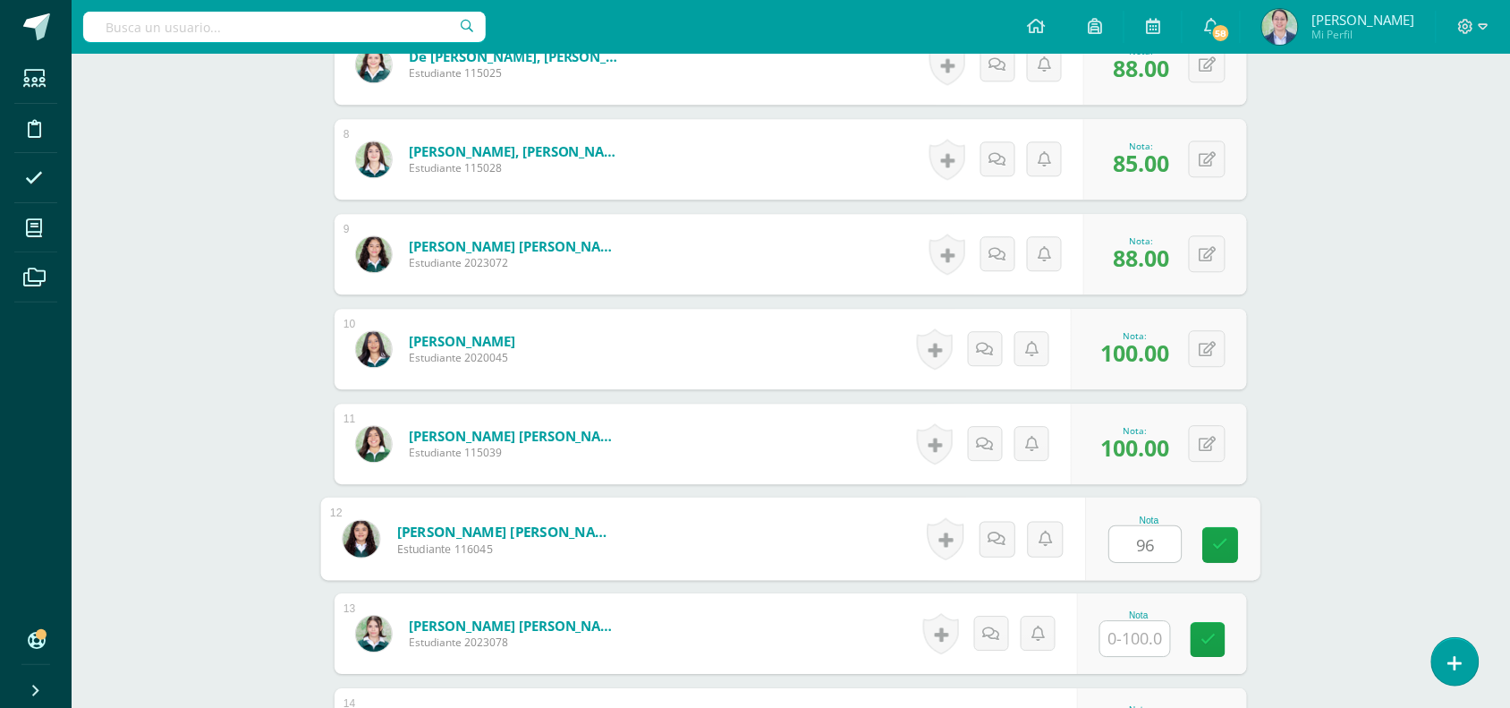
type input "96"
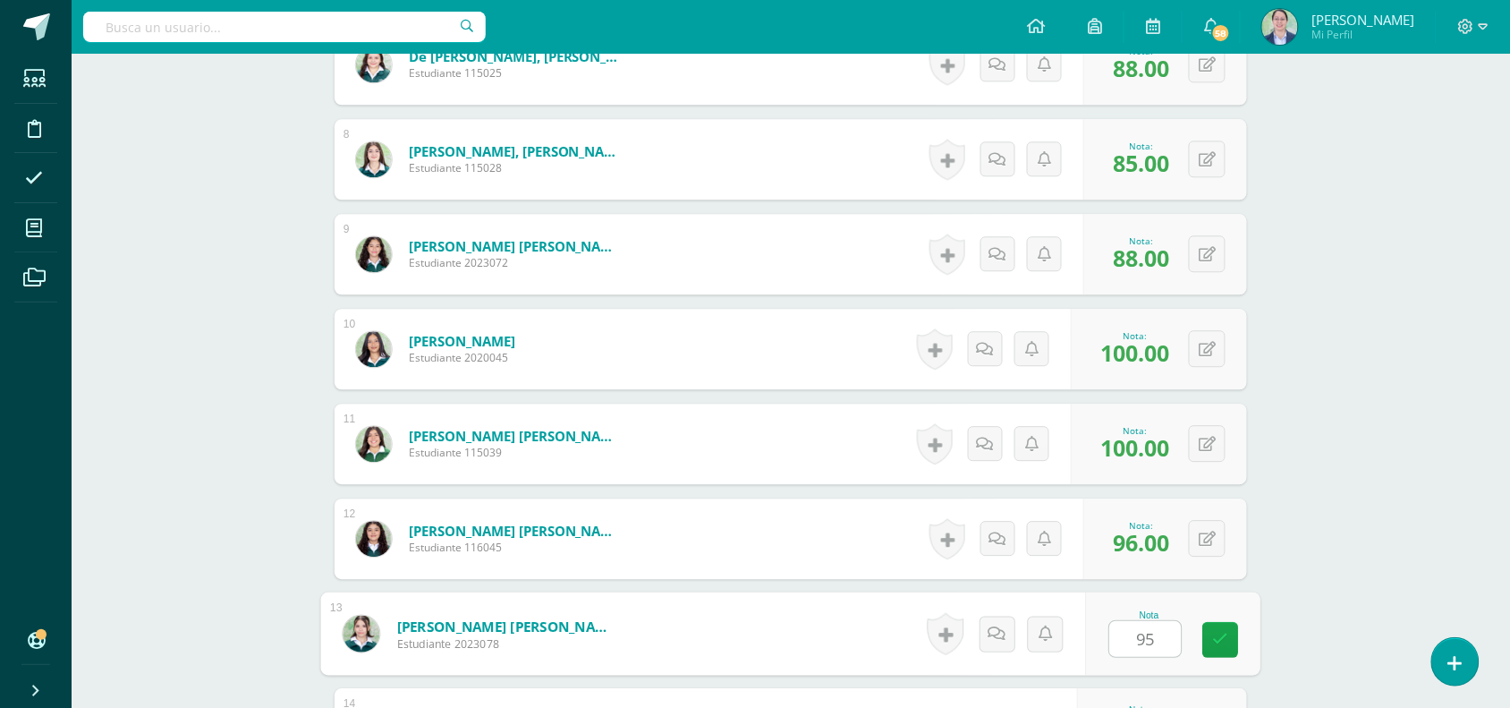
type input "95"
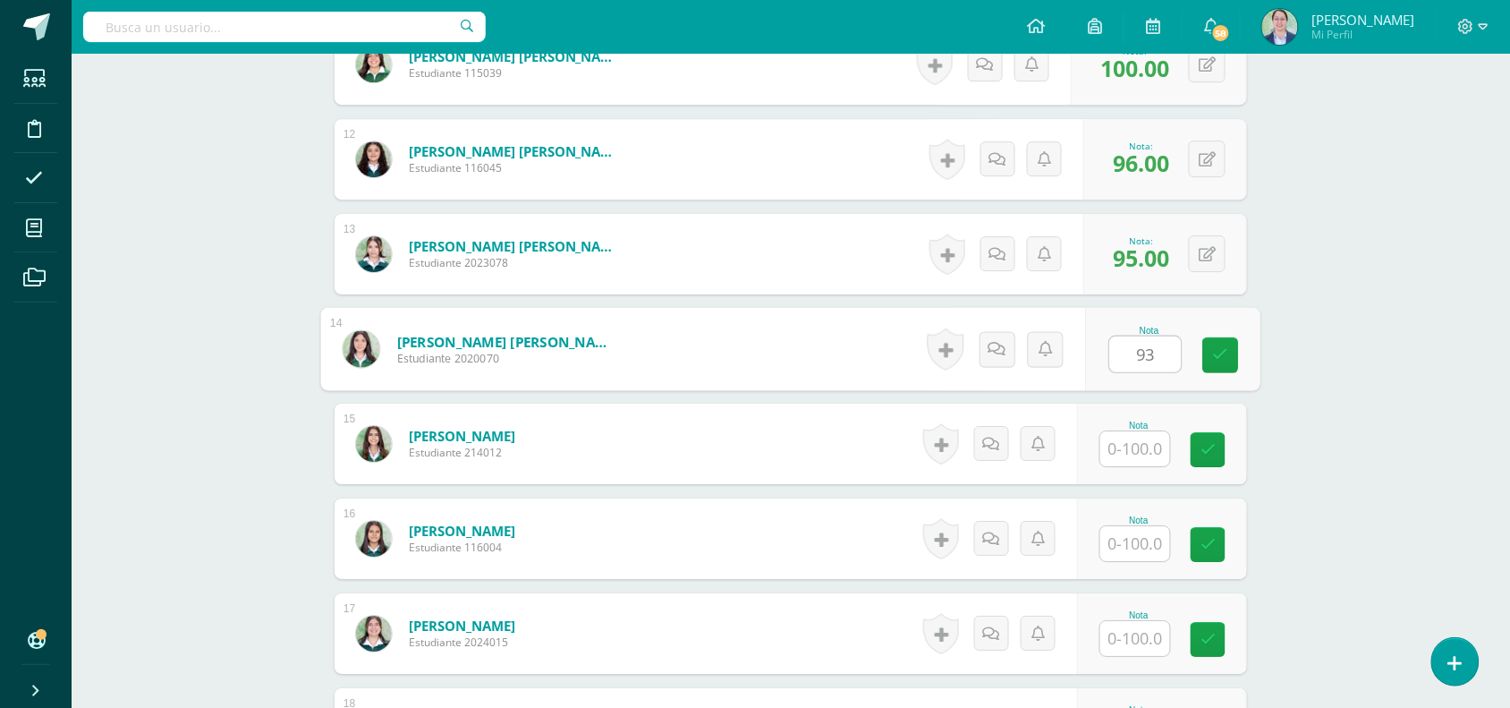
type input "93"
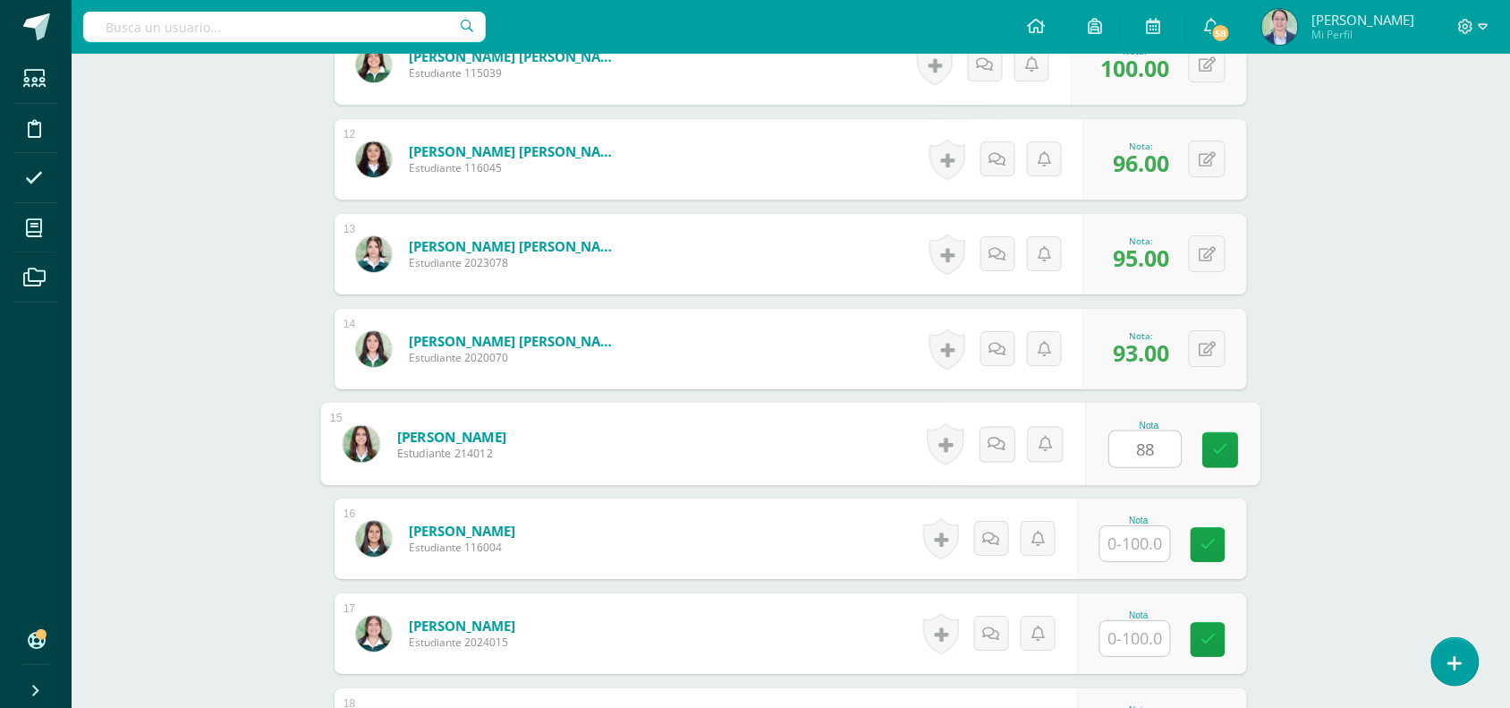
type input "88"
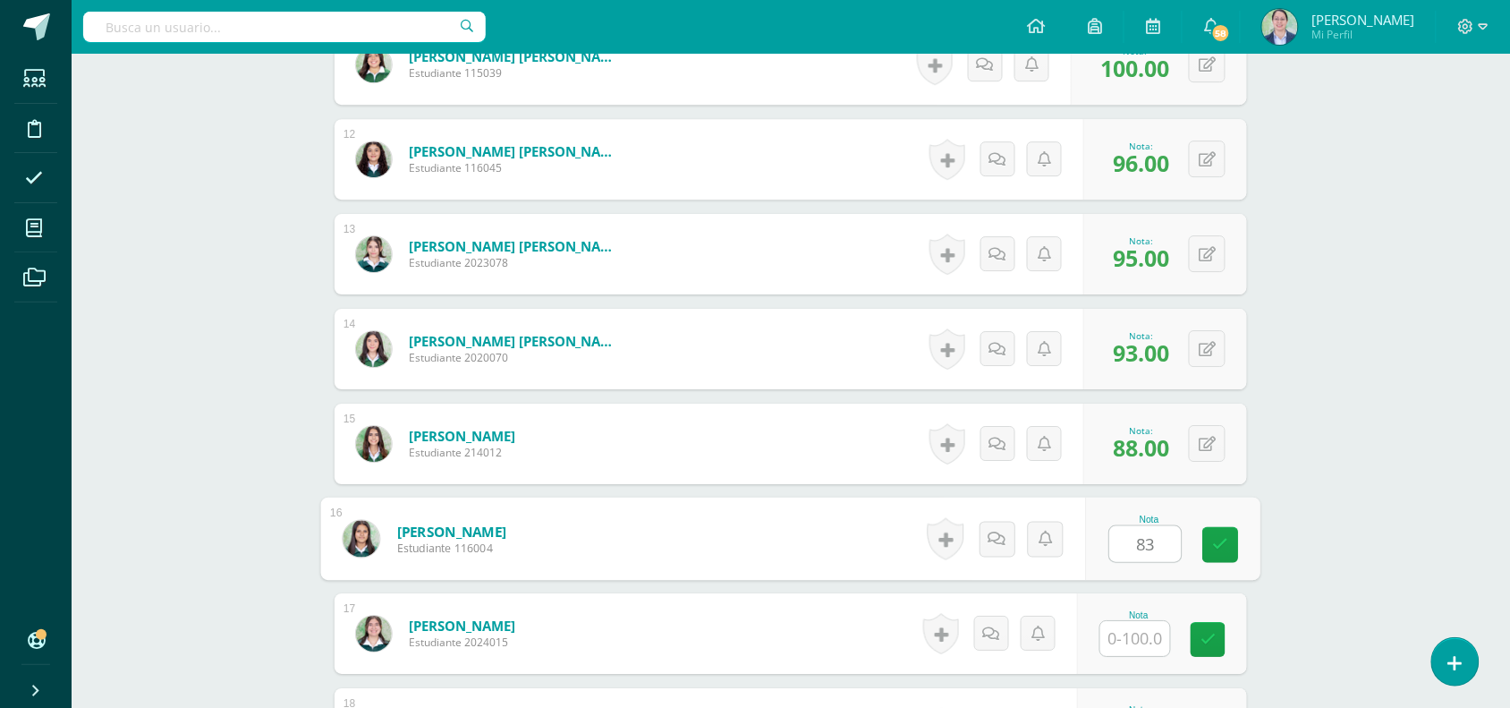
type input "83"
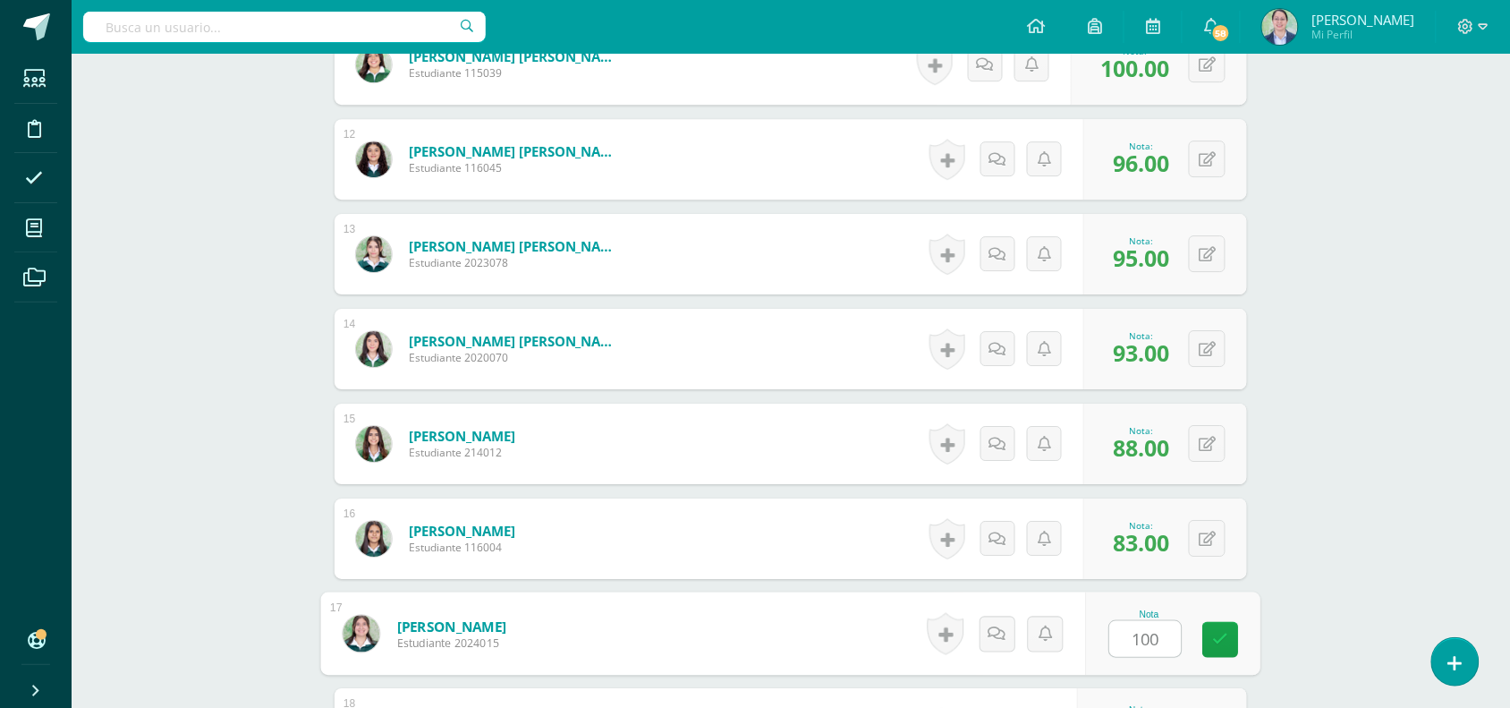
type input "100"
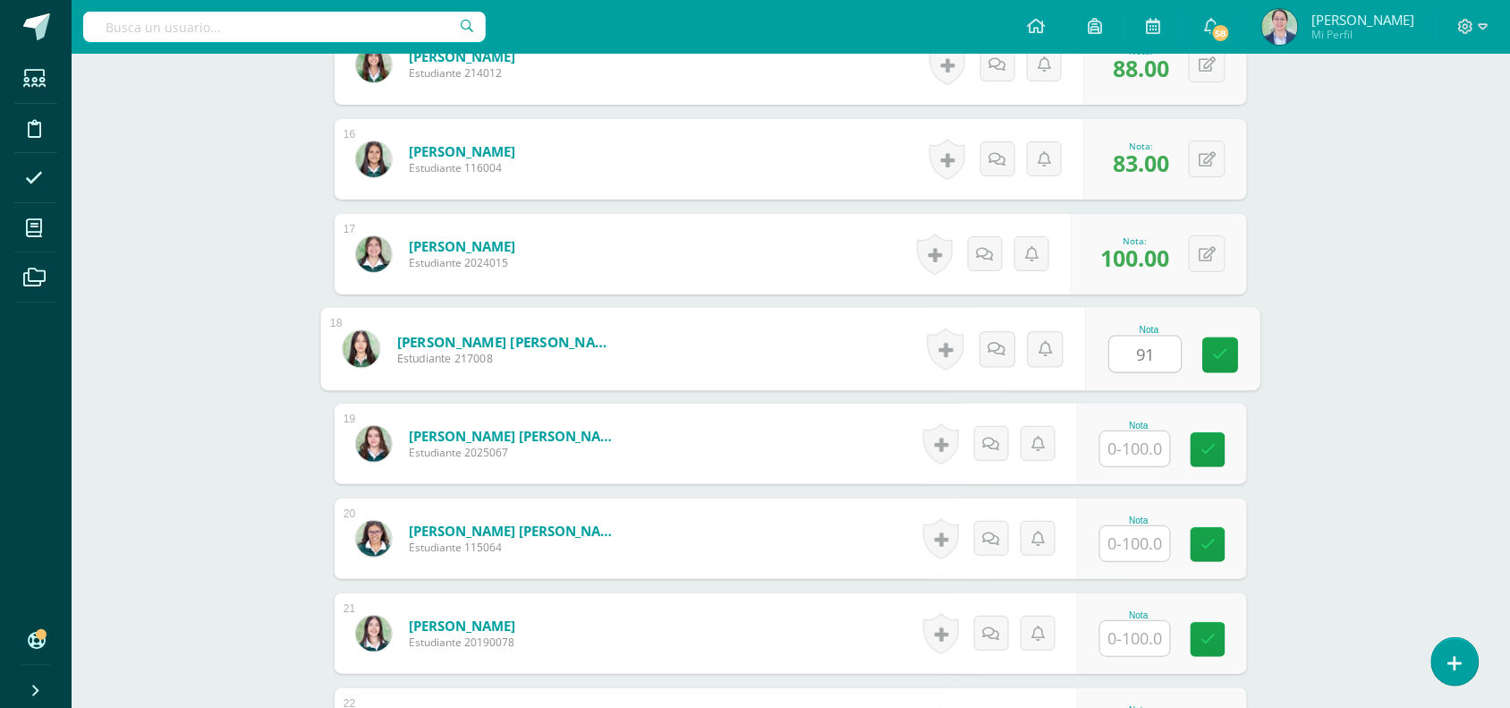
type input "91"
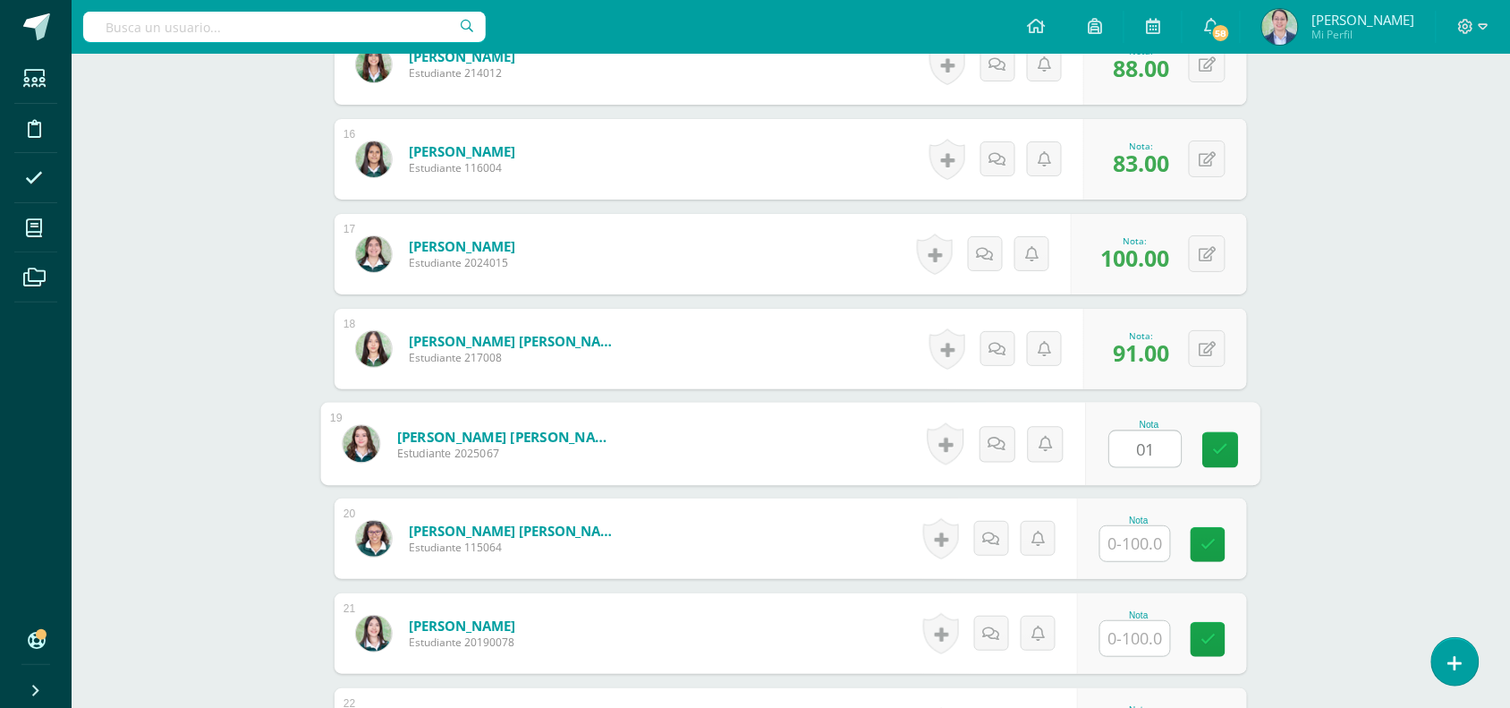
type input "0"
type input "100"
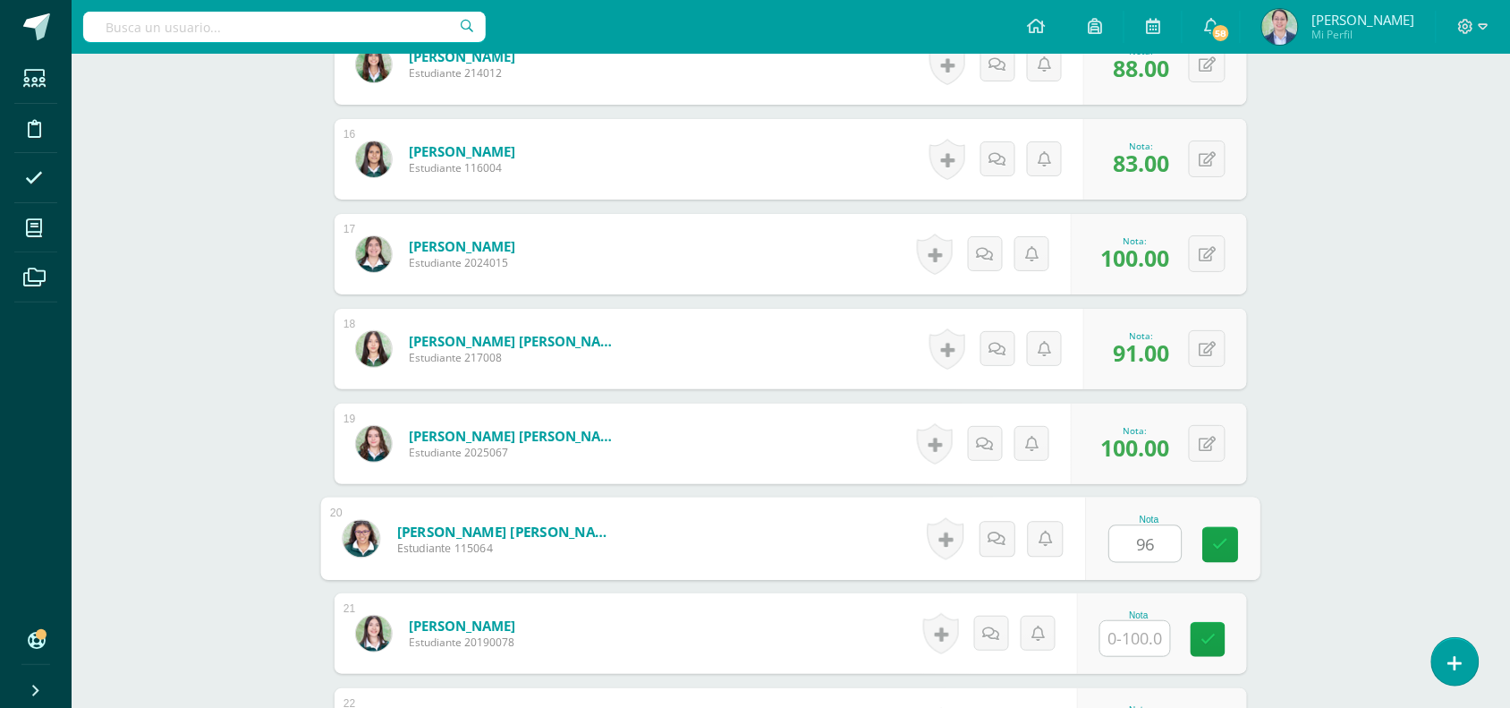
type input "96"
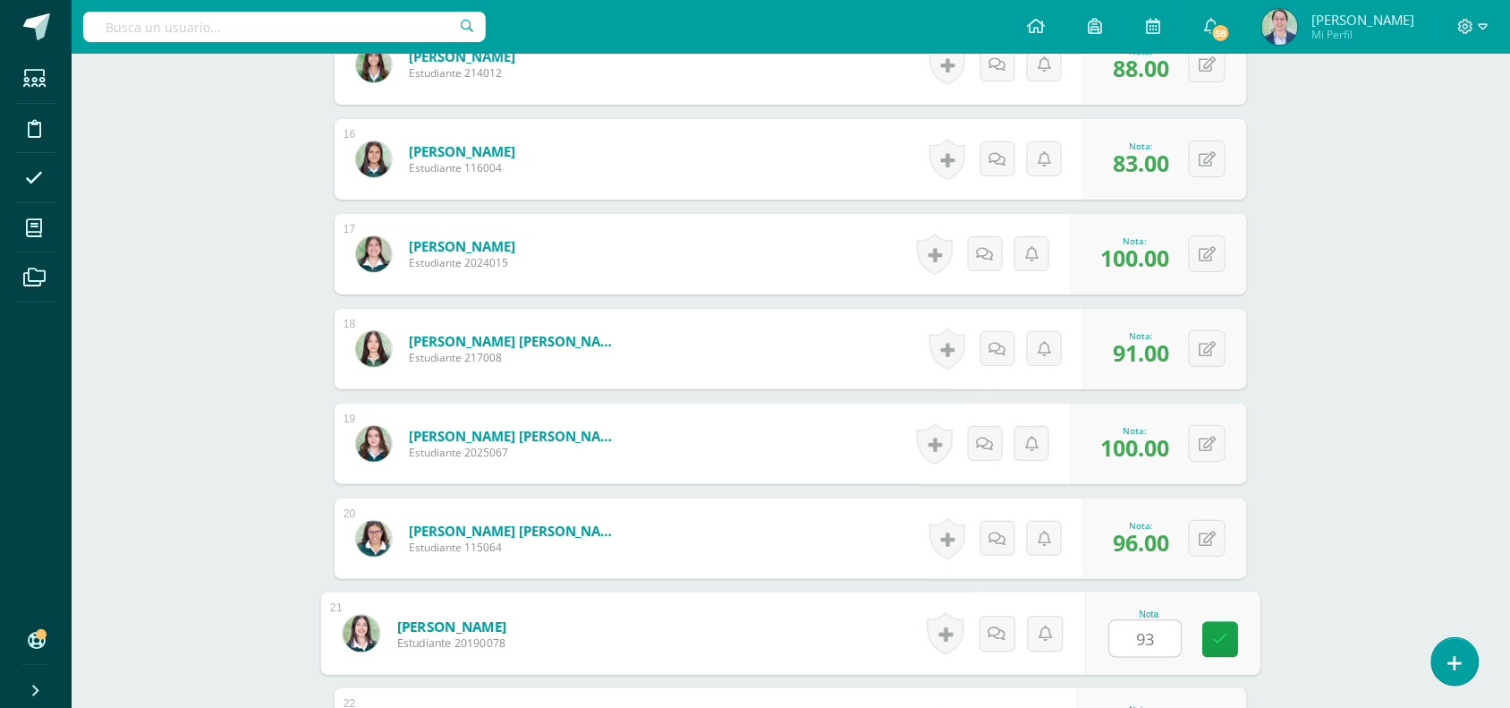
type input "93"
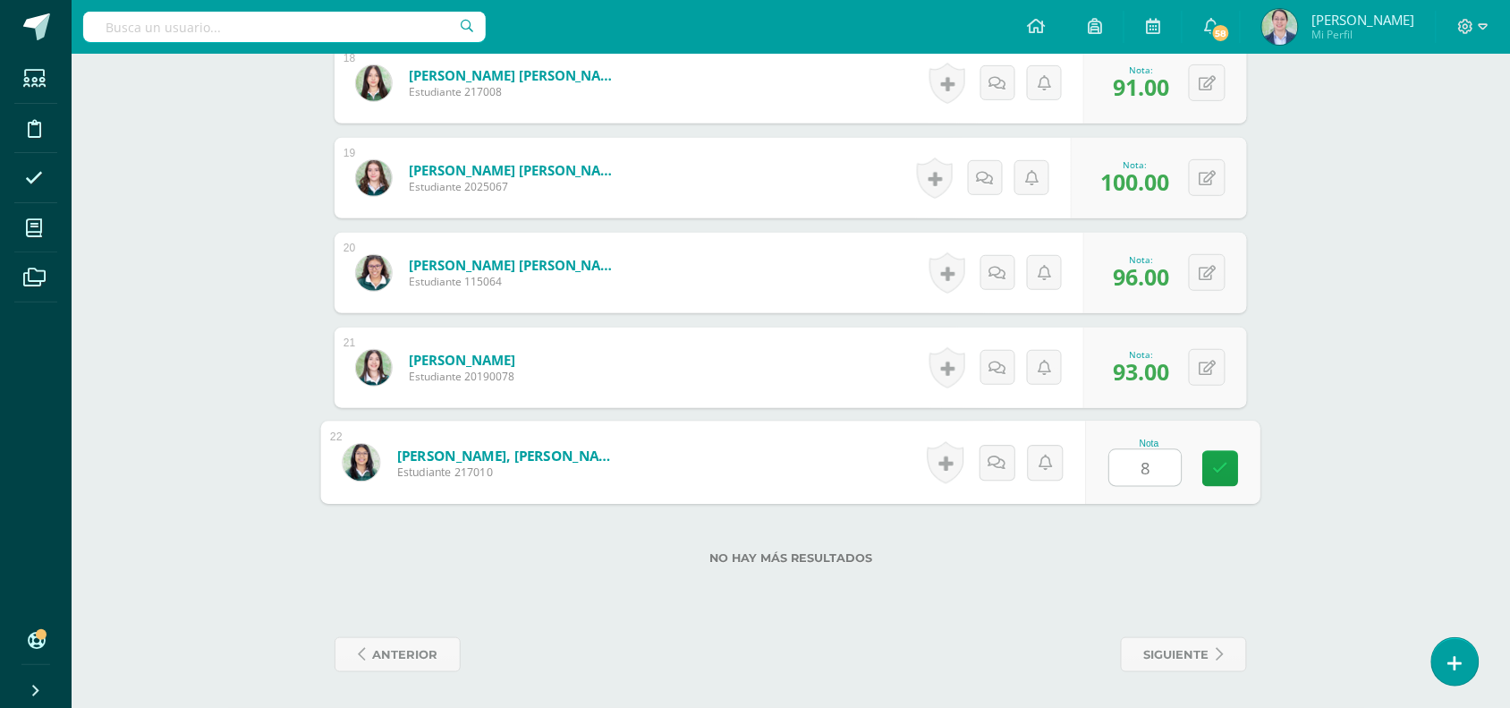
type input "86"
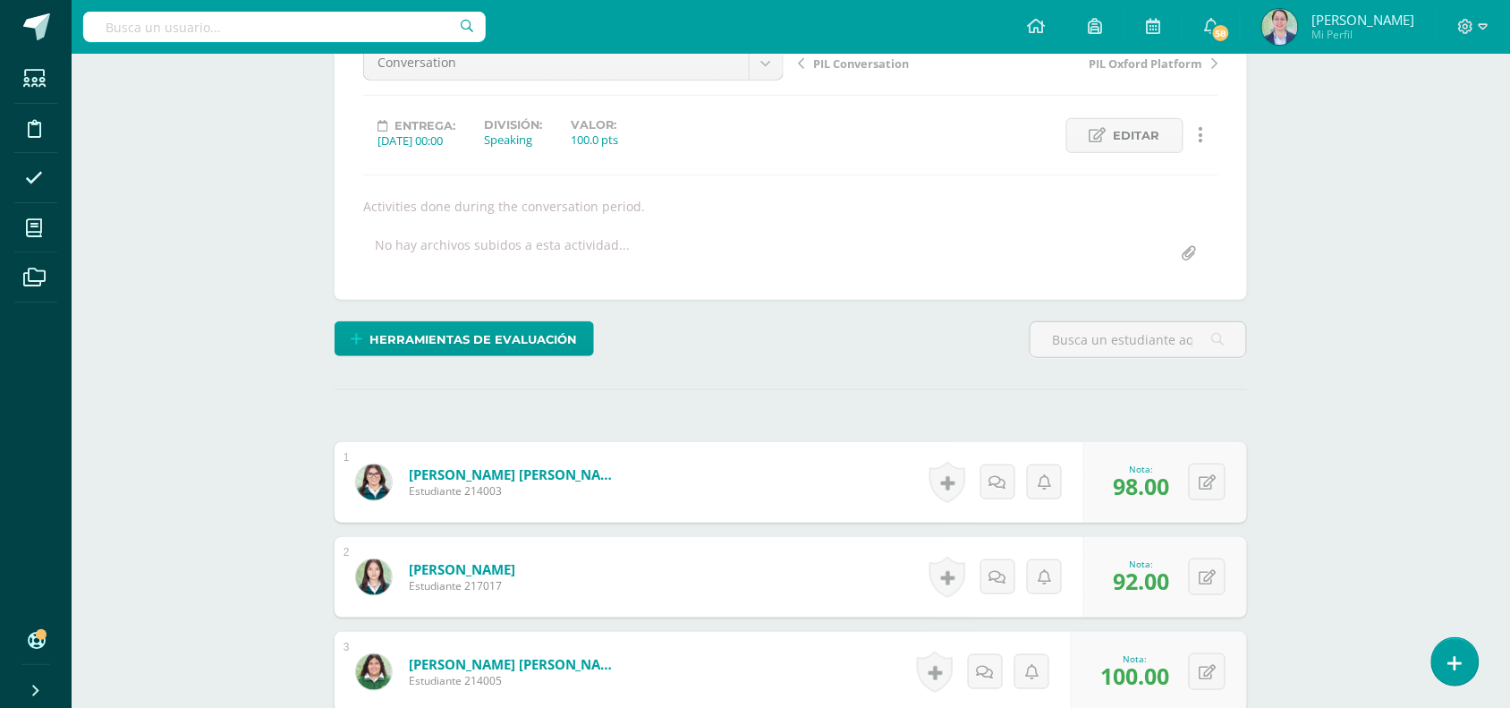
scroll to position [0, 0]
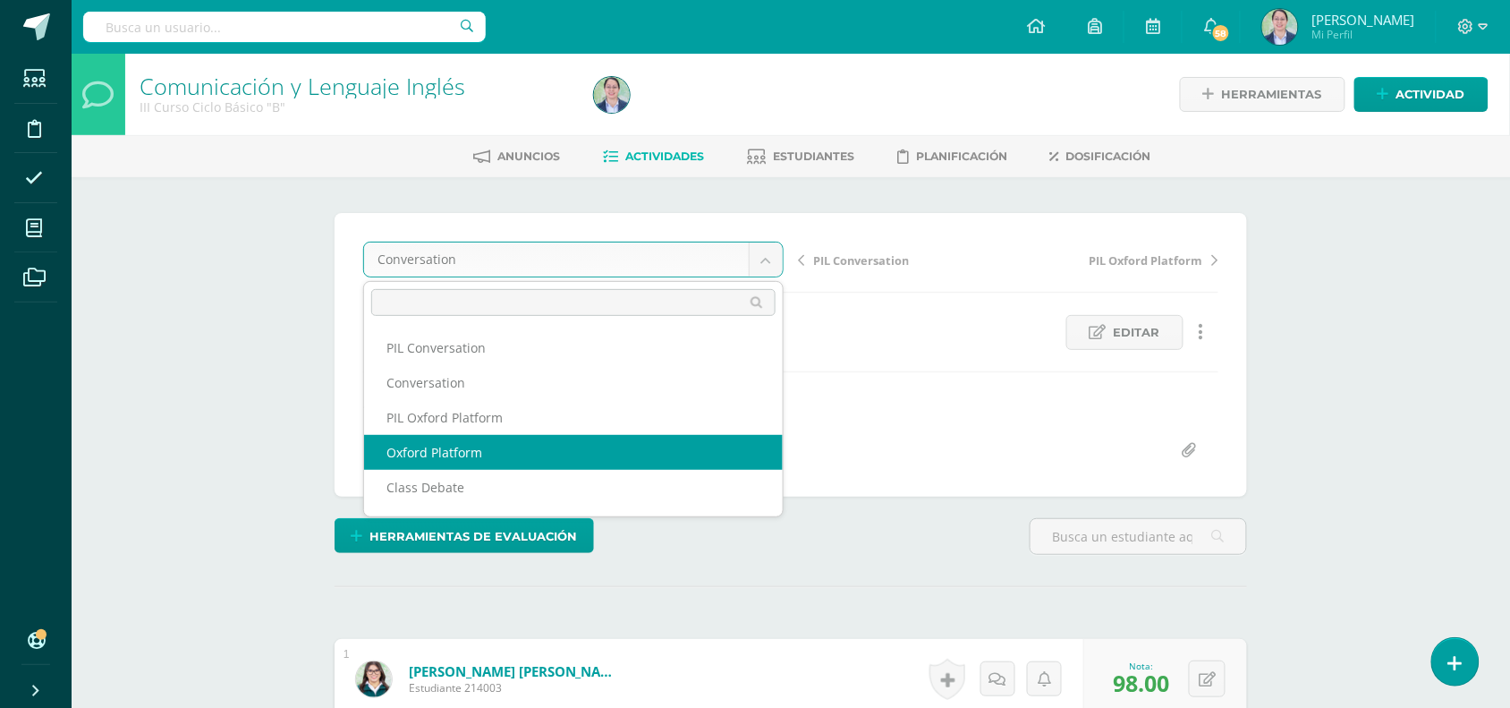
select select "/dashboard/teacher/grade-activity/262725/"
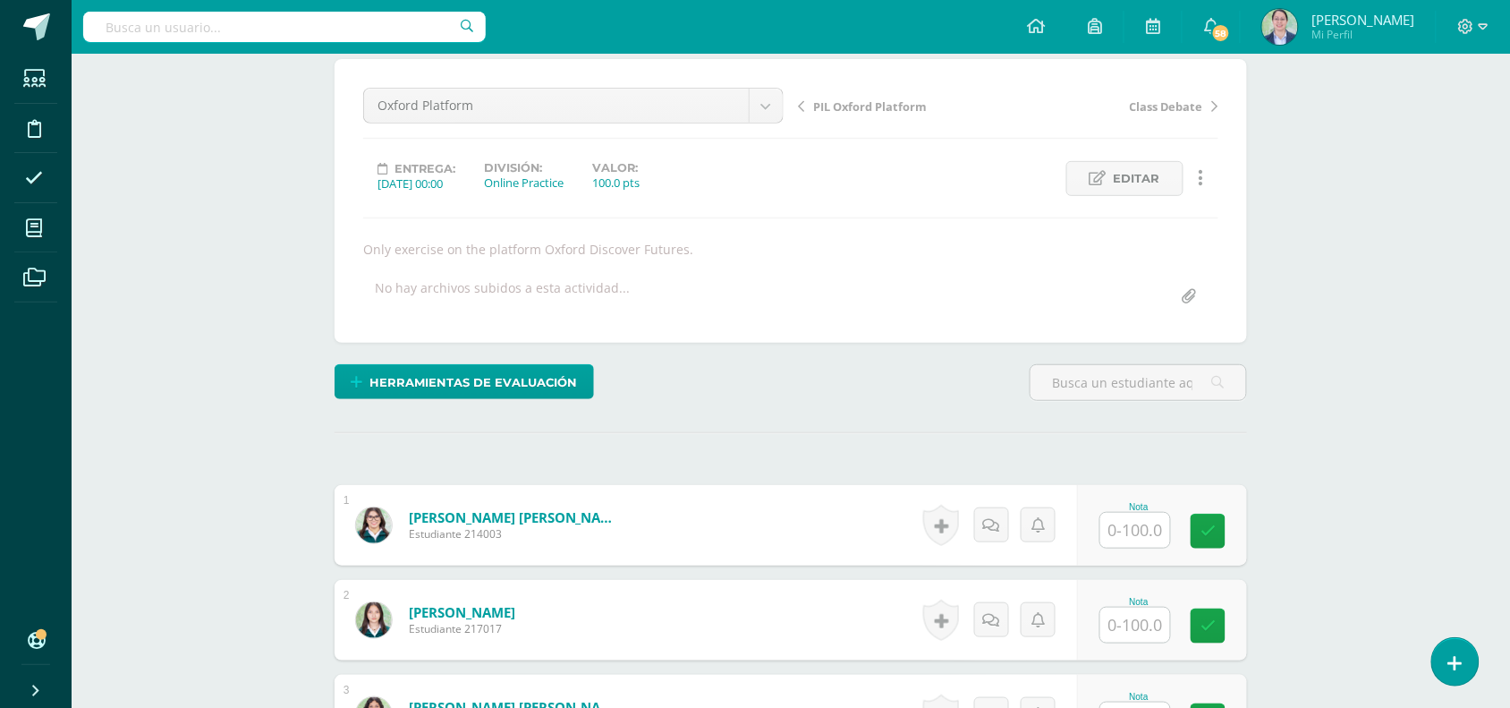
scroll to position [155, 0]
click at [1136, 526] on input "text" at bounding box center [1135, 529] width 70 height 35
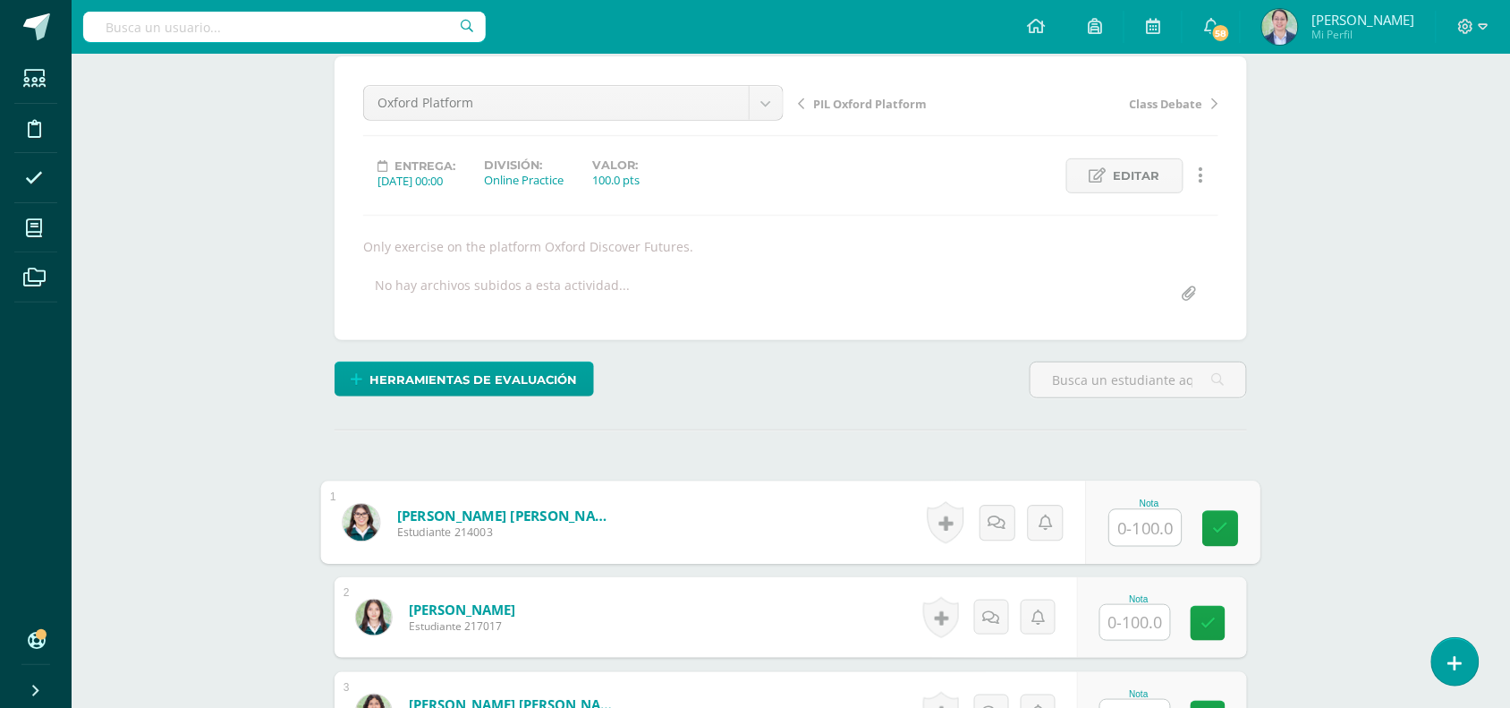
scroll to position [157, 0]
type input "54"
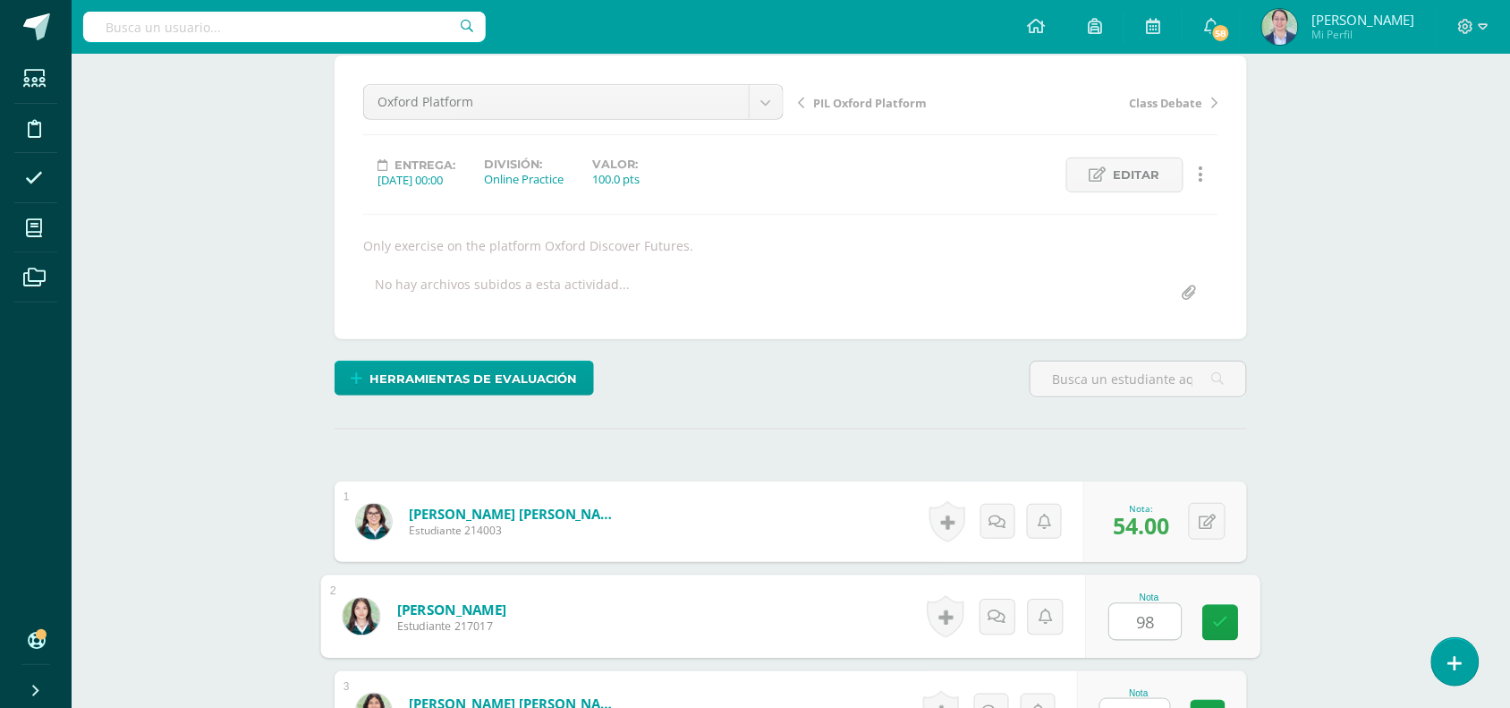
type input "98"
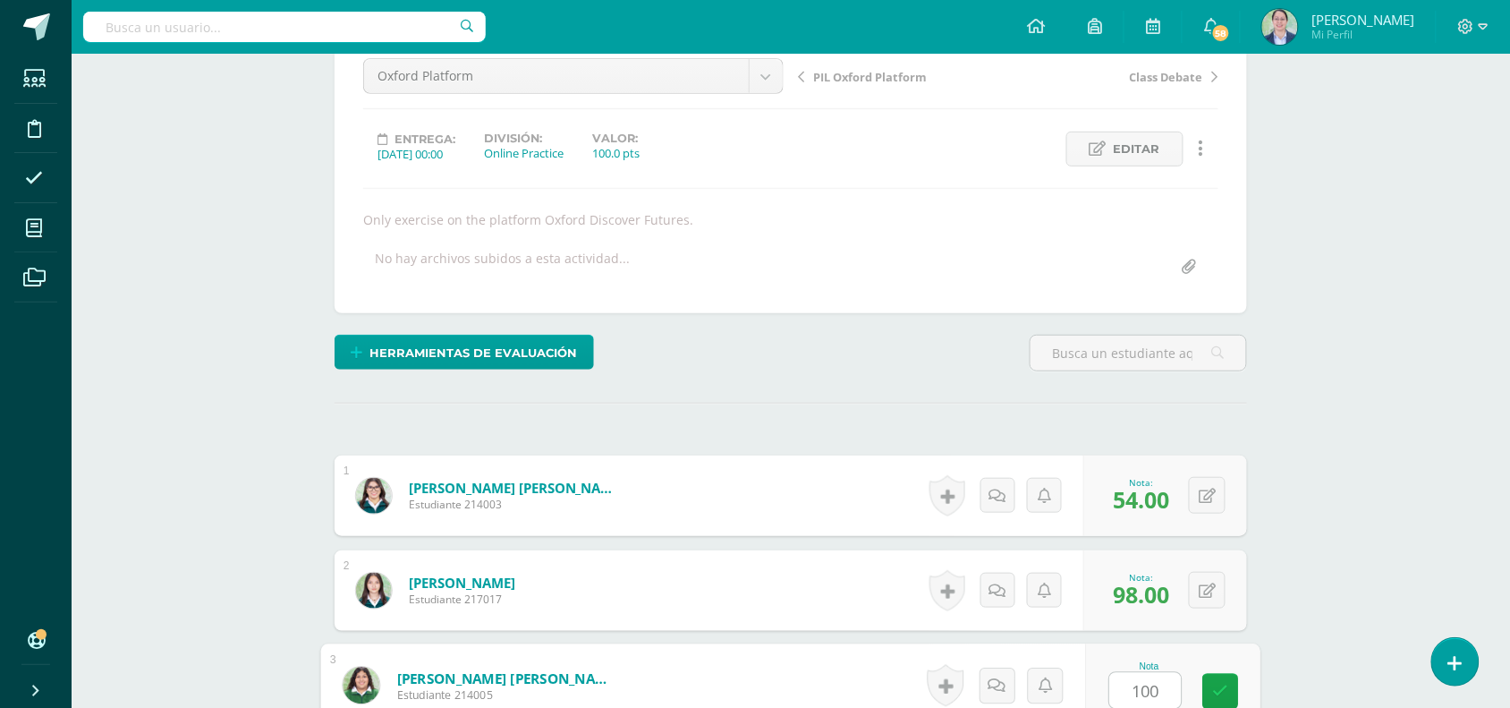
type input "100"
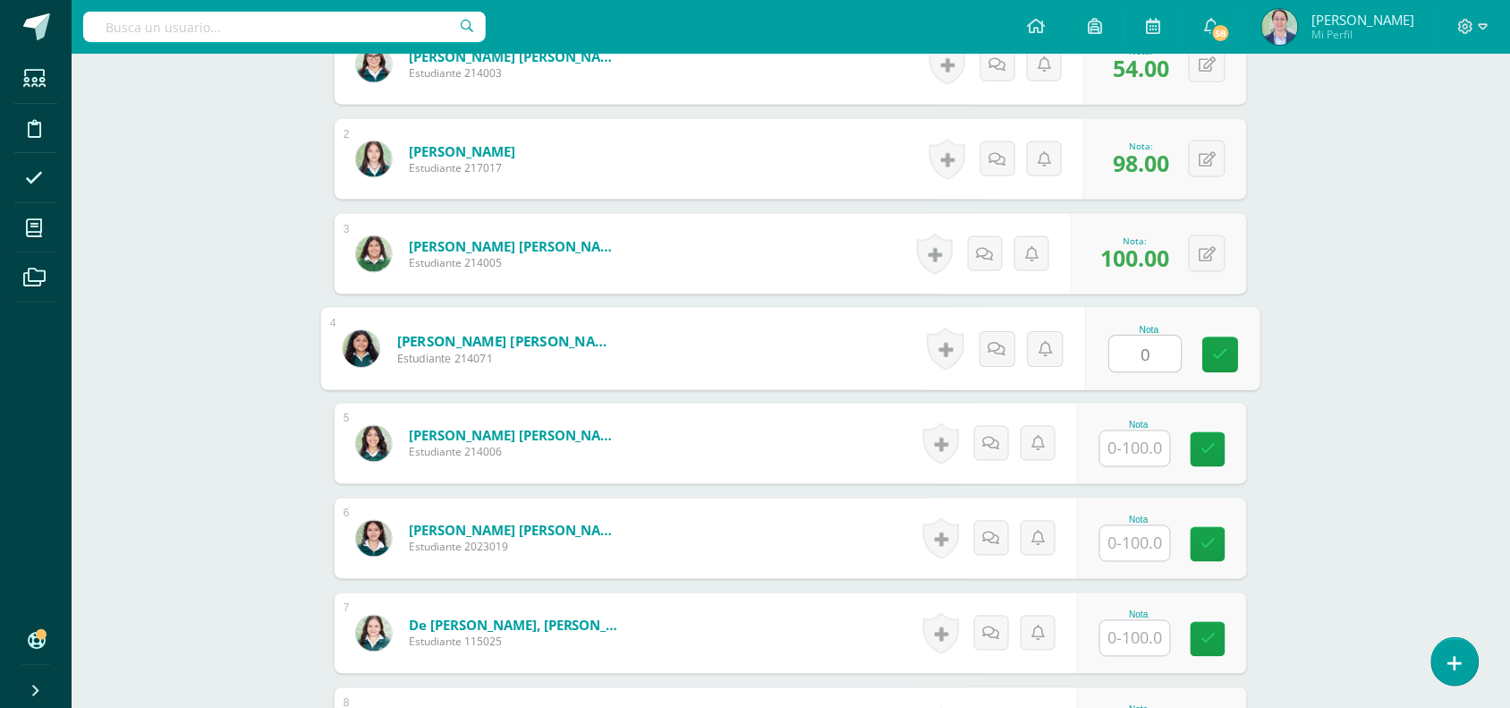
type input "0"
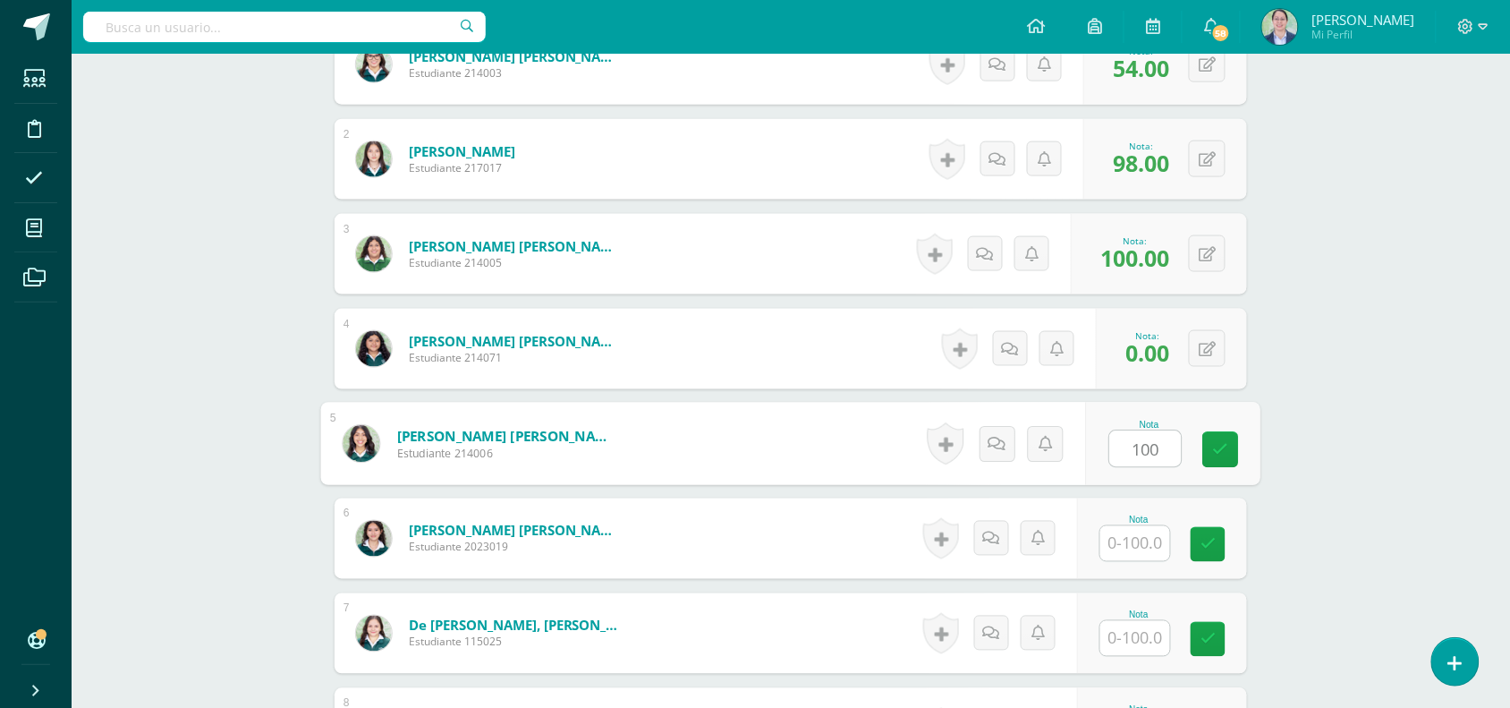
type input "100"
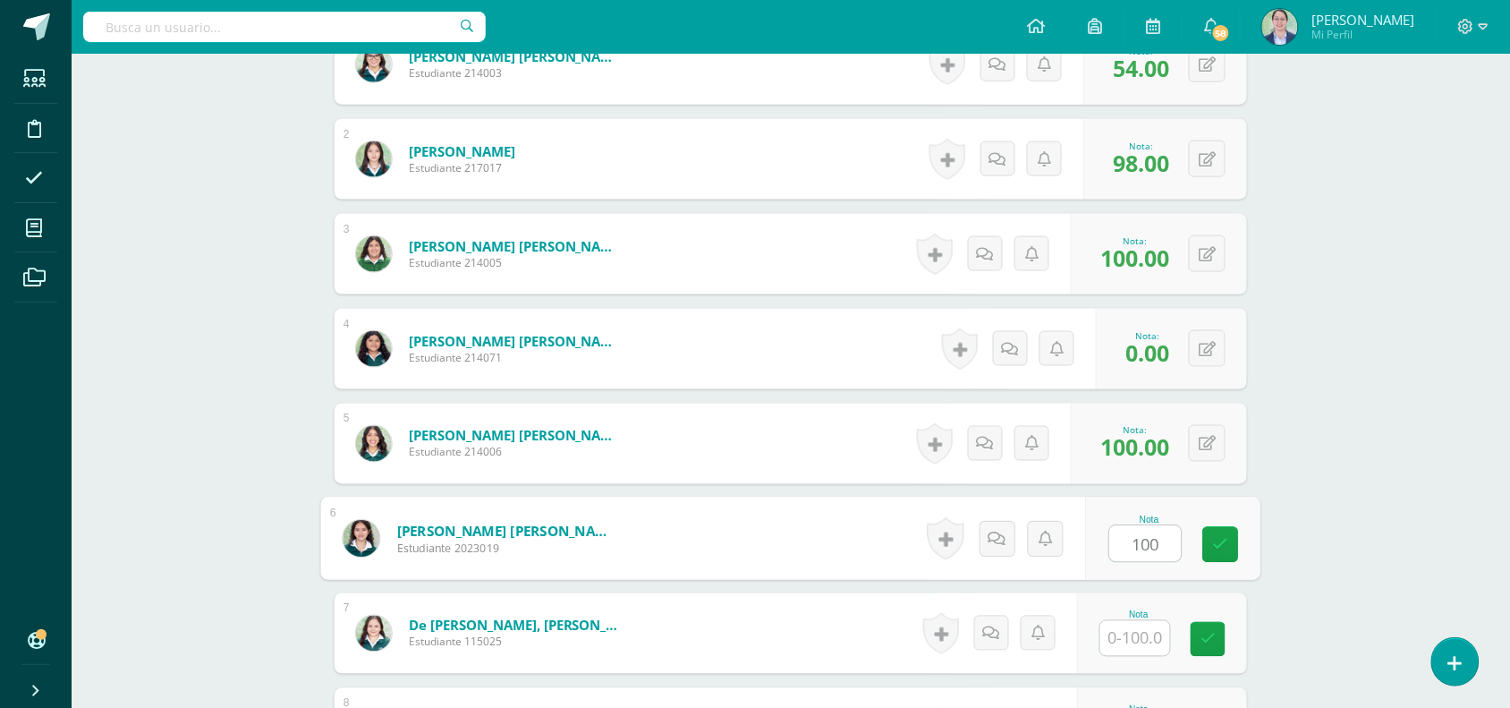
type input "100"
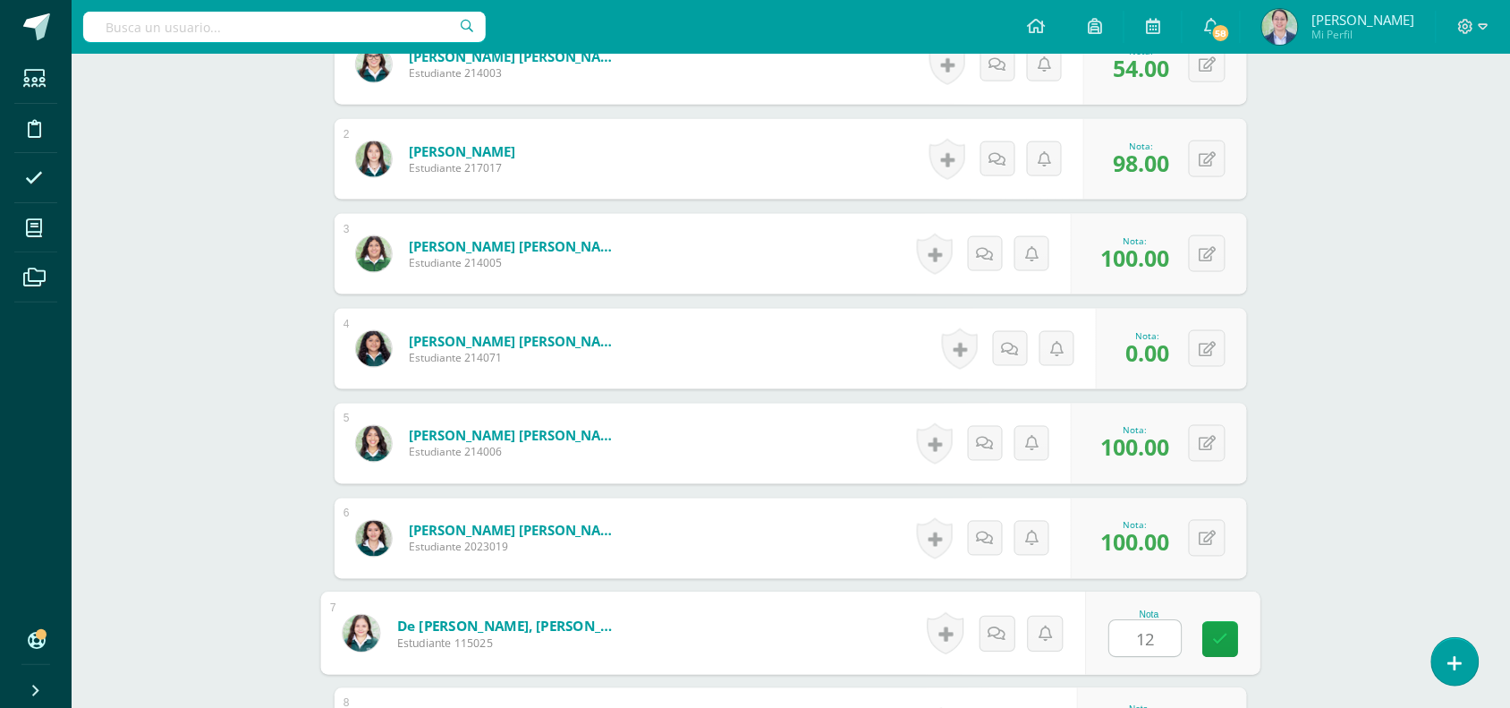
type input "12"
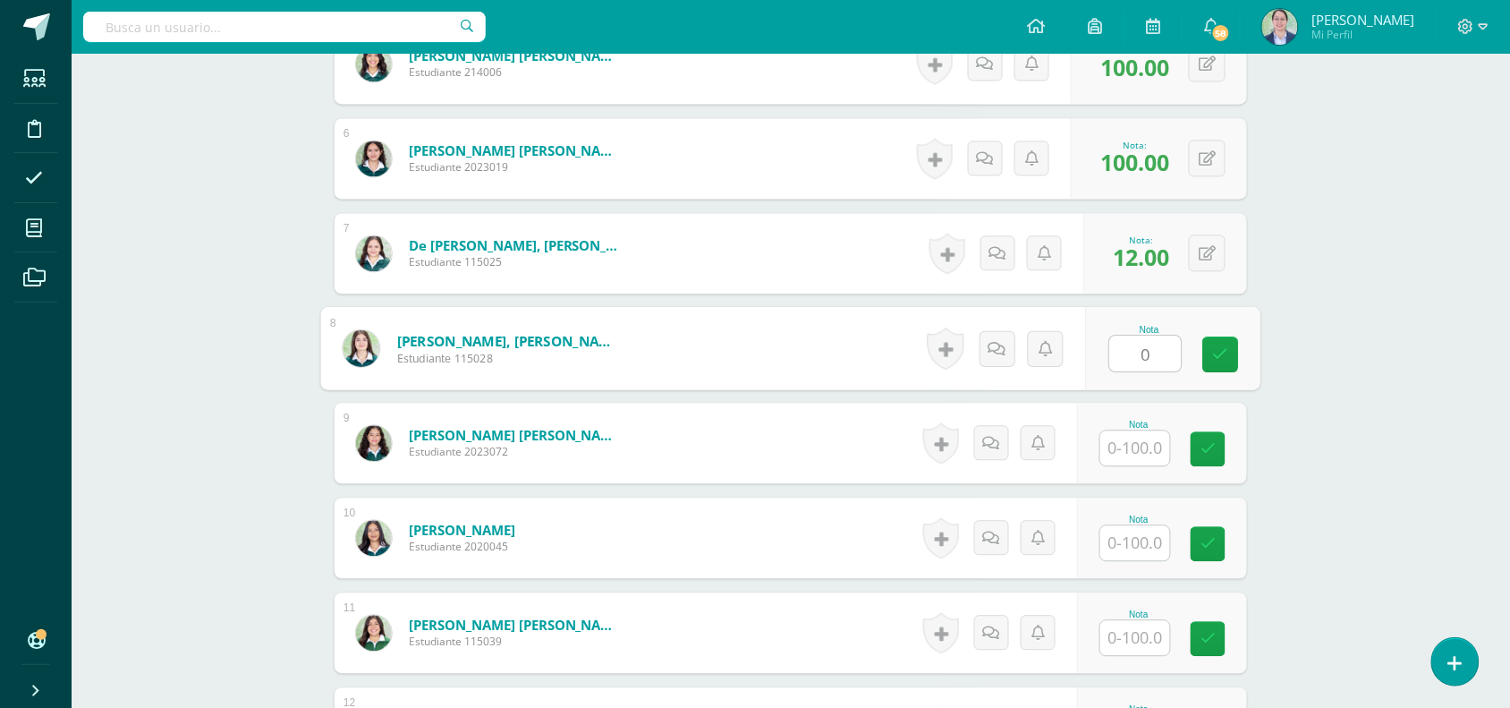
type input "0"
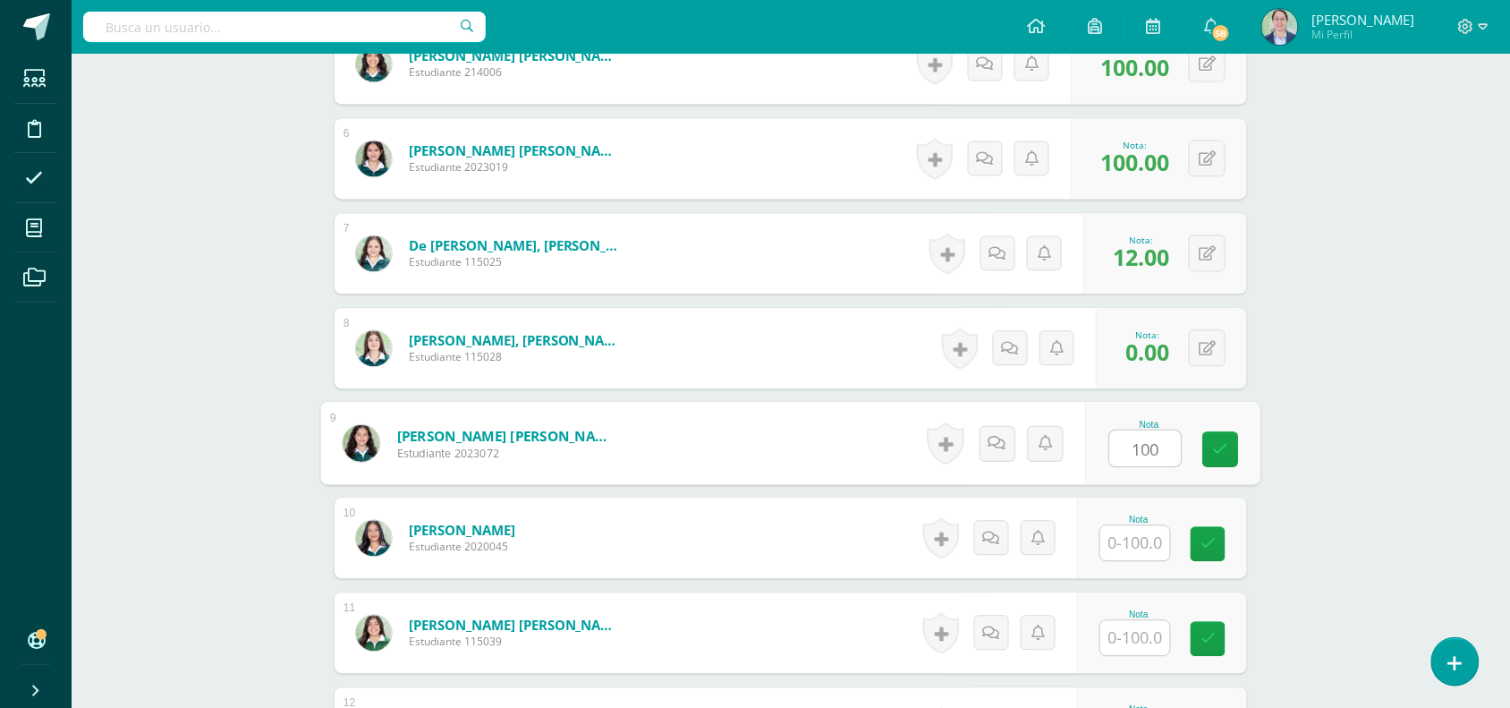
type input "100"
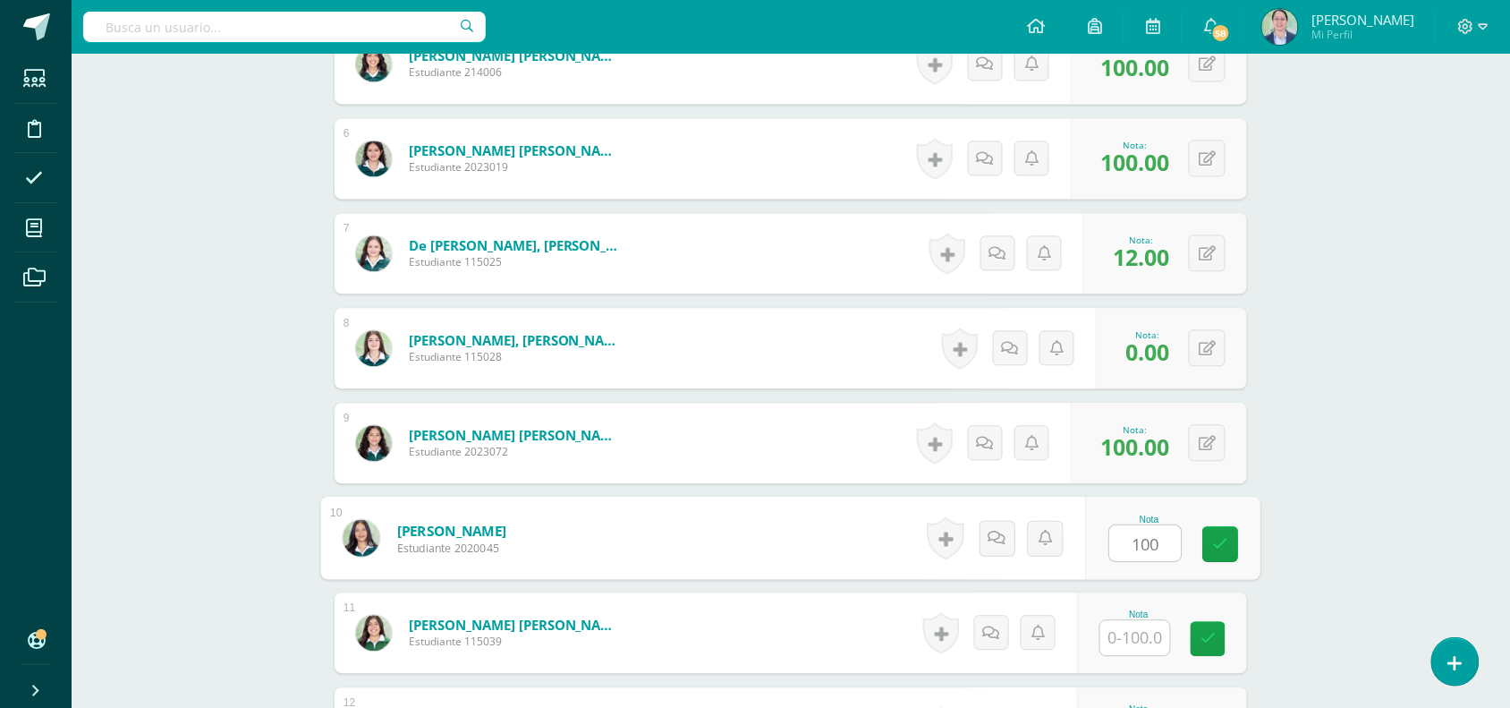
type input "100"
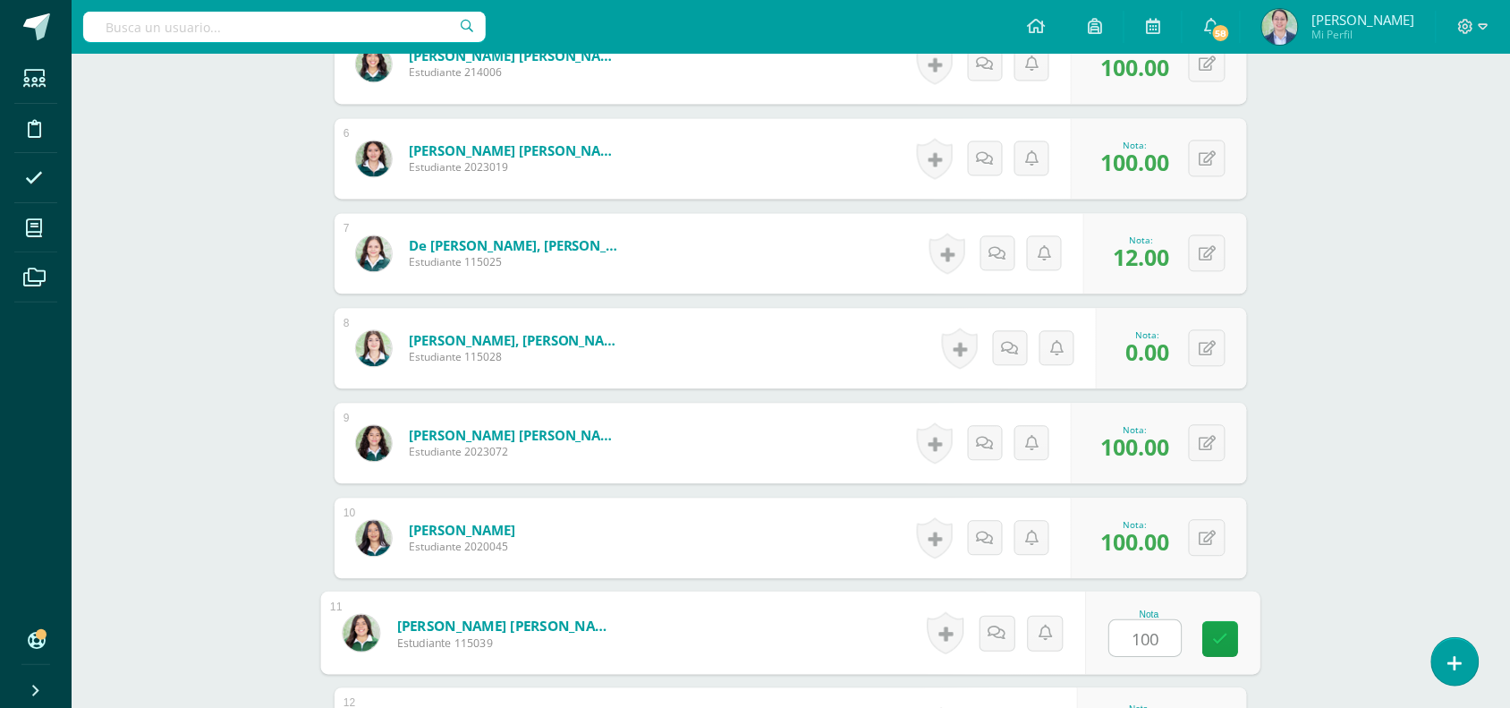
type input "100"
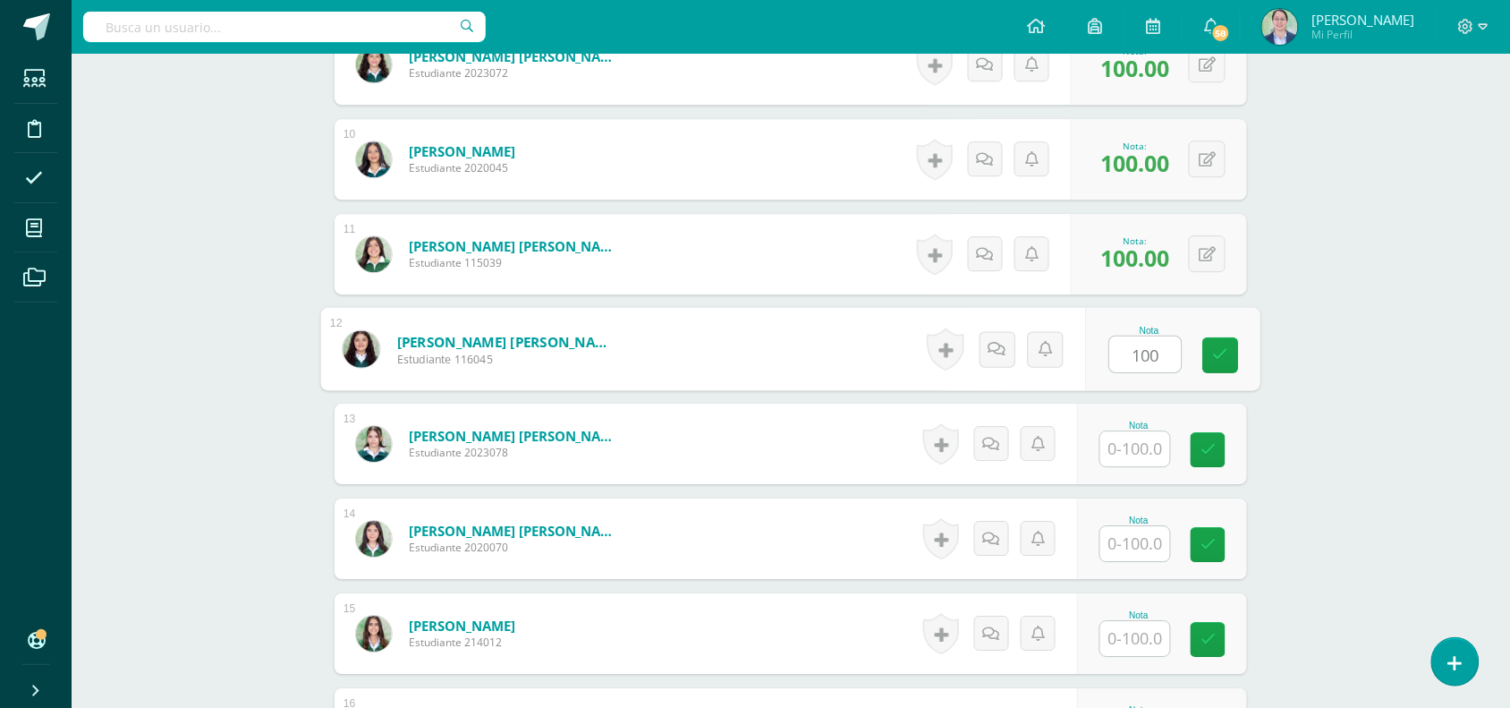
type input "100"
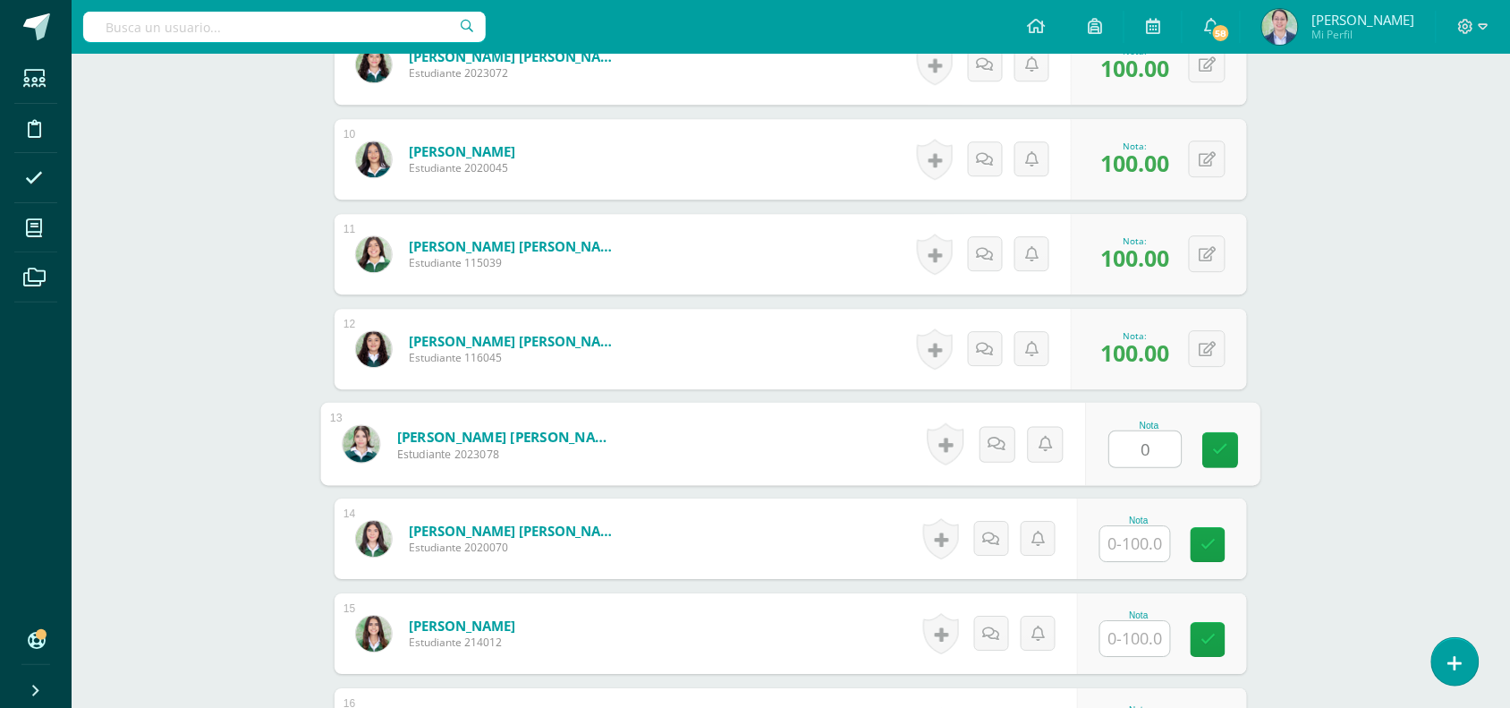
type input "0"
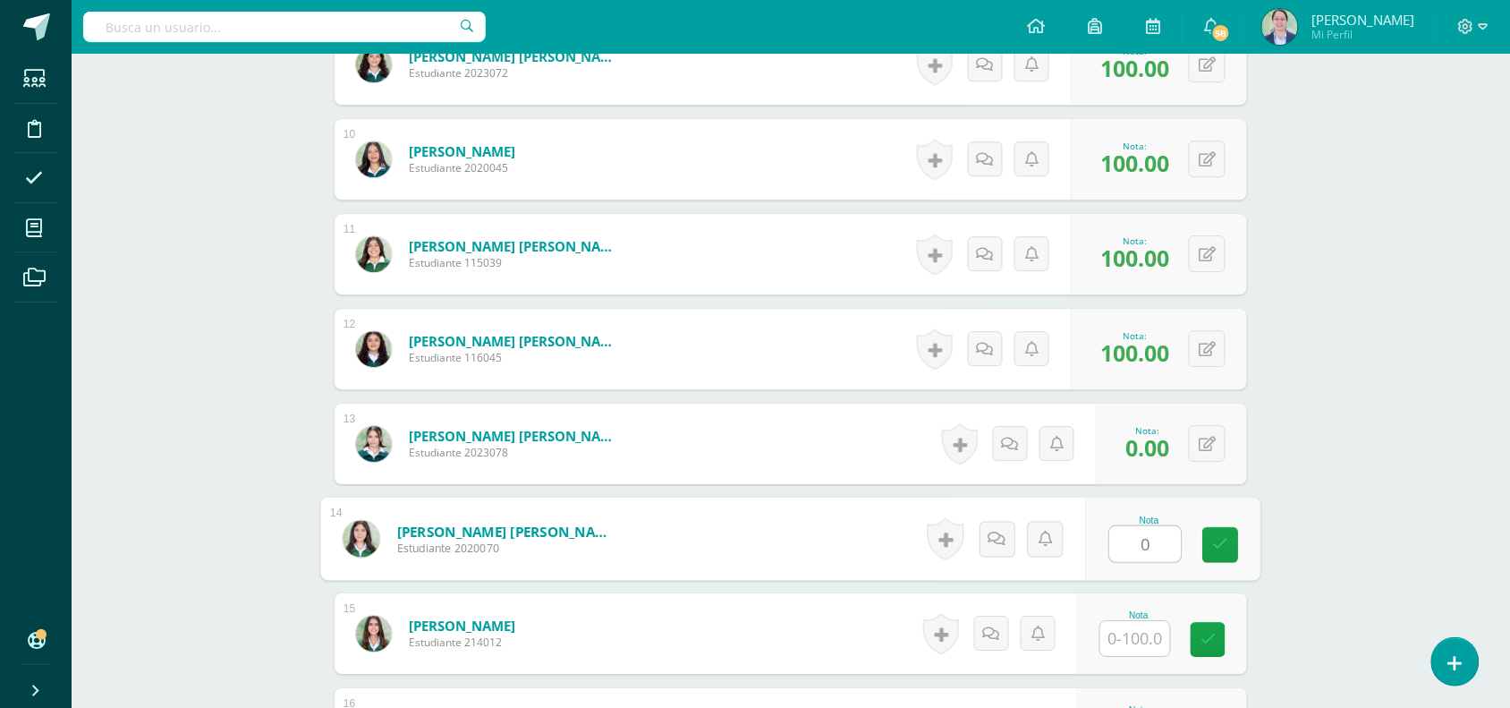
type input "0"
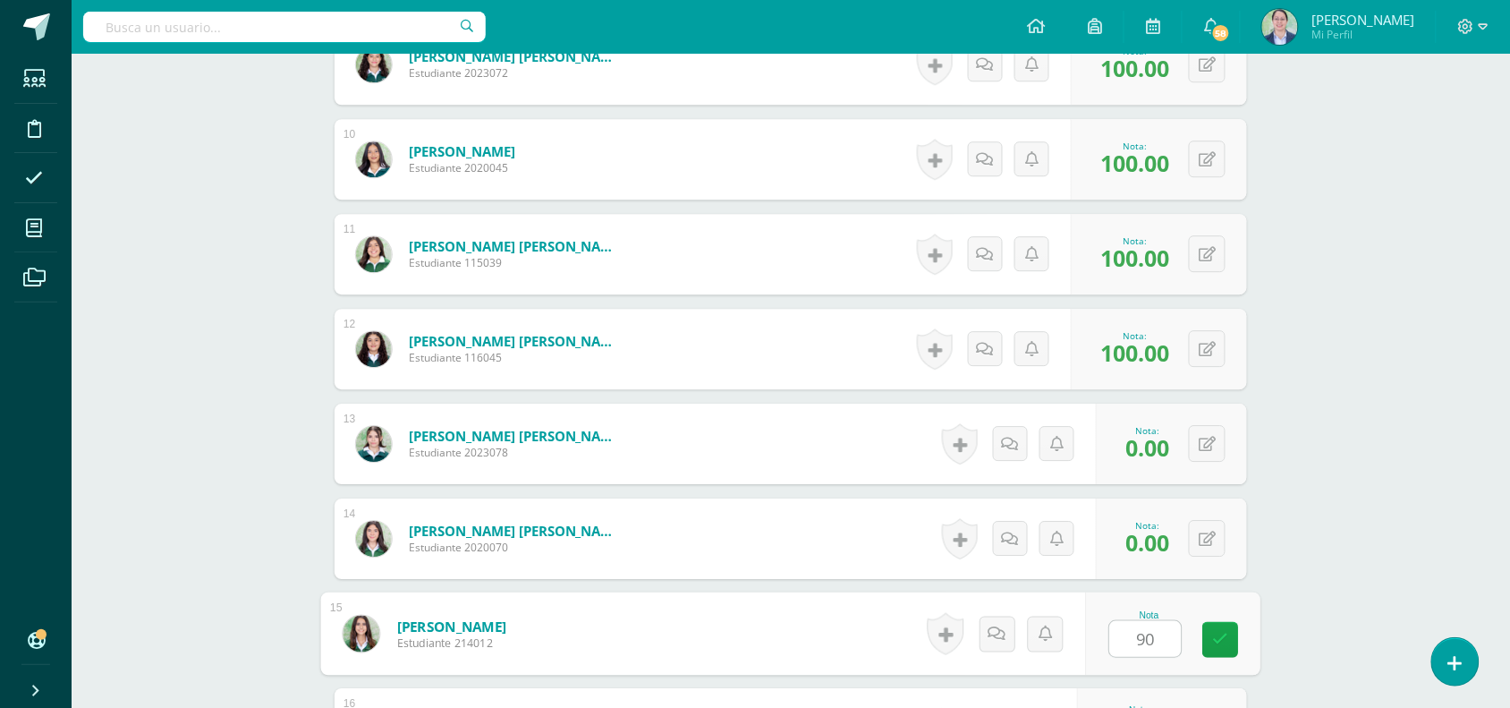
type input "90"
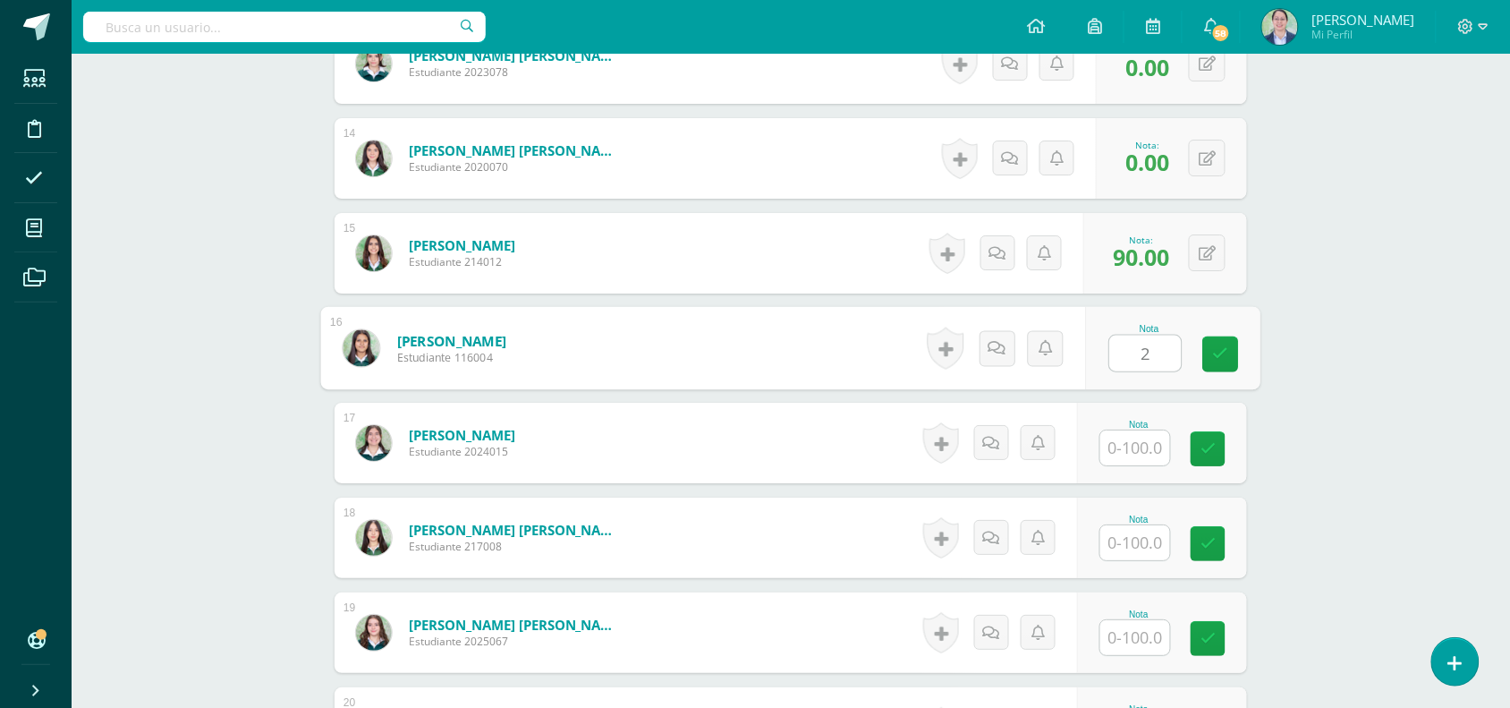
type input "2"
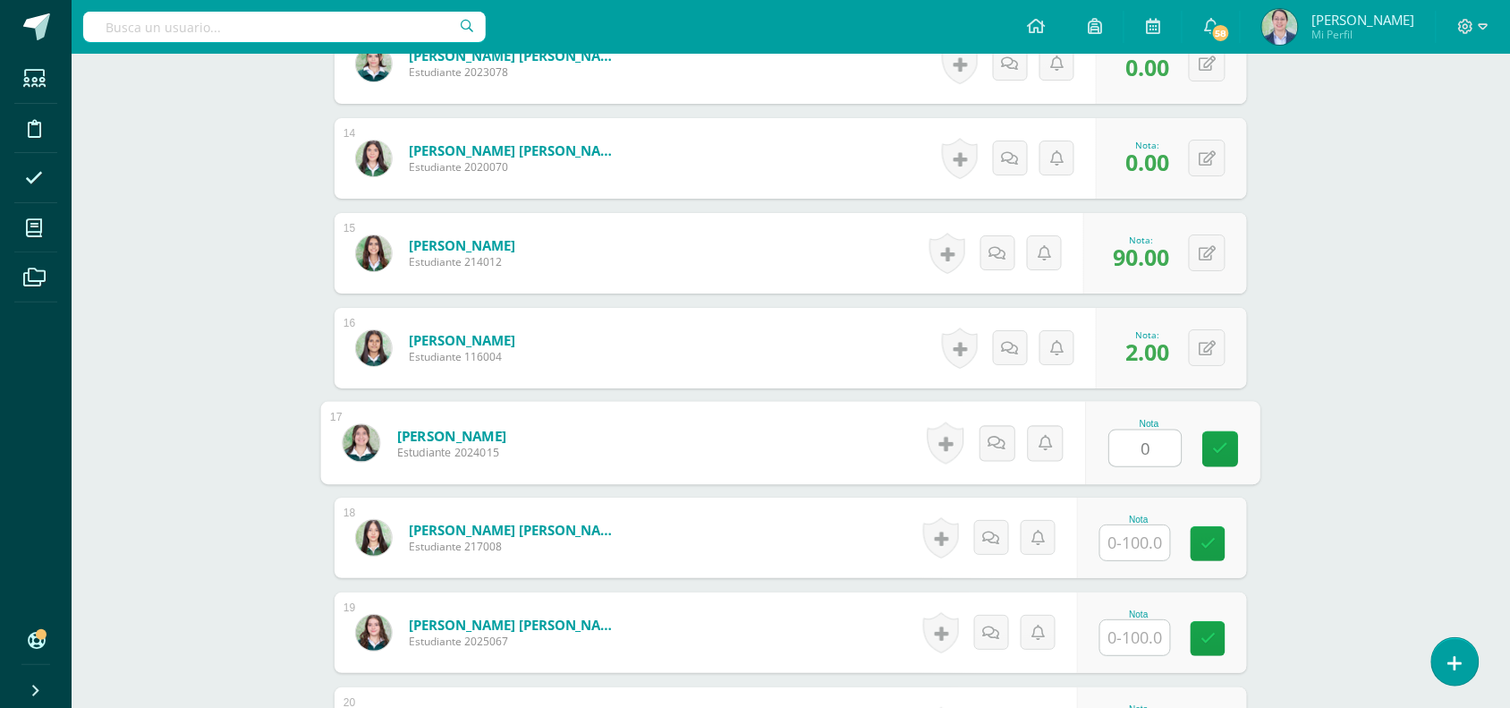
type input "0"
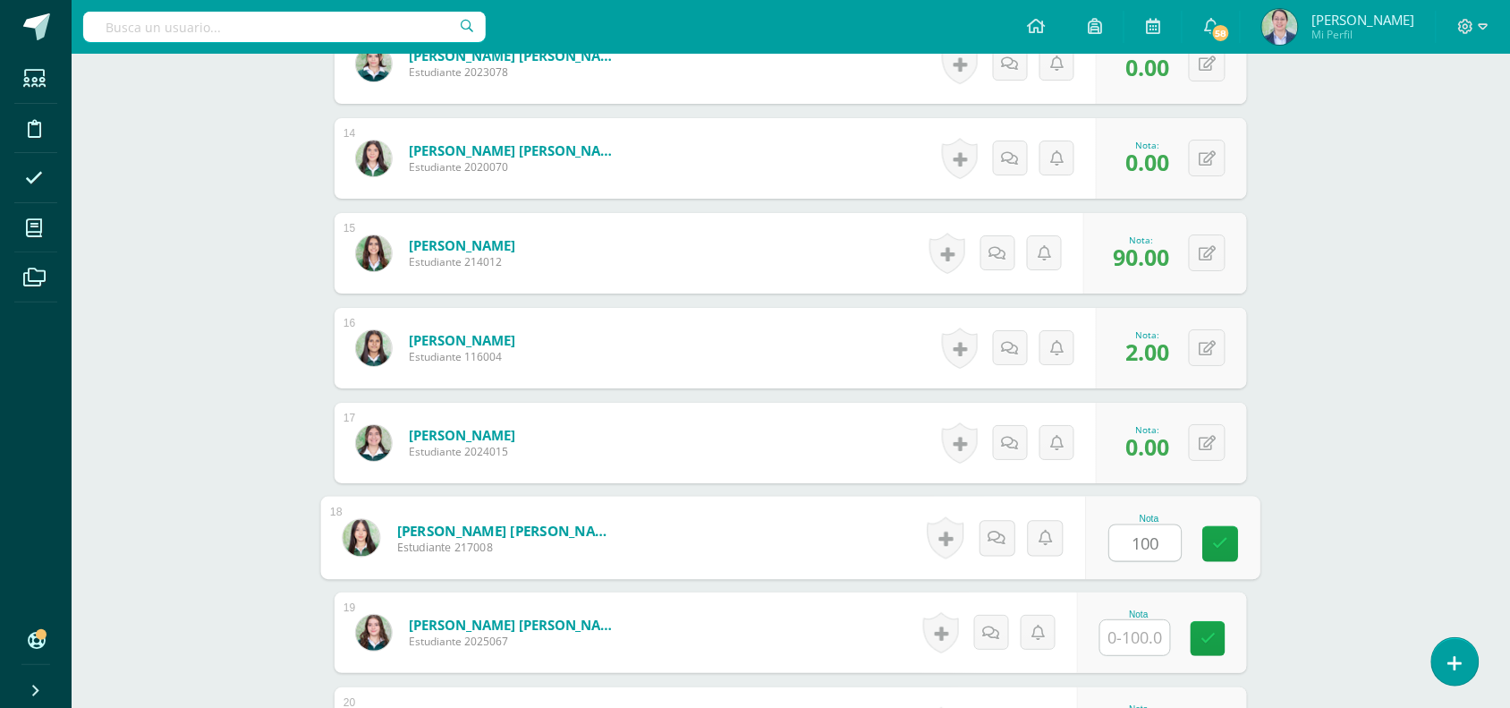
type input "100"
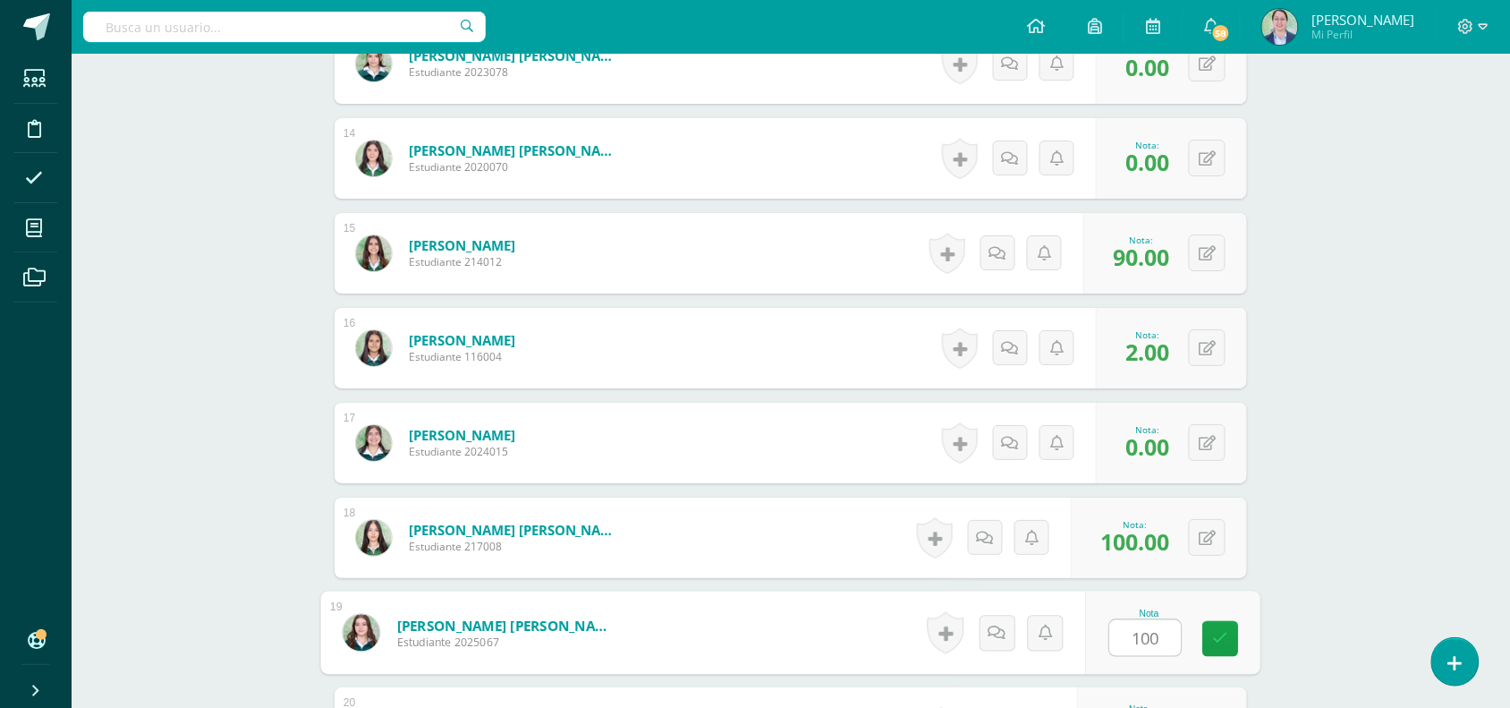
type input "100"
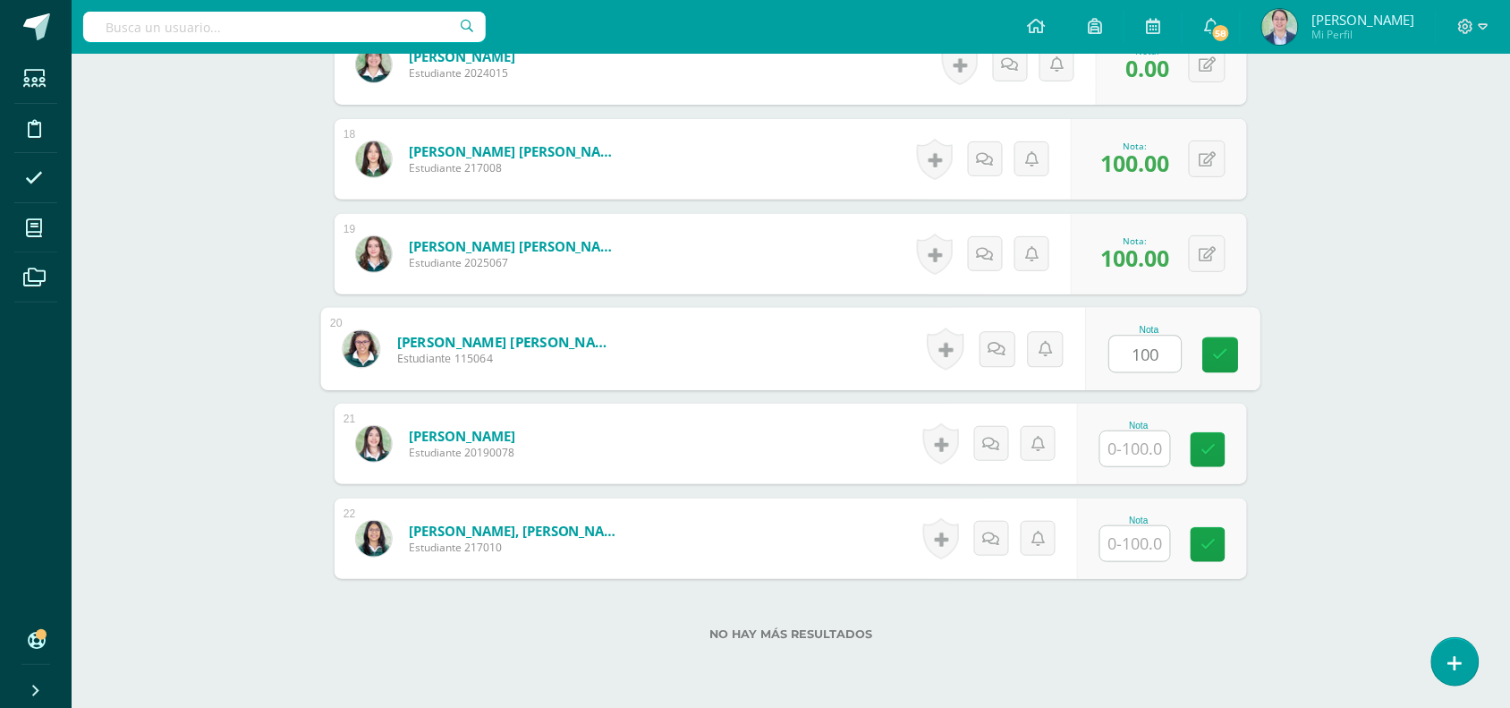
type input "100"
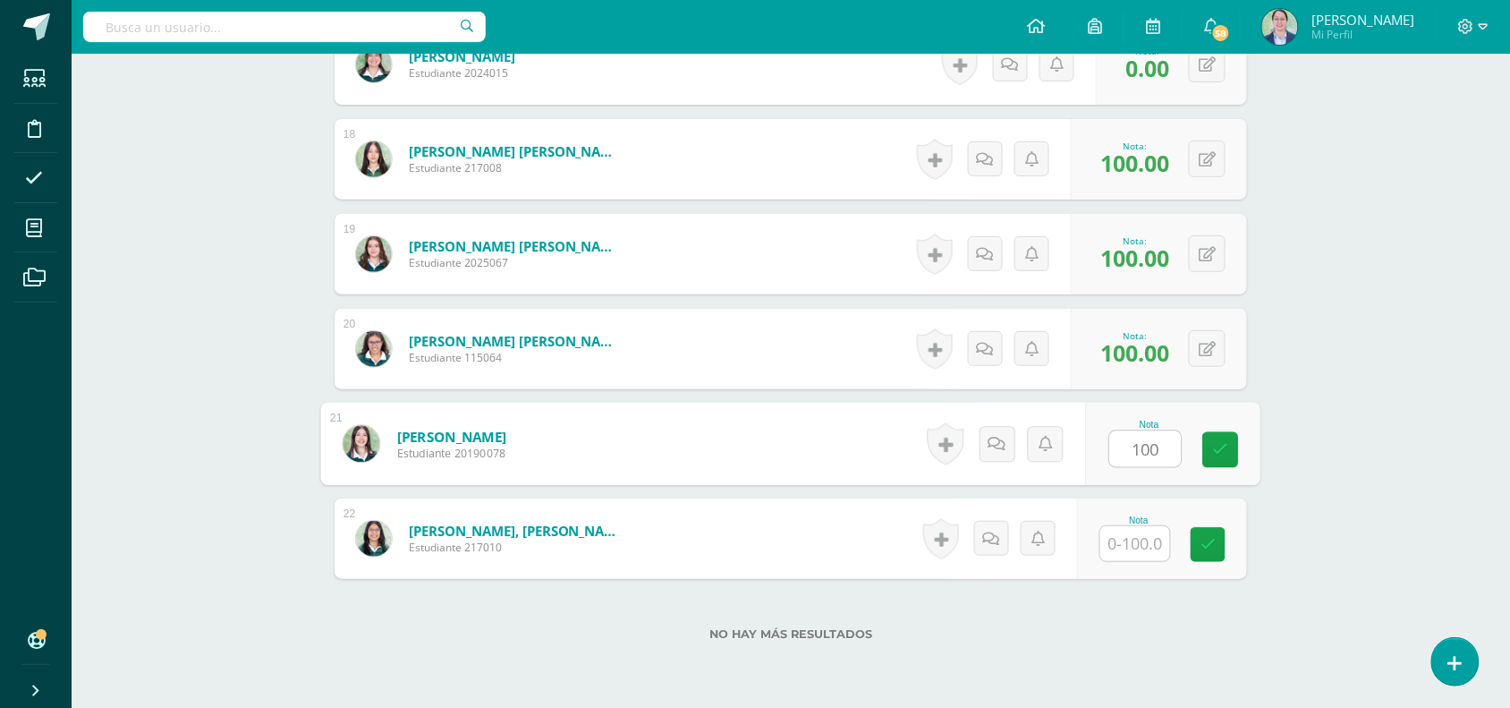
type input "100"
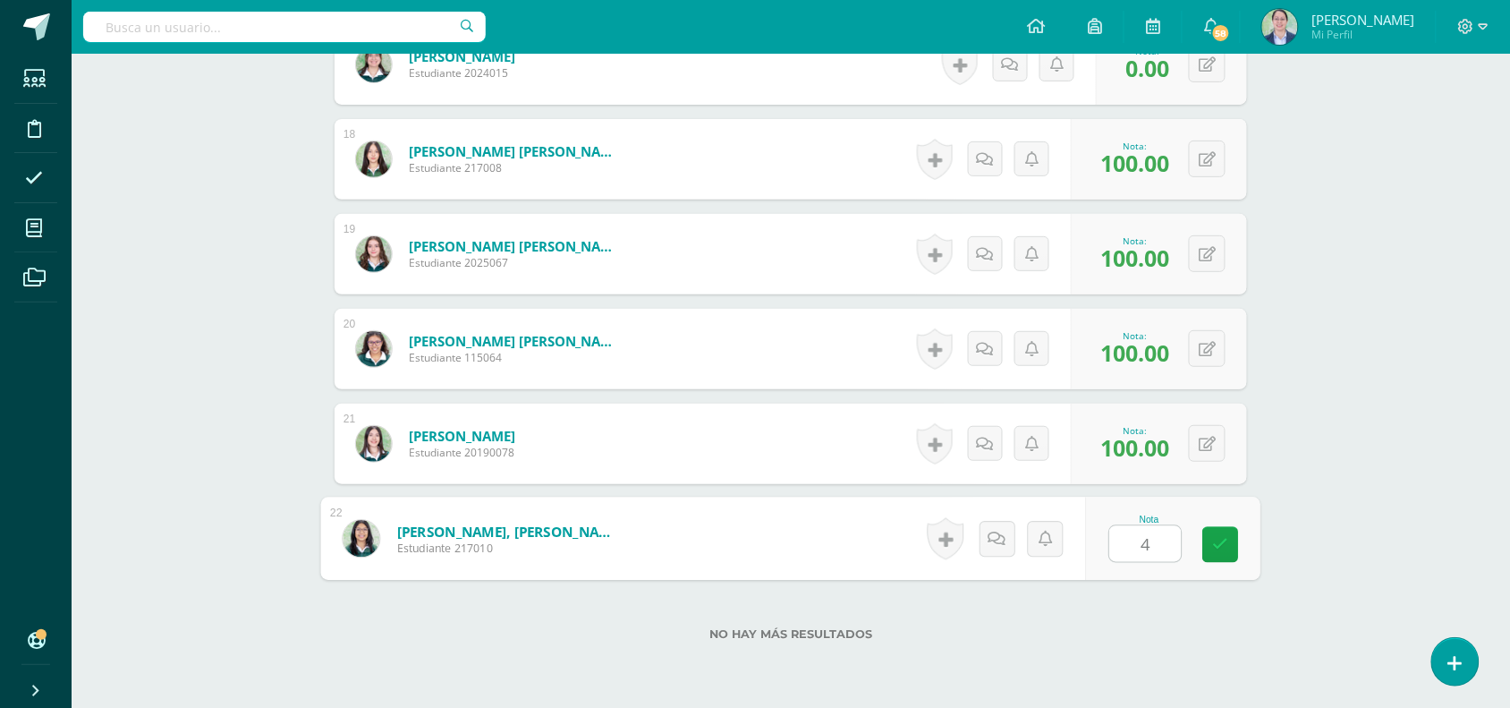
type input "46"
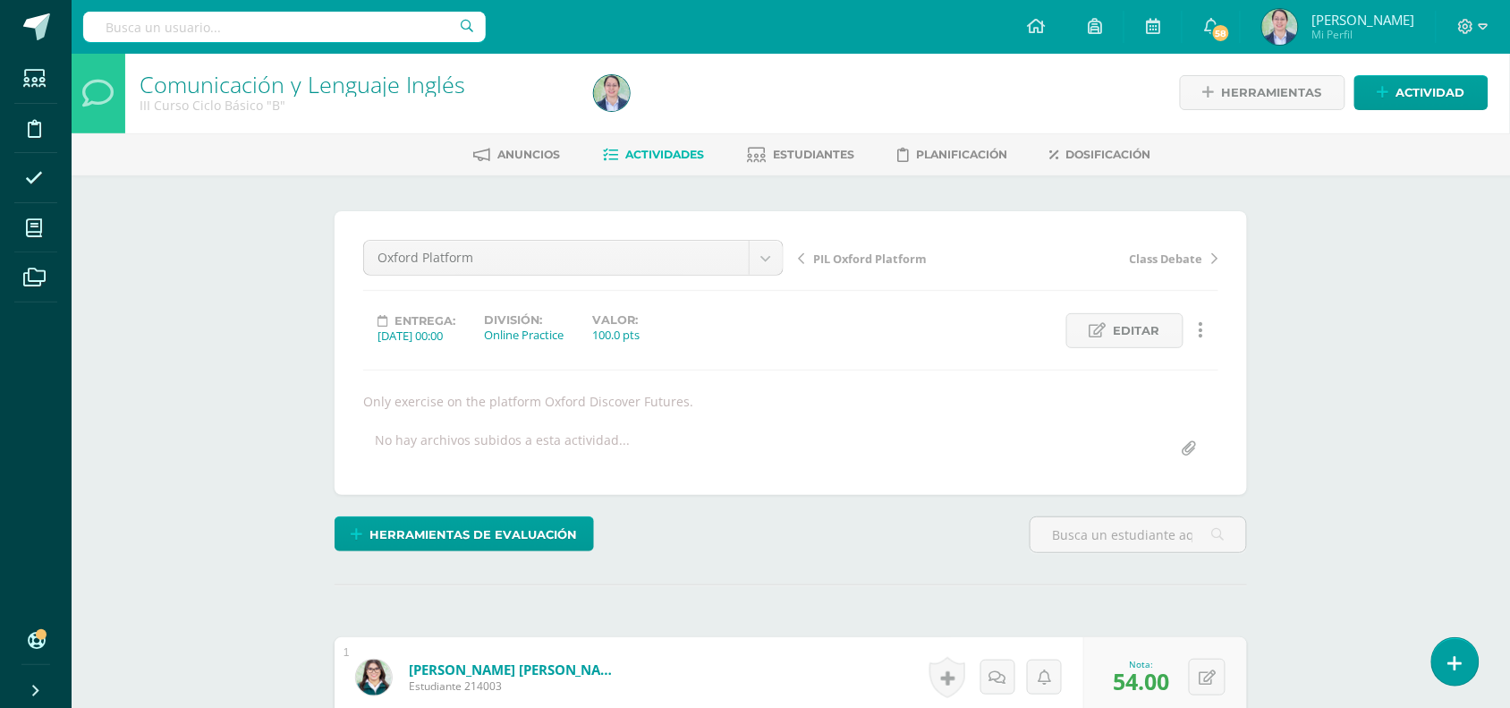
scroll to position [0, 0]
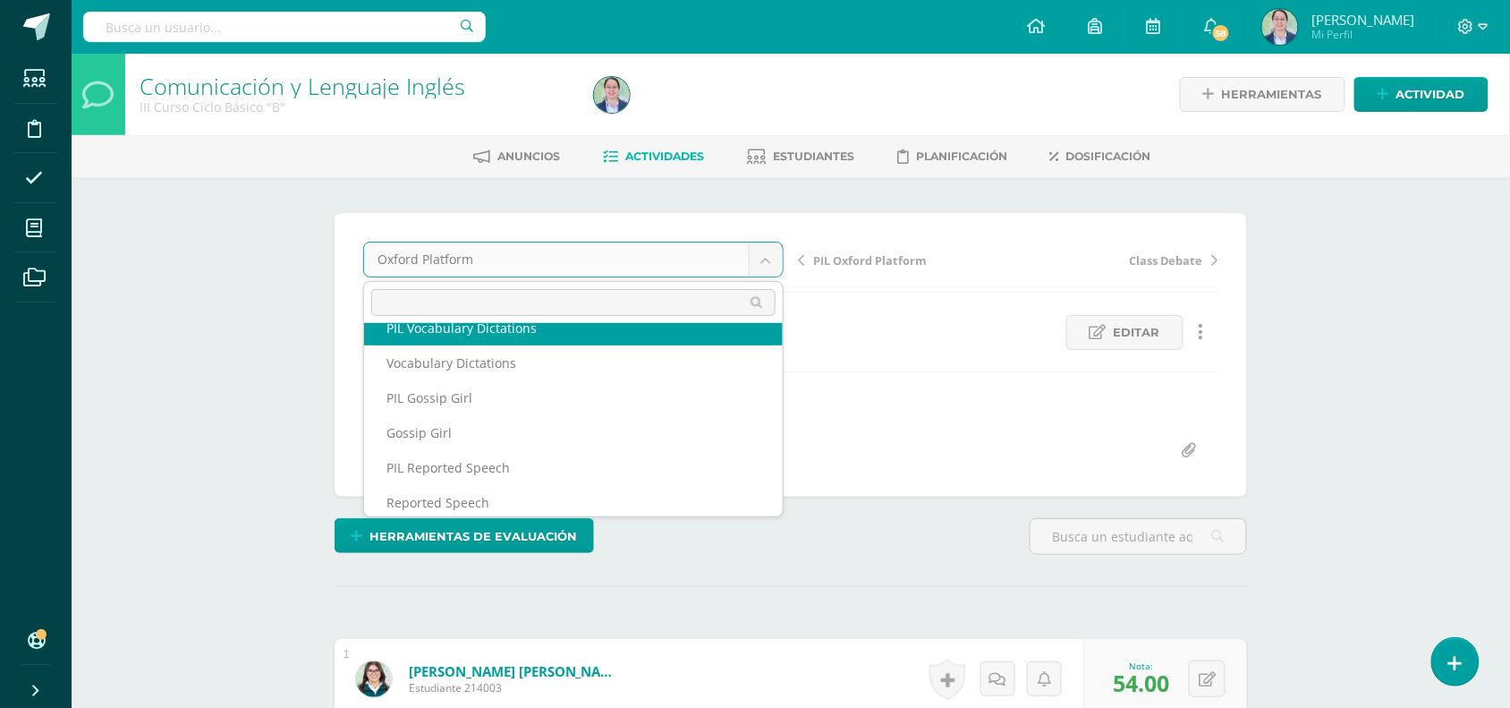
scroll to position [224, 0]
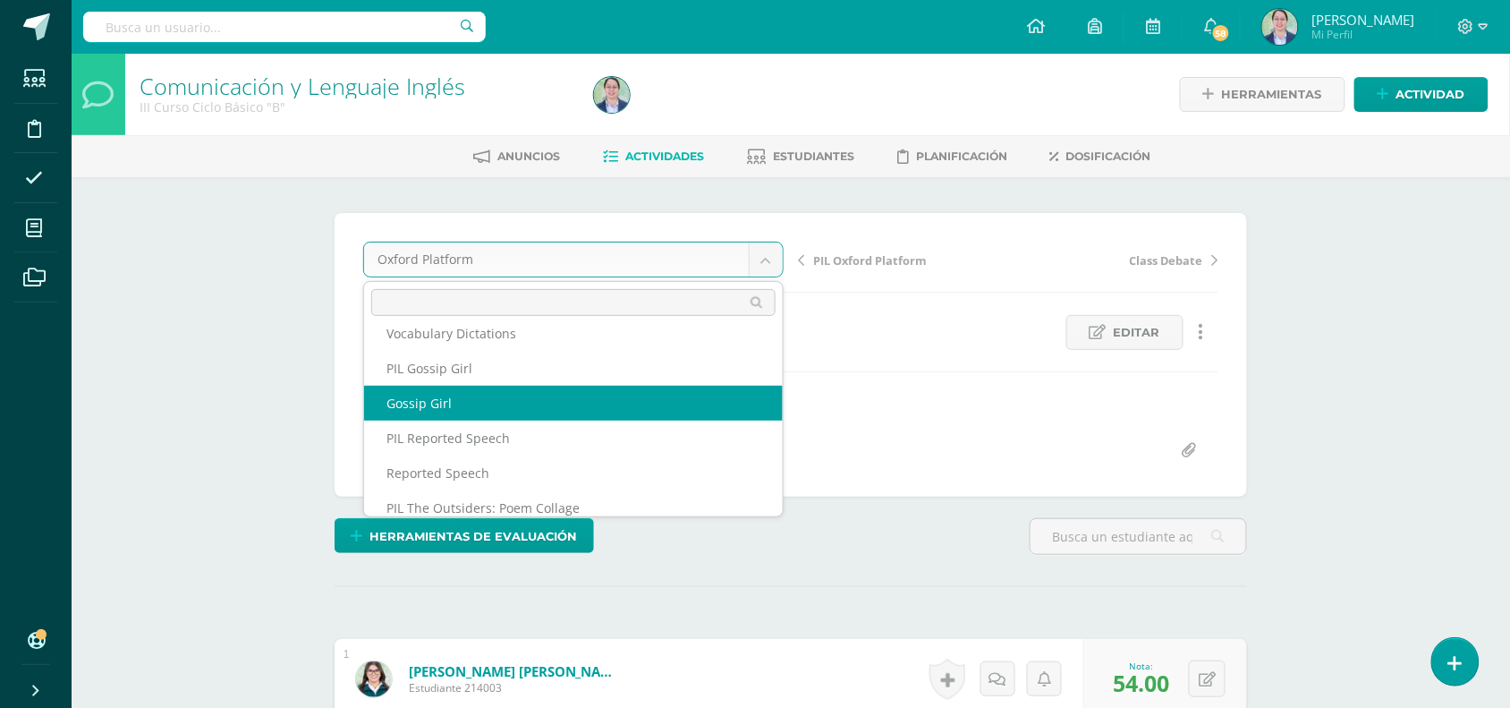
select select "/dashboard/teacher/grade-activity/262715/"
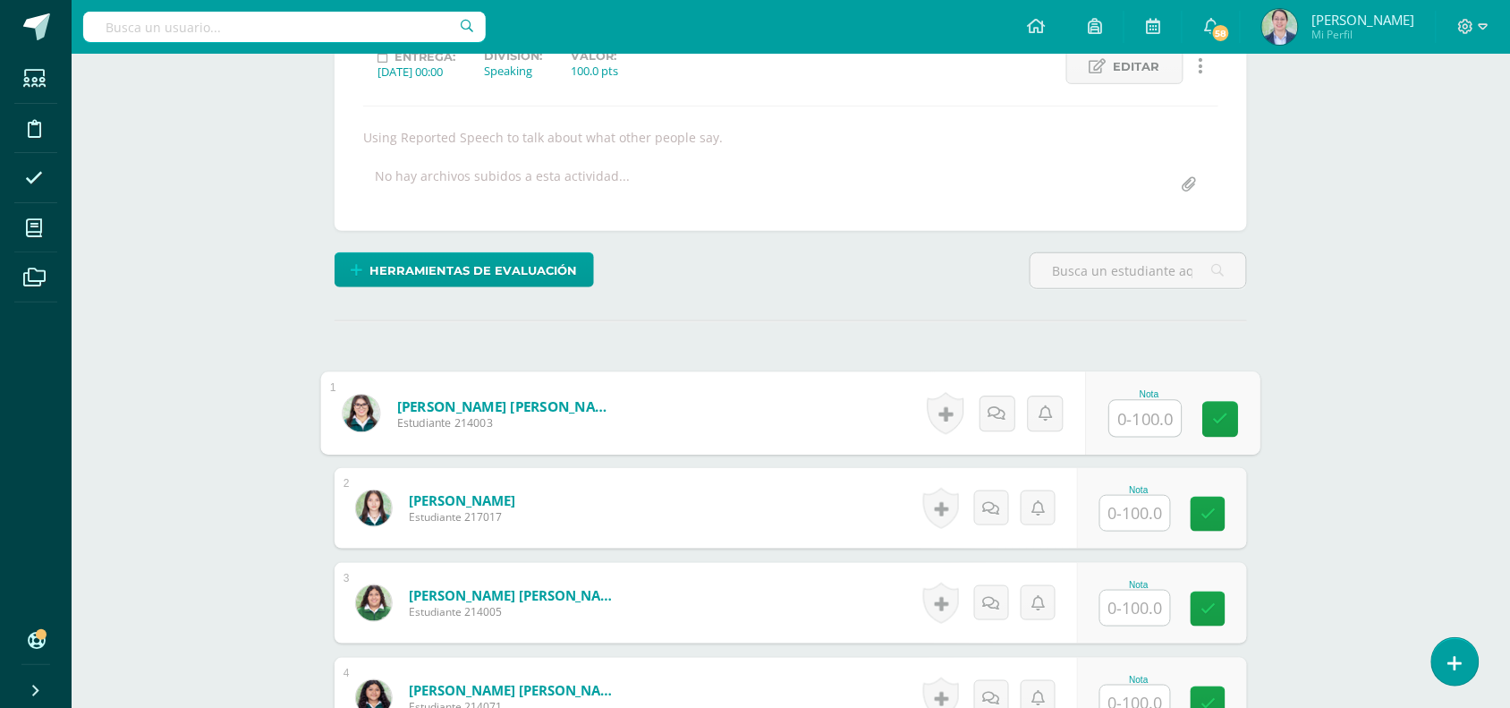
click at [1156, 412] on input "text" at bounding box center [1146, 419] width 72 height 36
type input "94"
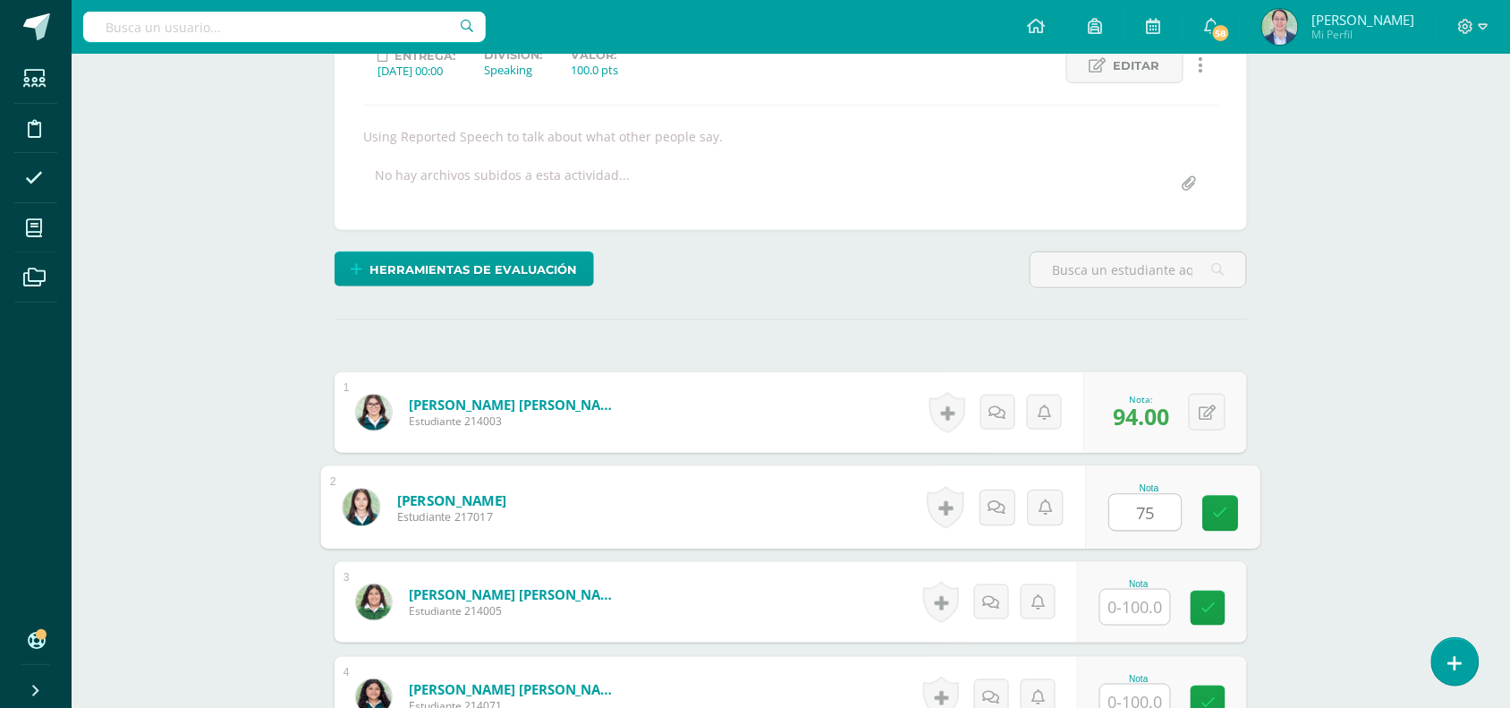
type input "75"
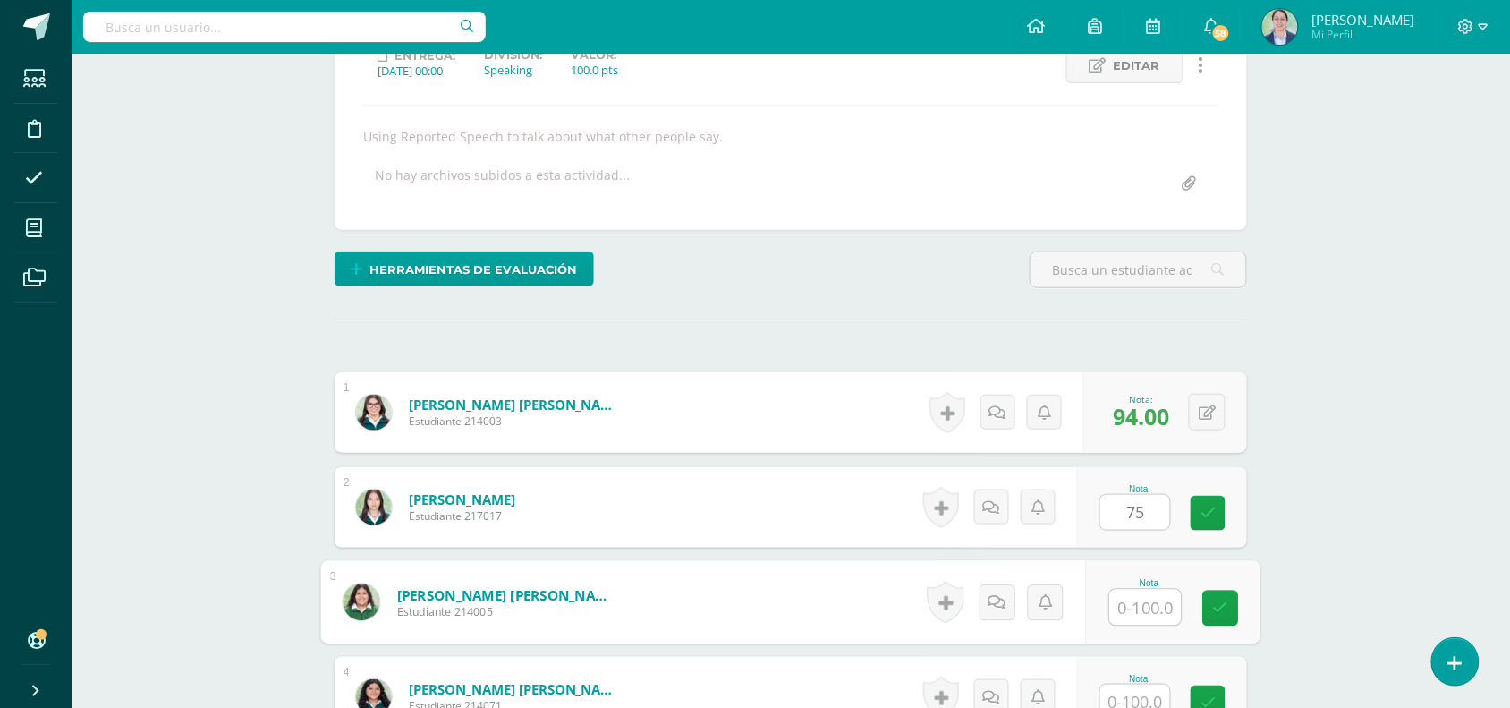
scroll to position [268, 0]
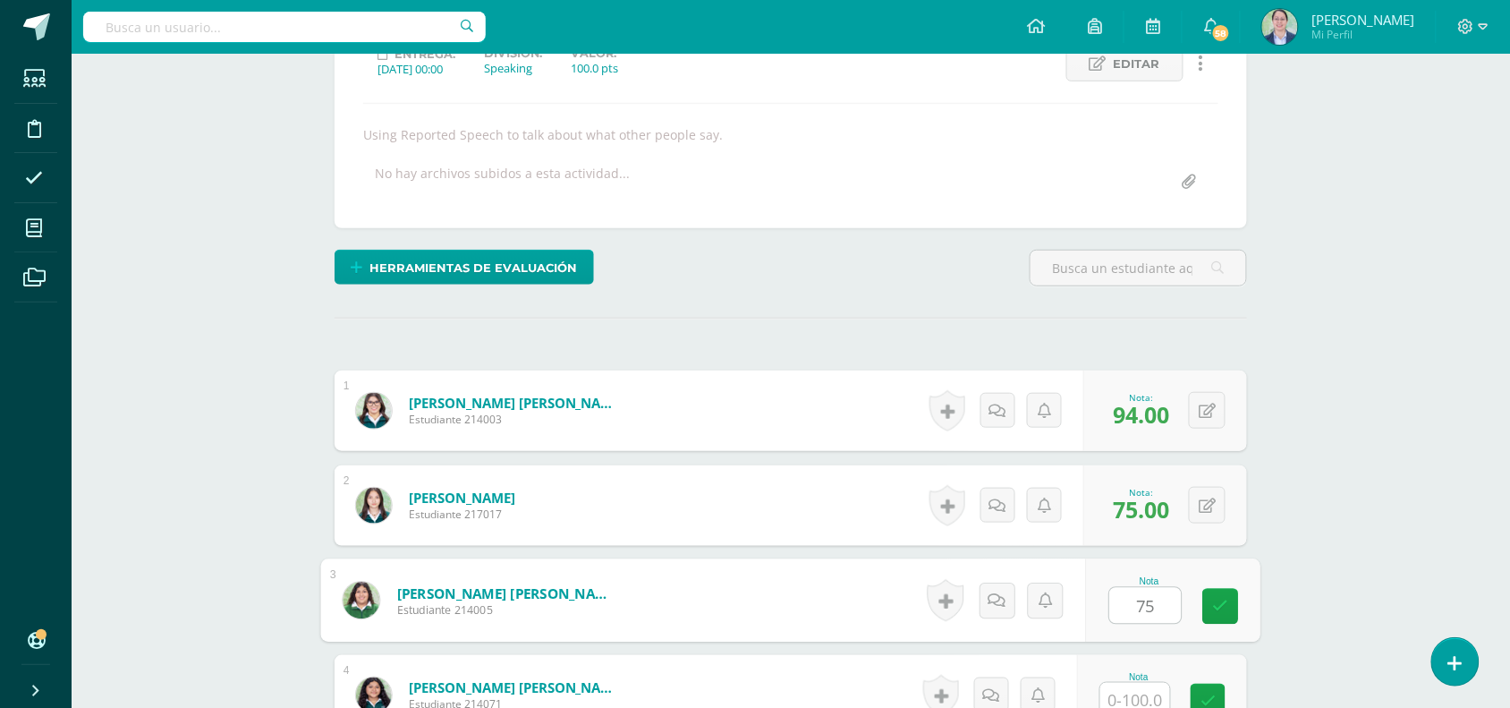
type input "75"
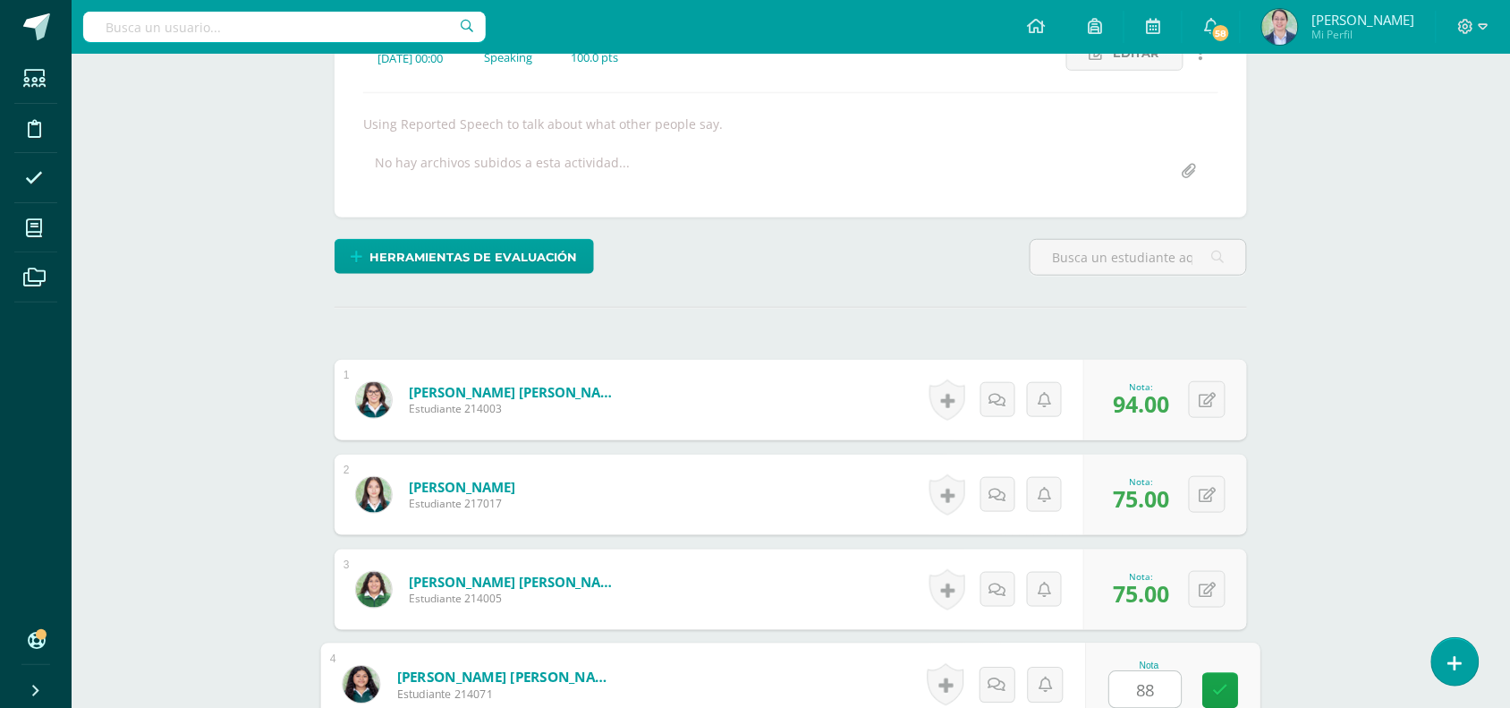
type input "88"
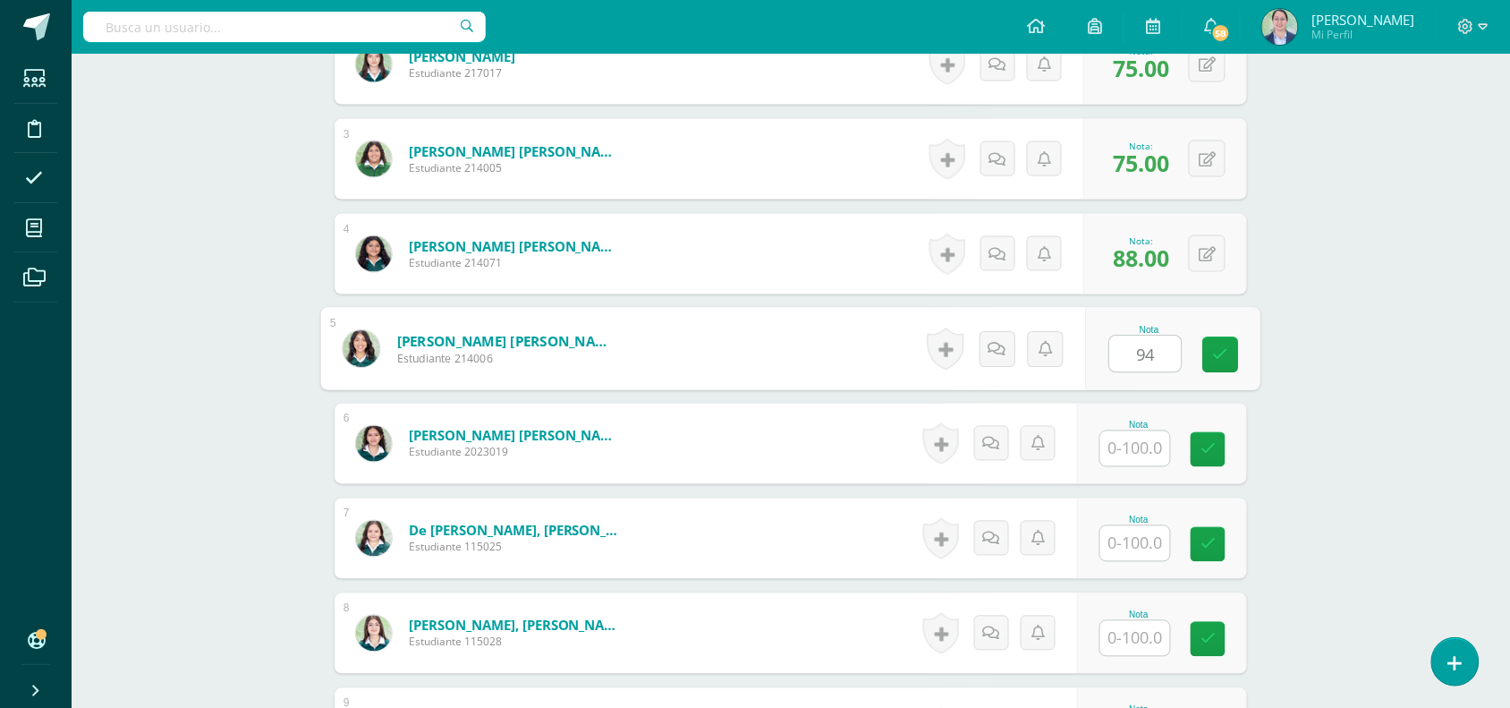
type input "94"
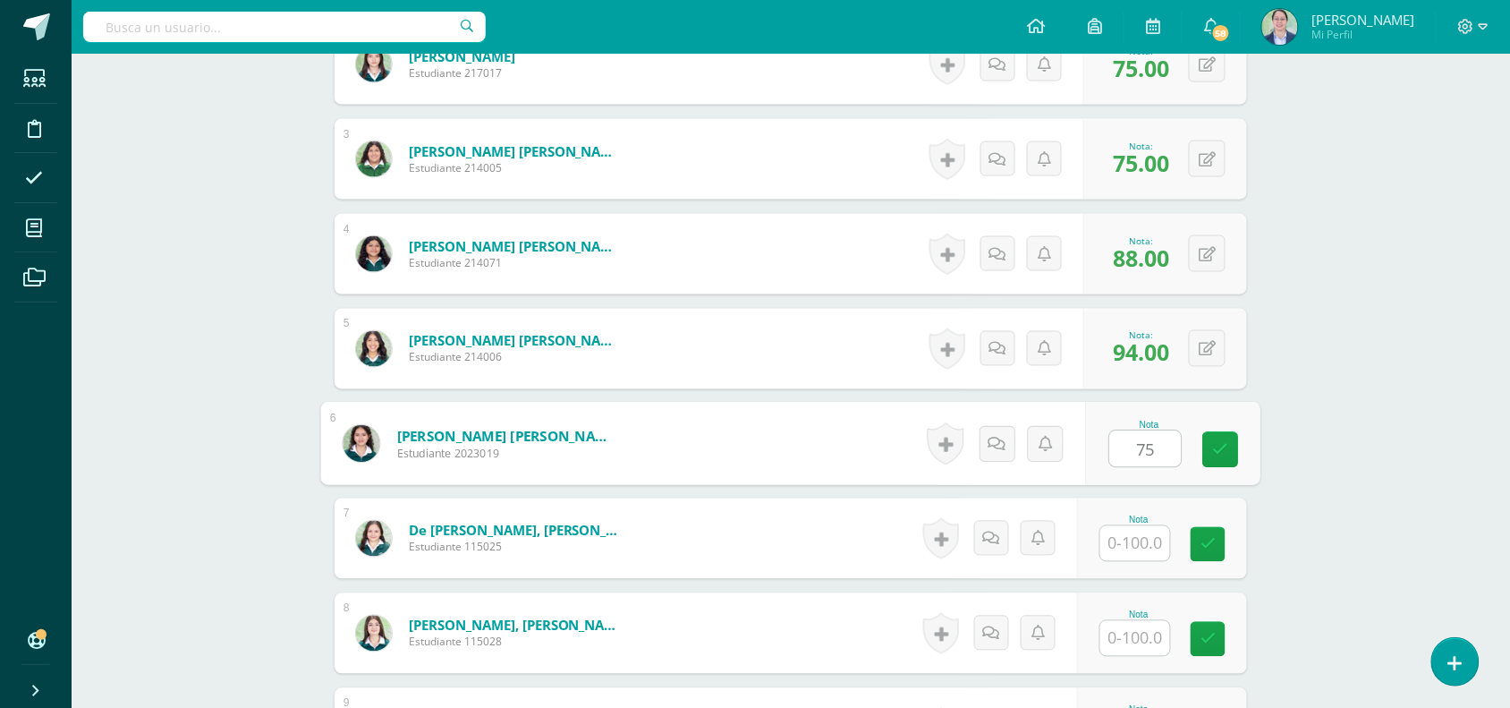
type input "75"
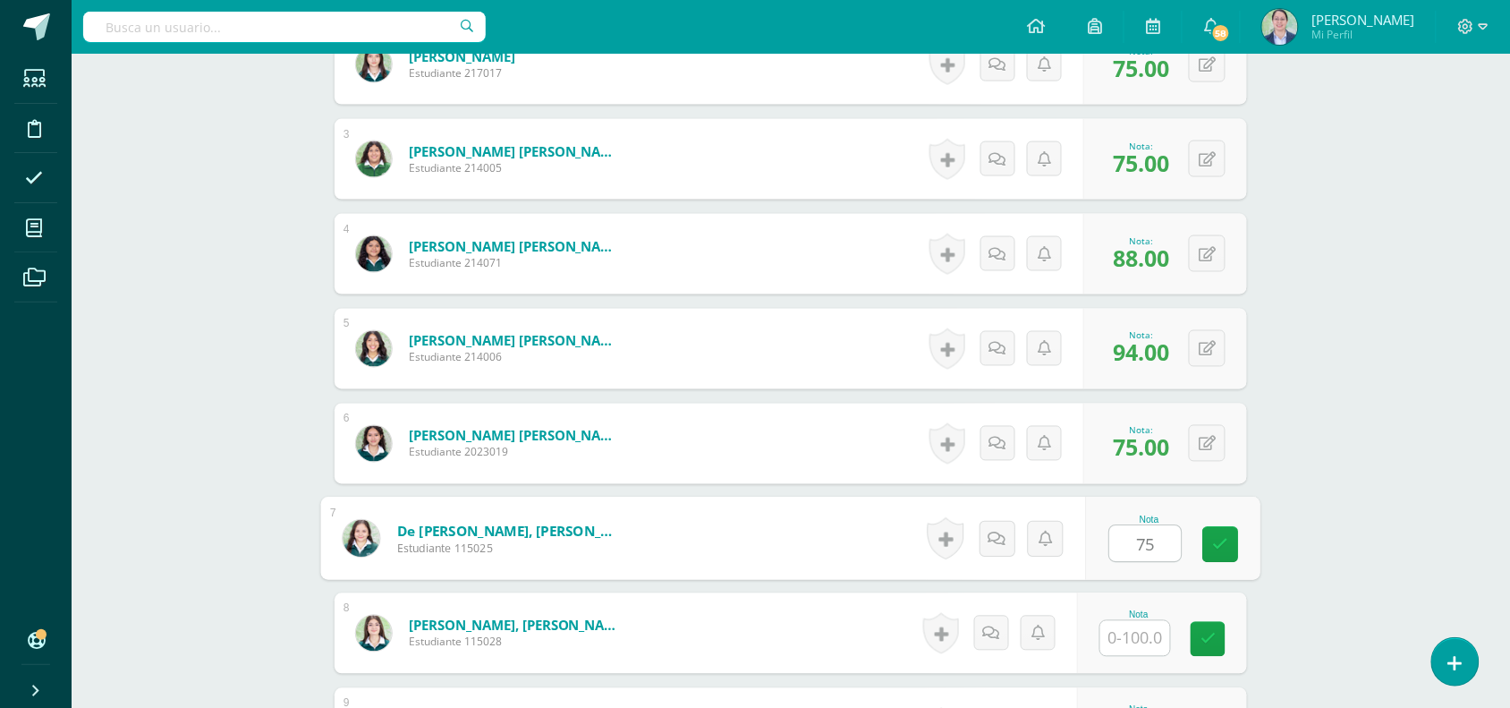
type input "75"
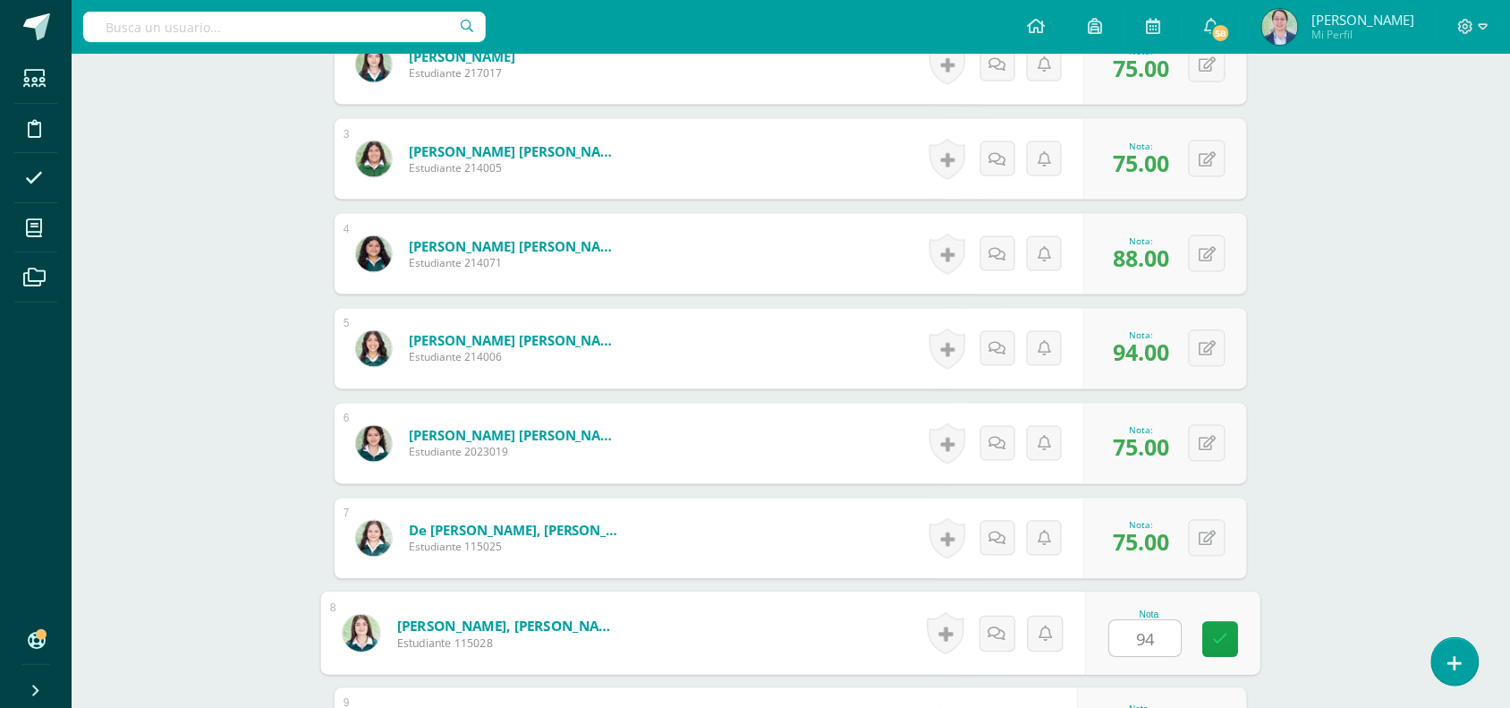
type input "94"
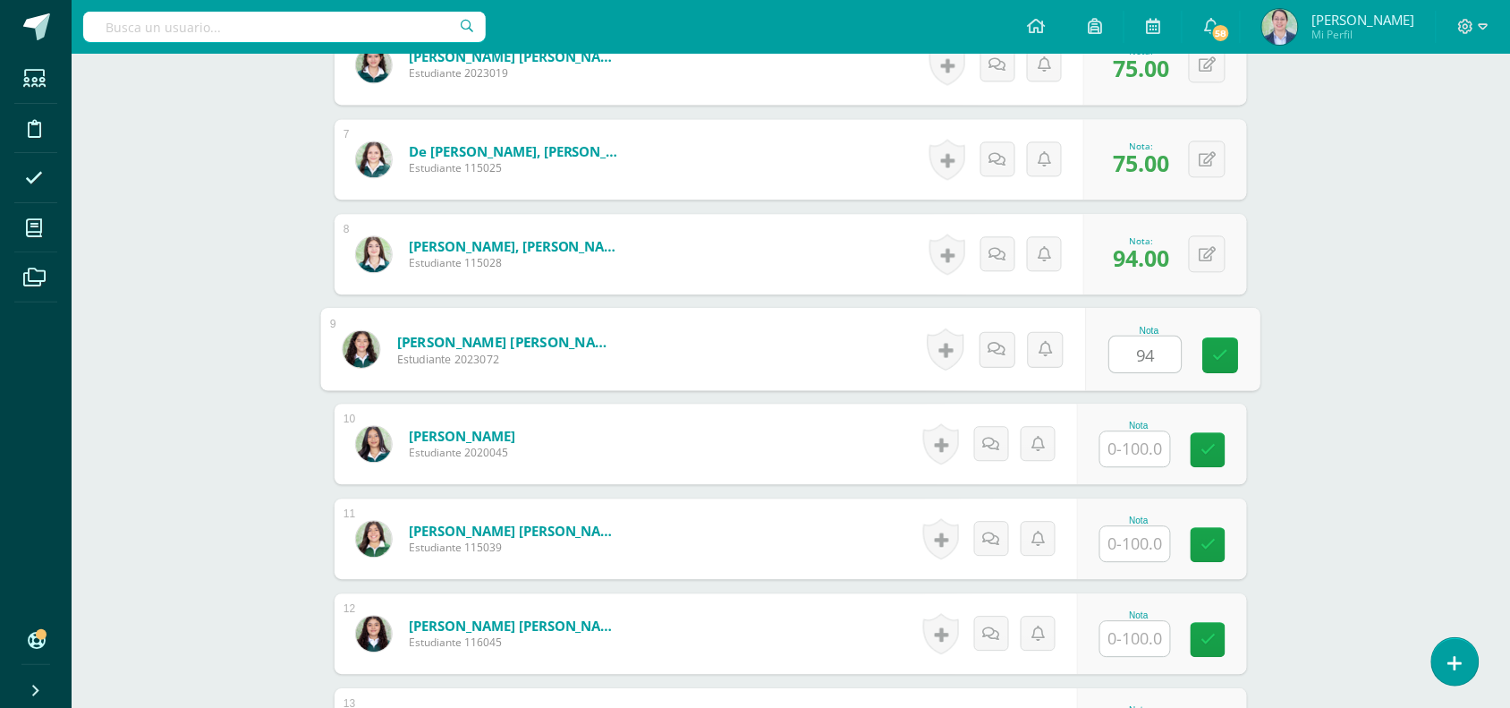
type input "94"
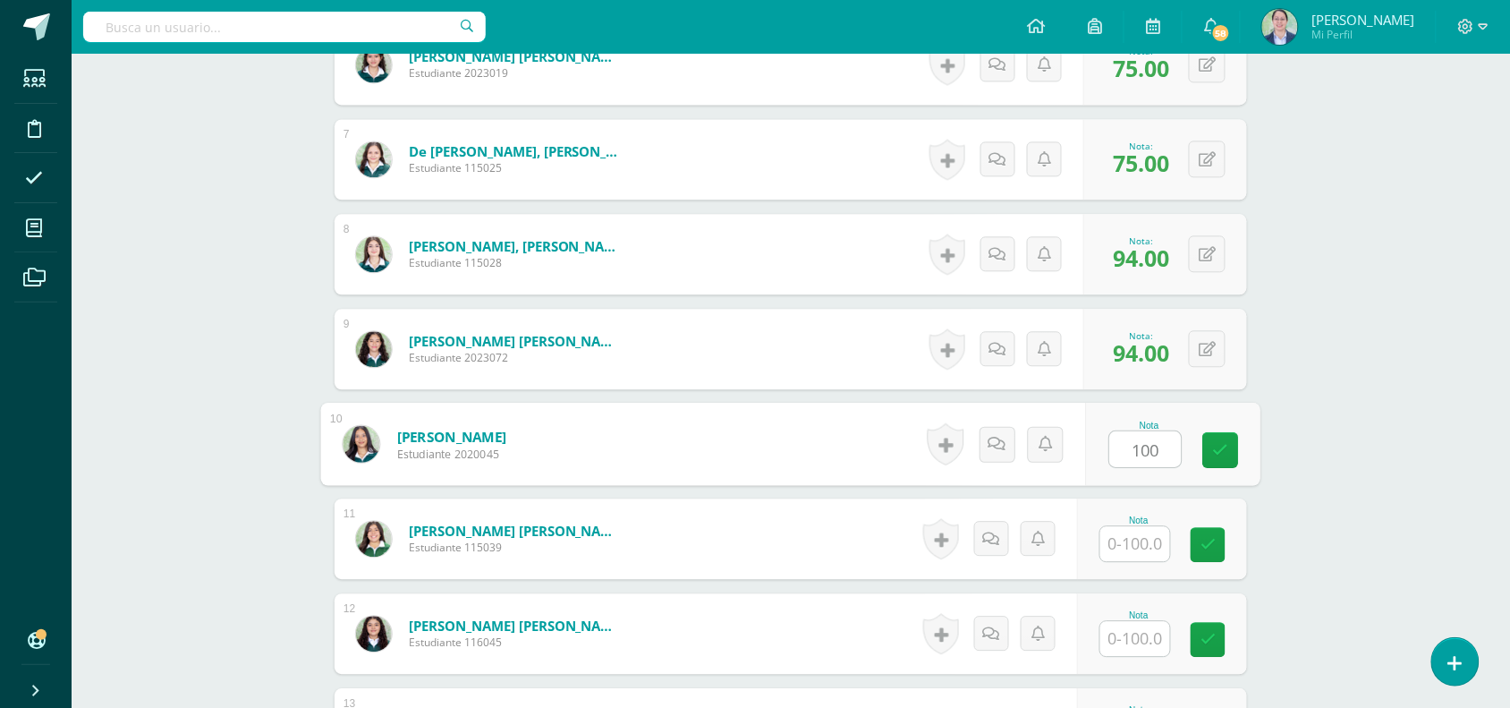
type input "100"
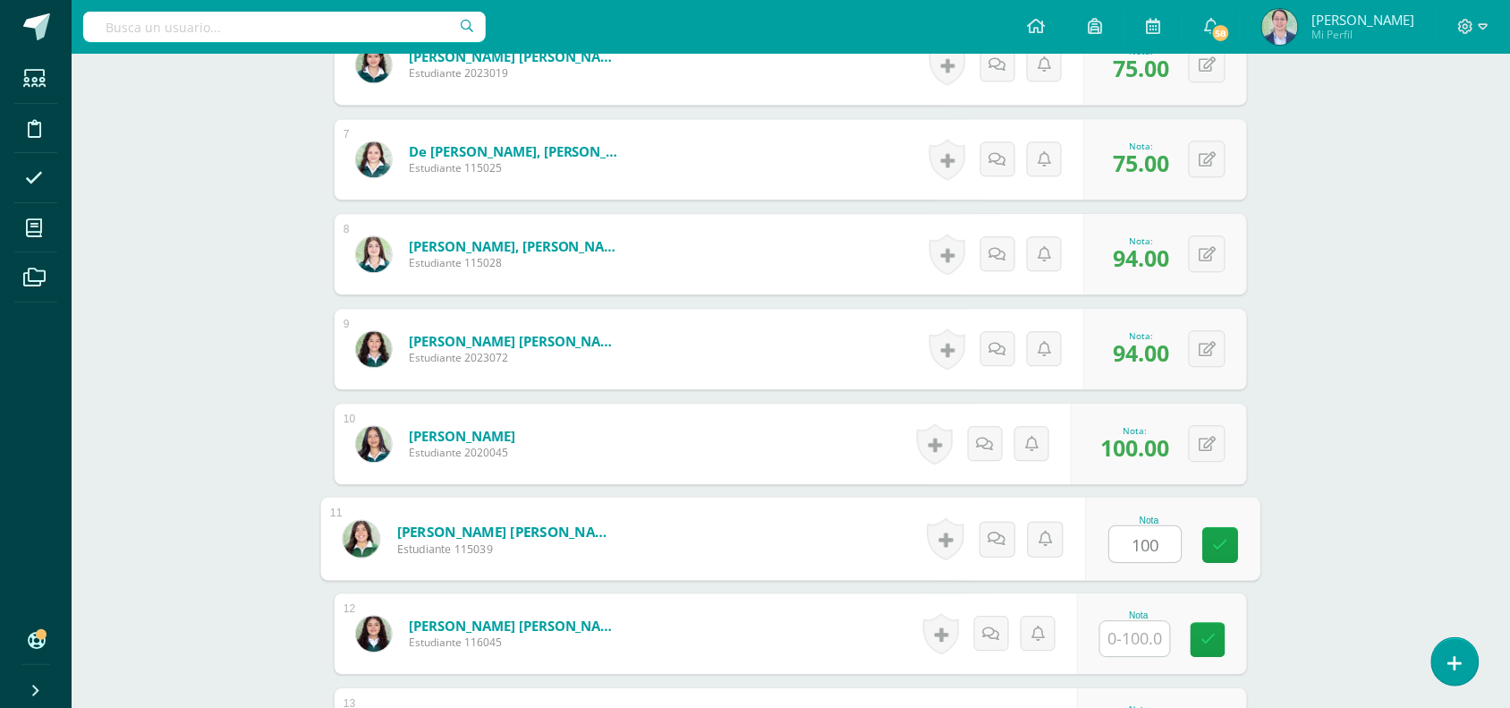
type input "100"
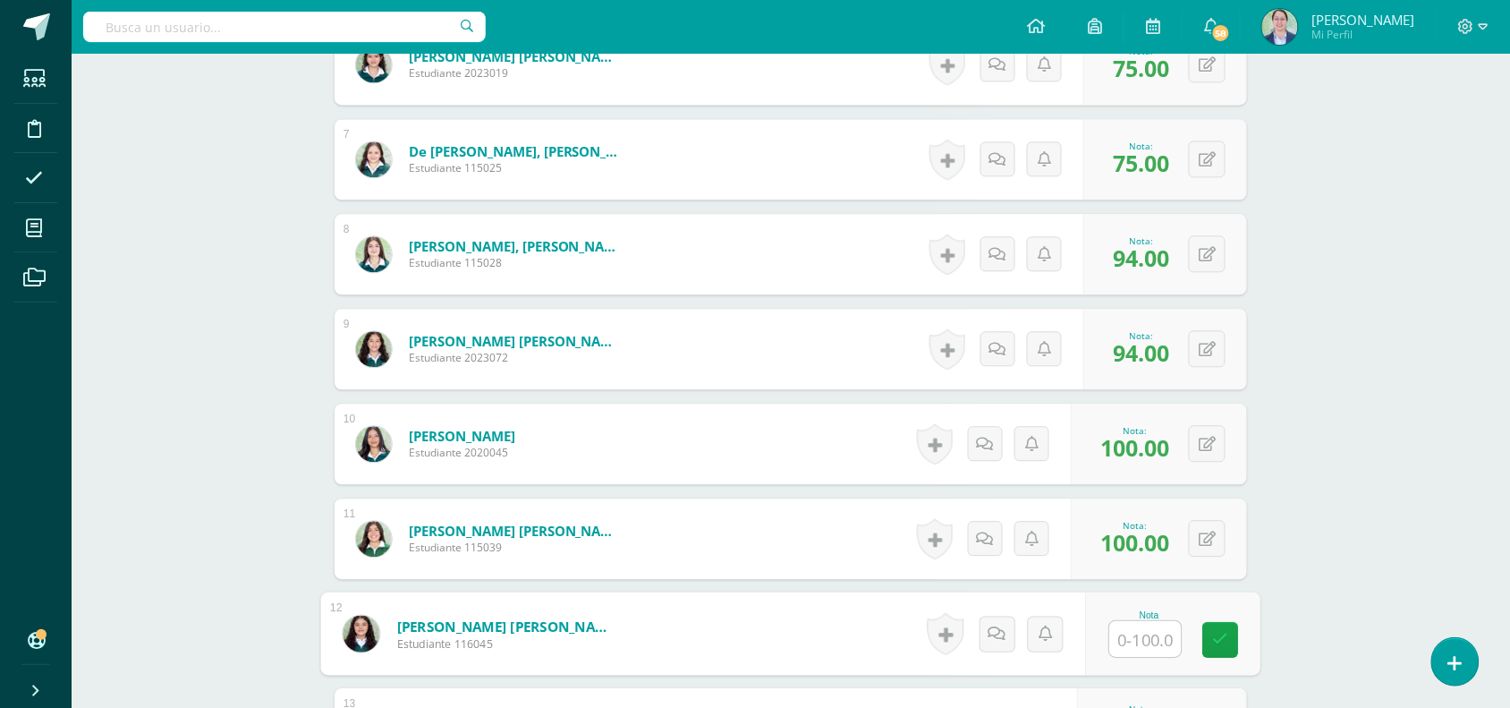
type input "9"
type input "81"
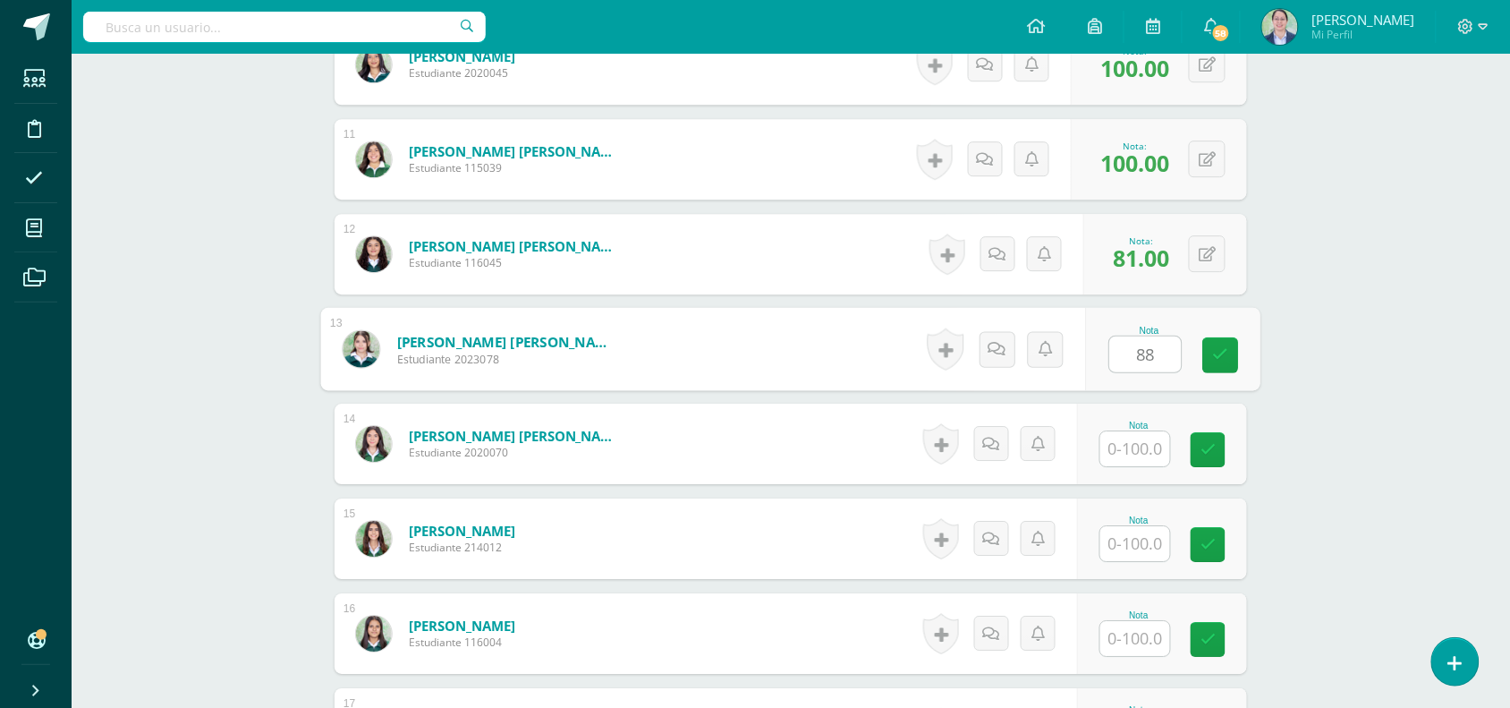
type input "88"
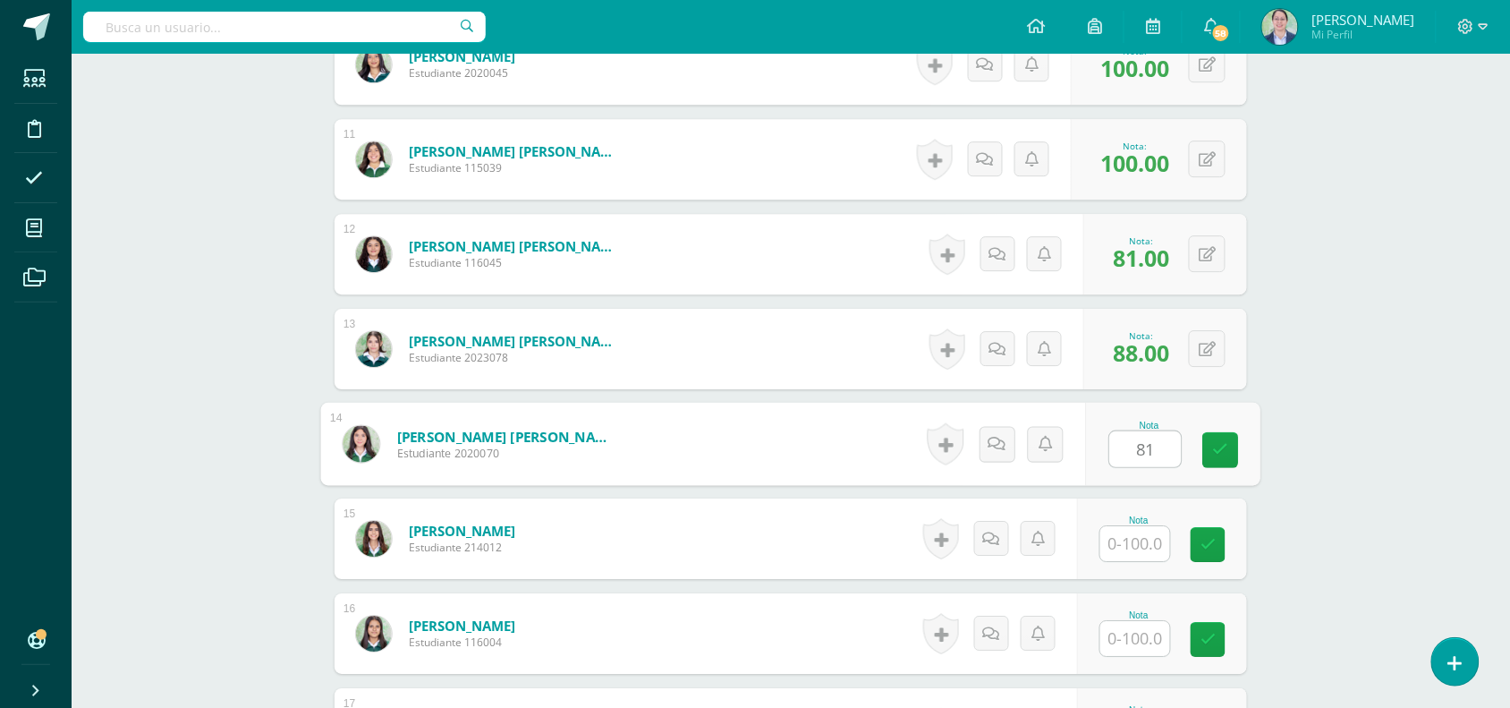
type input "81"
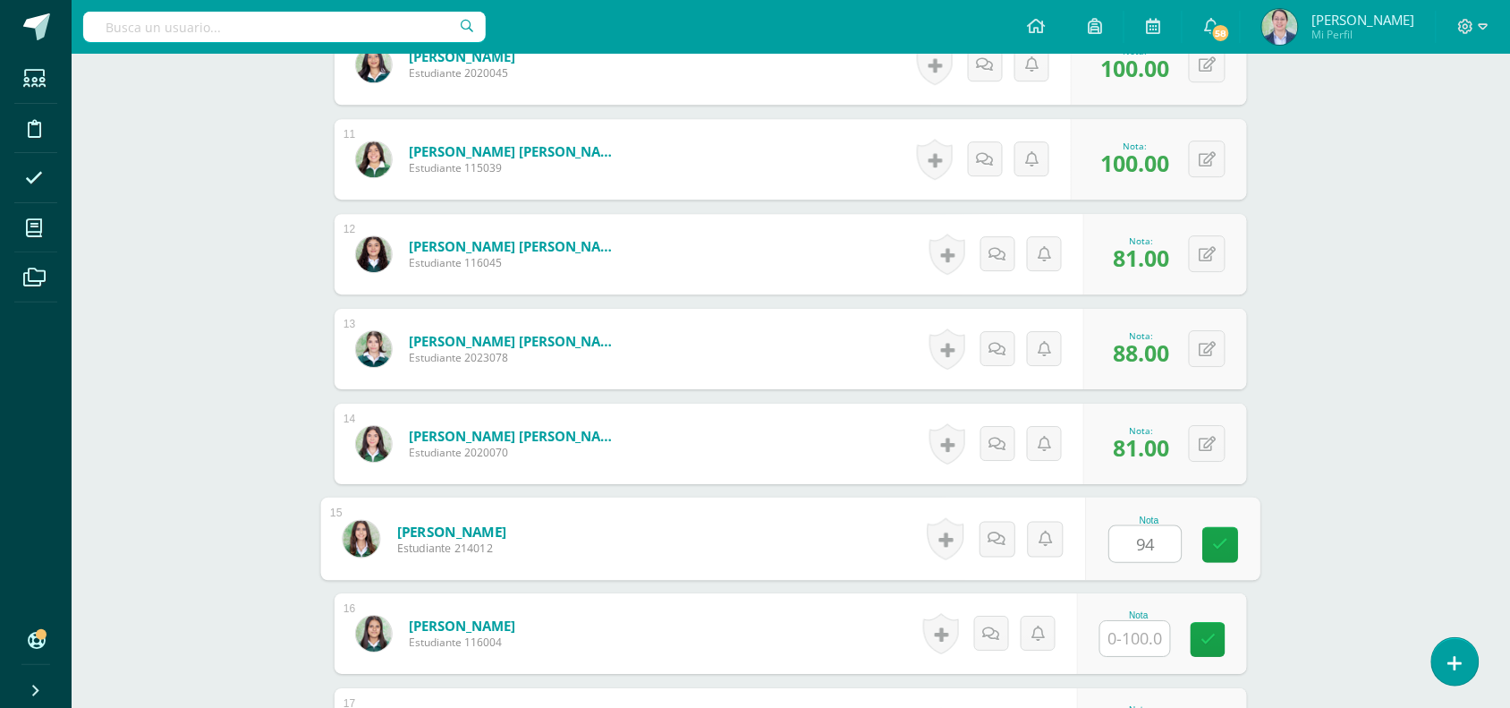
type input "94"
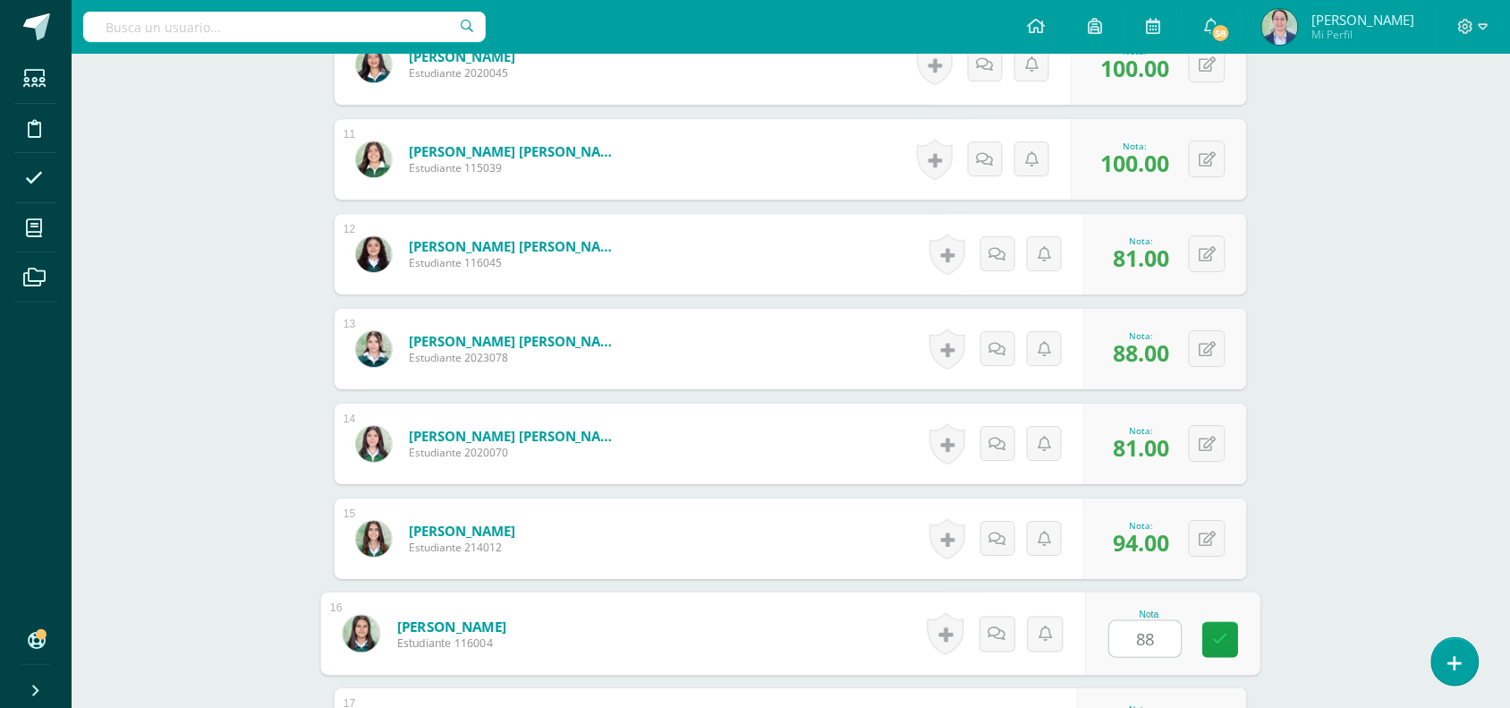
type input "88"
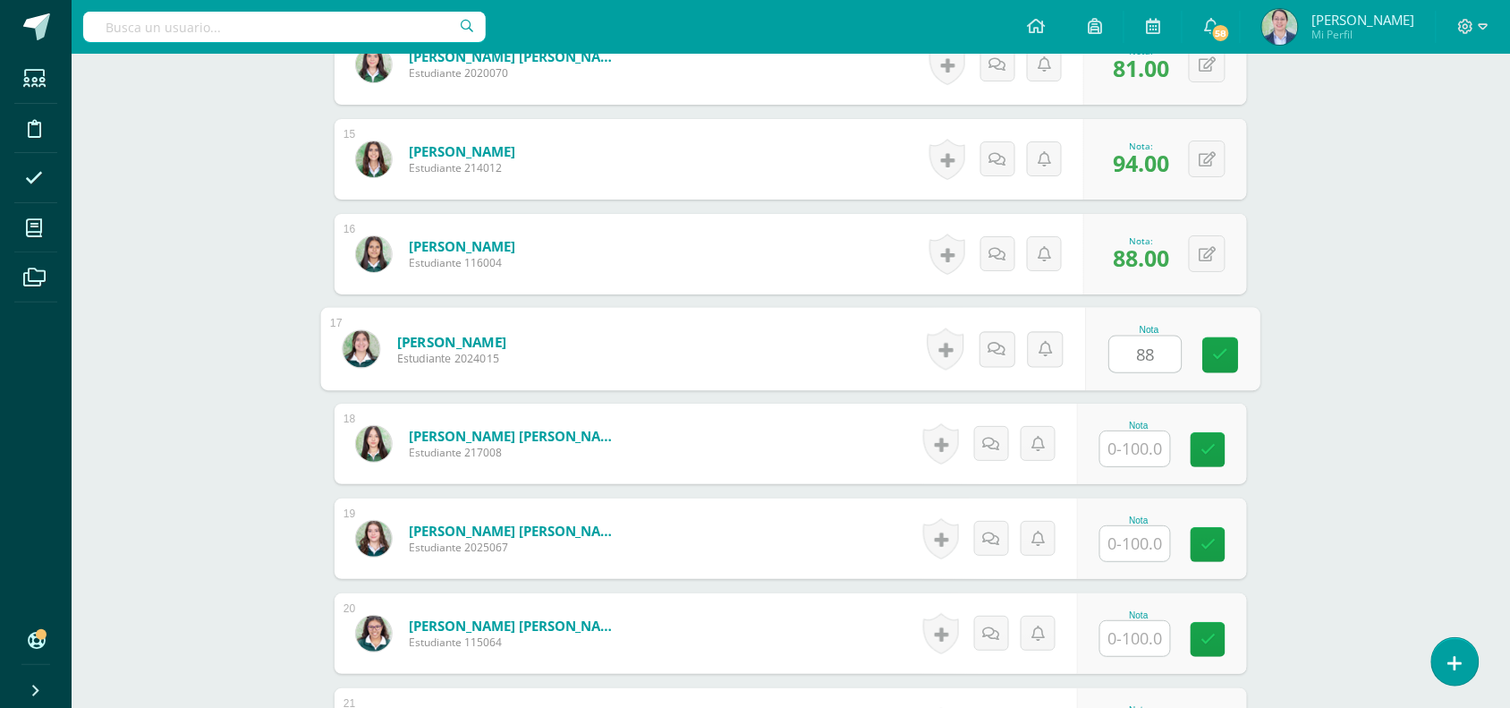
type input "88"
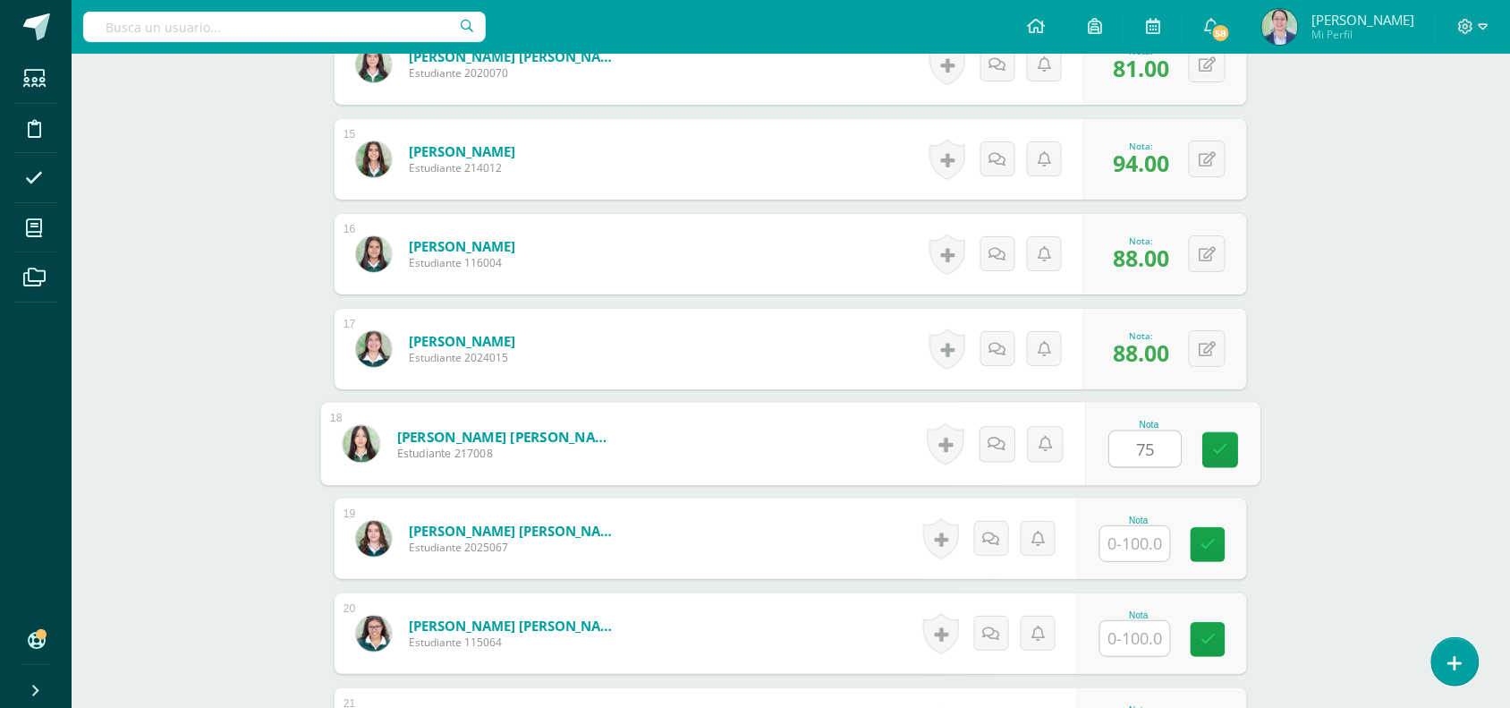
type input "75"
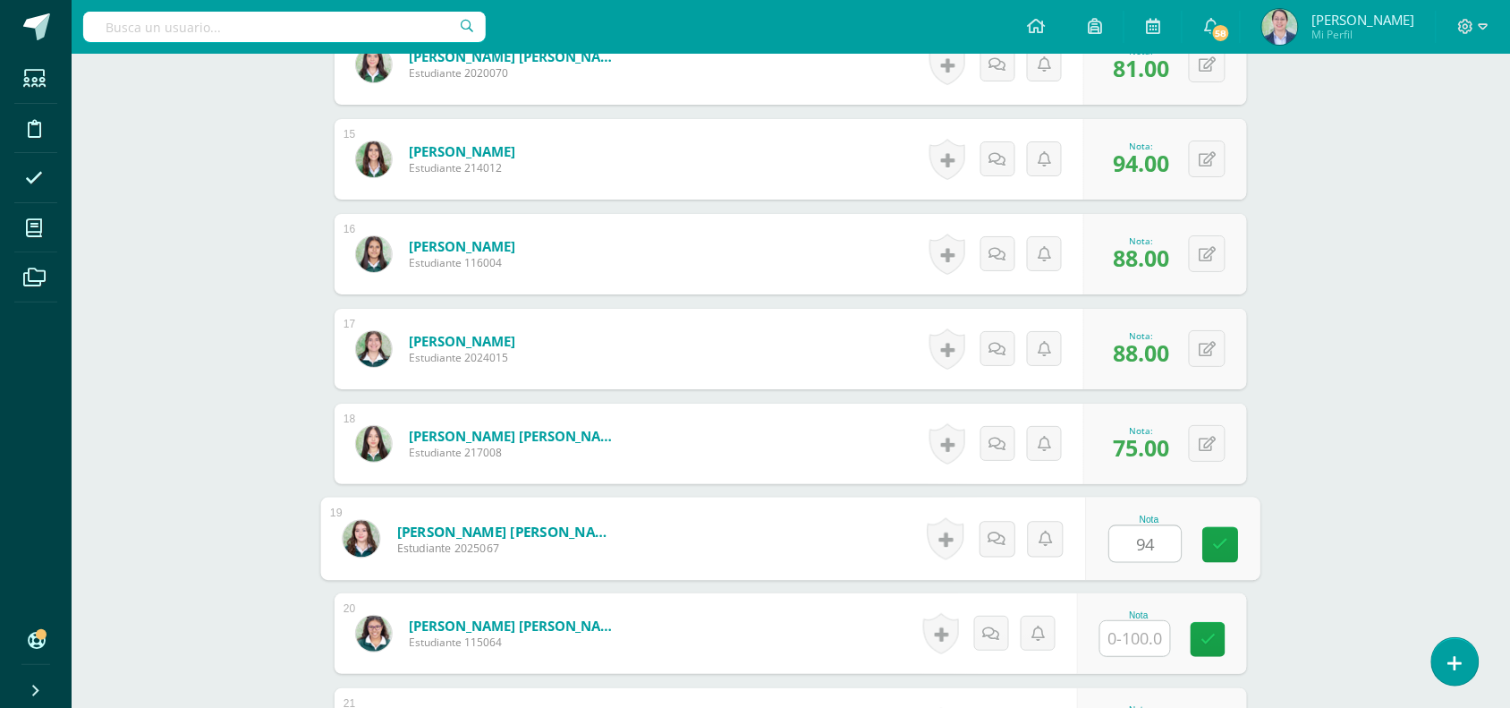
type input "94"
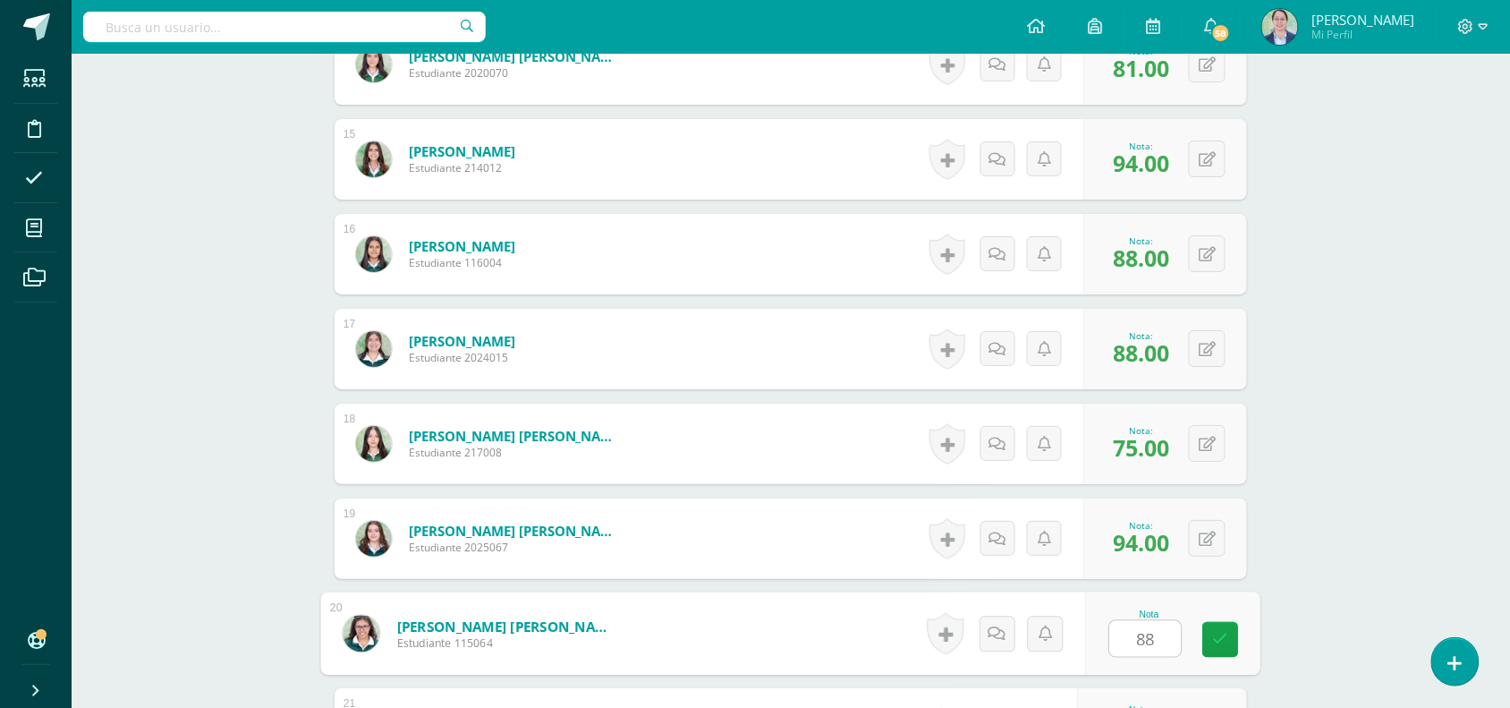
type input "88"
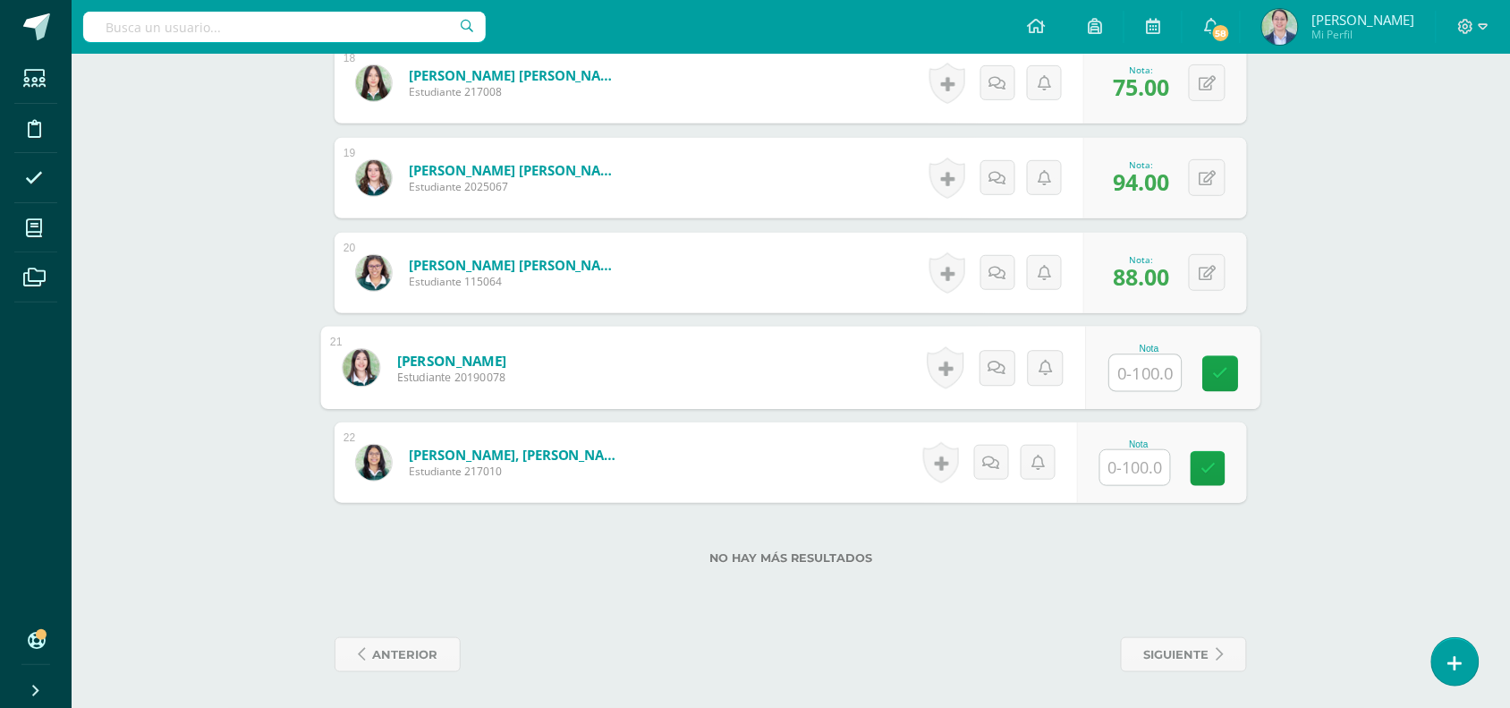
type input "7"
type input "81"
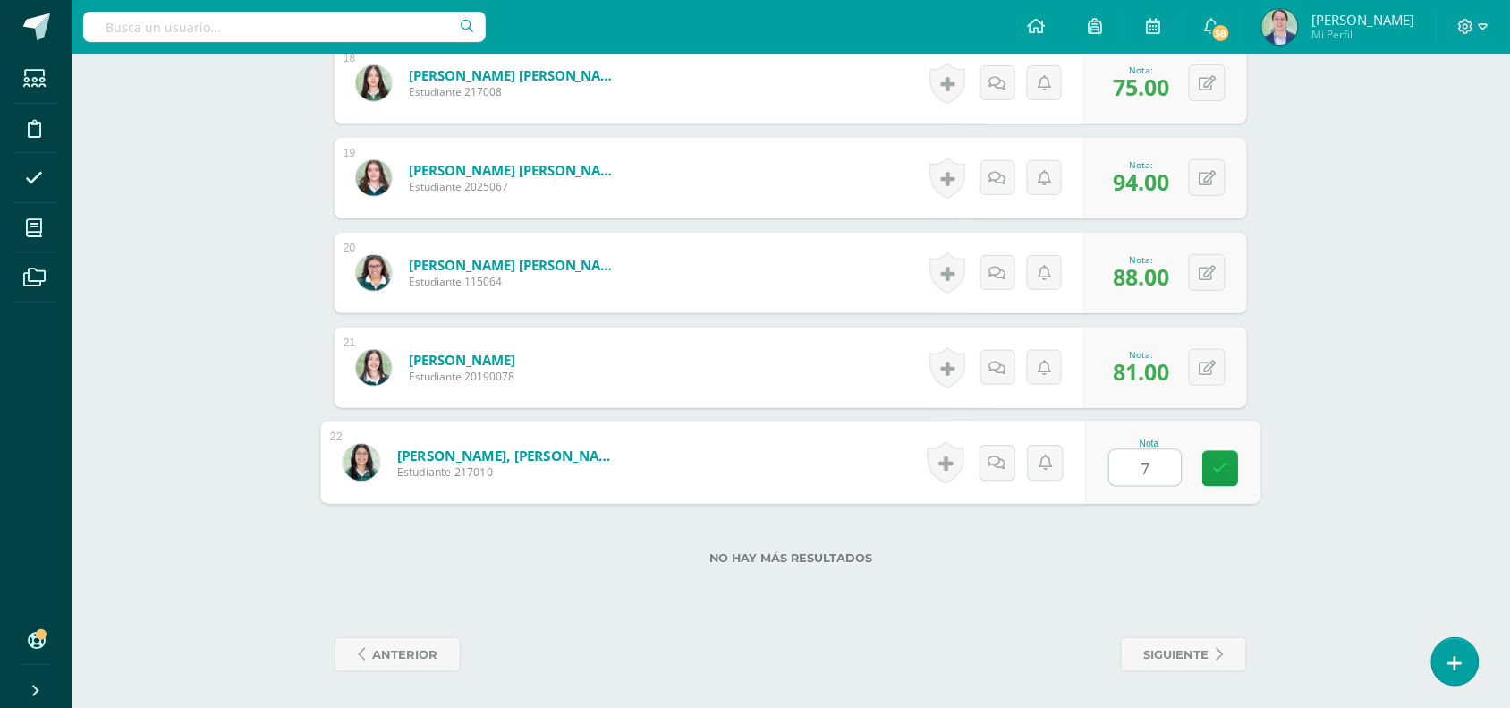
type input "75"
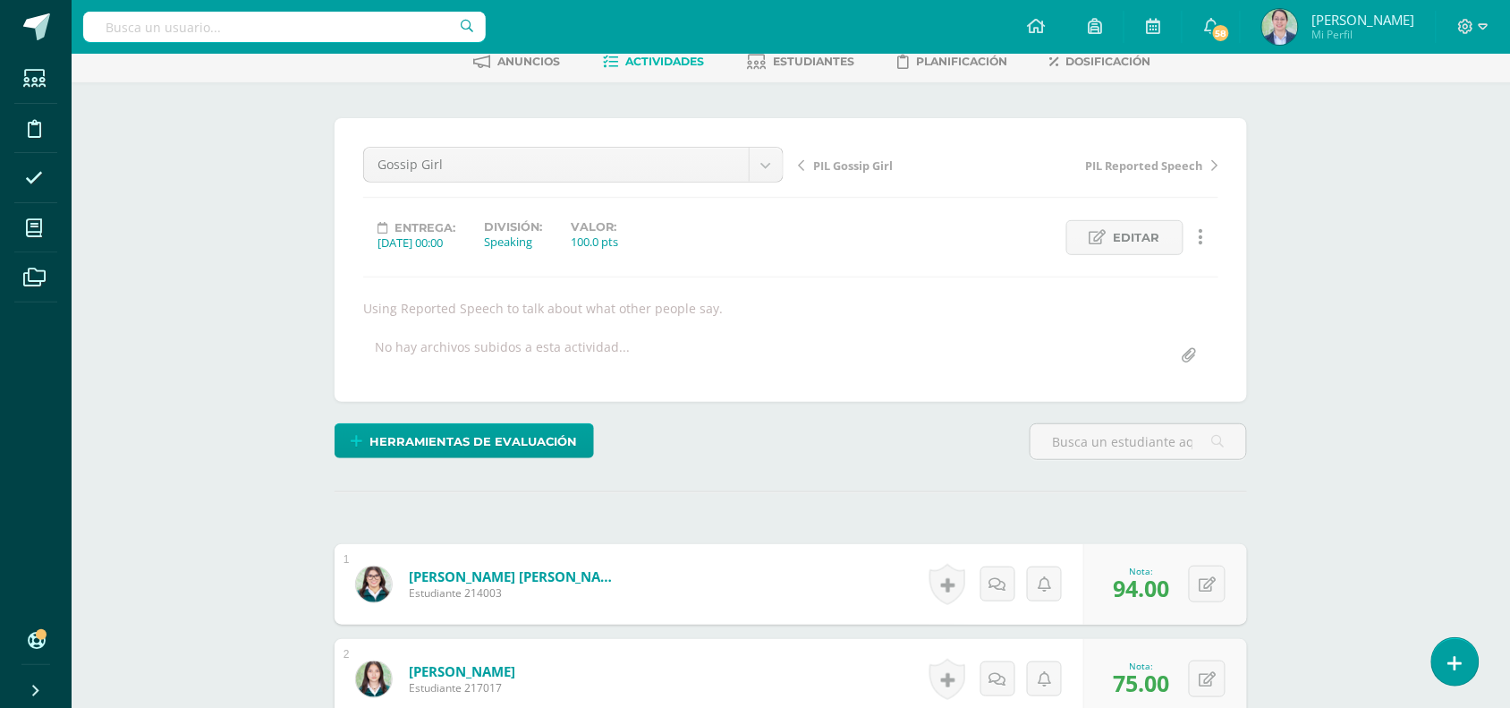
scroll to position [0, 0]
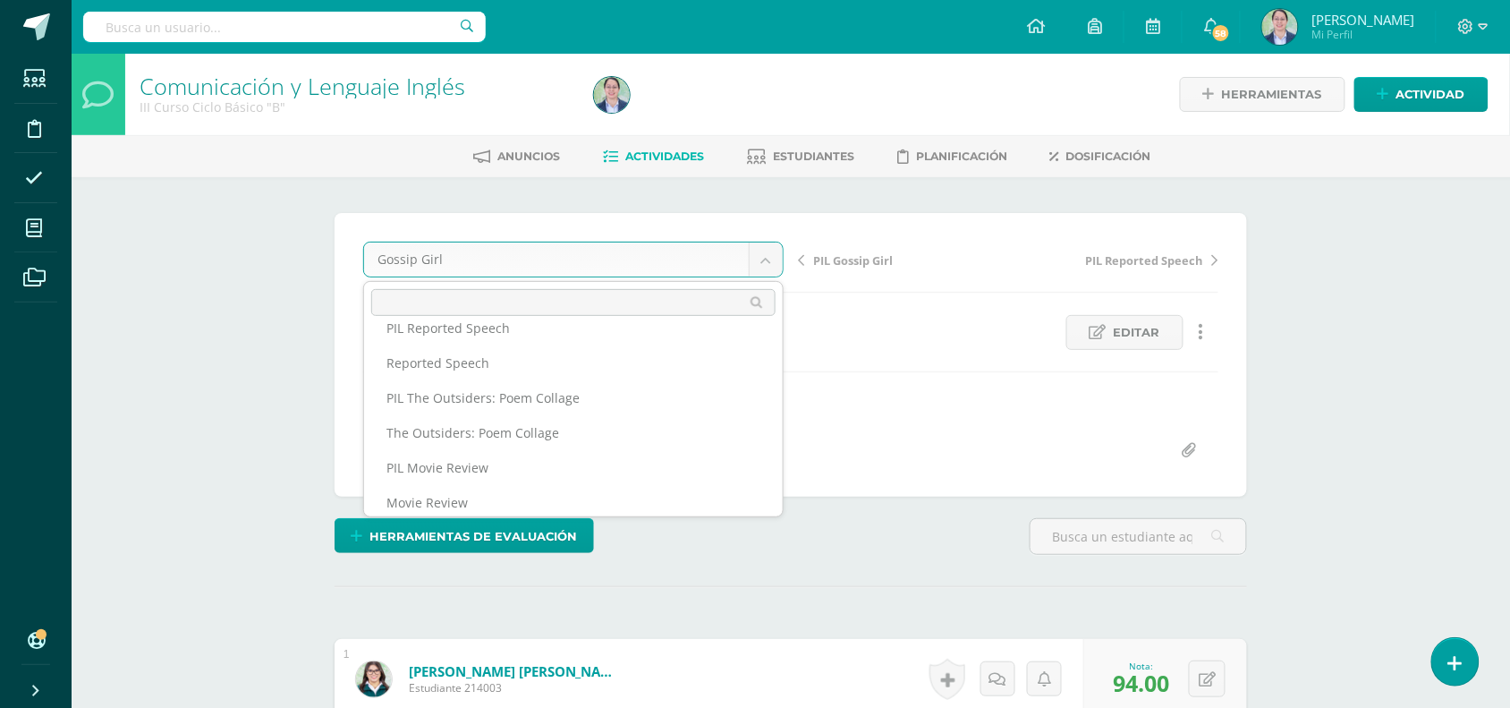
scroll to position [335, 0]
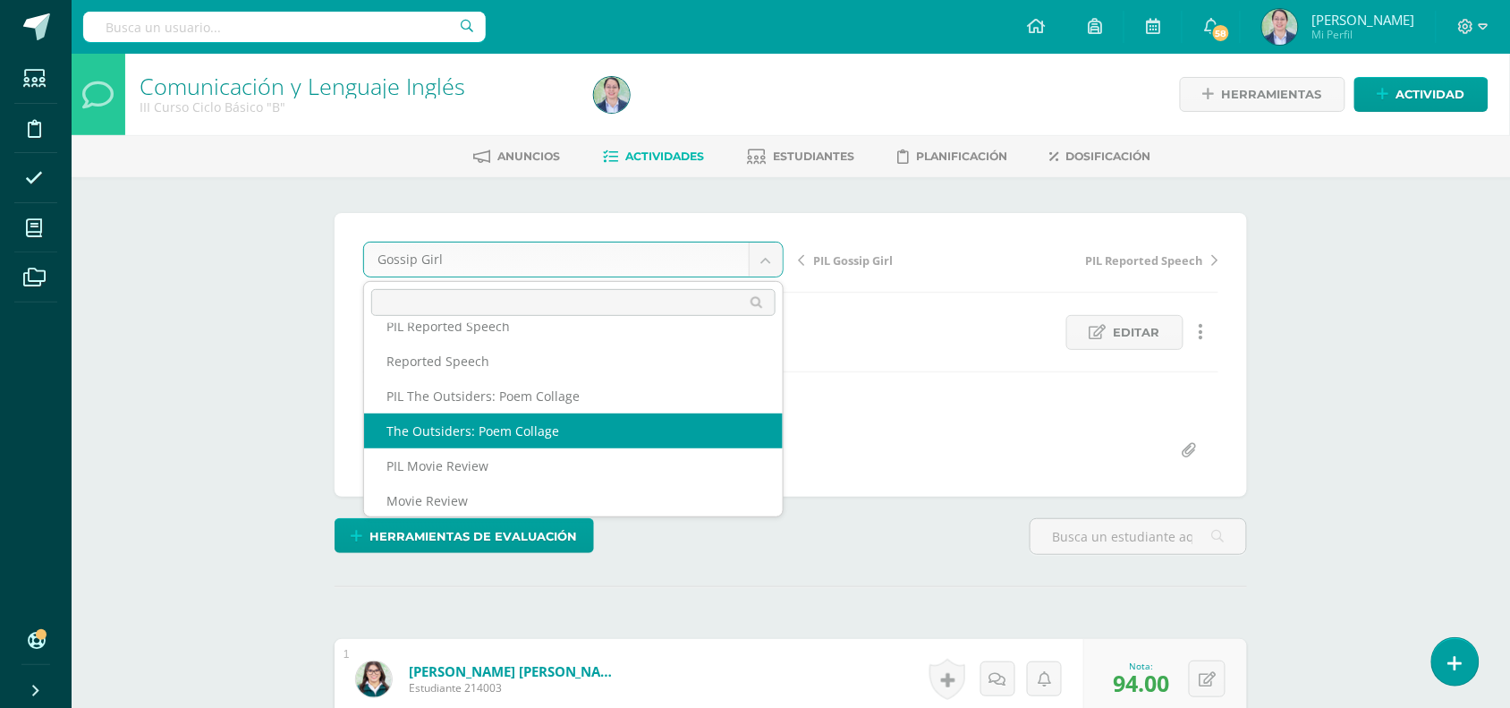
select select "/dashboard/teacher/grade-activity/262721/"
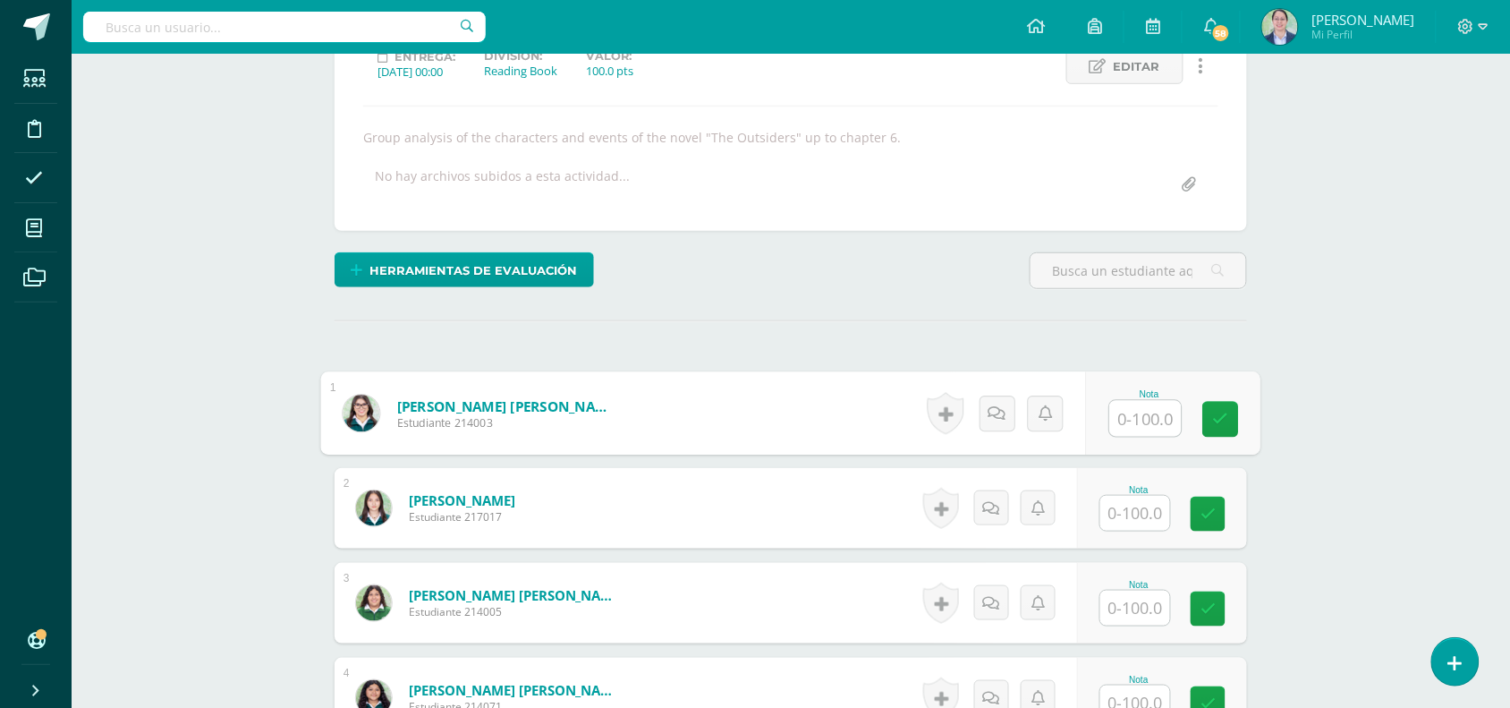
click at [1168, 409] on input "text" at bounding box center [1146, 419] width 72 height 36
type input "94"
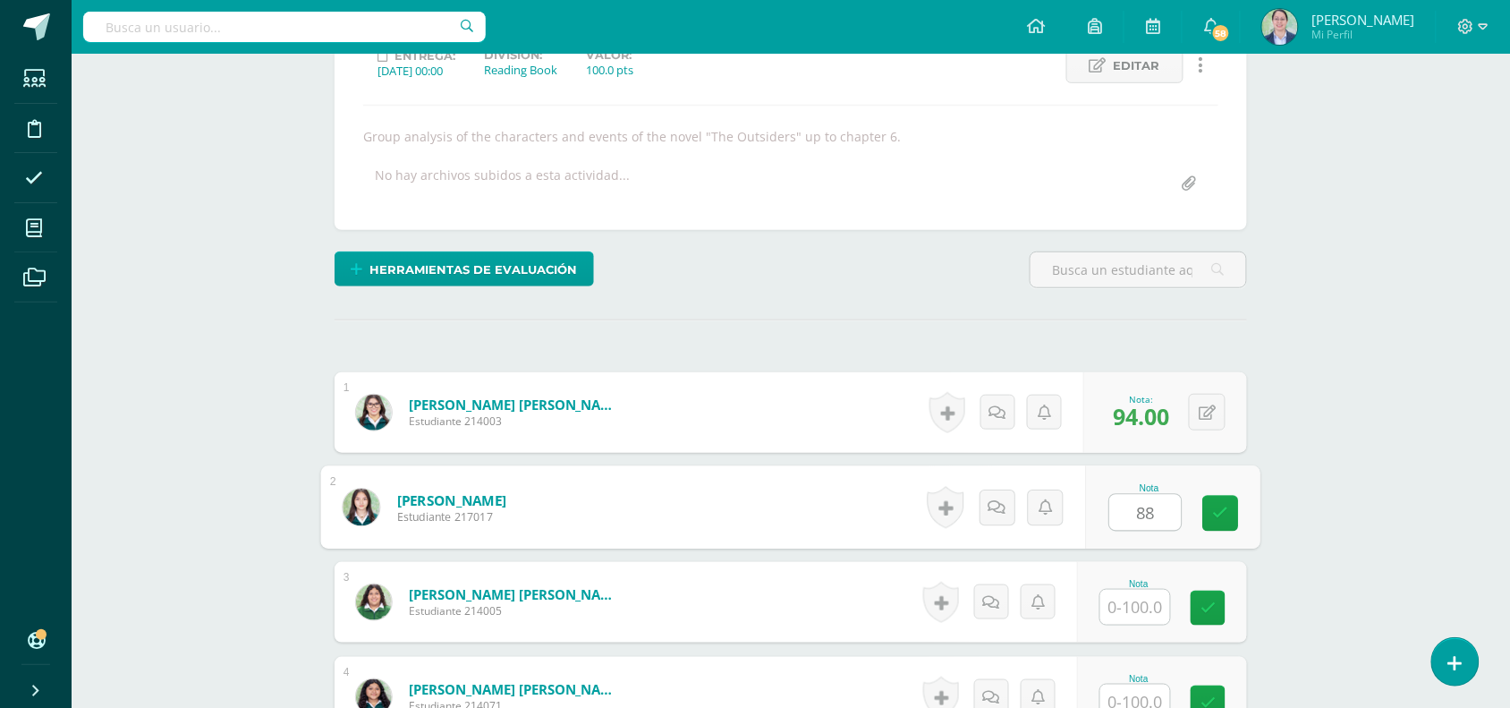
scroll to position [268, 0]
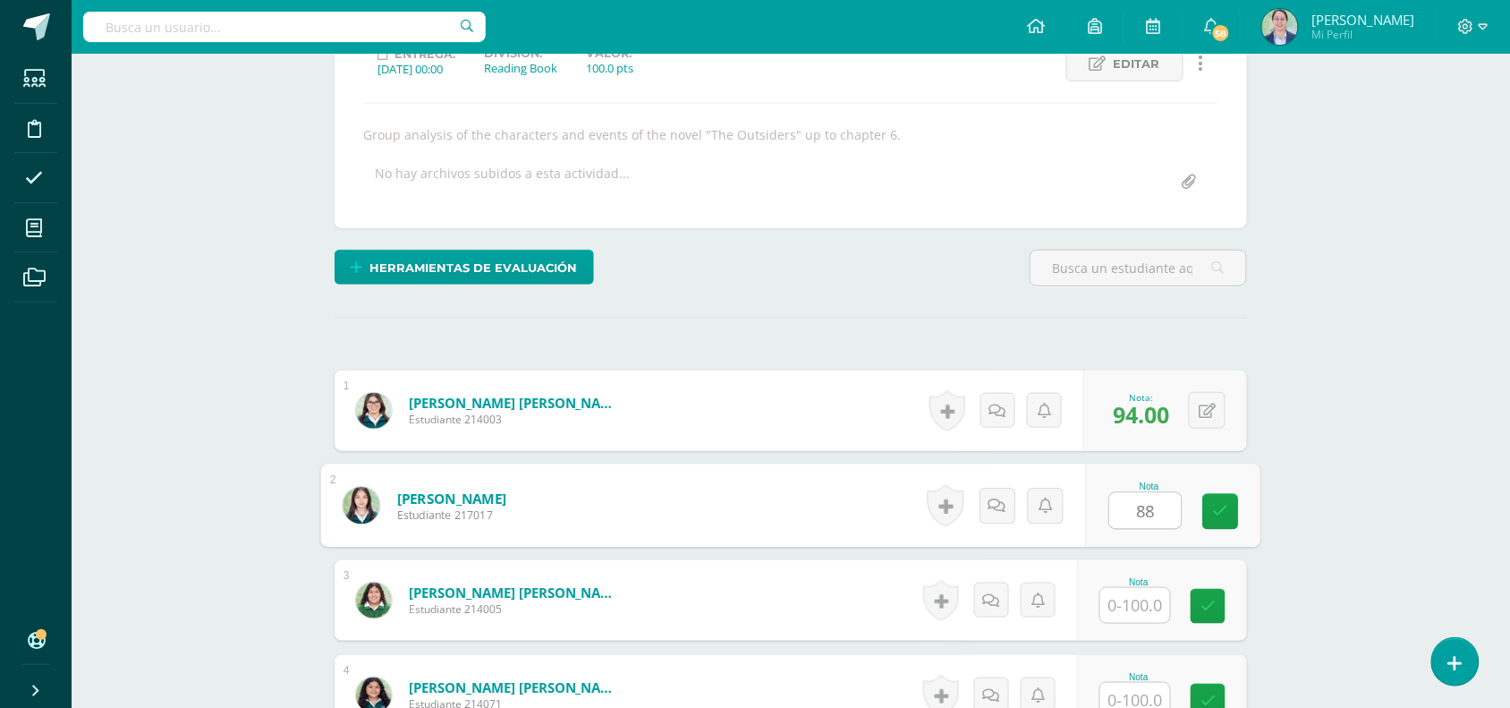
type input "88"
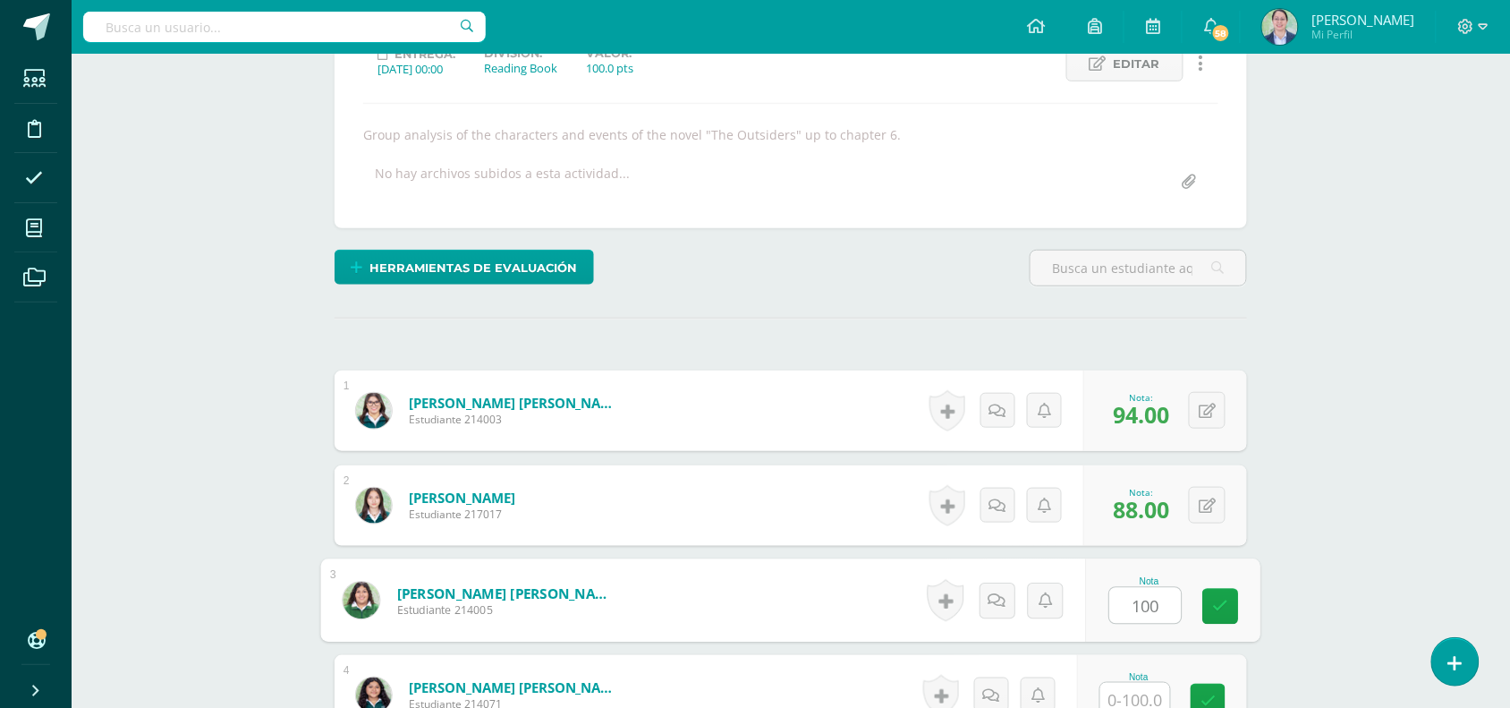
scroll to position [278, 0]
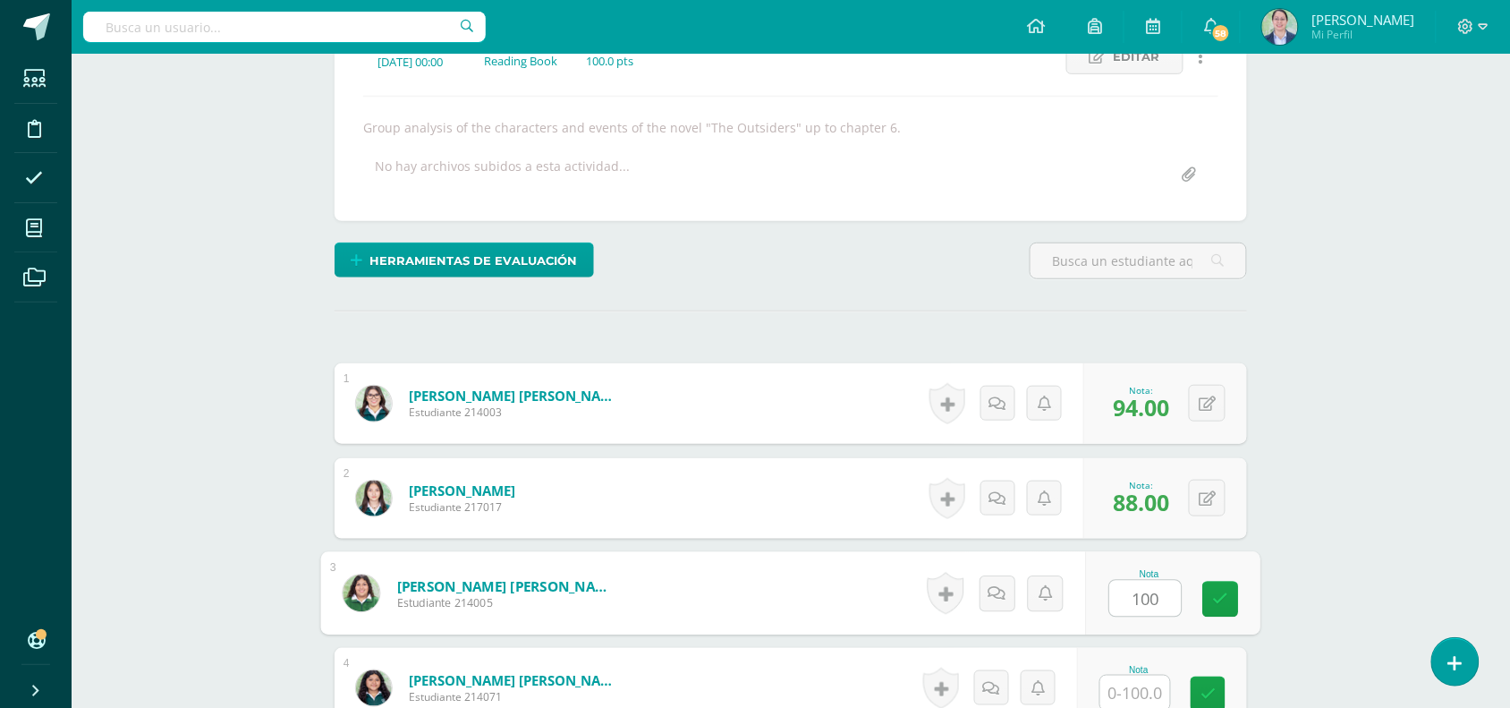
type input "100"
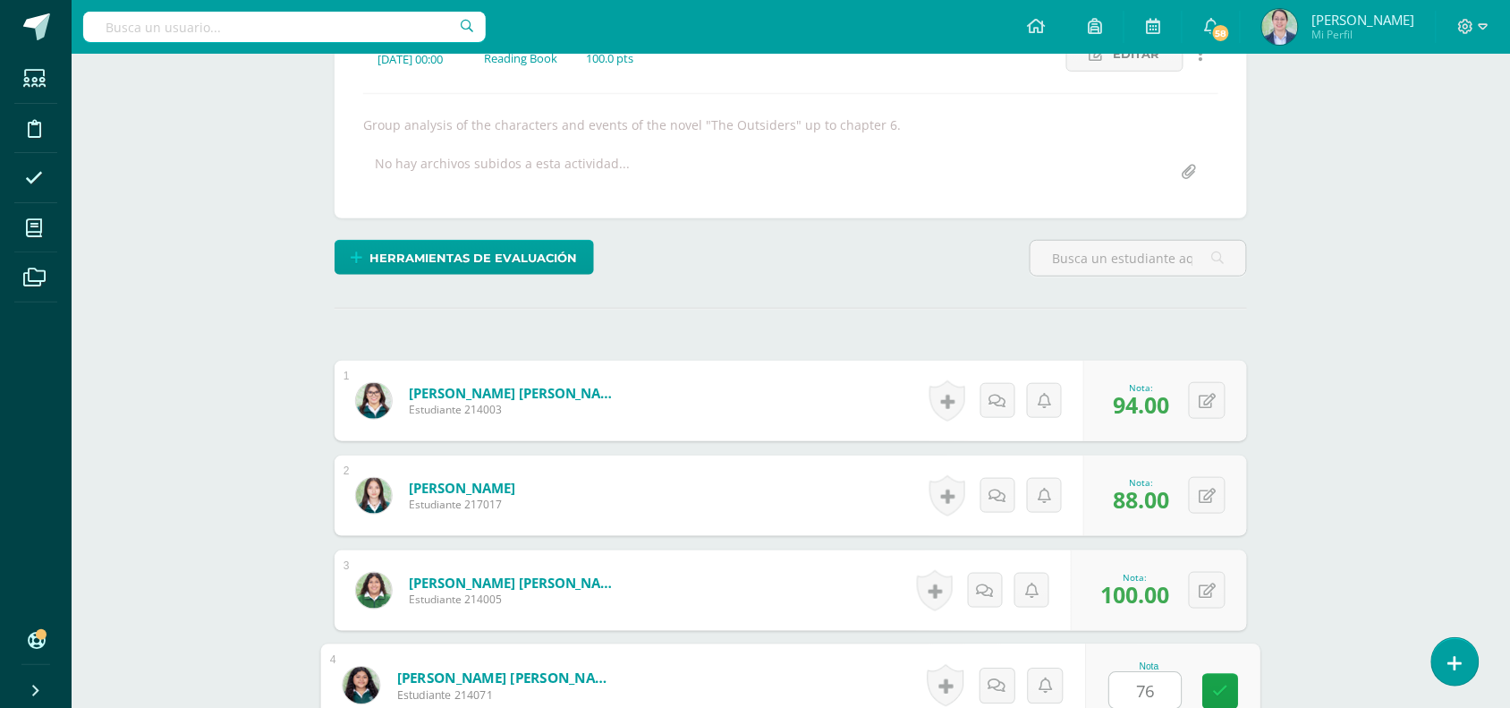
type input "76"
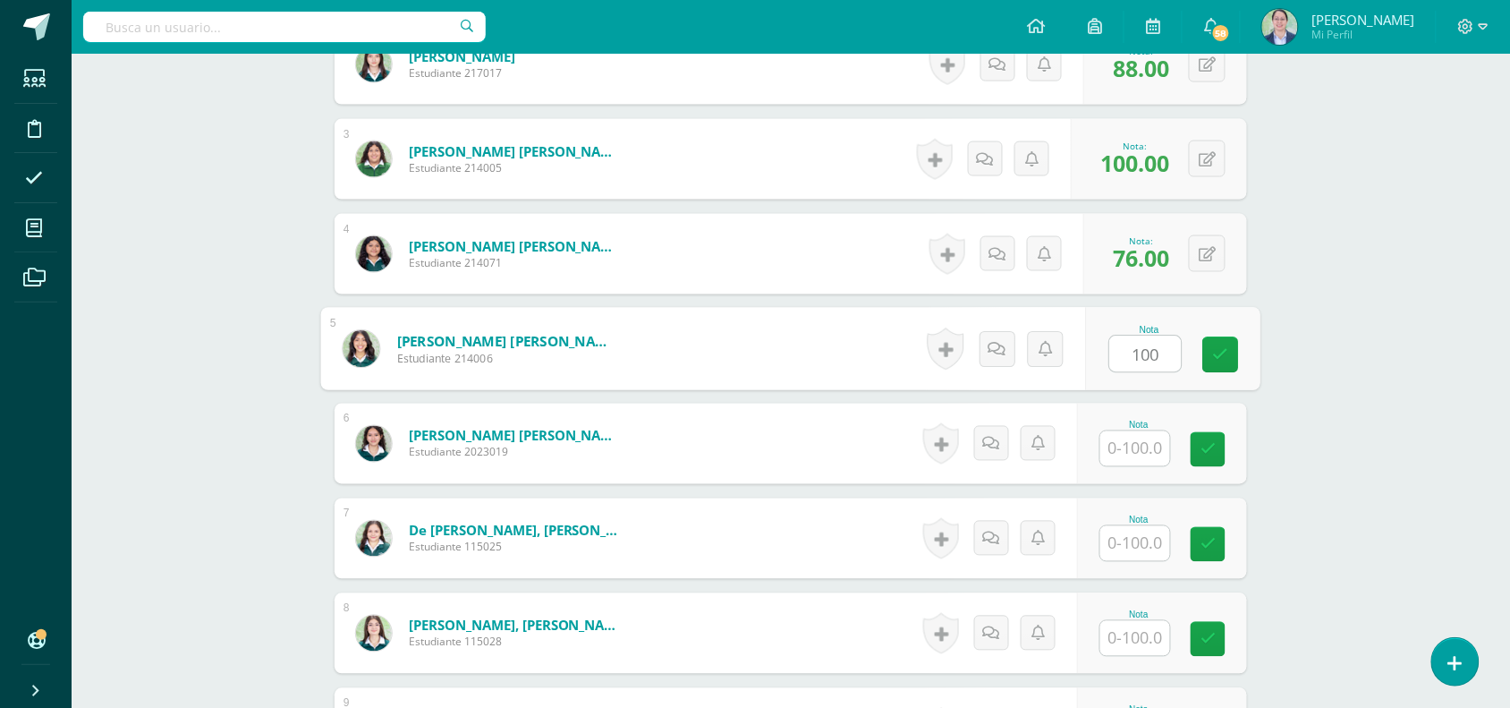
type input "100"
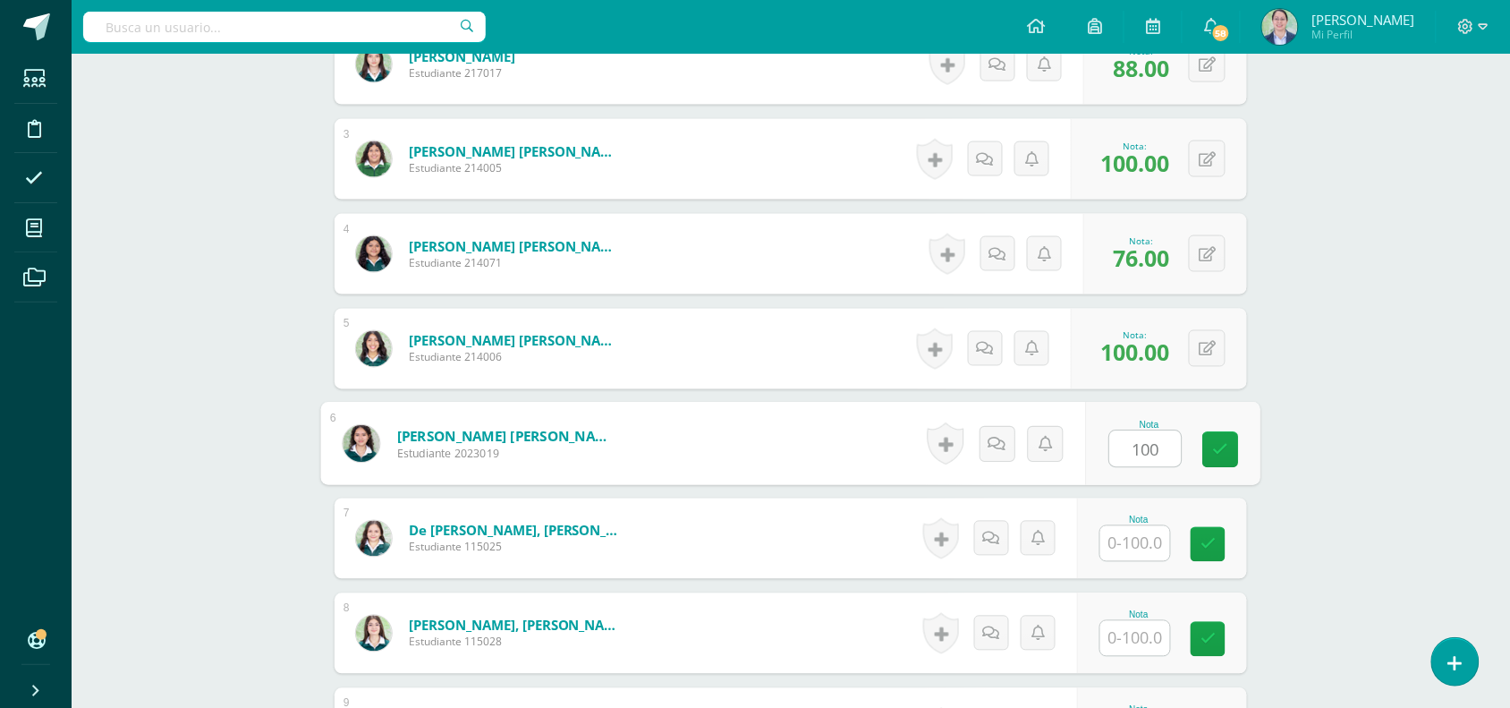
type input "100"
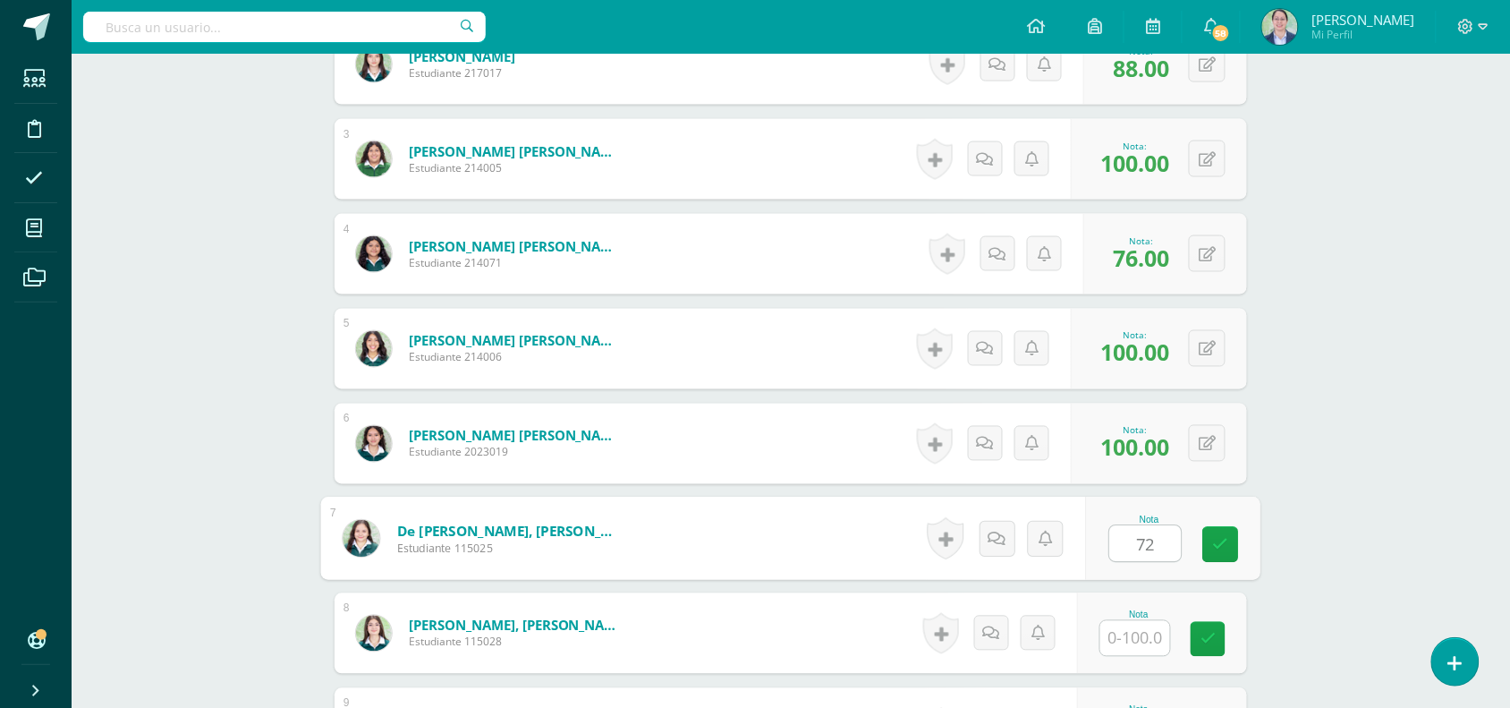
type input "72"
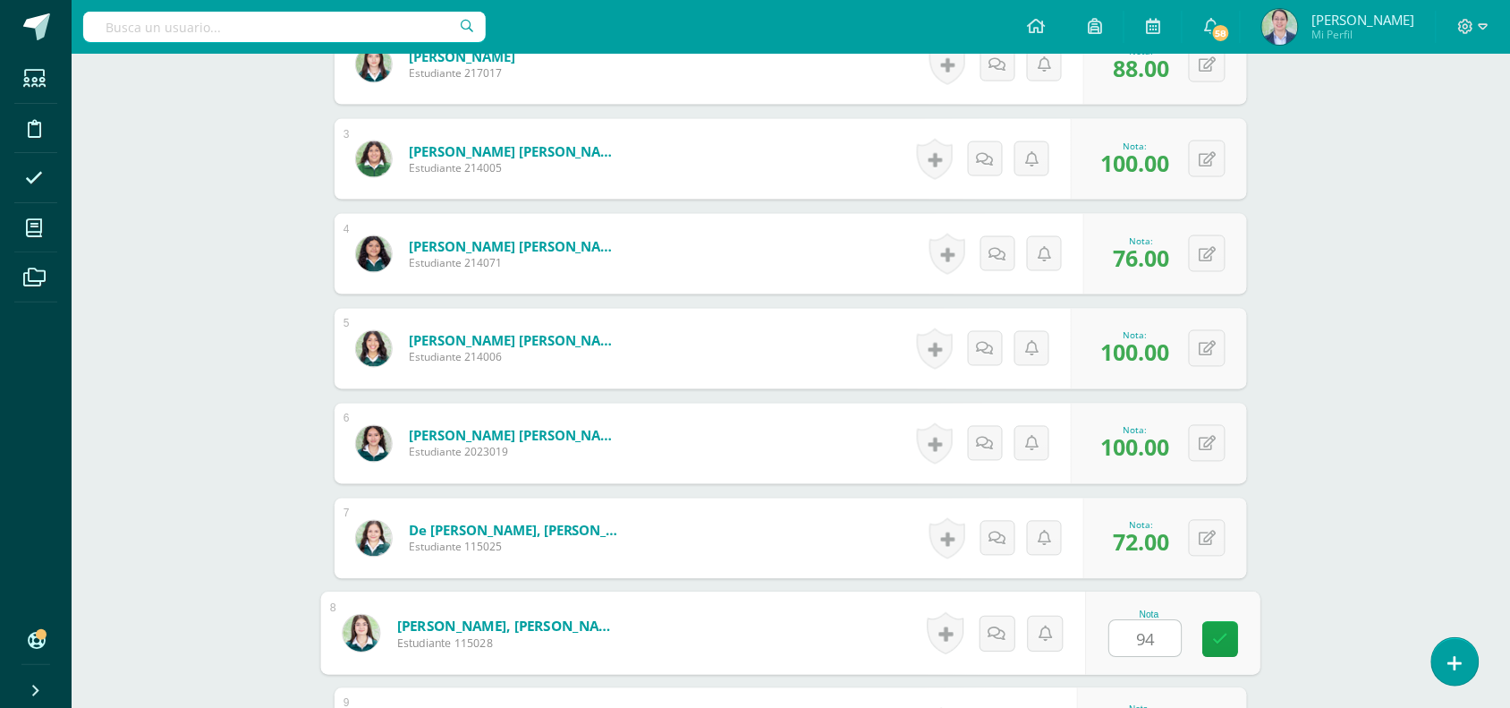
type input "94"
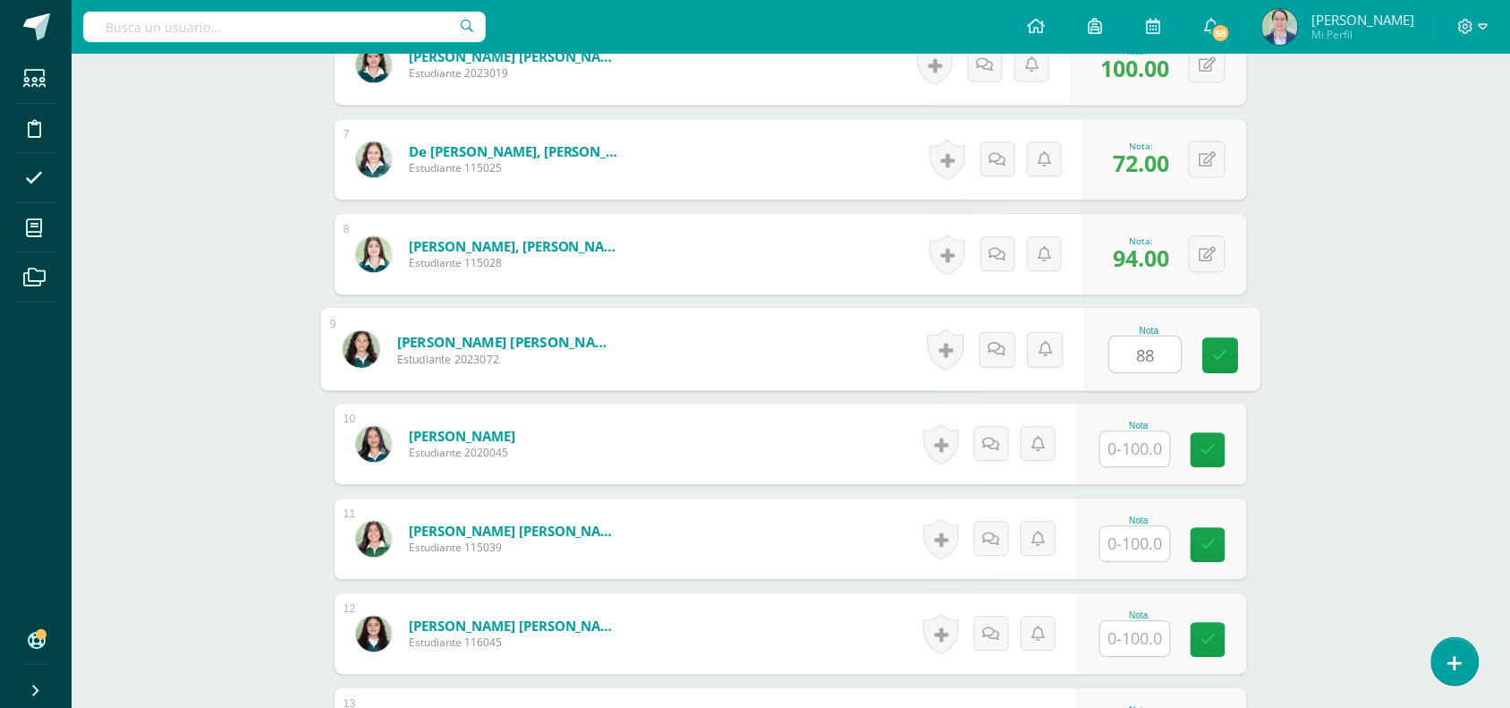
type input "88"
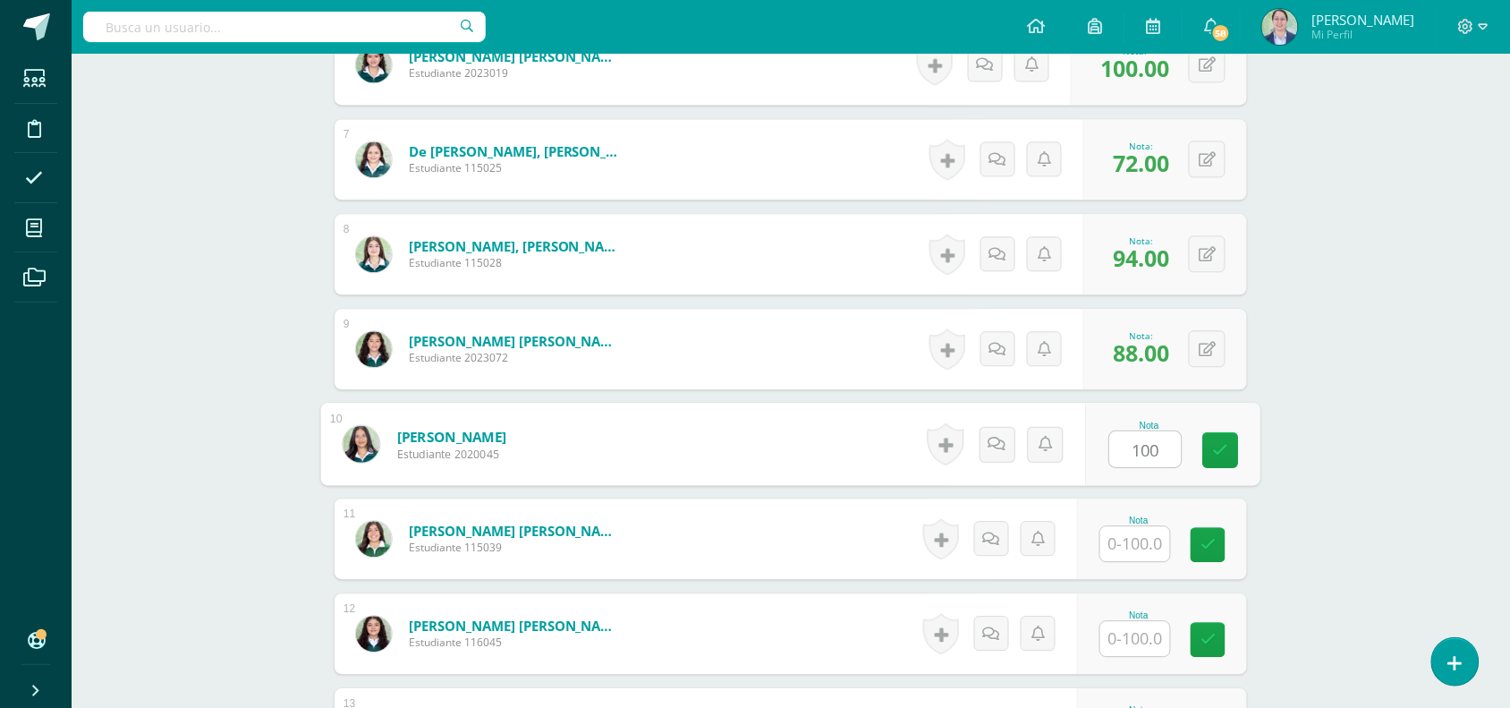
type input "100"
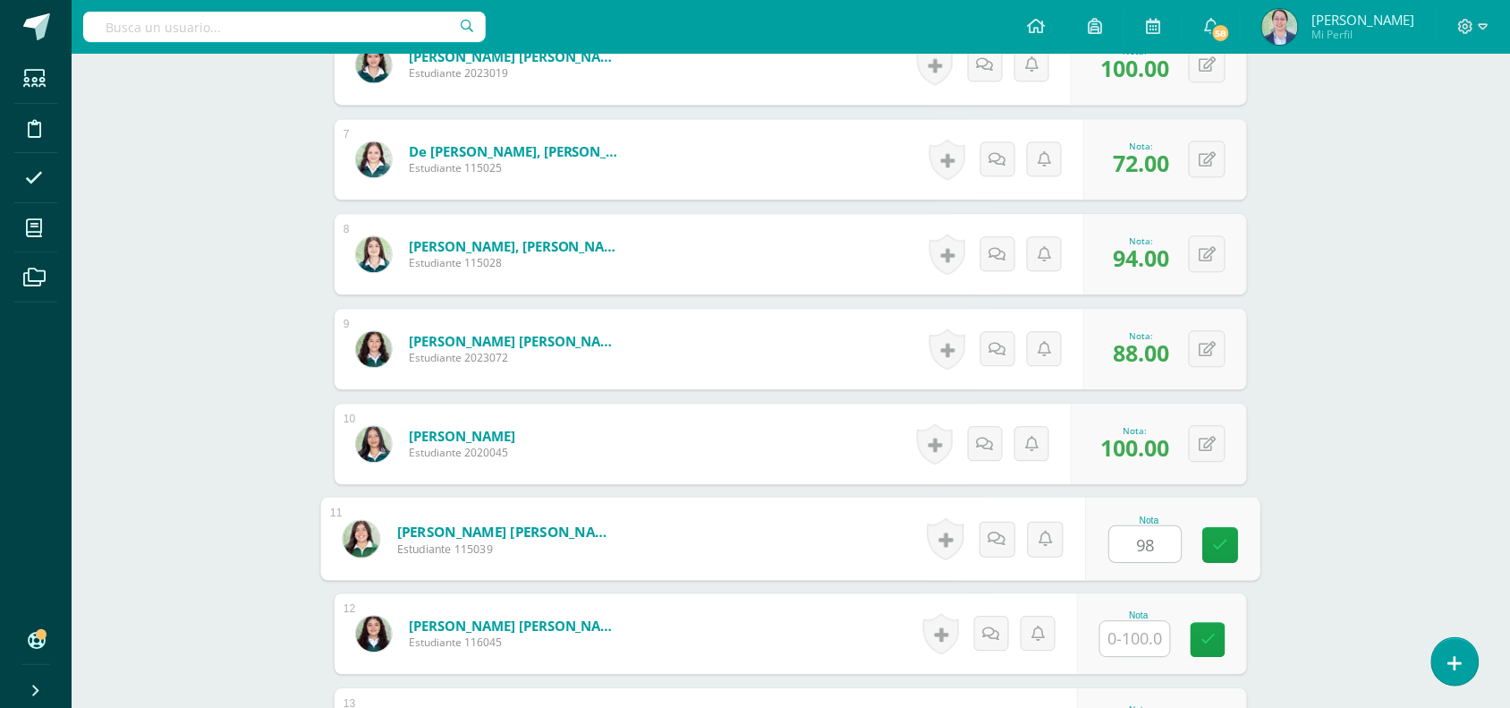
type input "98"
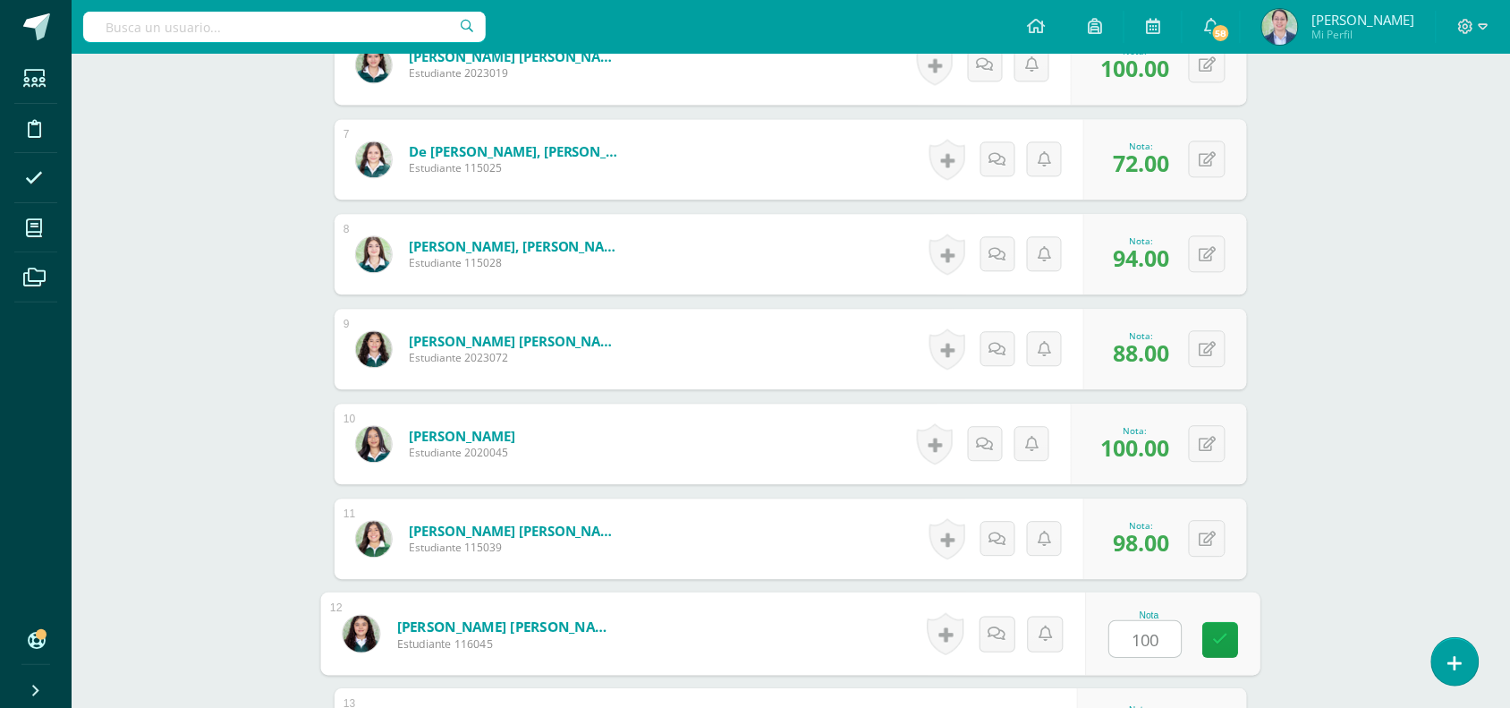
type input "100"
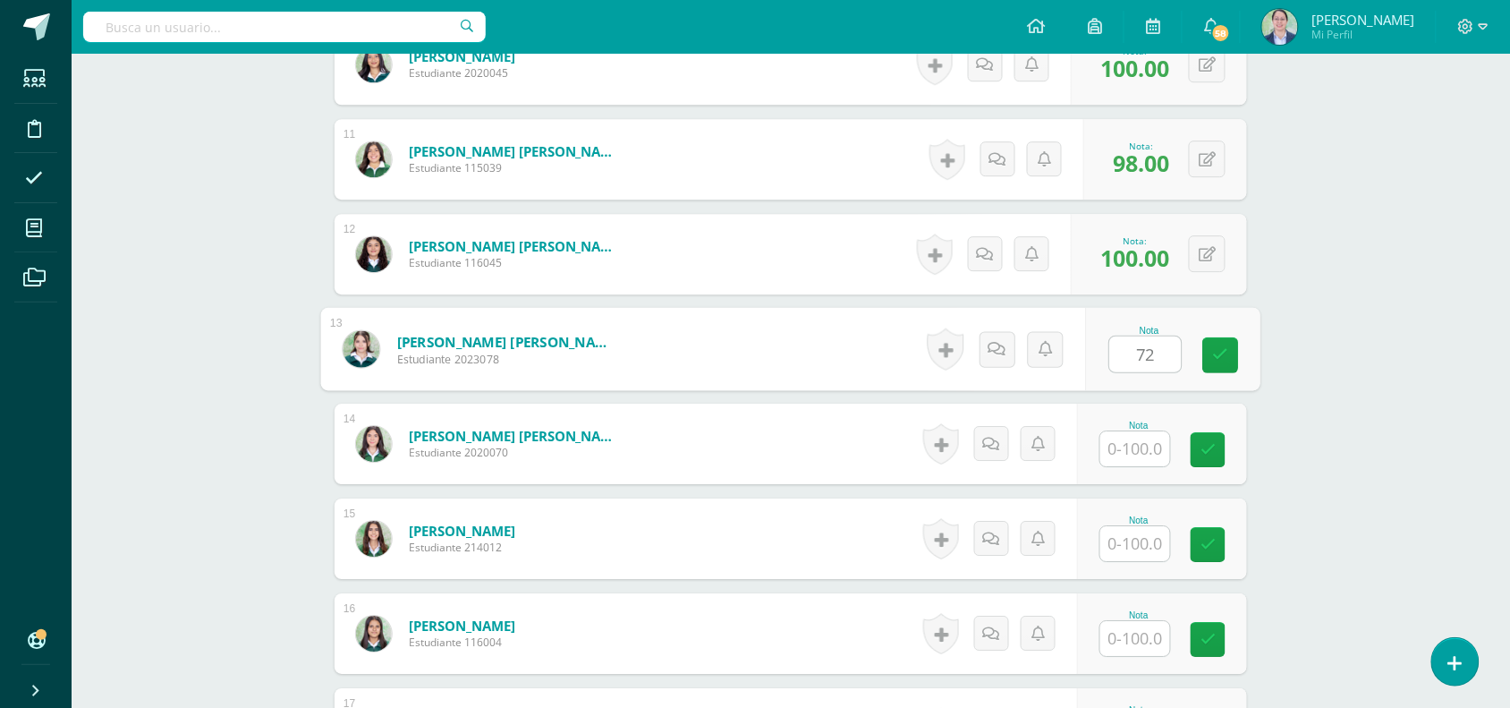
type input "72"
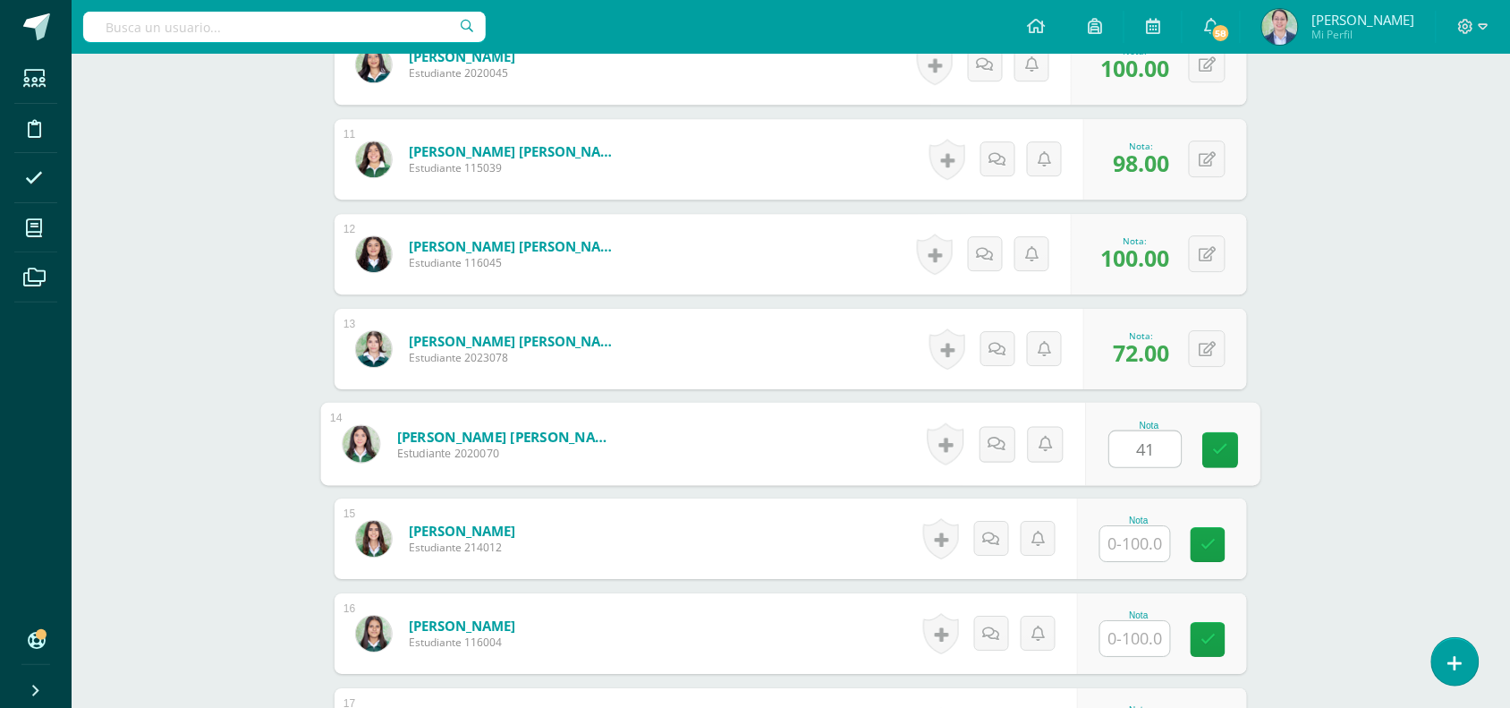
type input "41"
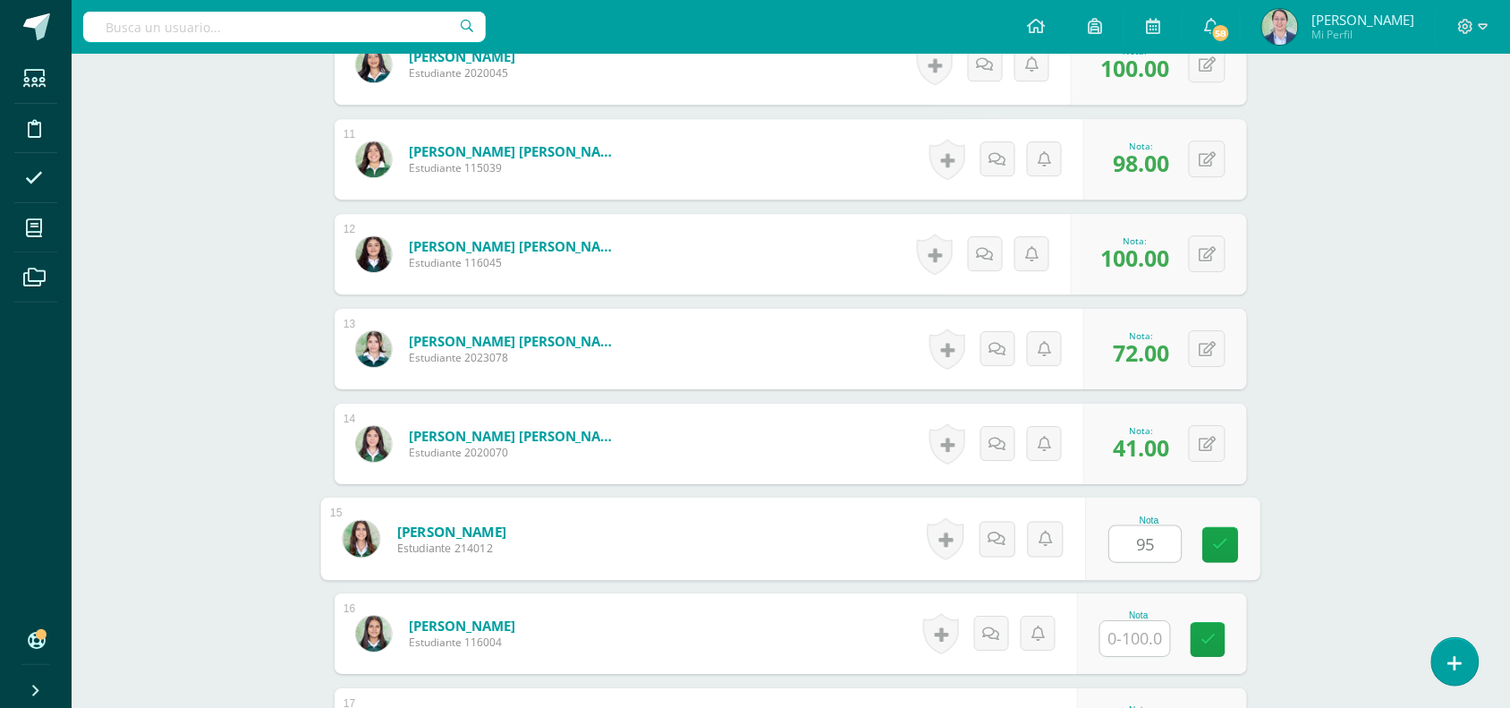
type input "95"
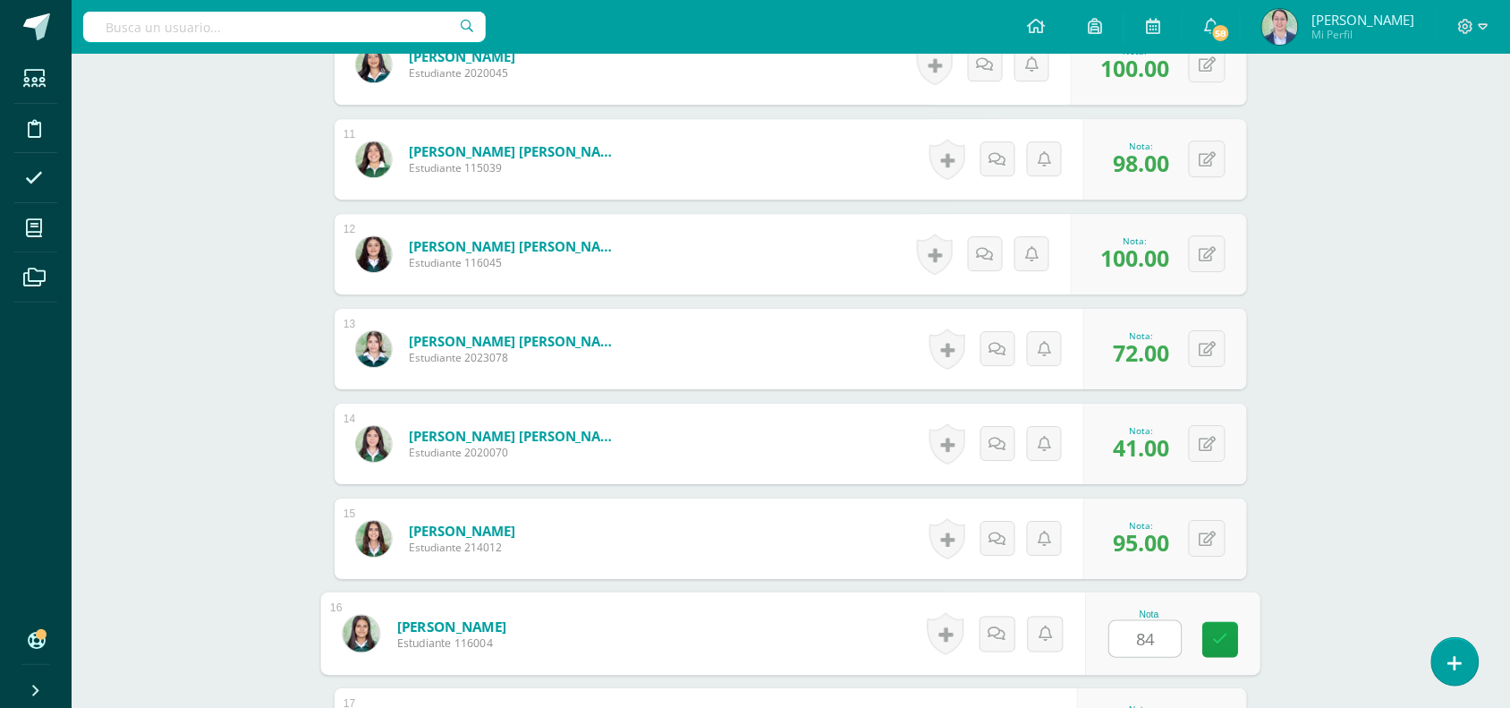
type input "84"
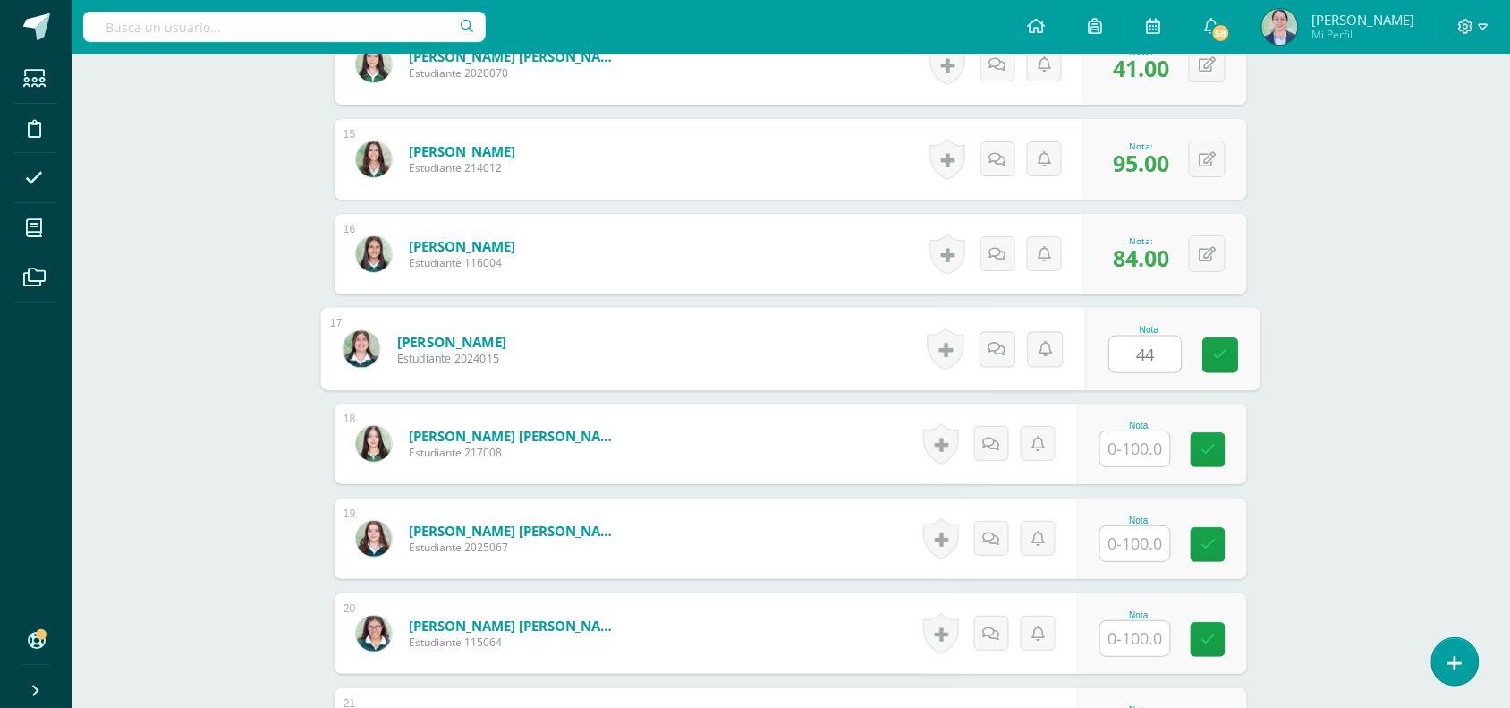
type input "44"
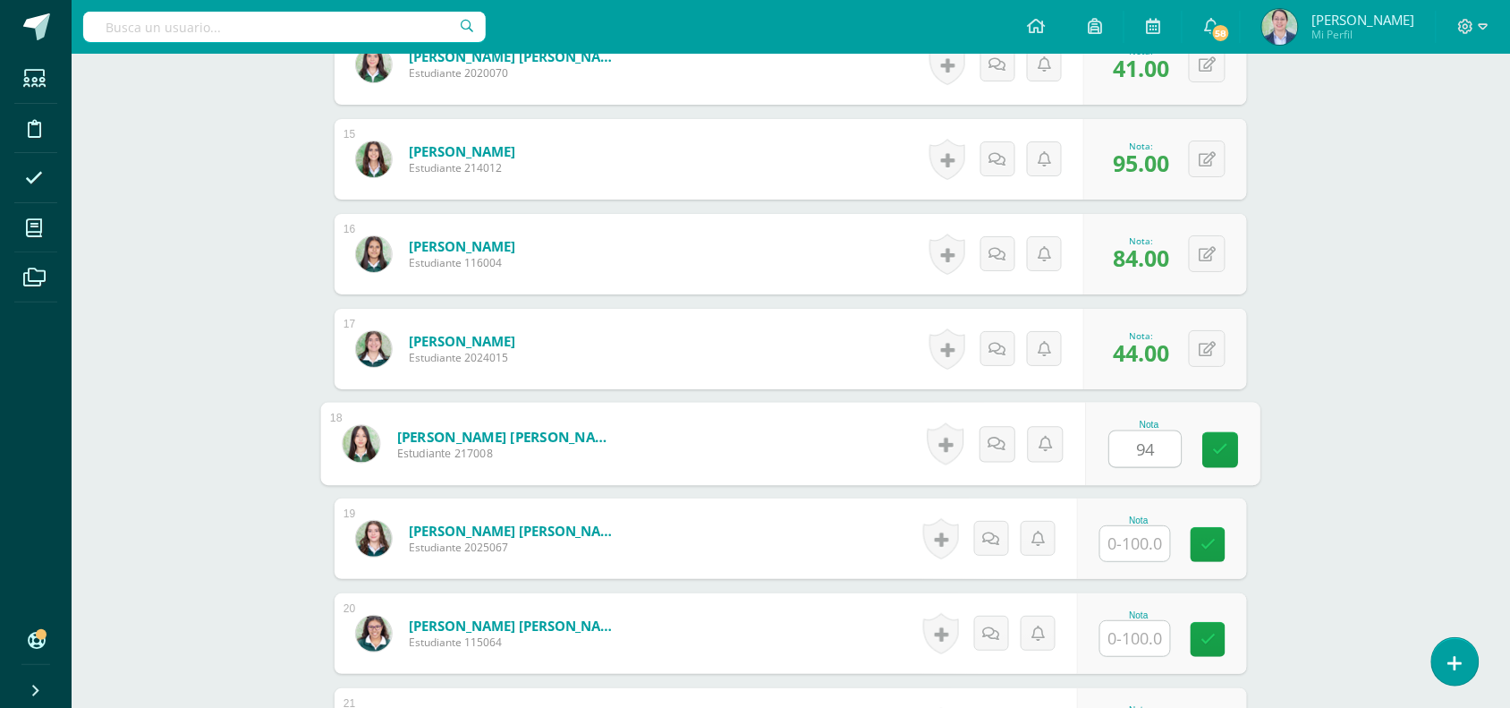
type input "94"
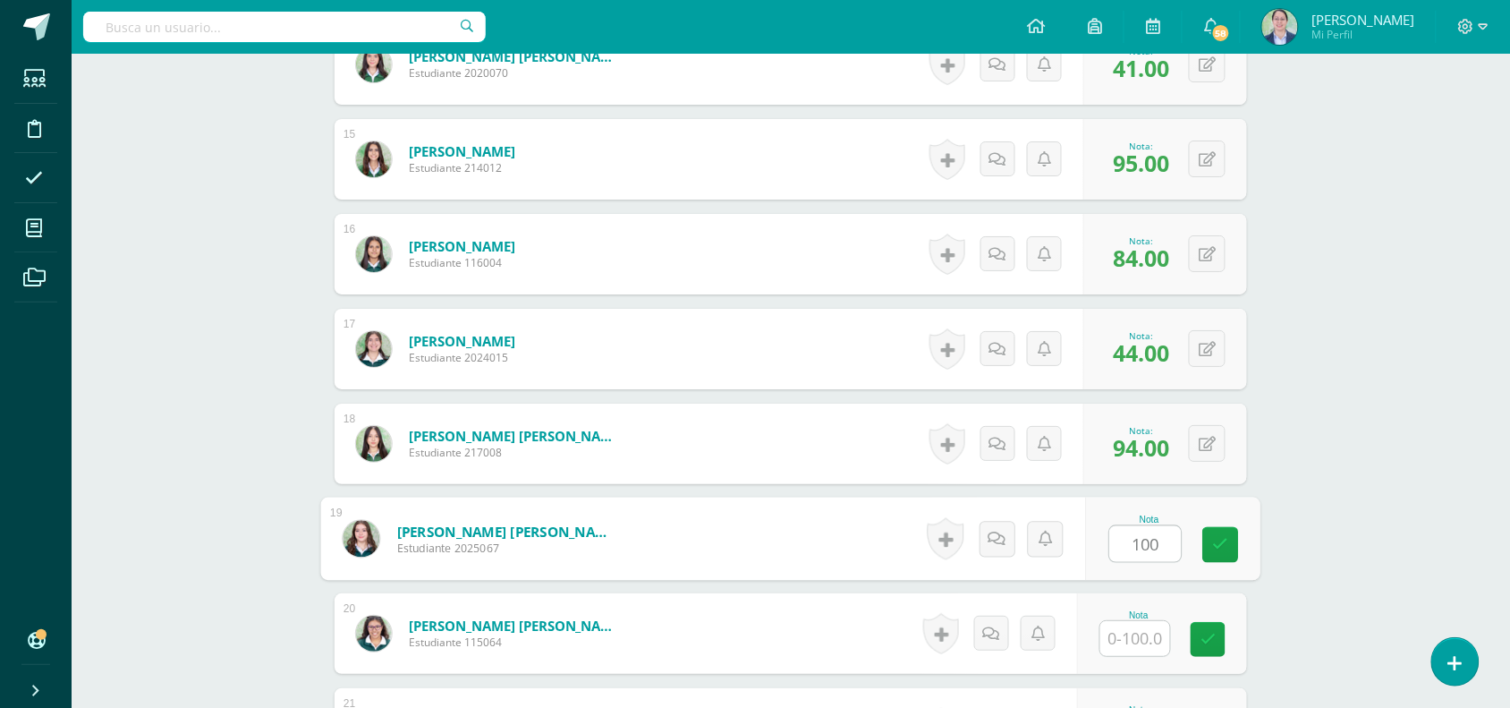
type input "100"
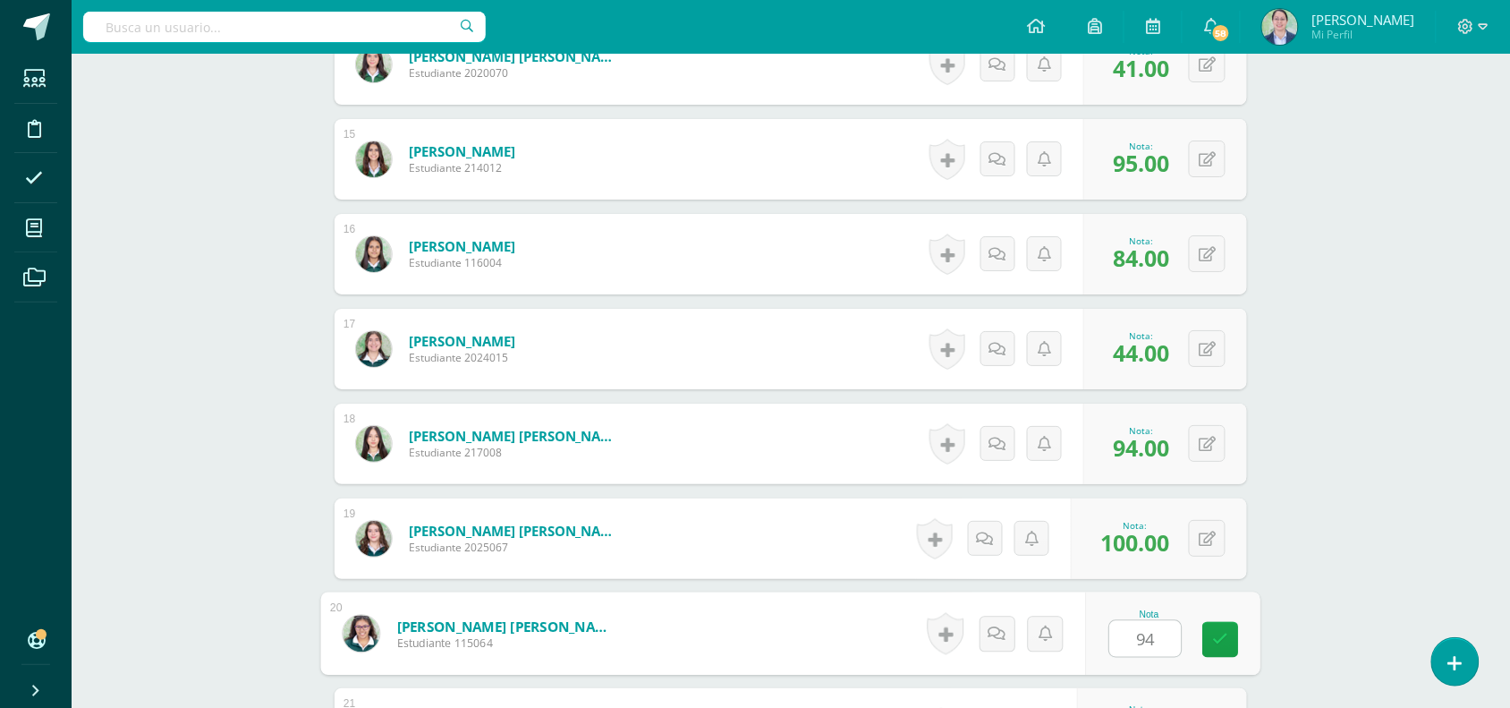
type input "94"
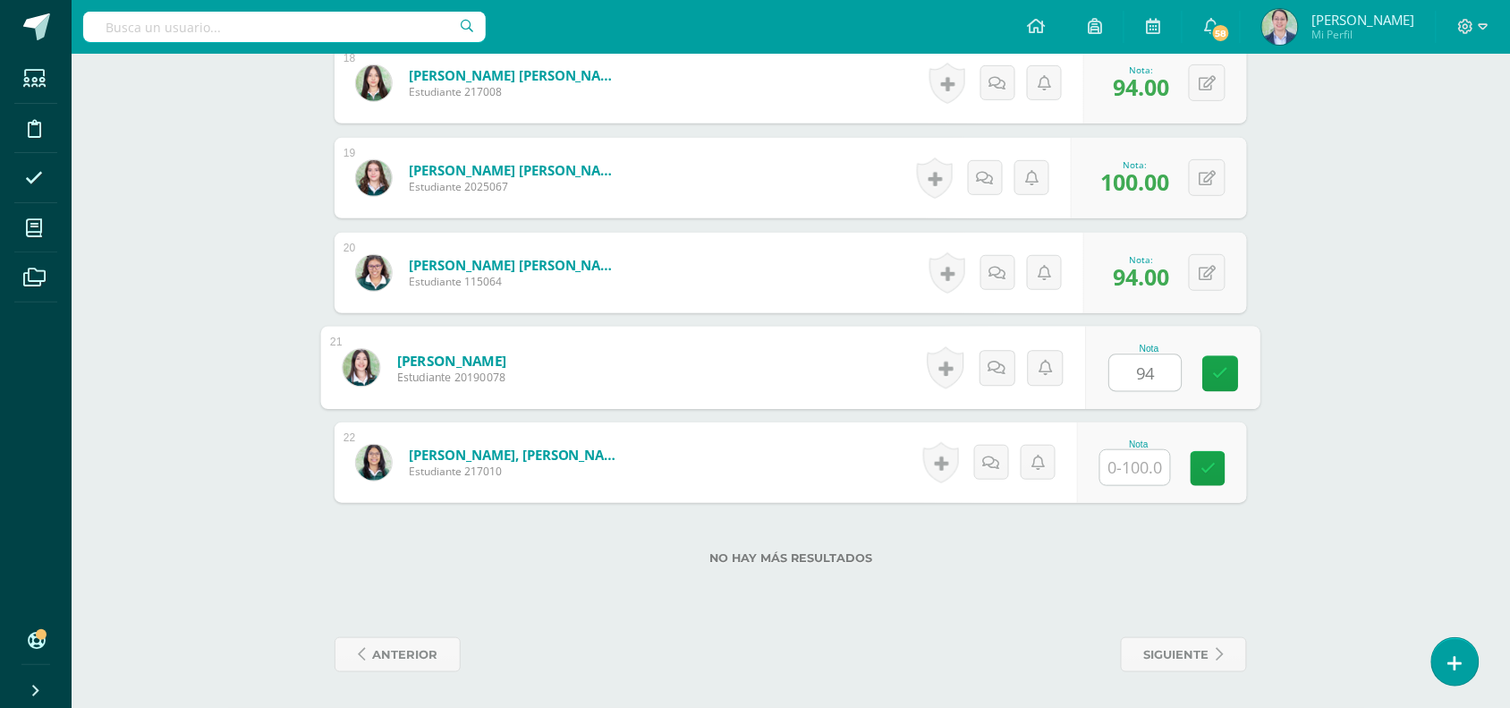
type input "94"
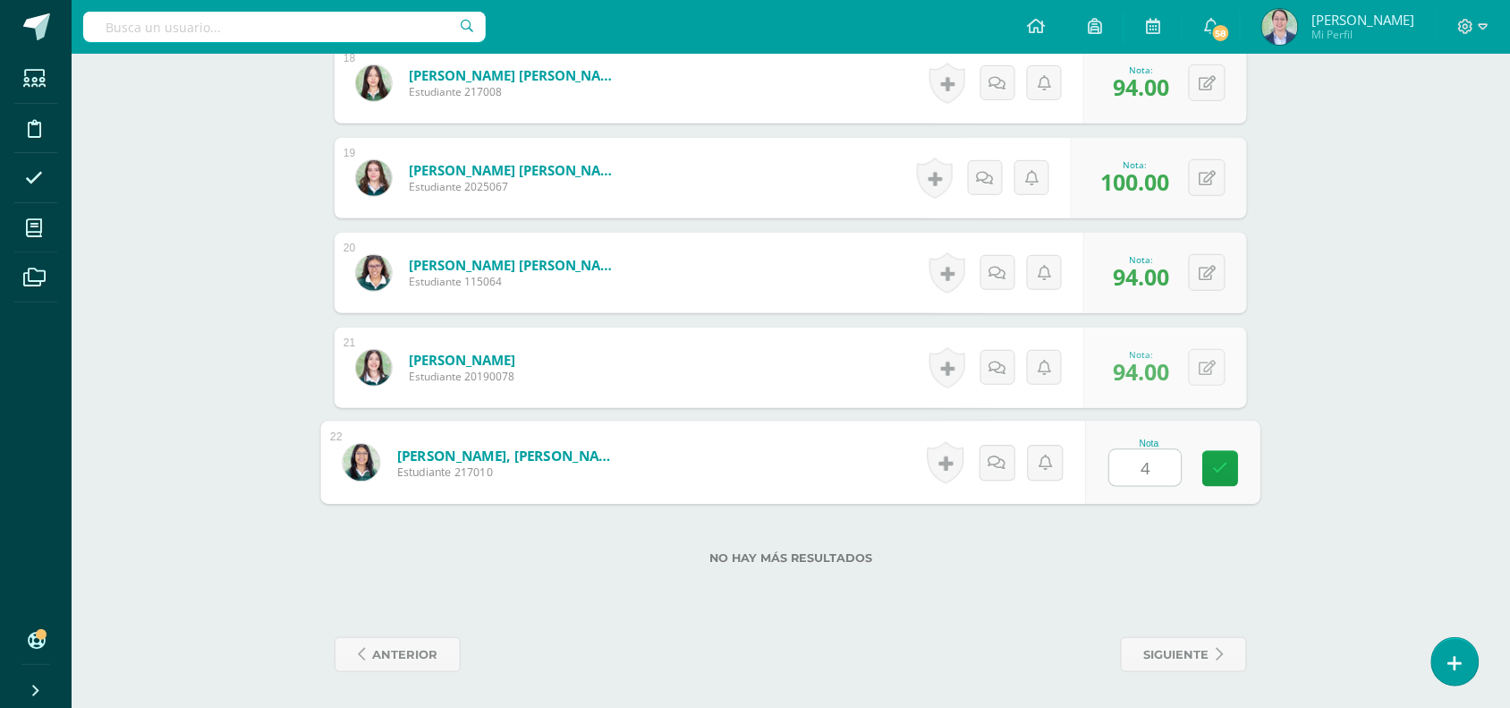
type input "48"
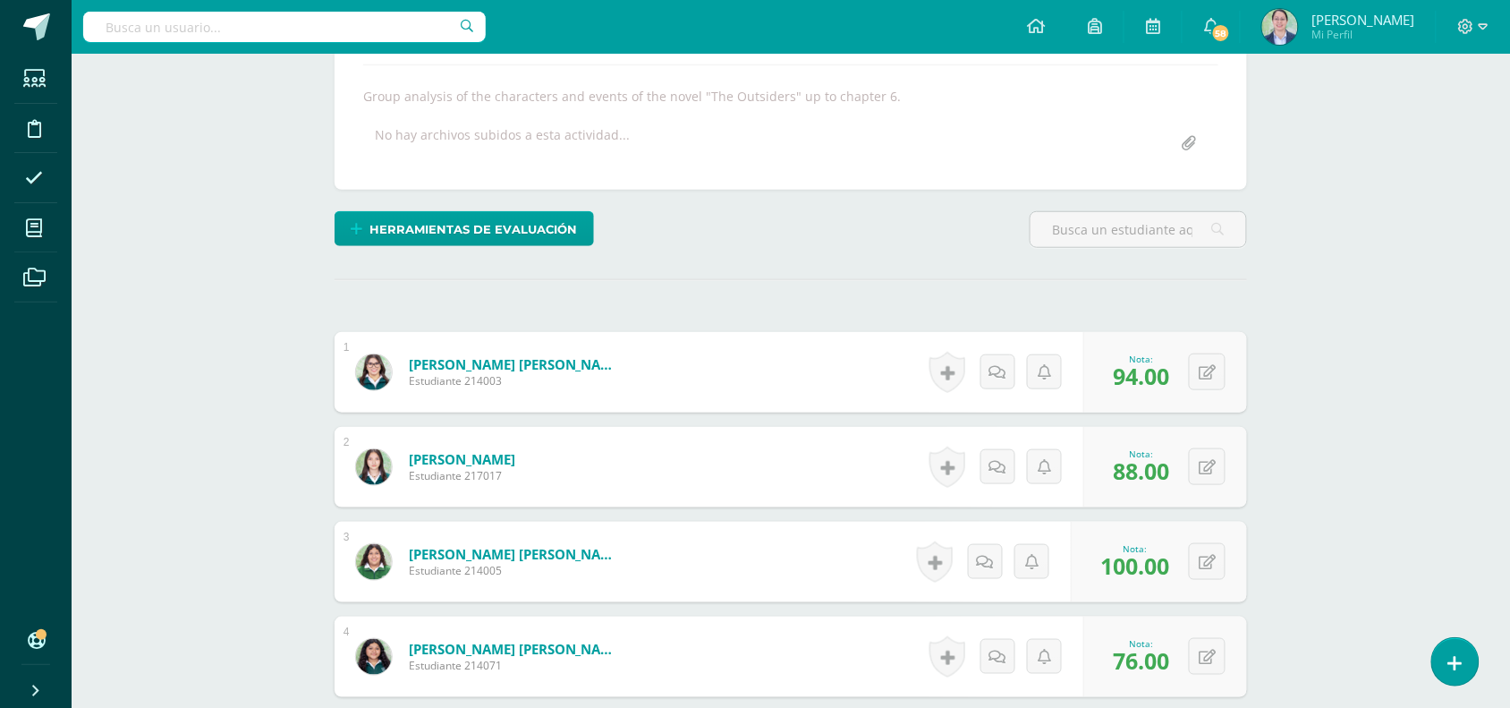
scroll to position [0, 0]
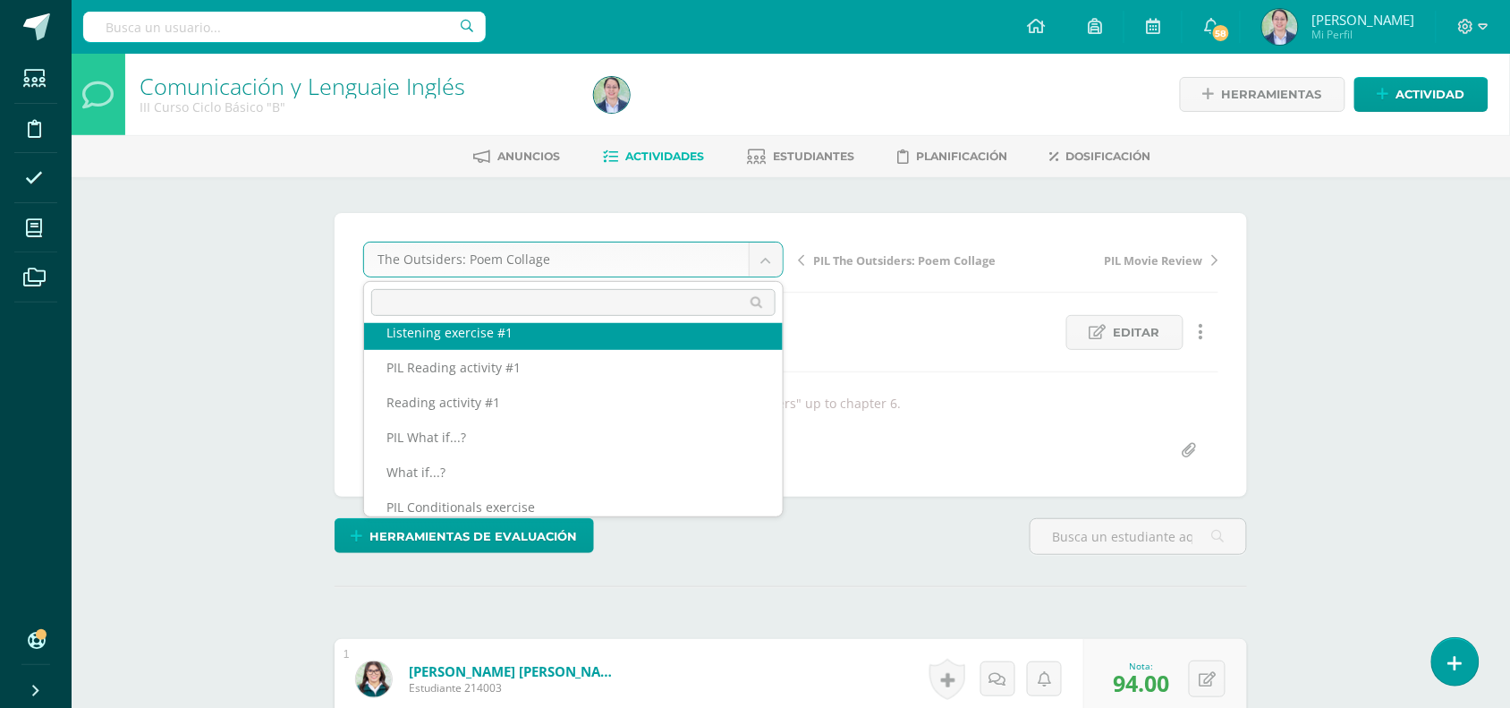
scroll to position [699, 0]
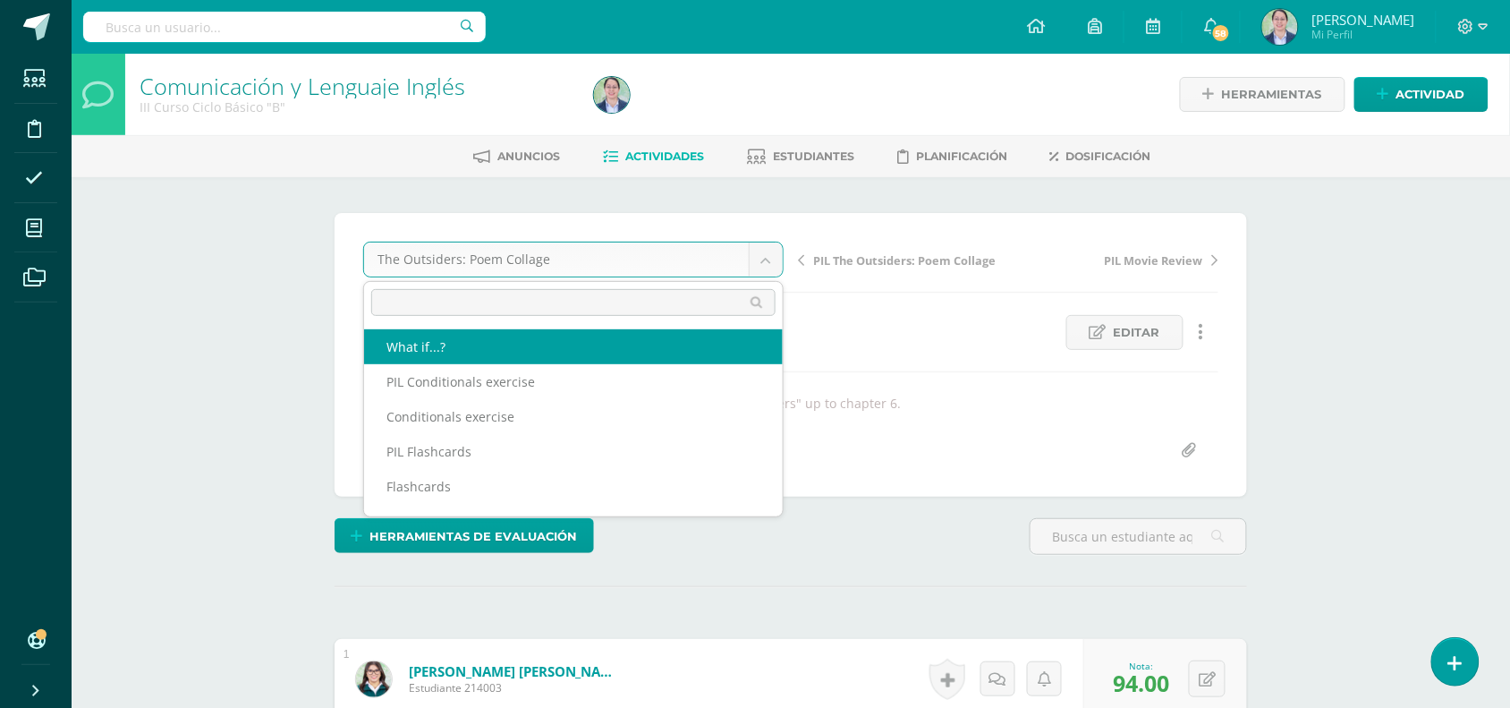
select select "/dashboard/teacher/grade-activity/262618/"
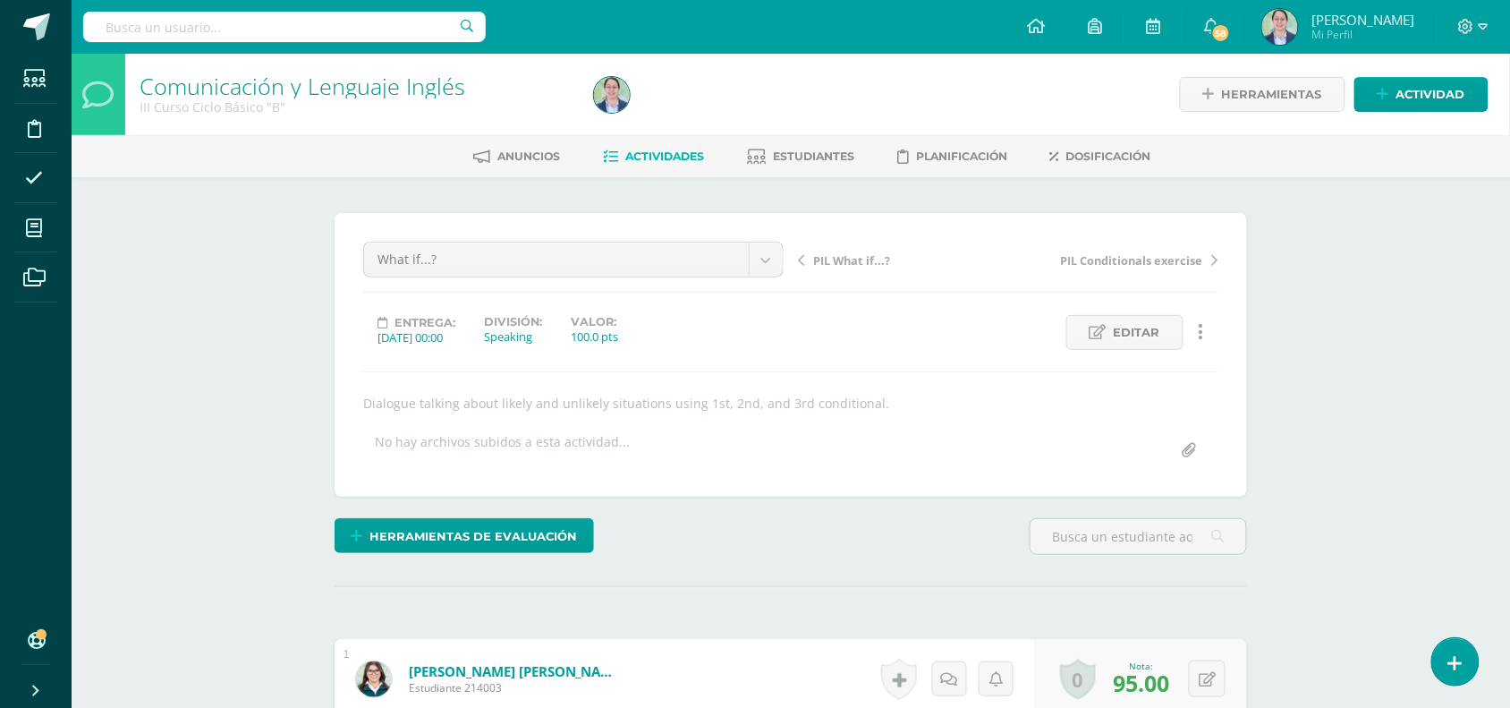
click at [694, 166] on link "Actividades" at bounding box center [653, 156] width 101 height 29
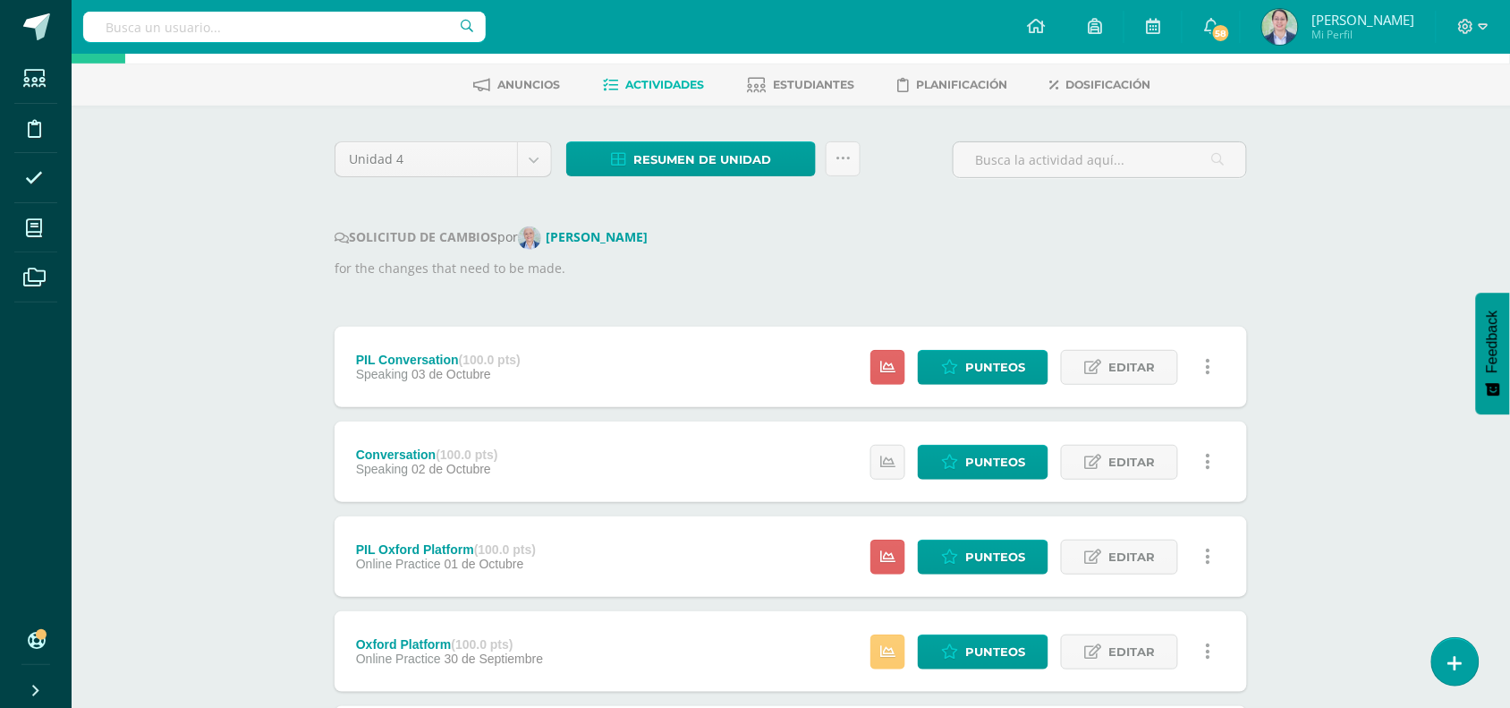
scroll to position [112, 0]
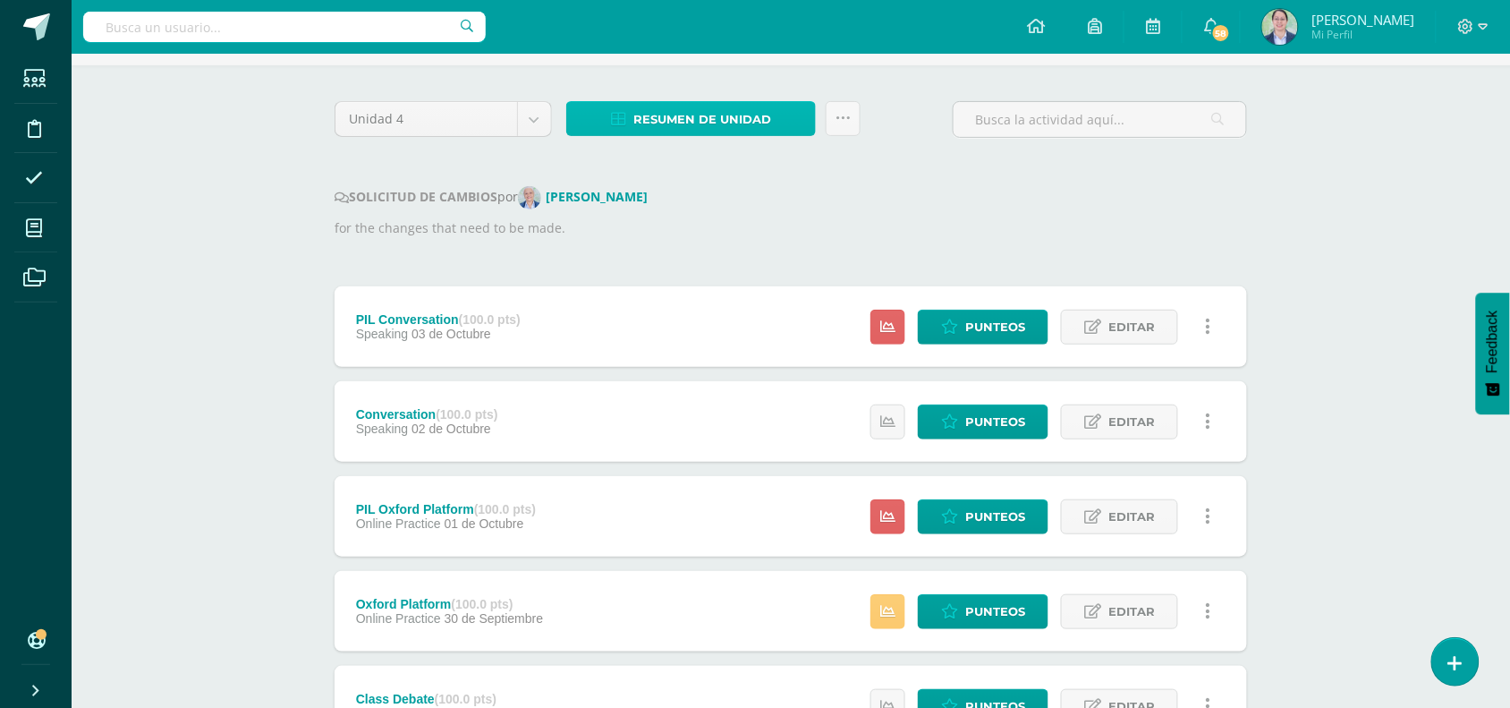
click at [750, 108] on span "Resumen de unidad" at bounding box center [702, 119] width 138 height 33
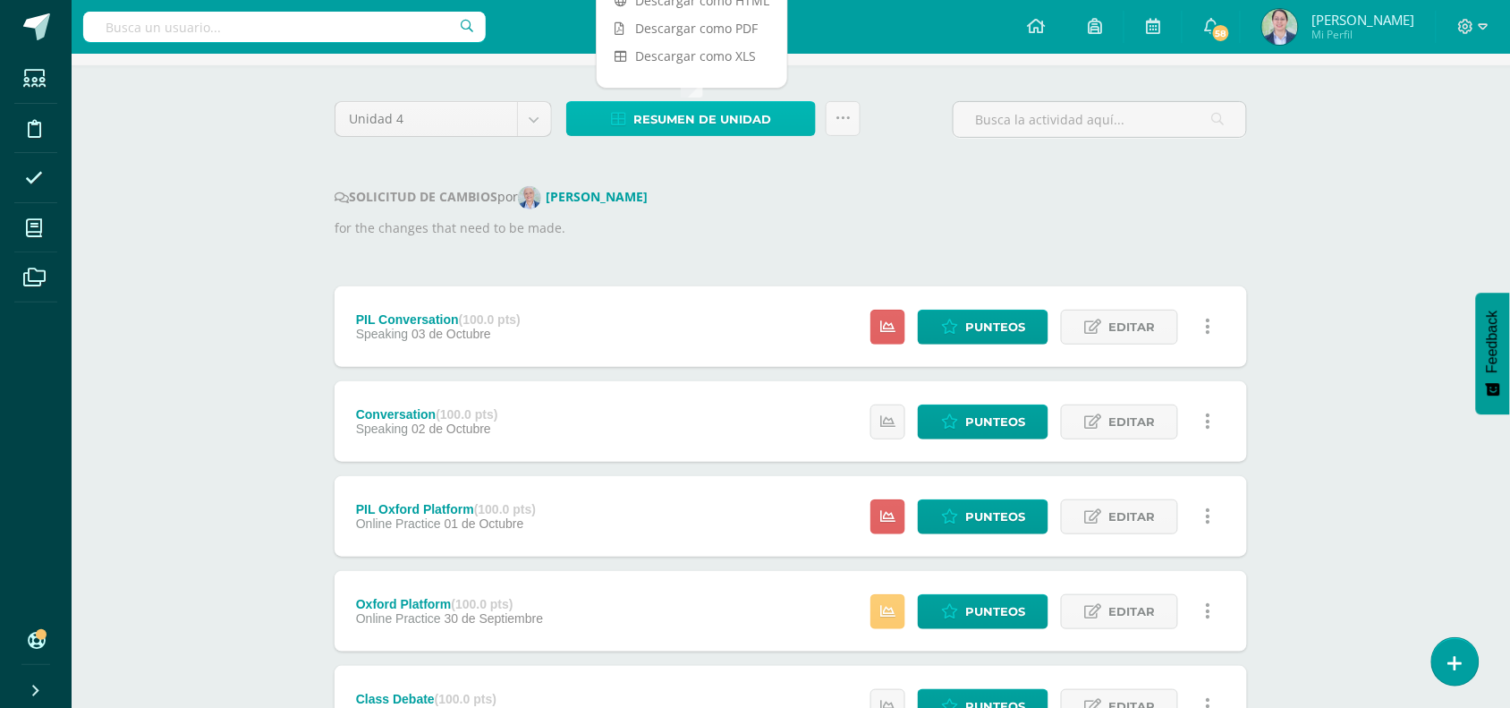
scroll to position [0, 0]
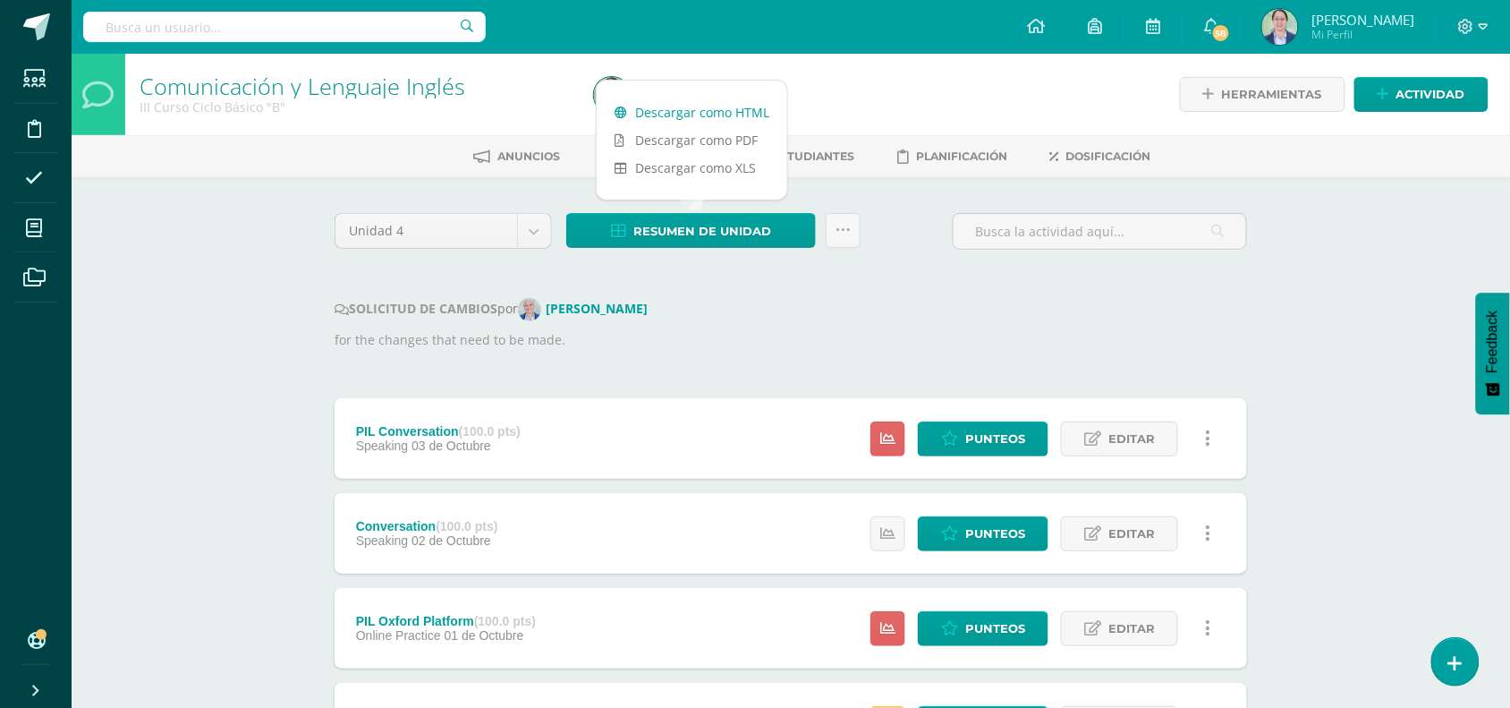
click at [750, 116] on link "Descargar como HTML" at bounding box center [692, 112] width 191 height 28
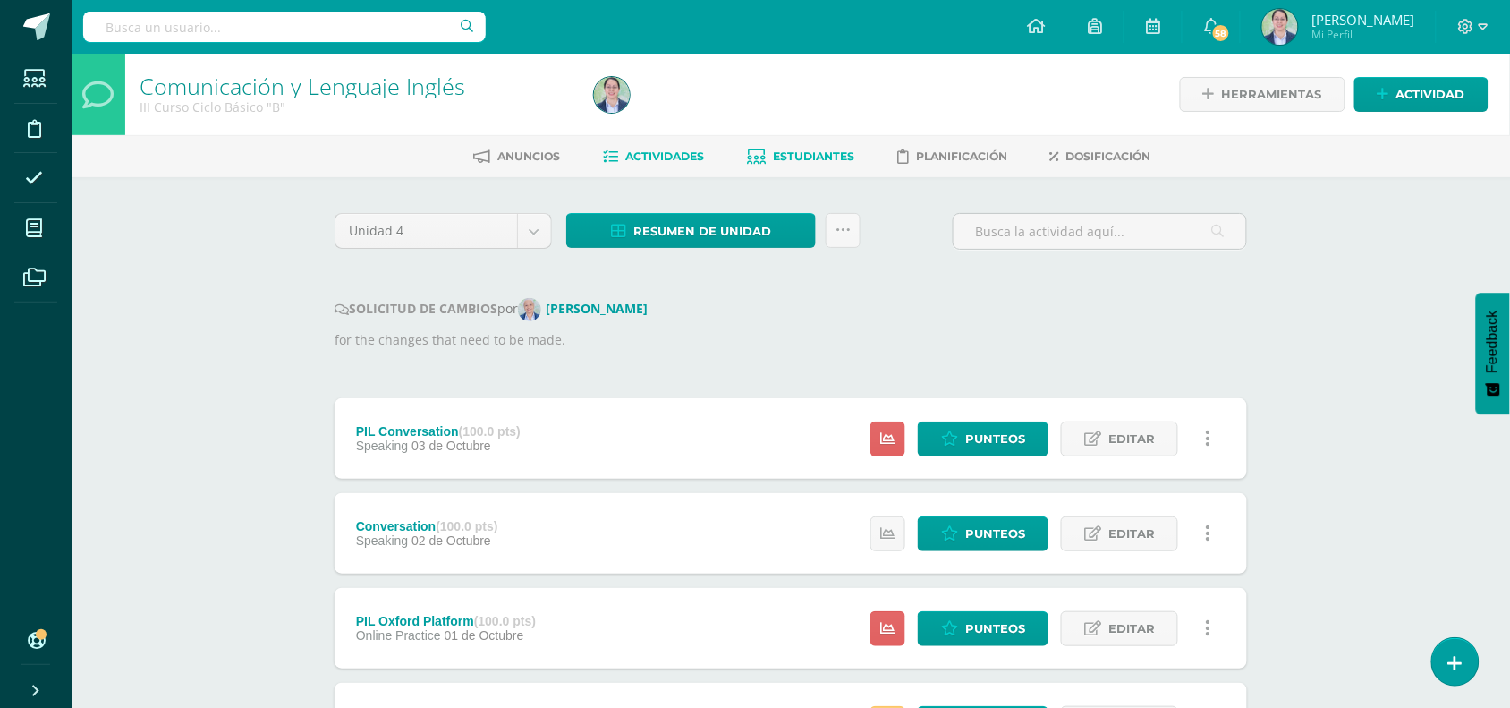
click at [848, 166] on link "Estudiantes" at bounding box center [800, 156] width 107 height 29
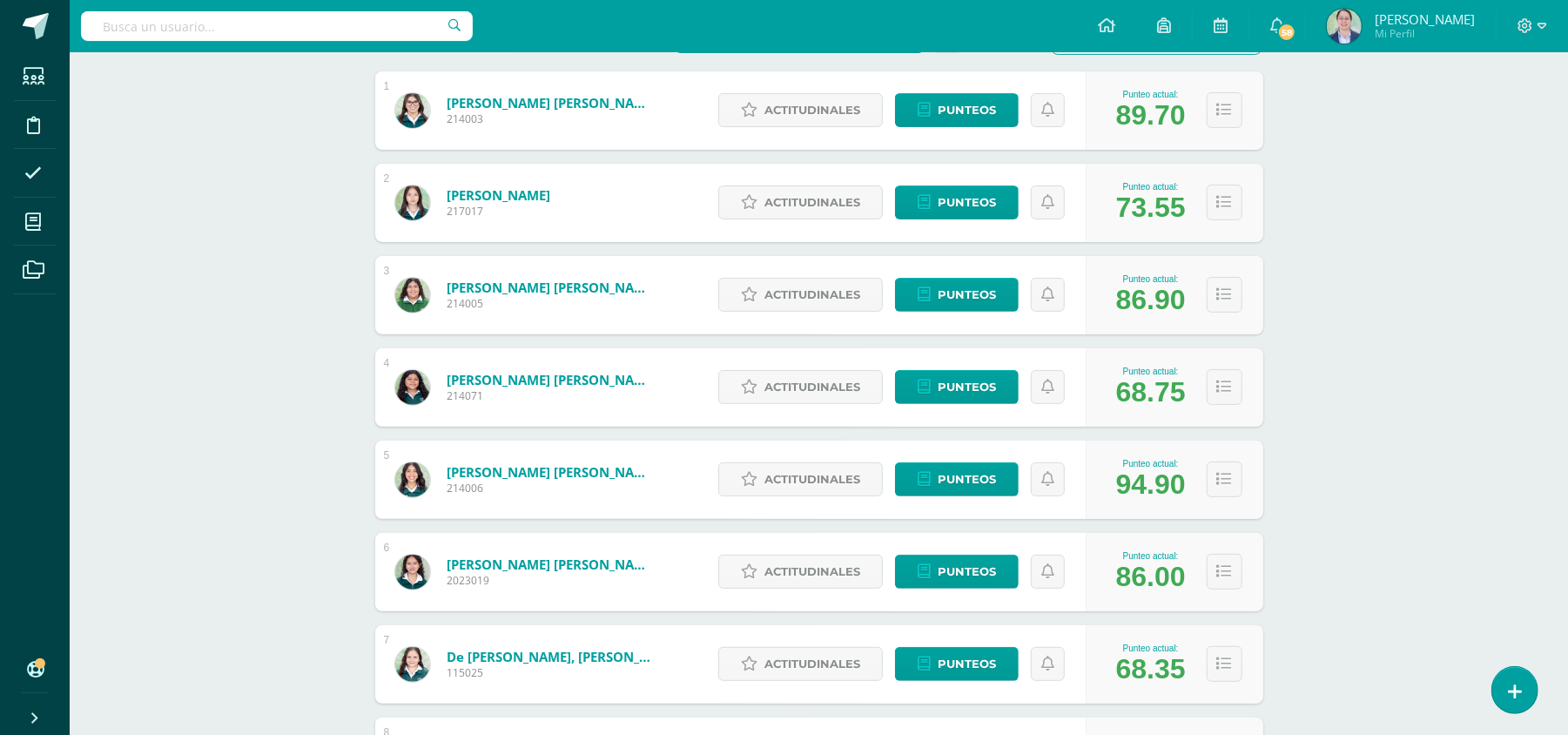
scroll to position [349, 0]
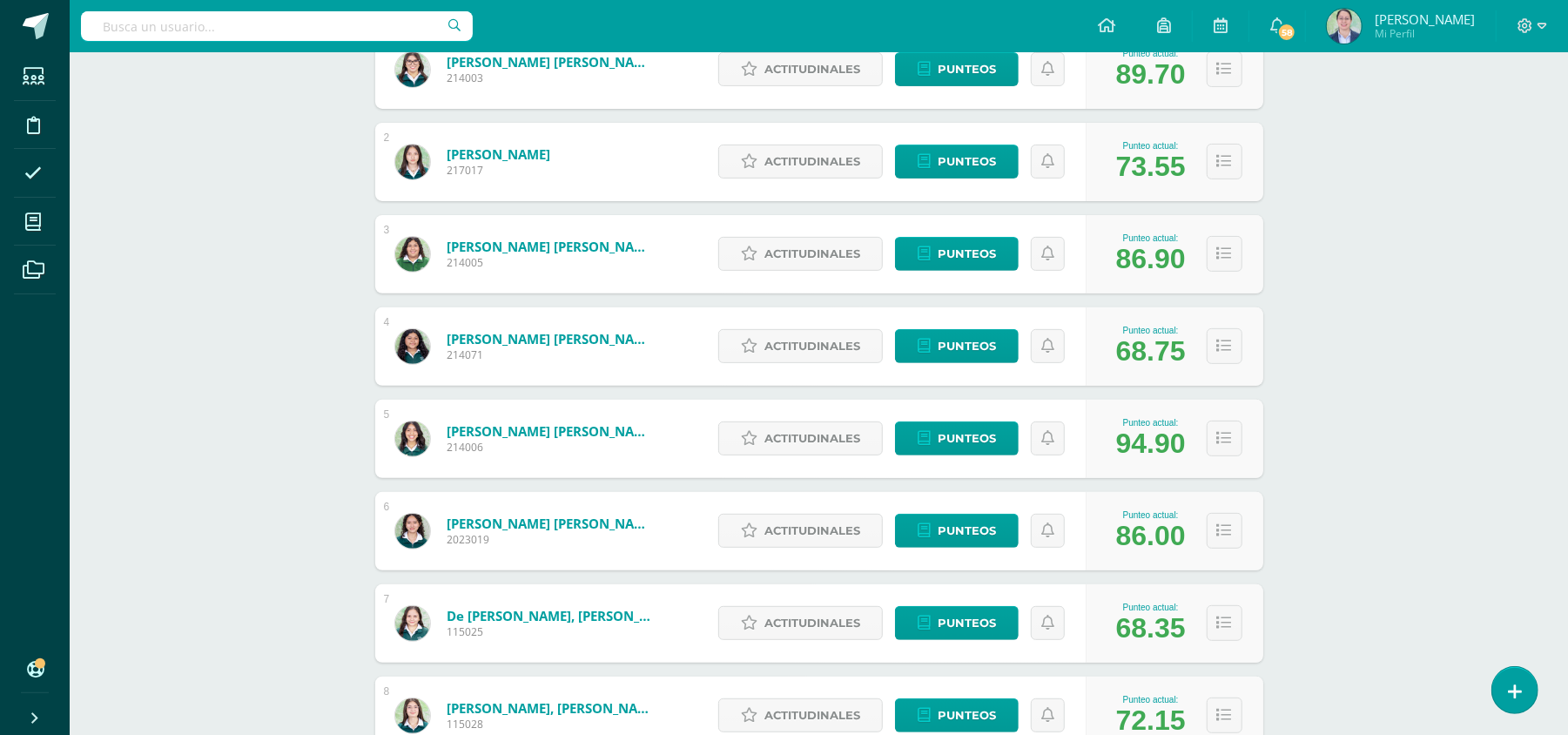
click at [568, 343] on link "Chinol Barillas, Nancy Pamela" at bounding box center [551, 339] width 209 height 18
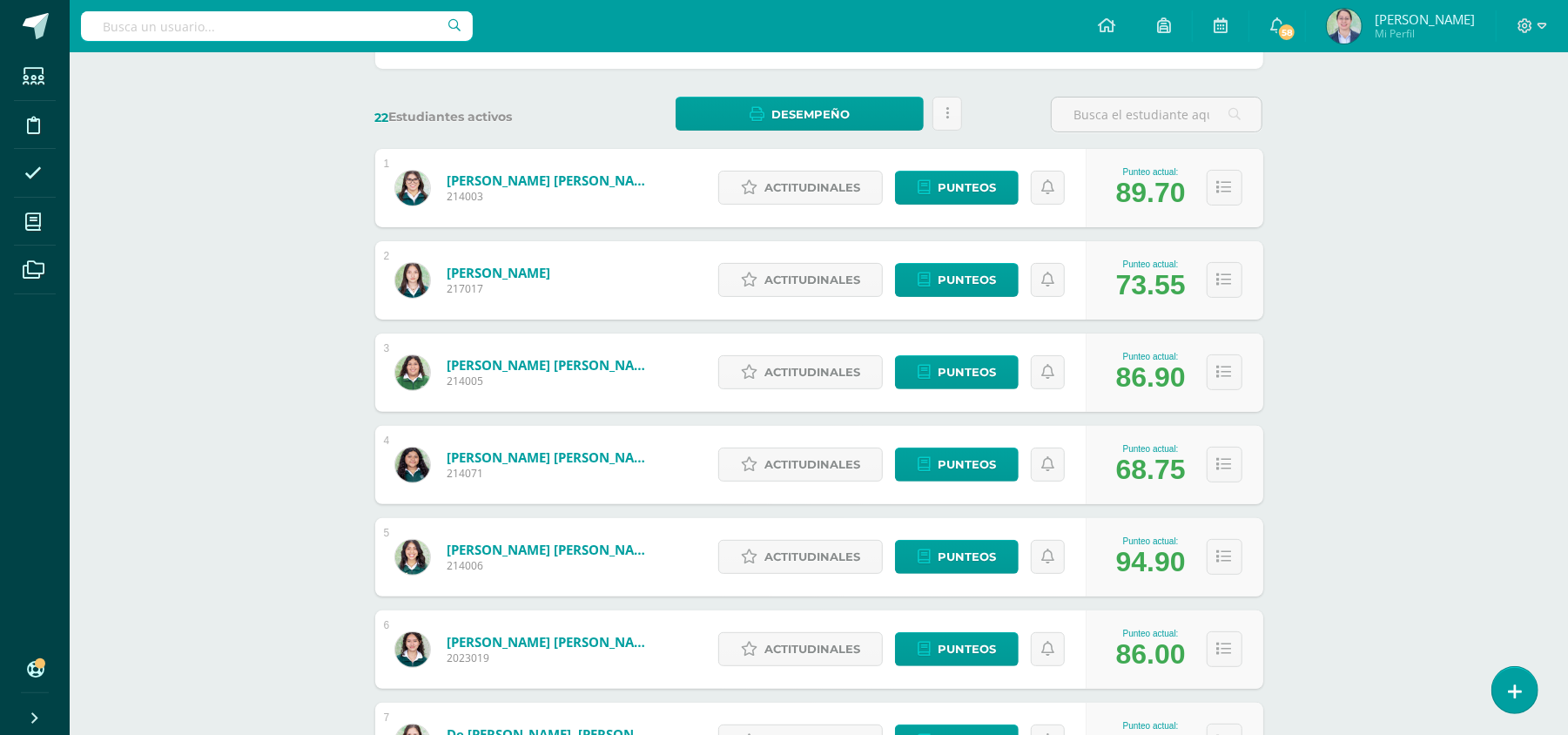
scroll to position [232, 0]
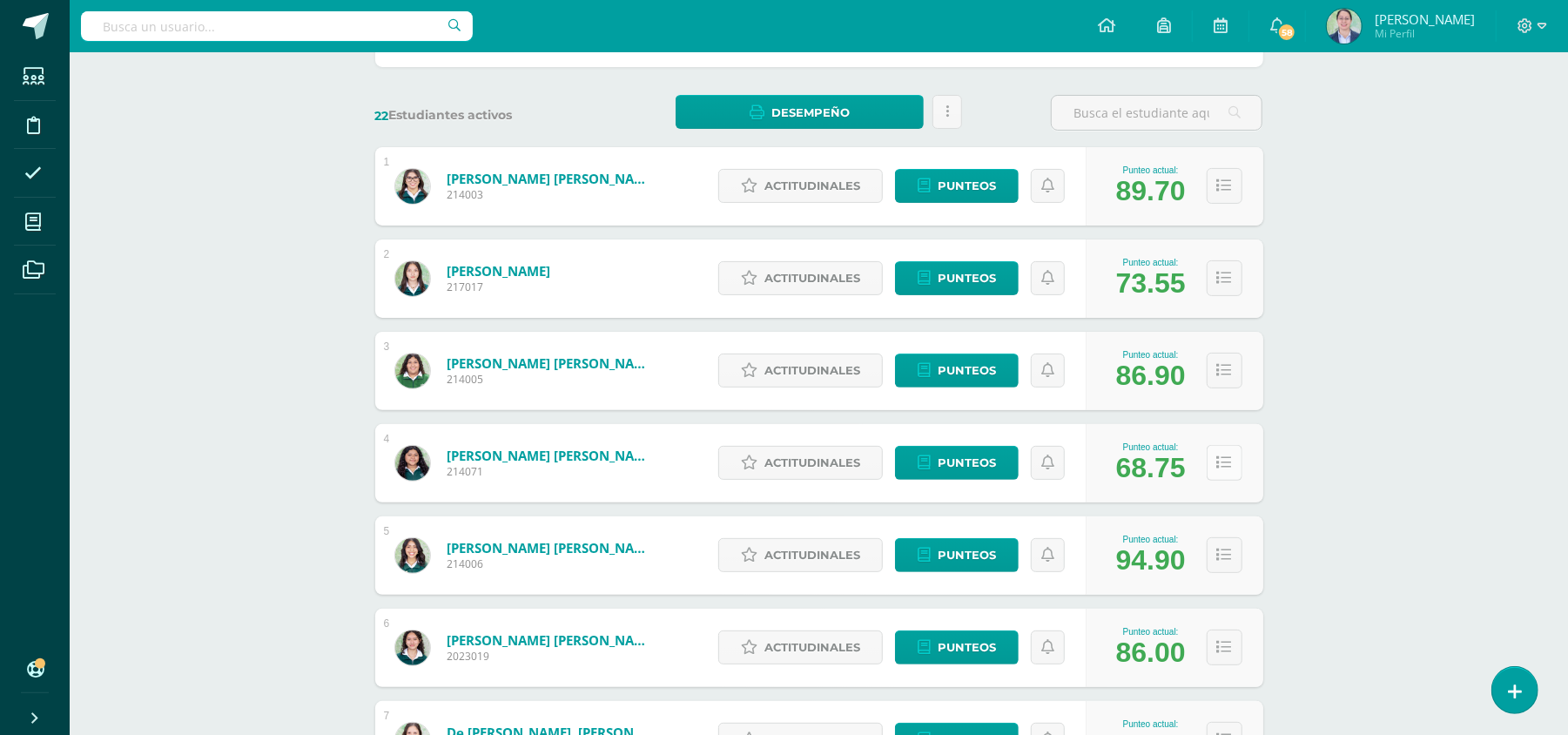
click at [1237, 467] on button at bounding box center [1224, 462] width 36 height 36
click at [1214, 467] on button at bounding box center [1224, 462] width 36 height 36
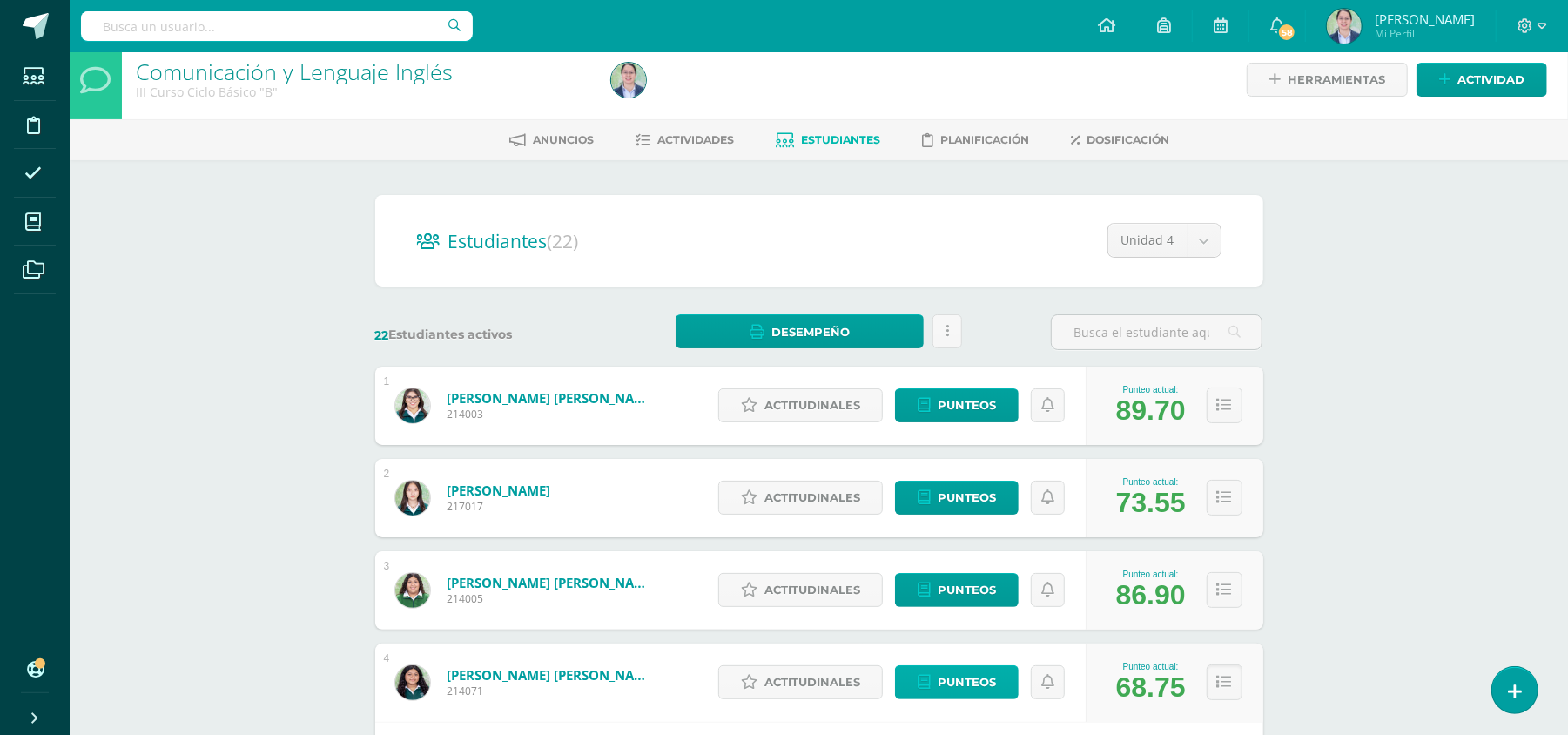
scroll to position [0, 0]
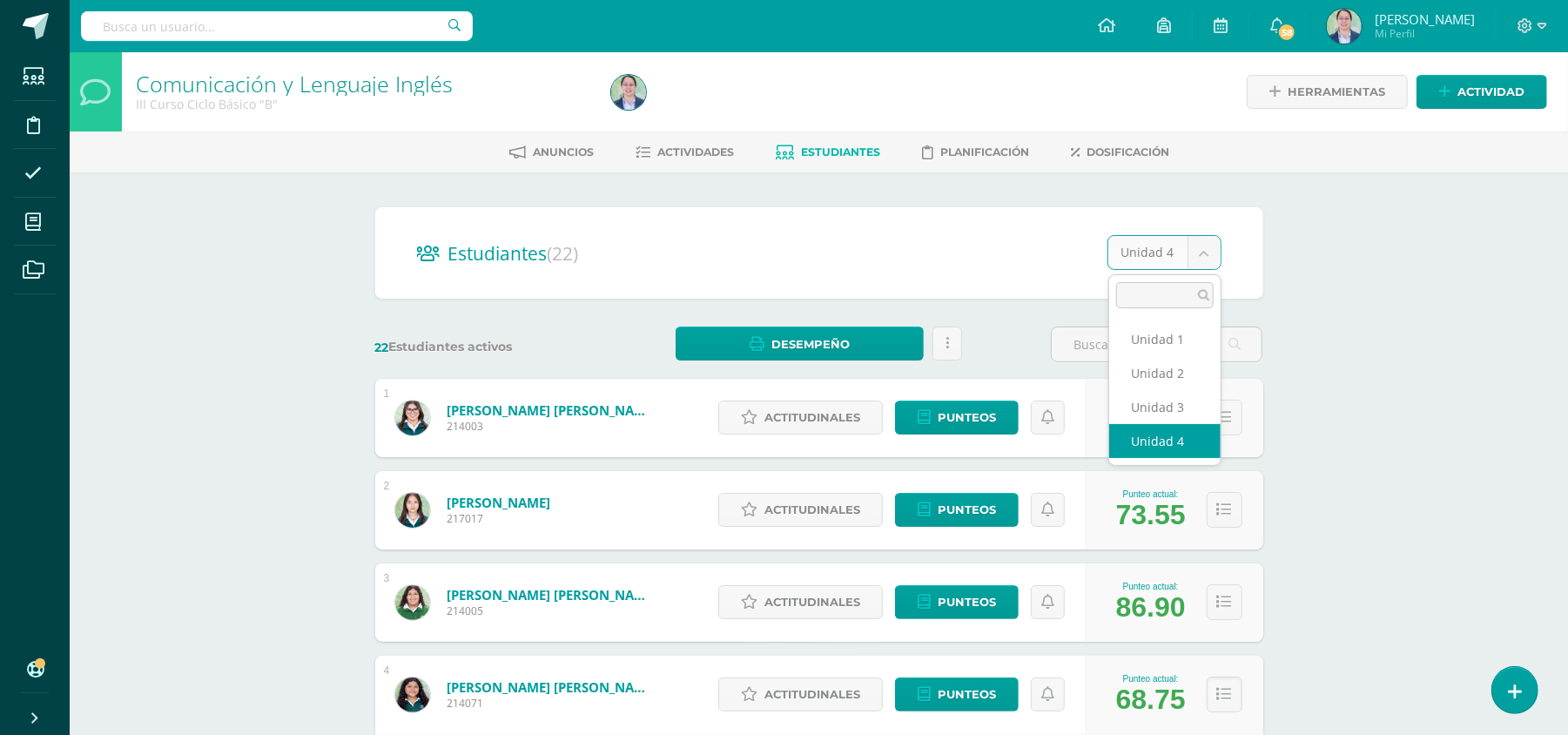
select select "/dashboard/teacher/section/5116/students/?unit=228673"
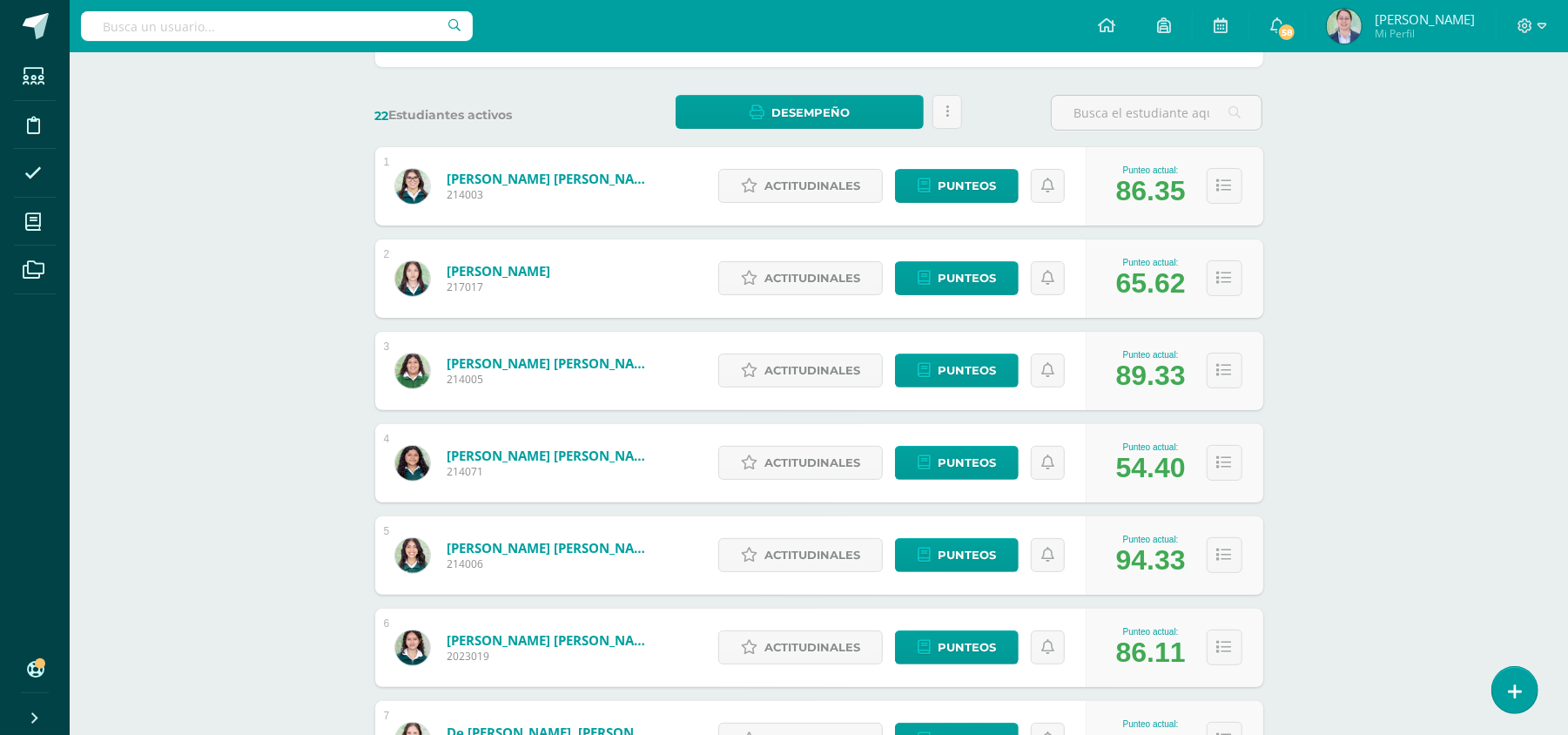
scroll to position [116, 0]
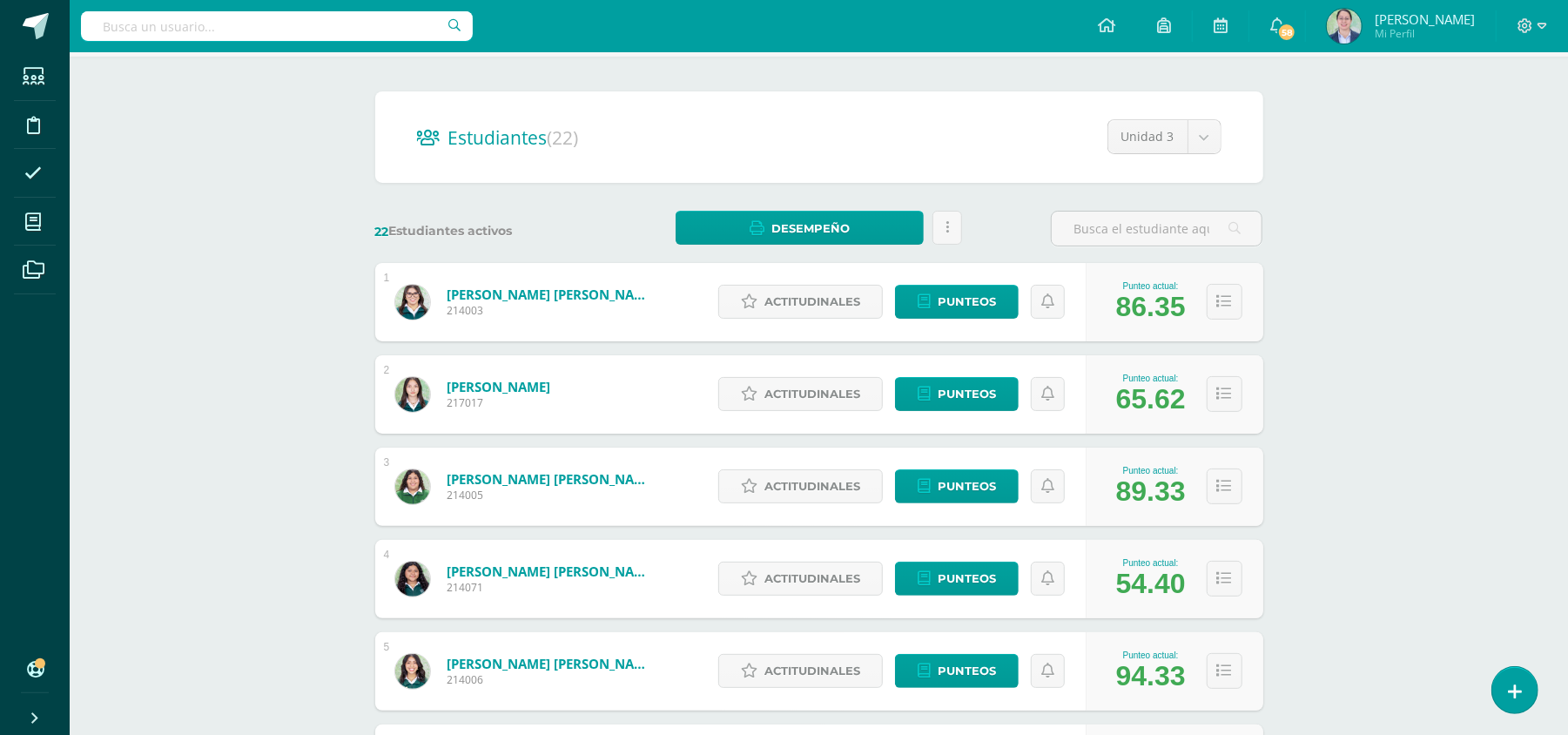
click at [1227, 130] on div "Estudiantes (22) Unidad 3 Unidad 1 Unidad 2 Unidad 3 Unidad 4" at bounding box center [820, 137] width 889 height 92
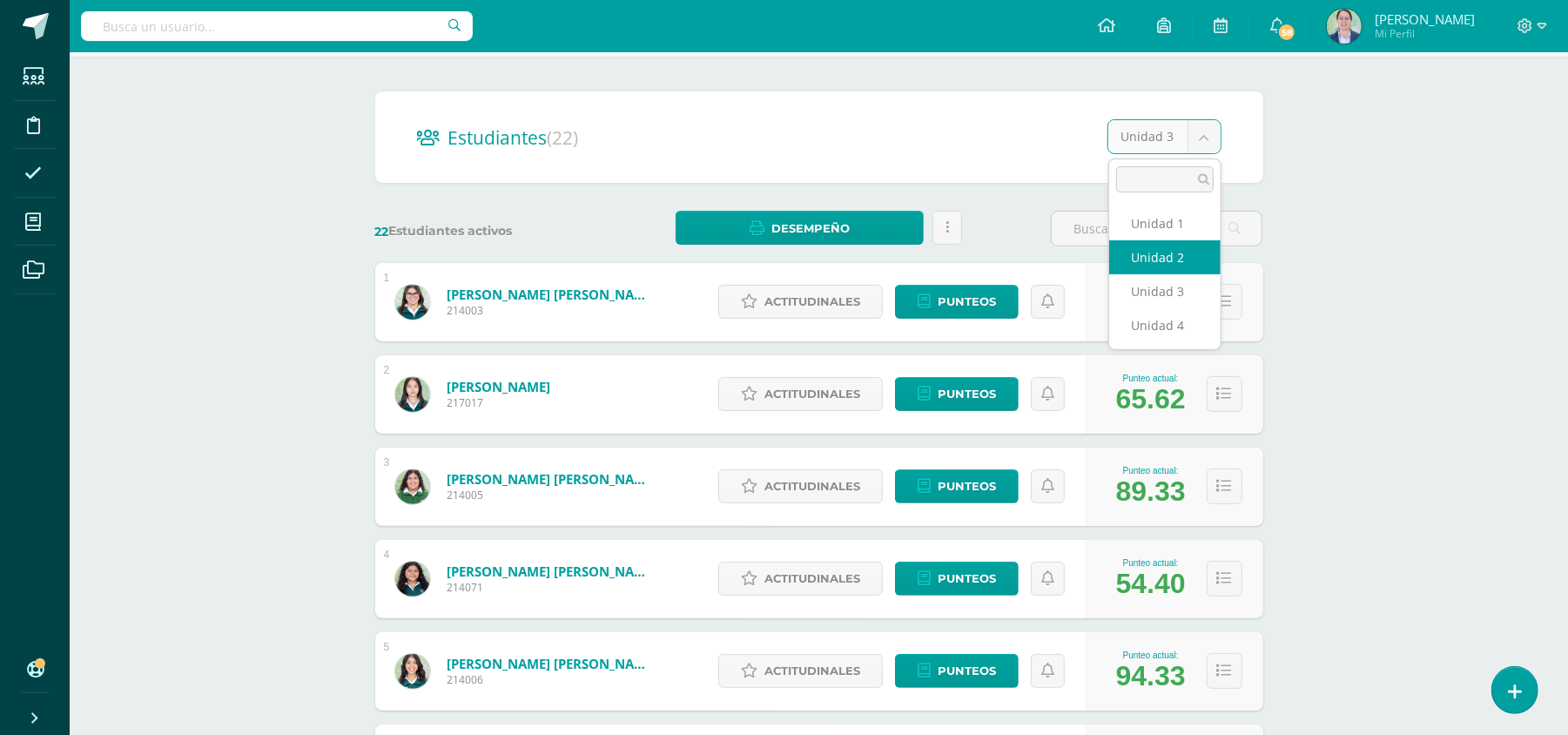
select select "/dashboard/teacher/section/5116/students/?unit=228670"
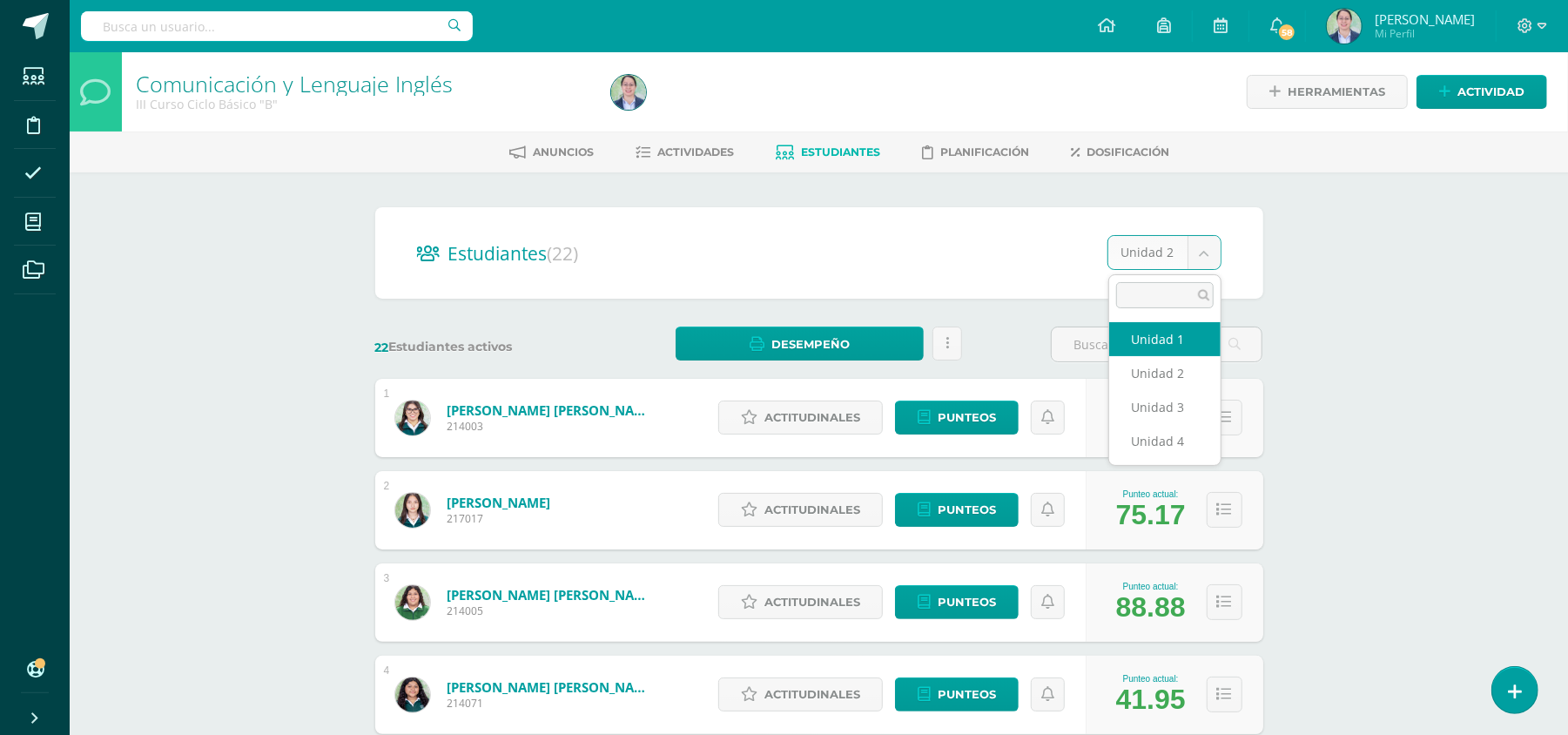
select select "/dashboard/teacher/section/5116/students/?unit=228667"
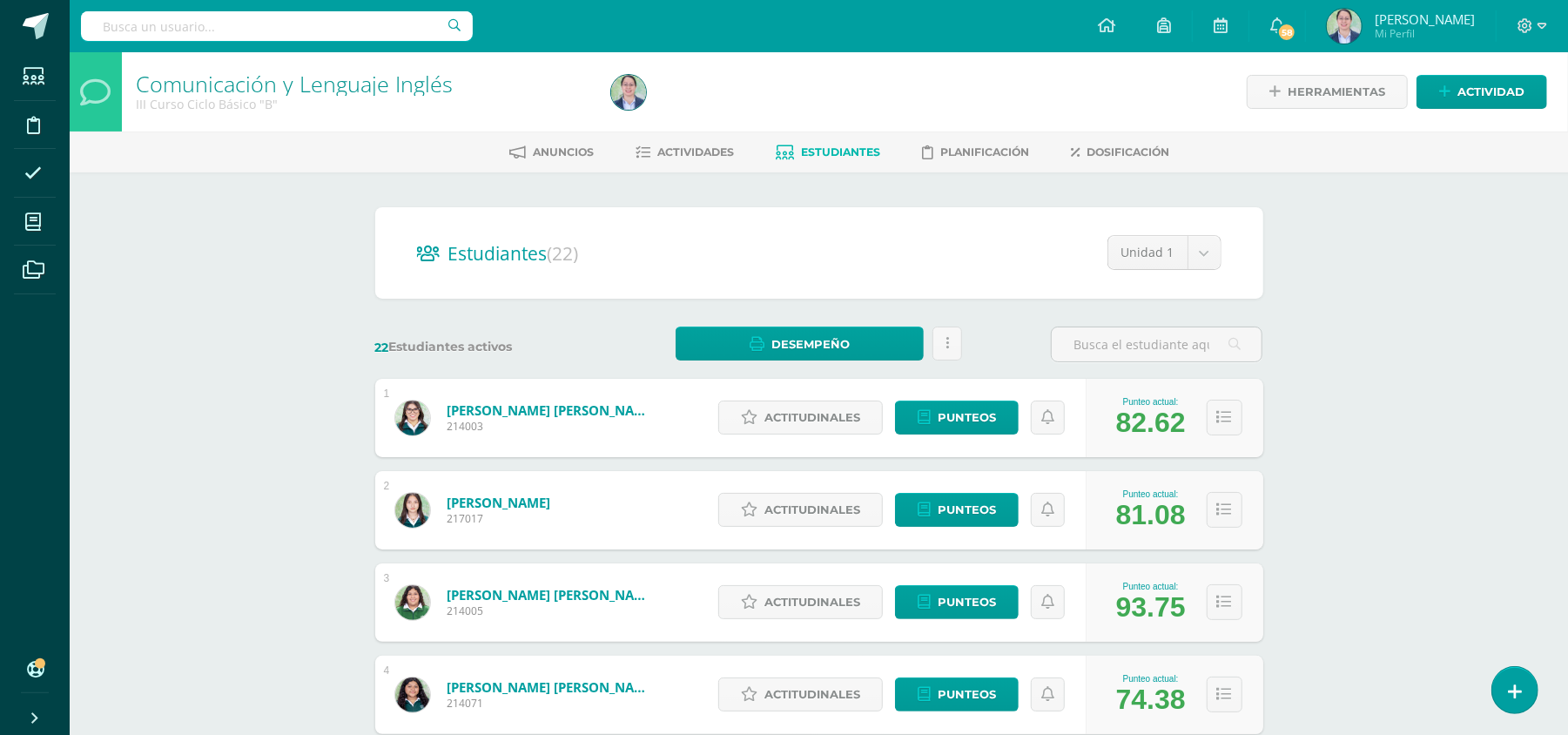
scroll to position [116, 0]
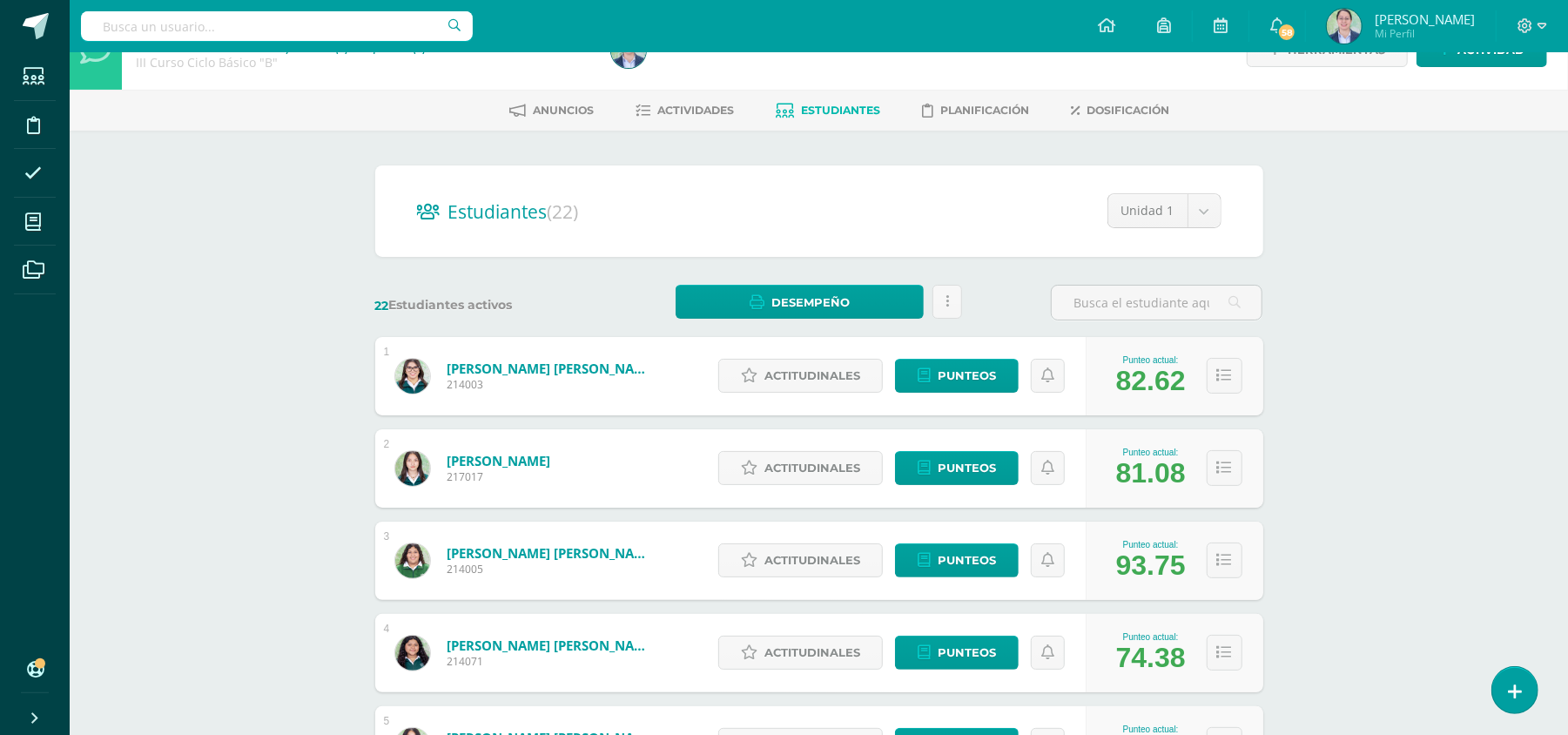
scroll to position [0, 0]
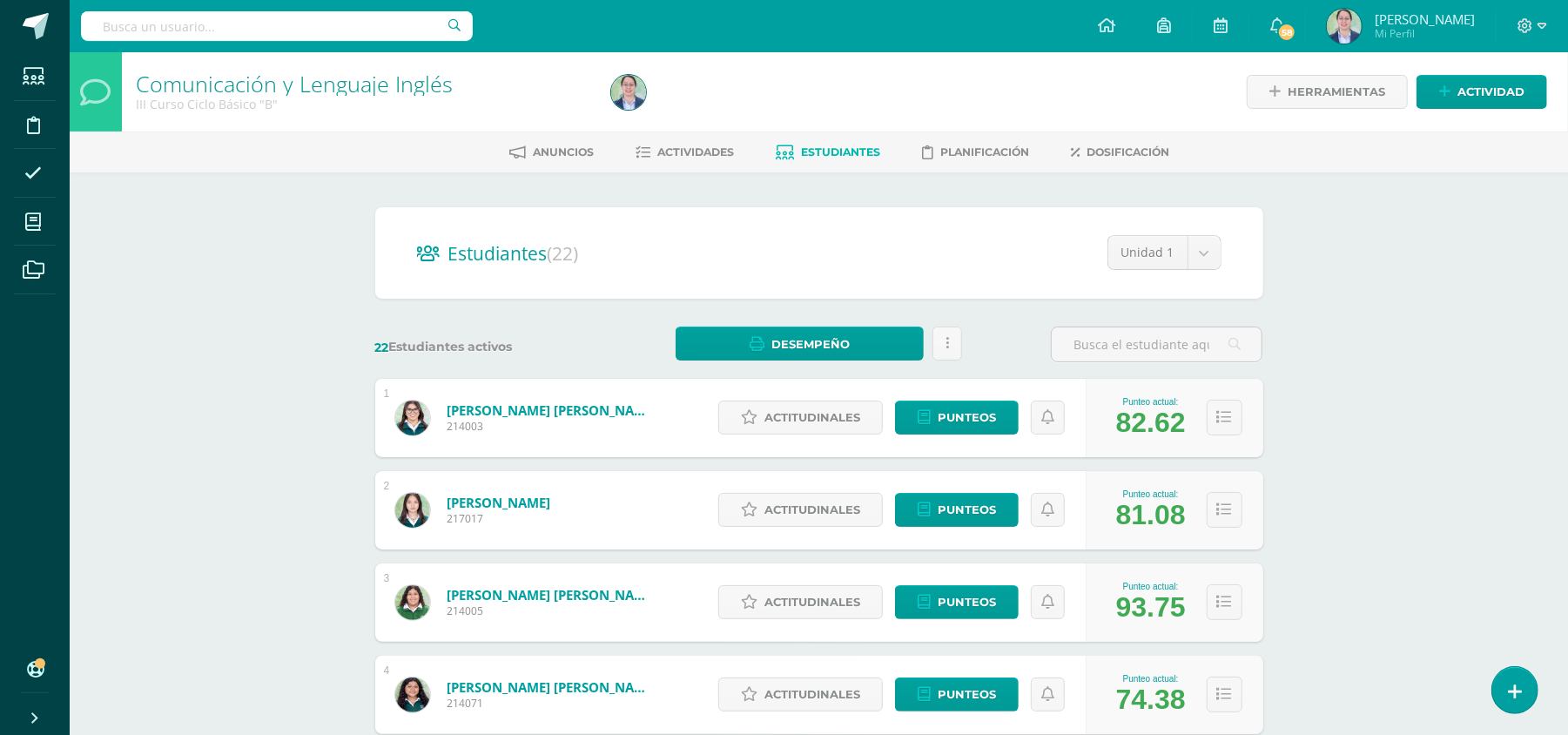
click at [822, 152] on span "Estudiantes" at bounding box center [841, 151] width 79 height 13
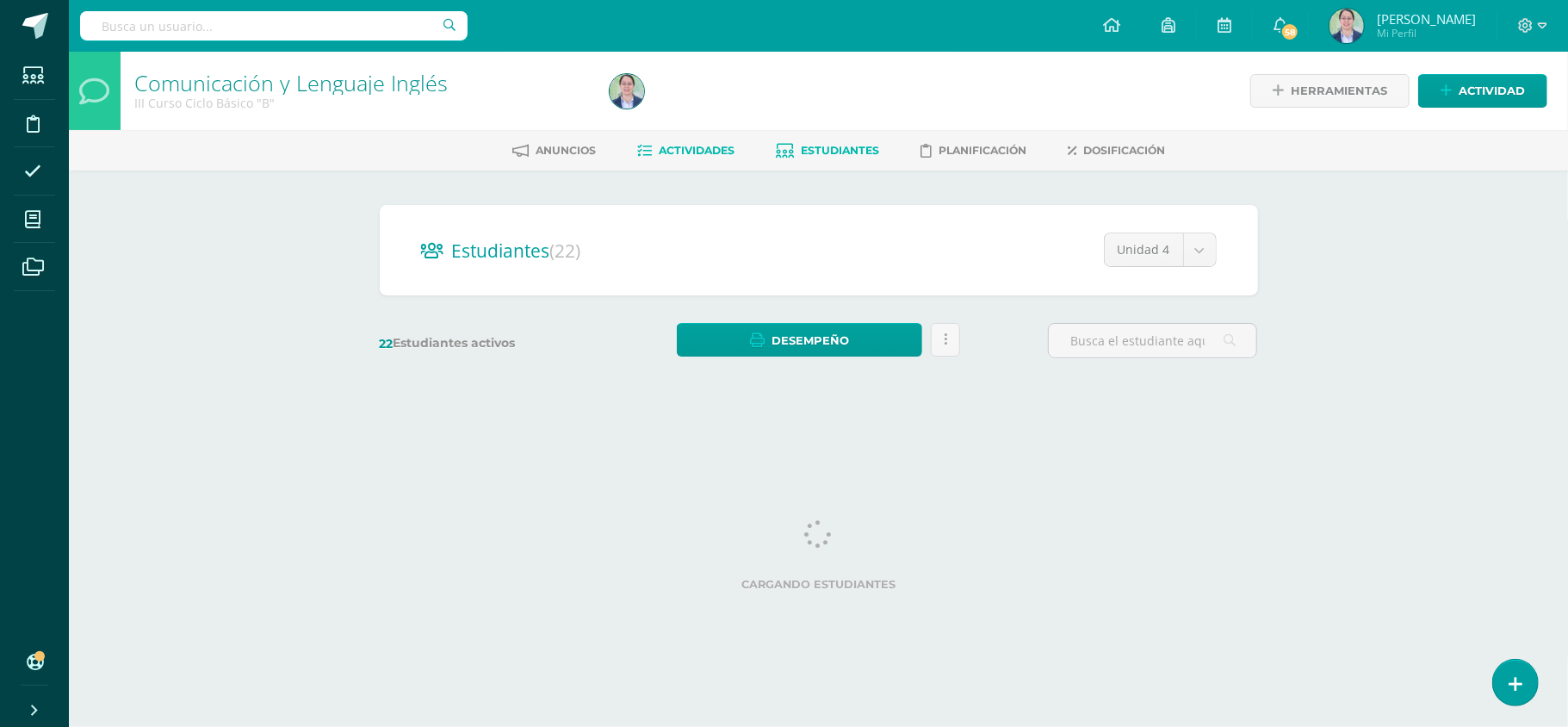
click at [669, 143] on span "Actividades" at bounding box center [697, 149] width 76 height 13
